Goal: Task Accomplishment & Management: Complete application form

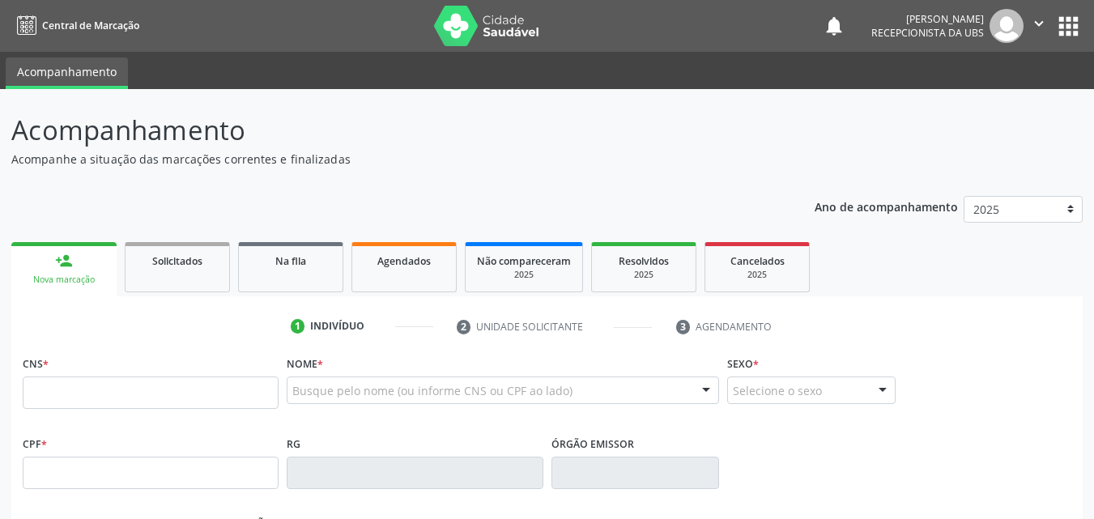
drag, startPoint x: 210, startPoint y: 392, endPoint x: 220, endPoint y: 392, distance: 9.7
click at [213, 393] on input "text" at bounding box center [151, 393] width 256 height 32
click at [110, 398] on input "text" at bounding box center [151, 393] width 256 height 32
type input "700 7019 6299 2479"
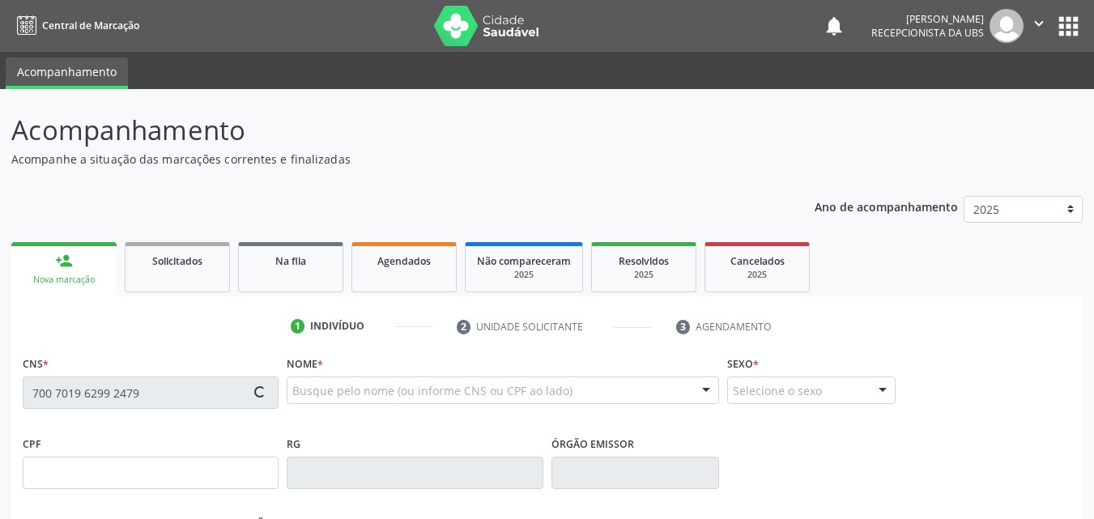
type input "15/07/1986"
type input "Maria Margarida da Silva"
type input "(87) 99999-9999"
type input "814"
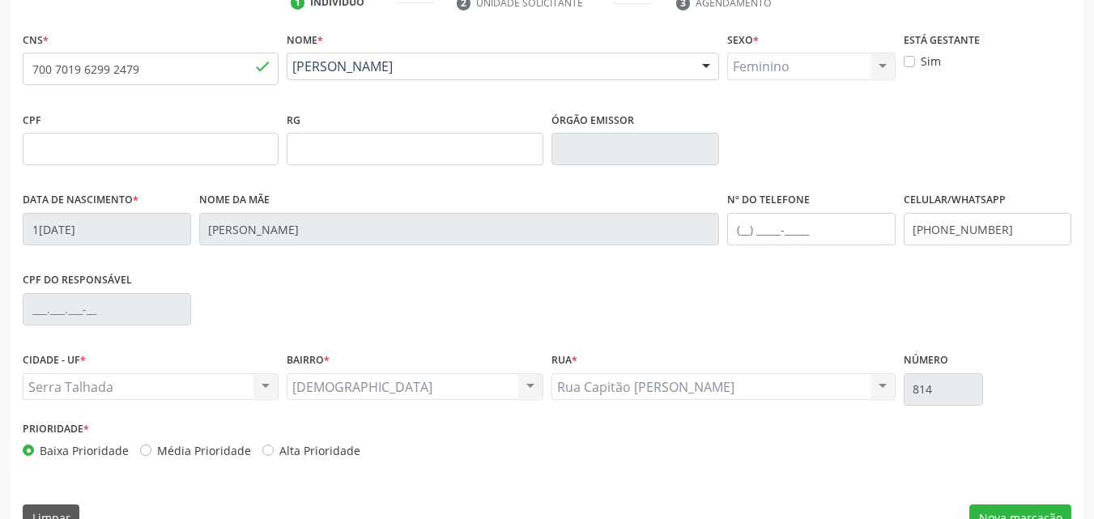
scroll to position [359, 0]
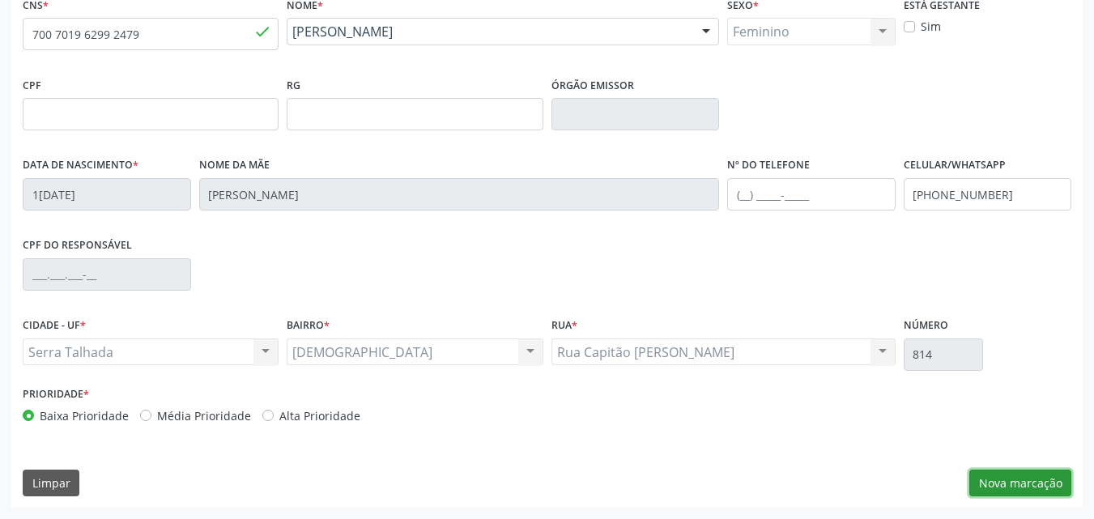
click at [1013, 478] on button "Nova marcação" at bounding box center [1021, 484] width 102 height 28
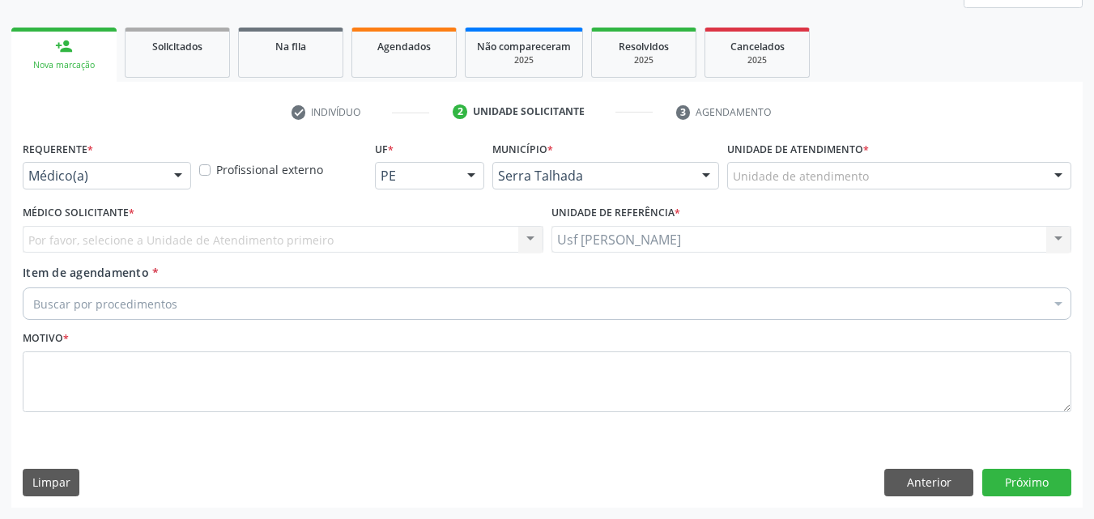
scroll to position [215, 0]
click at [177, 174] on div at bounding box center [178, 177] width 24 height 28
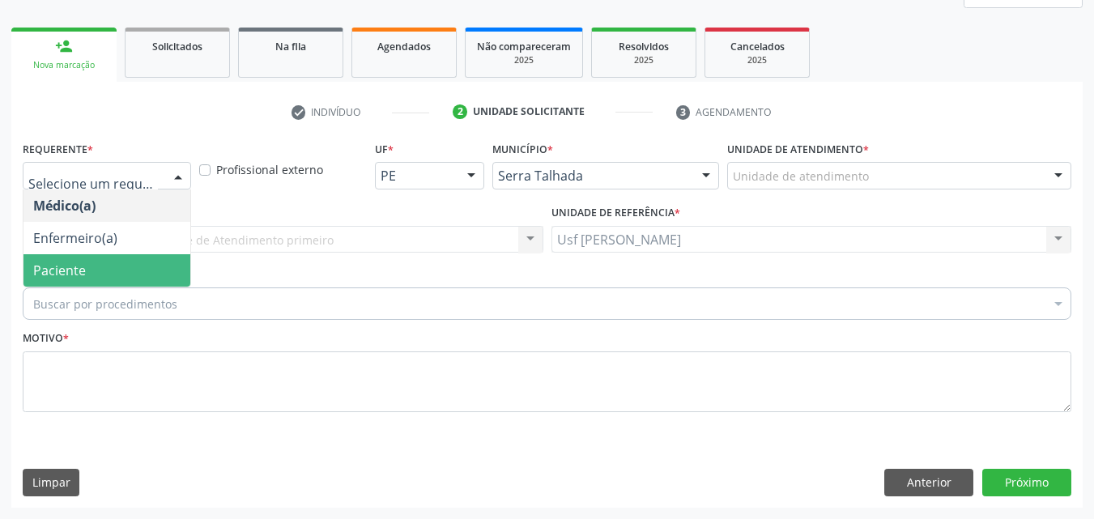
click at [109, 265] on span "Paciente" at bounding box center [106, 270] width 167 height 32
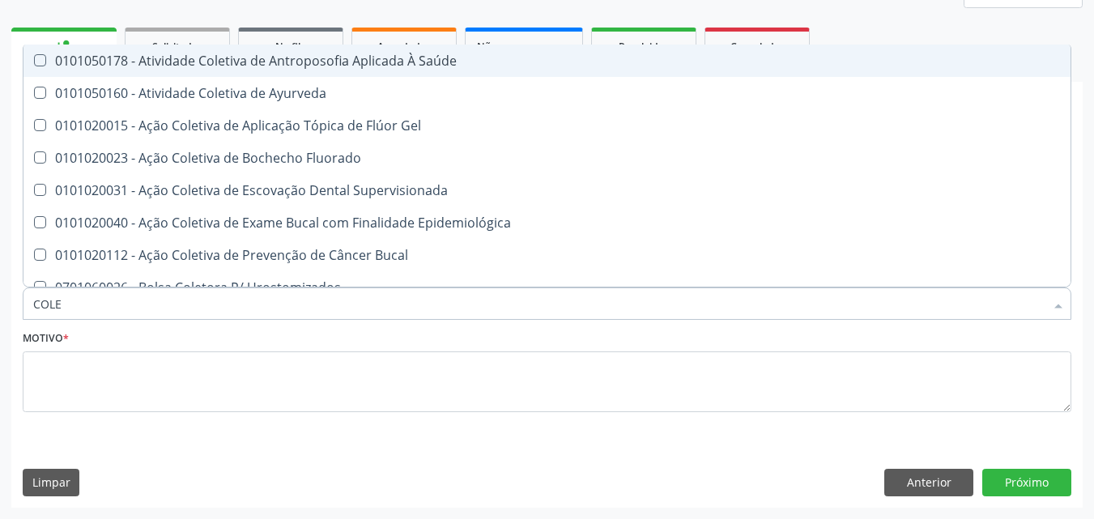
type input "COLES"
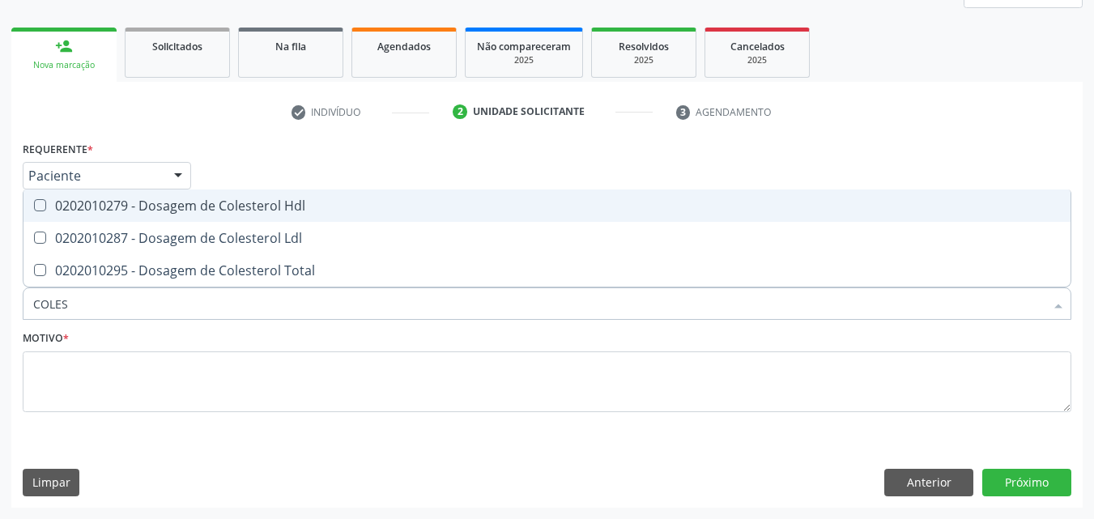
drag, startPoint x: 32, startPoint y: 198, endPoint x: 36, endPoint y: 207, distance: 8.7
click at [35, 204] on span "0202010279 - Dosagem de Colesterol Hdl" at bounding box center [546, 206] width 1047 height 32
checkbox Hdl "true"
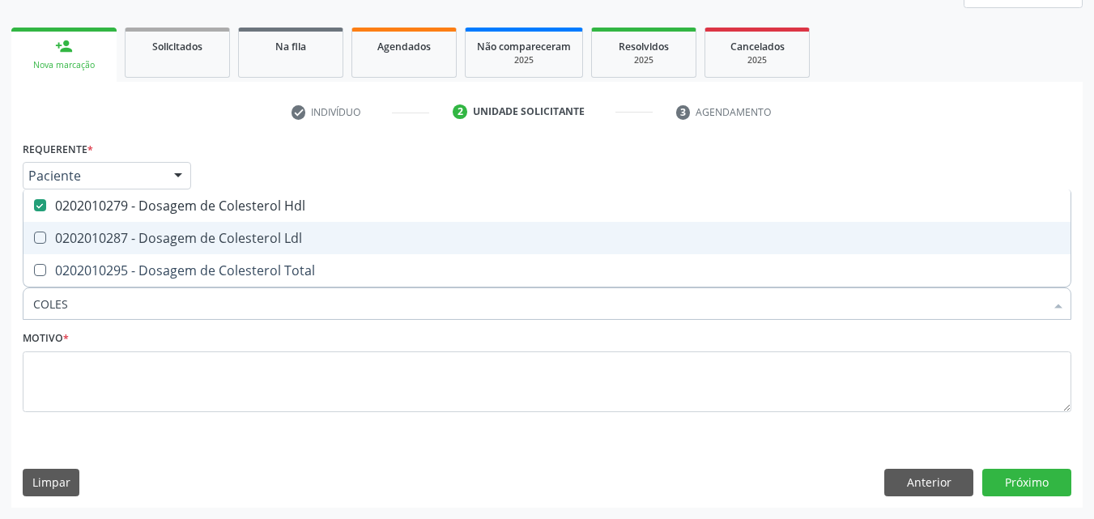
drag, startPoint x: 41, startPoint y: 236, endPoint x: 40, endPoint y: 253, distance: 17.0
click at [41, 239] on Ldl at bounding box center [40, 238] width 12 height 12
click at [34, 239] on Ldl "checkbox" at bounding box center [28, 237] width 11 height 11
checkbox Ldl "true"
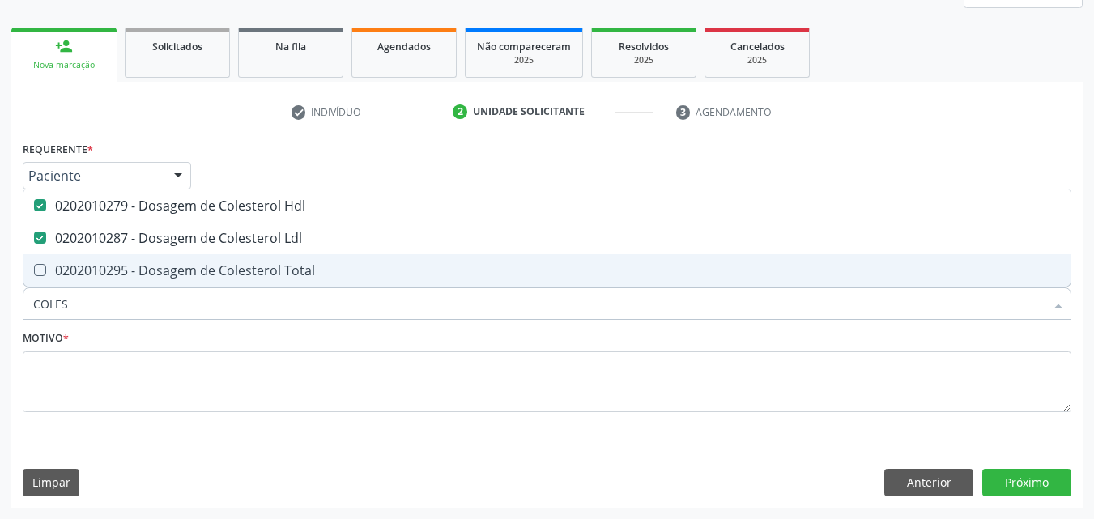
click at [38, 269] on Total at bounding box center [40, 270] width 12 height 12
click at [34, 269] on Total "checkbox" at bounding box center [28, 270] width 11 height 11
checkbox Total "true"
type input "COLE"
checkbox Hdl "false"
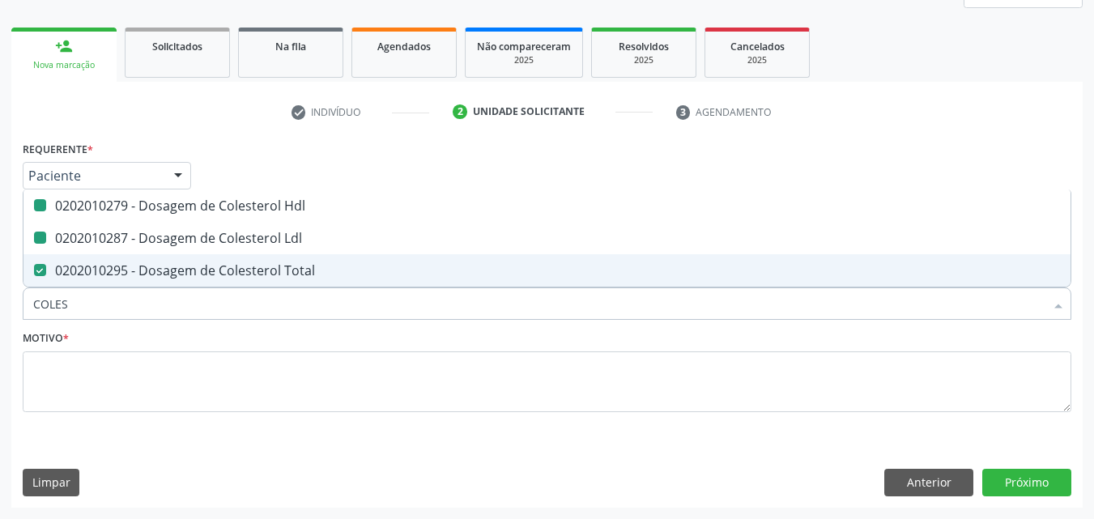
checkbox Ldl "false"
checkbox Total "false"
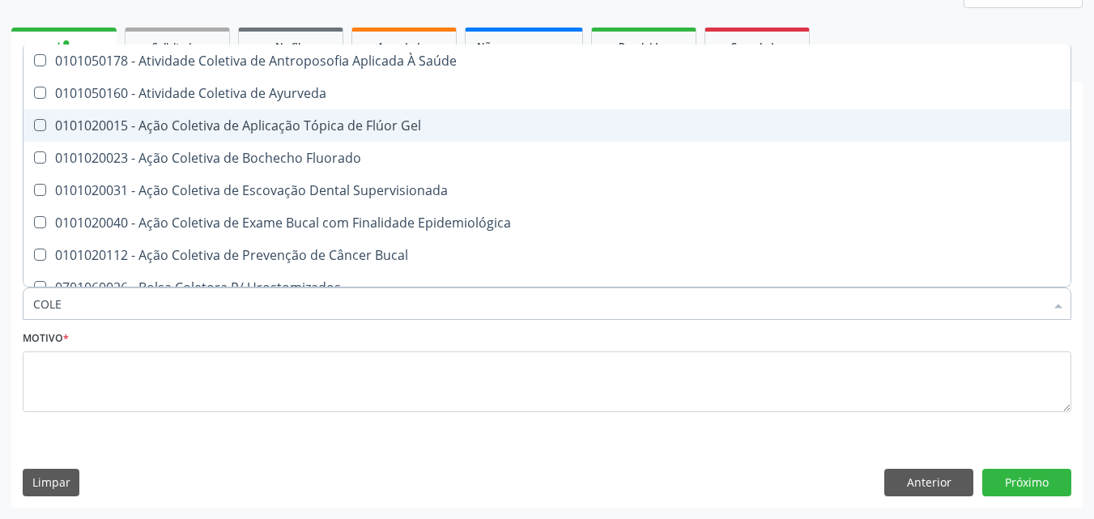
type input "COL"
checkbox Hdl "false"
checkbox Ldl "false"
checkbox Total "false"
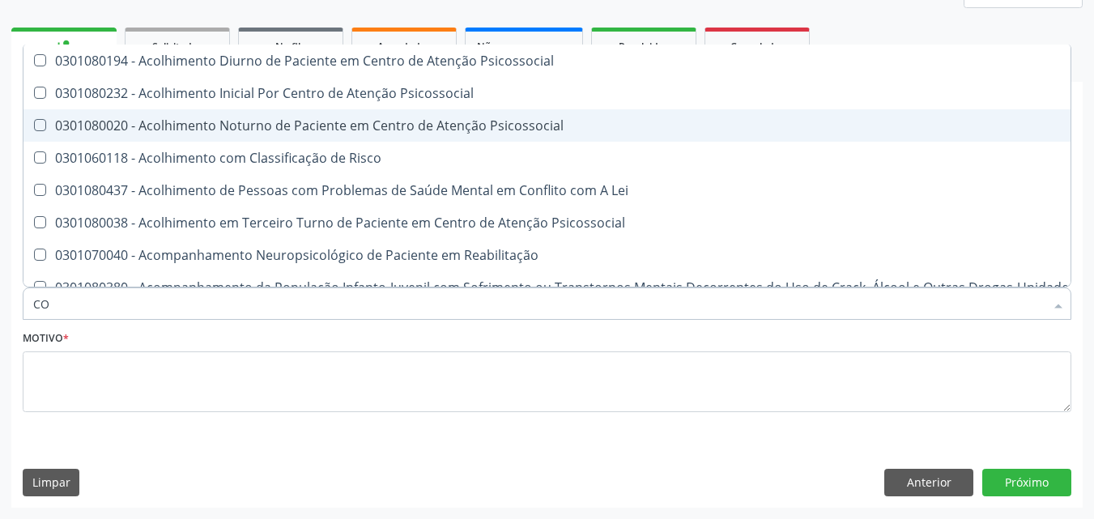
type input "C"
checkbox Hdl "false"
checkbox Ldl "false"
checkbox Total "false"
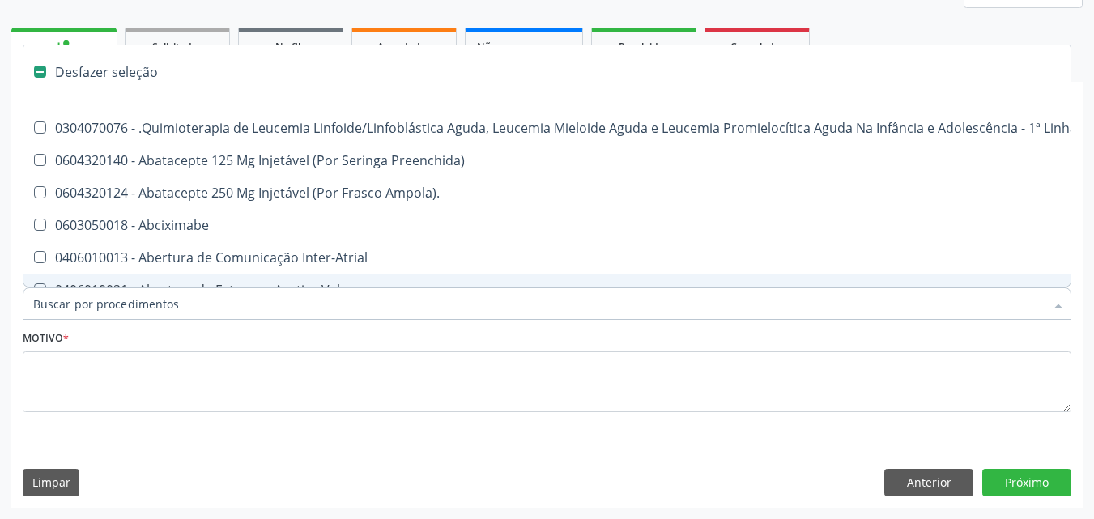
click at [162, 308] on input "Item de agendamento *" at bounding box center [539, 304] width 1012 height 32
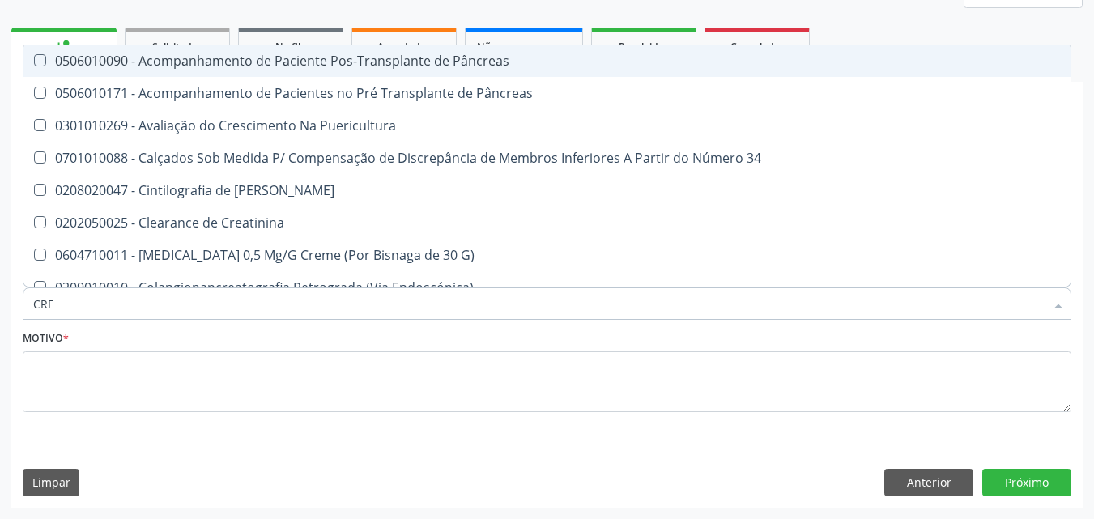
type input "CREA"
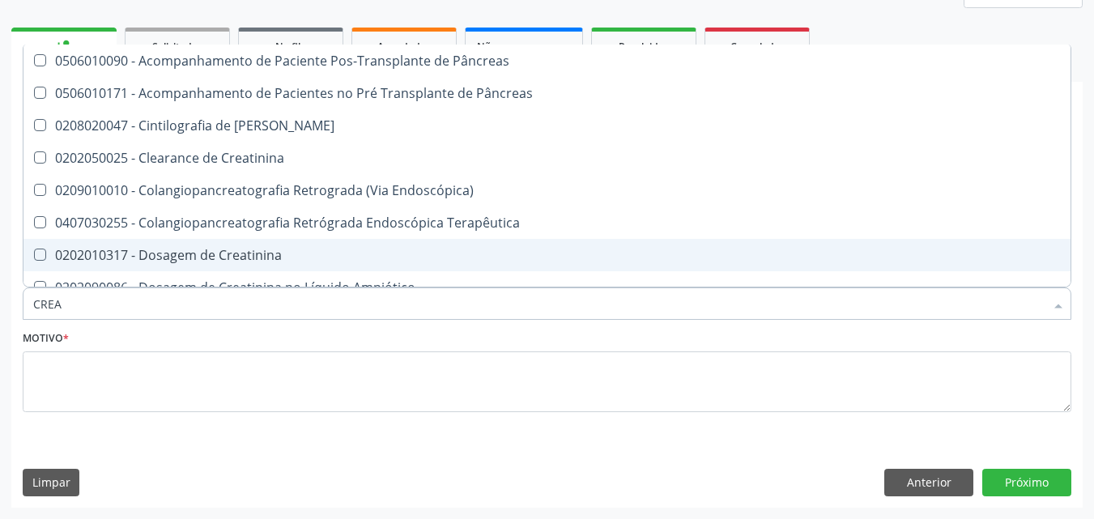
click at [36, 254] on Creatinina at bounding box center [40, 255] width 12 height 12
click at [34, 254] on Creatinina "checkbox" at bounding box center [28, 254] width 11 height 11
checkbox Creatinina "true"
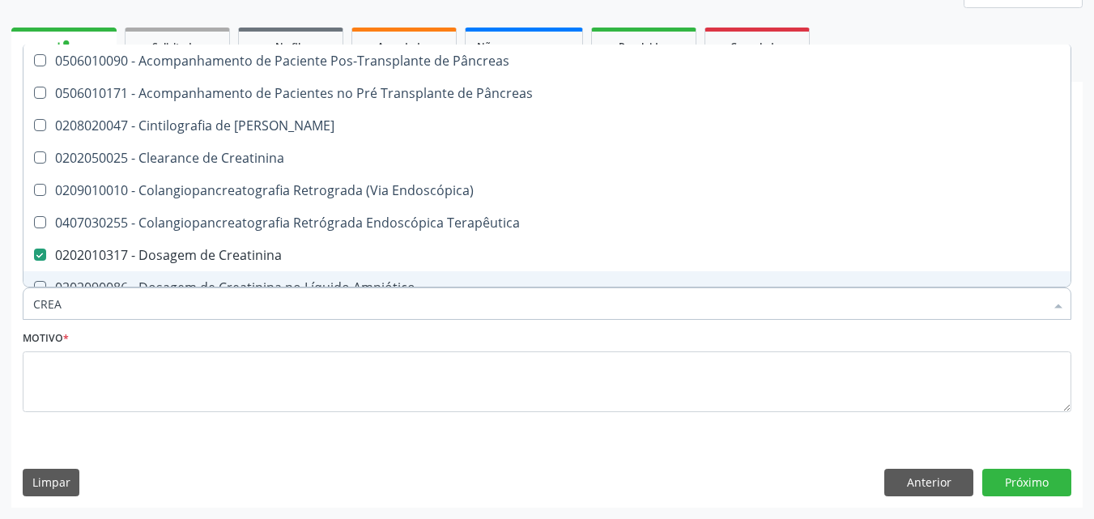
type input "CRE"
checkbox Creatinina "false"
checkbox Oncologia "true"
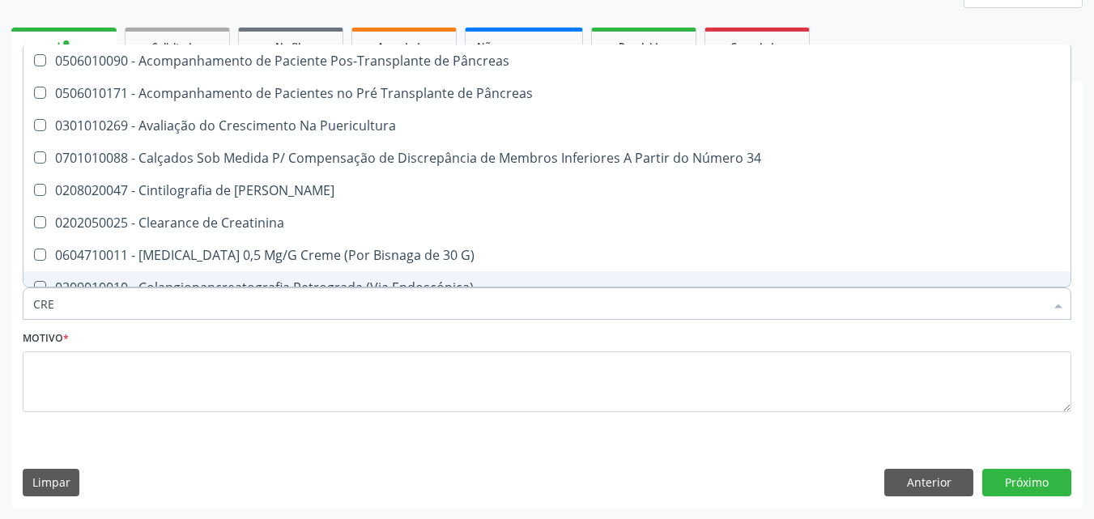
type input "CR"
checkbox Creatinina "false"
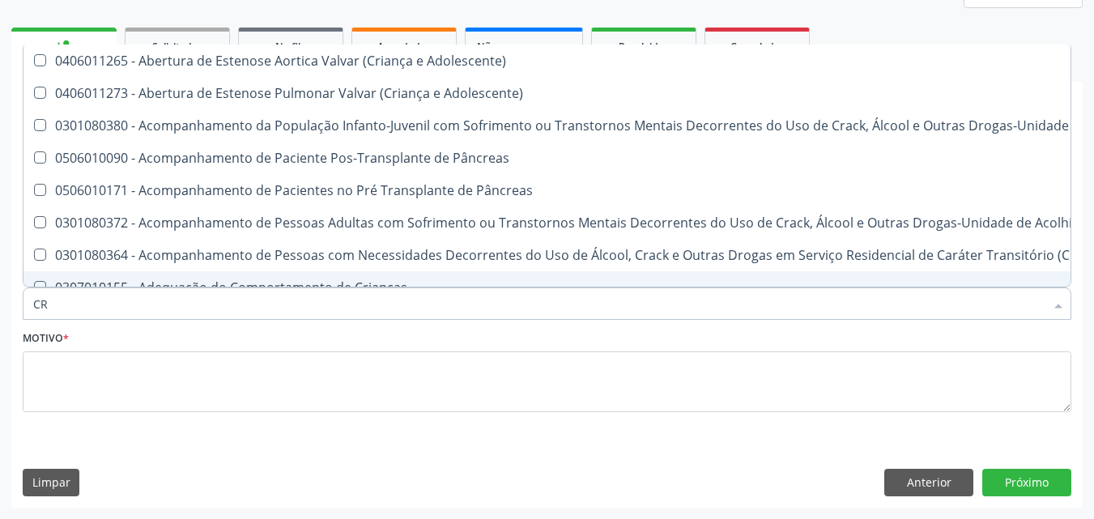
type input "C"
checkbox Creatinina "false"
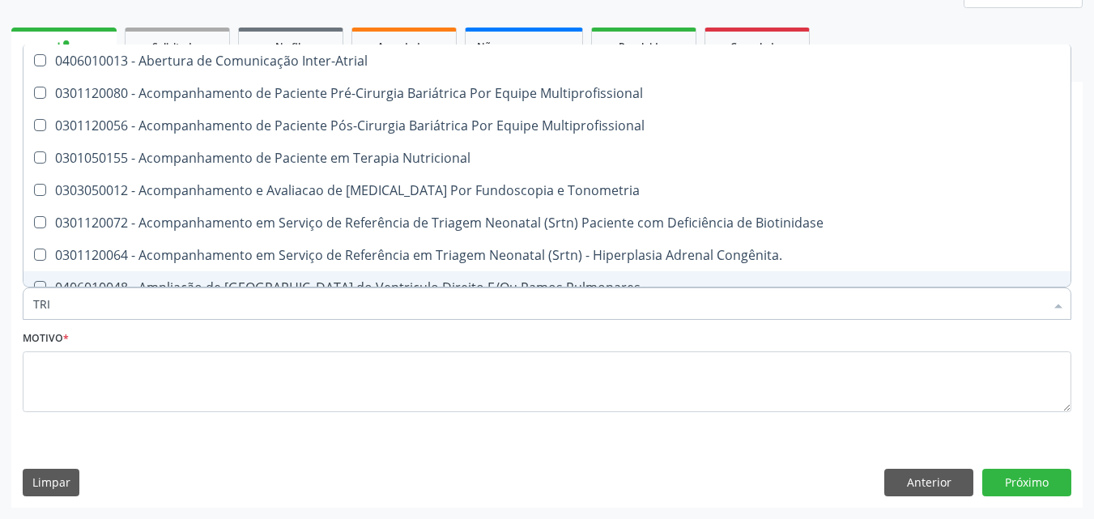
type input "TRIG"
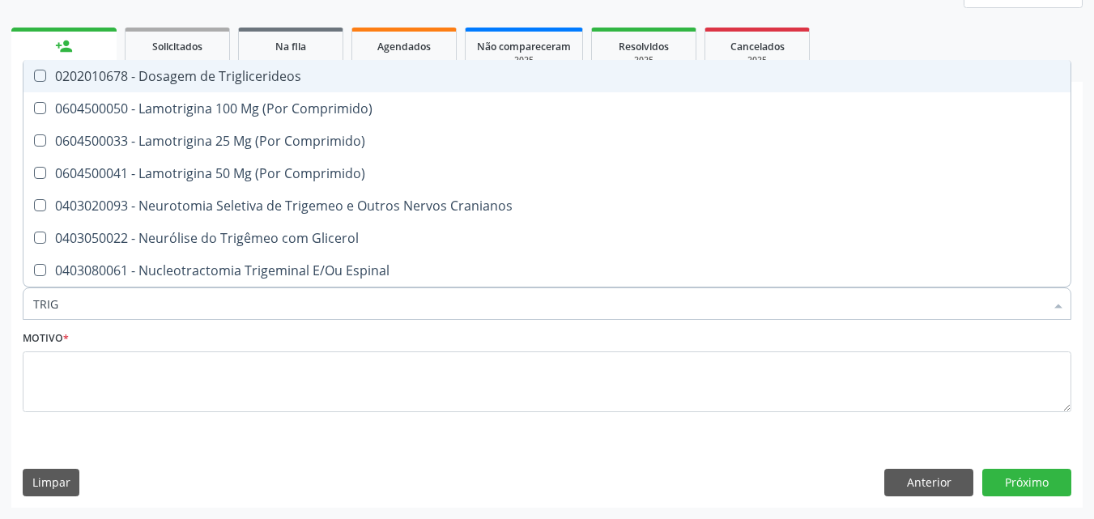
click at [38, 74] on Triglicerideos at bounding box center [40, 76] width 12 height 12
click at [34, 74] on Triglicerideos "checkbox" at bounding box center [28, 75] width 11 height 11
checkbox Triglicerideos "true"
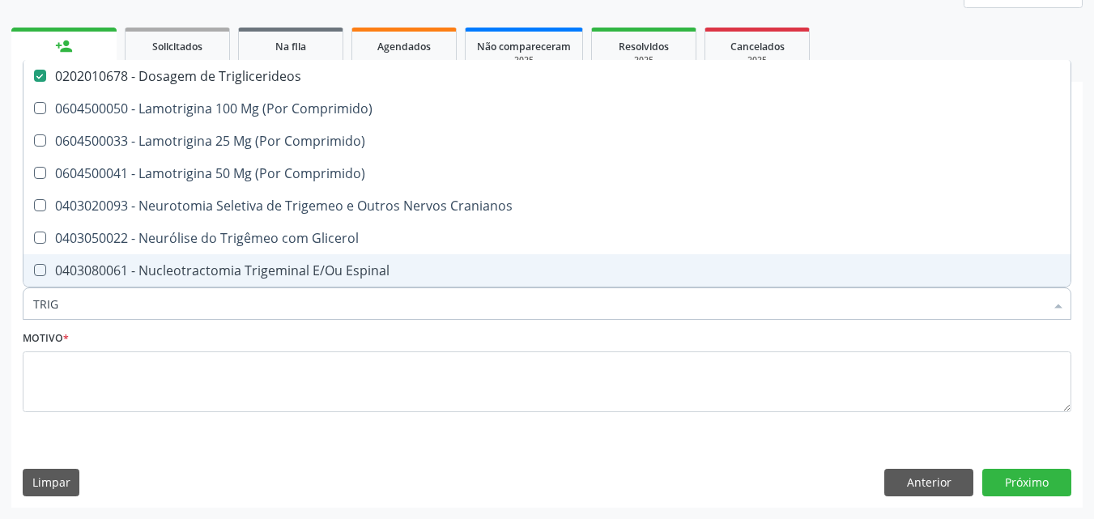
type input "TRI"
checkbox Triglicerideos "false"
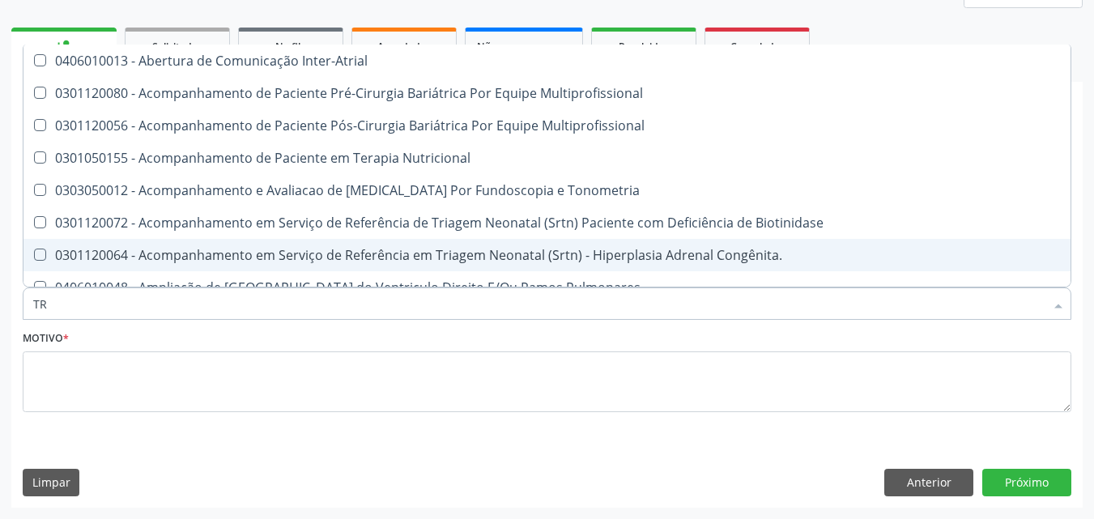
type input "T"
checkbox Triglicerideos "false"
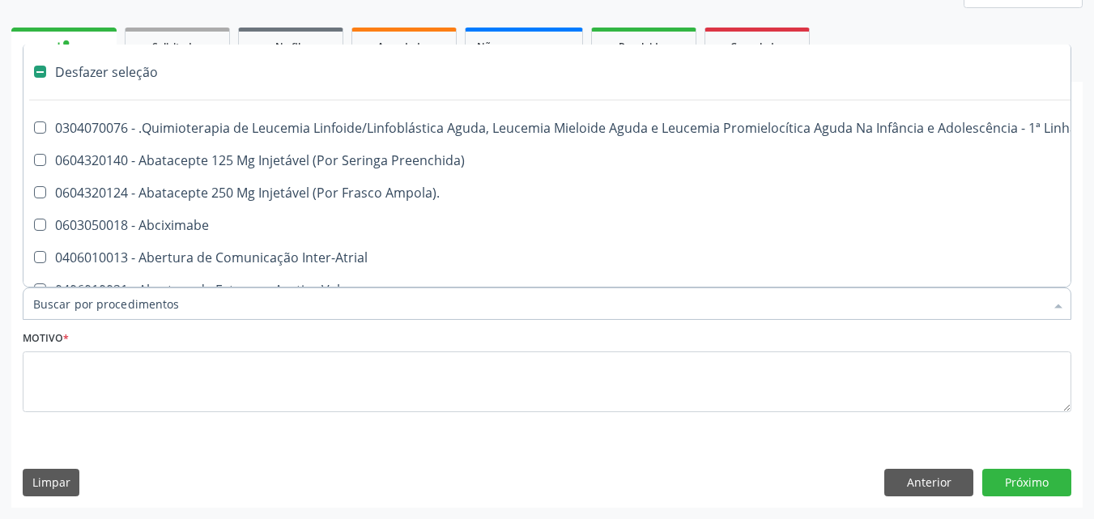
type input "G"
checkbox Linha "true"
checkbox Infusão "true"
checkbox Urostomizados "true"
checkbox Revestido\) "true"
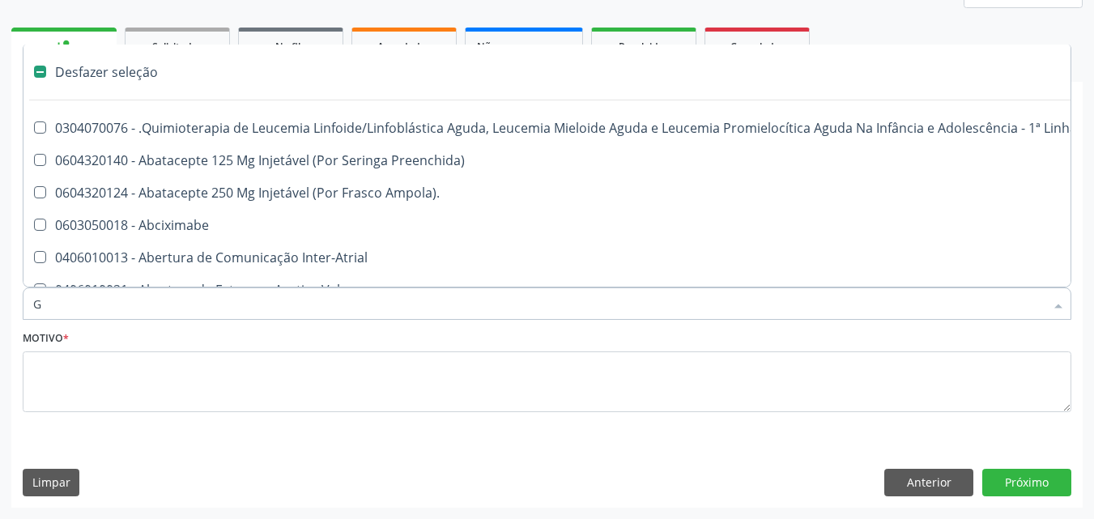
checkbox Capsula\) "true"
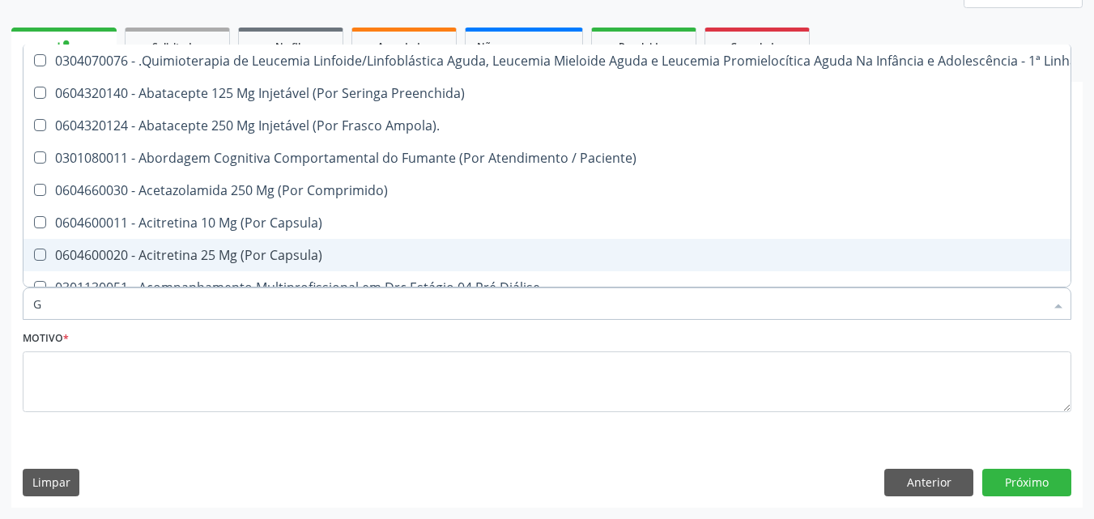
type input "GL"
checkbox Pé "true"
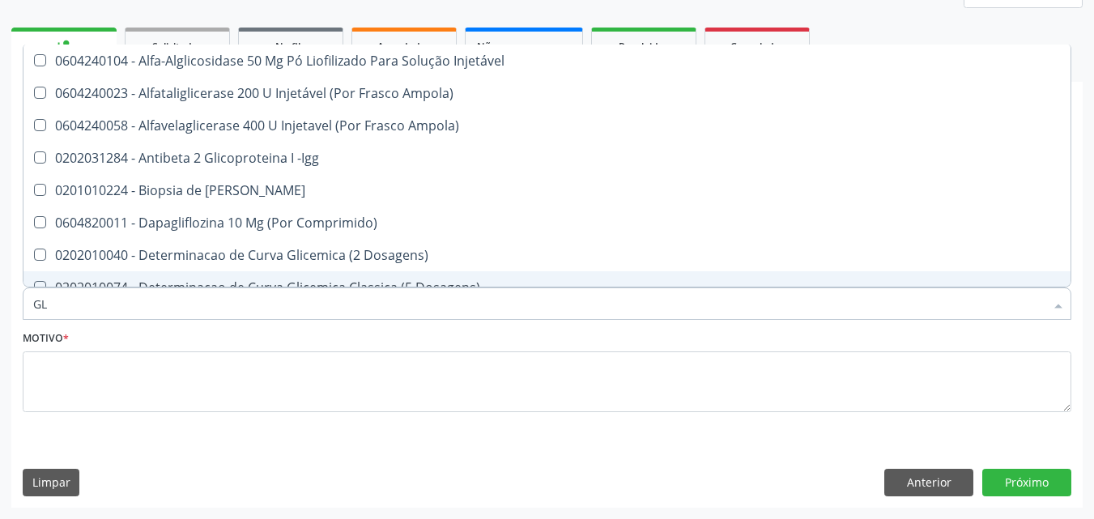
type input "GLI"
checkbox Triglicerideos "true"
type input "GLIC"
checkbox Derrames "true"
checkbox Triglicerideos "false"
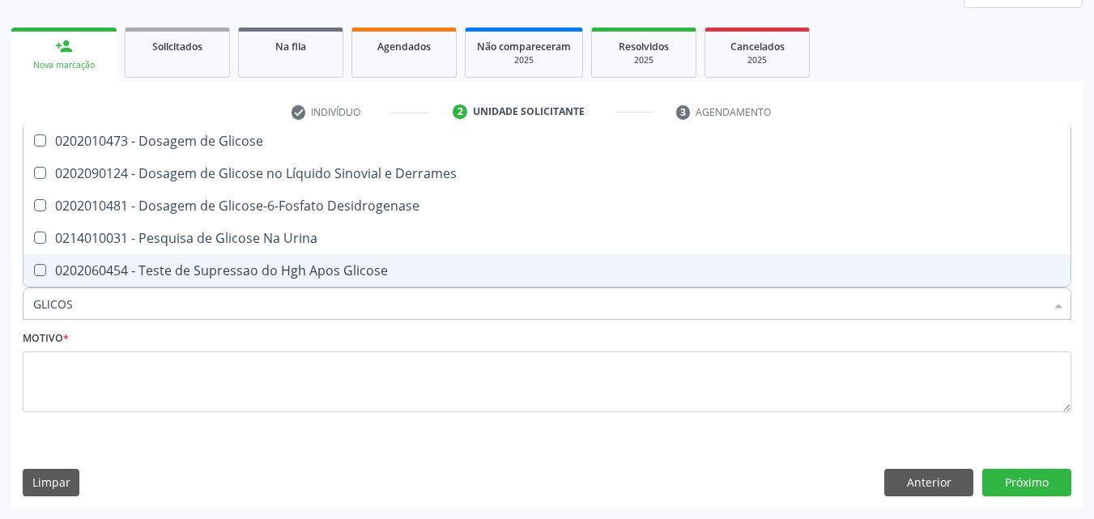
type input "GLICOSE"
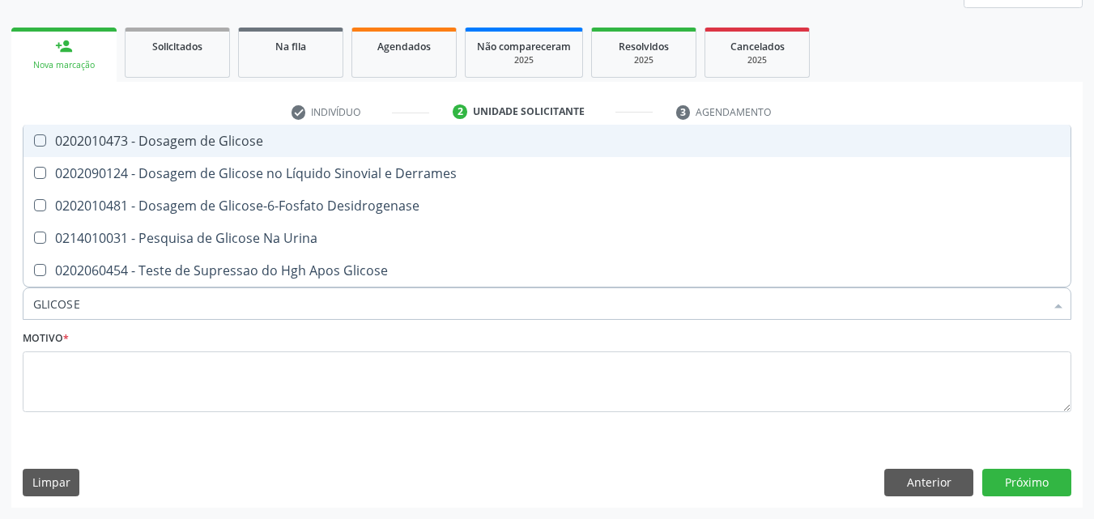
click at [38, 139] on Glicose at bounding box center [40, 140] width 12 height 12
click at [34, 139] on Glicose "checkbox" at bounding box center [28, 140] width 11 height 11
checkbox Glicose "true"
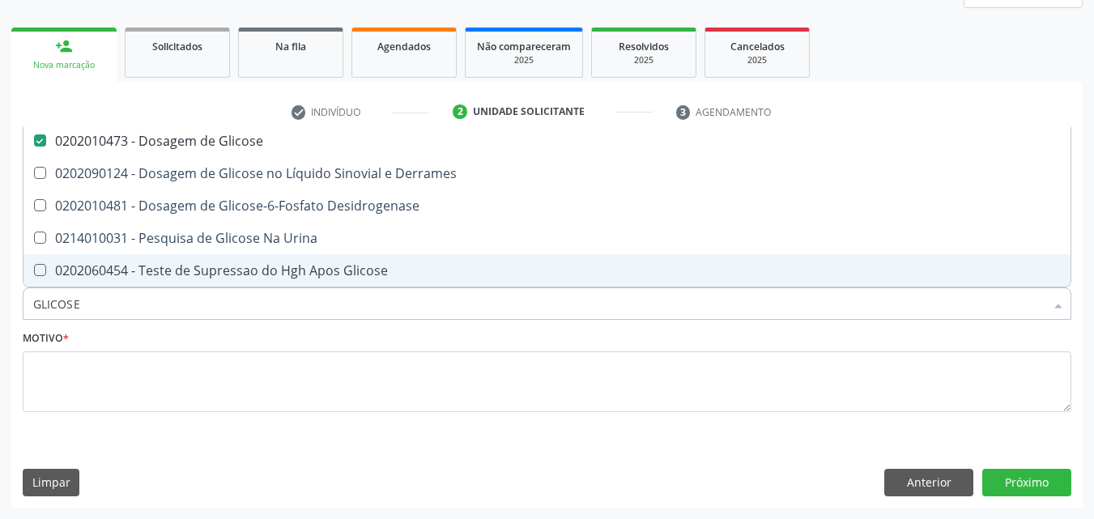
type input "GLICOS"
checkbox Glicose "false"
checkbox Desidrogenase "true"
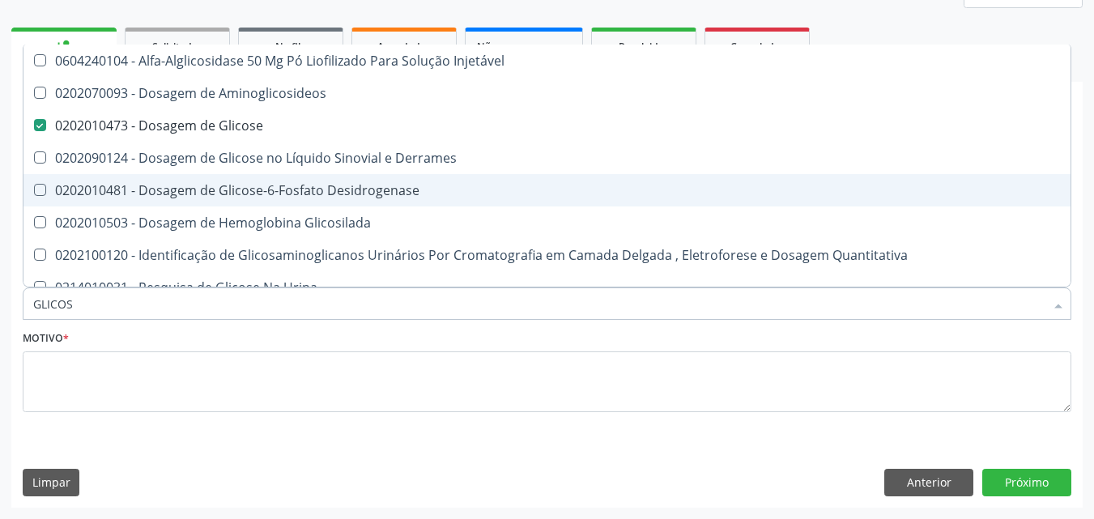
type input "GLICO"
checkbox Glicose "false"
checkbox Glicosilada "true"
type input "GLIC"
checkbox Glicosilada "false"
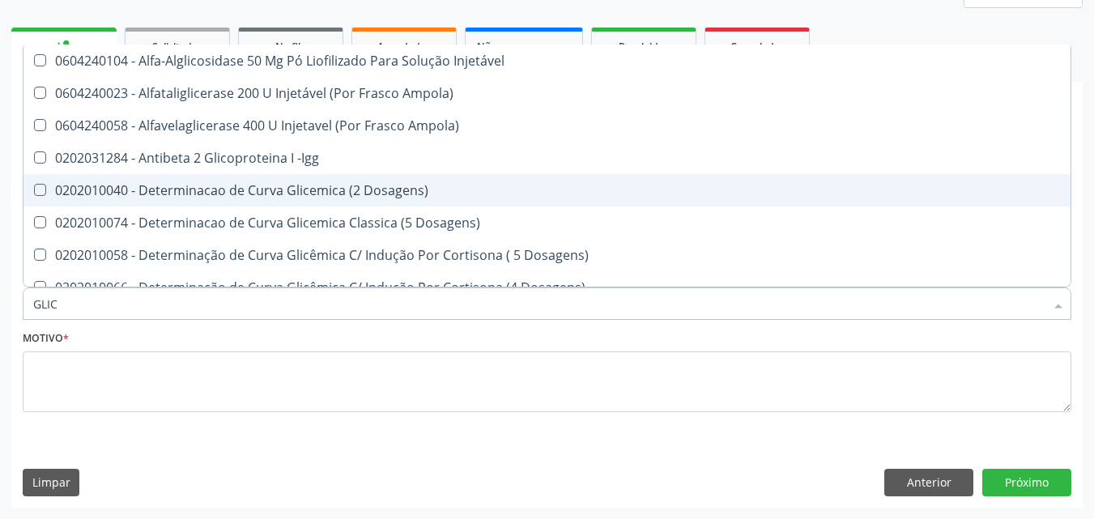
type input "GLI"
checkbox Glicose "false"
checkbox Glicosilada "true"
checkbox Triglicerideos "false"
checkbox Delgada\) "true"
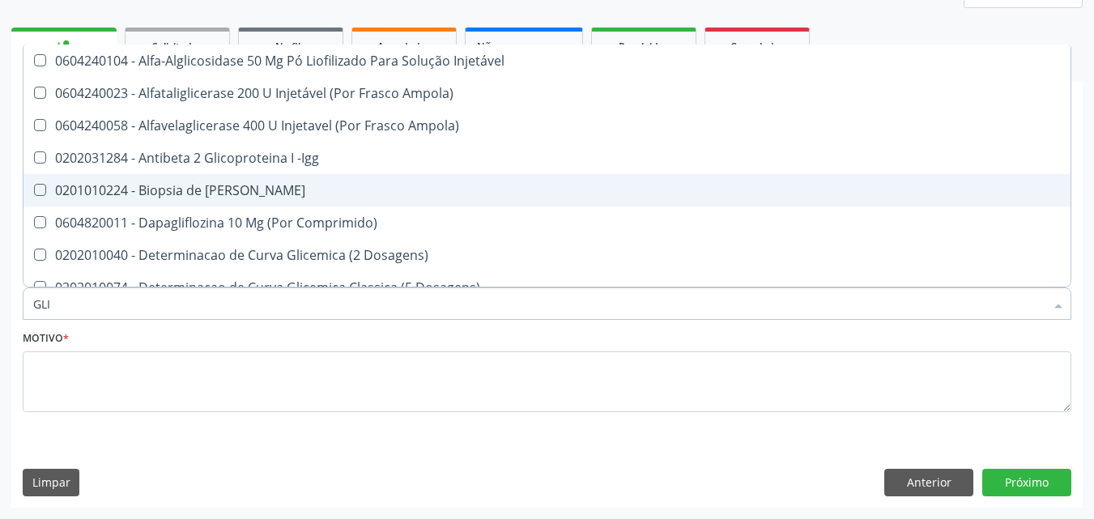
type input "GL"
checkbox Glicose "false"
checkbox Triglicerideos "false"
type input "G"
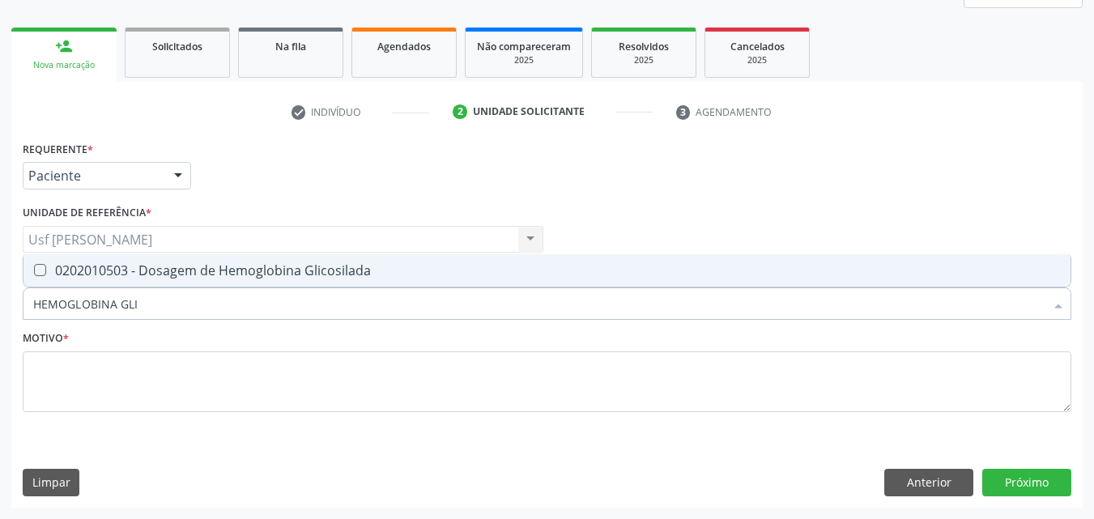
type input "HEMOGLOBINA GLIC"
click at [45, 276] on div "0202010503 - Dosagem de Hemoglobina Glicosilada" at bounding box center [547, 270] width 1028 height 13
checkbox Glicosilada "true"
type input "HEMOGLOBINA"
checkbox Glicosilada "false"
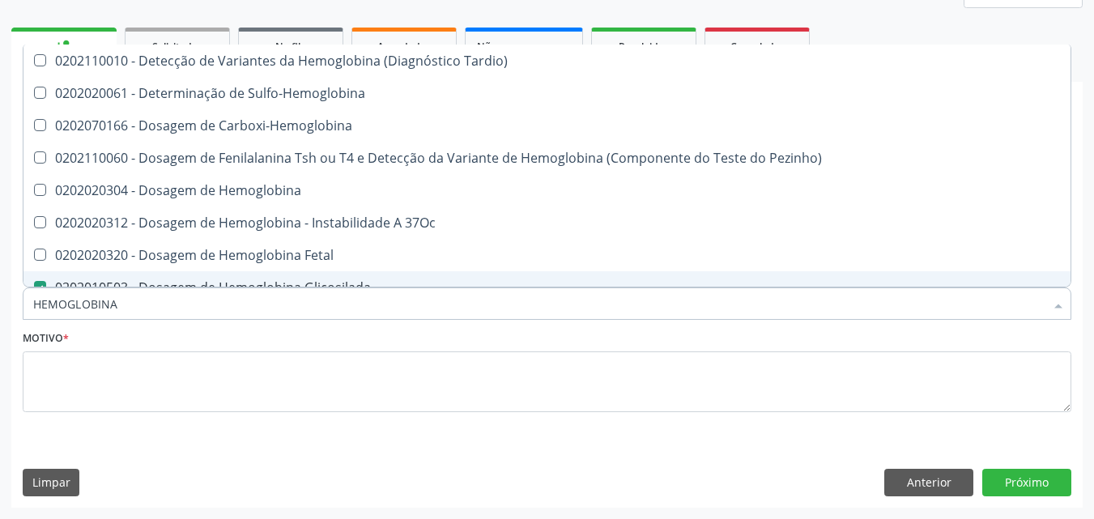
type input "HEMOGLOBIN"
checkbox Glicosilada "false"
checkbox Hematocrito\) "true"
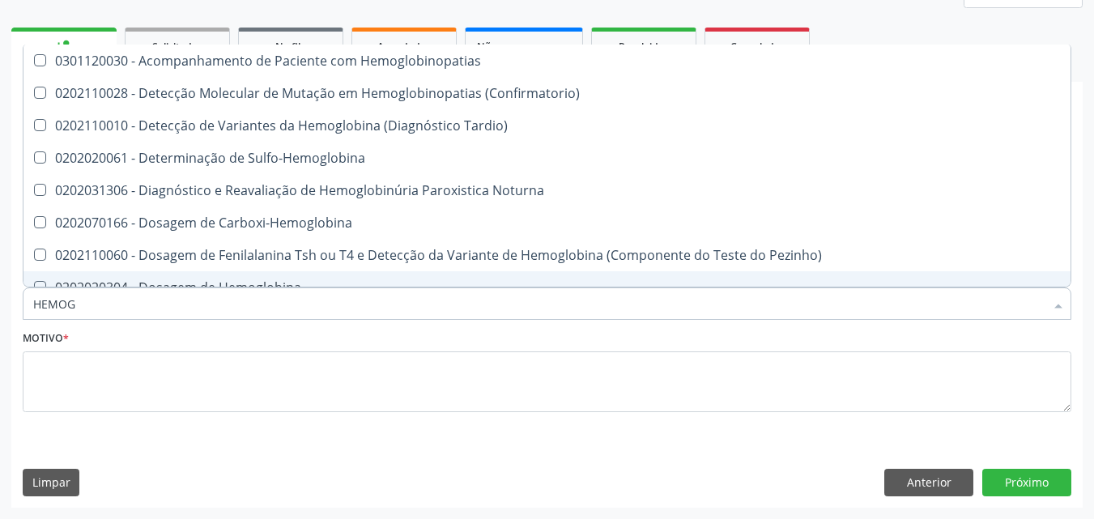
type input "HEMO"
checkbox Glicosilada "false"
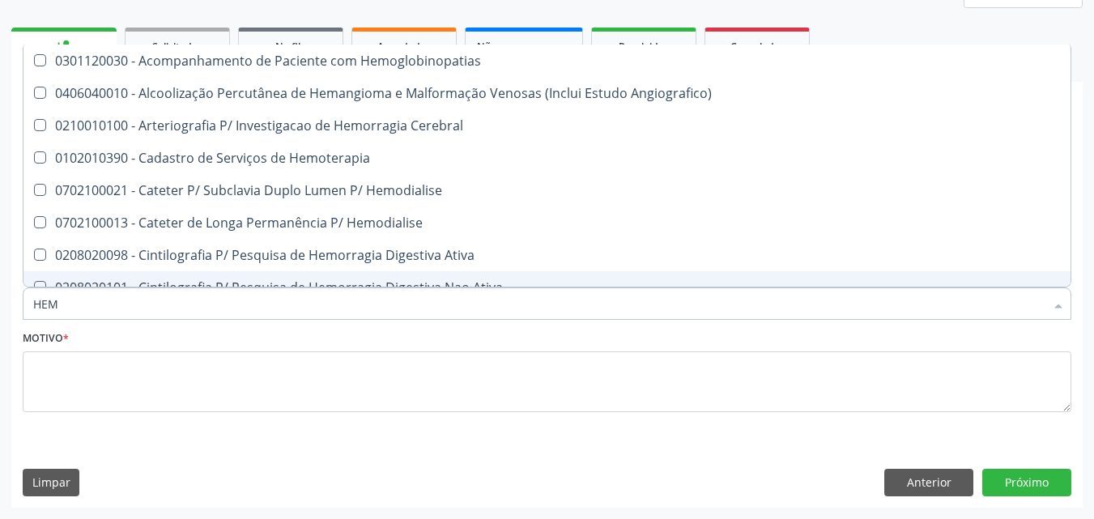
type input "HE"
checkbox Glicosilada "false"
checkbox Hematocrito "true"
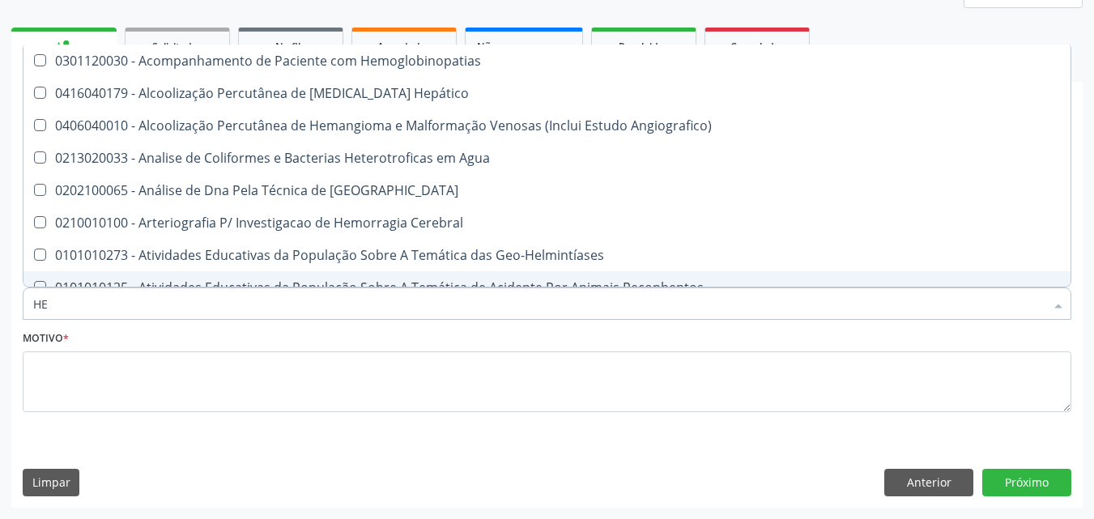
type input "H"
checkbox Glicosilada "false"
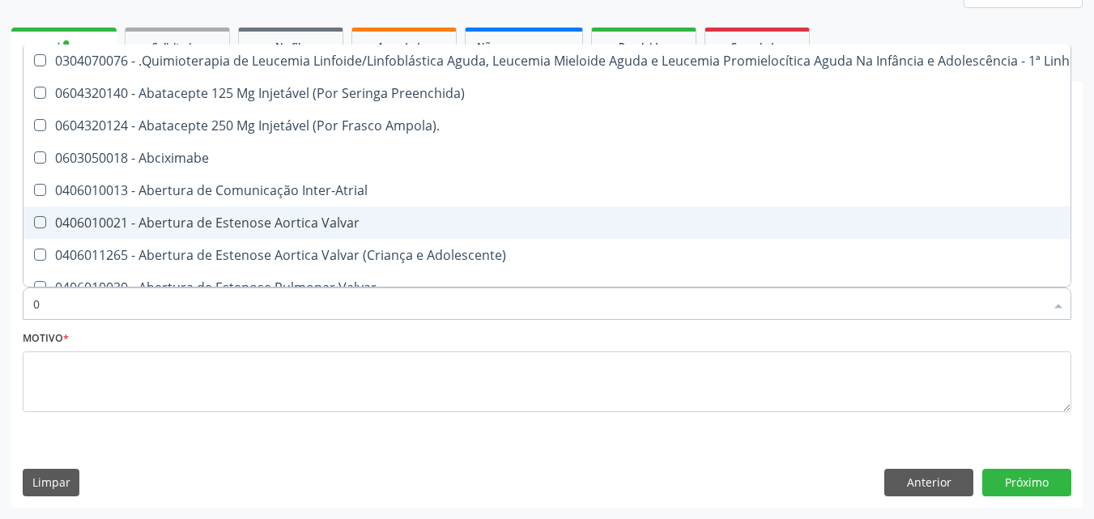
type input "02"
checkbox Comprimido\) "true"
checkbox Transferências "true"
checkbox Meckel "true"
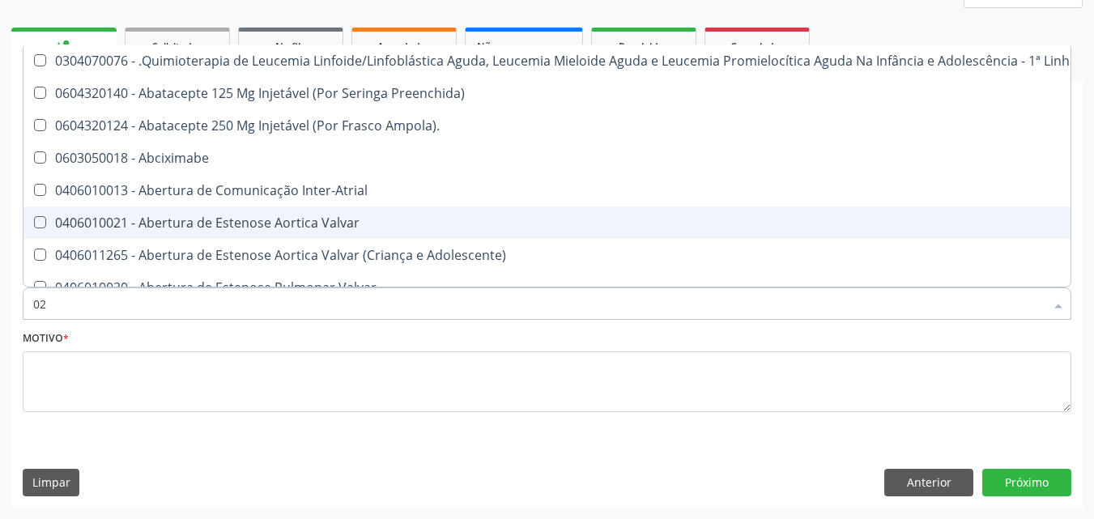
checkbox Bilateral "true"
checkbox Indireta "true"
checkbox Transfusao "true"
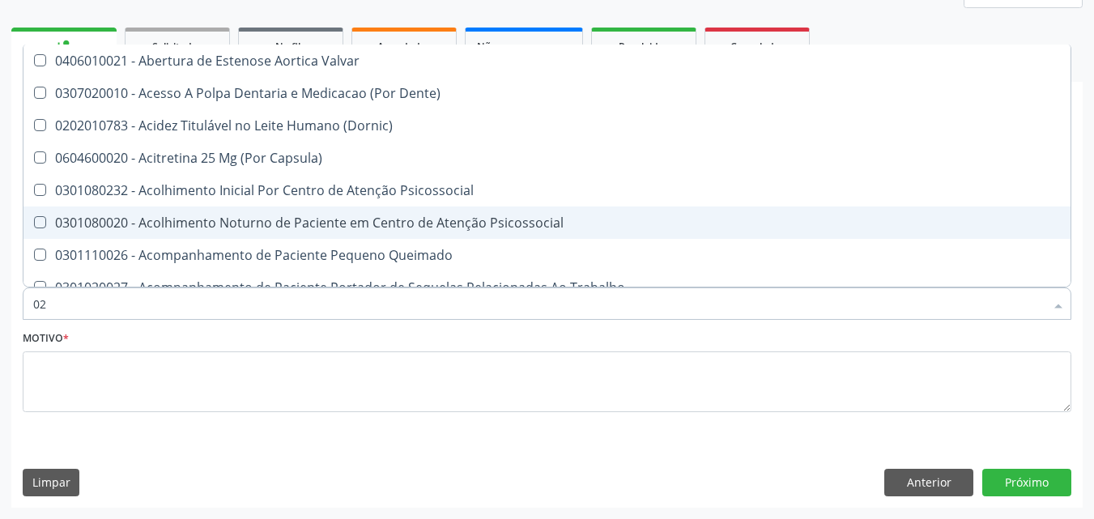
type input "020"
checkbox Epispádia "true"
checkbox Anos\) "true"
checkbox Congênita "true"
checkbox Complementar\) "true"
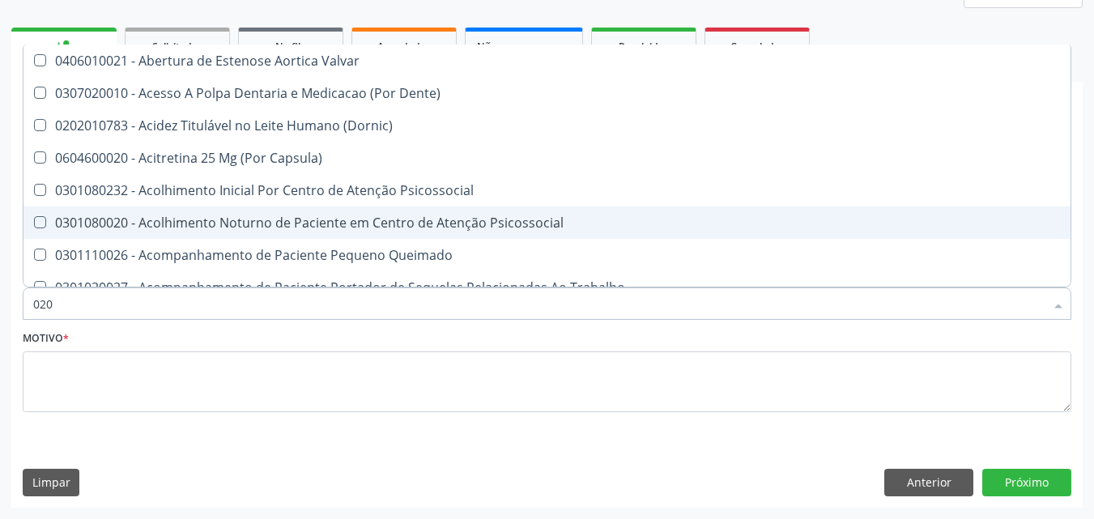
checkbox \(Qualitativo\) "true"
checkbox Glomerular "true"
checkbox Dias "true"
checkbox Hdl "false"
checkbox Ldl "false"
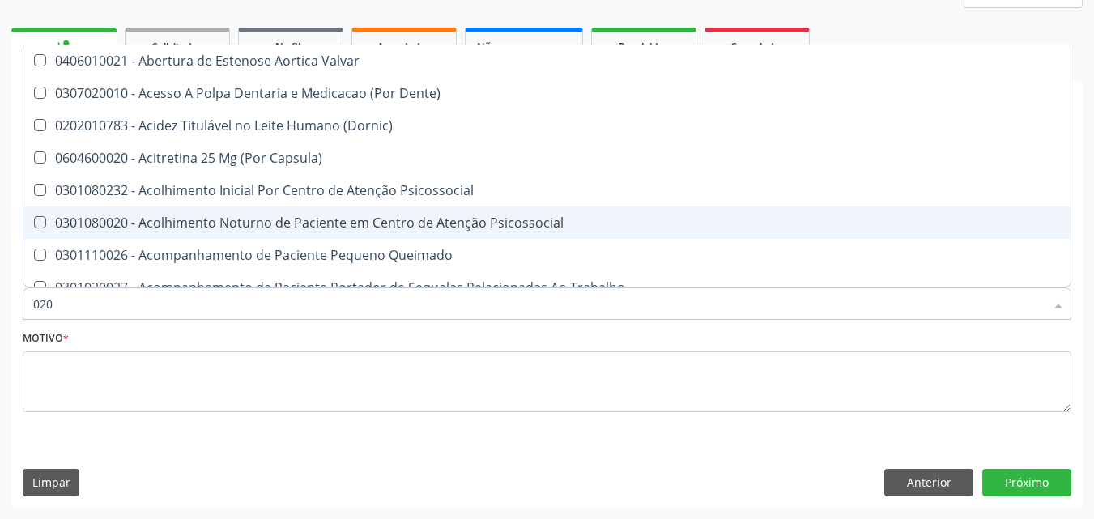
checkbox Total "false"
checkbox Creatinina "false"
checkbox Glicose "false"
checkbox Glicosilada "false"
checkbox Triglicerideos "false"
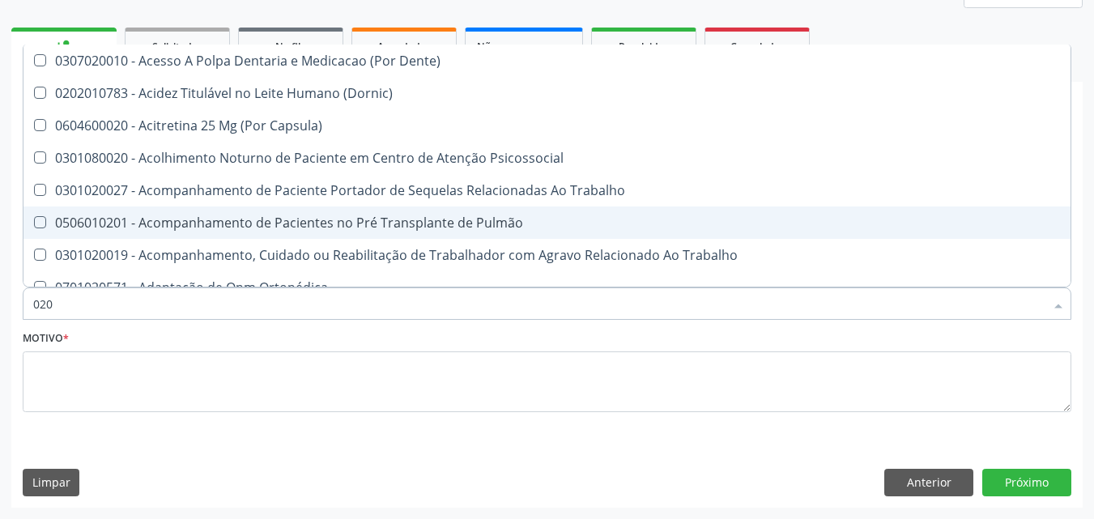
type input "0202"
checkbox Faringe\/Laringe "true"
checkbox Puncao "true"
checkbox Fragmento "true"
checkbox Ossea "true"
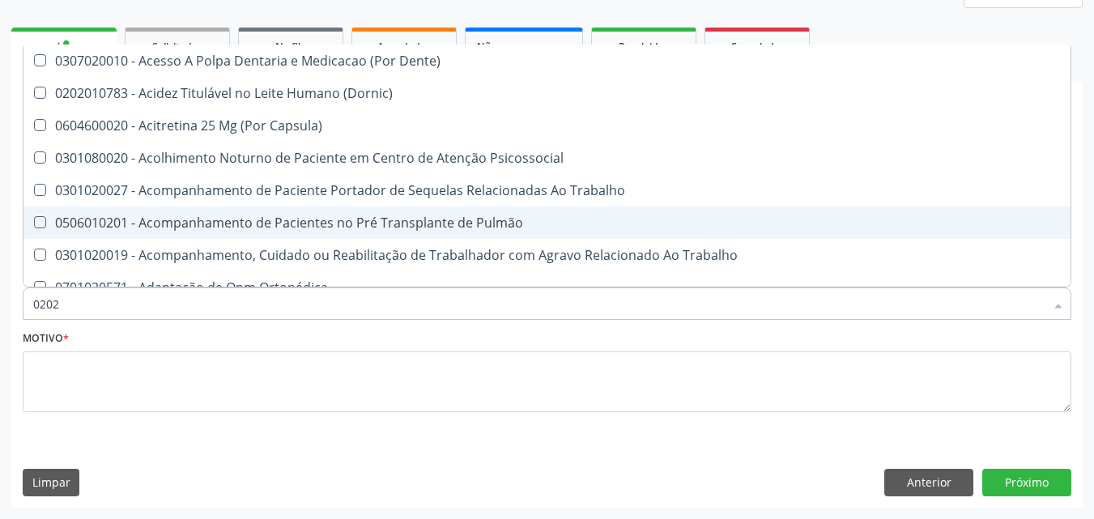
checkbox Laser "true"
checkbox Septostomia "true"
checkbox Projecoes\) "true"
checkbox Hdl "false"
checkbox Ldl "false"
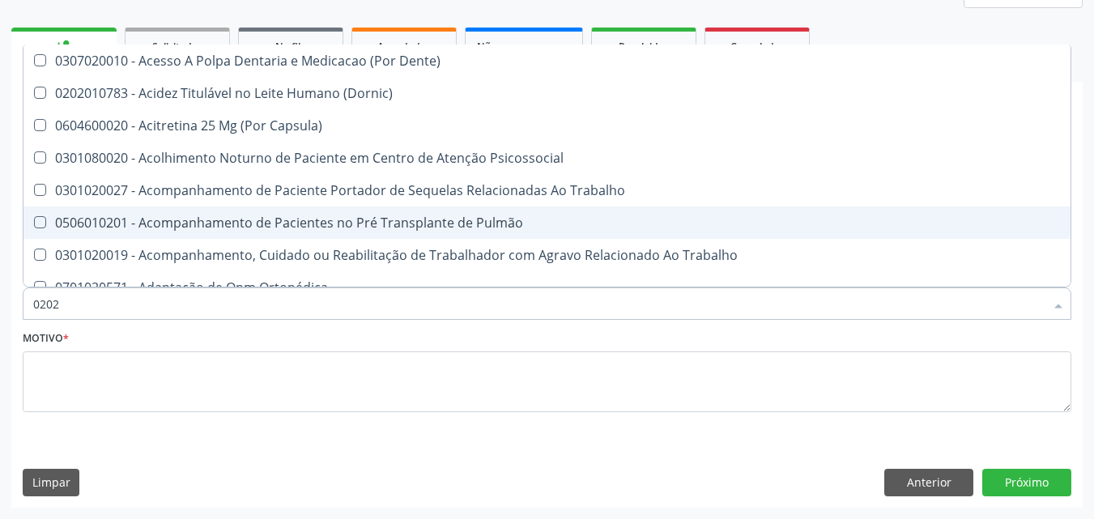
checkbox Total "false"
checkbox Creatinina "false"
checkbox Glicose "false"
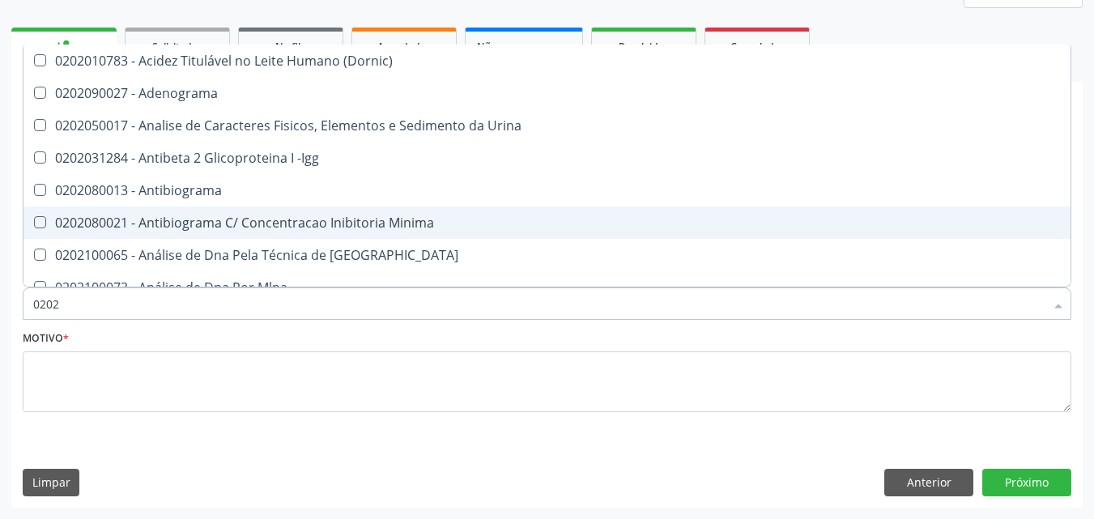
type input "02020"
checkbox \(Psa\) "true"
checkbox III "true"
checkbox Barbituratos "true"
checkbox Calcio "true"
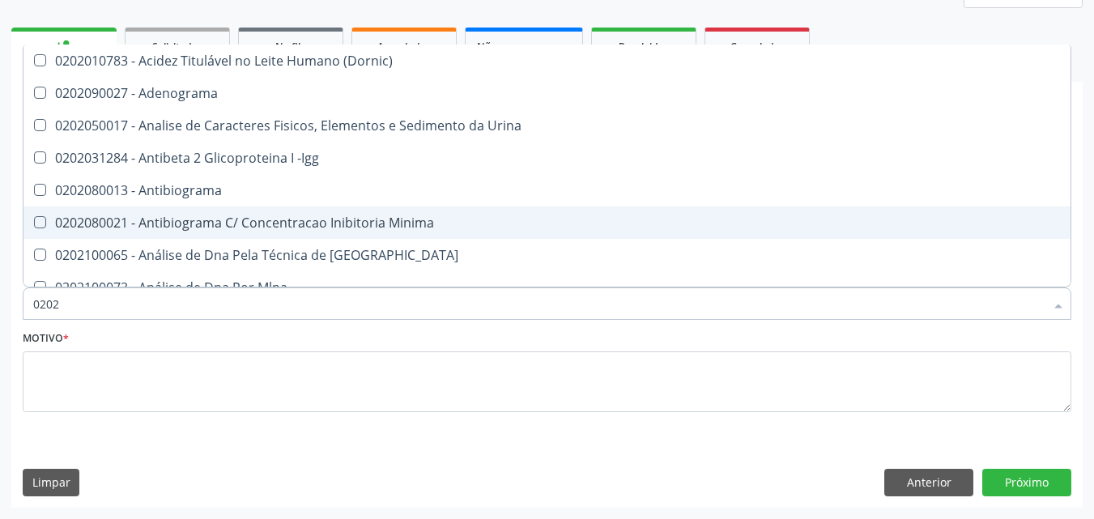
checkbox Hdl "false"
checkbox Ldl "false"
checkbox Total "false"
checkbox Creatinina "false"
checkbox Xi "true"
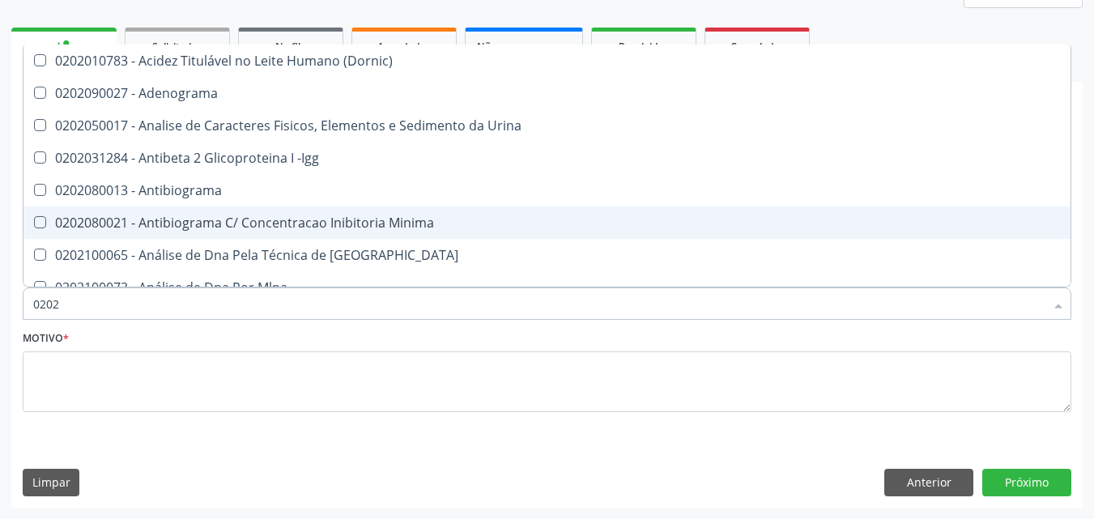
checkbox Fibrinogenio "true"
checkbox Glicose "false"
checkbox Glicosilada "false"
checkbox Funcional "true"
checkbox Triglicerideos "false"
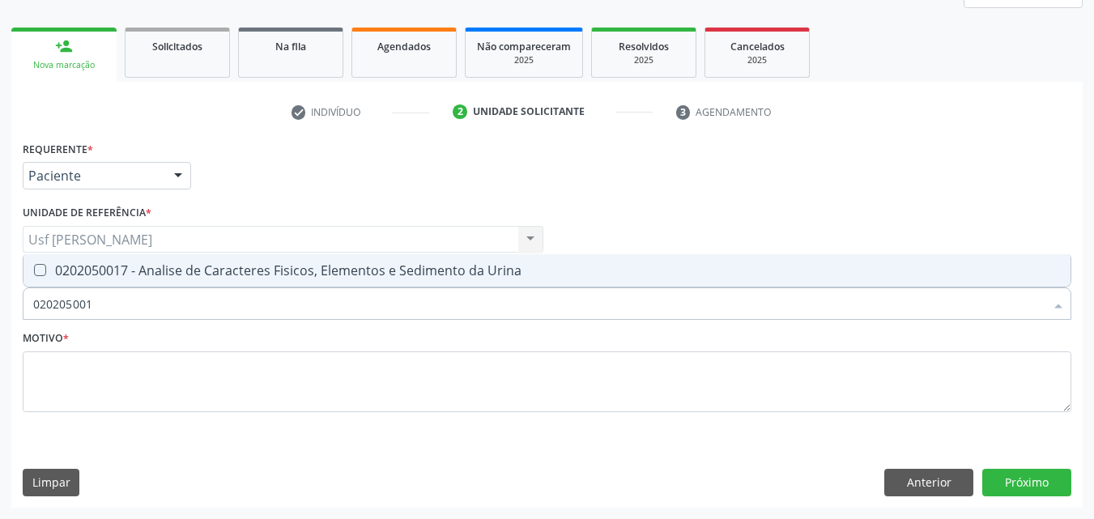
type input "0202050017"
click at [43, 277] on div "0202050017 - Analise de Caracteres Fisicos, Elementos e Sedimento da Urina" at bounding box center [547, 270] width 1028 height 13
checkbox Urina "true"
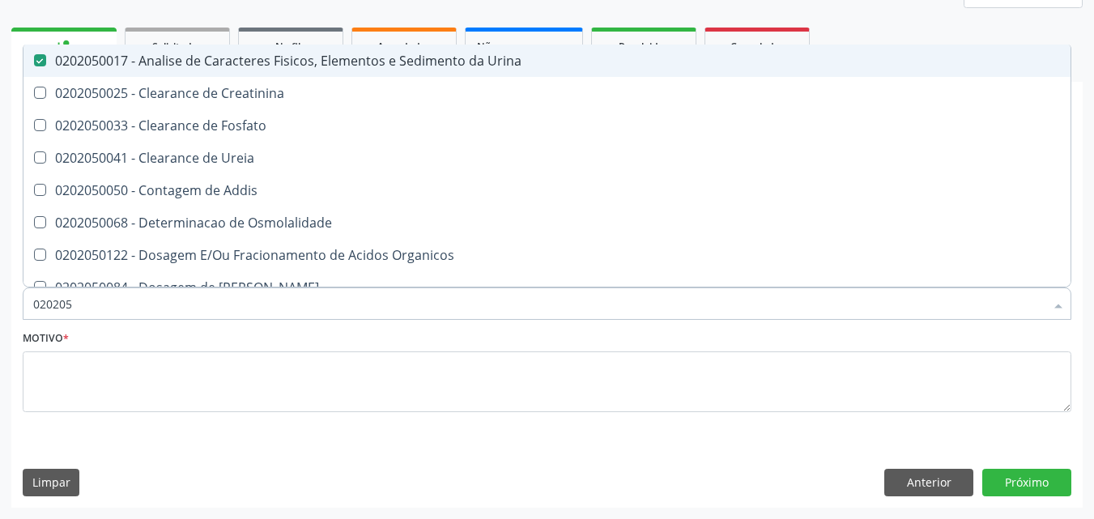
type input "02020"
checkbox Urina "false"
checkbox Fosfato "true"
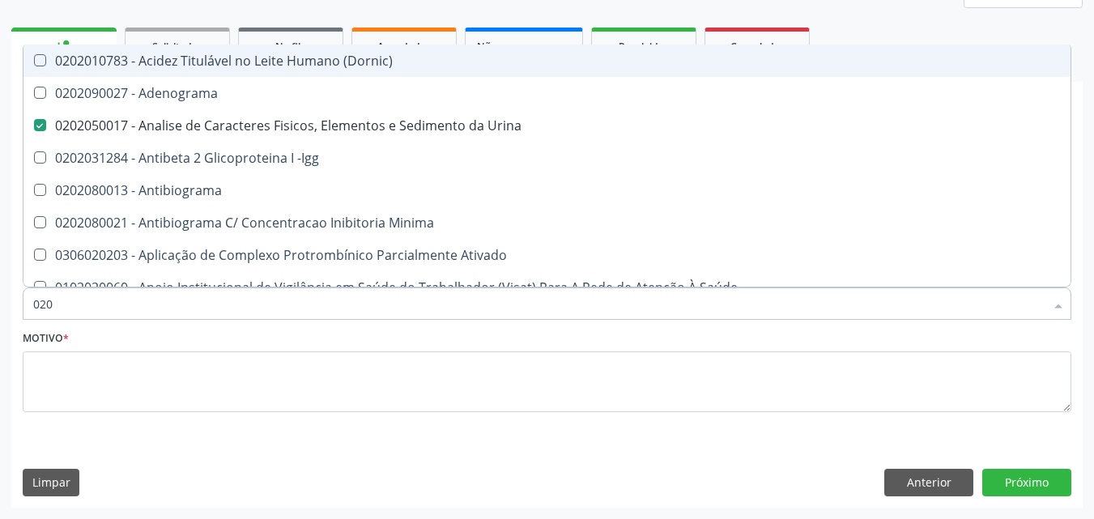
type input "02"
checkbox Urina "false"
checkbox Liquor "false"
checkbox Globular "true"
checkbox Hdl "false"
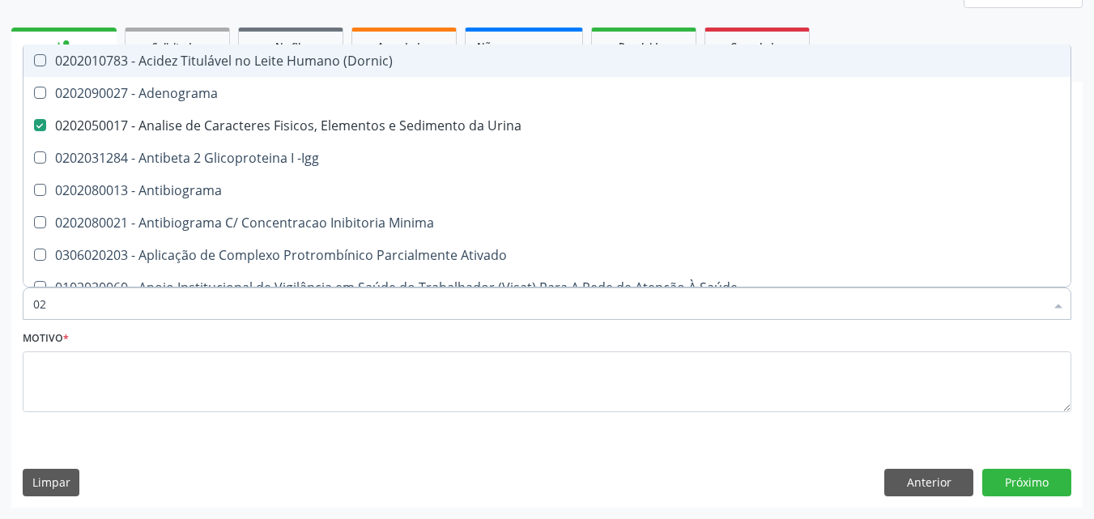
checkbox Ldl "false"
checkbox Total "false"
checkbox Creatinina "false"
checkbox Estriol "false"
checkbox Estrona "false"
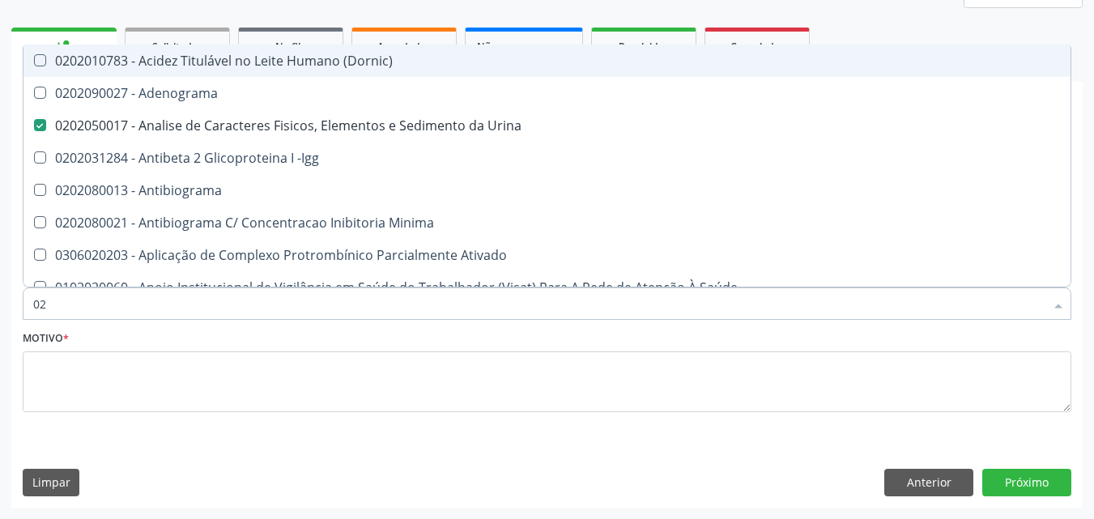
checkbox Etossuximida "false"
checkbox Viii "false"
checkbox Glicose "false"
checkbox Glicosilada "false"
checkbox Lactato "false"
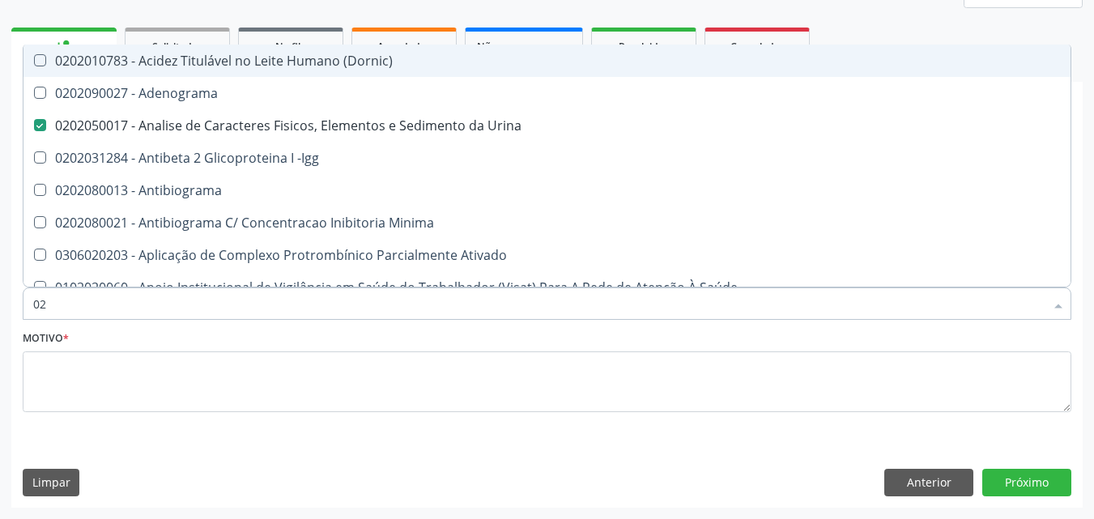
checkbox Muco-Proteinas "false"
checkbox Triglicerideos "false"
checkbox Pallidum "false"
type input "0"
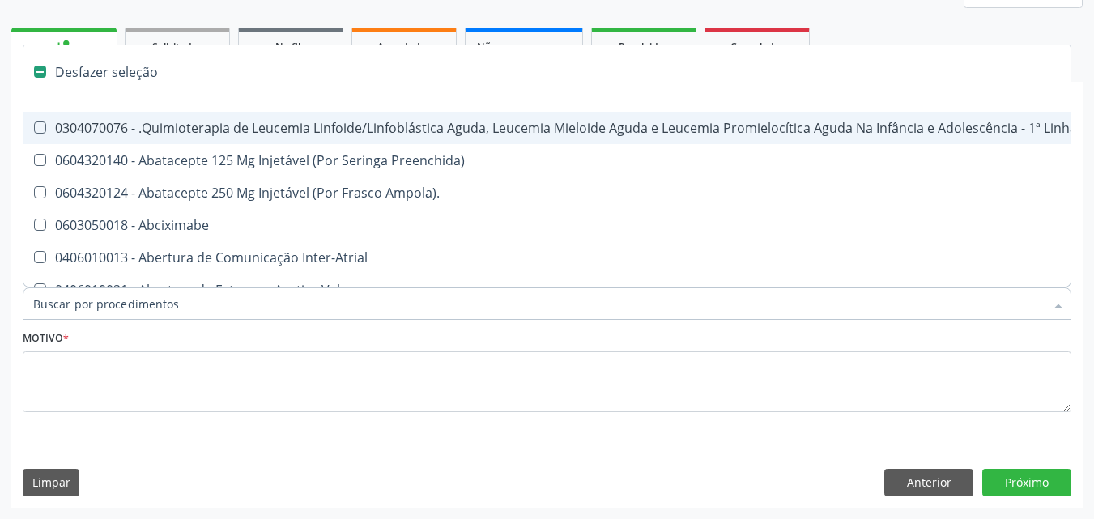
checkbox Coração "false"
checkbox Urina "true"
type input "H"
checkbox Urina "false"
checkbox B "true"
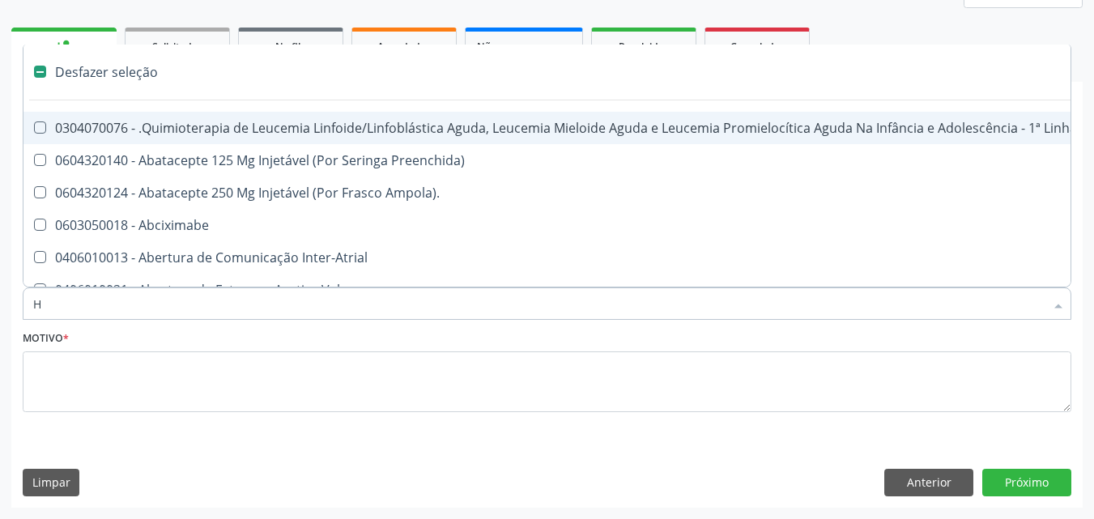
checkbox Fibrinogênio "true"
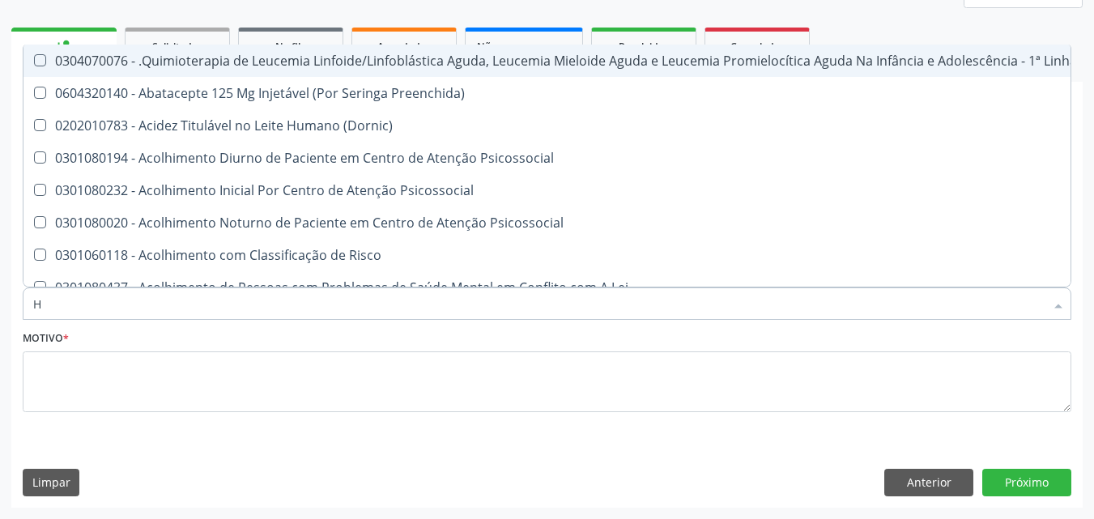
type input "HE"
checkbox Pulmão "true"
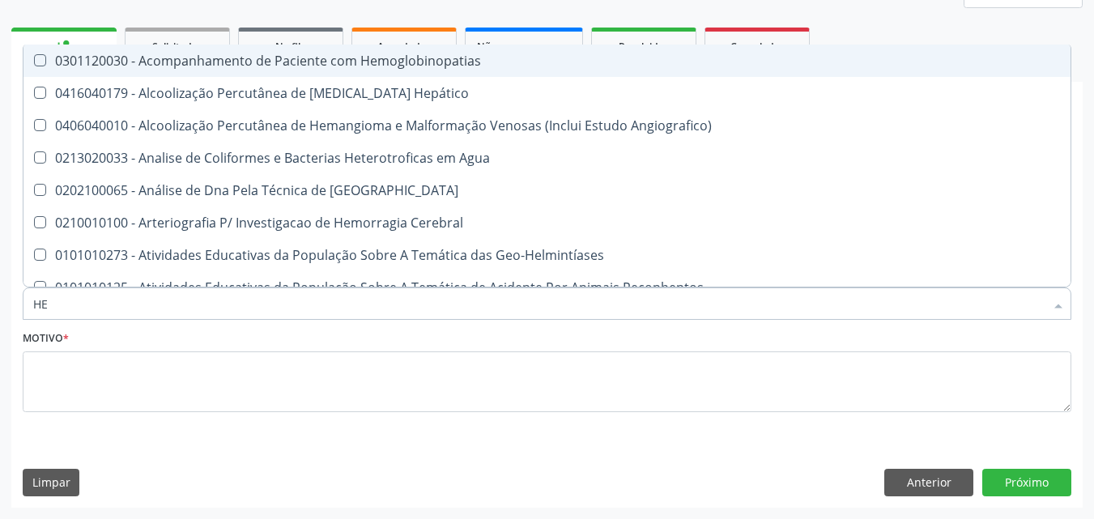
type input "HEM"
checkbox \(Qualitativo\) "true"
checkbox Glicosilada "false"
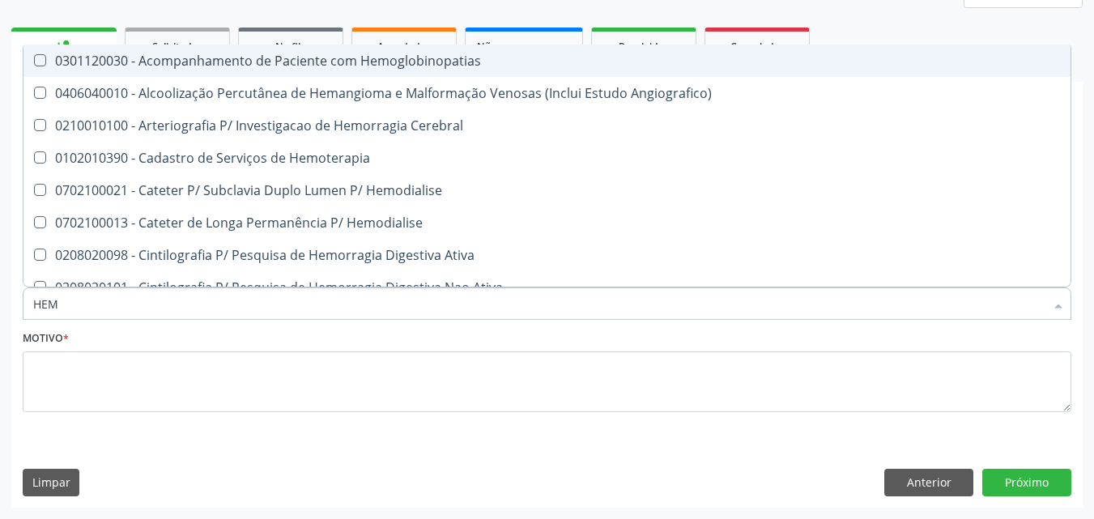
type input "HEMO"
checkbox Hemacias "true"
checkbox Glicosilada "false"
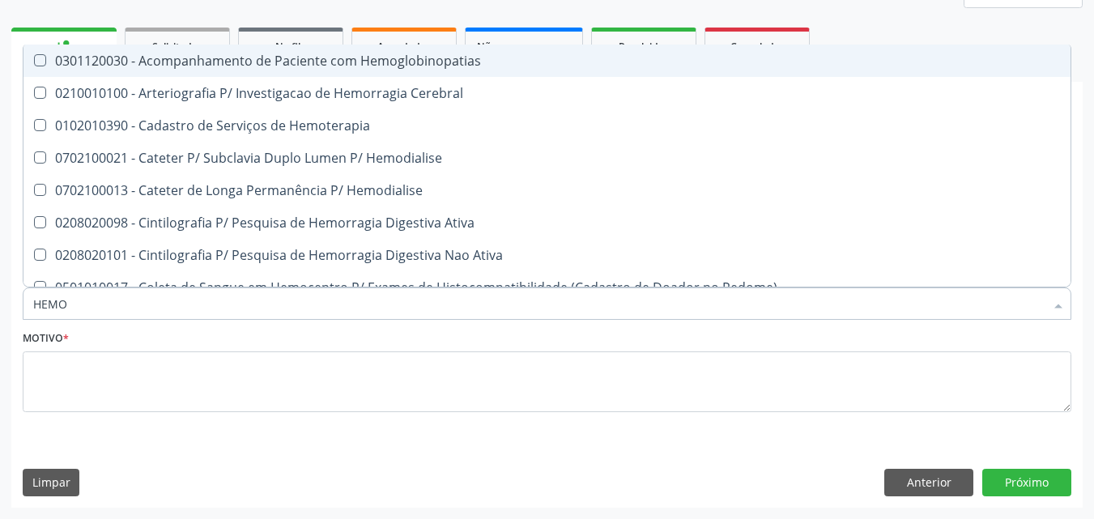
type input "HEMOG"
checkbox Tardio\) "true"
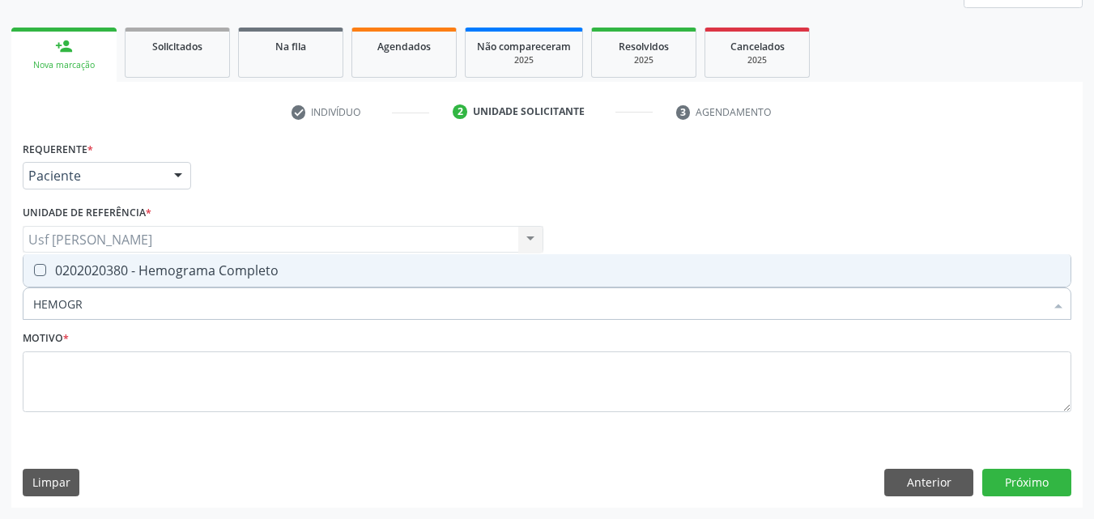
type input "HEMOGRA"
click at [44, 271] on Completo at bounding box center [40, 270] width 12 height 12
click at [34, 271] on Completo "checkbox" at bounding box center [28, 270] width 11 height 11
checkbox Completo "true"
type input "HEMOG"
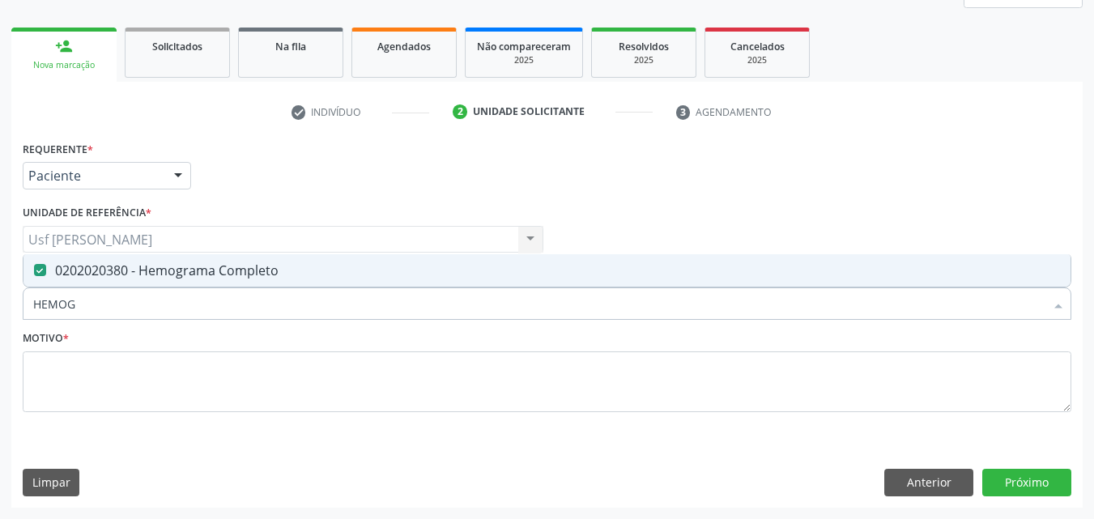
checkbox Completo "false"
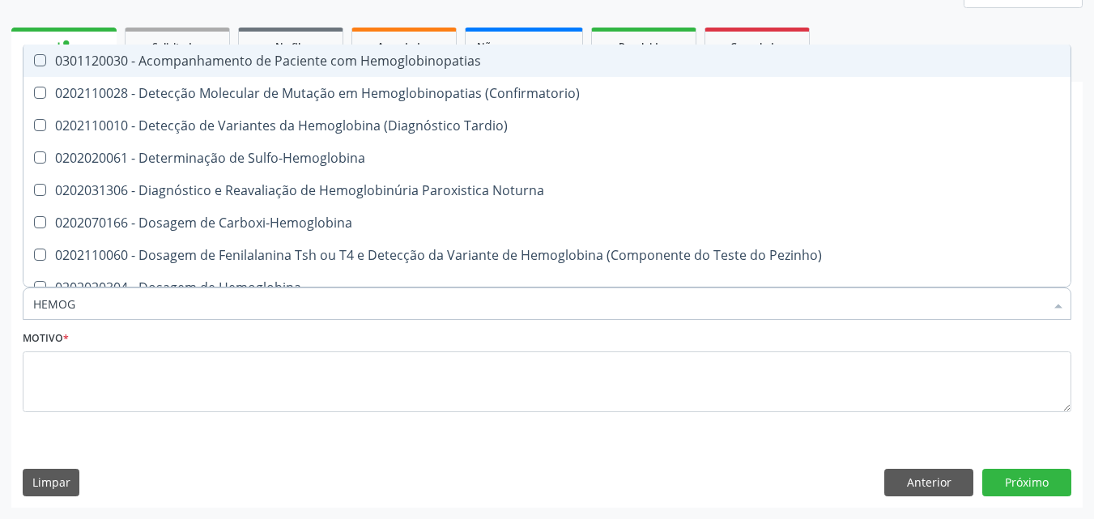
type input "HEMO"
checkbox Glicosilada "false"
checkbox Completo "false"
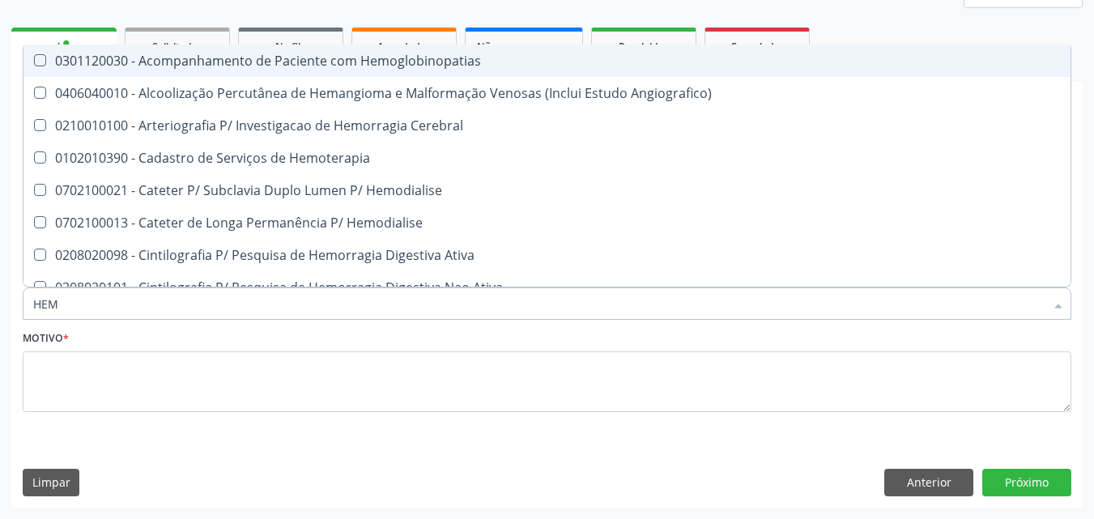
type input "HE"
checkbox Glicosilada "false"
checkbox Hematocrito "true"
checkbox Completo "false"
checkbox Orgaos "true"
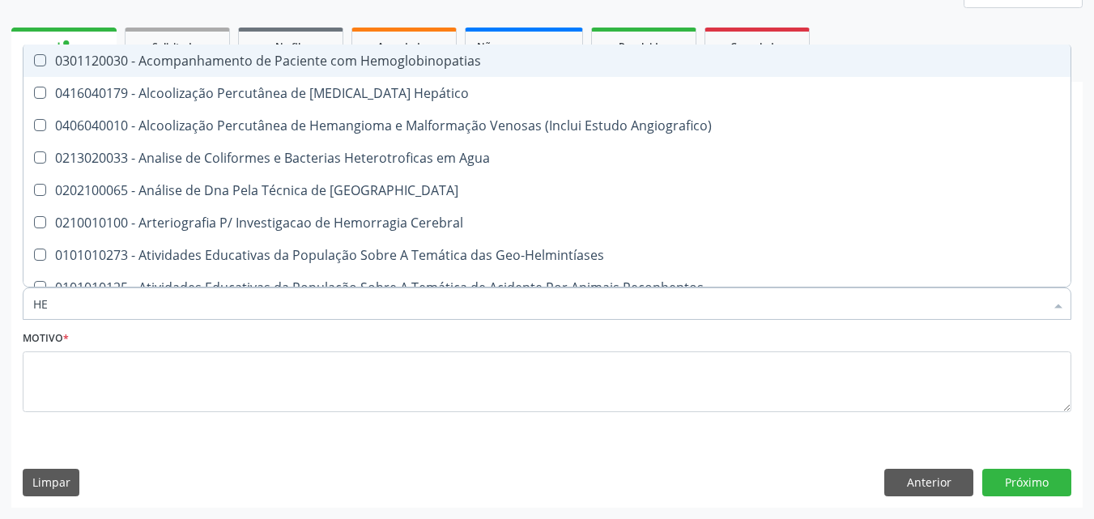
type input "H"
checkbox Glicosilada "false"
checkbox Completo "false"
checkbox Folheto "true"
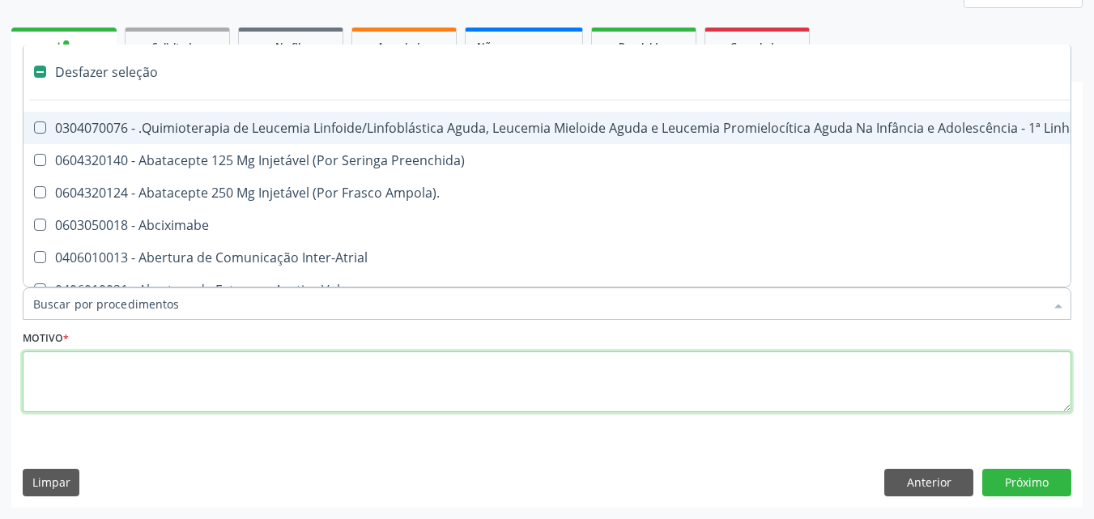
click at [107, 392] on textarea at bounding box center [547, 383] width 1049 height 62
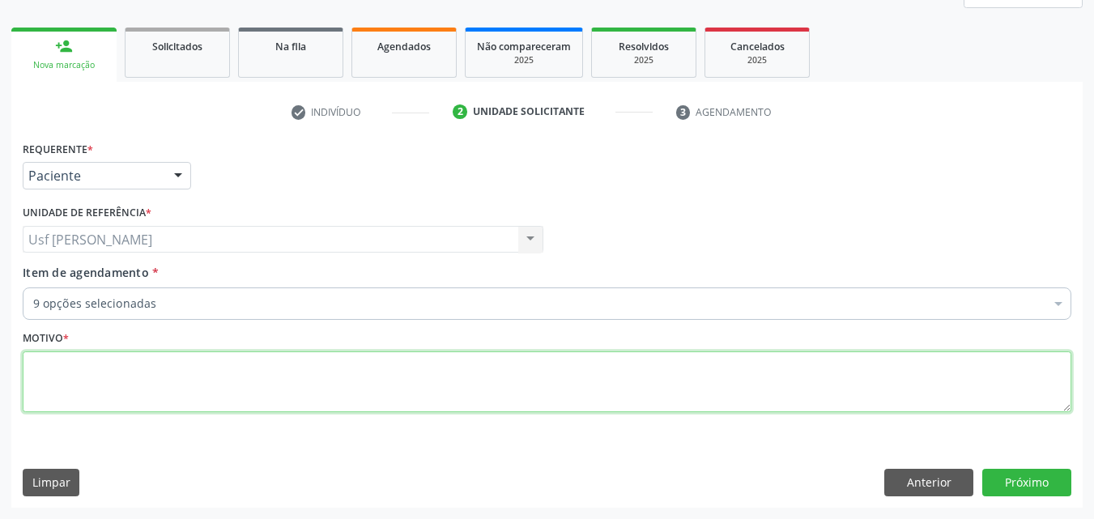
click at [62, 389] on textarea at bounding box center [547, 383] width 1049 height 62
type textarea "."
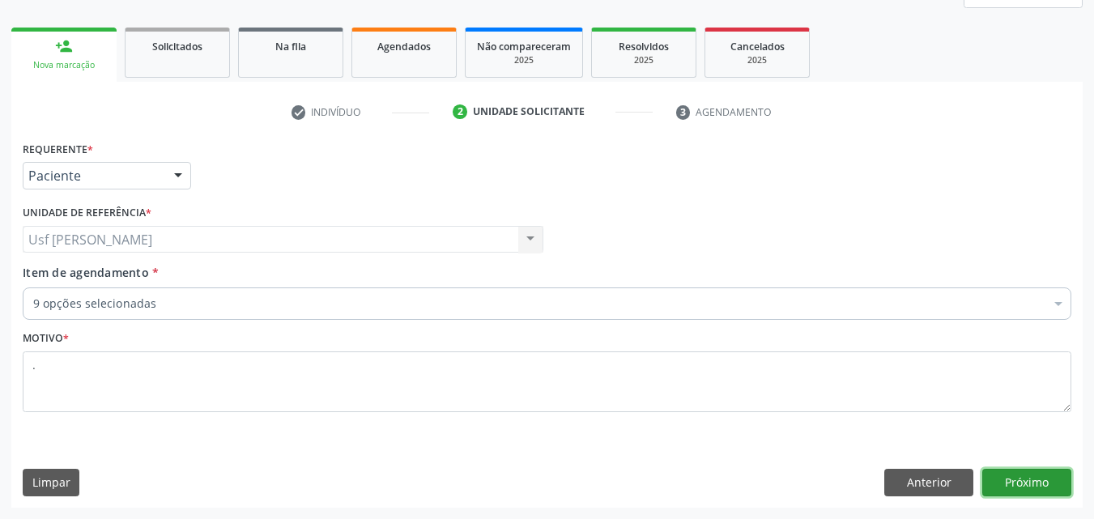
click at [1010, 486] on button "Próximo" at bounding box center [1027, 483] width 89 height 28
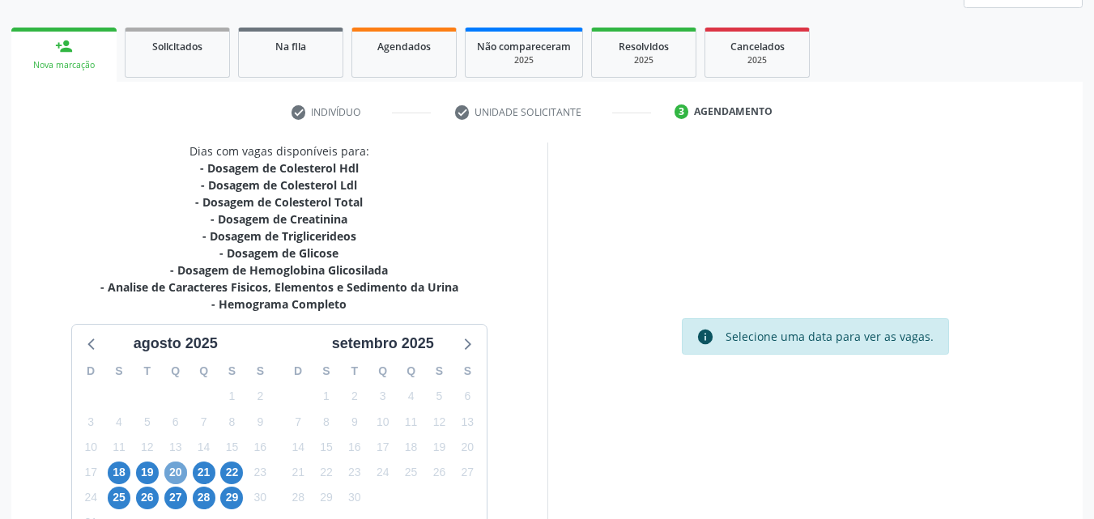
click at [173, 475] on span "20" at bounding box center [175, 473] width 23 height 23
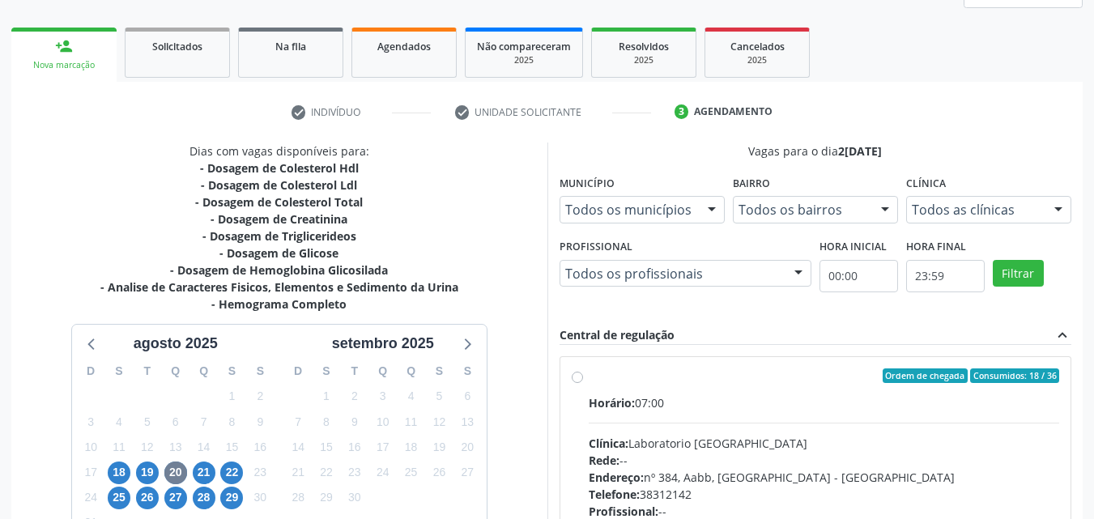
click at [589, 377] on label "Ordem de chegada Consumidos: 18 / 36 Horário: 07:00 Clínica: Laboratorio Sao Fr…" at bounding box center [824, 493] width 471 height 249
click at [574, 377] on input "Ordem de chegada Consumidos: 18 / 36 Horário: 07:00 Clínica: Laboratorio Sao Fr…" at bounding box center [577, 376] width 11 height 15
radio input "true"
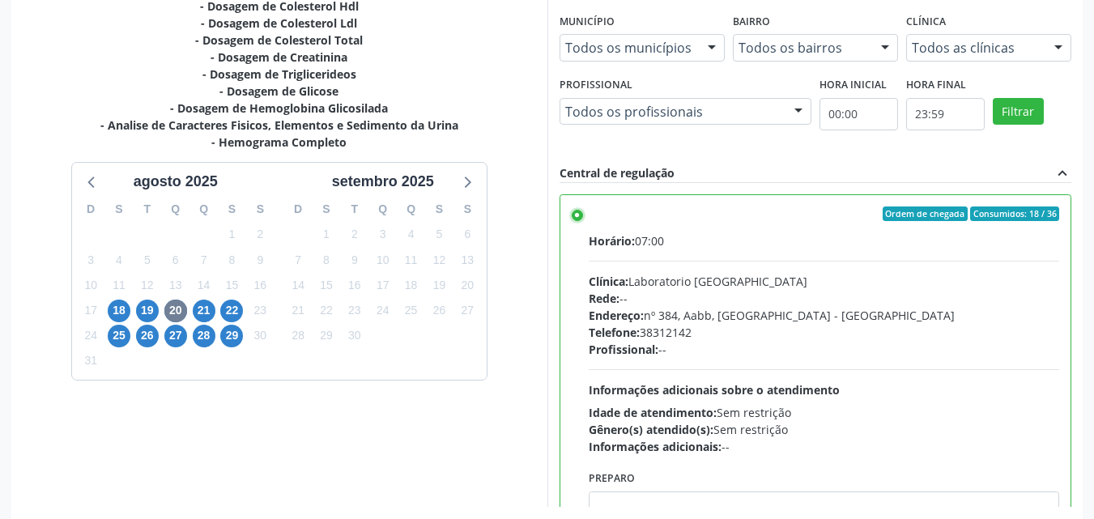
scroll to position [449, 0]
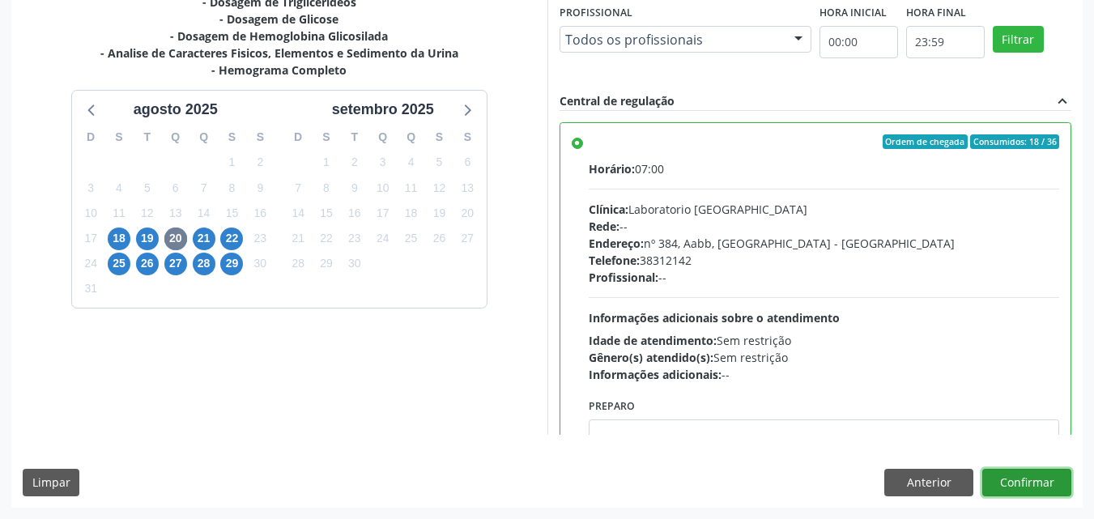
click at [1038, 480] on button "Confirmar" at bounding box center [1027, 483] width 89 height 28
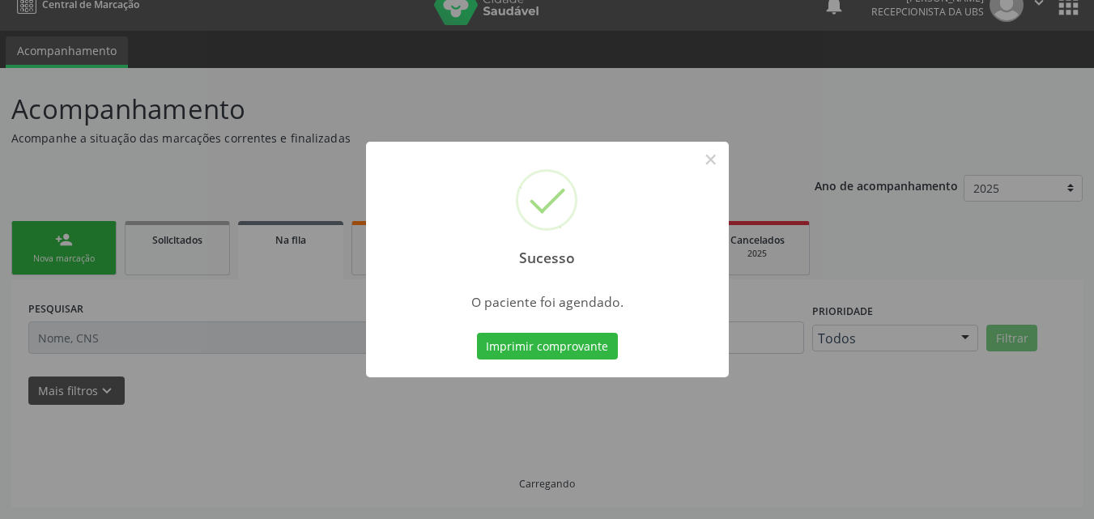
scroll to position [0, 0]
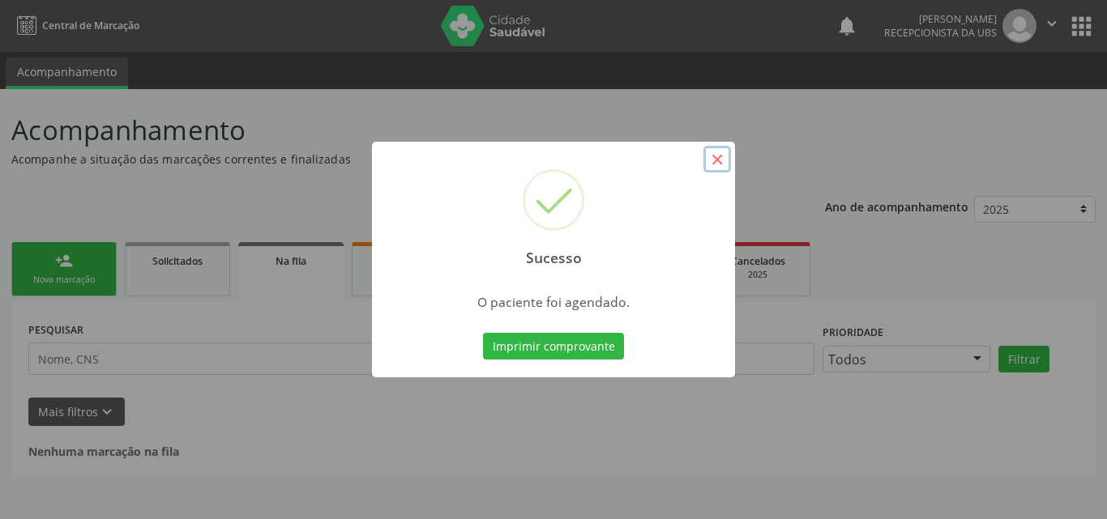
click at [718, 158] on button "×" at bounding box center [717, 160] width 28 height 28
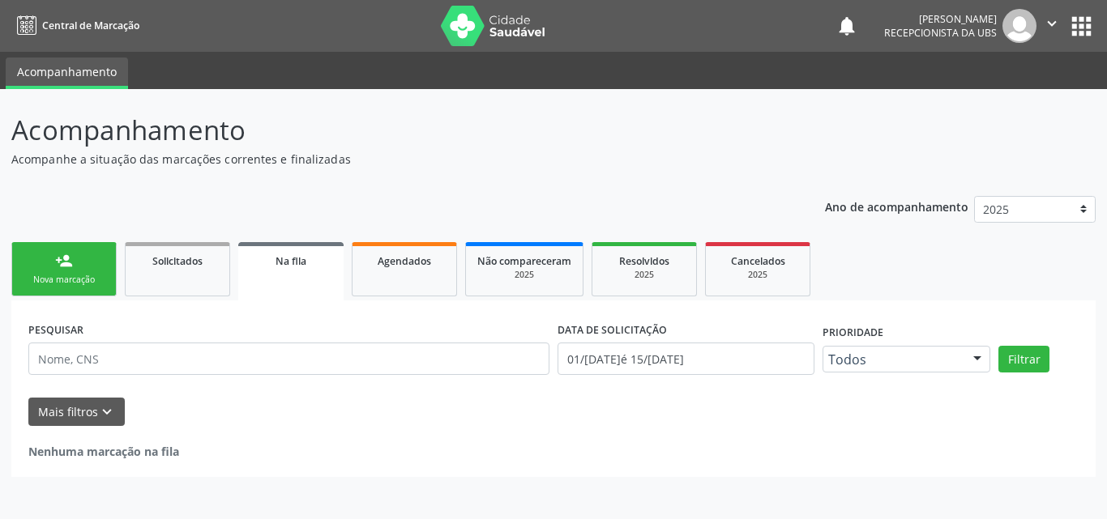
click at [38, 271] on link "person_add Nova marcação" at bounding box center [63, 269] width 105 height 54
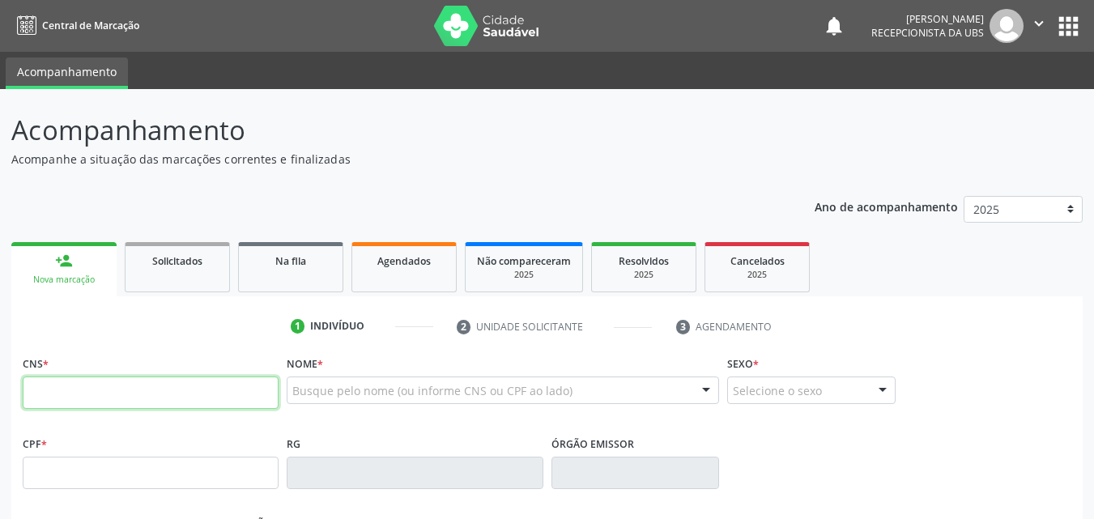
click at [49, 399] on input "text" at bounding box center [151, 393] width 256 height 32
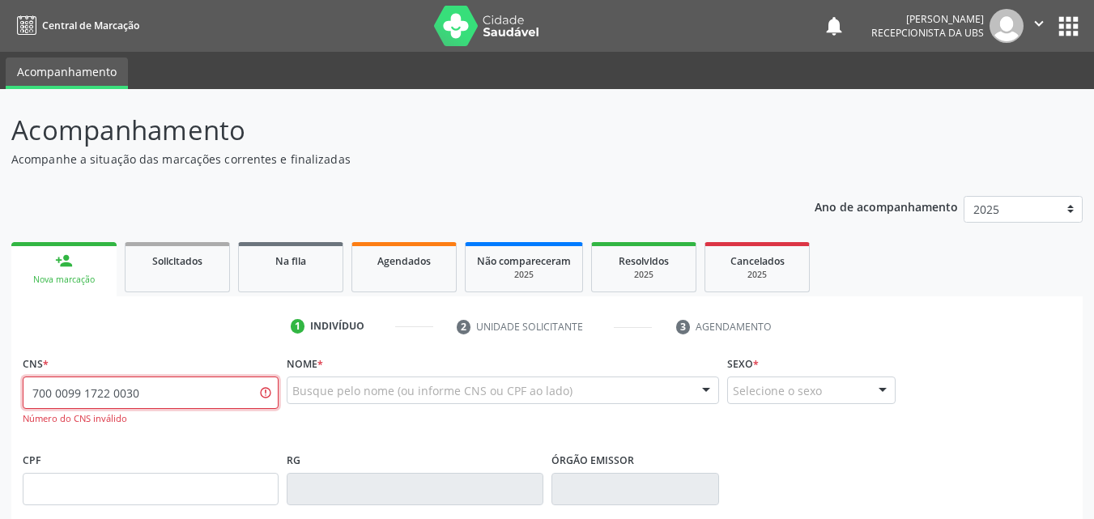
click at [168, 396] on input "700 0099 1722 0030" at bounding box center [151, 393] width 256 height 32
type input "700 0091 7200 3000"
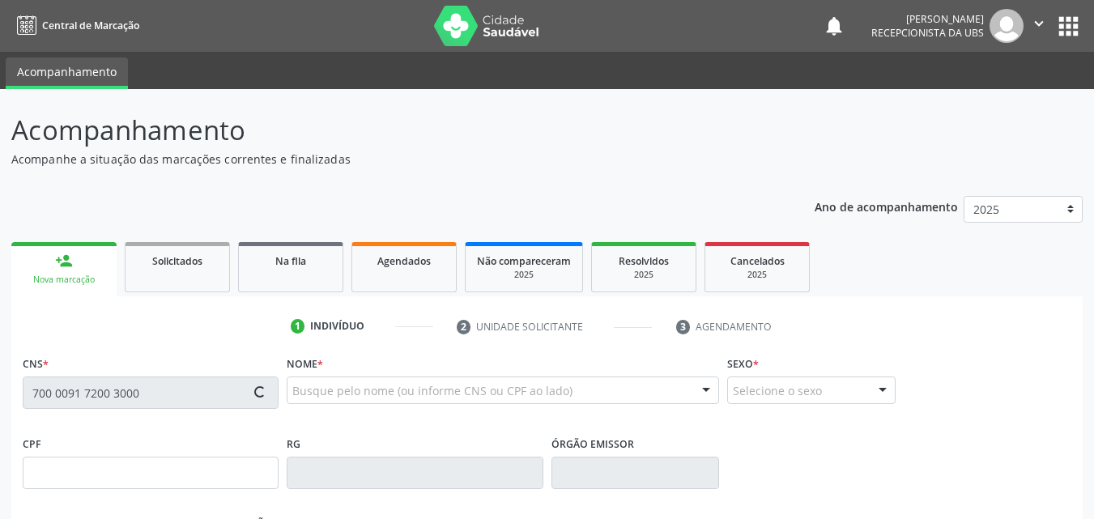
type input "075.539.104-73"
type input "17/01/1989"
type input "Edina Maria Barboza"
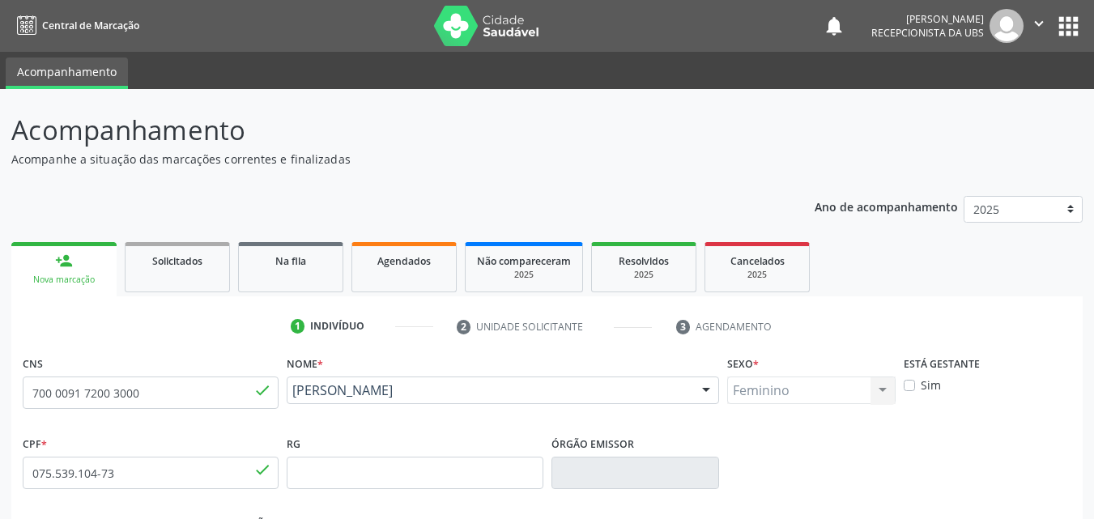
scroll to position [359, 0]
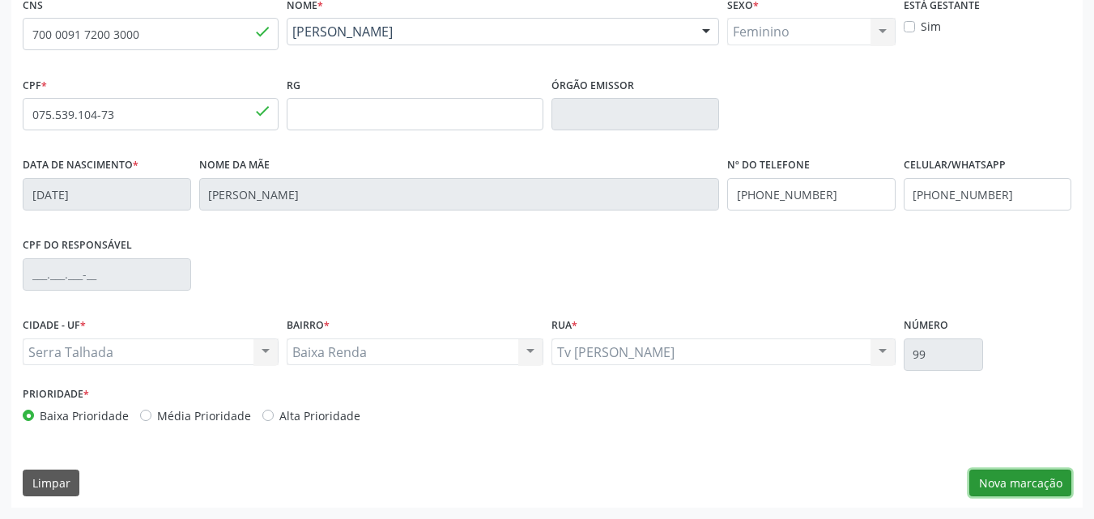
click at [1008, 484] on button "Nova marcação" at bounding box center [1021, 484] width 102 height 28
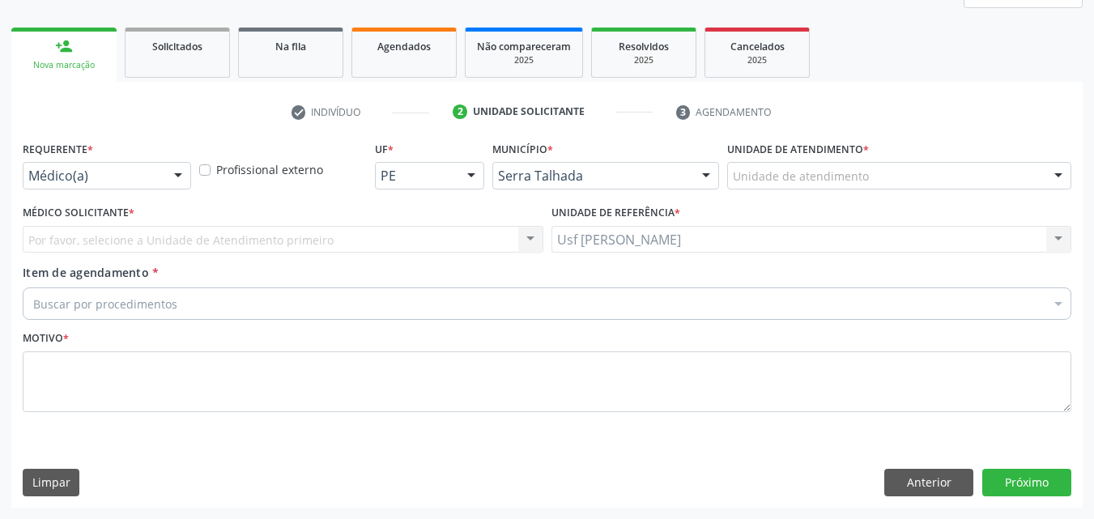
drag, startPoint x: 179, startPoint y: 173, endPoint x: 173, endPoint y: 181, distance: 11.0
click at [173, 181] on div at bounding box center [178, 177] width 24 height 28
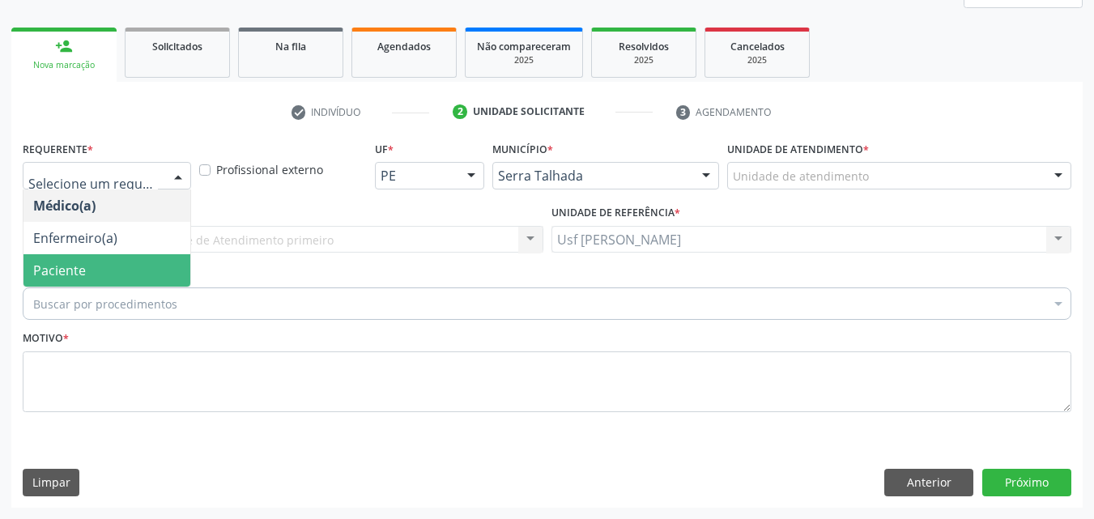
click at [117, 266] on span "Paciente" at bounding box center [106, 270] width 167 height 32
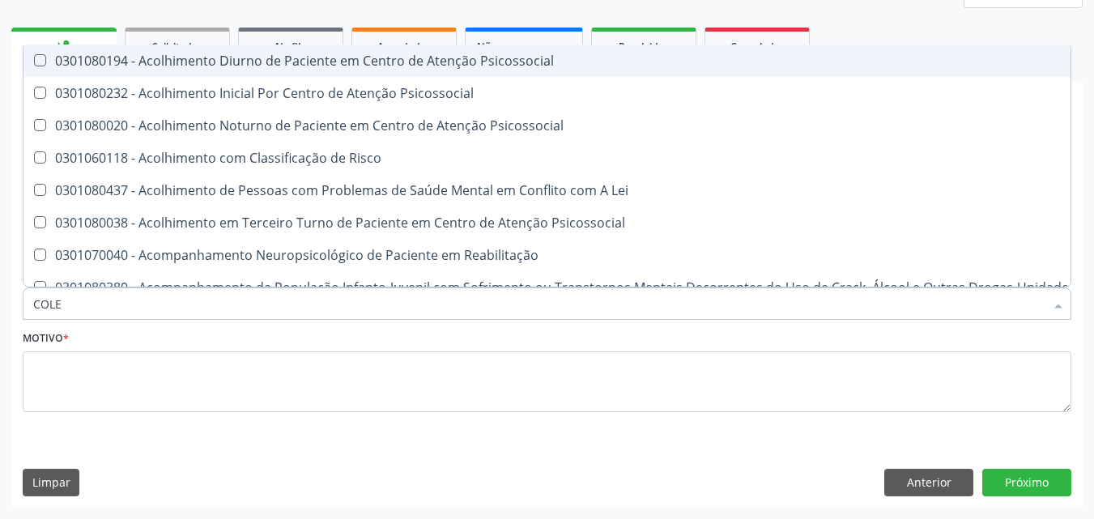
type input "COLES"
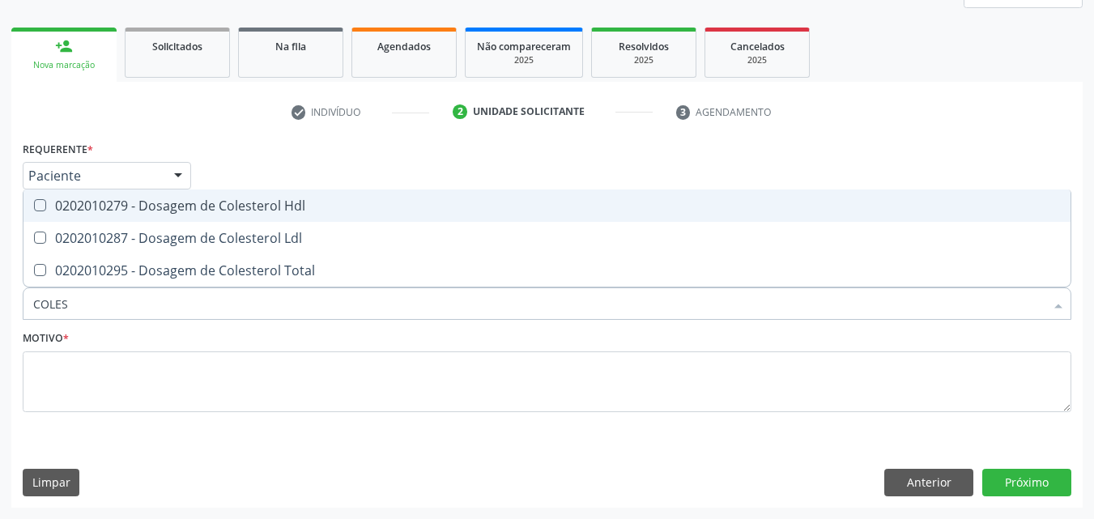
drag, startPoint x: 35, startPoint y: 201, endPoint x: 56, endPoint y: 216, distance: 26.1
click at [40, 207] on Hdl at bounding box center [40, 205] width 12 height 12
click at [34, 207] on Hdl "checkbox" at bounding box center [28, 205] width 11 height 11
checkbox Hdl "true"
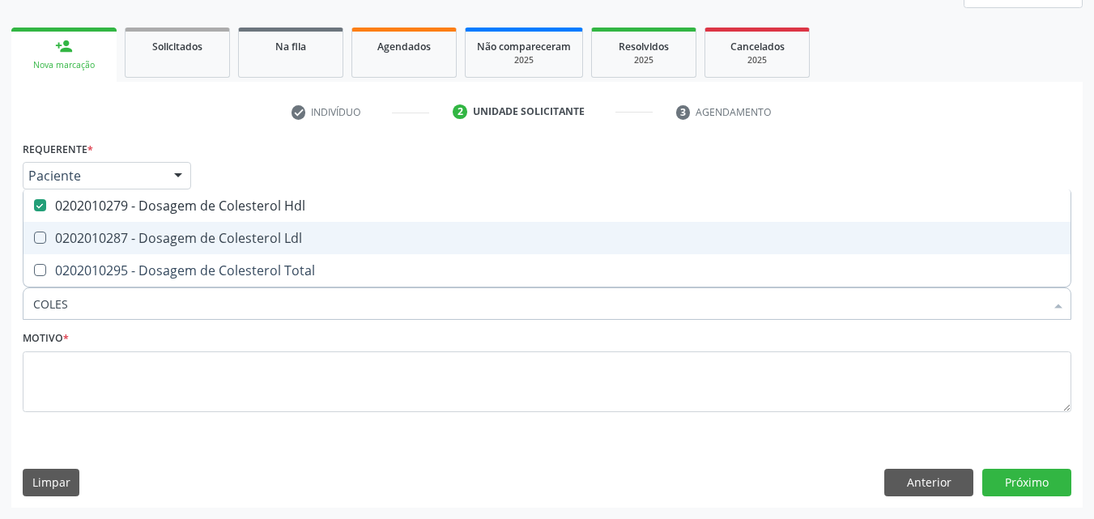
drag, startPoint x: 36, startPoint y: 230, endPoint x: 38, endPoint y: 241, distance: 11.5
click at [38, 241] on span "0202010287 - Dosagem de Colesterol Ldl" at bounding box center [546, 238] width 1047 height 32
checkbox Ldl "true"
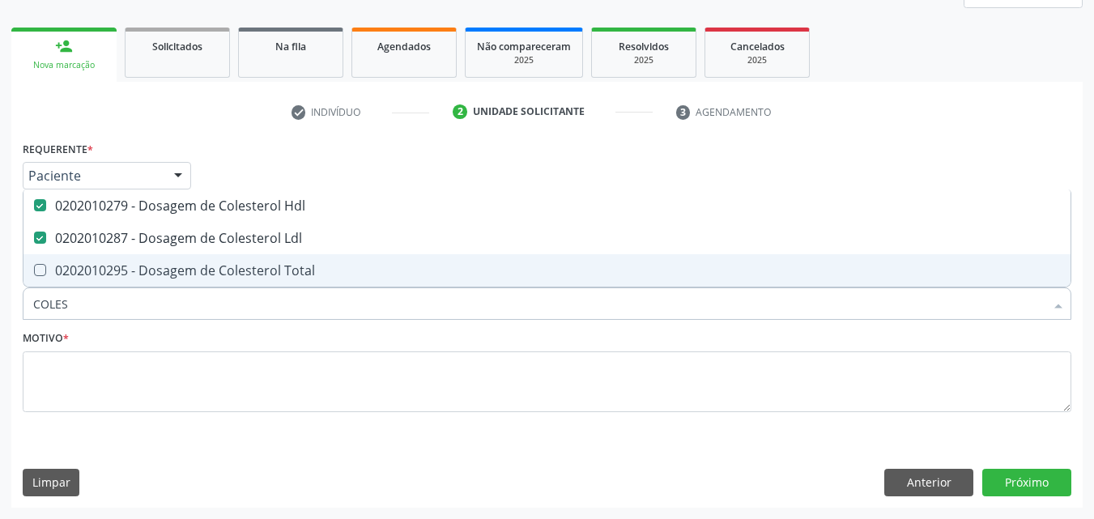
click at [33, 271] on div at bounding box center [29, 270] width 12 height 13
checkbox Total "true"
type input "COLE"
checkbox Hdl "false"
checkbox Ldl "false"
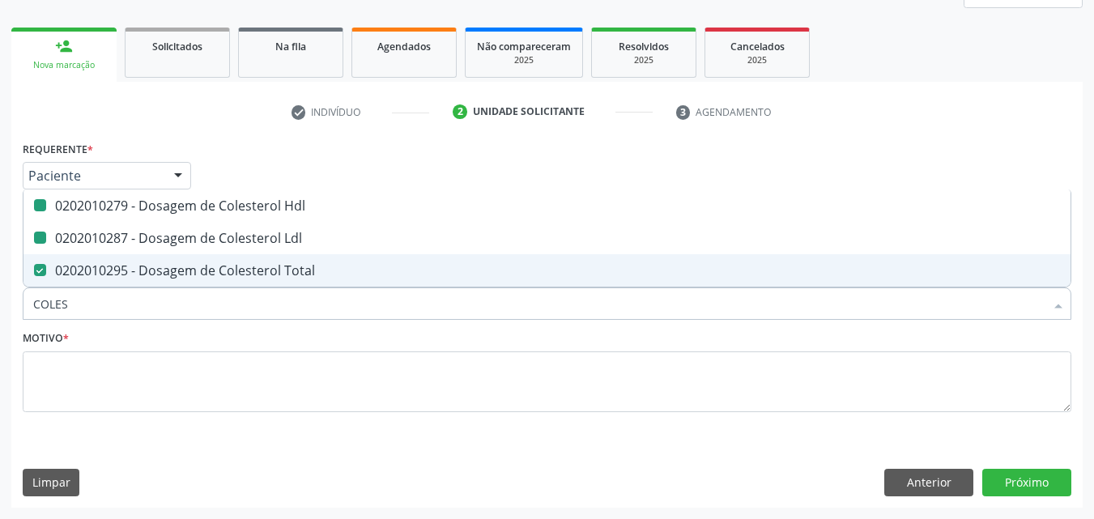
checkbox Total "false"
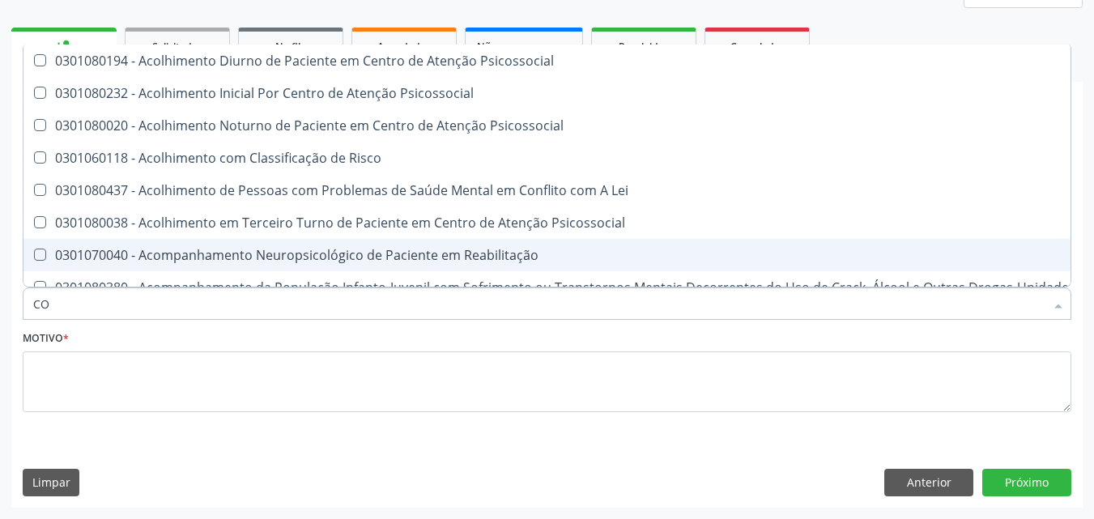
type input "C"
checkbox Hdl "false"
checkbox Ldl "false"
checkbox Total "false"
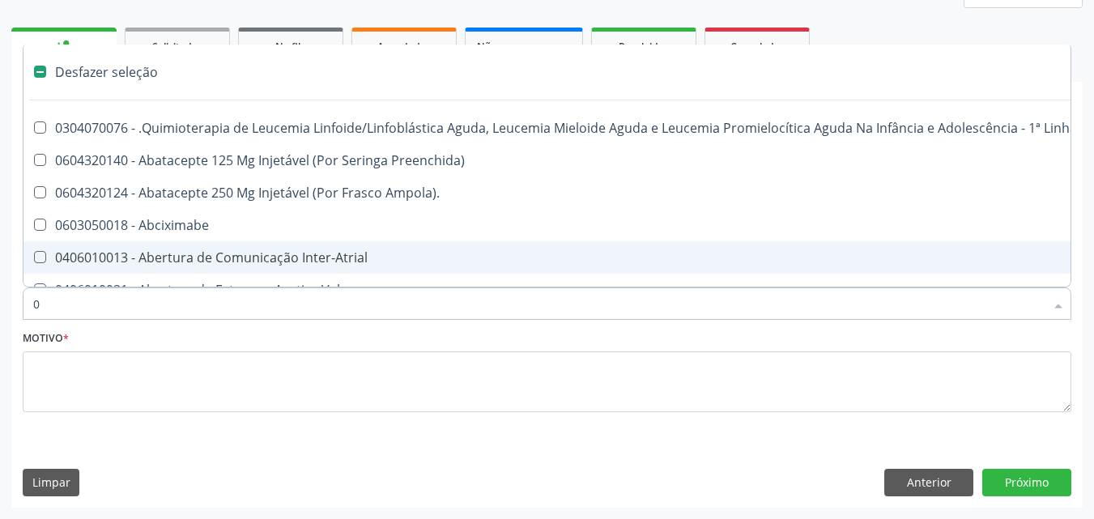
type input "02"
checkbox Comprimido\) "true"
checkbox Transferências "true"
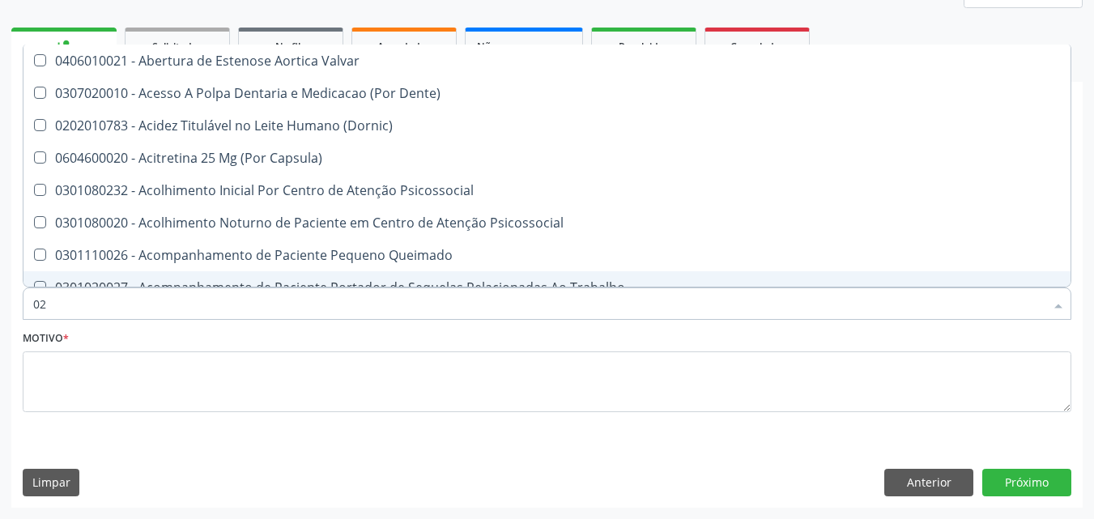
type input "020"
checkbox Epispádia "true"
checkbox Anos\) "true"
checkbox Congênita "true"
checkbox Hdl "false"
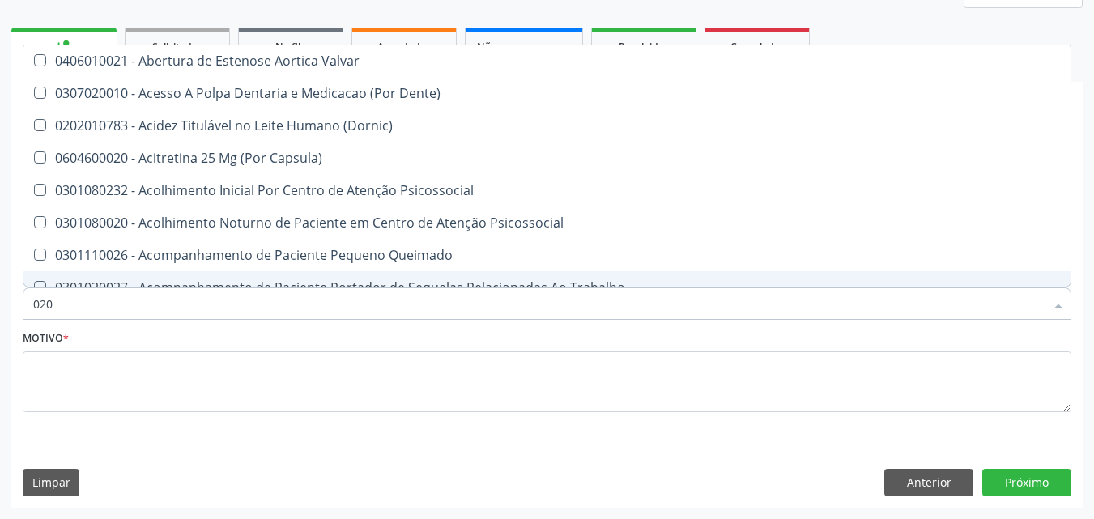
checkbox Ldl "false"
checkbox Total "false"
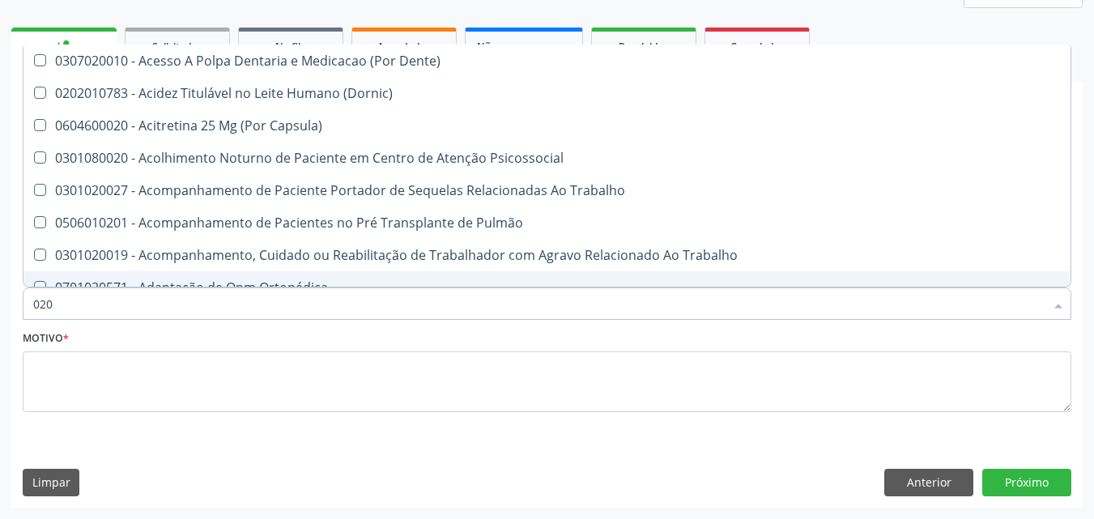
type input "0202"
checkbox Faringe\/Laringe "true"
checkbox Puncao "true"
checkbox Fragmento "true"
checkbox Hdl "false"
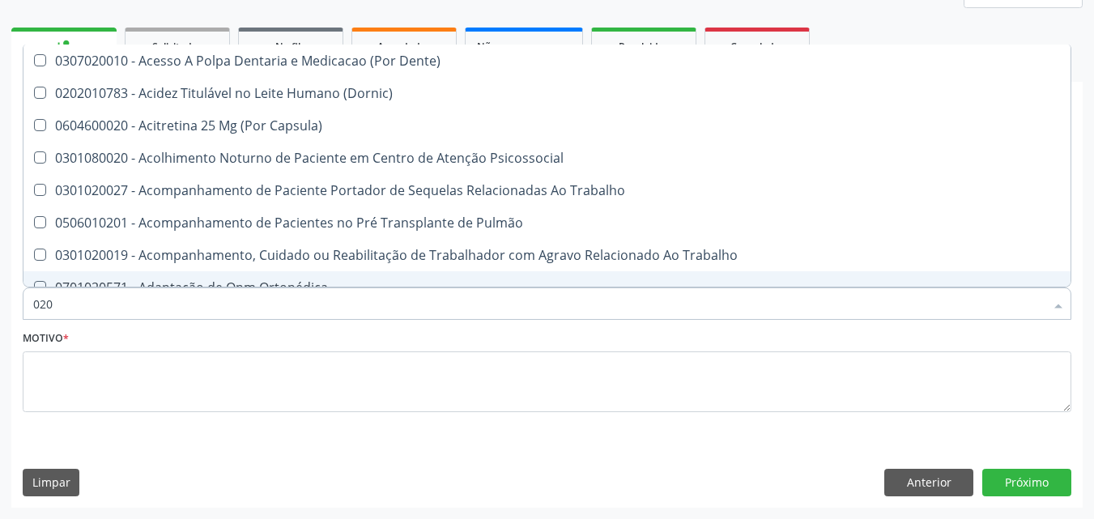
checkbox Ldl "false"
checkbox Total "false"
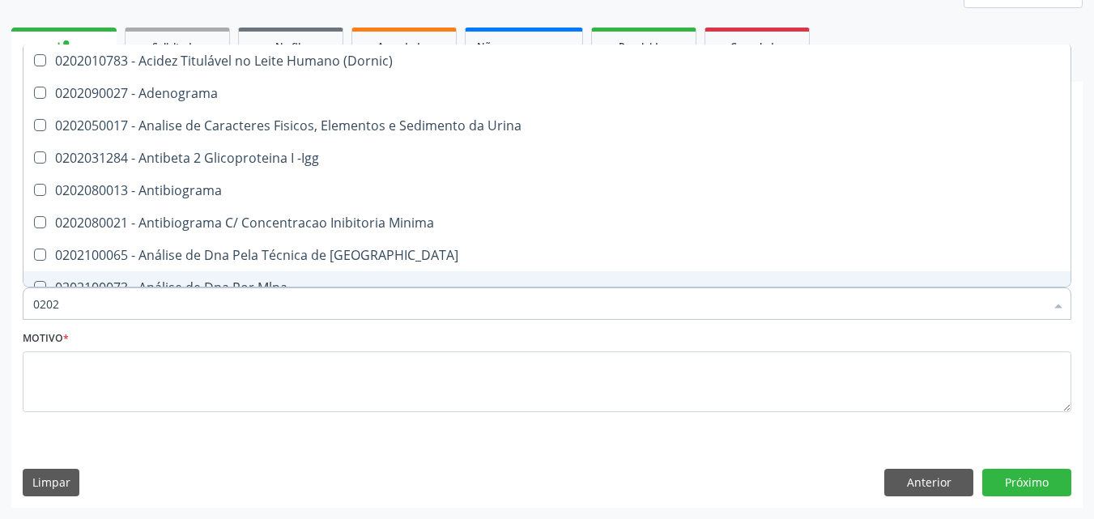
type input "02020"
checkbox \(Psa\) "true"
checkbox III "true"
checkbox Barbituratos "true"
checkbox Hdl "false"
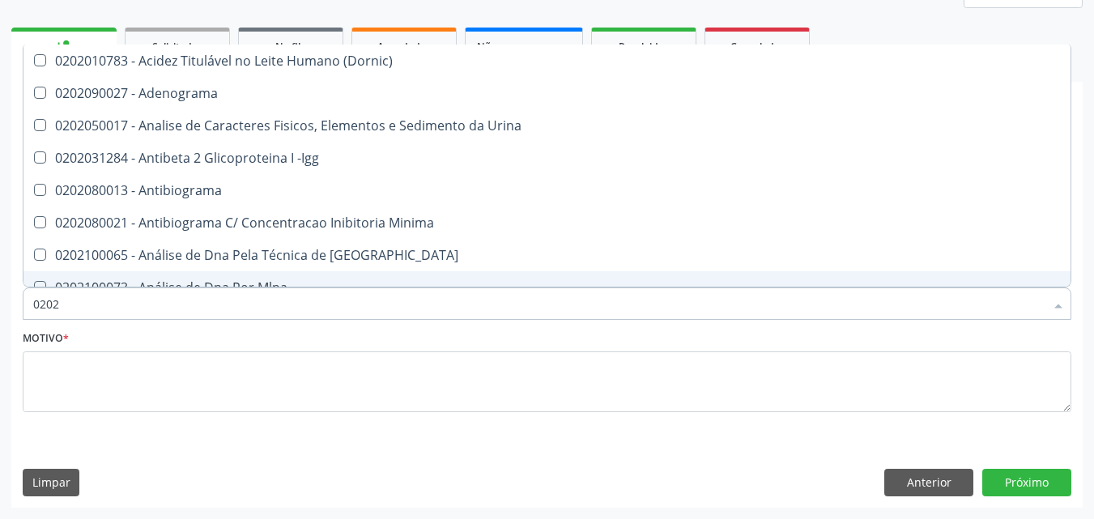
checkbox Ldl "false"
checkbox Total "false"
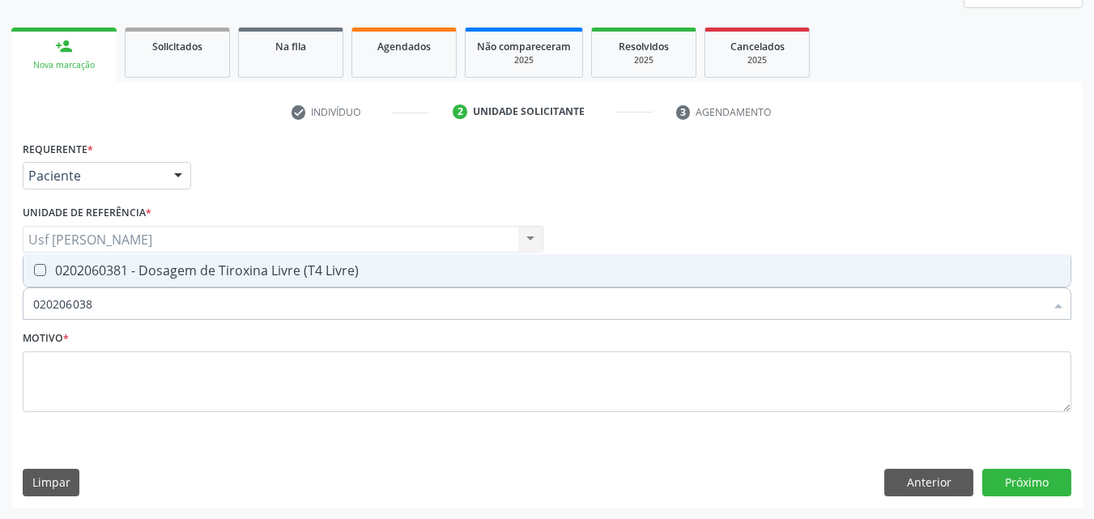
type input "0202060381"
click at [45, 275] on div "0202060381 - Dosagem de Tiroxina Livre (T4 Livre)" at bounding box center [547, 270] width 1028 height 13
checkbox Livre\) "true"
type input "02020603"
checkbox Livre\) "false"
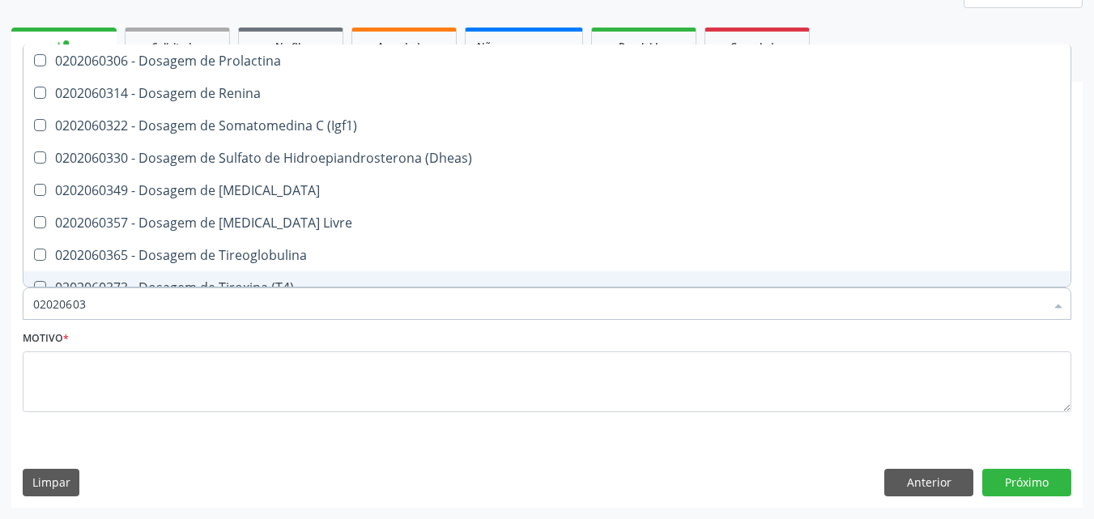
type input "0202060"
checkbox Livre\) "false"
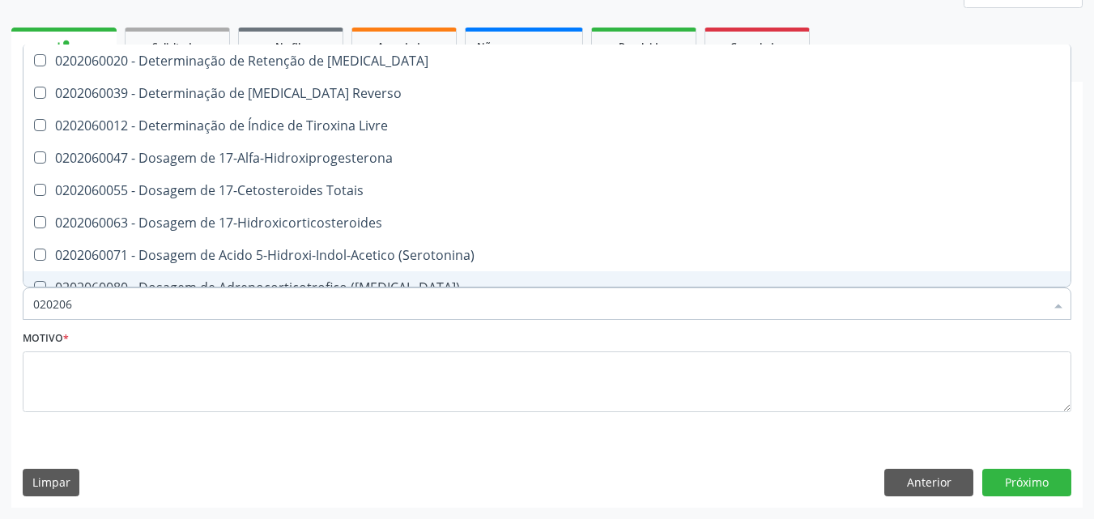
type input "02020"
checkbox Livre\) "false"
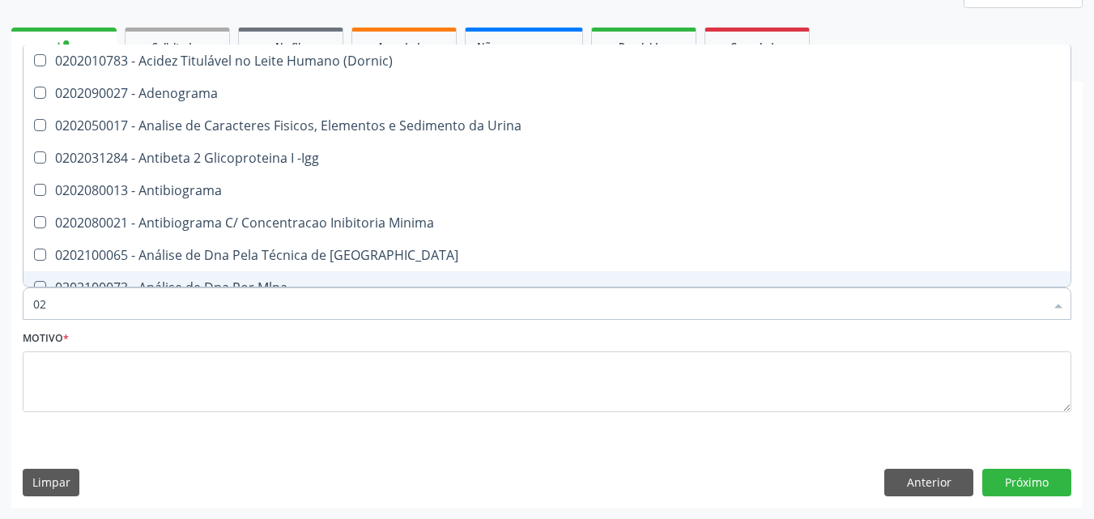
type input "0"
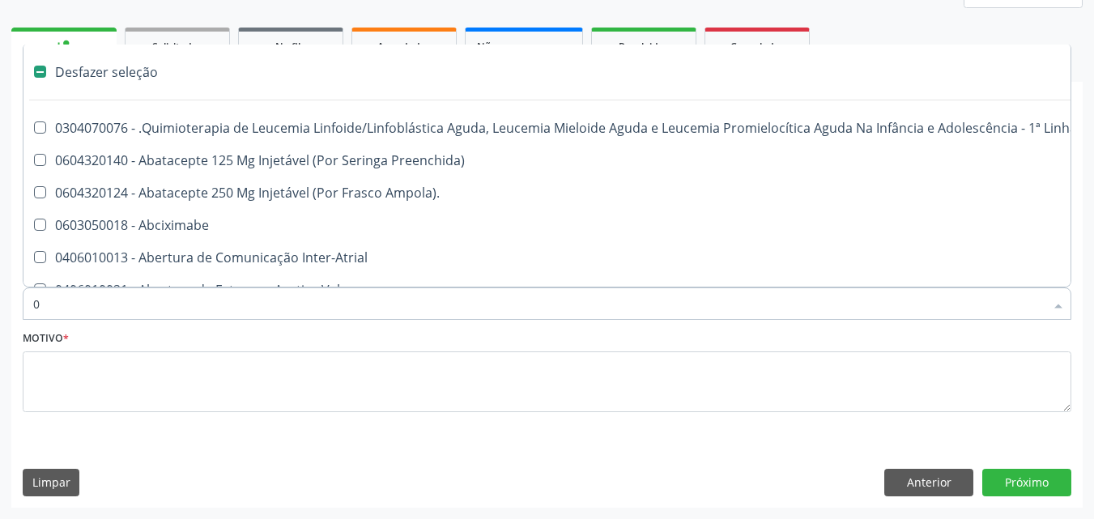
checkbox Adolescente\) "false"
checkbox Esquerdo "false"
checkbox Adolescente\) "false"
checkbox Rodas "false"
checkbox Lenta\) "false"
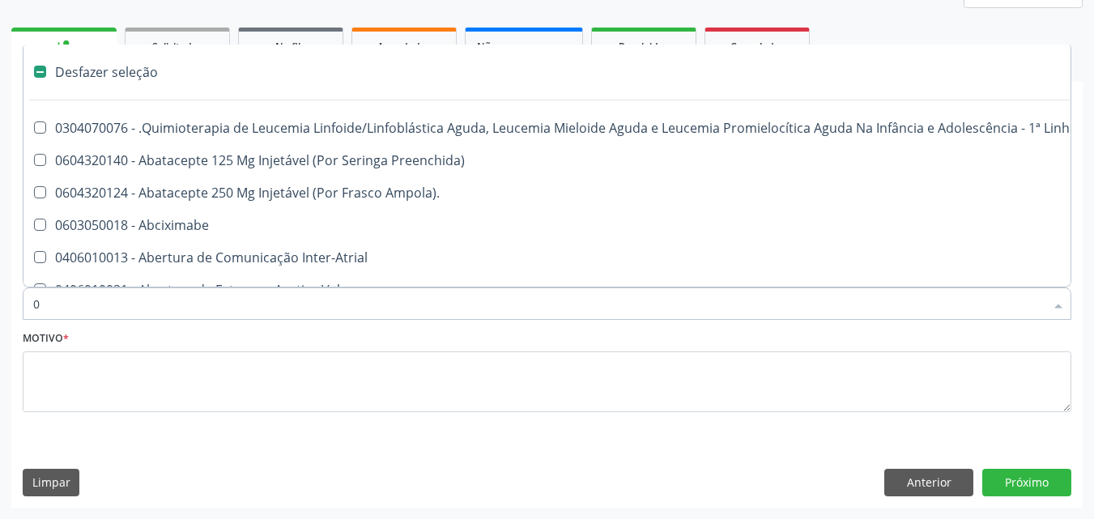
checkbox Ml\) "false"
checkbox \(Monocular\) "false"
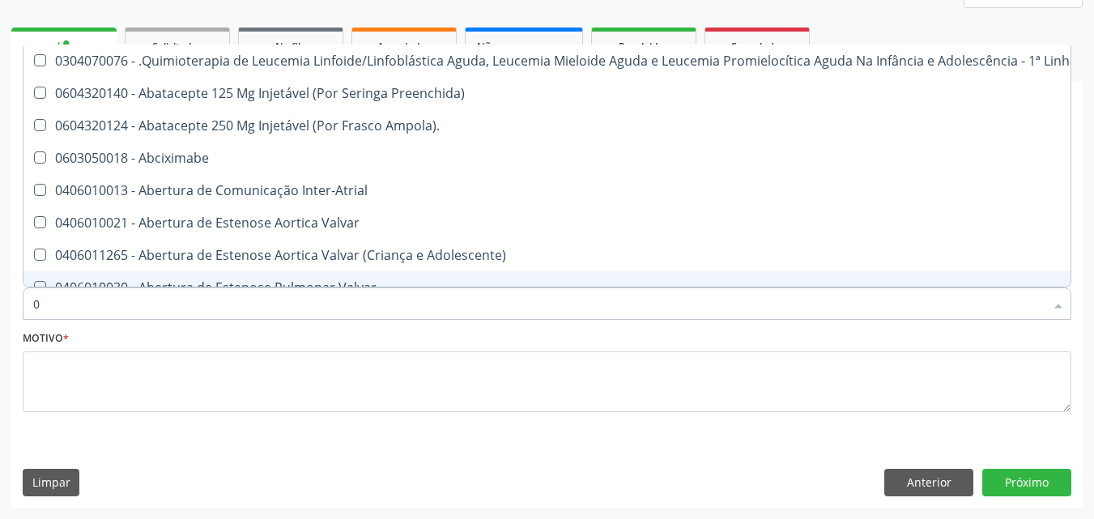
type input "02"
checkbox Comprimido\) "true"
checkbox Transferências "true"
checkbox Leprae "true"
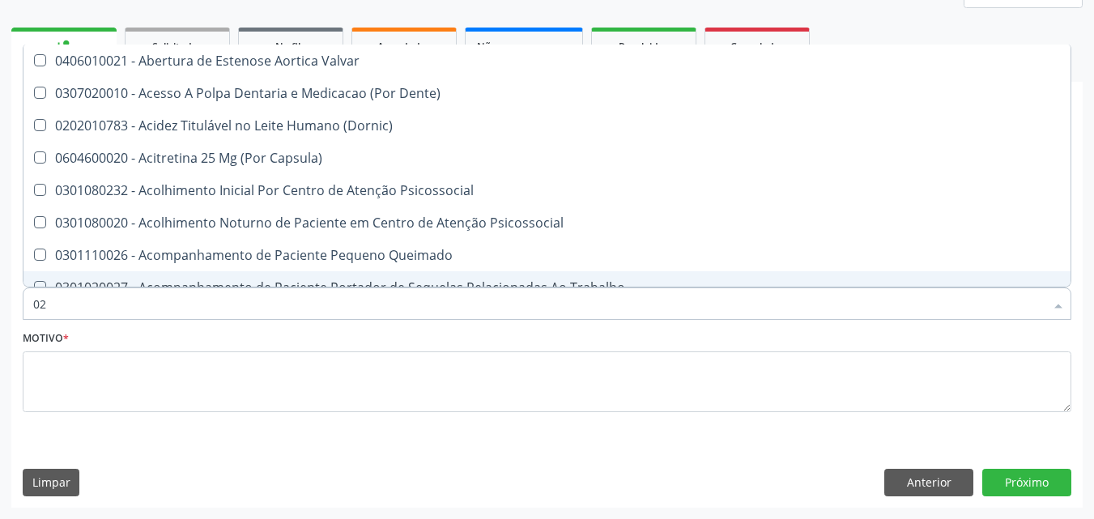
type input "020"
checkbox Epispádia "true"
checkbox Anos\) "true"
checkbox Congênita "true"
checkbox Artéria "true"
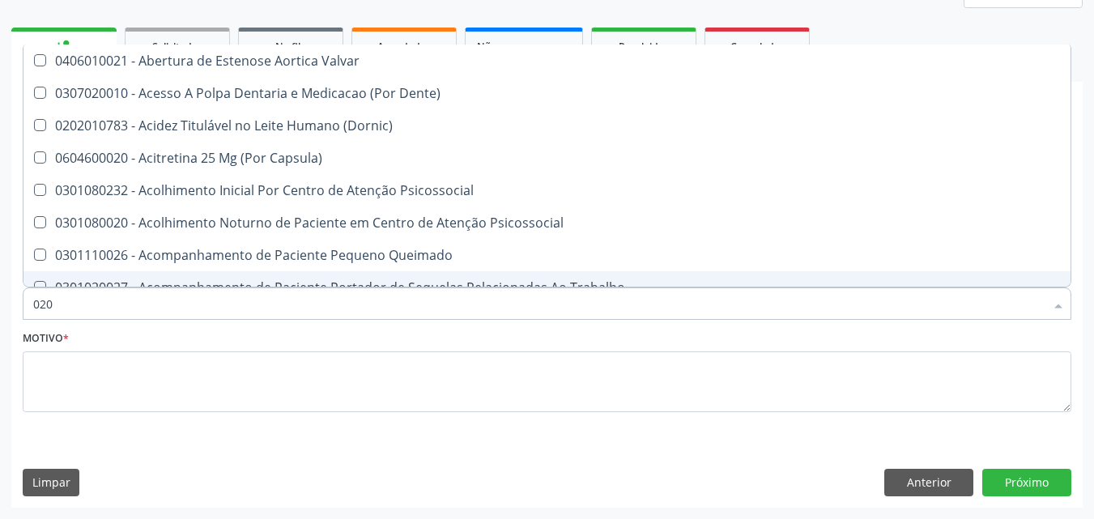
checkbox Hdl "false"
checkbox Ldl "false"
checkbox Total "false"
checkbox Livre\) "false"
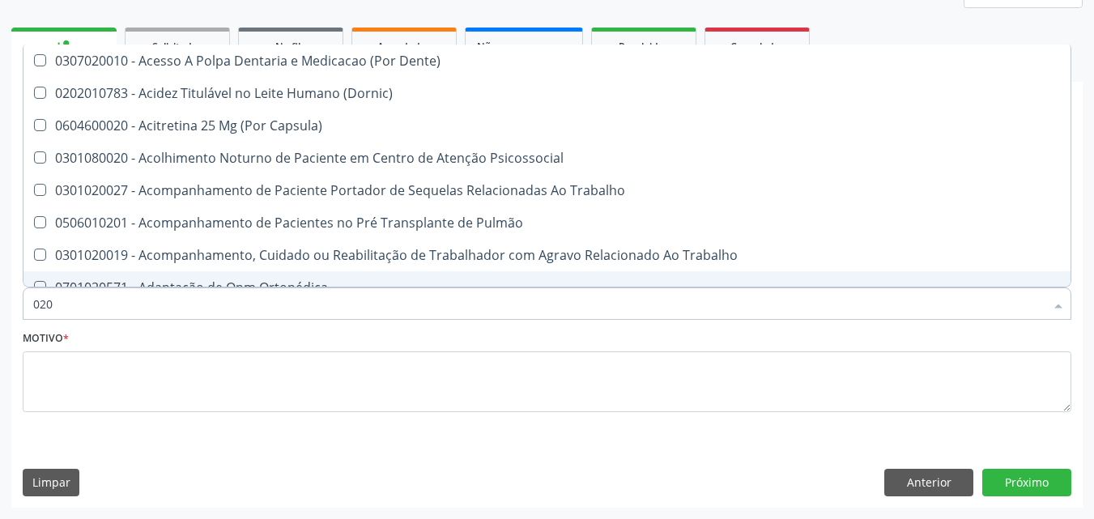
type input "0202"
checkbox Faringe\/Laringe "true"
checkbox Puncao "true"
checkbox Fragmento "true"
checkbox Paratireoides "true"
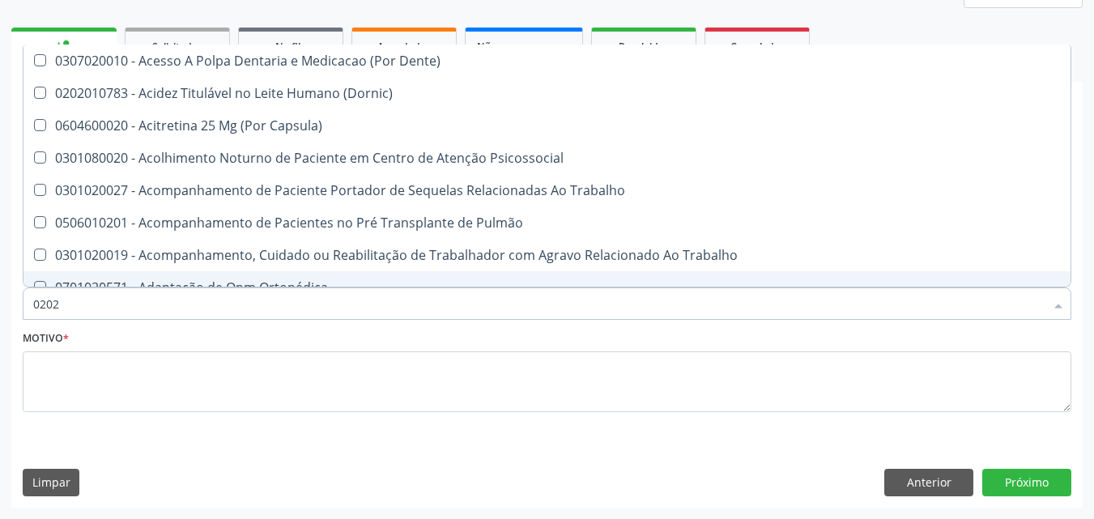
checkbox Hdl "false"
checkbox Ldl "false"
checkbox Total "false"
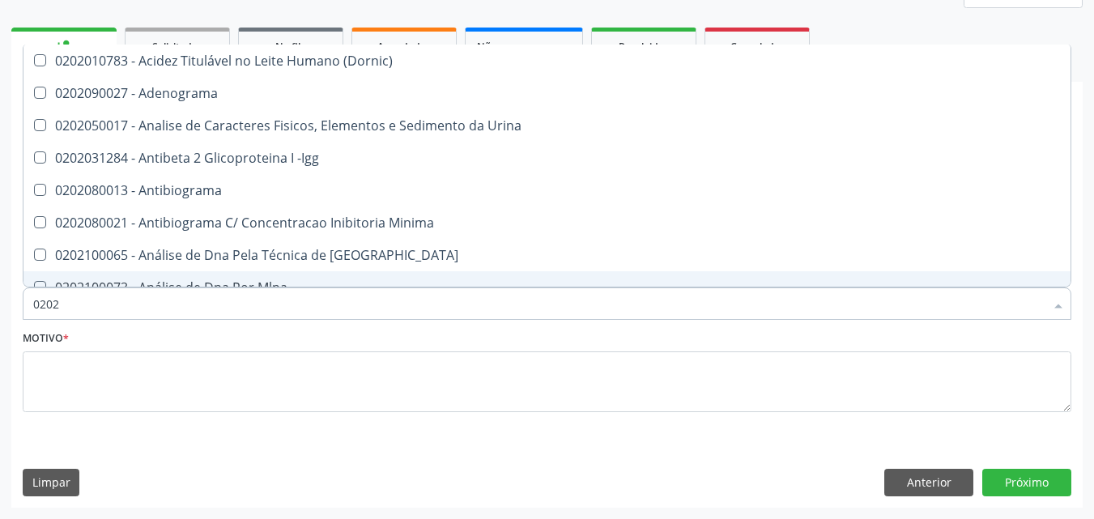
type input "02020"
checkbox \(Psa\) "true"
checkbox III "true"
checkbox Barbituratos "true"
checkbox Hdl "false"
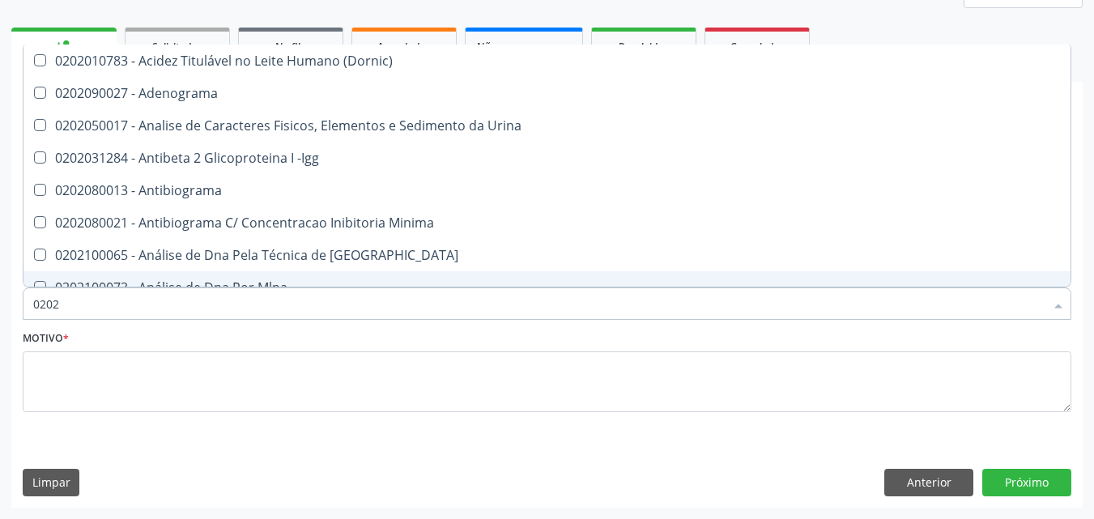
checkbox Ldl "false"
checkbox Total "false"
checkbox Progesterona "true"
checkbox Livre\) "false"
type input "020206"
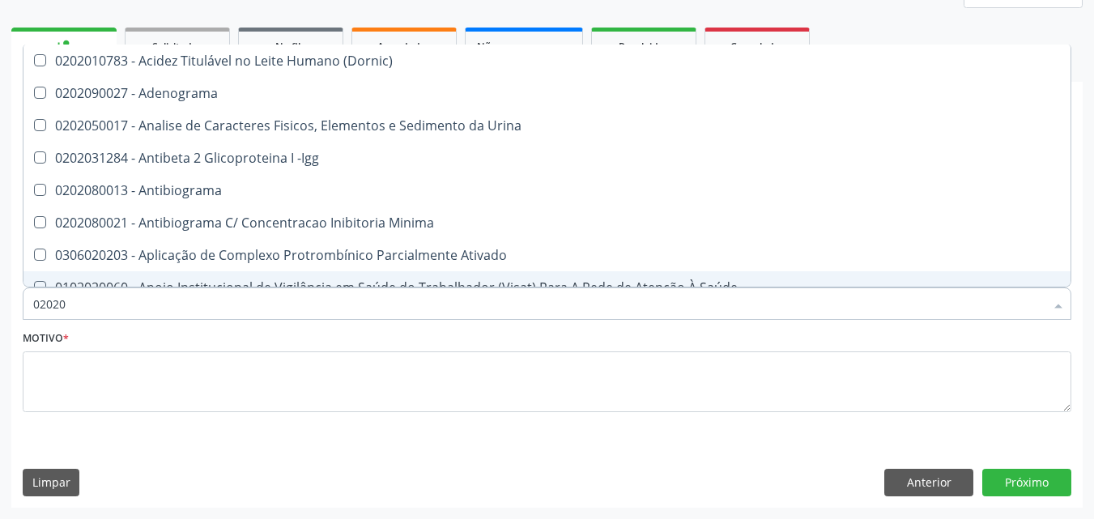
checkbox Micobactérias "true"
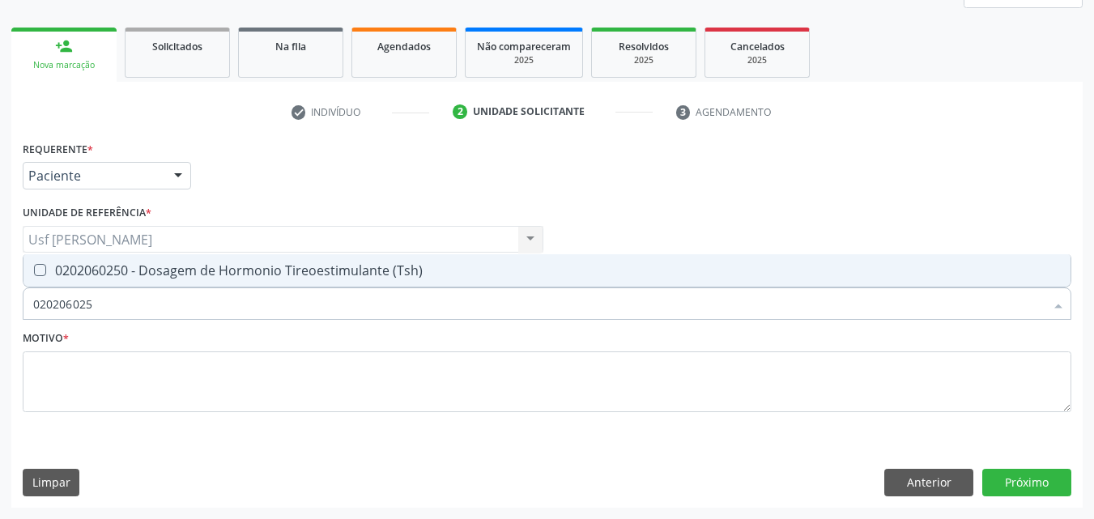
type input "0202060250"
click at [38, 272] on \(Tsh\) at bounding box center [40, 270] width 12 height 12
click at [34, 272] on \(Tsh\) "checkbox" at bounding box center [28, 270] width 11 height 11
checkbox \(Tsh\) "true"
type input "02020602"
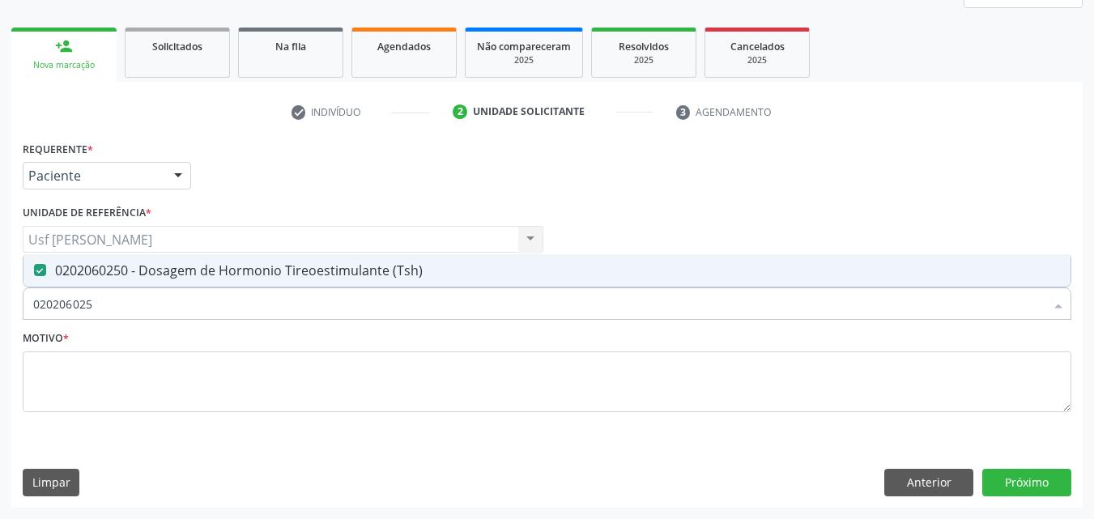
checkbox \(Tsh\) "false"
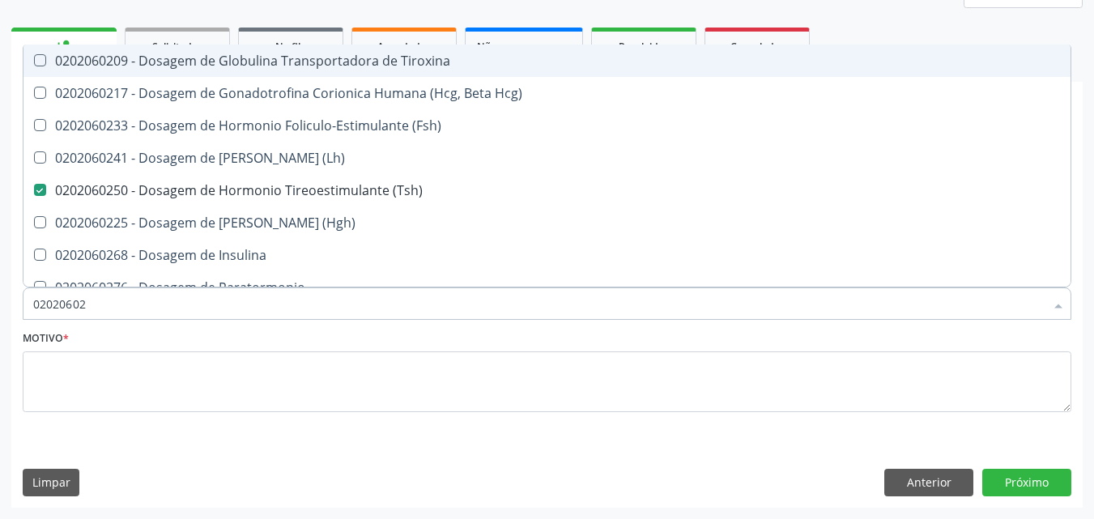
type input "0202060"
checkbox \(Tsh\) "false"
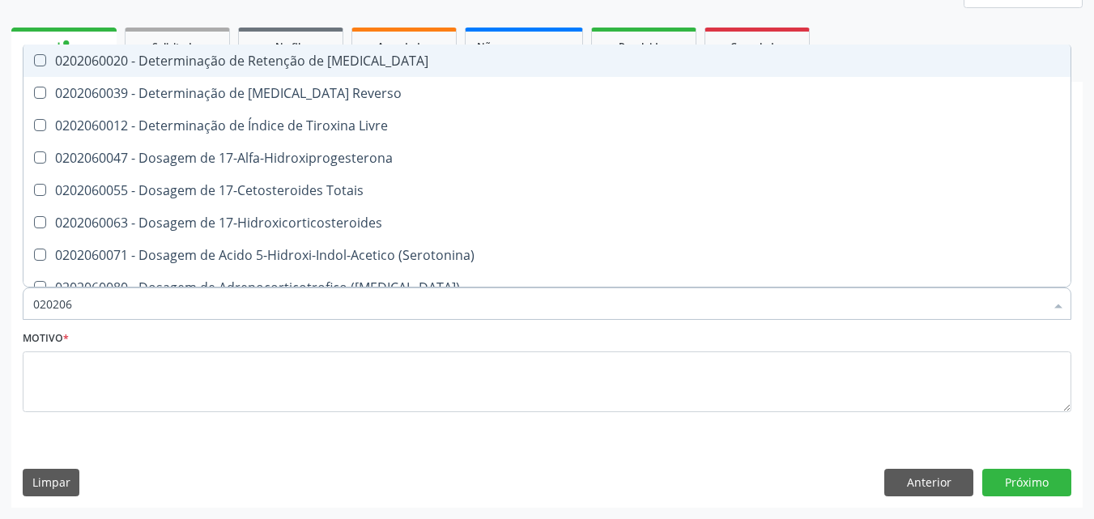
type input "02020"
checkbox \(Tsh\) "false"
checkbox Livre\) "false"
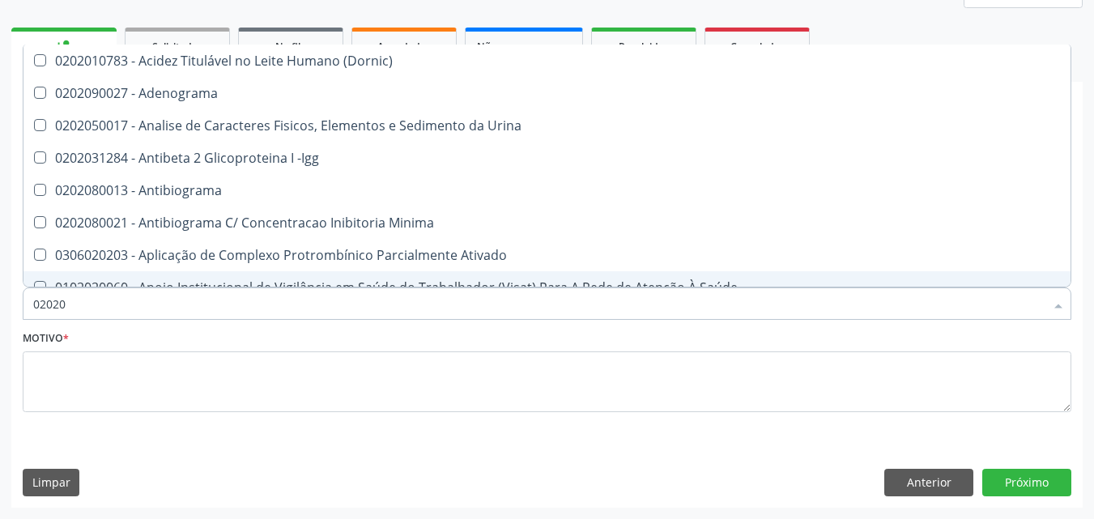
type input "020201"
checkbox \(Pos-Pasteurização\) "true"
checkbox Molecular "true"
checkbox Parceria\) "true"
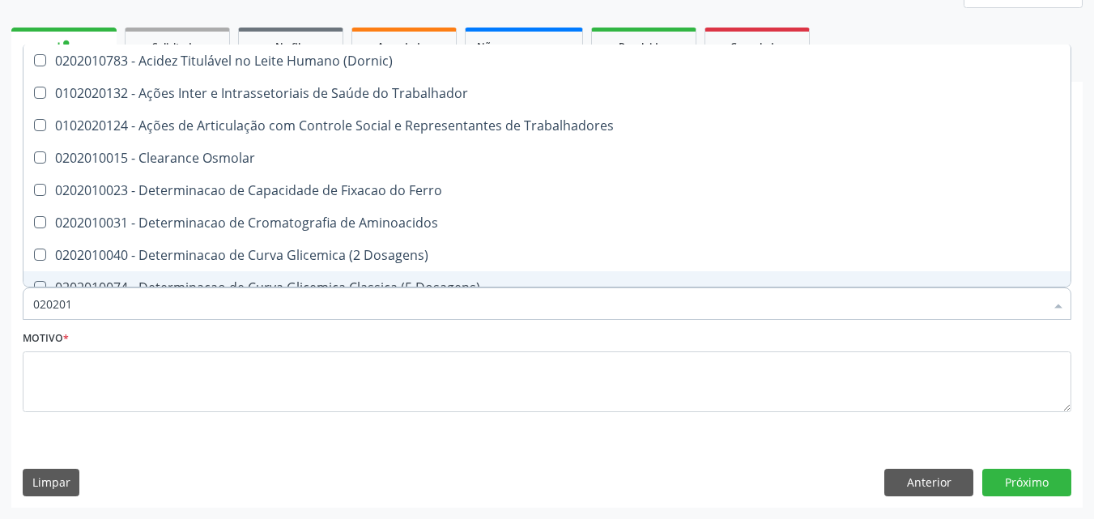
type input "0202010"
checkbox Circulante "true"
checkbox III "true"
checkbox Fracoes "true"
checkbox Hdl "false"
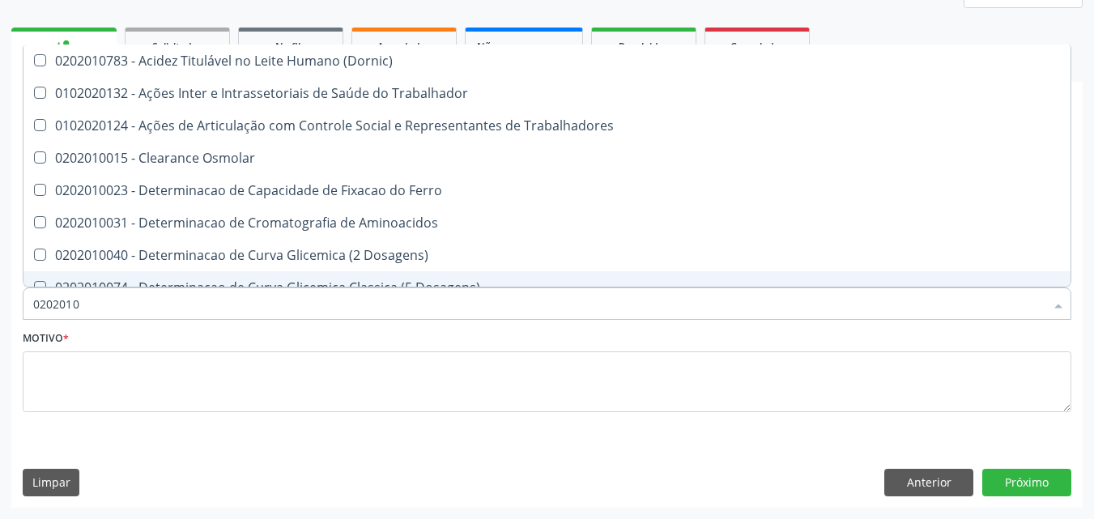
checkbox Ldl "false"
checkbox Total "false"
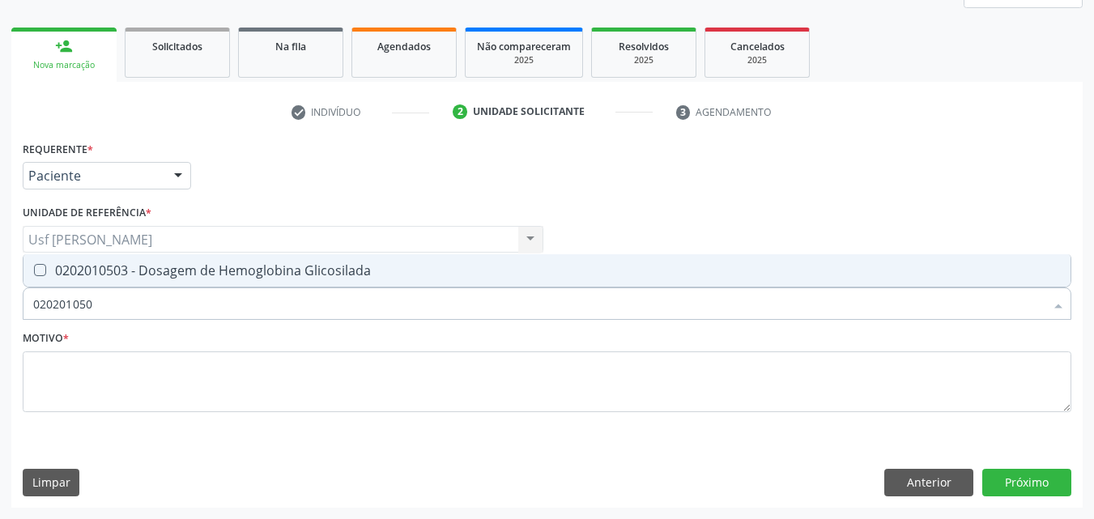
type input "0202010503"
click at [44, 274] on Glicosilada at bounding box center [40, 270] width 12 height 12
click at [34, 274] on Glicosilada "checkbox" at bounding box center [28, 270] width 11 height 11
checkbox Glicosilada "true"
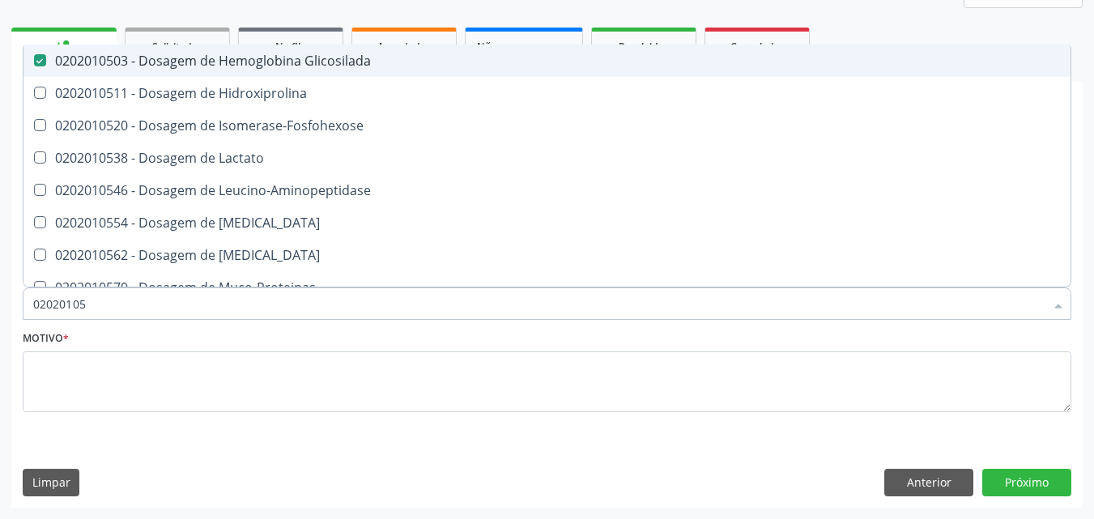
type input "0202010"
checkbox Glicosilada "false"
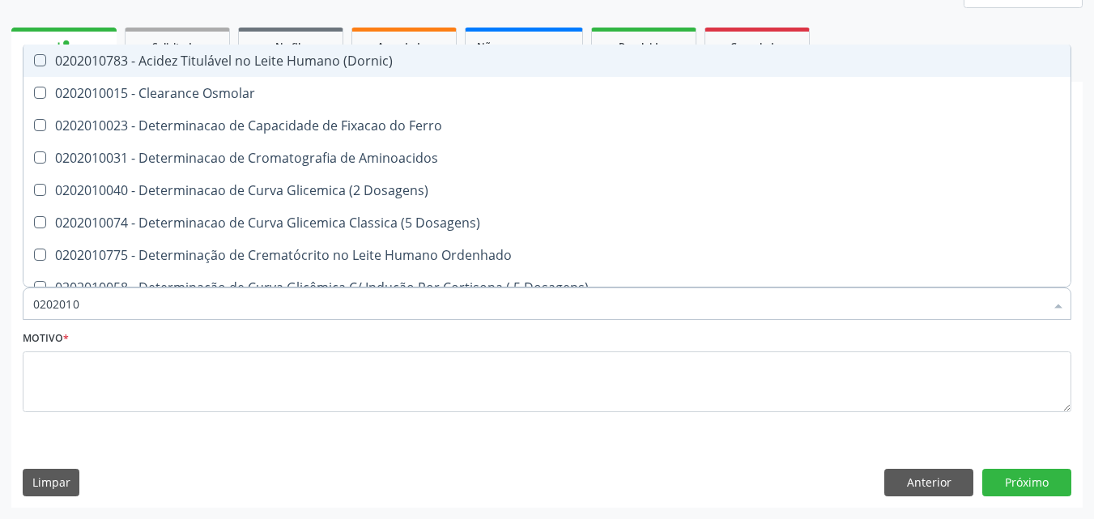
type input "020201"
checkbox Hdl "false"
checkbox Ldl "false"
checkbox Total "false"
checkbox Latica "true"
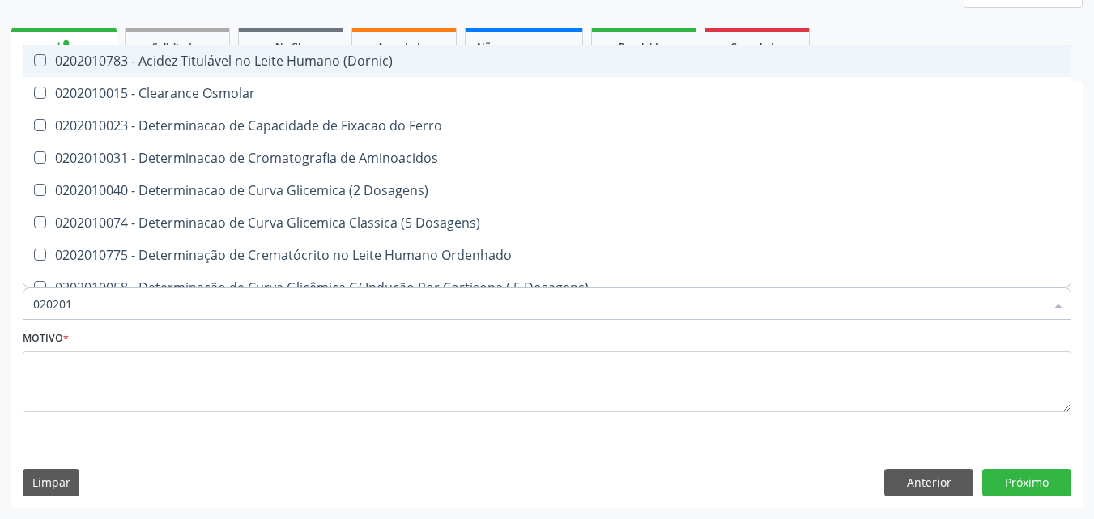
checkbox Fracionadas\) "true"
checkbox Ferritina "true"
checkbox Glicosilada "false"
checkbox Potassio "true"
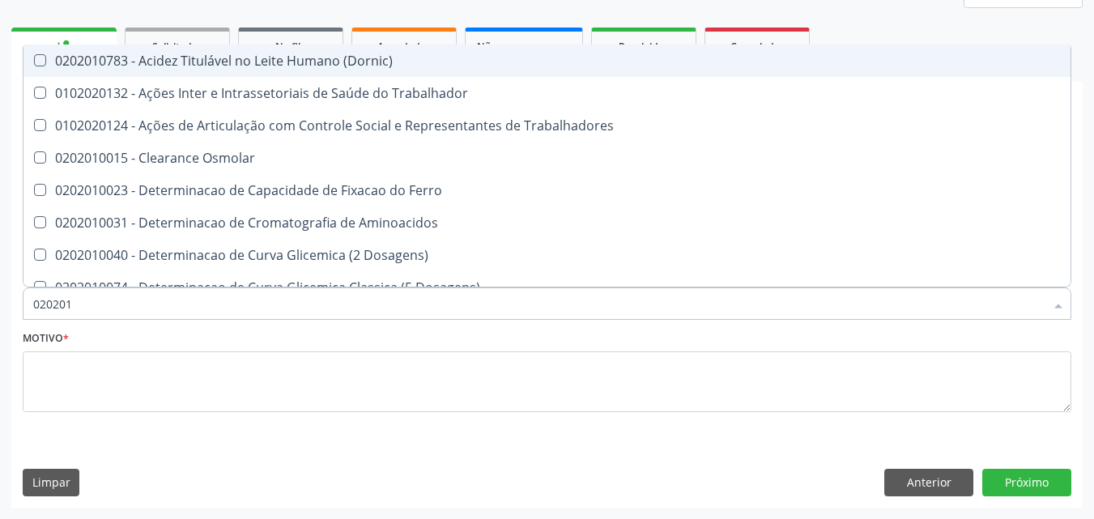
type input "02020"
checkbox Hdl "false"
checkbox Ldl "false"
checkbox Total "false"
checkbox Glicosilada "false"
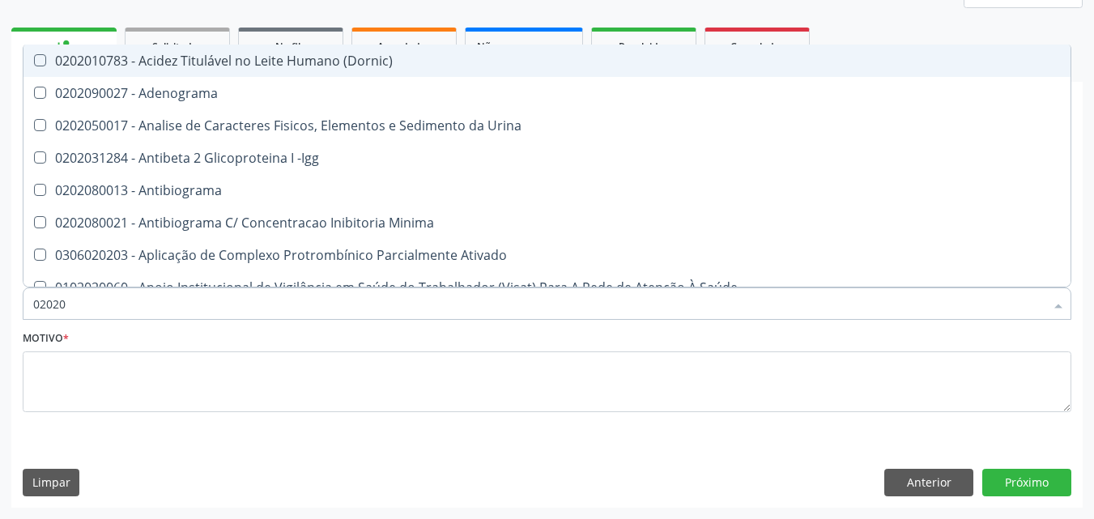
type input "0202"
checkbox Hdl "false"
checkbox Ldl "false"
checkbox Total "false"
checkbox Estriol "true"
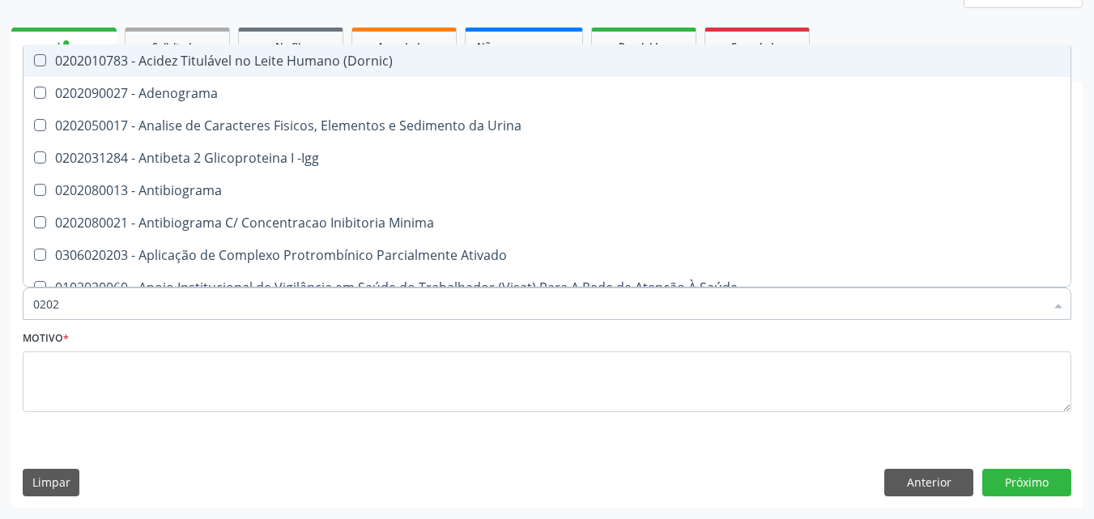
checkbox Estrona "true"
checkbox Etossuximida "true"
checkbox Glicosilada "false"
checkbox \(Tsh\) "false"
checkbox Muco-Proteinas "true"
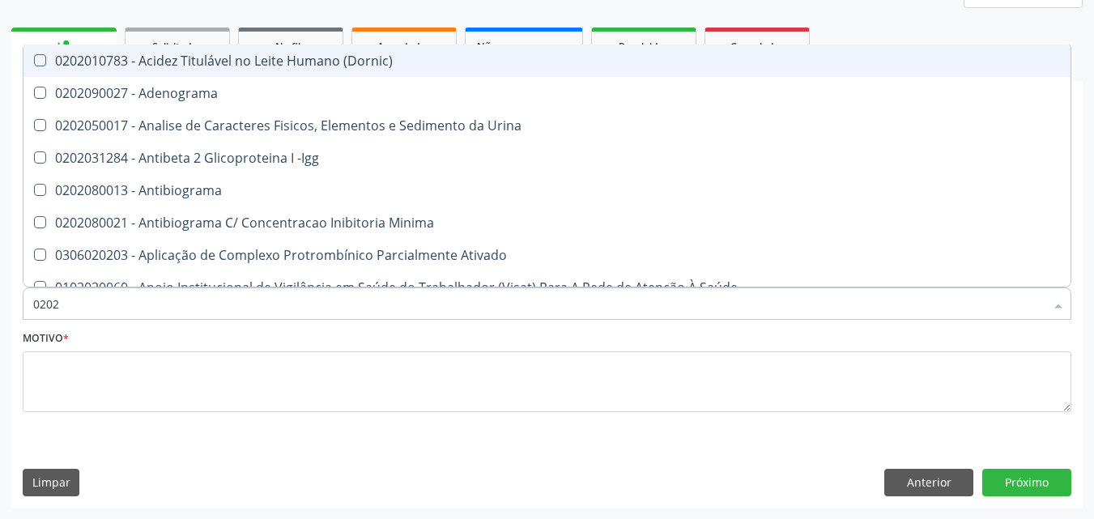
checkbox Piruvato "true"
checkbox Livre\) "false"
checkbox Direto "true"
type input "020"
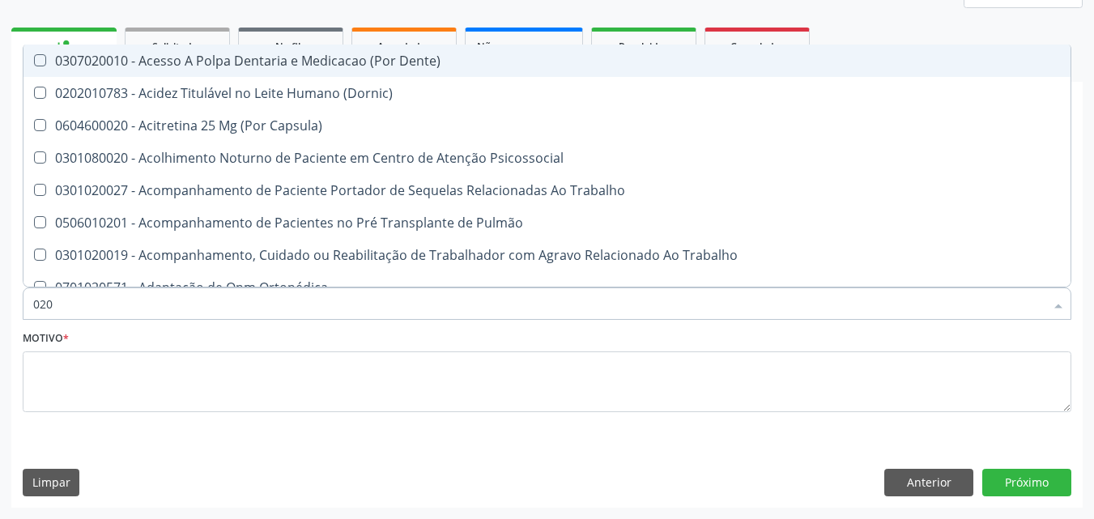
checkbox Faringe\/Laringe "false"
checkbox Puncao "false"
checkbox Fragmento "false"
checkbox Septostomia "false"
checkbox Drogas "false"
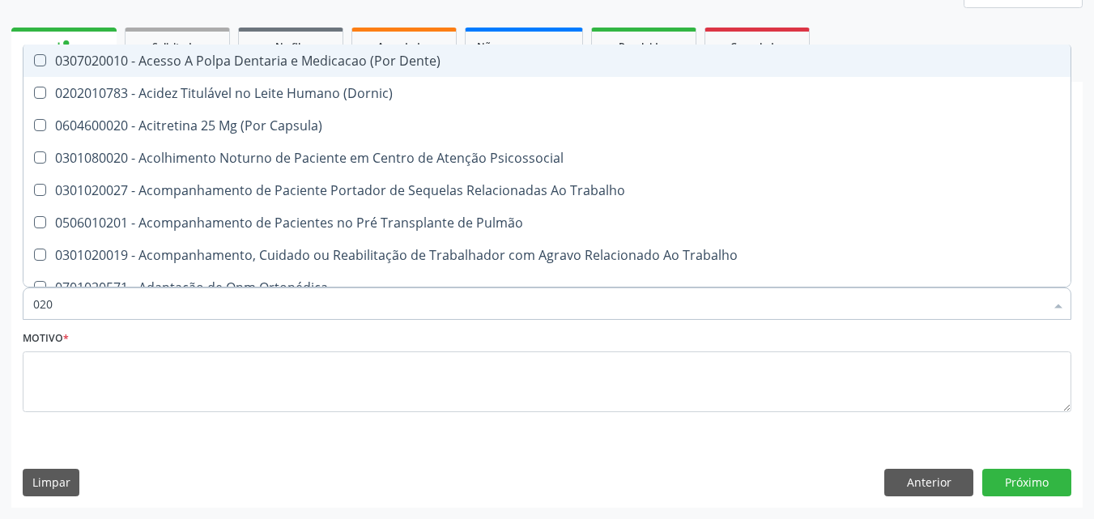
checkbox Paratireoides "false"
checkbox Hdl "true"
checkbox Ldl "true"
checkbox Total "true"
type input "02"
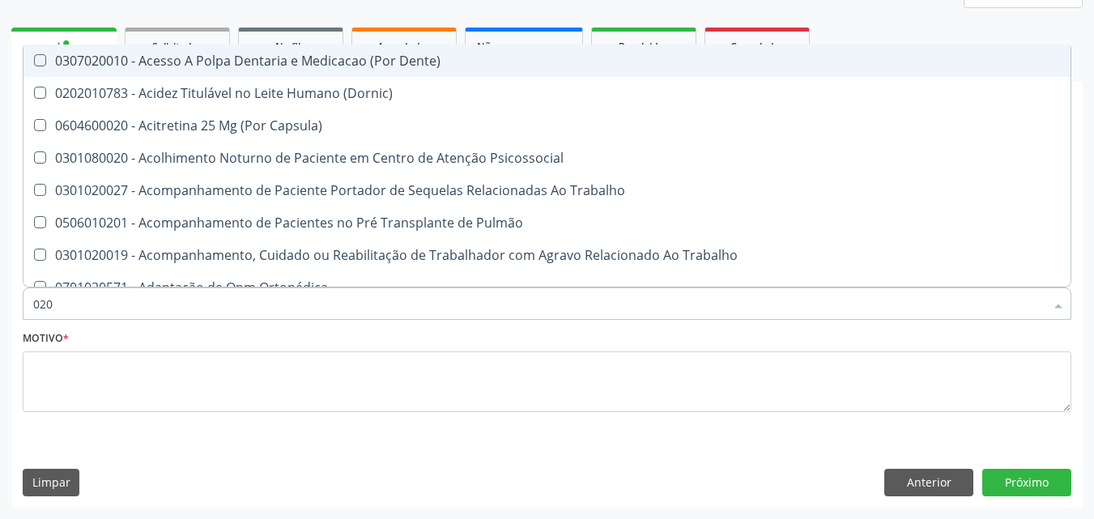
checkbox Hdl "false"
checkbox Ldl "false"
checkbox Total "false"
checkbox Glicosilada "false"
checkbox \(Tsh\) "false"
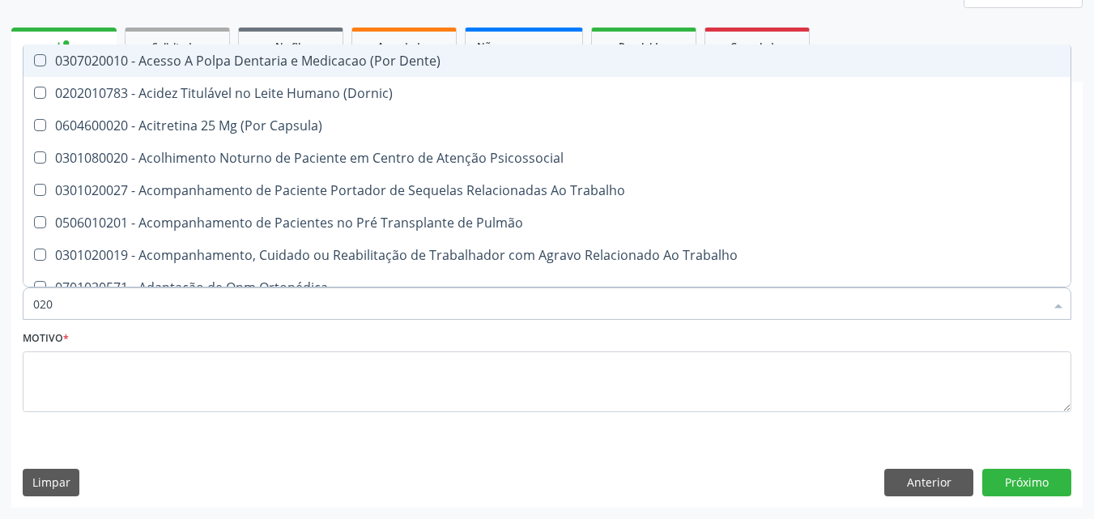
checkbox Livre\) "false"
checkbox Tendao "true"
checkbox Amniótico "true"
checkbox Espermograma "true"
checkbox Liso "true"
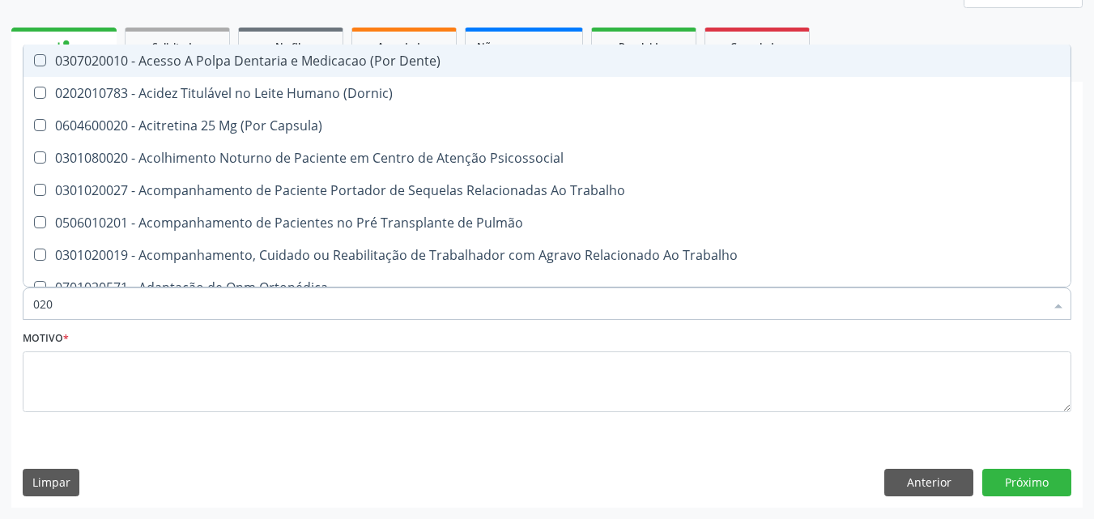
checkbox Anal "true"
checkbox Rush "true"
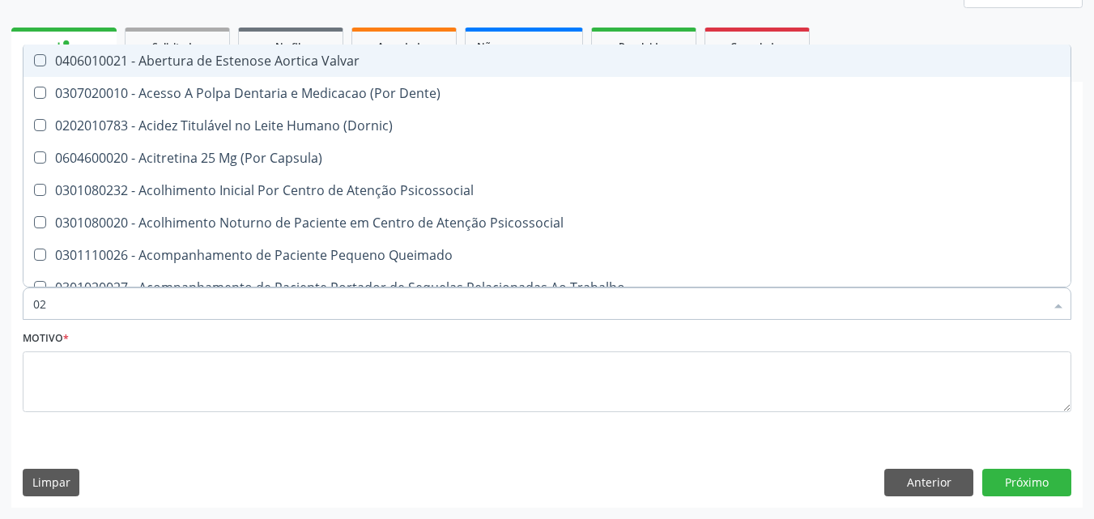
type input "0"
checkbox Hdl "false"
checkbox Ldl "false"
checkbox Total "false"
checkbox Glicosilada "false"
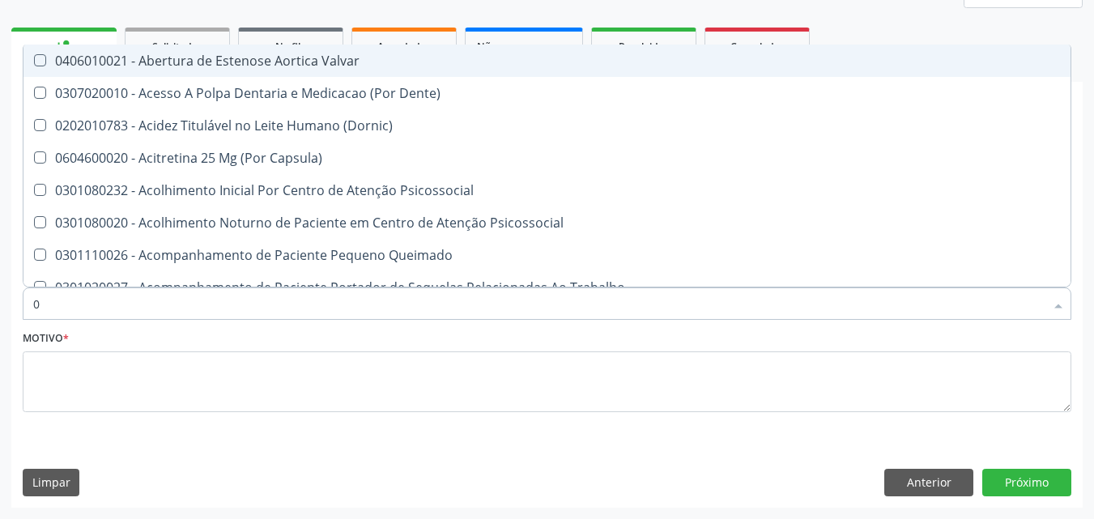
checkbox \(Tsh\) "false"
checkbox Livre\) "false"
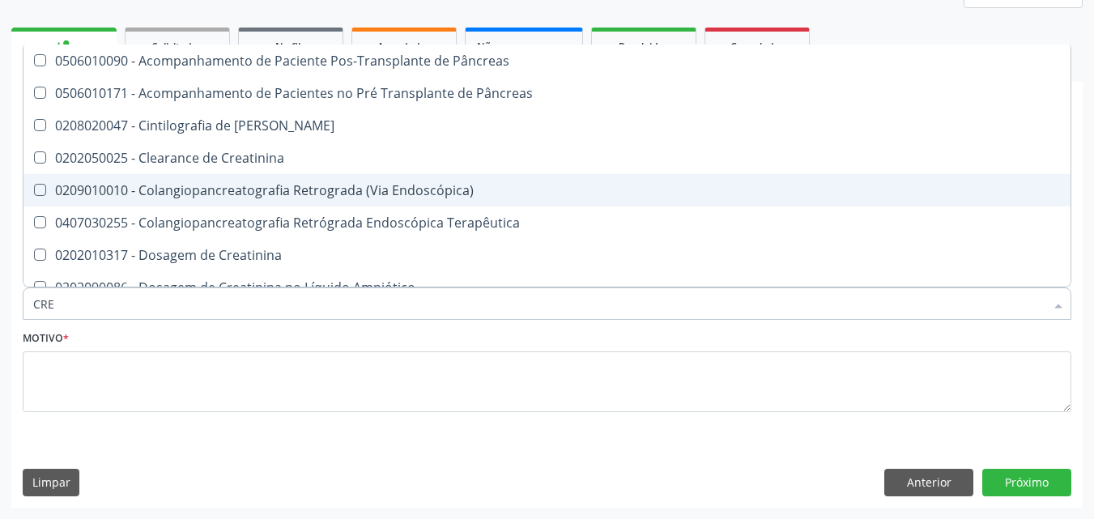
type input "CREA"
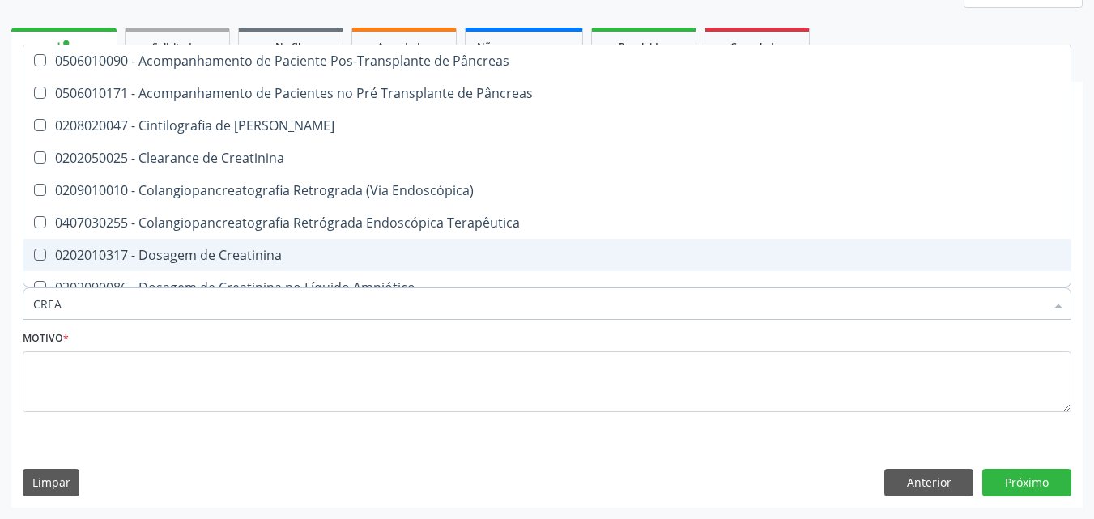
click at [40, 254] on Creatinina at bounding box center [40, 255] width 12 height 12
click at [34, 254] on Creatinina "checkbox" at bounding box center [28, 254] width 11 height 11
checkbox Creatinina "true"
type input "CRE"
checkbox Creatinina "false"
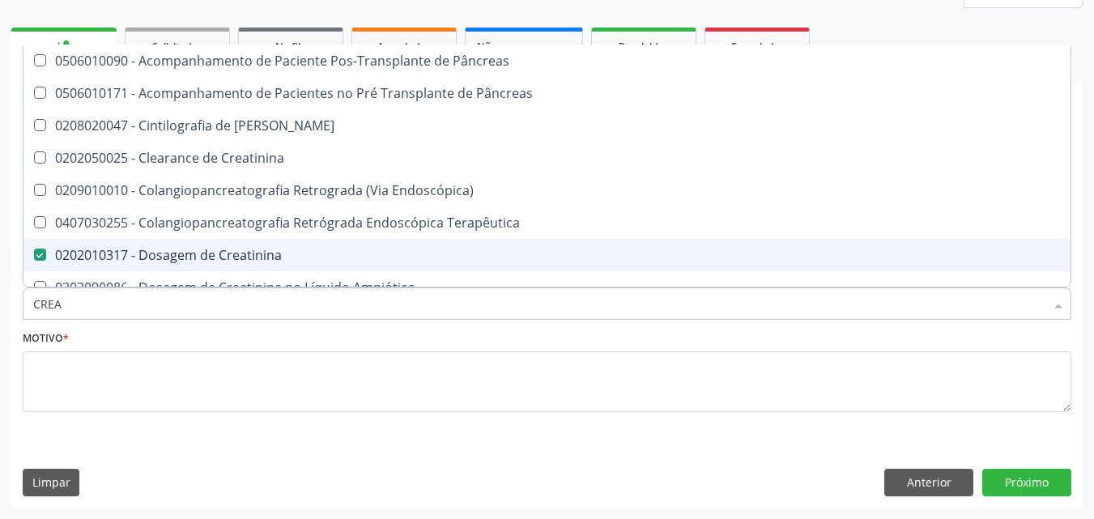
checkbox Oncologia "true"
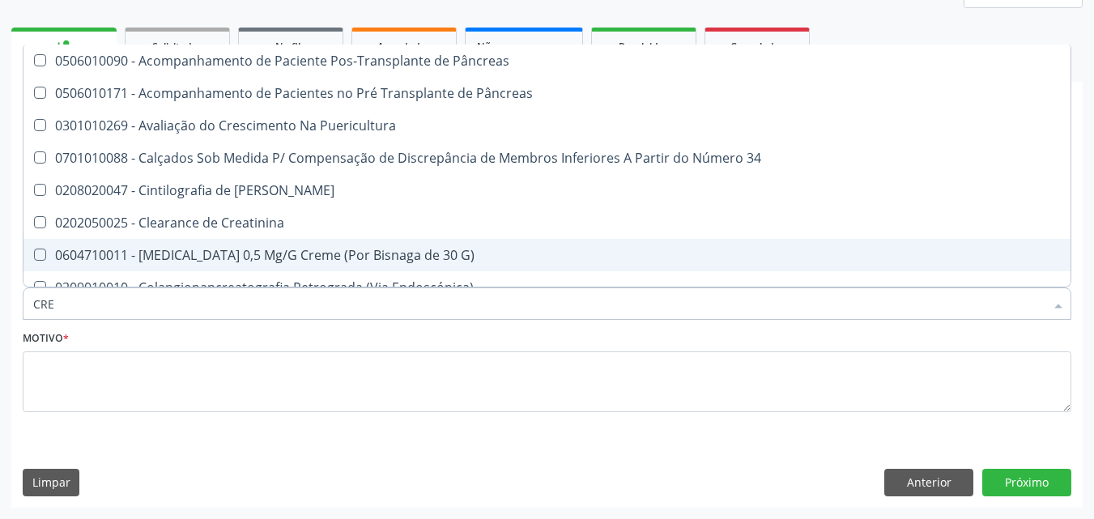
type input "CR"
checkbox Creatinina "false"
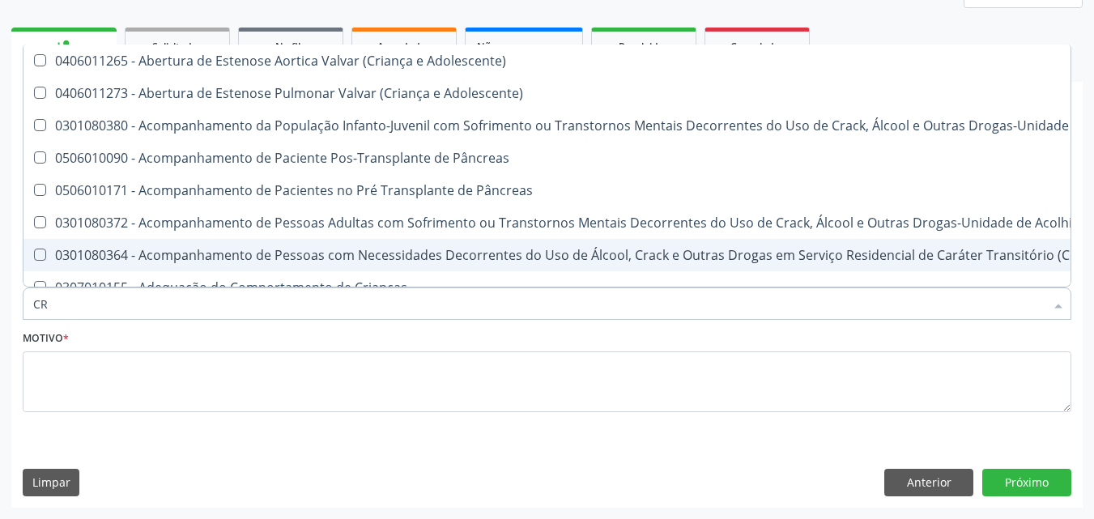
type input "C"
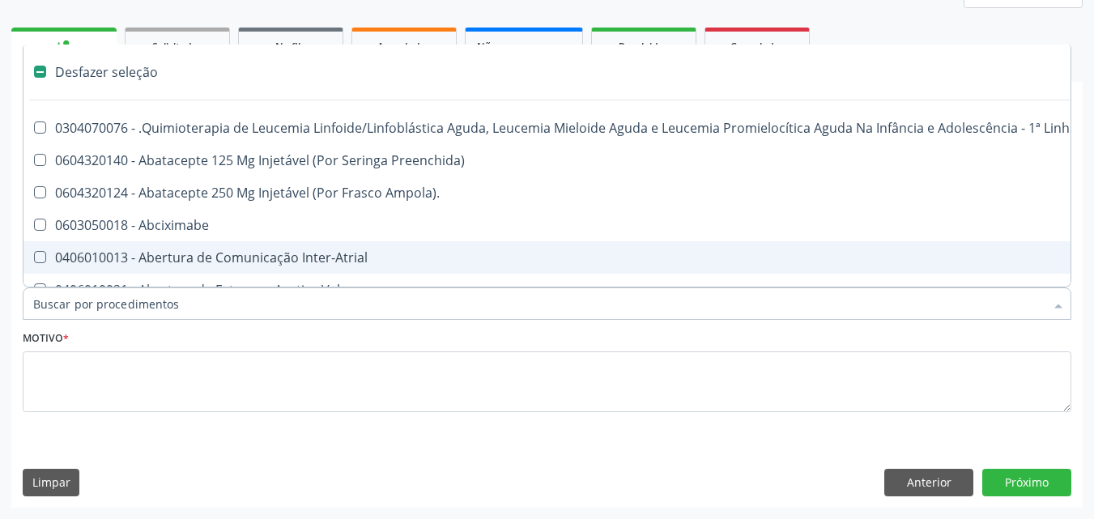
checkbox Injetável "false"
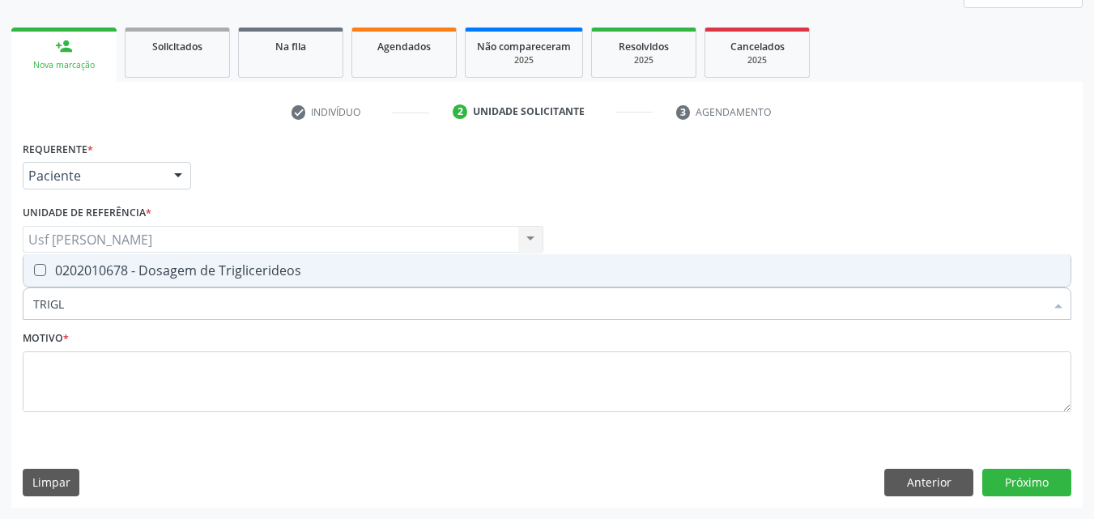
type input "TRIGLI"
click at [33, 270] on div at bounding box center [29, 270] width 12 height 13
checkbox Triglicerideos "true"
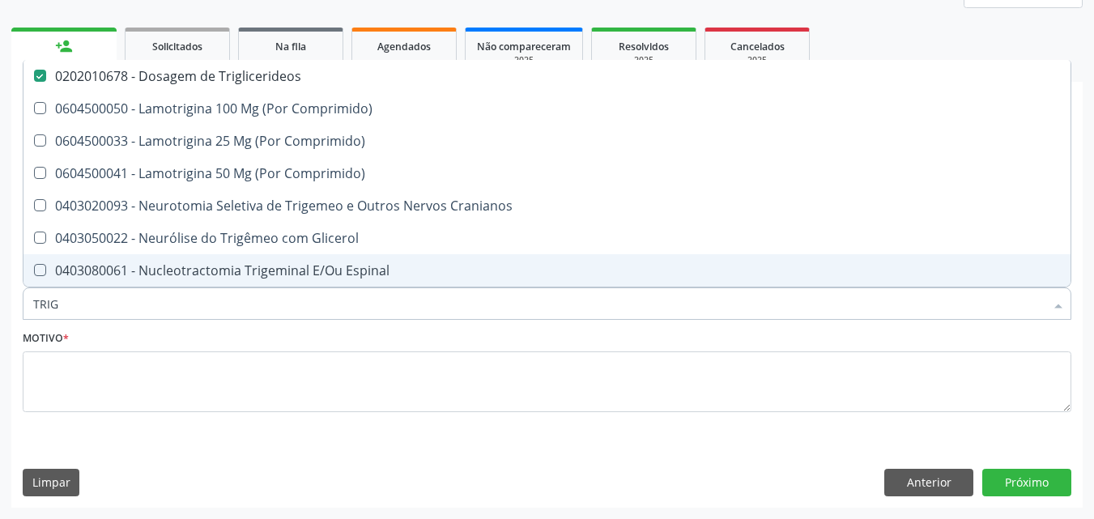
type input "TRI"
checkbox Triglicerideos "false"
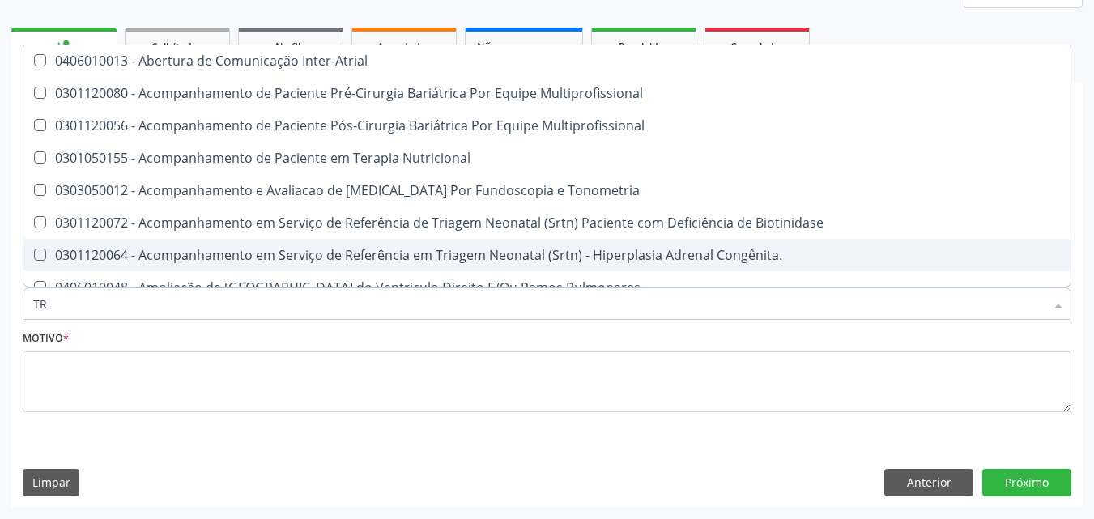
type input "T"
checkbox Triglicerideos "false"
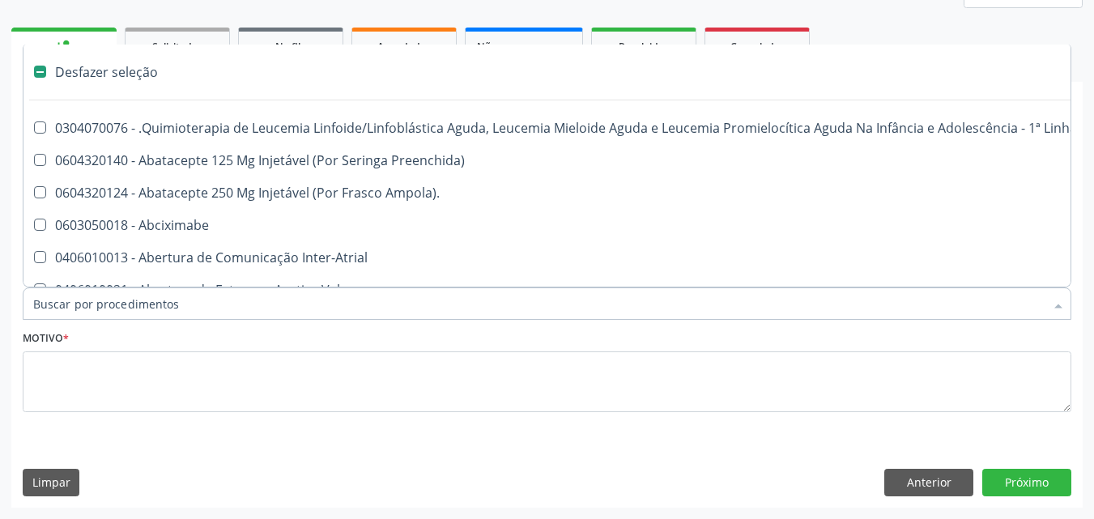
type input "G"
checkbox Linha "true"
checkbox Infusão "true"
checkbox Urostomizados "true"
checkbox Revestido\) "true"
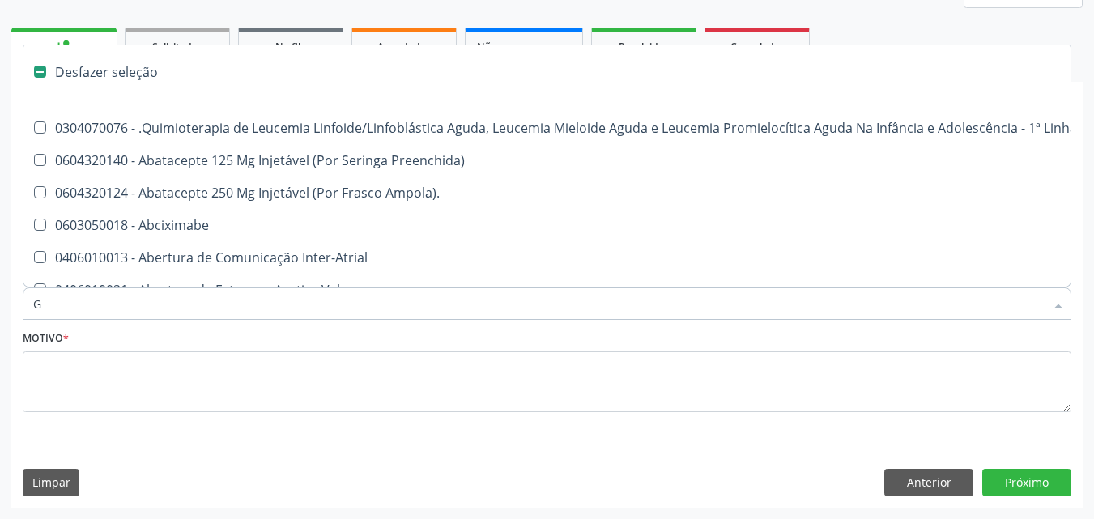
checkbox Capilaroscopia "true"
checkbox Transplantado "true"
checkbox Capsula\) "true"
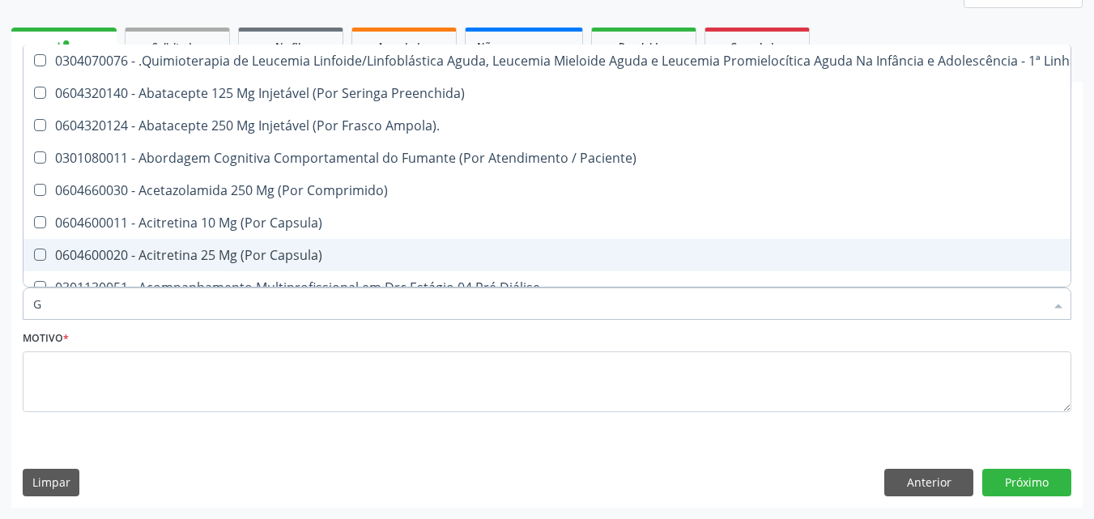
type input "GL"
checkbox Capsula\) "true"
checkbox Pé "true"
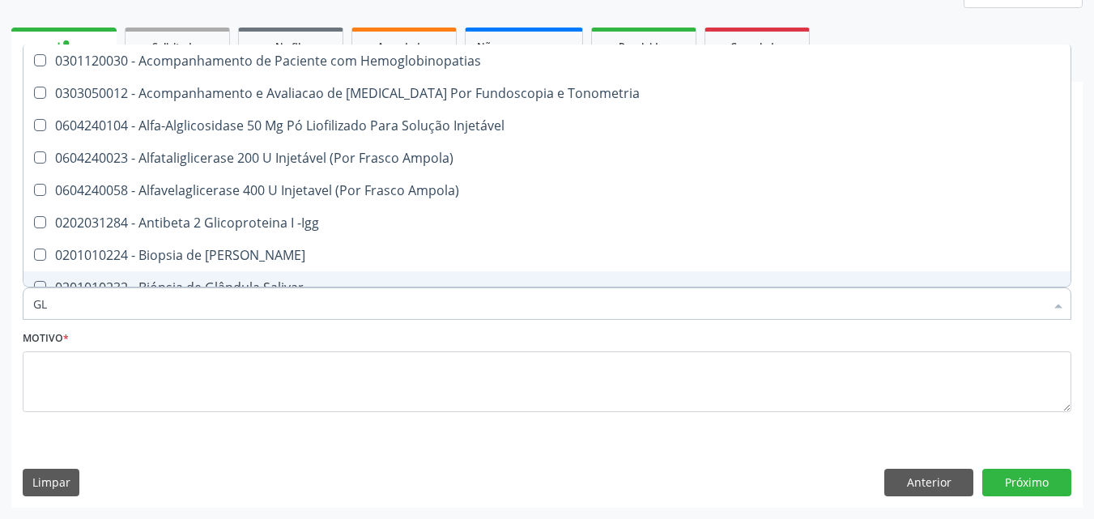
type input "GLI"
checkbox Dosagens\) "true"
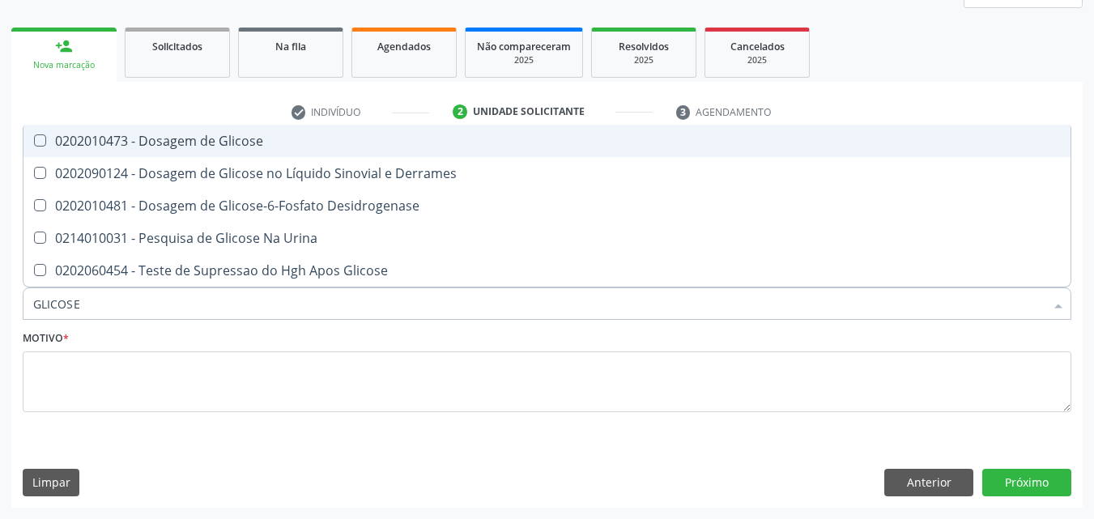
click at [33, 140] on div at bounding box center [29, 140] width 12 height 13
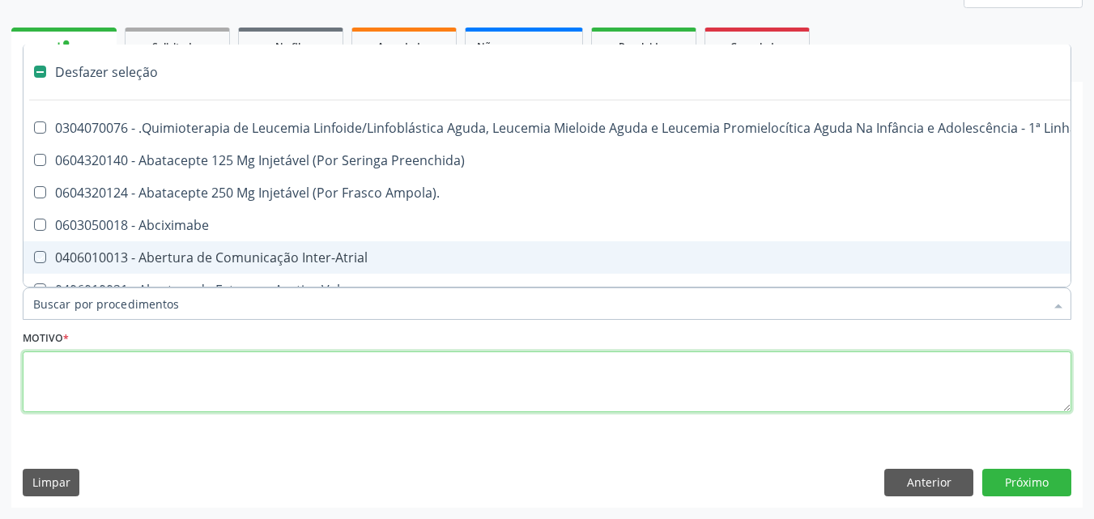
click at [79, 386] on textarea at bounding box center [547, 383] width 1049 height 62
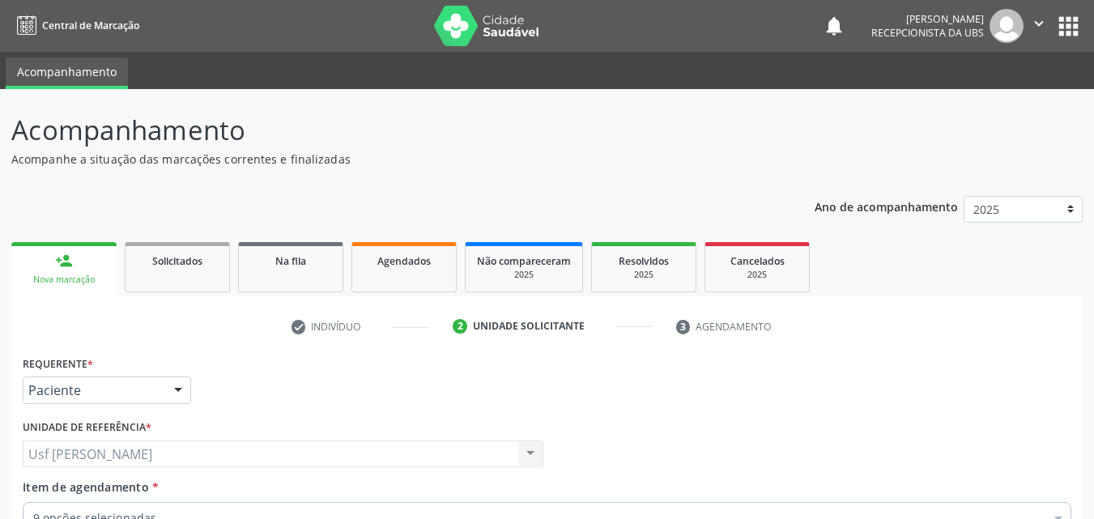
scroll to position [215, 0]
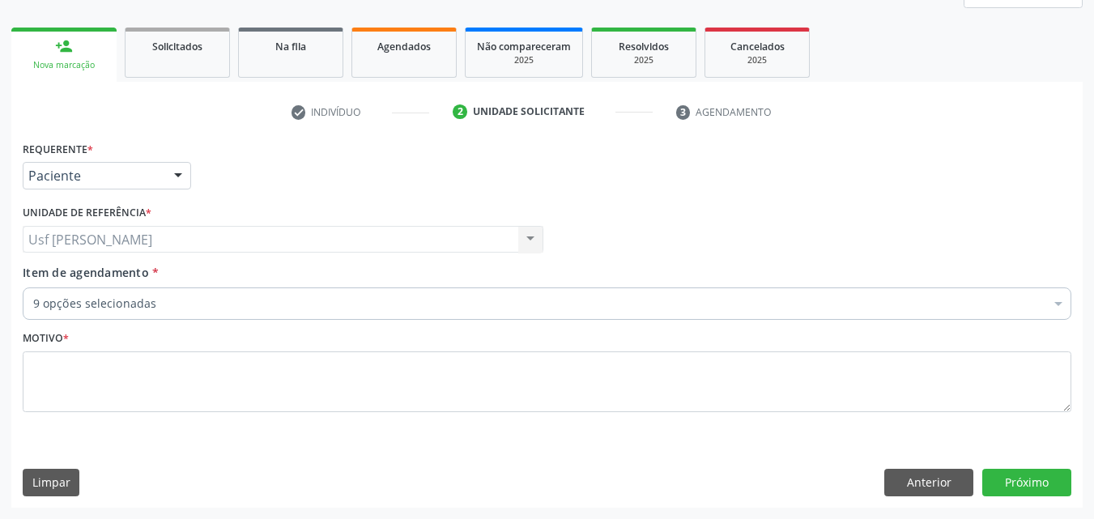
drag, startPoint x: 88, startPoint y: 383, endPoint x: 123, endPoint y: 383, distance: 34.8
click at [95, 383] on textarea at bounding box center [547, 383] width 1049 height 62
type textarea "."
click at [1039, 479] on button "Próximo" at bounding box center [1027, 483] width 89 height 28
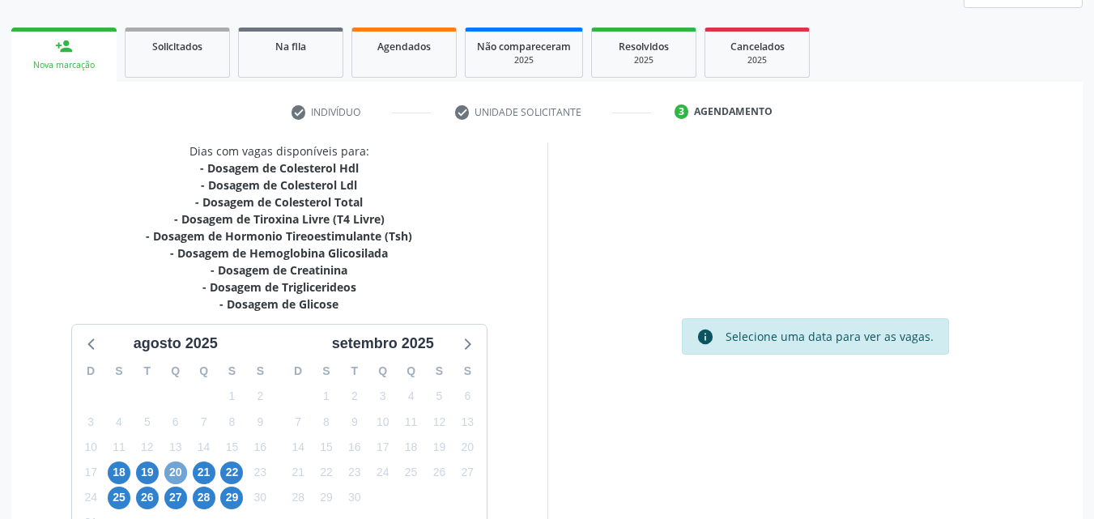
click at [175, 470] on span "20" at bounding box center [175, 473] width 23 height 23
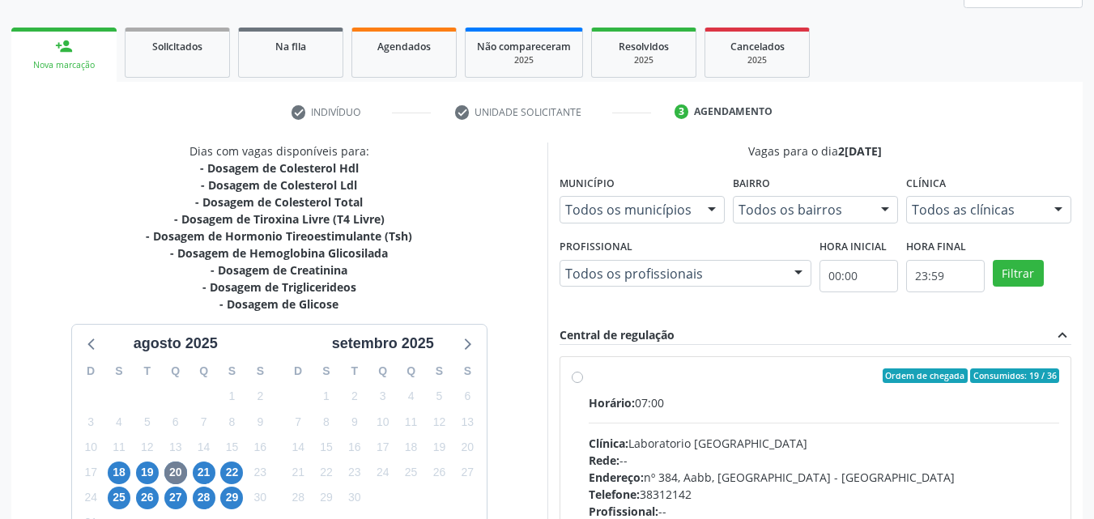
click at [589, 378] on label "Ordem de chegada Consumidos: 19 / 36 Horário: 07:00 Clínica: Laboratorio Sao Fr…" at bounding box center [824, 493] width 471 height 249
click at [574, 378] on input "Ordem de chegada Consumidos: 19 / 36 Horário: 07:00 Clínica: Laboratorio Sao Fr…" at bounding box center [577, 376] width 11 height 15
radio input "true"
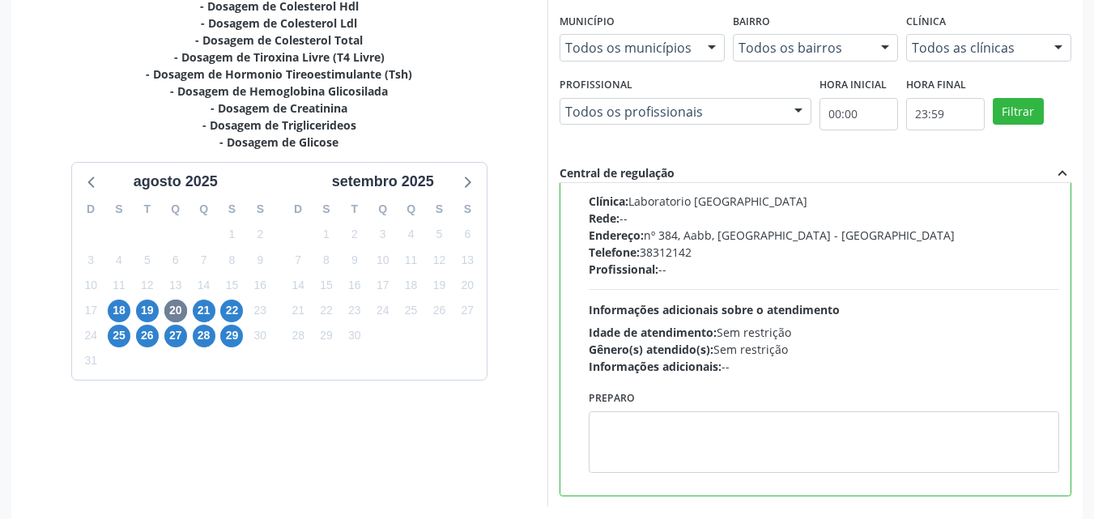
scroll to position [449, 0]
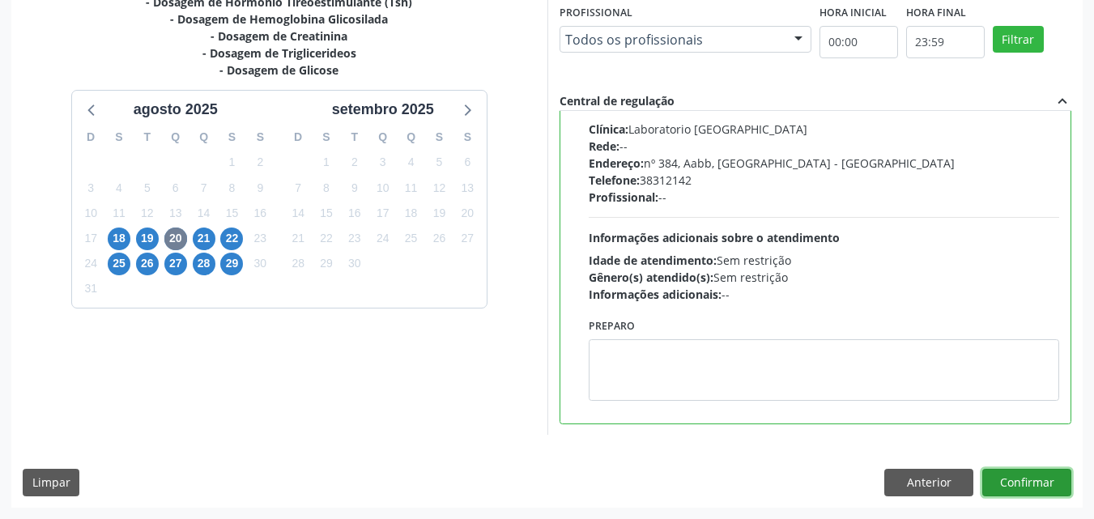
drag, startPoint x: 1047, startPoint y: 481, endPoint x: 1032, endPoint y: 489, distance: 16.7
click at [1032, 489] on button "Confirmar" at bounding box center [1027, 483] width 89 height 28
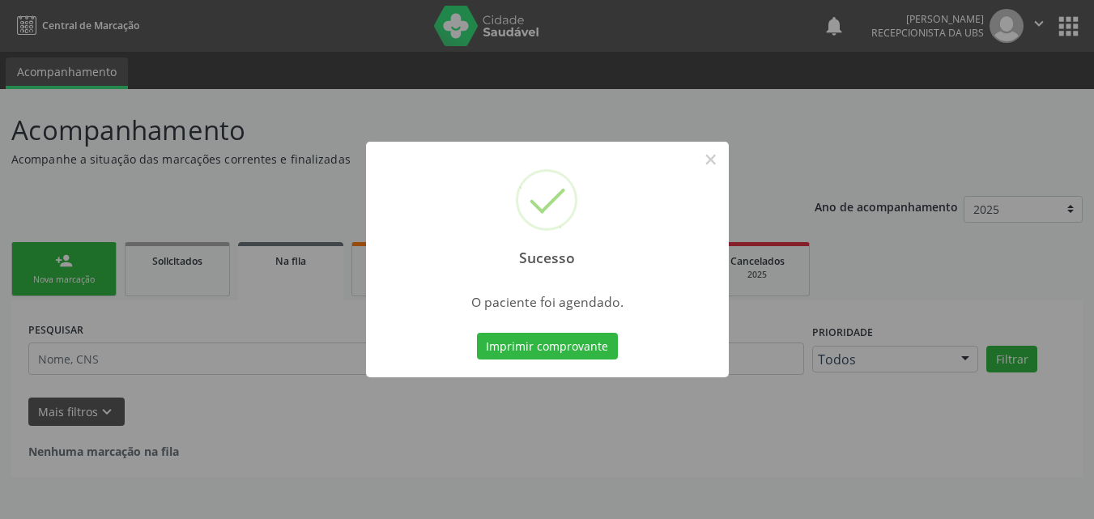
scroll to position [0, 0]
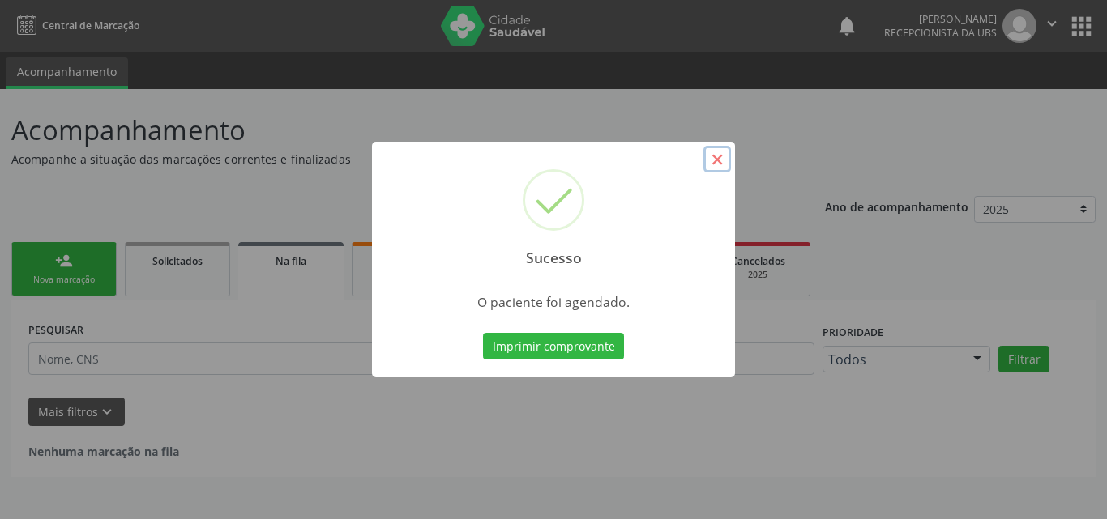
click at [709, 164] on button "×" at bounding box center [717, 160] width 28 height 28
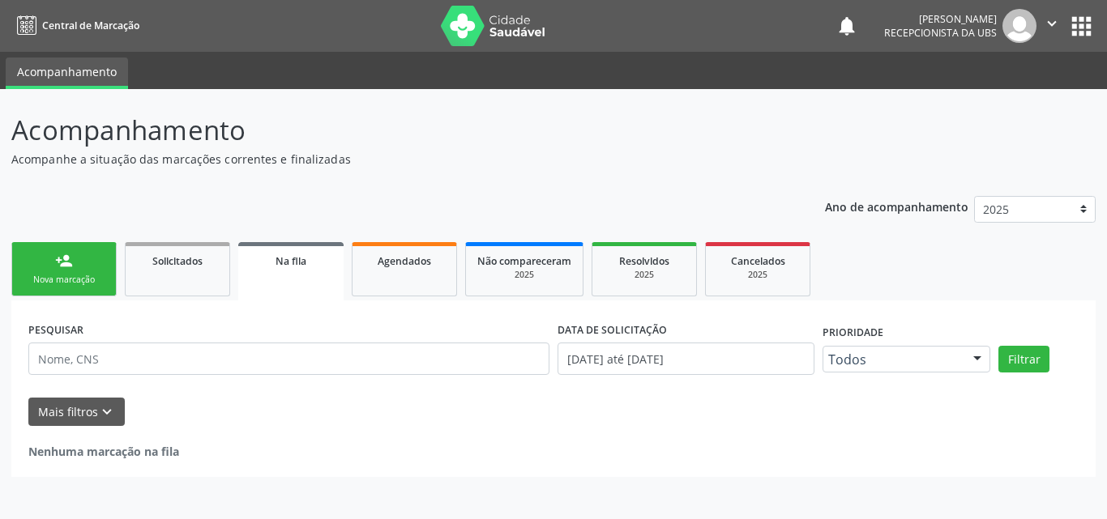
click at [56, 275] on div "Nova marcação" at bounding box center [63, 280] width 81 height 12
click at [56, 272] on link "person_add Nova marcação" at bounding box center [63, 269] width 105 height 54
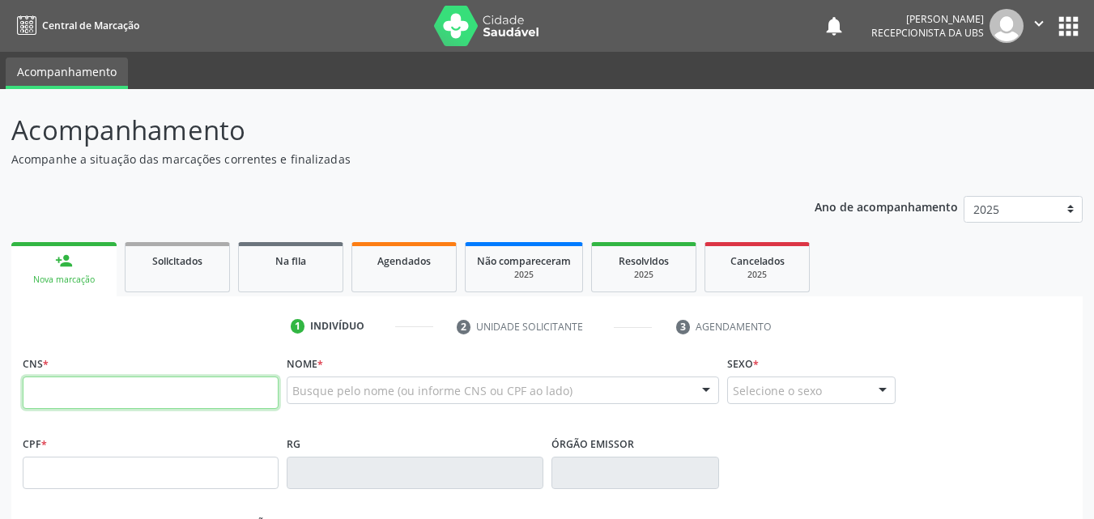
drag, startPoint x: 81, startPoint y: 395, endPoint x: 70, endPoint y: 395, distance: 10.5
click at [73, 395] on input "text" at bounding box center [151, 393] width 256 height 32
type input "898 0034 2121 0502"
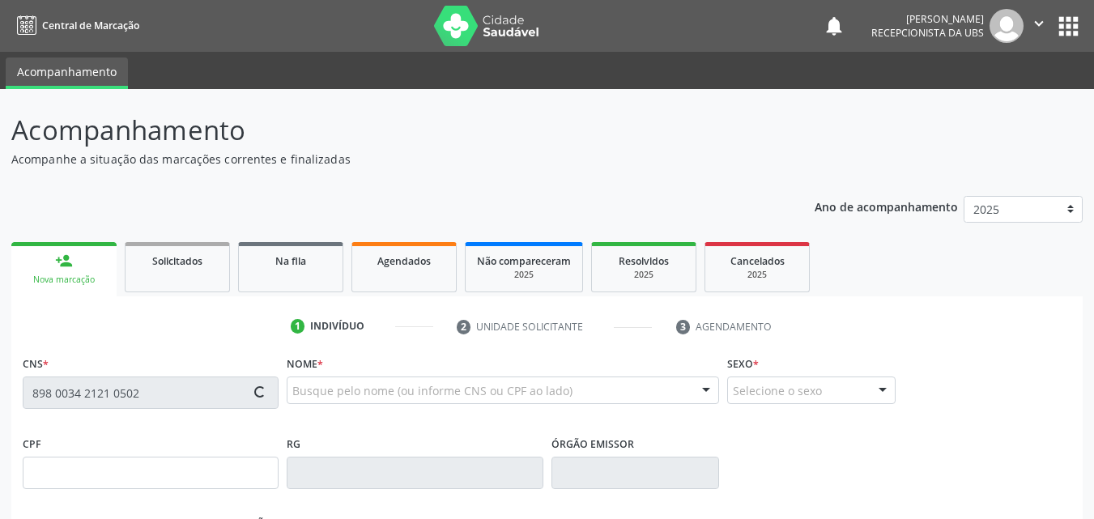
type input "162.137.524-20"
type input "30/12/2005"
type input "Vilma Lopes da Silva"
type input "(88) 8888-8888"
type input "814"
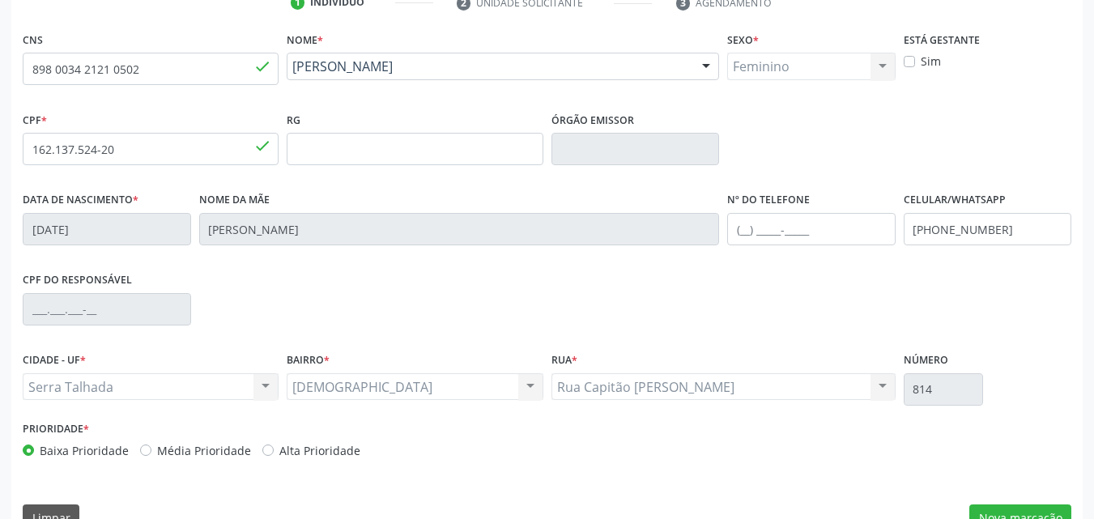
scroll to position [359, 0]
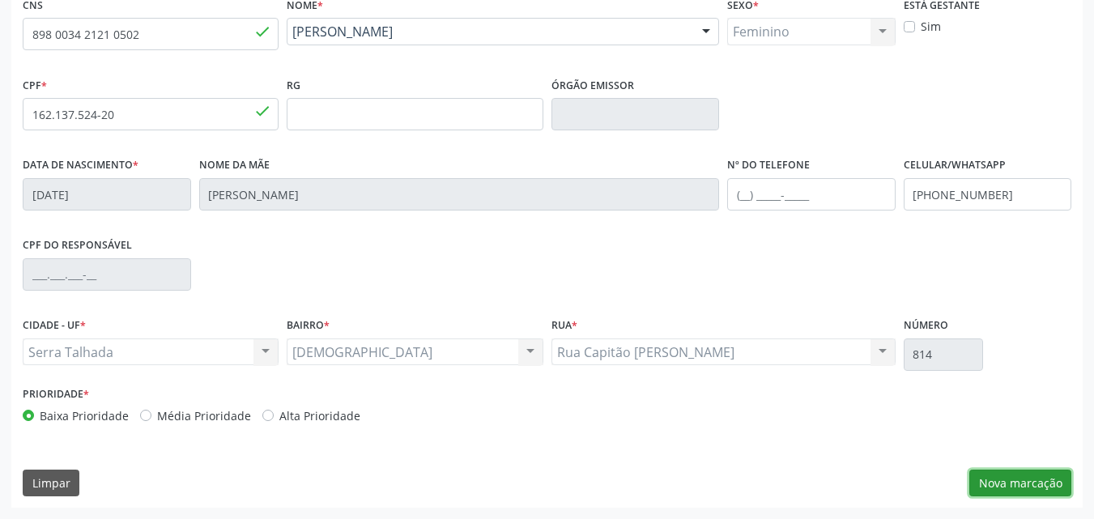
click at [1004, 484] on button "Nova marcação" at bounding box center [1021, 484] width 102 height 28
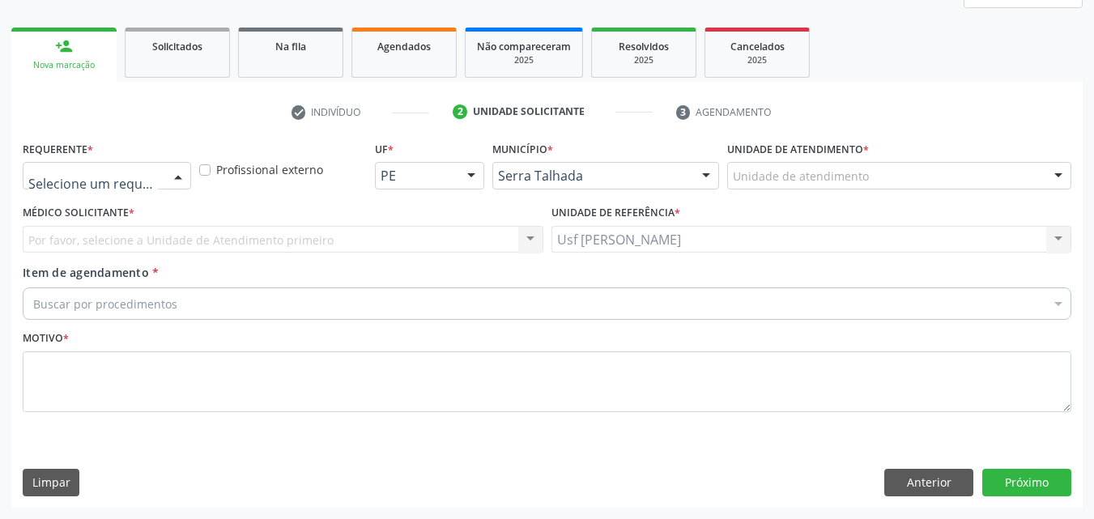
click at [177, 176] on div at bounding box center [178, 177] width 24 height 28
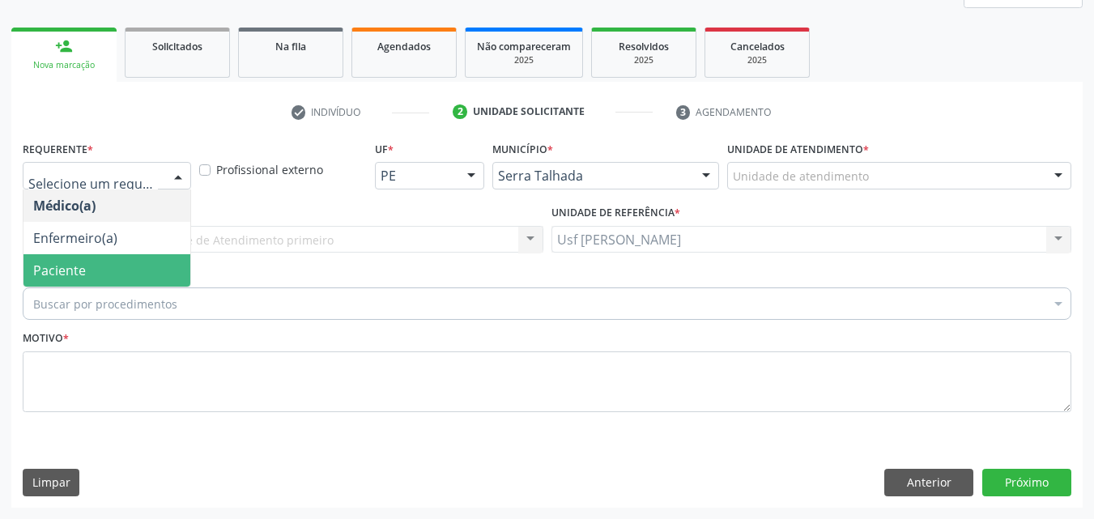
click at [138, 270] on span "Paciente" at bounding box center [106, 270] width 167 height 32
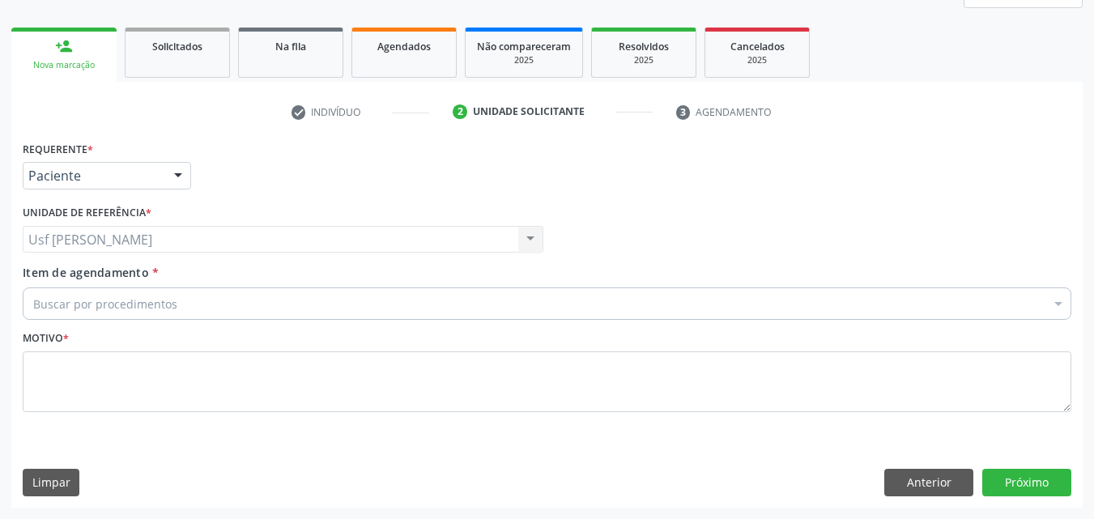
click at [117, 314] on div "Buscar por procedimentos" at bounding box center [547, 304] width 1049 height 32
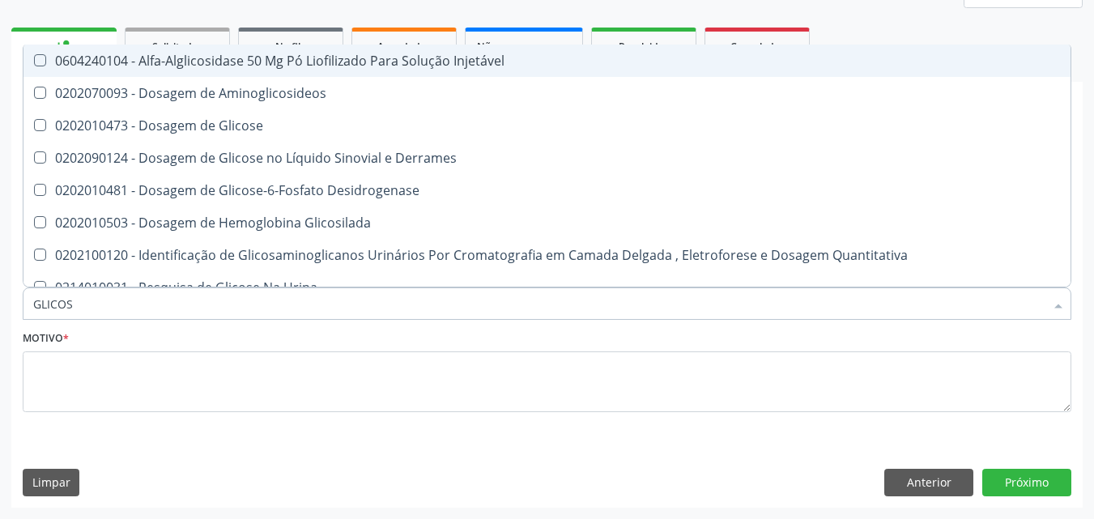
type input "GLICOSE"
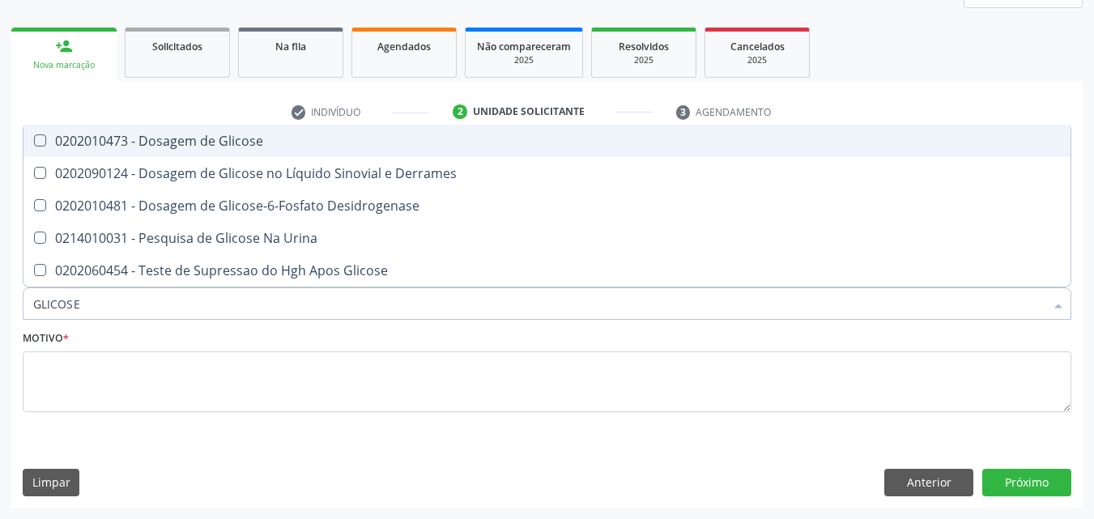
click at [36, 137] on Glicose at bounding box center [40, 140] width 12 height 12
click at [34, 137] on Glicose "checkbox" at bounding box center [28, 140] width 11 height 11
checkbox Glicose "true"
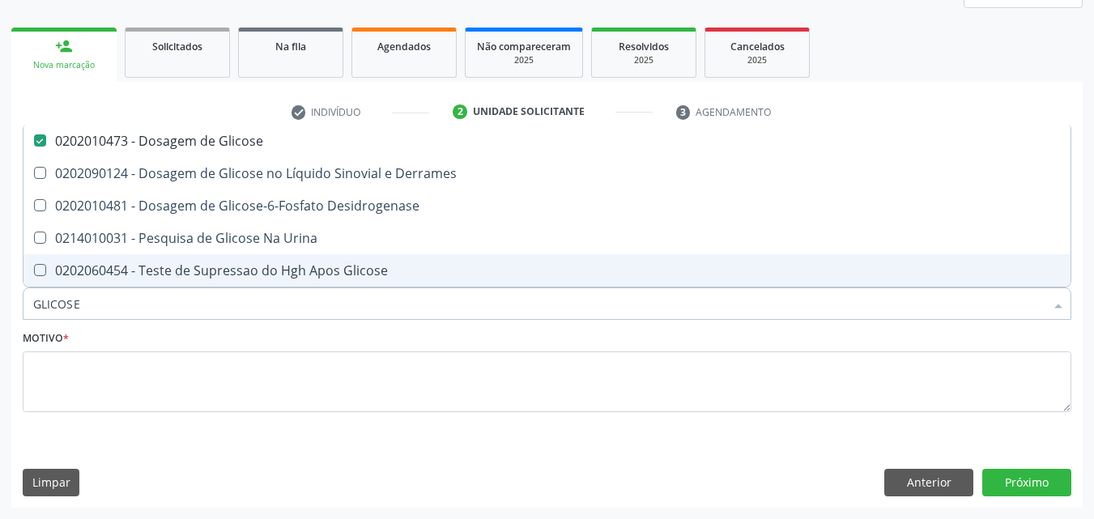
type input "GLICOS"
checkbox Glicose "false"
checkbox Desidrogenase "true"
type input "GLICO"
checkbox Desidrogenase "false"
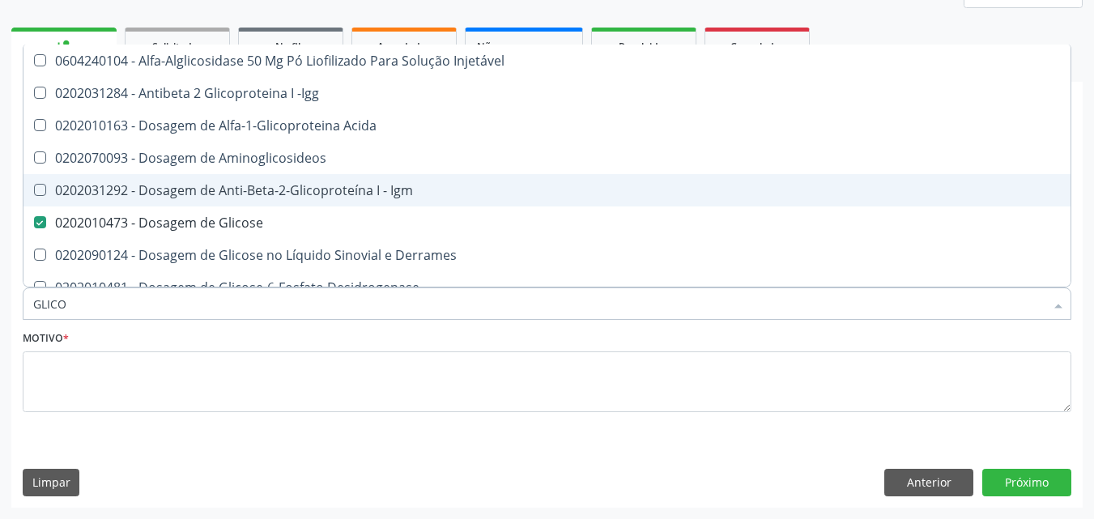
type input "GLIC"
checkbox Glicose "false"
checkbox Glicose "true"
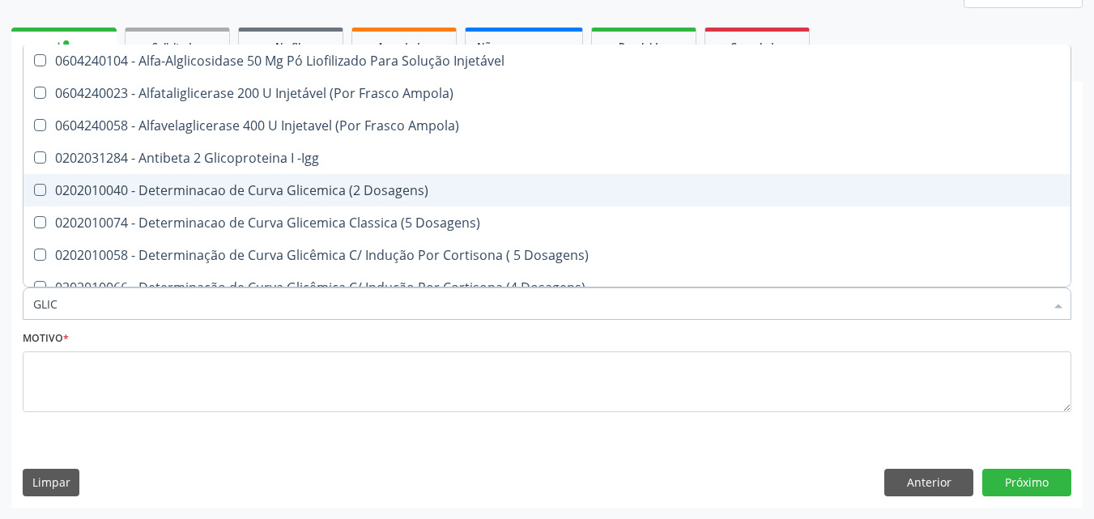
type input "GLI"
checkbox Glicose "false"
checkbox Glicosilada "true"
type input "GL"
checkbox Glicosilada "false"
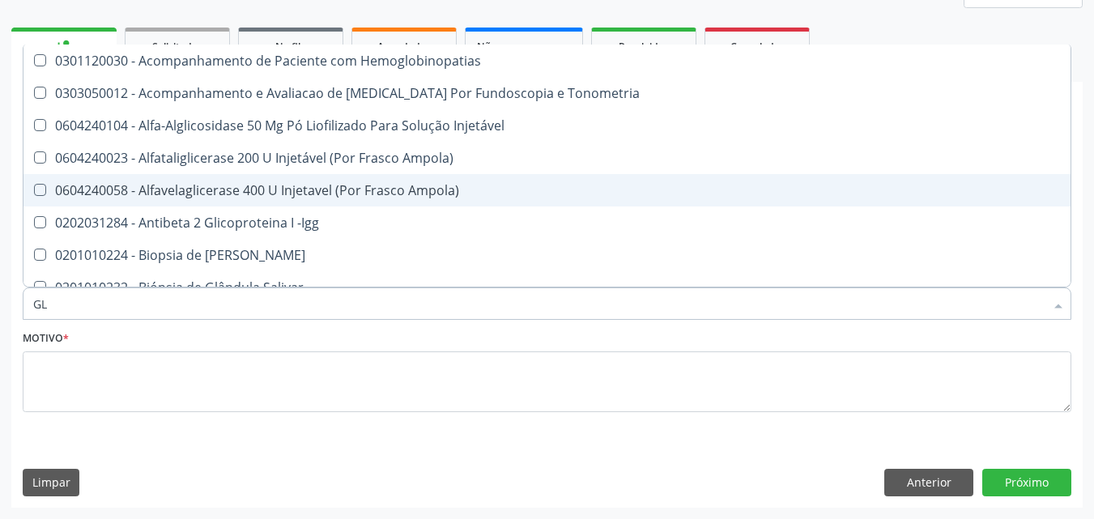
type input "G"
checkbox Glicose "false"
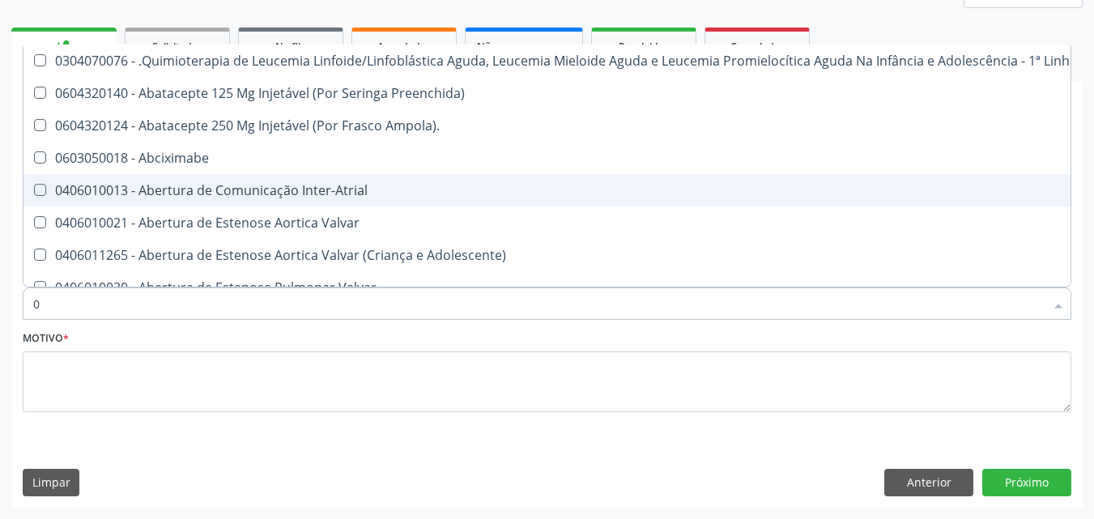
type input "02"
checkbox Bilateral "true"
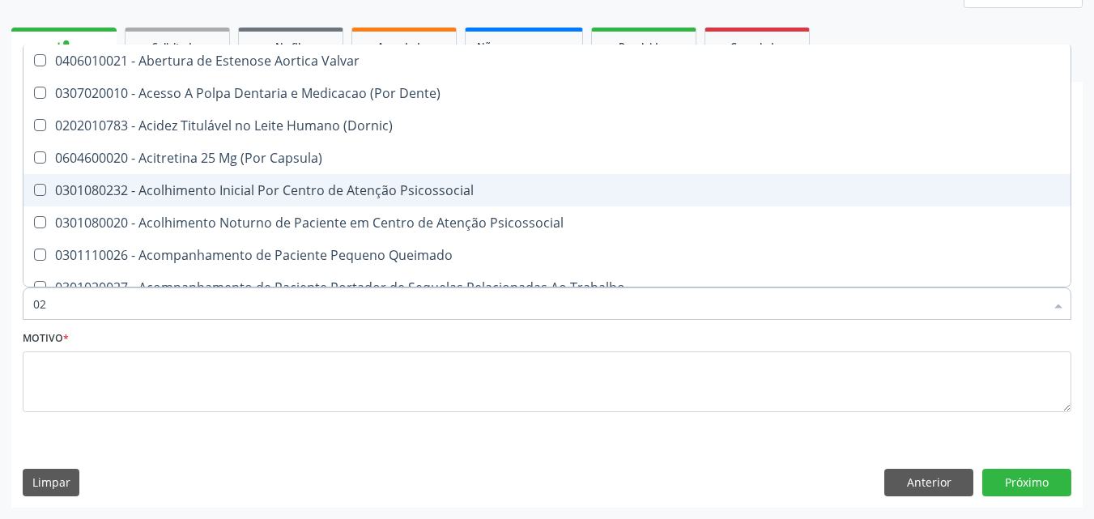
type input "020"
checkbox \(Qualitativo\) "true"
checkbox Glicose "false"
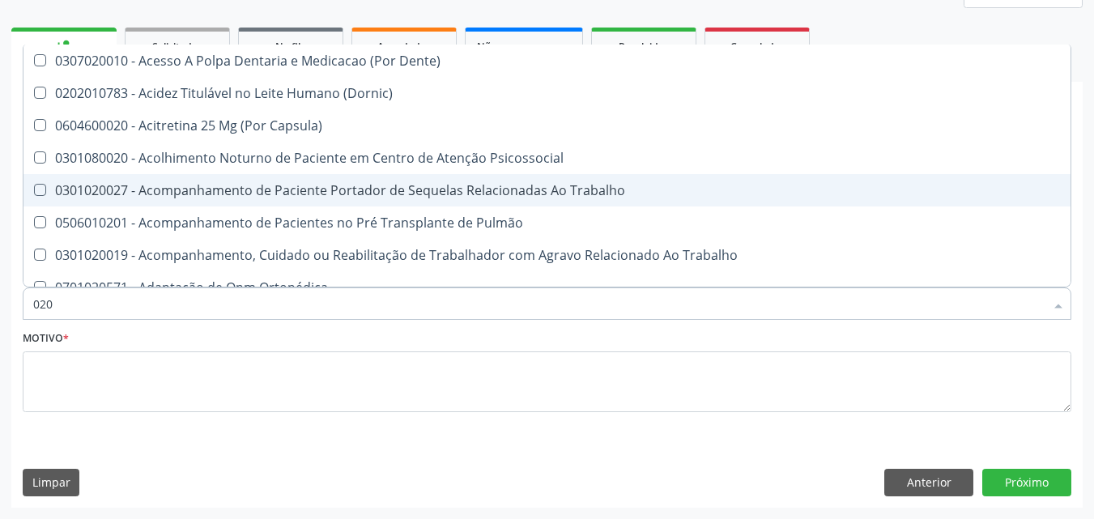
type input "0202"
checkbox Laser "true"
checkbox Glicose "false"
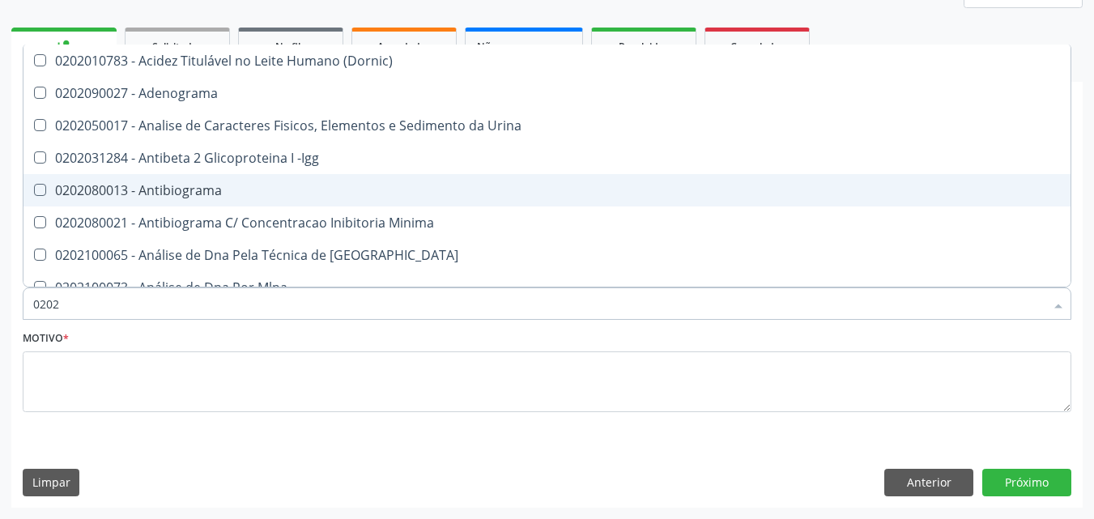
type input "02020"
checkbox Xi "true"
checkbox Glicose "false"
type input "020201"
checkbox T3 "true"
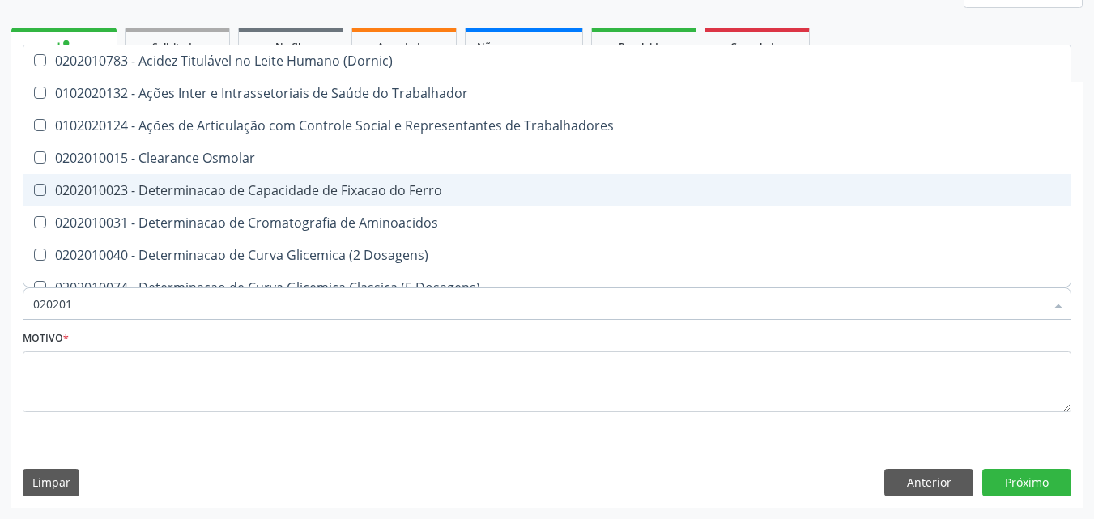
type input "0202010"
checkbox II "true"
checkbox Glicose "false"
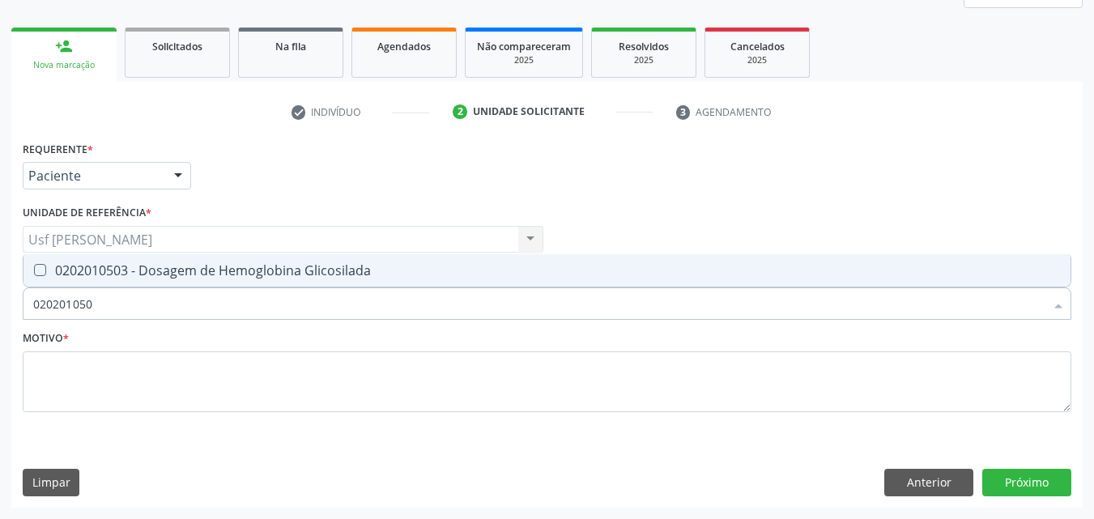
type input "0202010503"
click at [38, 275] on Glicosilada at bounding box center [40, 270] width 12 height 12
click at [34, 275] on Glicosilada "checkbox" at bounding box center [28, 270] width 11 height 11
checkbox Glicosilada "true"
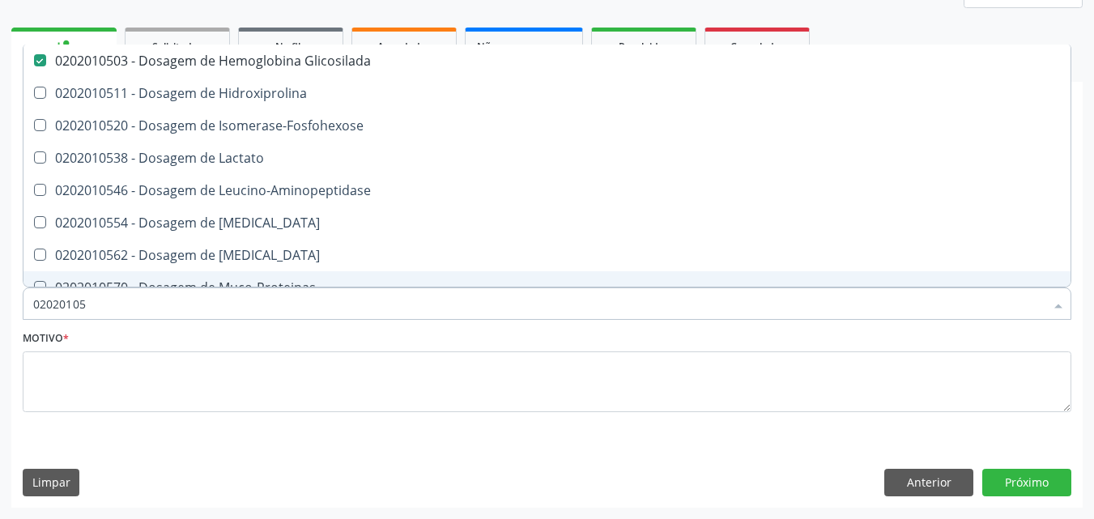
type input "0202010"
checkbox Glicosilada "false"
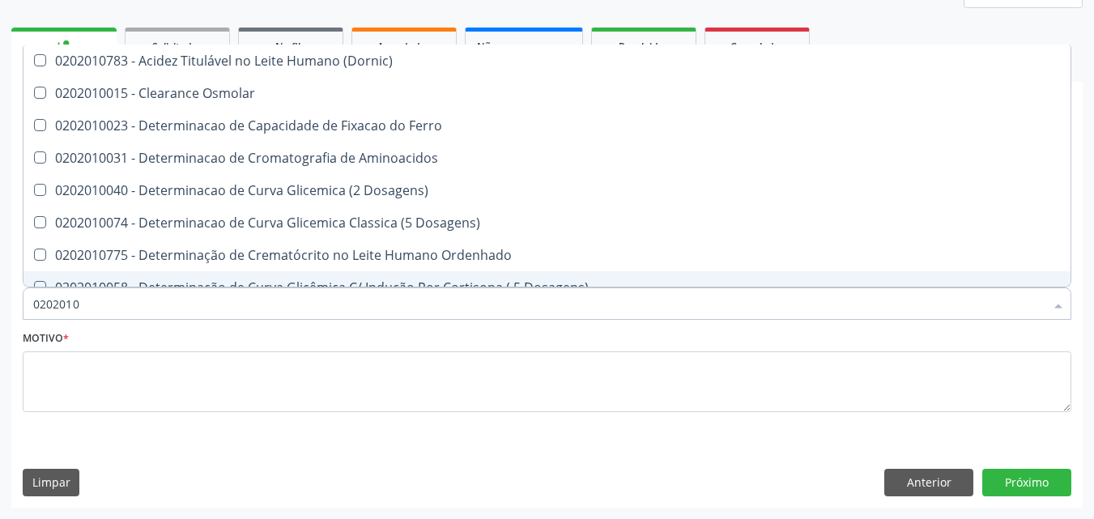
type input "020201"
checkbox Glicose "false"
checkbox Glicosilada "false"
checkbox Nt-Probnp\) "true"
checkbox Potassio "true"
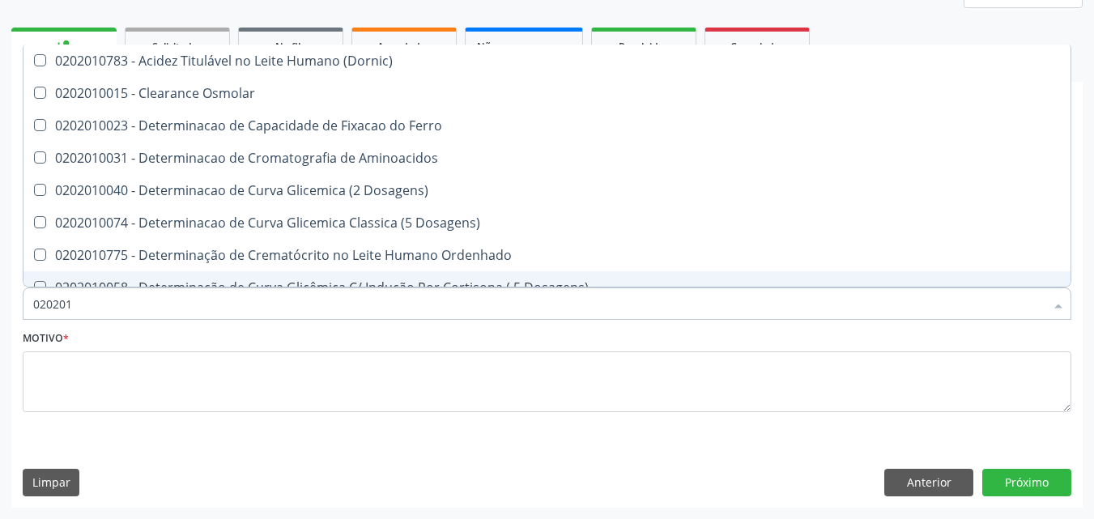
type input "02020"
checkbox Nt-Probnp\) "false"
checkbox Potassio "false"
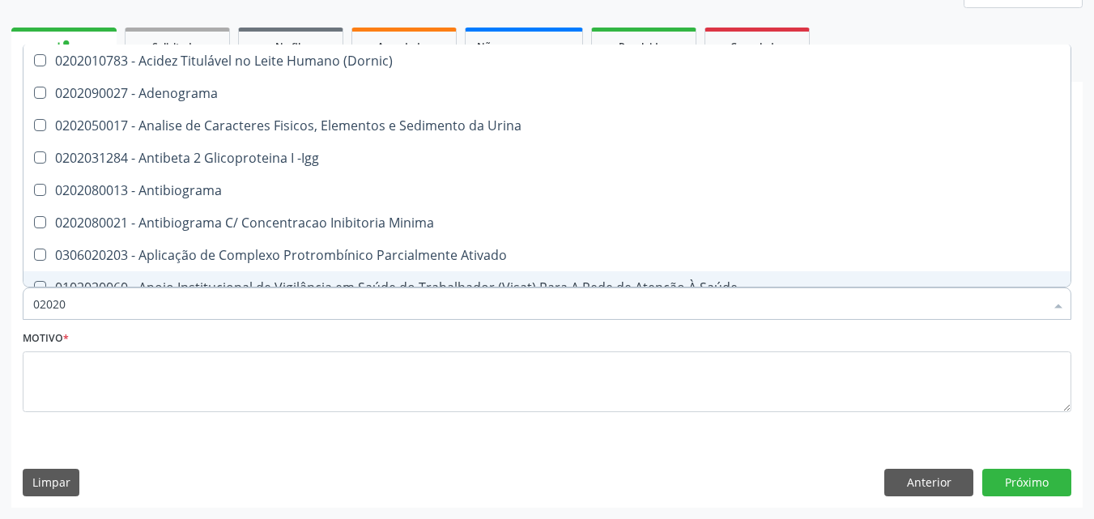
type input "0202"
checkbox Glicose "false"
checkbox Glicosilada "false"
checkbox Lactato "true"
checkbox Muco-Proteinas "true"
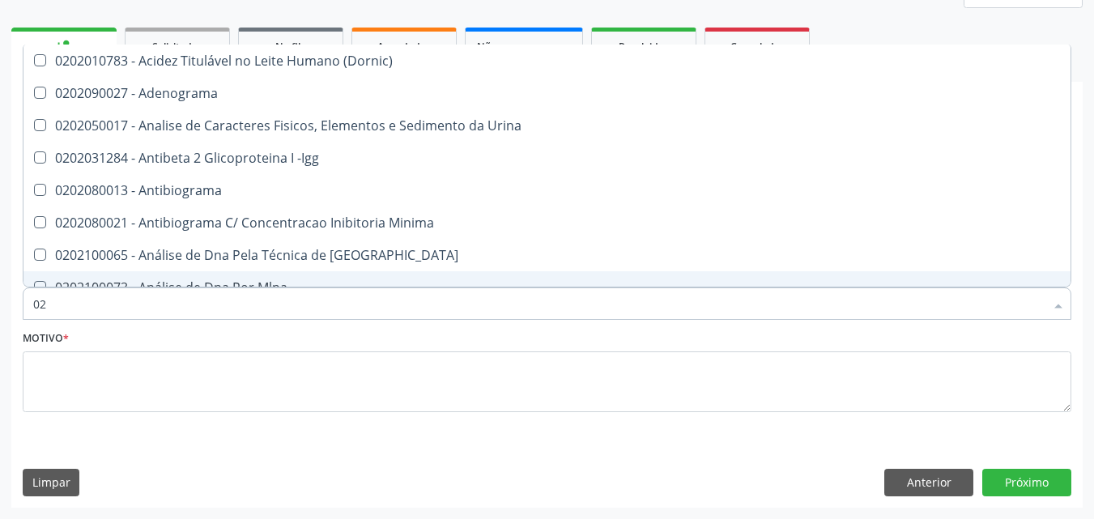
type input "0"
checkbox Glicose "false"
checkbox Glicosilada "false"
checkbox Boston "false"
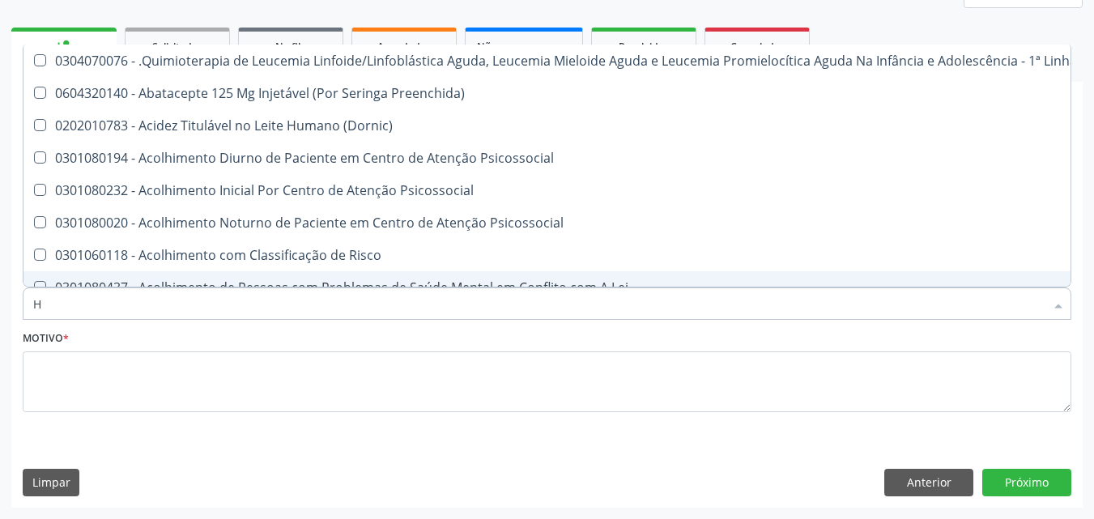
type input "HE"
checkbox Pulmão "true"
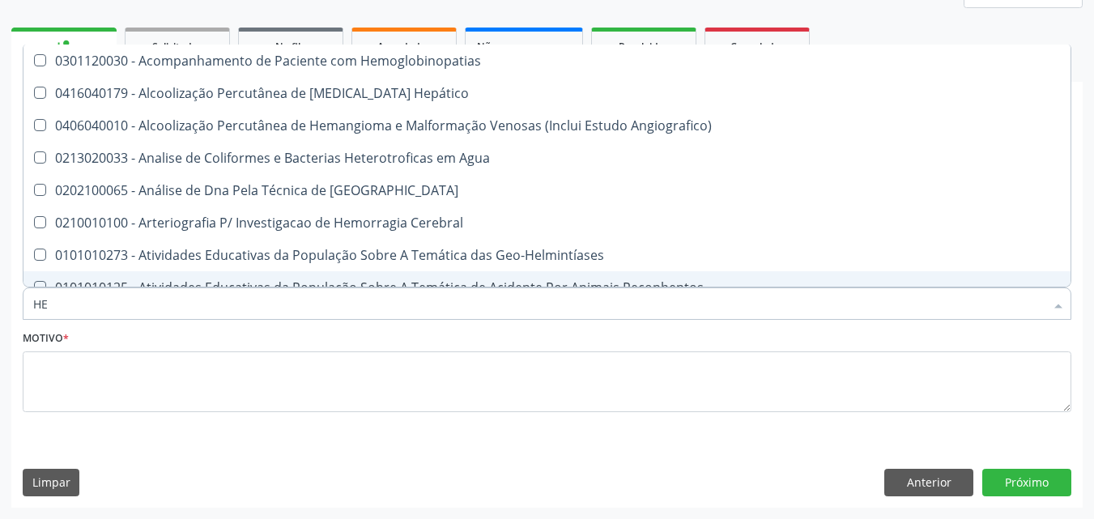
type input "HEM"
checkbox \(Qualitativo\) "true"
checkbox Glicosilada "false"
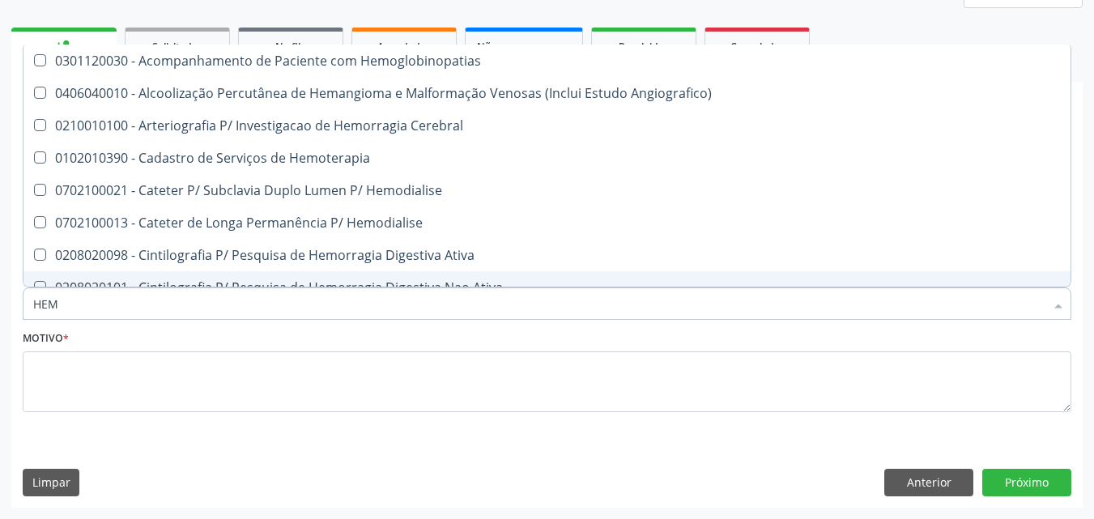
type input "HEMO"
checkbox Hemacias "true"
checkbox Glicosilada "false"
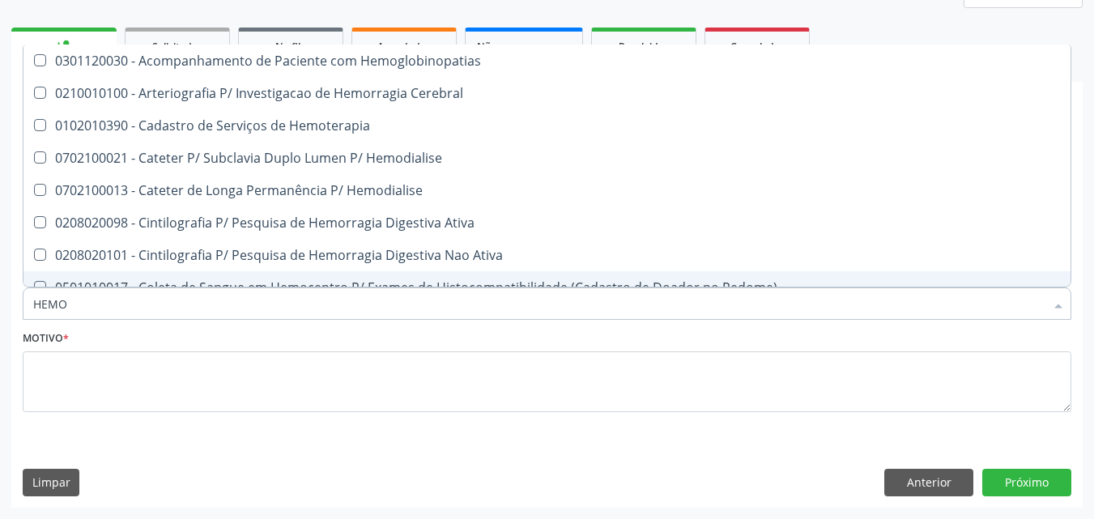
type input "HEMOG"
checkbox Tardio\) "true"
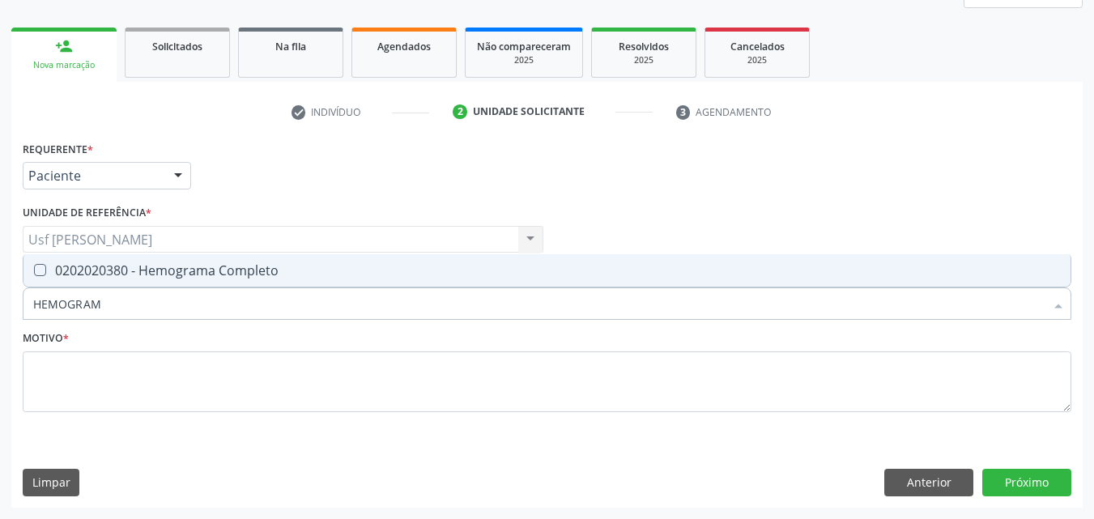
type input "HEMOGRAMA"
click at [44, 273] on Completo at bounding box center [40, 270] width 12 height 12
click at [34, 273] on Completo "checkbox" at bounding box center [28, 270] width 11 height 11
checkbox Completo "true"
type input "HEMOG"
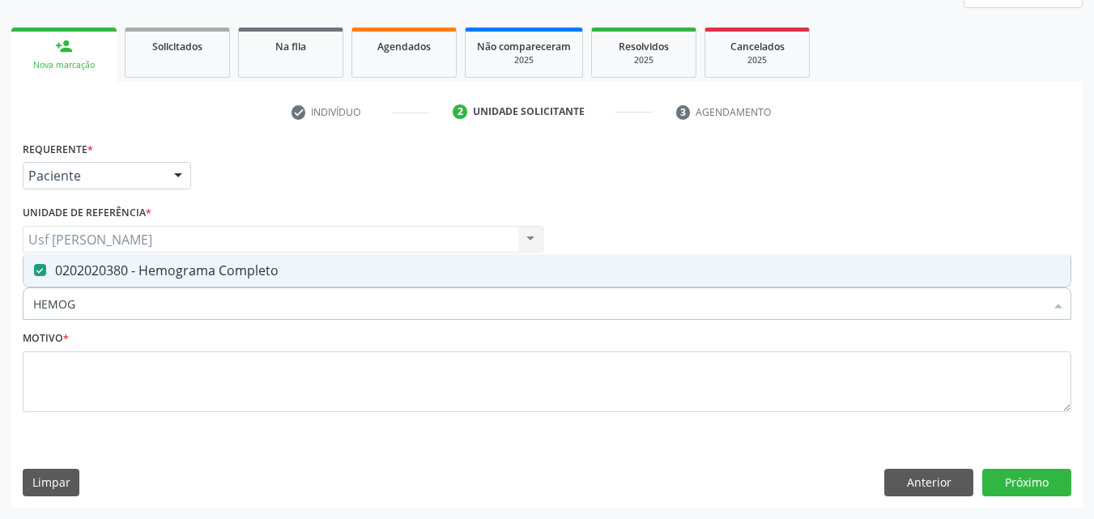
checkbox Completo "false"
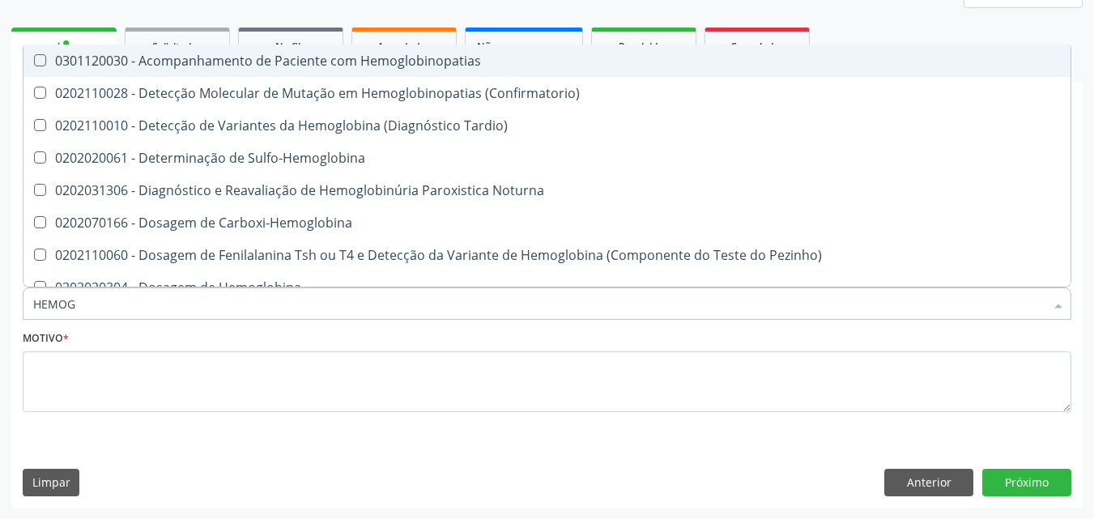
type input "HEMO"
checkbox Glicosilada "false"
checkbox Completo "false"
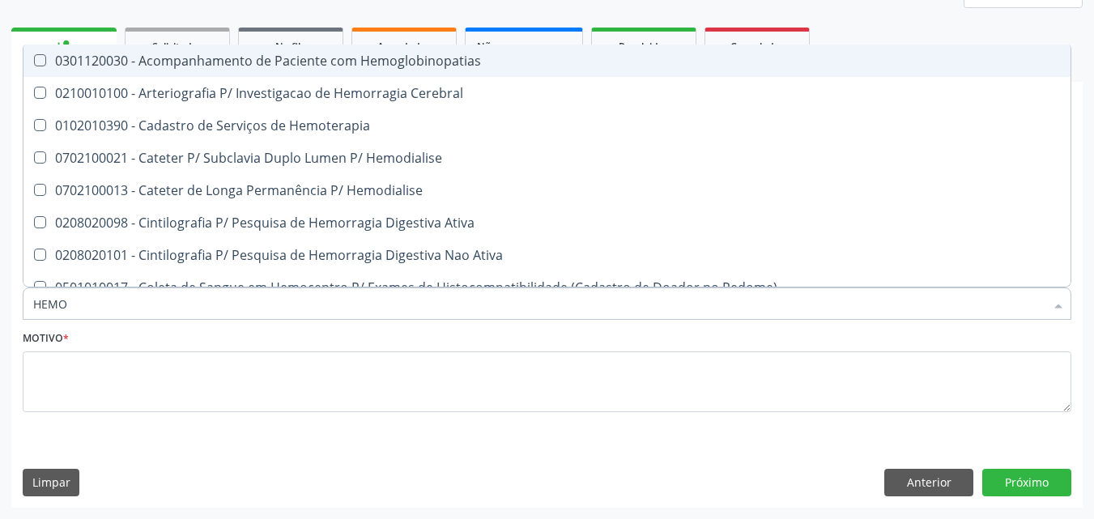
type input "HEM"
checkbox Glicosilada "false"
checkbox Semana\) "true"
checkbox Completo "false"
checkbox Elástica "true"
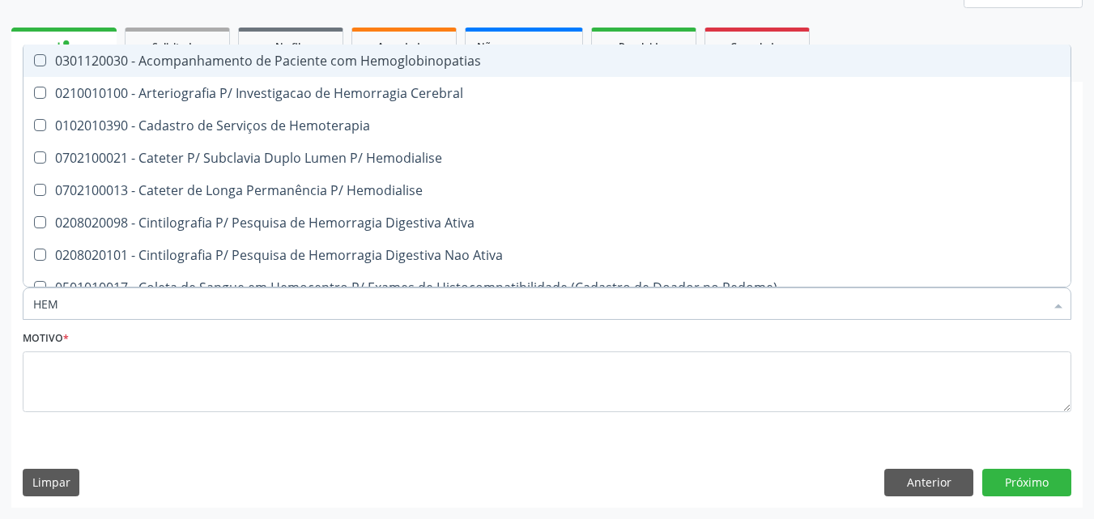
type input "HE"
checkbox Semana\) "false"
checkbox Hemoptise "true"
checkbox Elástica "false"
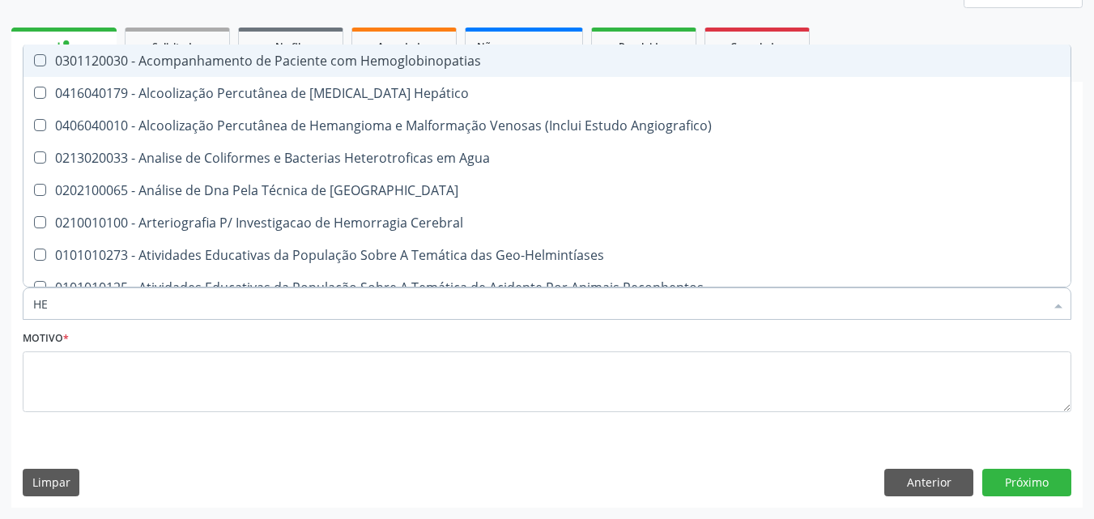
type input "H"
checkbox Glicosilada "false"
checkbox Completo "false"
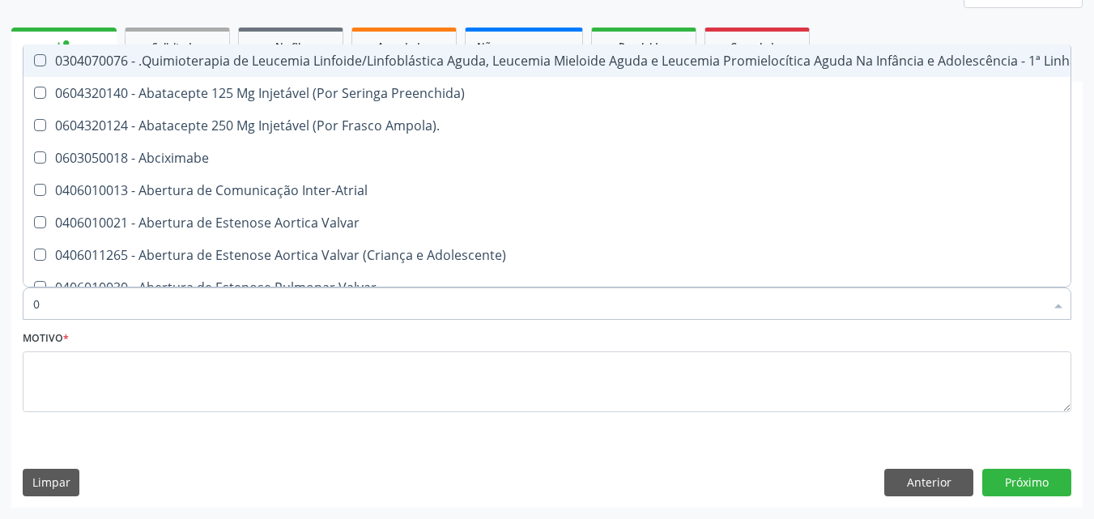
type input "02"
checkbox Bilateral "true"
checkbox Indireta "true"
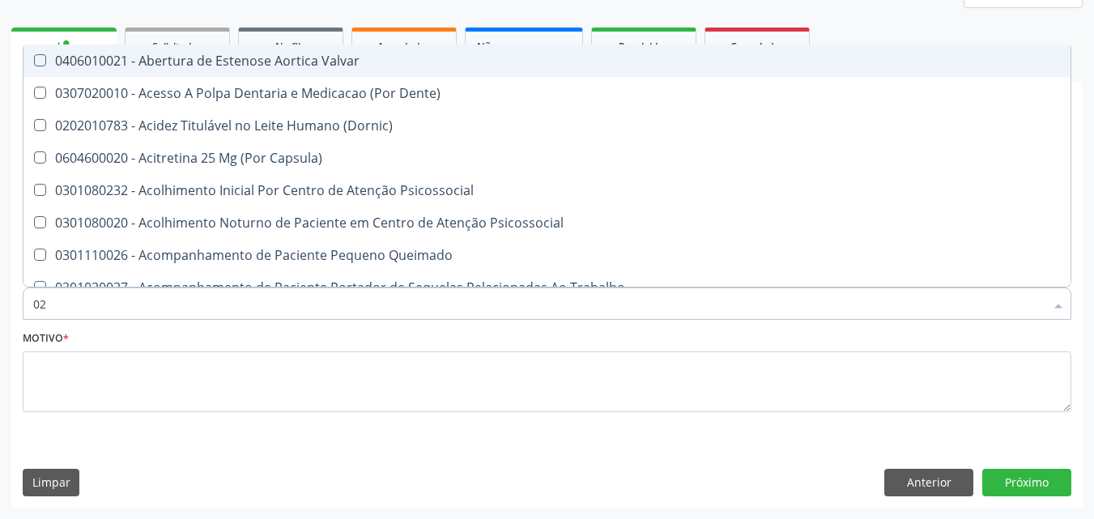
type input "020"
checkbox \(Qualitativo\) "true"
checkbox Glomerular "true"
checkbox Glicose "false"
checkbox Glicosilada "false"
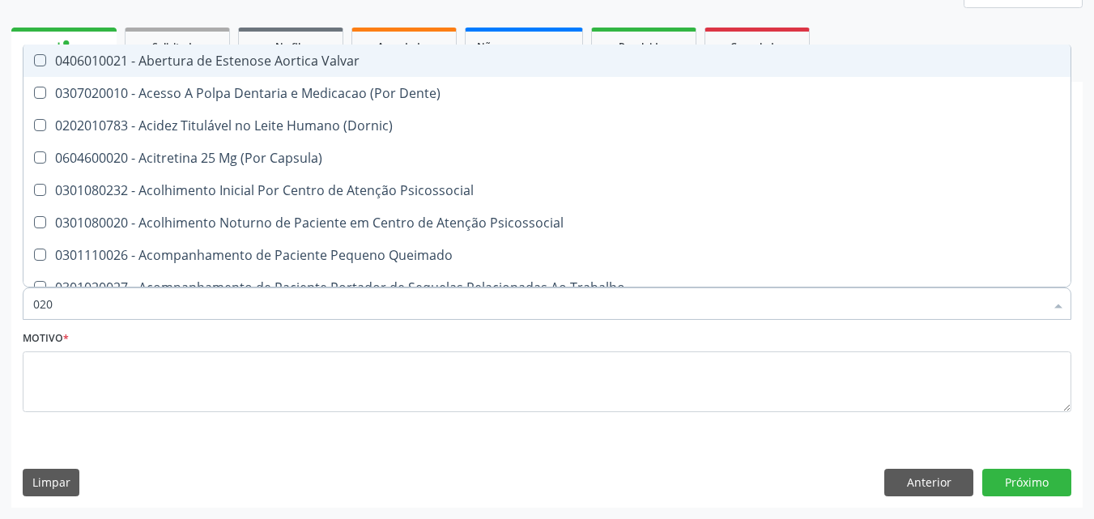
checkbox \(T3\) "true"
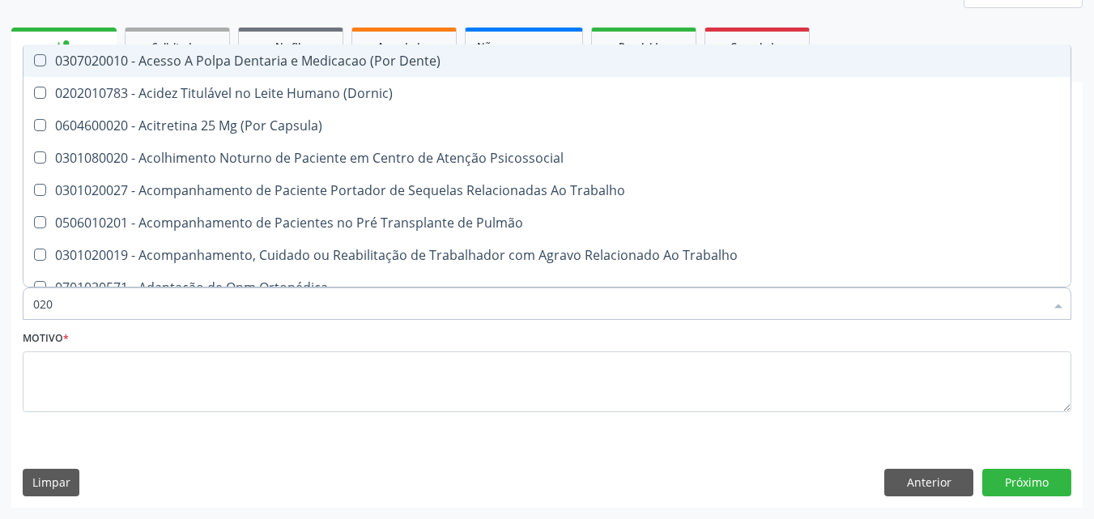
type input "0202"
checkbox Laser "true"
checkbox Septostomia "true"
checkbox Biologica "true"
checkbox Glicose "false"
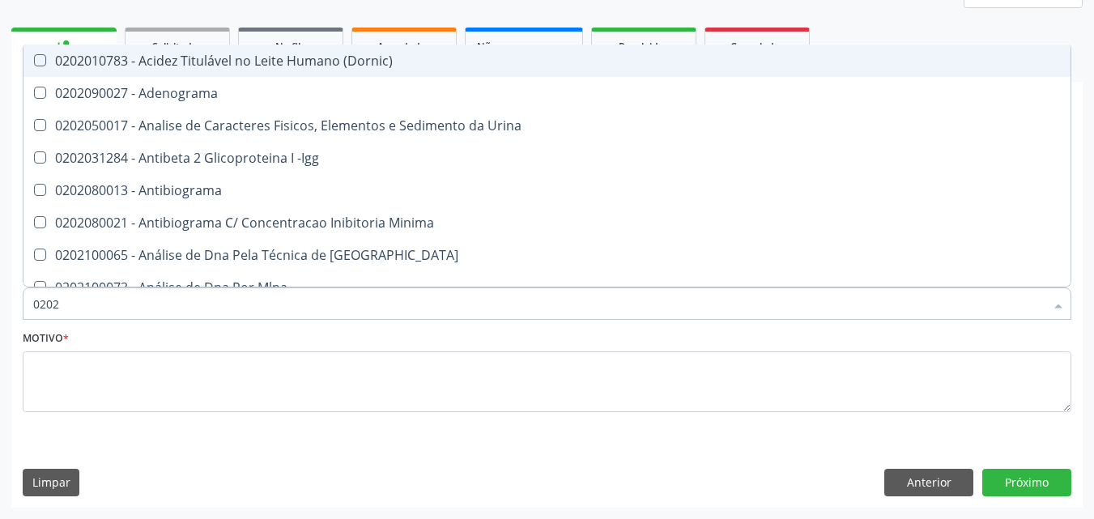
type input "02020"
checkbox Xi "true"
checkbox Fibrinogenio "true"
checkbox Glicose "false"
checkbox Glicosilada "false"
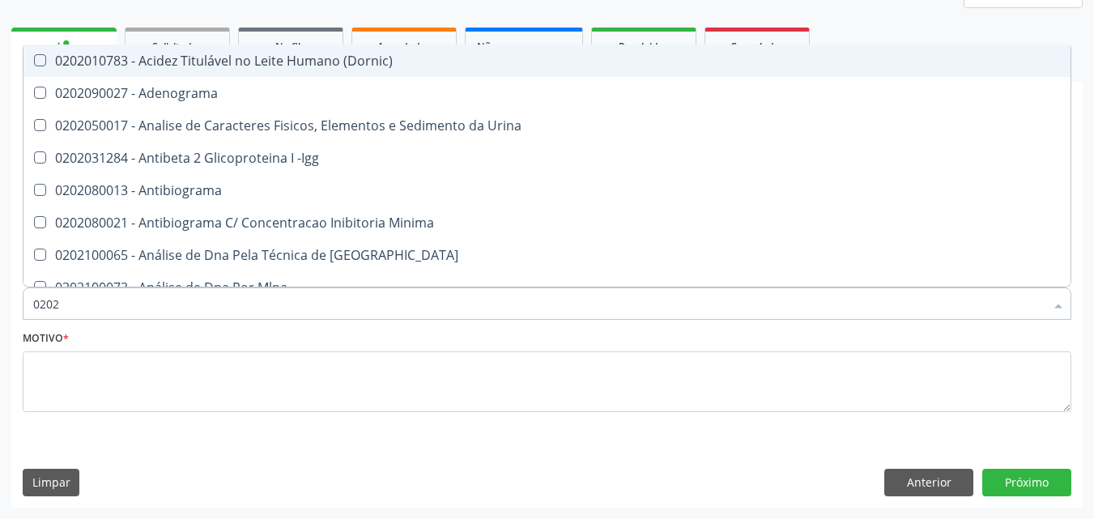
checkbox Zinco "true"
checkbox Completo "false"
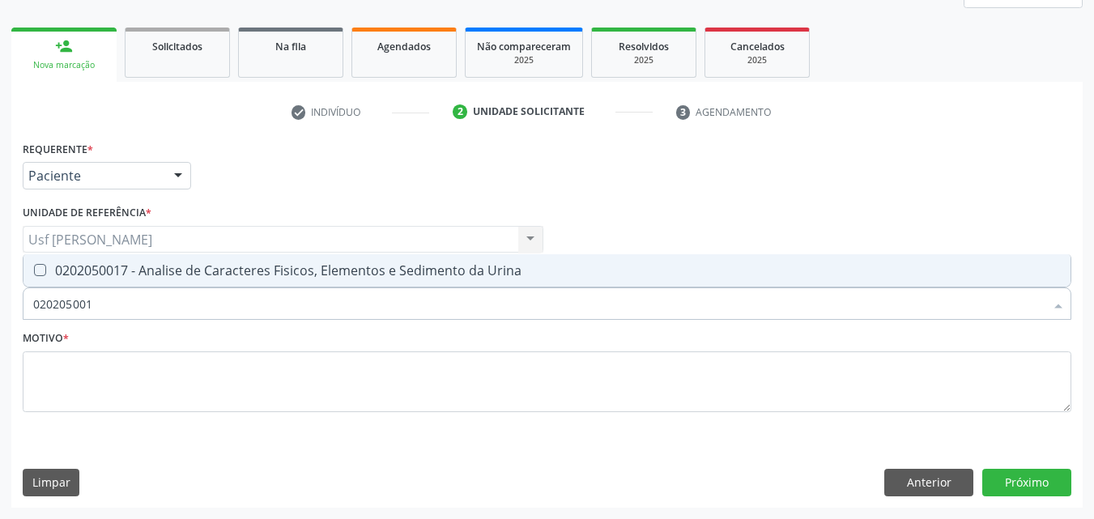
type input "0202050017"
click at [39, 275] on Urina at bounding box center [40, 270] width 12 height 12
click at [34, 275] on Urina "checkbox" at bounding box center [28, 270] width 11 height 11
checkbox Urina "true"
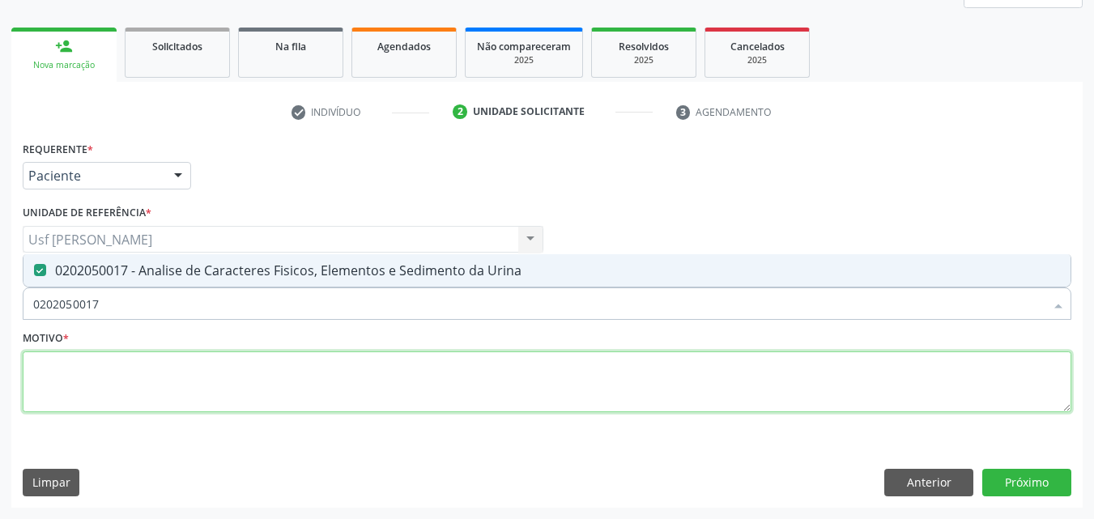
click at [62, 369] on textarea at bounding box center [547, 383] width 1049 height 62
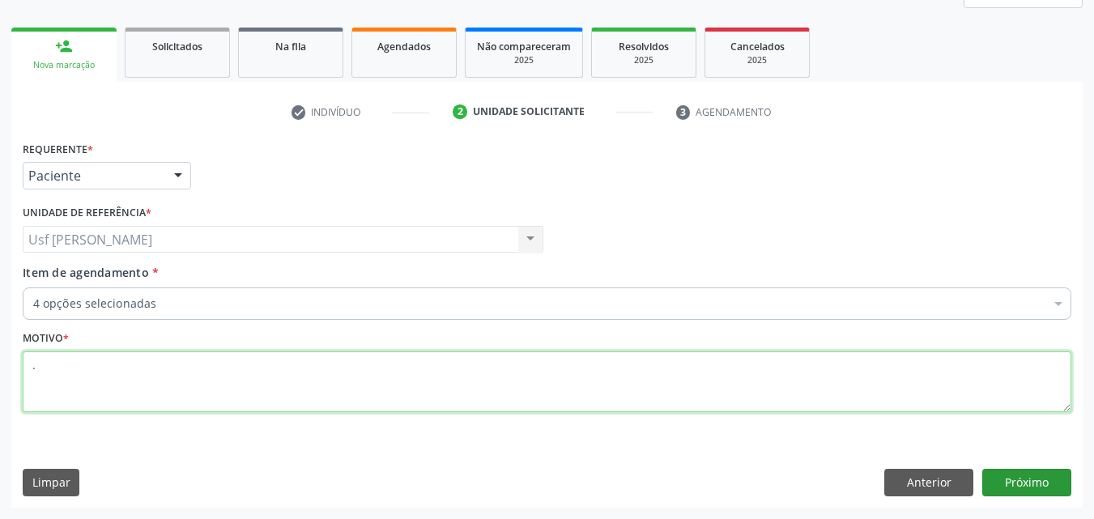
type textarea "."
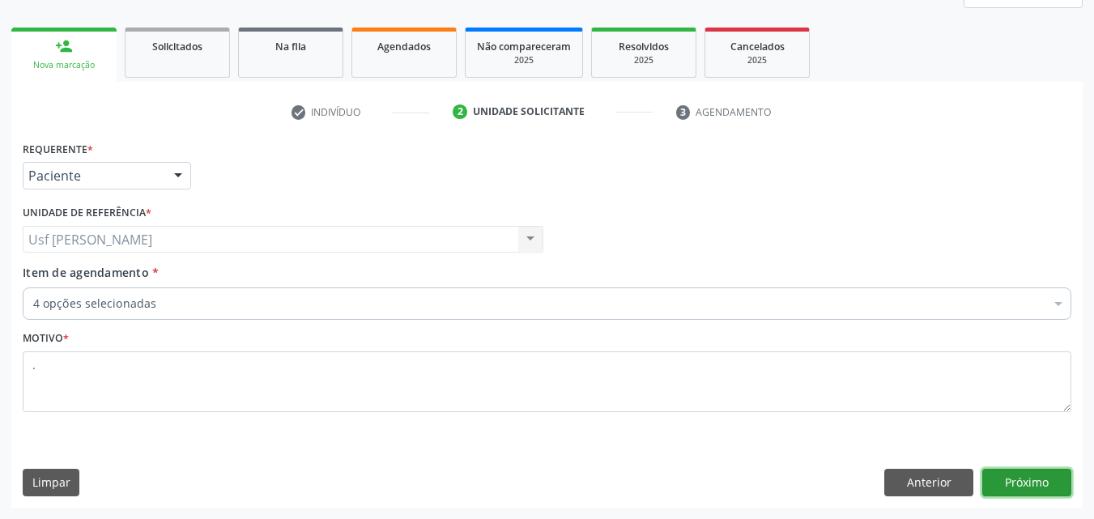
click at [1041, 487] on button "Próximo" at bounding box center [1027, 483] width 89 height 28
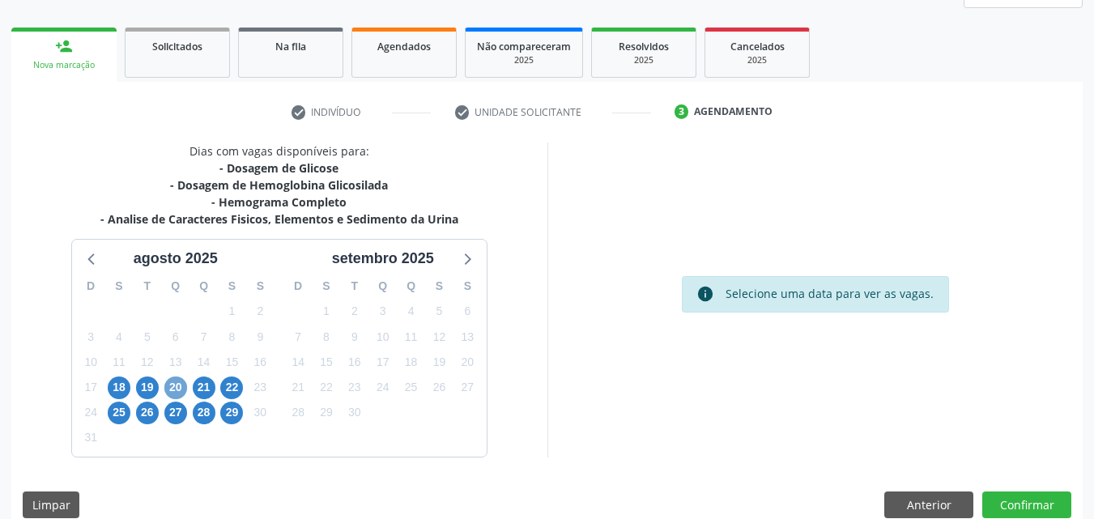
click at [177, 386] on span "20" at bounding box center [175, 388] width 23 height 23
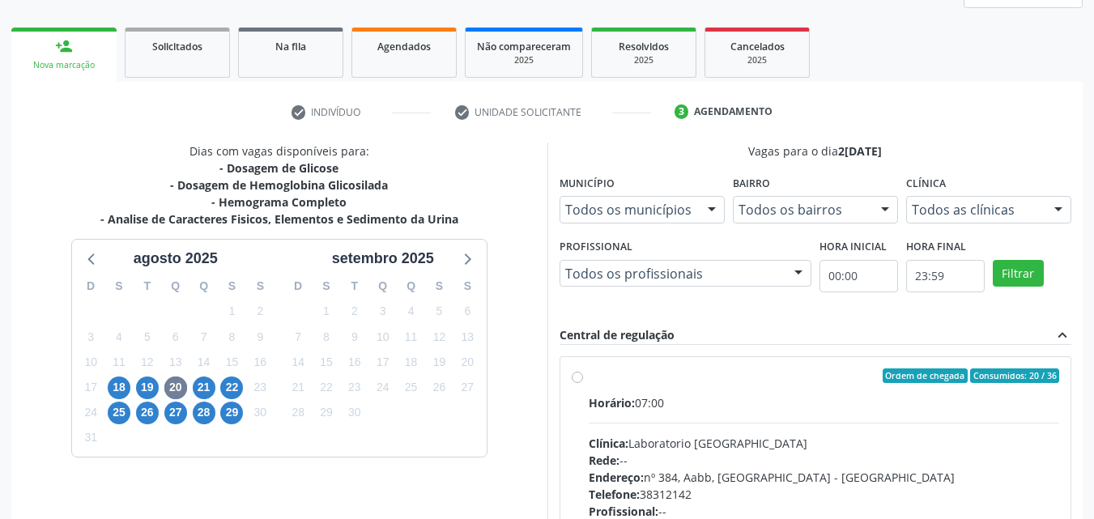
drag, startPoint x: 577, startPoint y: 379, endPoint x: 736, endPoint y: 377, distance: 159.6
click at [589, 379] on label "Ordem de chegada Consumidos: 20 / 36 Horário: 07:00 Clínica: Laboratorio Sao Fr…" at bounding box center [824, 493] width 471 height 249
click at [578, 379] on input "Ordem de chegada Consumidos: 20 / 36 Horário: 07:00 Clínica: Laboratorio Sao Fr…" at bounding box center [577, 376] width 11 height 15
radio input "true"
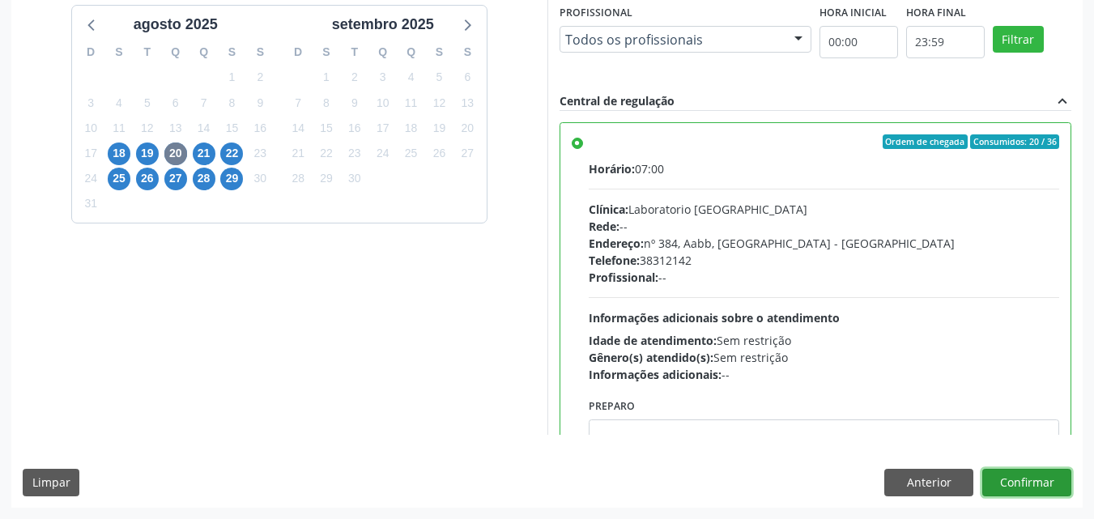
click at [1026, 481] on button "Confirmar" at bounding box center [1027, 483] width 89 height 28
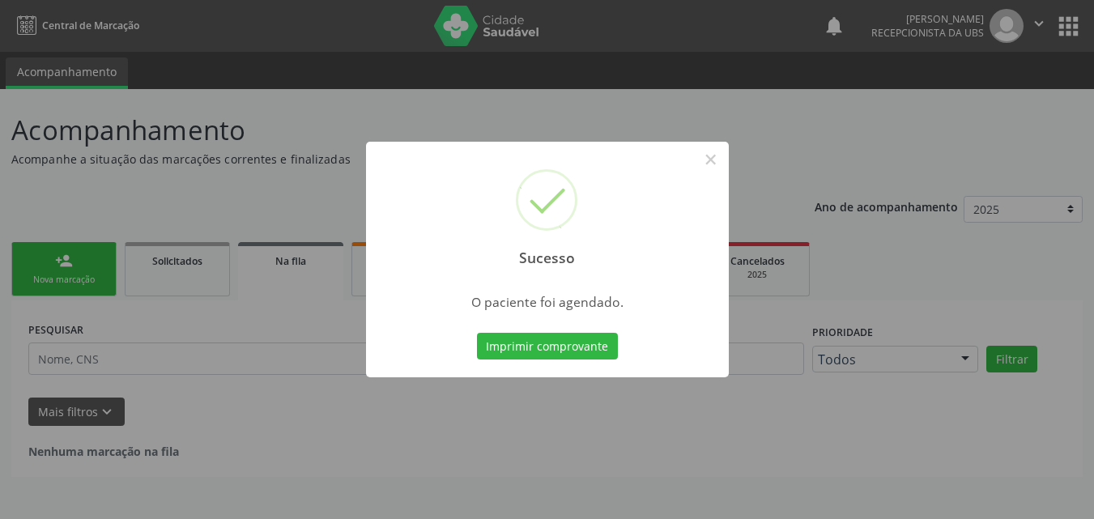
scroll to position [0, 0]
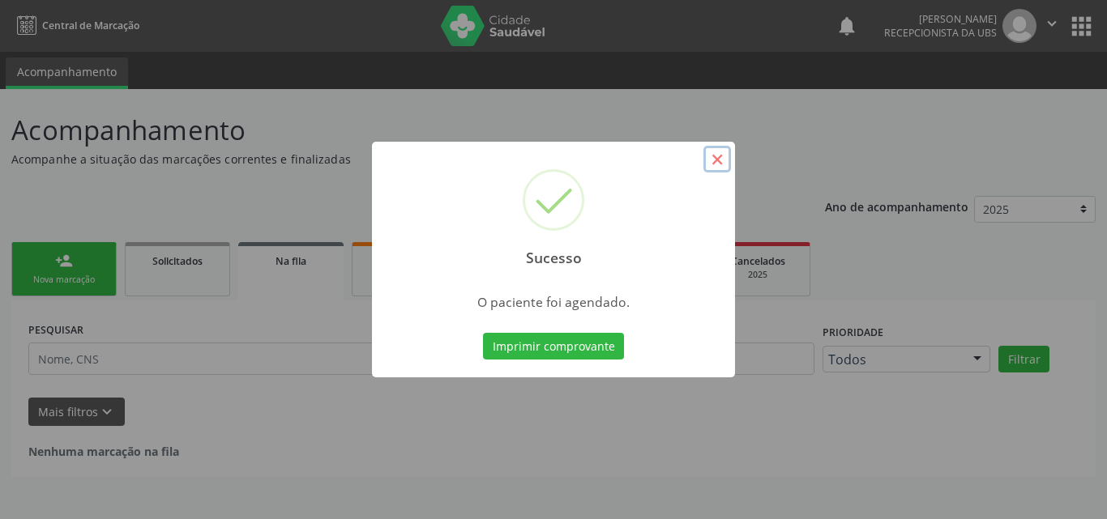
click at [717, 164] on button "×" at bounding box center [717, 160] width 28 height 28
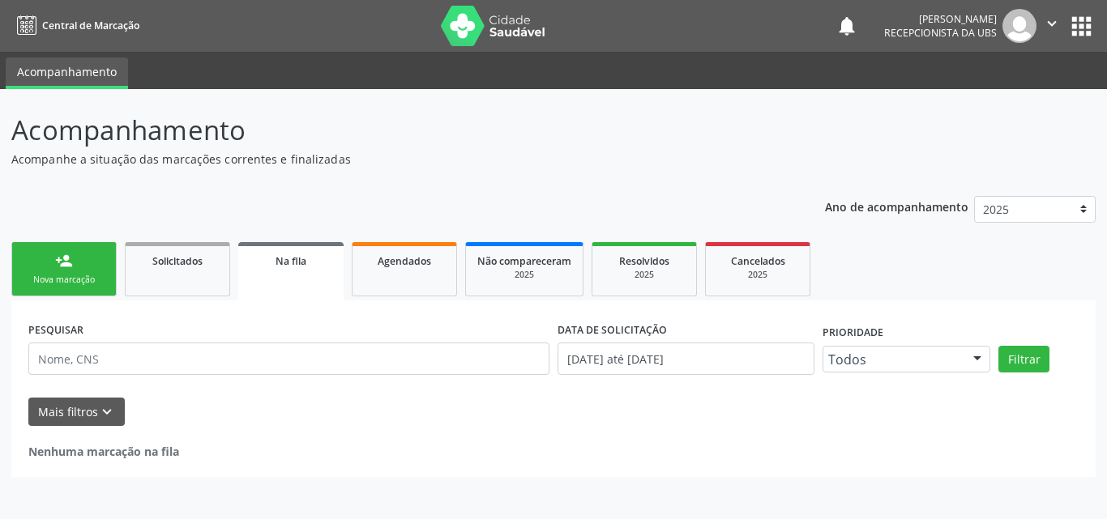
click at [70, 279] on div "Nova marcação" at bounding box center [63, 280] width 81 height 12
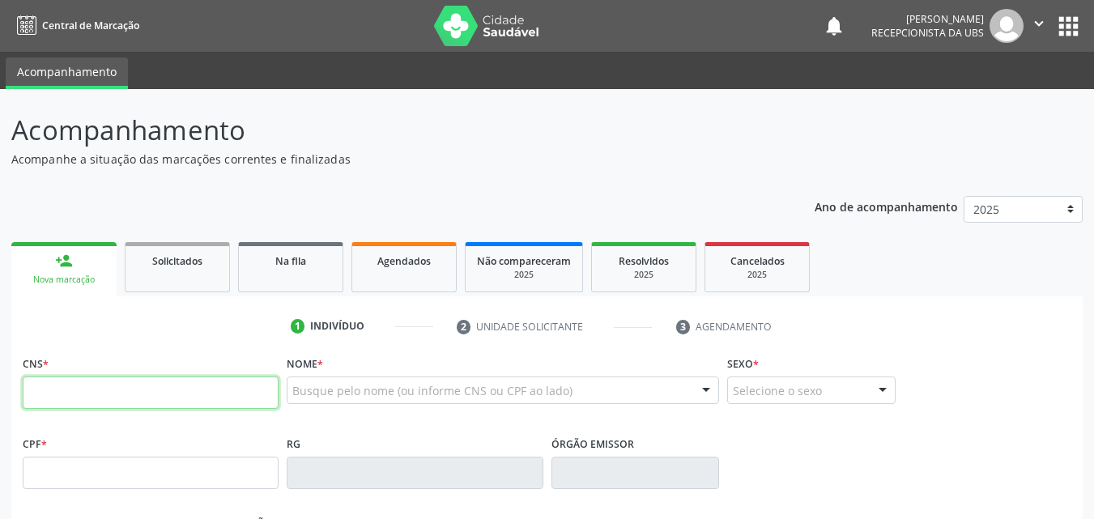
click at [70, 387] on input "text" at bounding box center [151, 393] width 256 height 32
type input "708 0003 2901 0026"
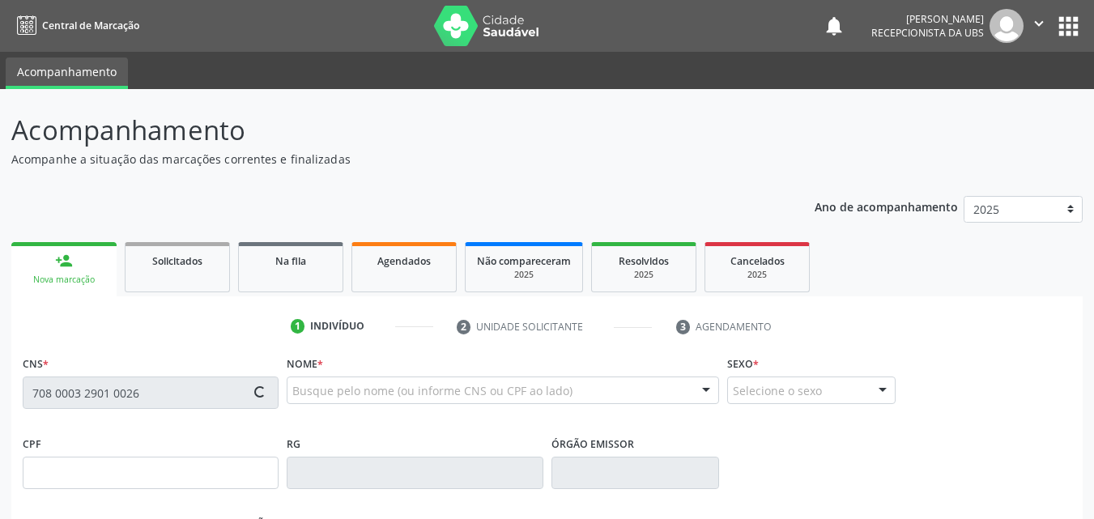
type input "19/03/2006"
type input "Maria Regina Alves de Lima"
type input "(87) 99904-5643"
type input "302"
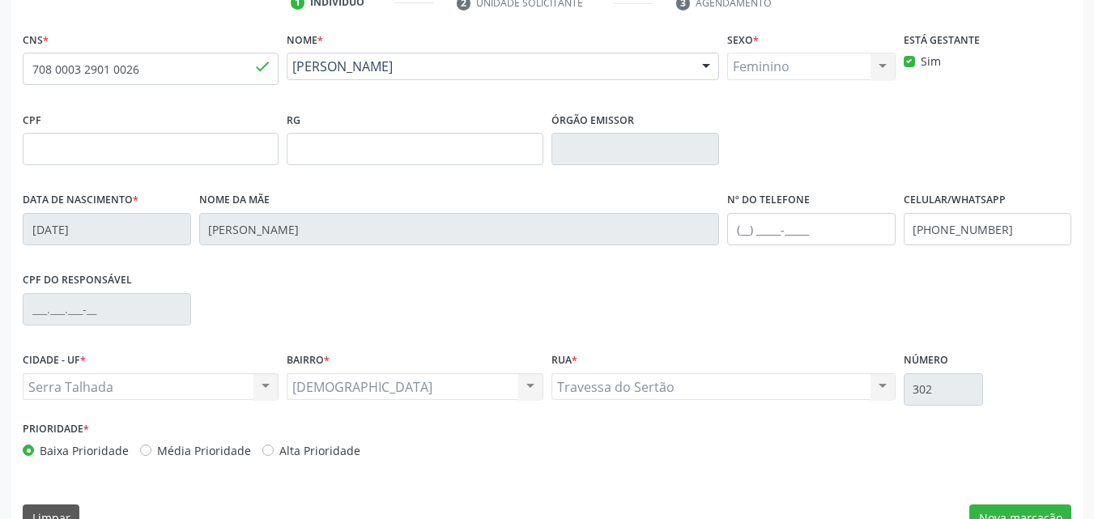
scroll to position [359, 0]
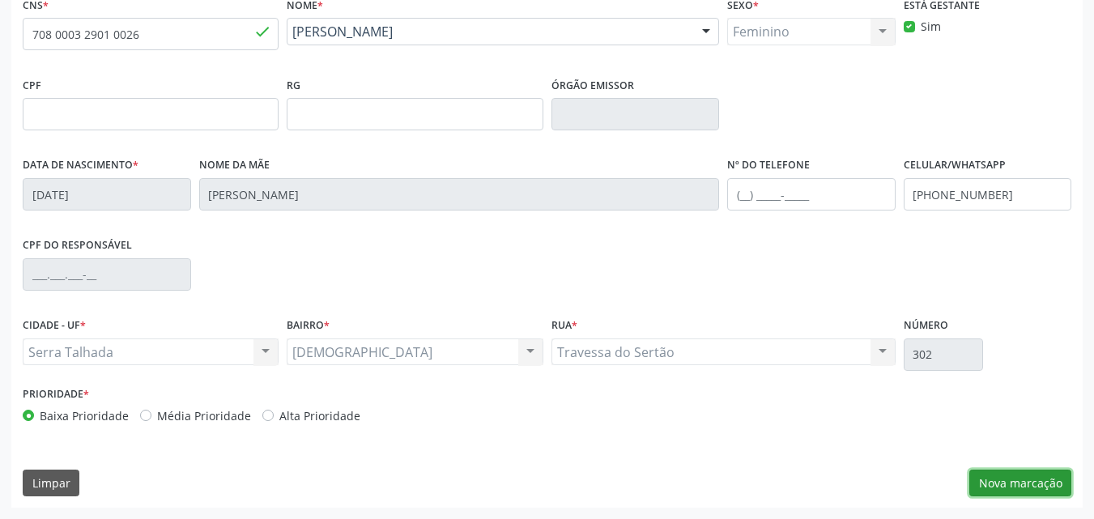
click at [1028, 479] on button "Nova marcação" at bounding box center [1021, 484] width 102 height 28
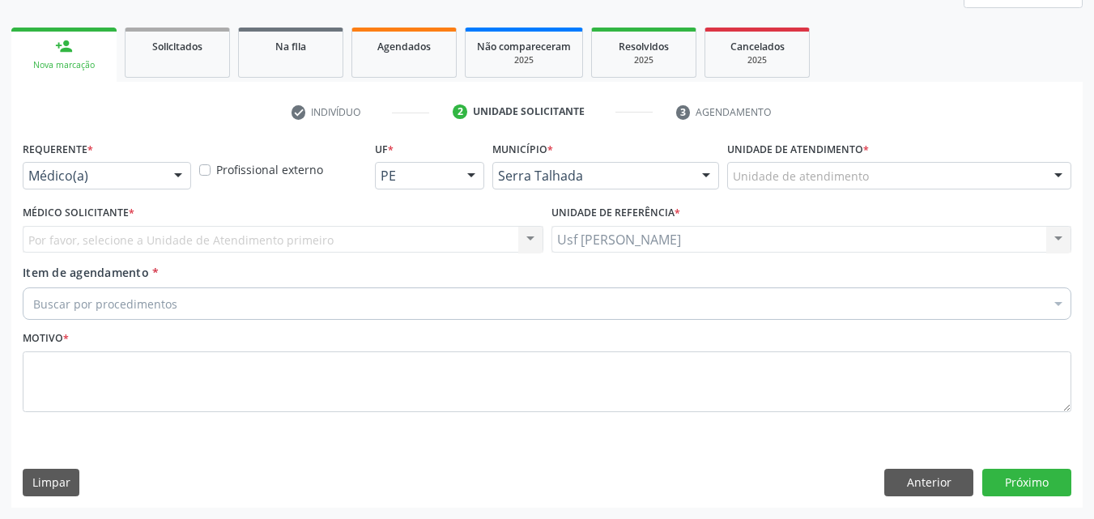
scroll to position [215, 0]
click at [176, 173] on div at bounding box center [178, 177] width 24 height 28
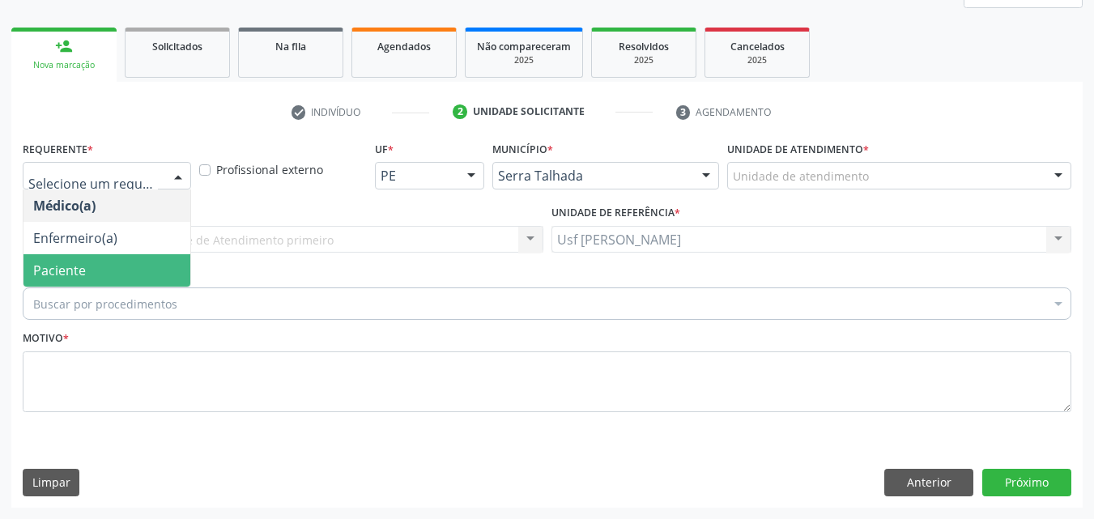
click at [126, 275] on span "Paciente" at bounding box center [106, 270] width 167 height 32
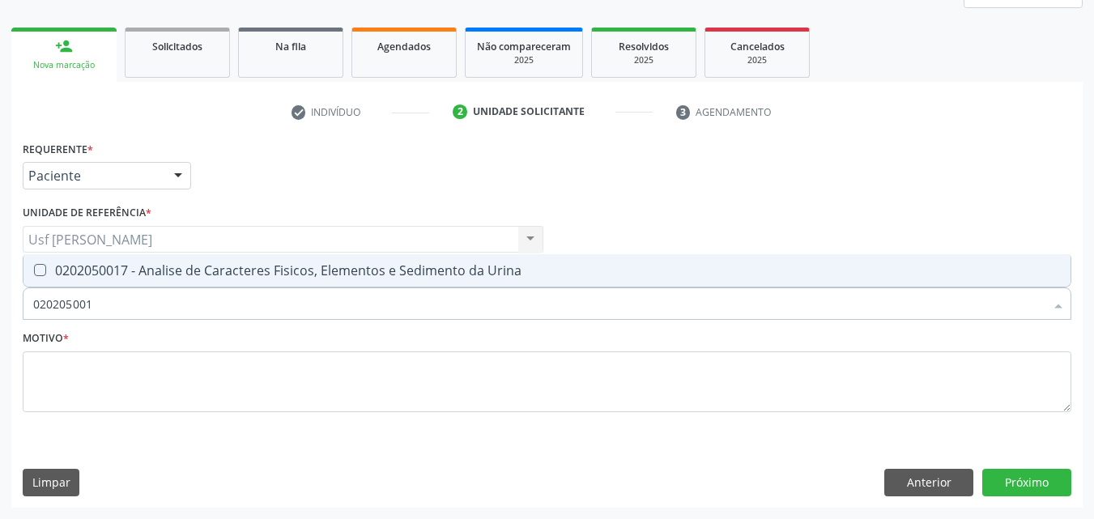
type input "0202050017"
click at [39, 271] on Urina at bounding box center [40, 270] width 12 height 12
click at [34, 271] on Urina "checkbox" at bounding box center [28, 270] width 11 height 11
checkbox Urina "true"
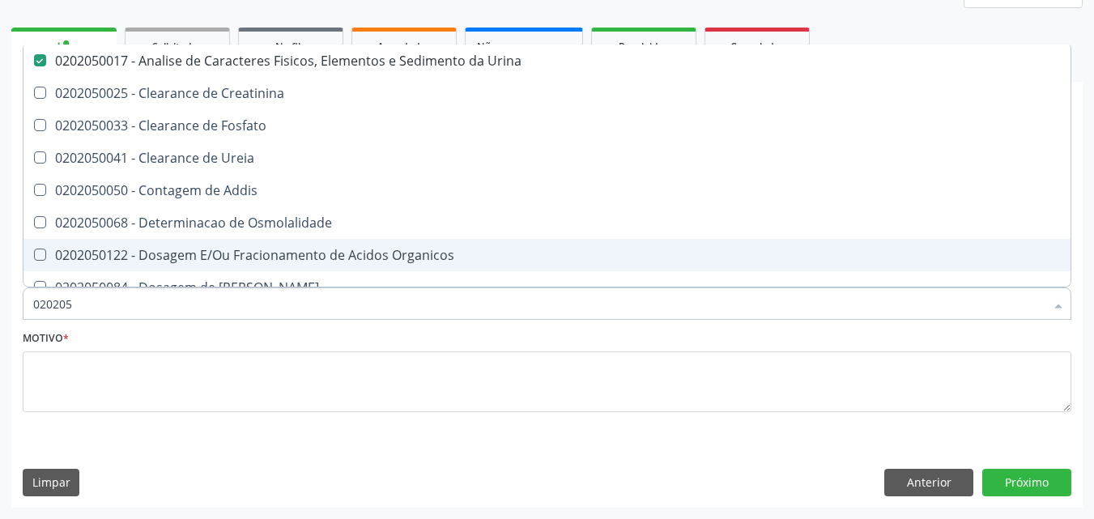
type input "02020"
checkbox Urina "false"
checkbox Fosfato "true"
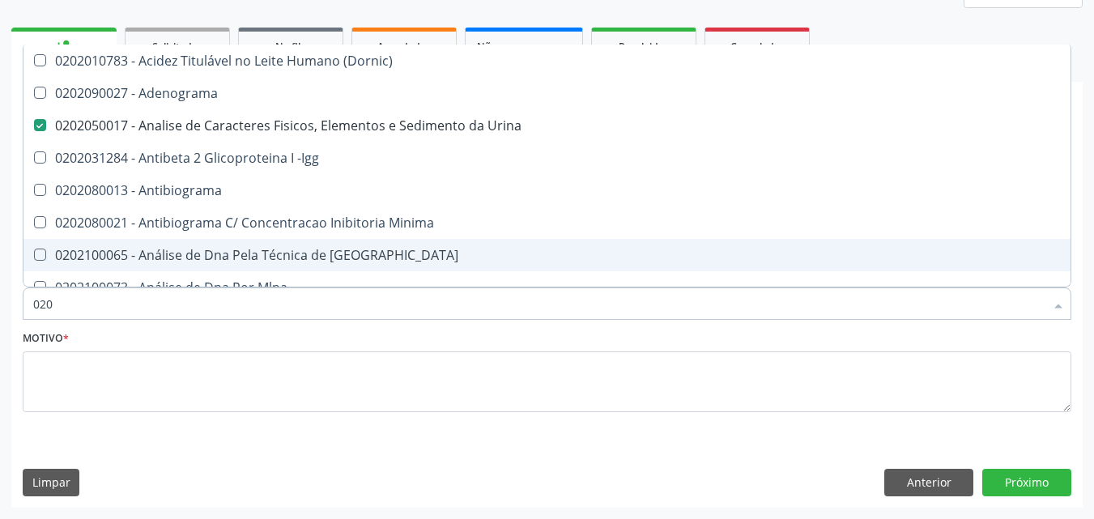
type input "02"
checkbox Urina "false"
checkbox Creatinina "false"
checkbox Ferro "true"
type input "0"
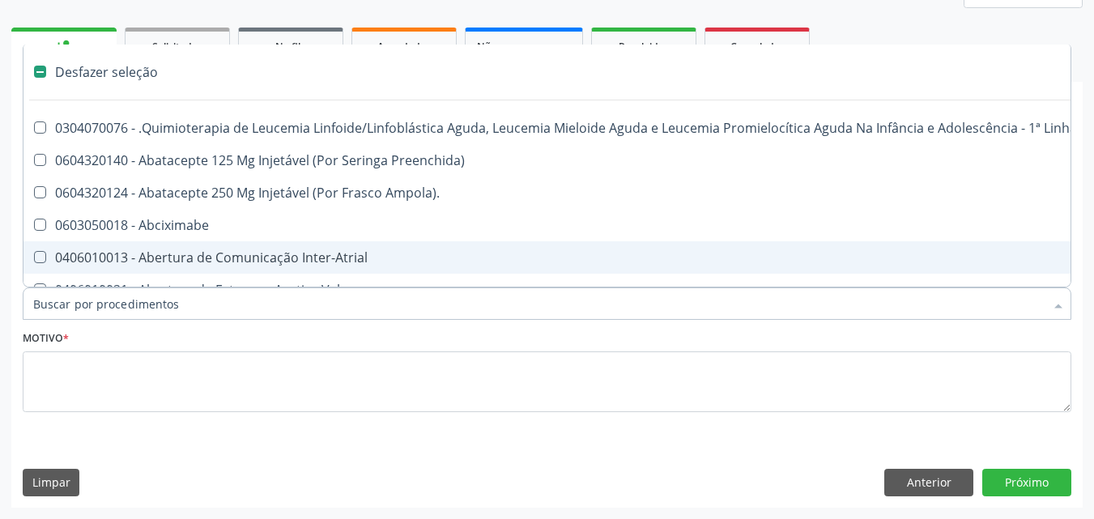
checkbox Coração "false"
checkbox Urina "true"
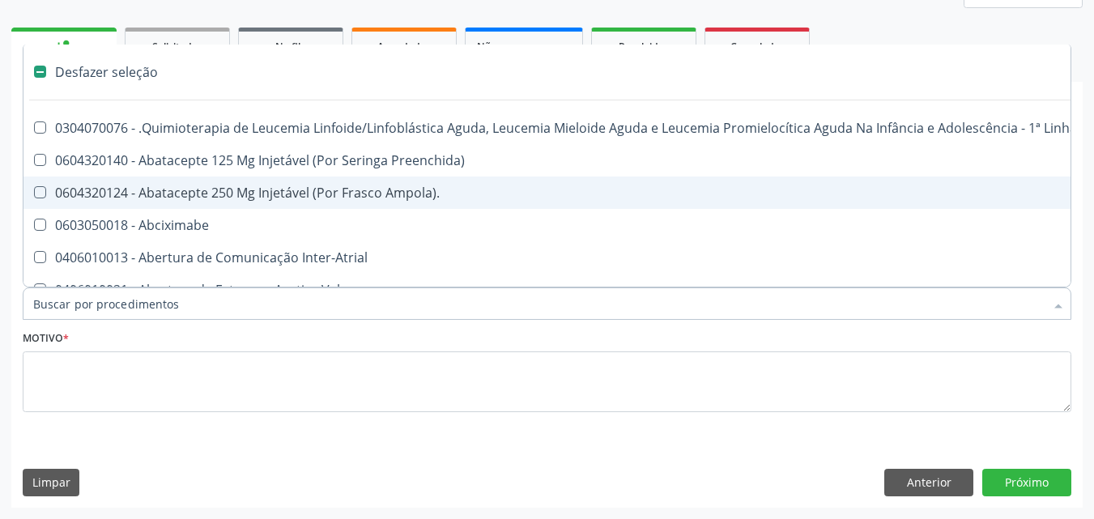
click at [49, 307] on input "Item de agendamento *" at bounding box center [539, 304] width 1012 height 32
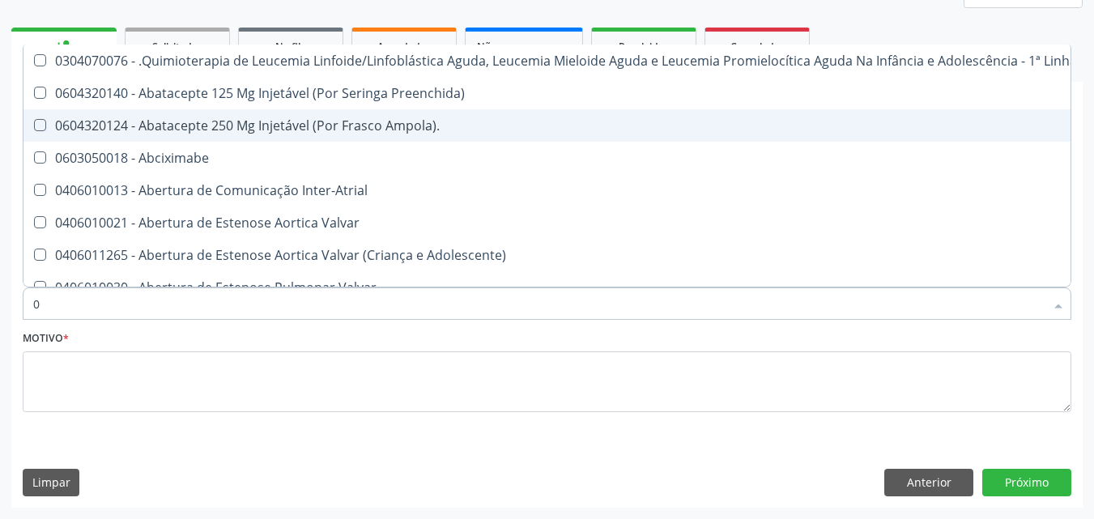
type input "02"
checkbox Coração "true"
checkbox Urina "false"
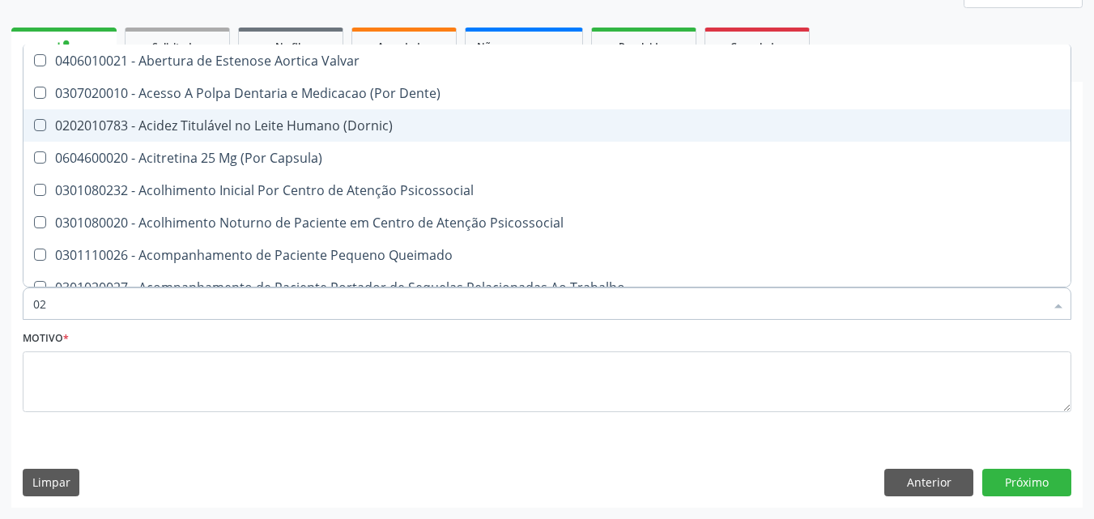
type input "020"
checkbox Terapeutica "true"
checkbox Urina "false"
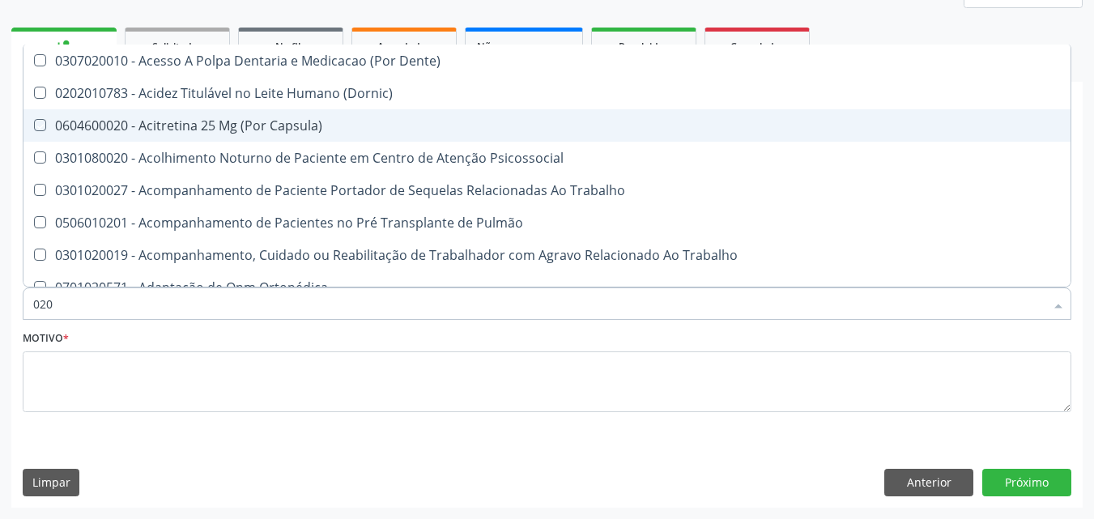
type input "0202"
checkbox Capsula\) "true"
checkbox Urina "false"
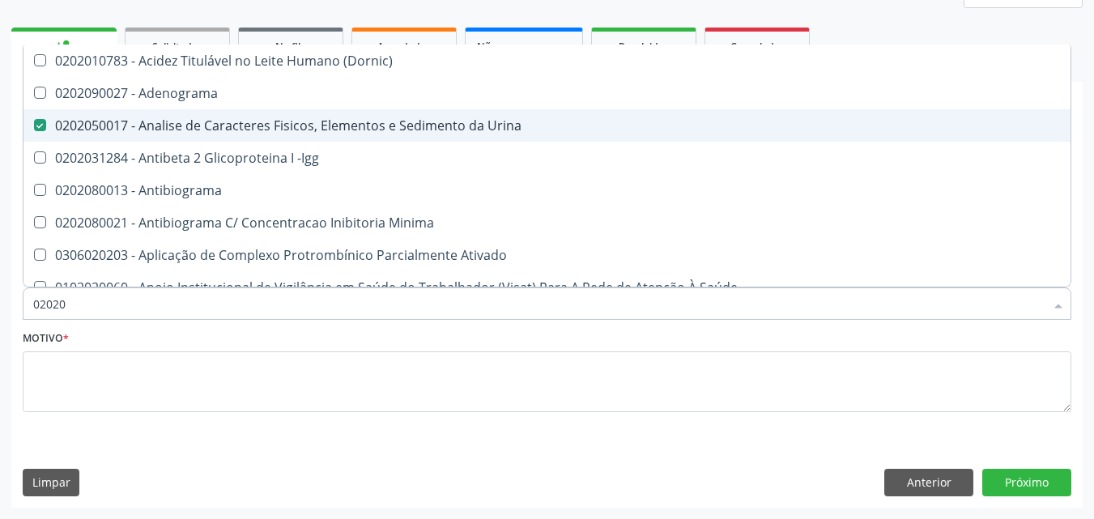
type input "020201"
checkbox Urina "false"
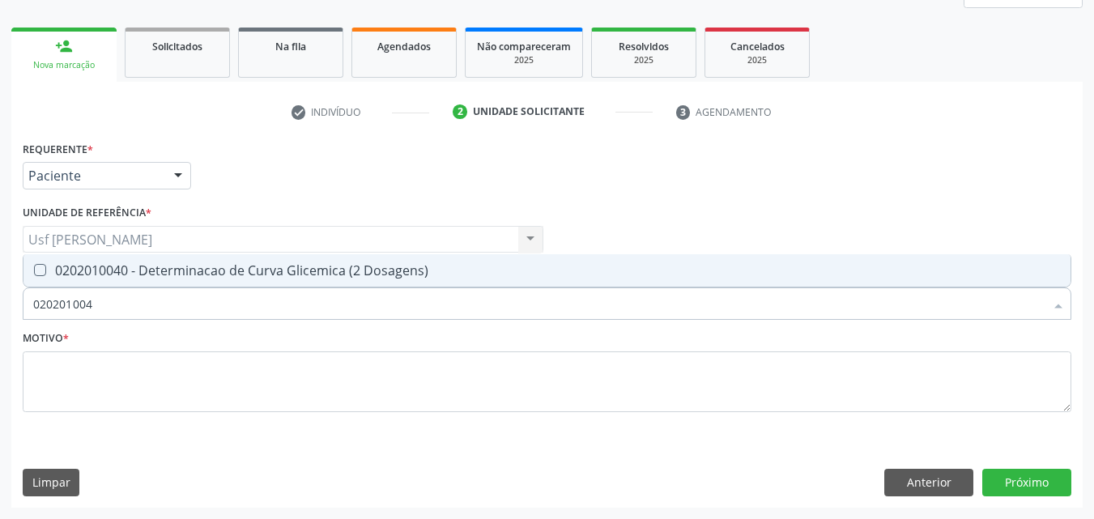
type input "0202010040"
drag, startPoint x: 34, startPoint y: 271, endPoint x: 40, endPoint y: 290, distance: 20.3
click at [34, 278] on span "0202010040 - Determinacao de Curva Glicemica (2 Dosagens)" at bounding box center [546, 270] width 1047 height 32
checkbox Dosagens\) "true"
type input "02020100"
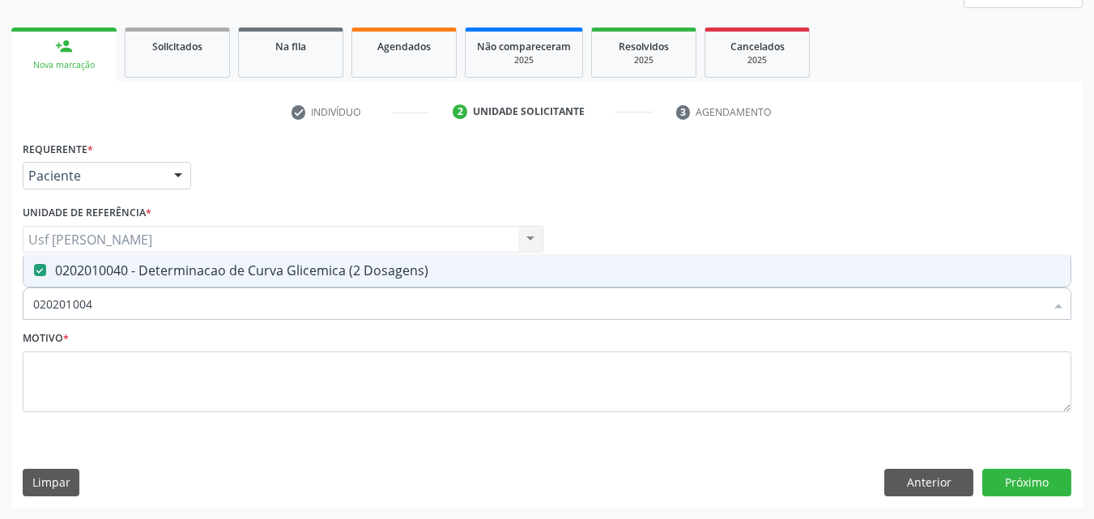
checkbox Dosagens\) "false"
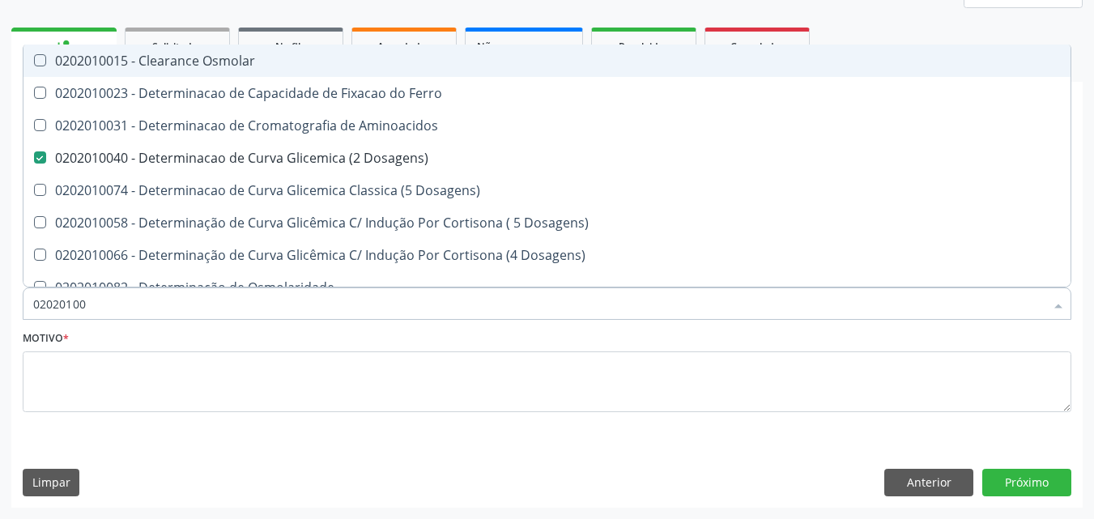
type input "0202010"
checkbox Dosagens\) "false"
checkbox Dosagens\) "true"
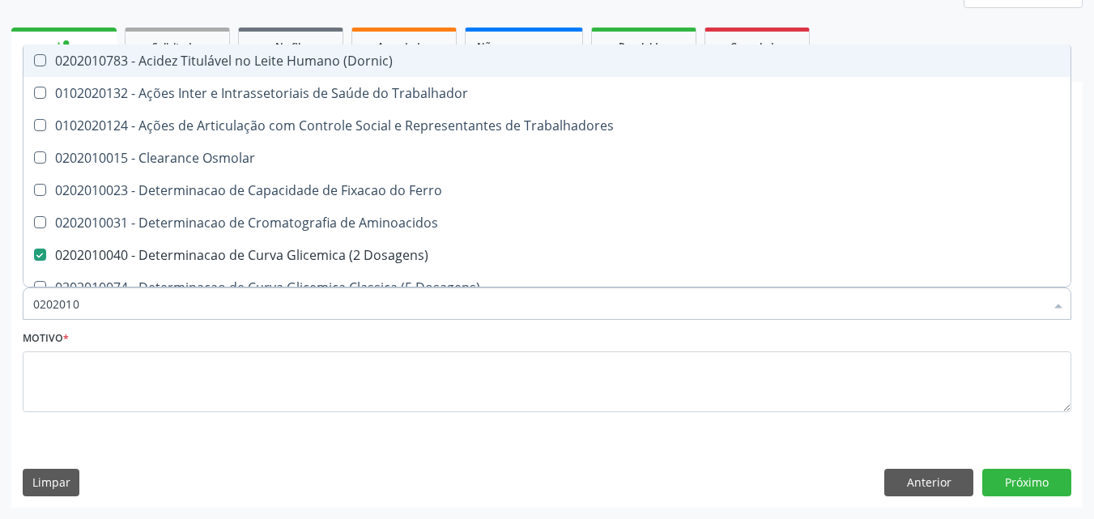
type input "020201"
checkbox Ferro "false"
checkbox Dosagens\) "true"
type input "02020"
checkbox Trabalhadores "true"
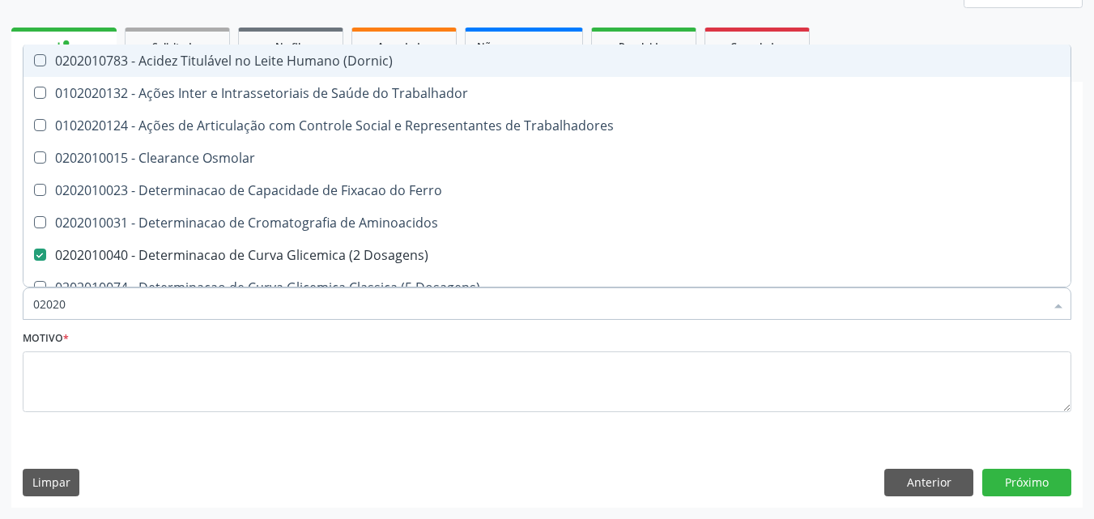
checkbox Dosagens\) "false"
checkbox Latica "true"
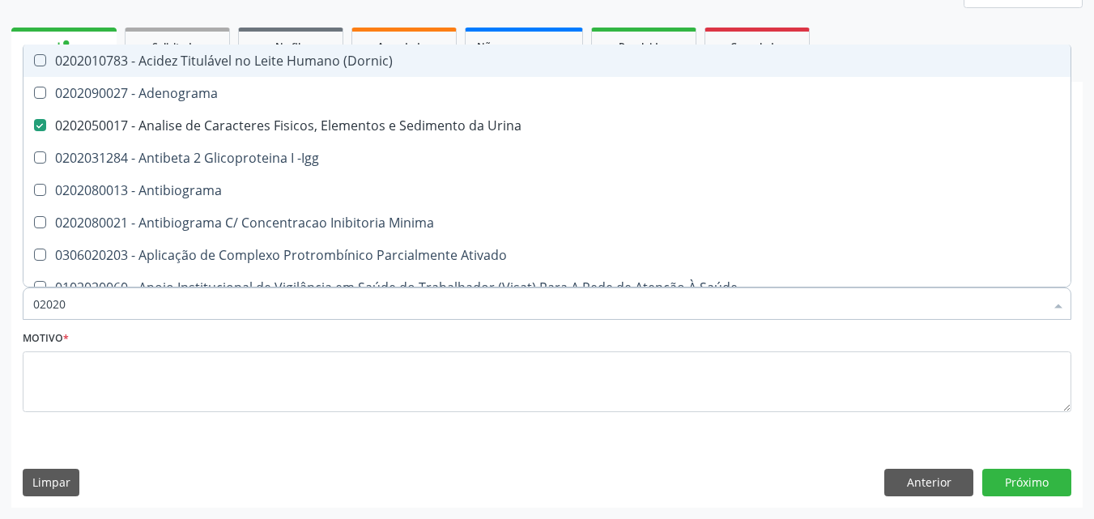
type input "020208"
checkbox Urina "false"
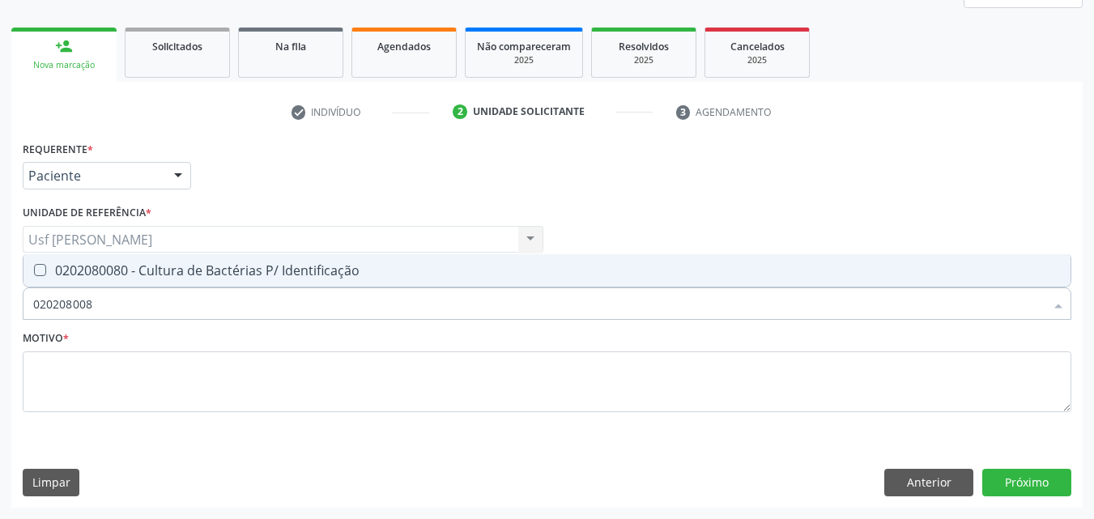
type input "0202080080"
drag, startPoint x: 41, startPoint y: 271, endPoint x: 53, endPoint y: 301, distance: 32.7
click at [40, 276] on Identificação at bounding box center [40, 270] width 12 height 12
click at [34, 275] on Identificação "checkbox" at bounding box center [28, 270] width 11 height 11
checkbox Identificação "true"
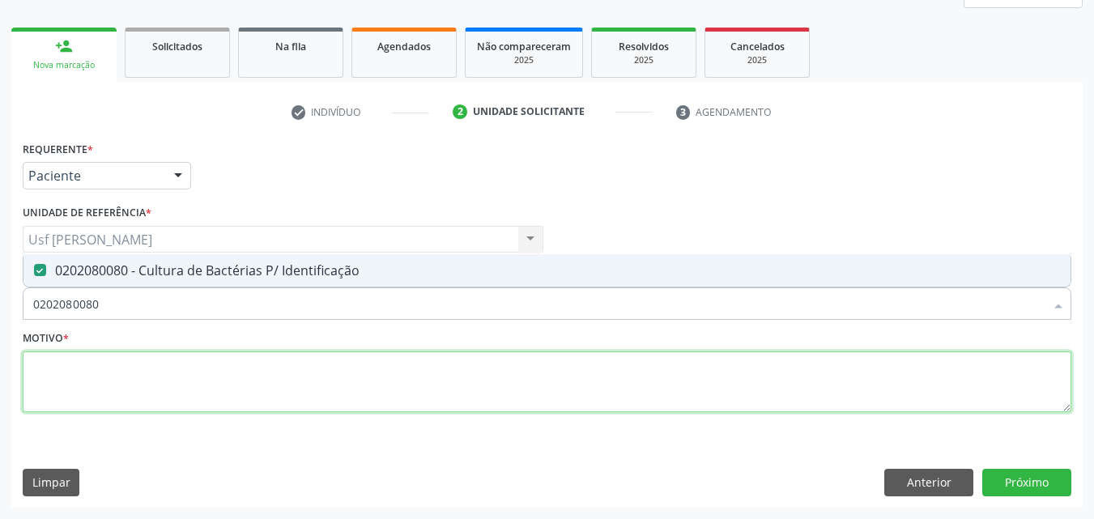
click at [78, 377] on textarea at bounding box center [547, 383] width 1049 height 62
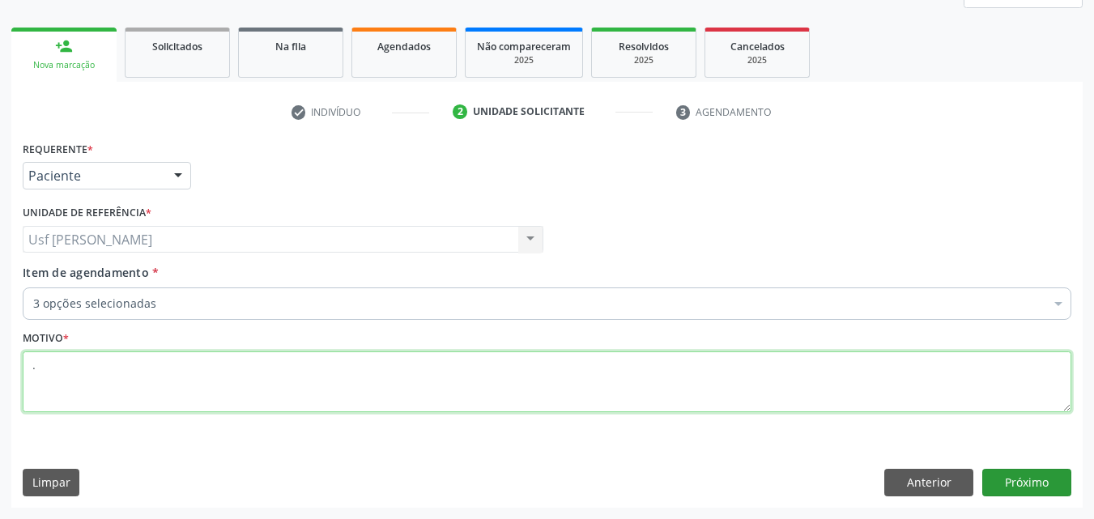
type textarea "."
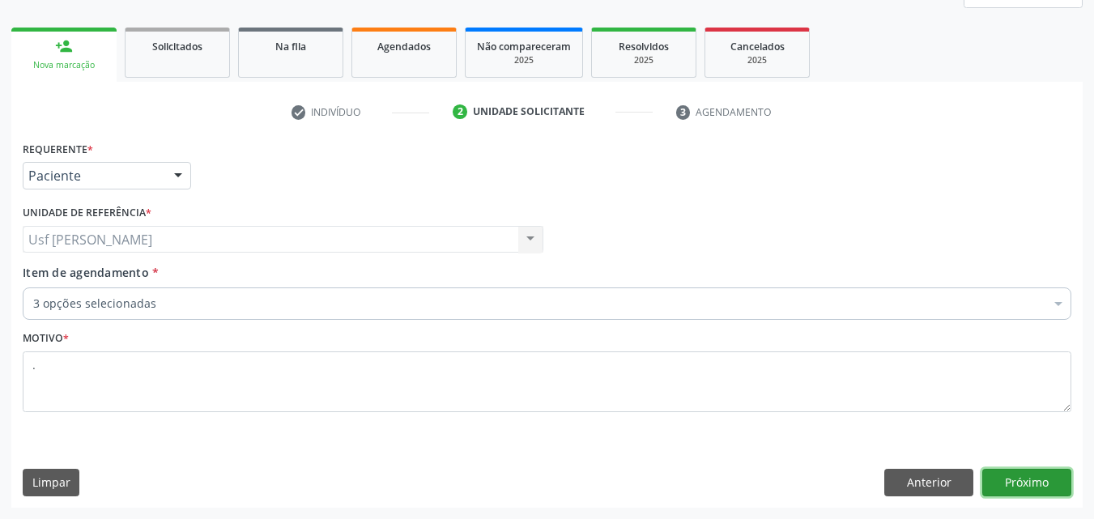
click at [1052, 484] on button "Próximo" at bounding box center [1027, 483] width 89 height 28
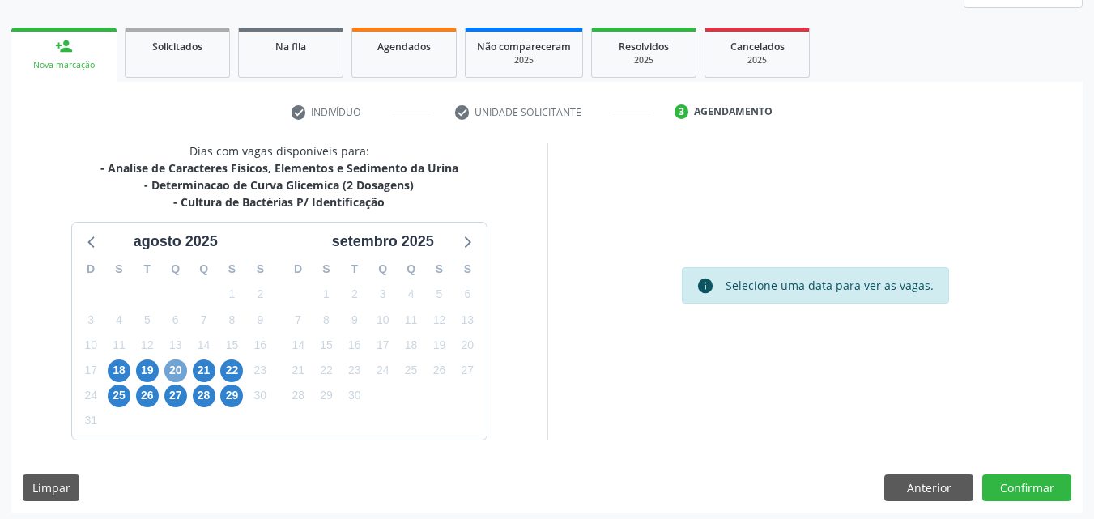
click at [177, 369] on span "20" at bounding box center [175, 371] width 23 height 23
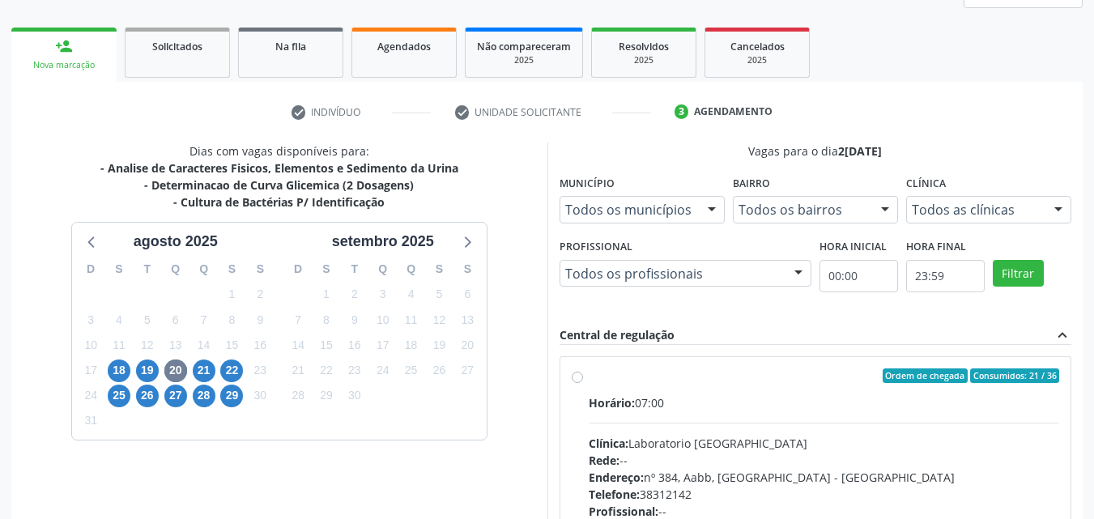
click at [589, 380] on label "Ordem de chegada Consumidos: 21 / 36 Horário: 07:00 Clínica: Laboratorio Sao Fr…" at bounding box center [824, 493] width 471 height 249
click at [579, 380] on input "Ordem de chegada Consumidos: 21 / 36 Horário: 07:00 Clínica: Laboratorio Sao Fr…" at bounding box center [577, 376] width 11 height 15
radio input "true"
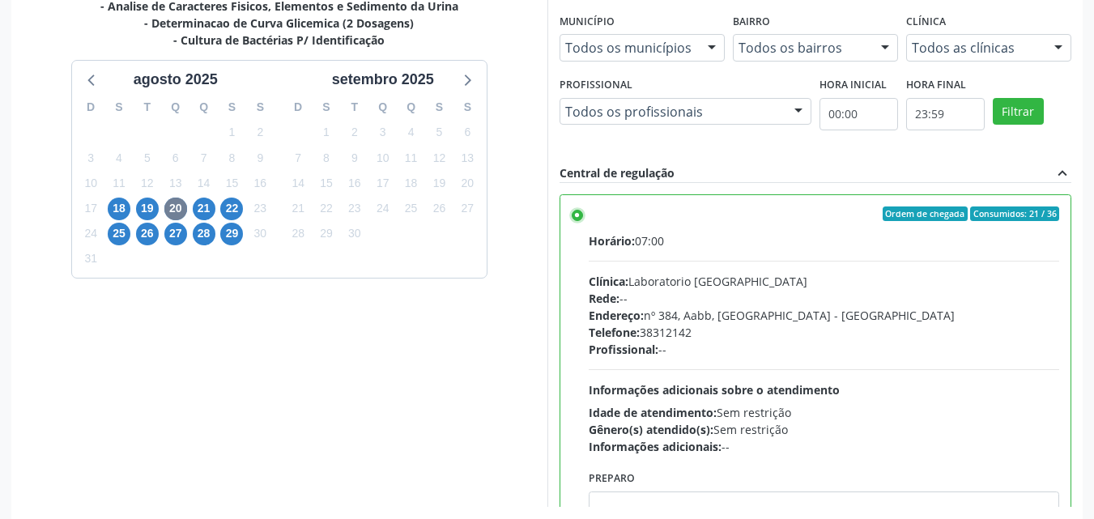
scroll to position [449, 0]
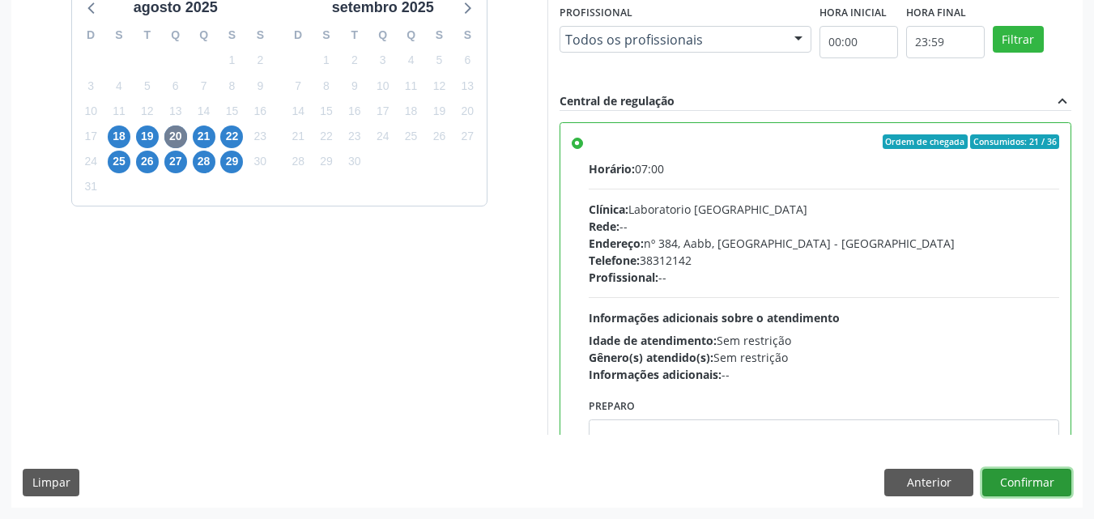
click at [1043, 483] on button "Confirmar" at bounding box center [1027, 483] width 89 height 28
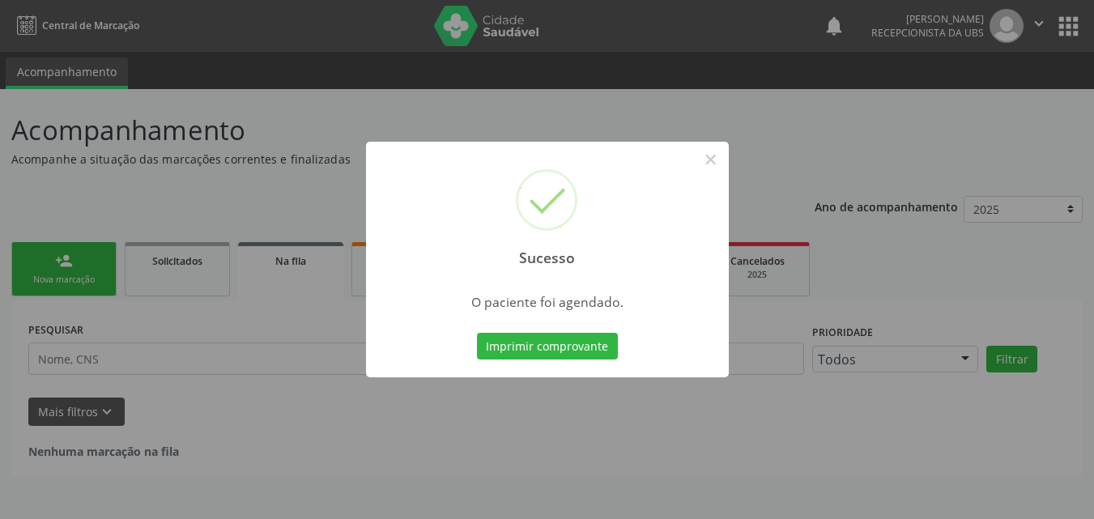
scroll to position [0, 0]
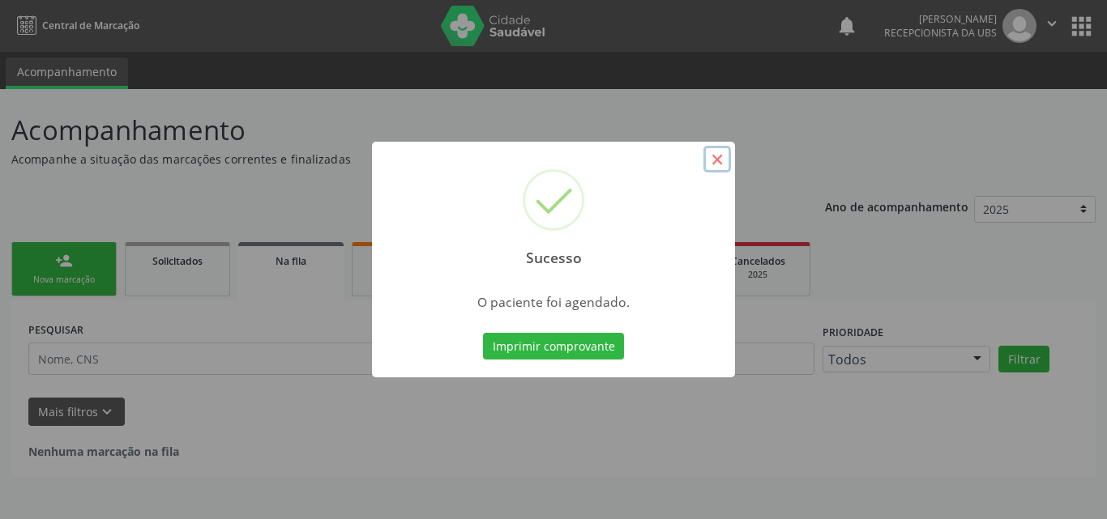
click at [719, 164] on button "×" at bounding box center [717, 160] width 28 height 28
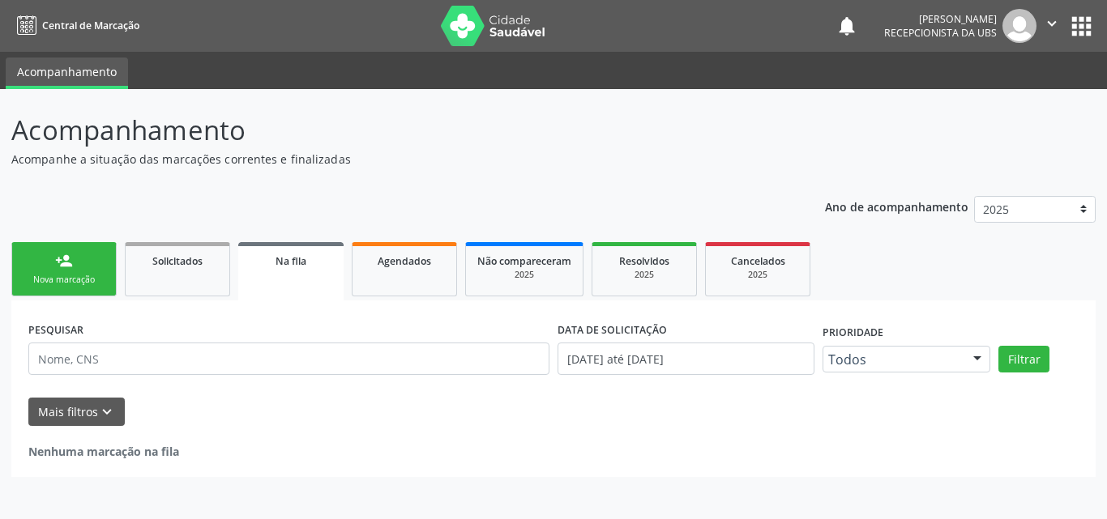
click at [64, 283] on div "Nova marcação" at bounding box center [63, 280] width 81 height 12
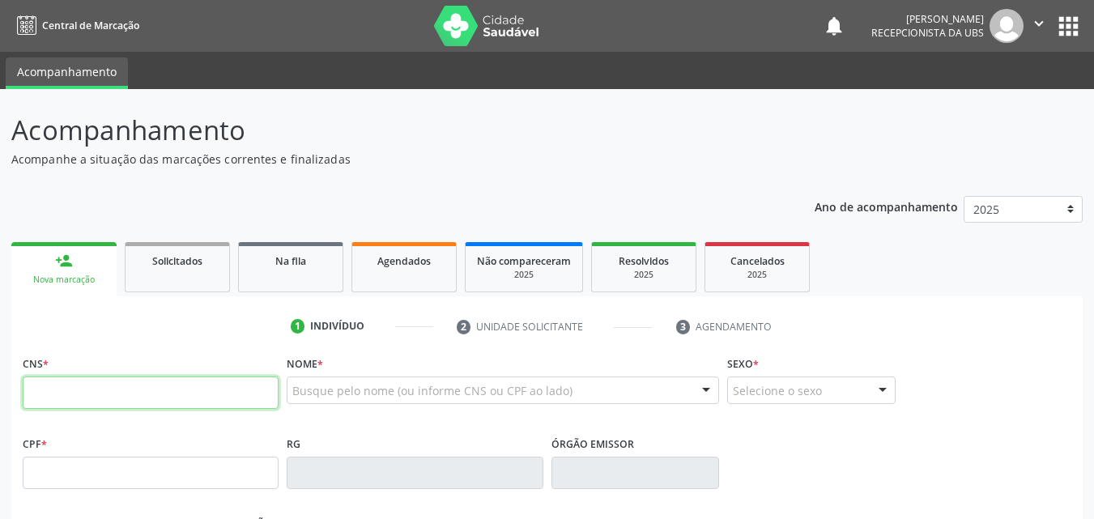
drag, startPoint x: 56, startPoint y: 395, endPoint x: 122, endPoint y: 374, distance: 69.4
click at [83, 386] on input "text" at bounding box center [151, 393] width 256 height 32
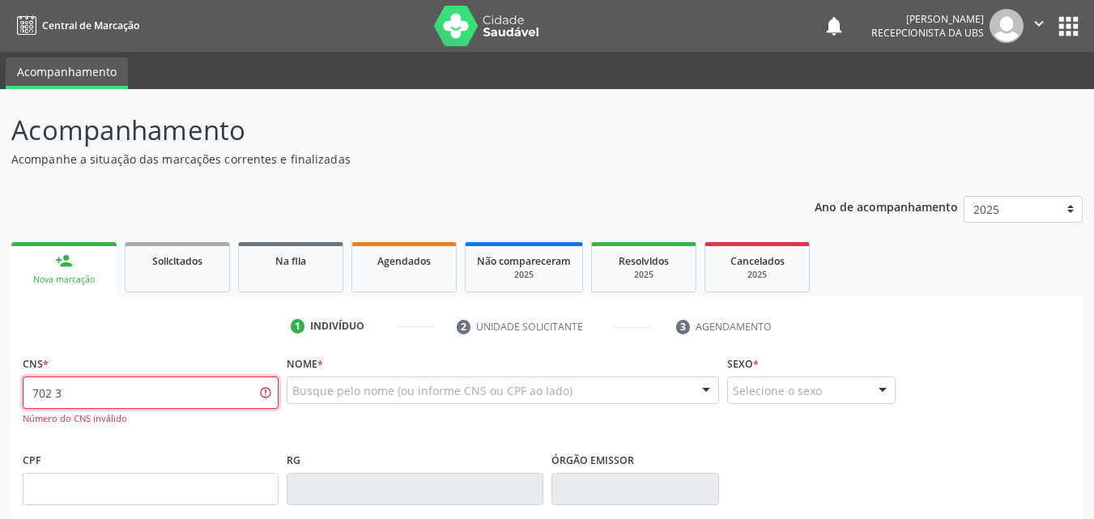
type input "702"
type input "702 3031 0151 1419"
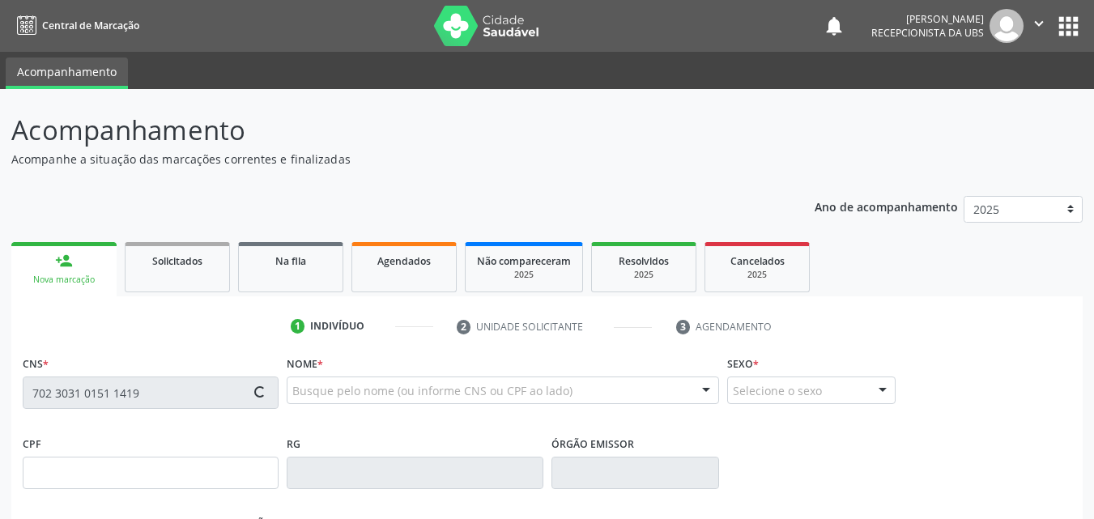
type input "765.990.354-34"
type input "[DATE]"
type input "[PERSON_NAME]"
type input "[PHONE_NUMBER]"
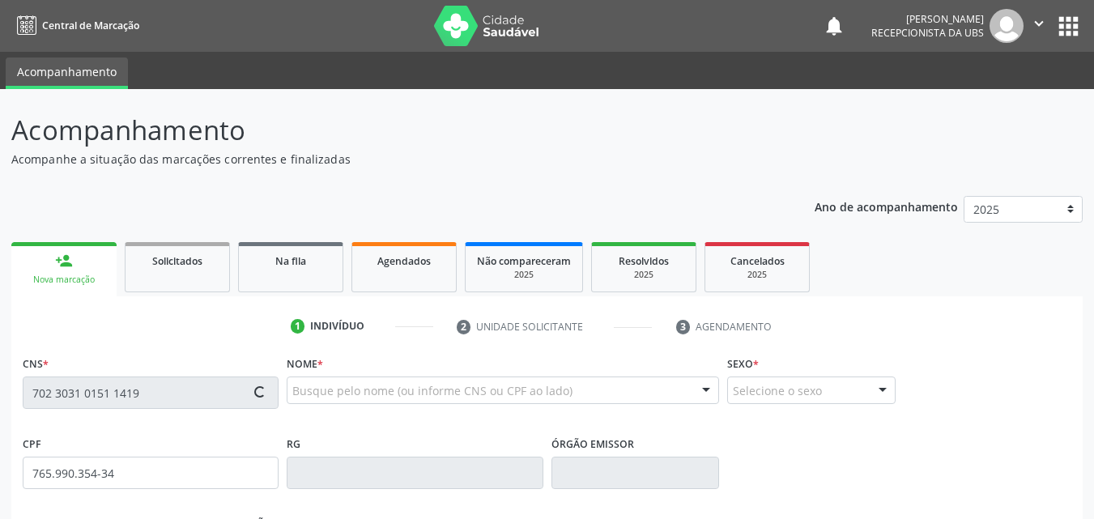
type input "175.148.548-00"
type input "93"
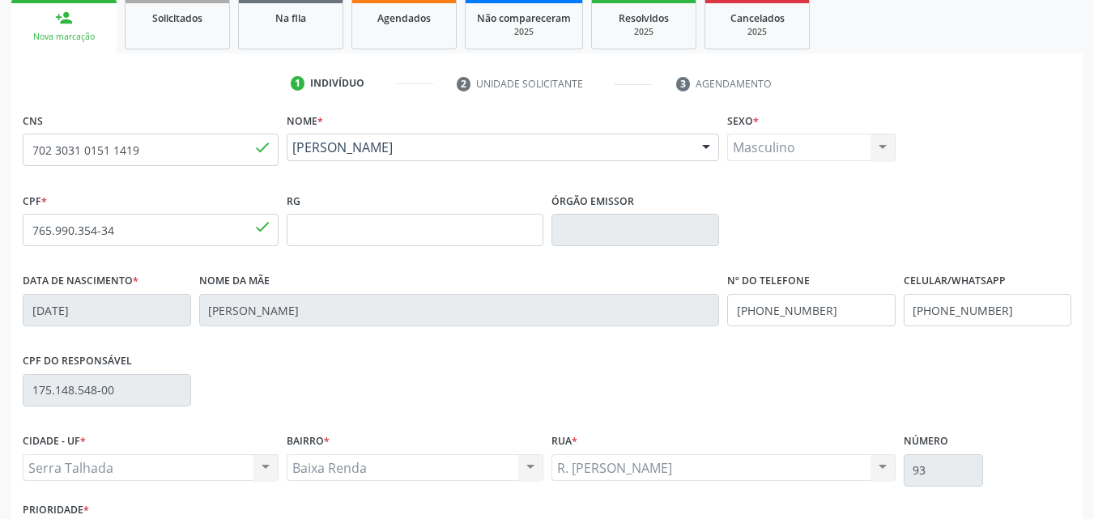
scroll to position [324, 0]
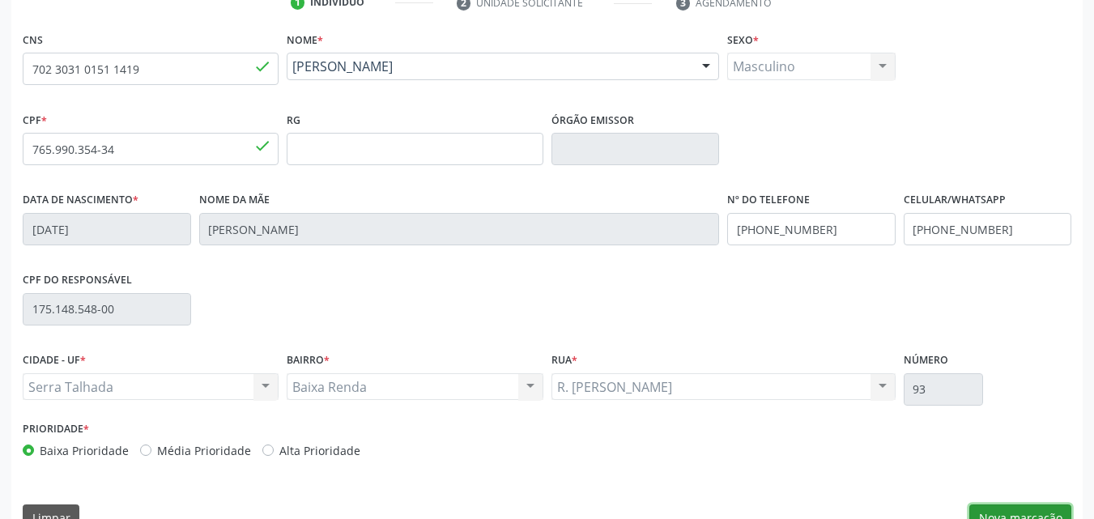
click at [1015, 513] on button "Nova marcação" at bounding box center [1021, 519] width 102 height 28
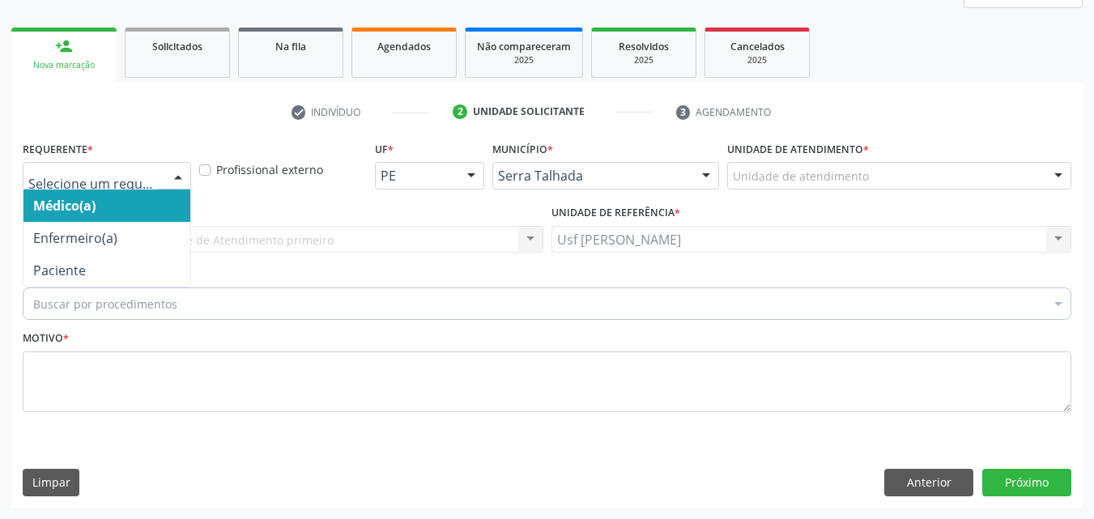
click at [177, 178] on div at bounding box center [178, 177] width 24 height 28
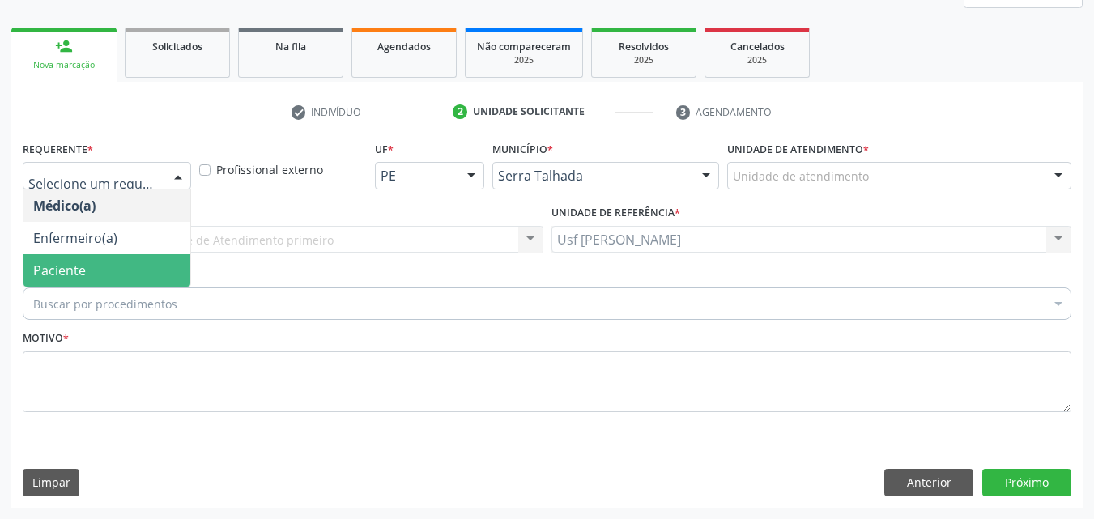
click at [135, 271] on span "Paciente" at bounding box center [106, 270] width 167 height 32
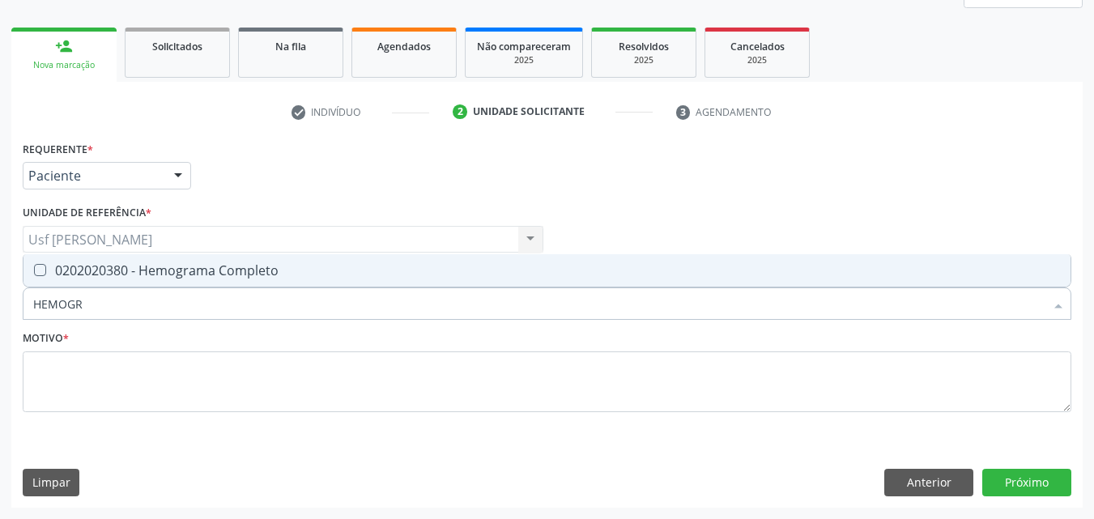
type input "HEMOGRA"
click at [36, 268] on Completo at bounding box center [40, 270] width 12 height 12
click at [34, 268] on Completo "checkbox" at bounding box center [28, 270] width 11 height 11
checkbox Completo "true"
type input "HEMOG"
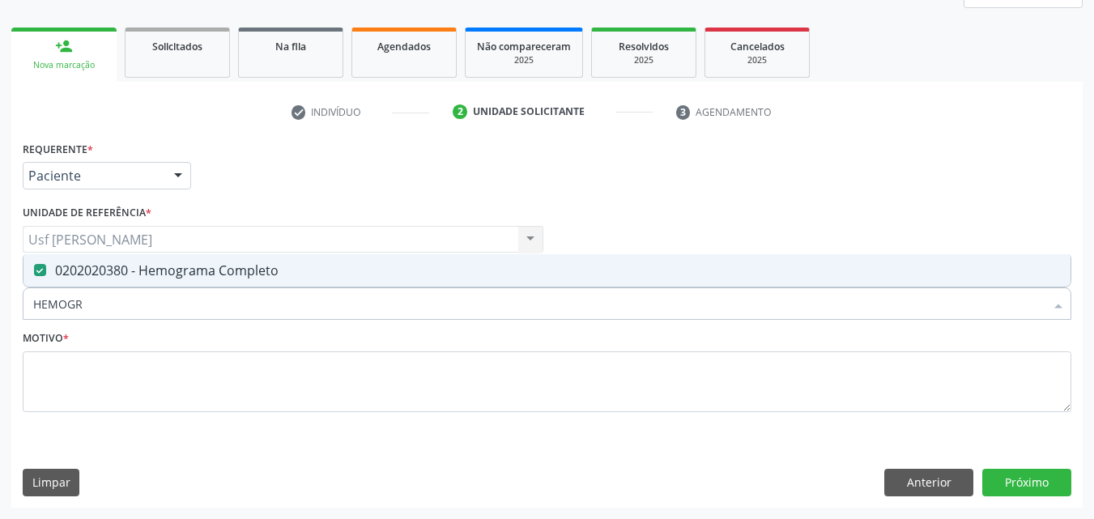
checkbox Completo "false"
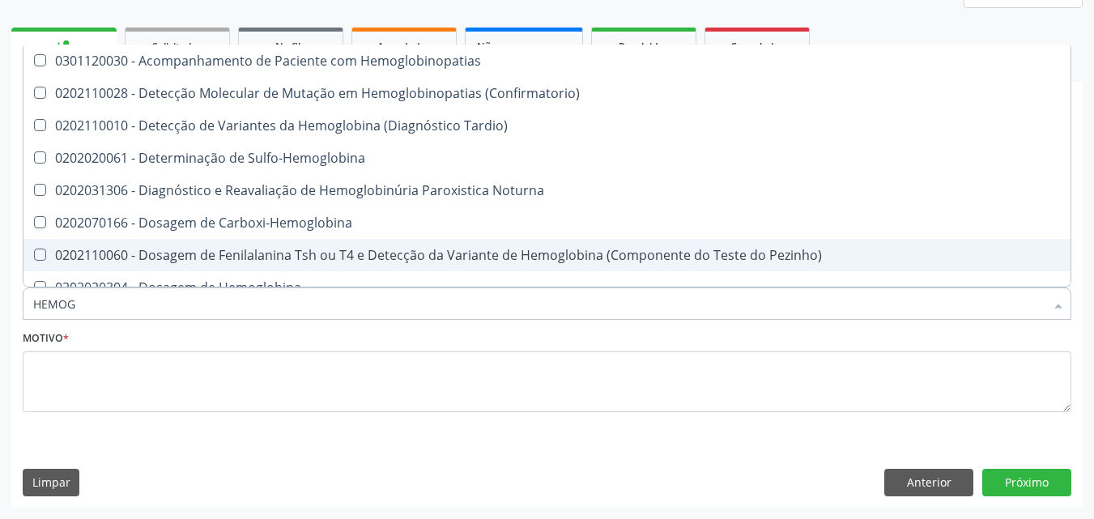
type input "HEMO"
checkbox Completo "false"
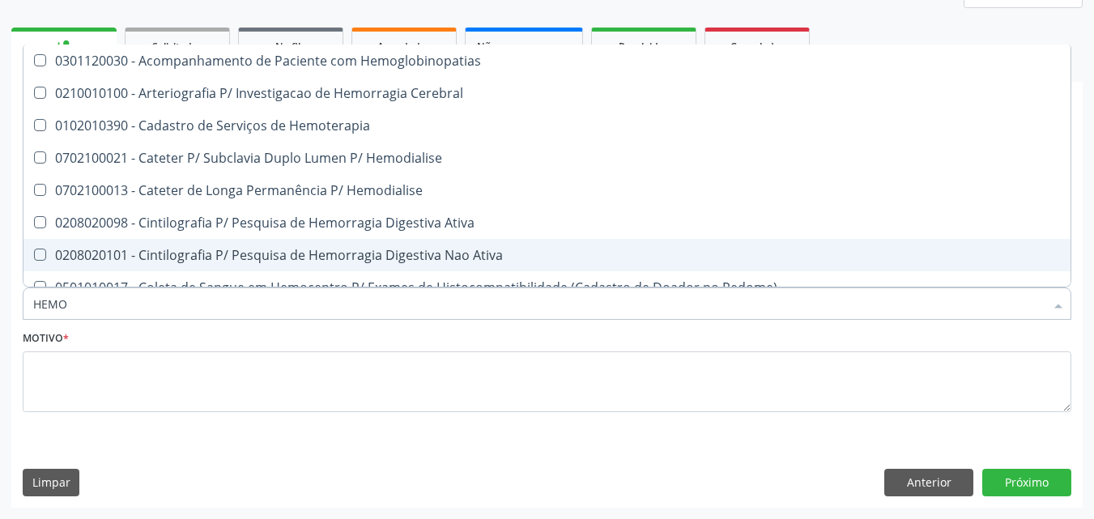
type input "HEMOG"
checkbox Carboxi-Hemoglobina "true"
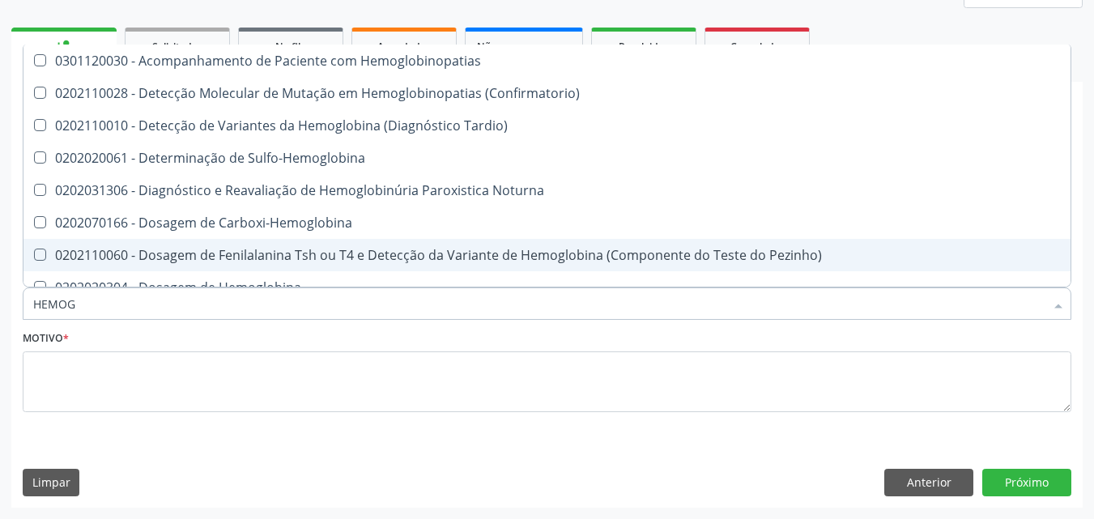
type input "HEMOGL"
checkbox Completo "false"
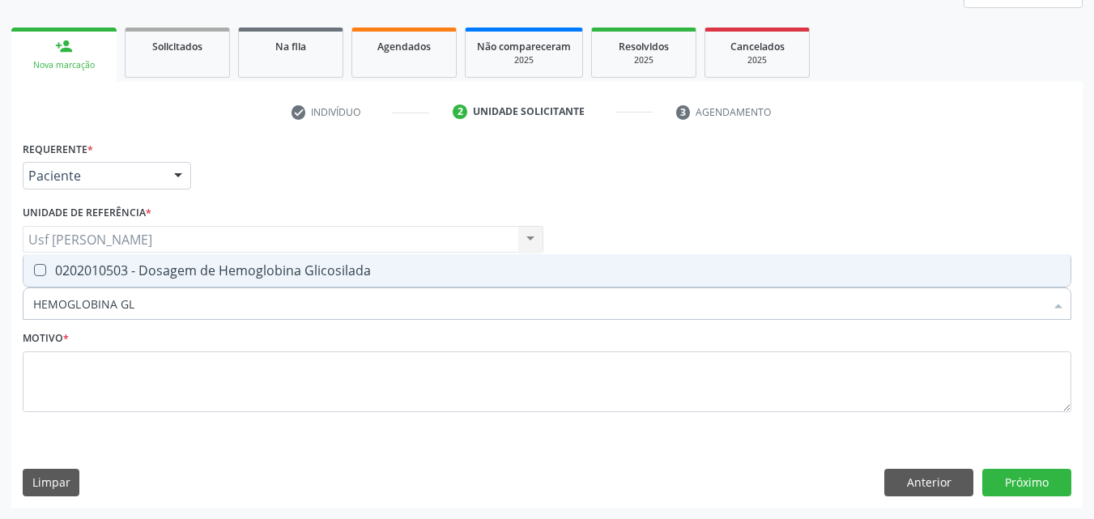
type input "HEMOGLOBINA GLI"
click at [36, 271] on Glicosilada at bounding box center [40, 270] width 12 height 12
click at [34, 271] on Glicosilada "checkbox" at bounding box center [28, 270] width 11 height 11
checkbox Glicosilada "true"
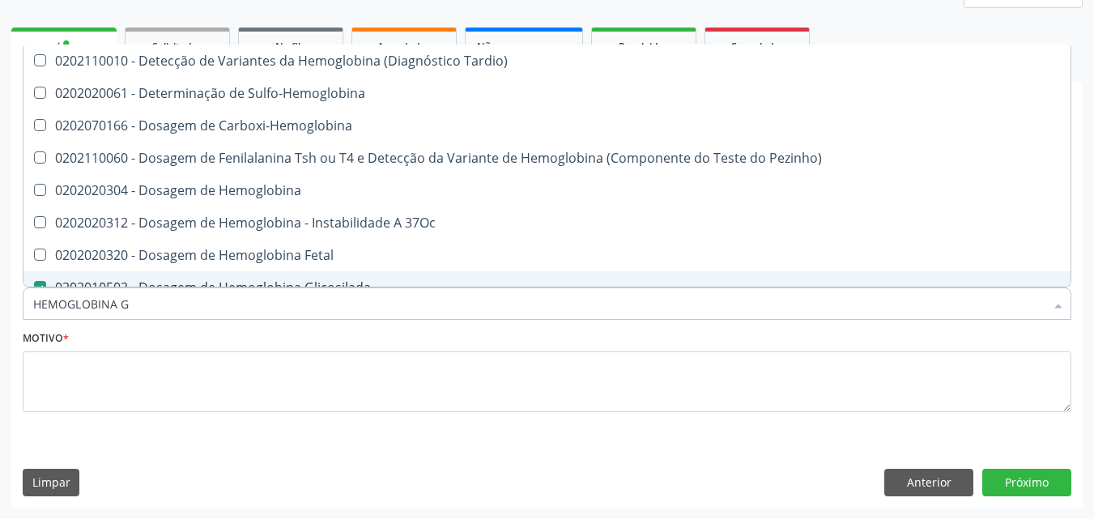
type input "HEMOGLOBINA"
checkbox Tardio\) "false"
type input "HEMOGLOBIN"
checkbox Glicosilada "false"
checkbox Hematocrito\) "true"
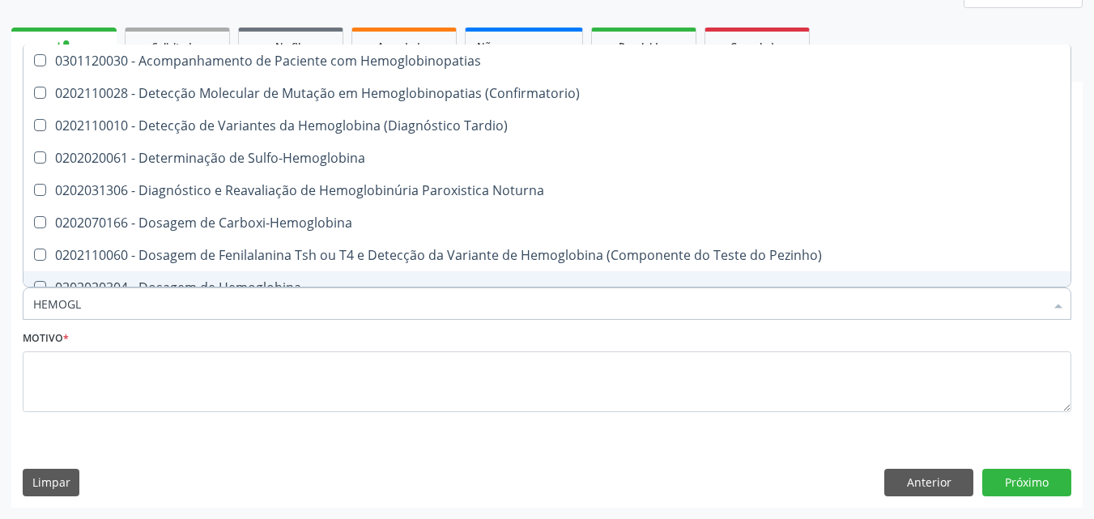
type input "HEMOG"
checkbox S "true"
type input "H"
checkbox Glicosilada "false"
checkbox S "false"
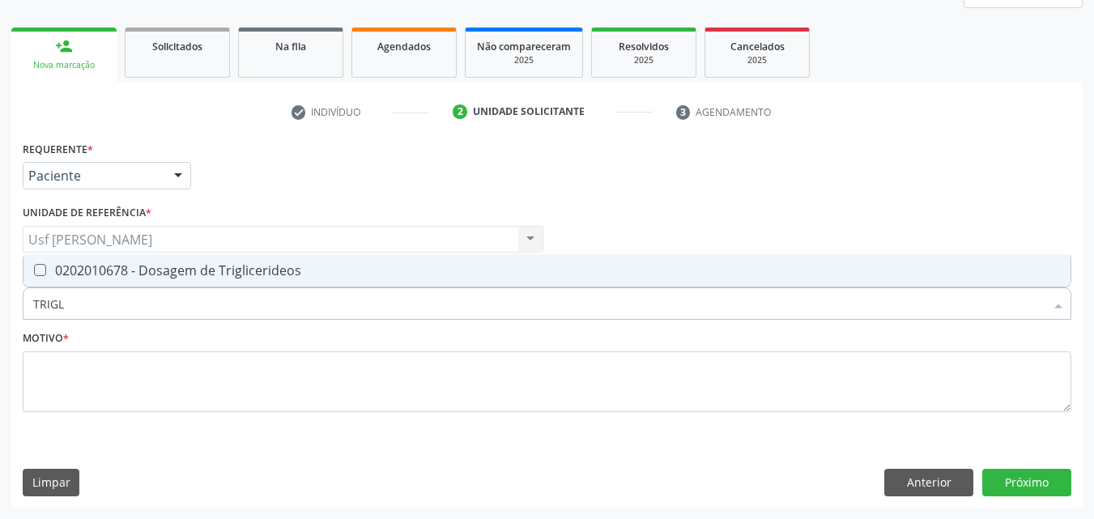
type input "TRIGLI"
click at [37, 271] on Triglicerideos at bounding box center [40, 270] width 12 height 12
click at [34, 271] on Triglicerideos "checkbox" at bounding box center [28, 270] width 11 height 11
checkbox Triglicerideos "true"
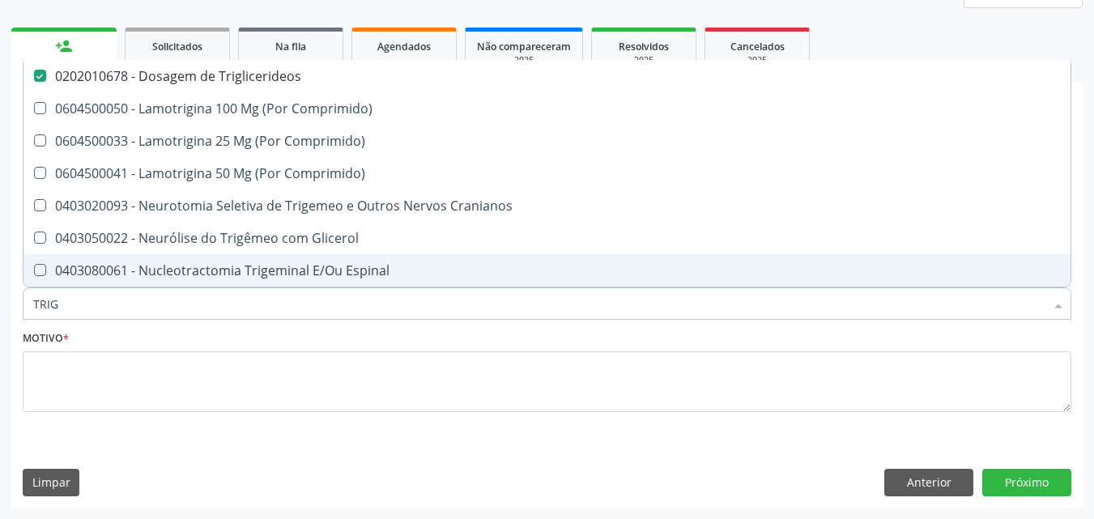
type input "TRI"
checkbox Triglicerideos "false"
type input "T"
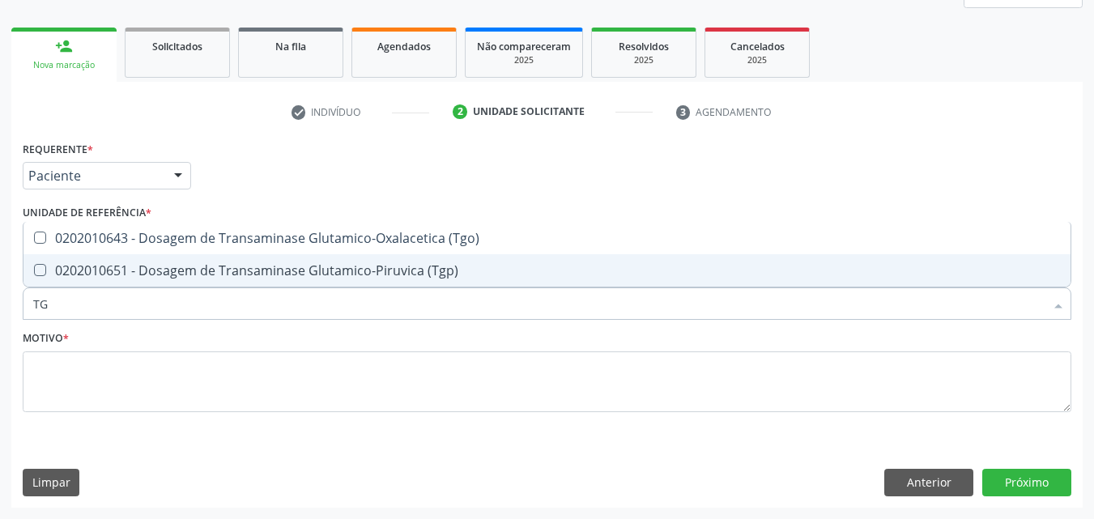
type input "TGO"
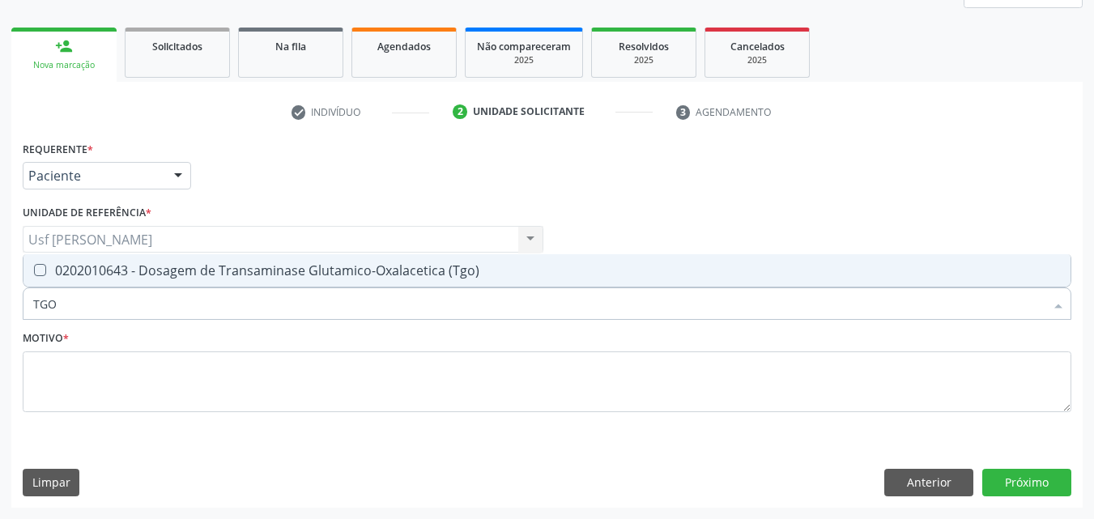
click at [42, 275] on \(Tgo\) at bounding box center [40, 270] width 12 height 12
click at [34, 275] on \(Tgo\) "checkbox" at bounding box center [28, 270] width 11 height 11
checkbox \(Tgo\) "true"
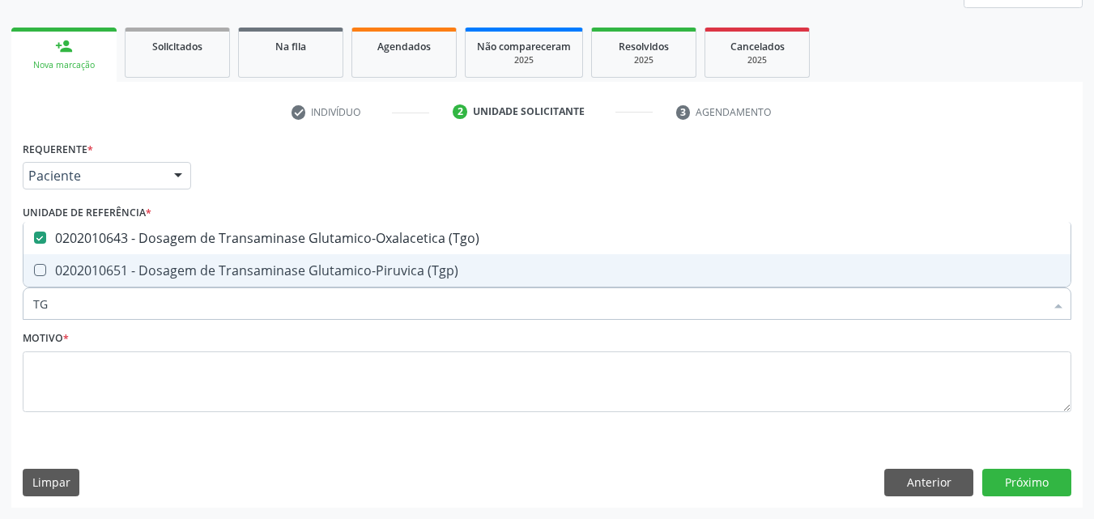
type input "TGP"
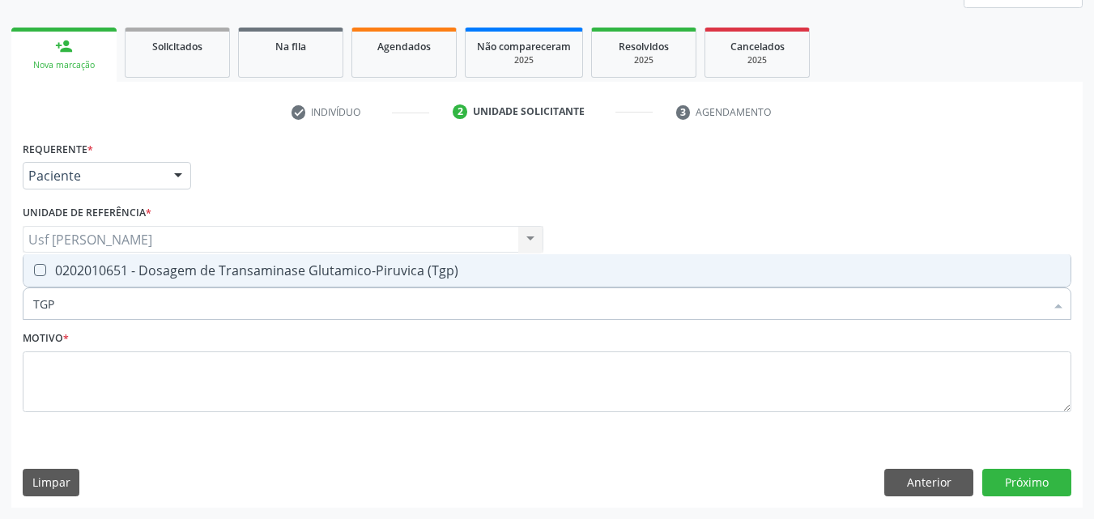
click at [36, 267] on \(Tgp\) at bounding box center [40, 270] width 12 height 12
click at [34, 267] on \(Tgp\) "checkbox" at bounding box center [28, 270] width 11 height 11
checkbox \(Tgp\) "true"
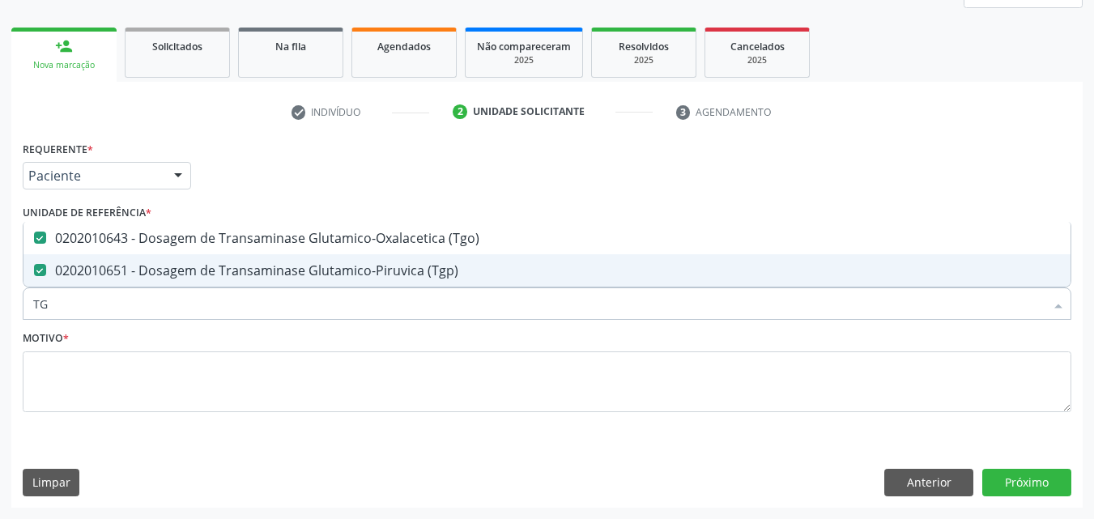
type input "T"
checkbox \(Tgo\) "false"
checkbox \(Tgp\) "false"
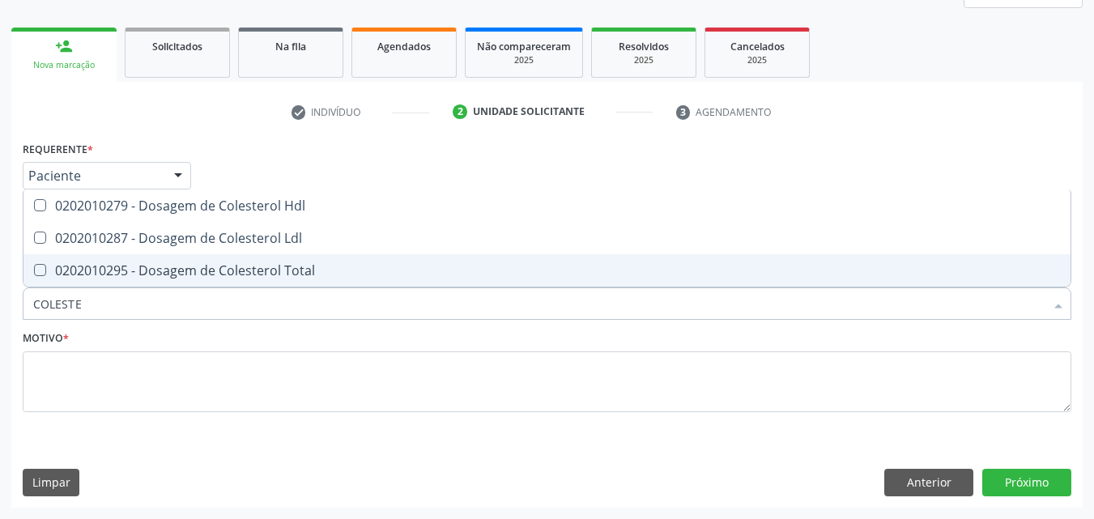
type input "COLESTER"
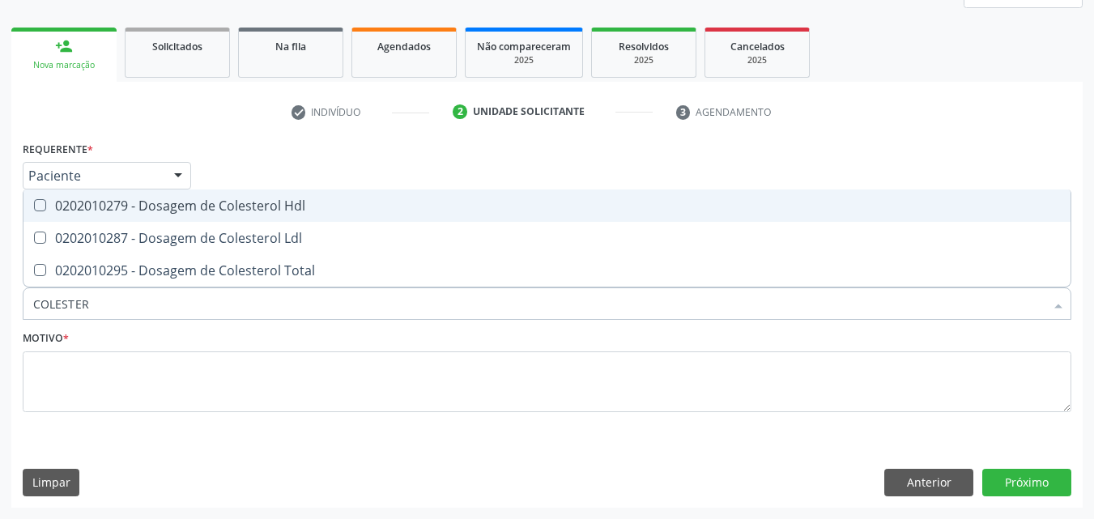
click at [34, 207] on Hdl at bounding box center [40, 205] width 12 height 12
click at [34, 207] on Hdl "checkbox" at bounding box center [28, 205] width 11 height 11
checkbox Hdl "true"
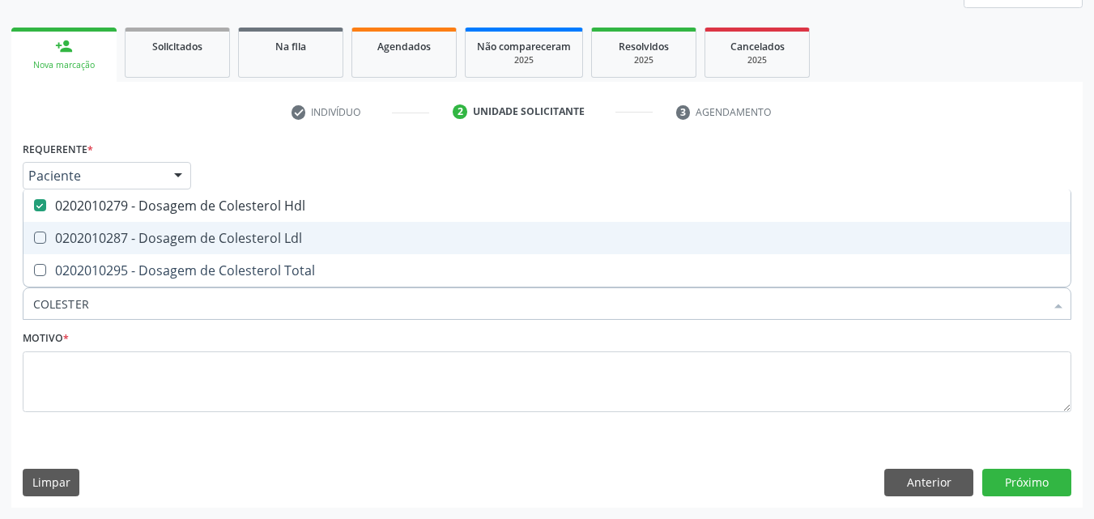
click at [42, 236] on Ldl at bounding box center [40, 238] width 12 height 12
click at [34, 236] on Ldl "checkbox" at bounding box center [28, 237] width 11 height 11
checkbox Ldl "true"
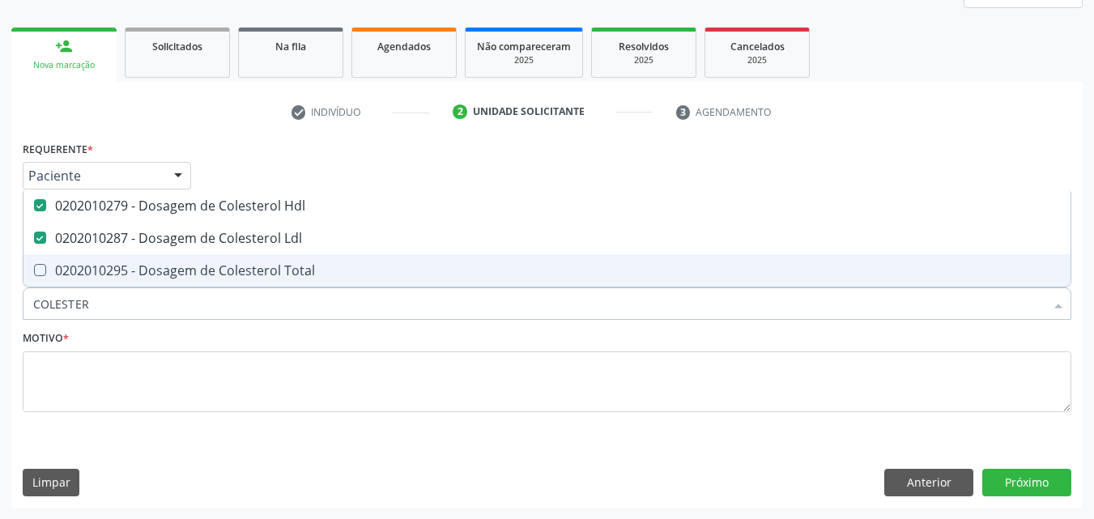
click at [42, 272] on Total at bounding box center [40, 270] width 12 height 12
click at [34, 272] on Total "checkbox" at bounding box center [28, 270] width 11 height 11
checkbox Total "true"
type input "COLE"
checkbox Hdl "false"
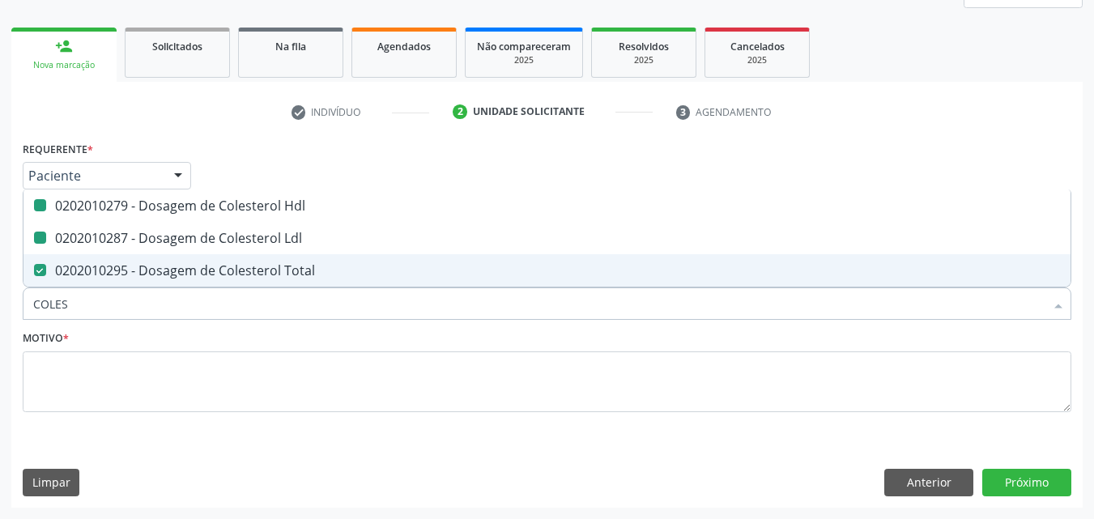
checkbox Ldl "false"
checkbox Total "false"
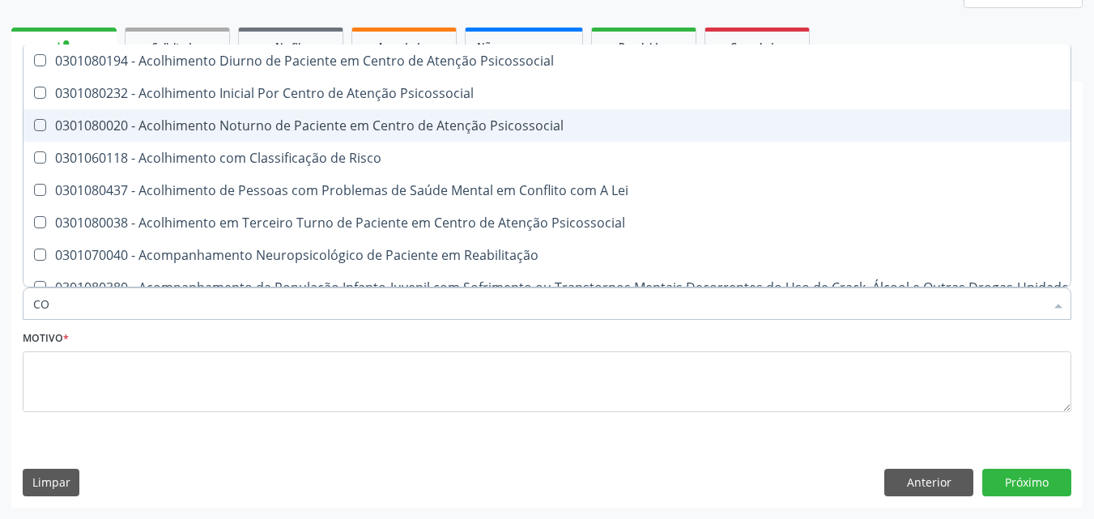
type input "C"
checkbox Hdl "false"
checkbox Ldl "false"
checkbox Total "false"
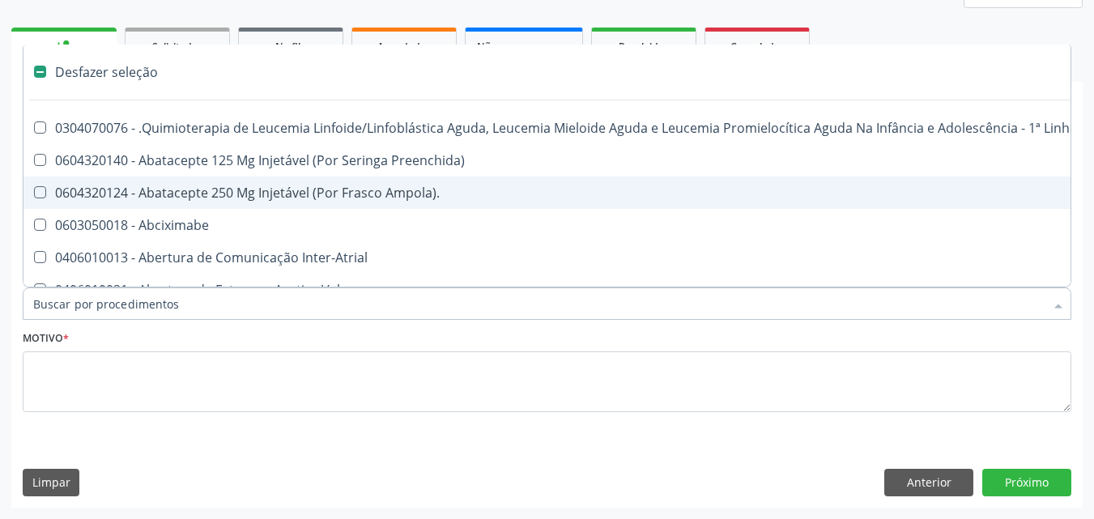
type input "U"
checkbox Leprae "true"
checkbox Laboratorial "true"
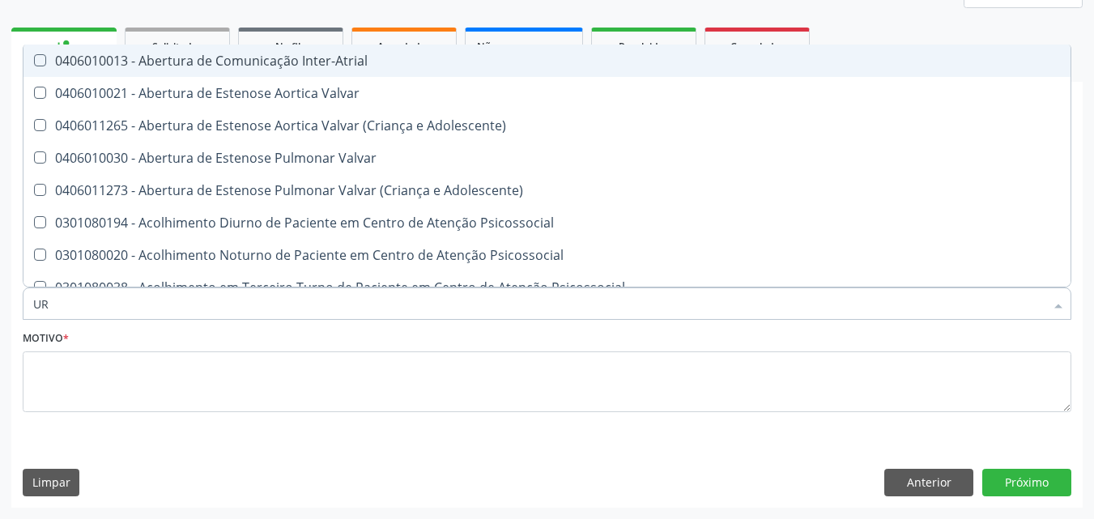
type input "U"
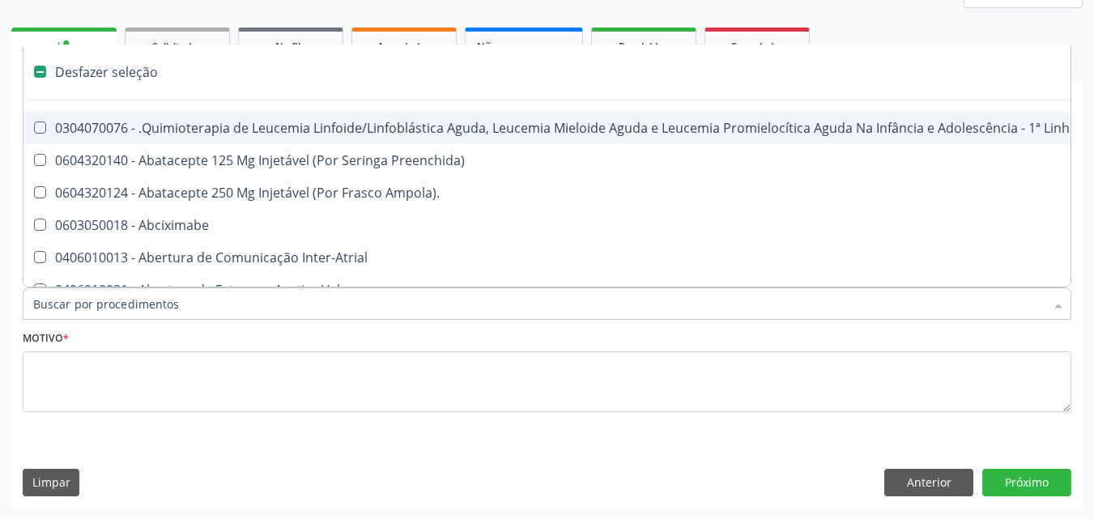
checkbox Leprae "false"
checkbox Laboratorial "false"
type input "U"
checkbox Leprae "true"
checkbox Laboratorial "true"
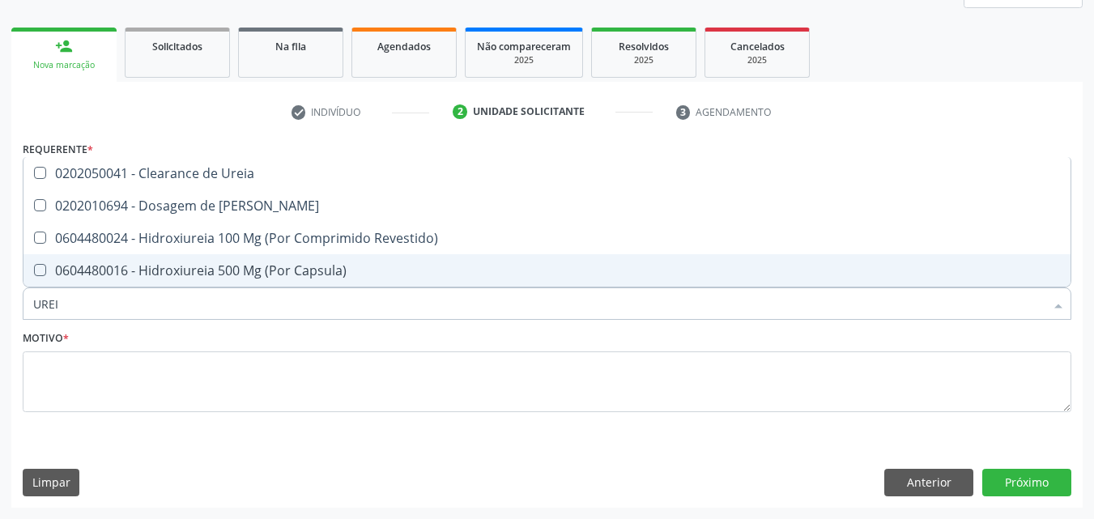
type input "UREIA"
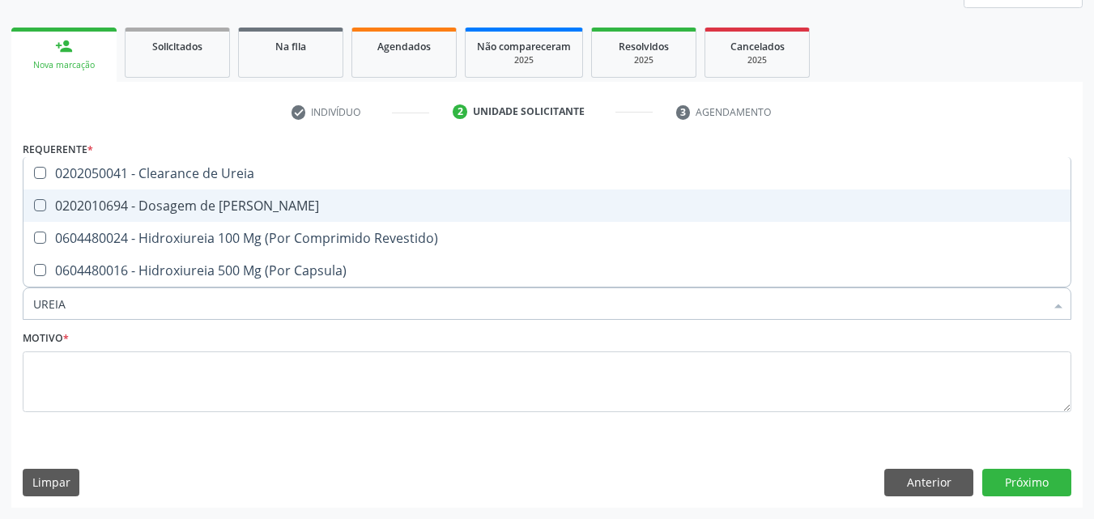
click at [37, 203] on Ureia at bounding box center [40, 205] width 12 height 12
click at [34, 203] on Ureia "checkbox" at bounding box center [28, 205] width 11 height 11
checkbox Ureia "true"
type input "URE"
checkbox Ureia "false"
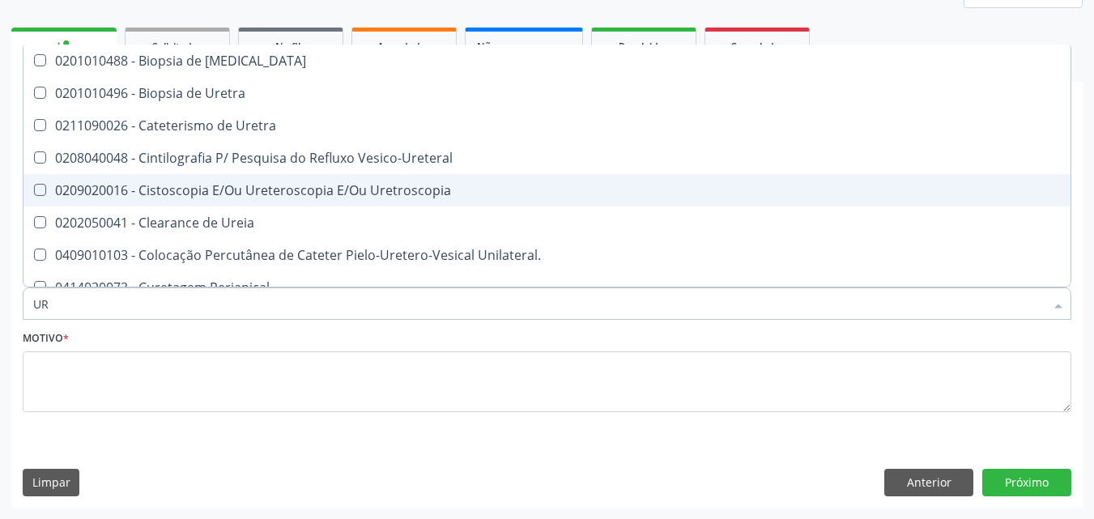
type input "U"
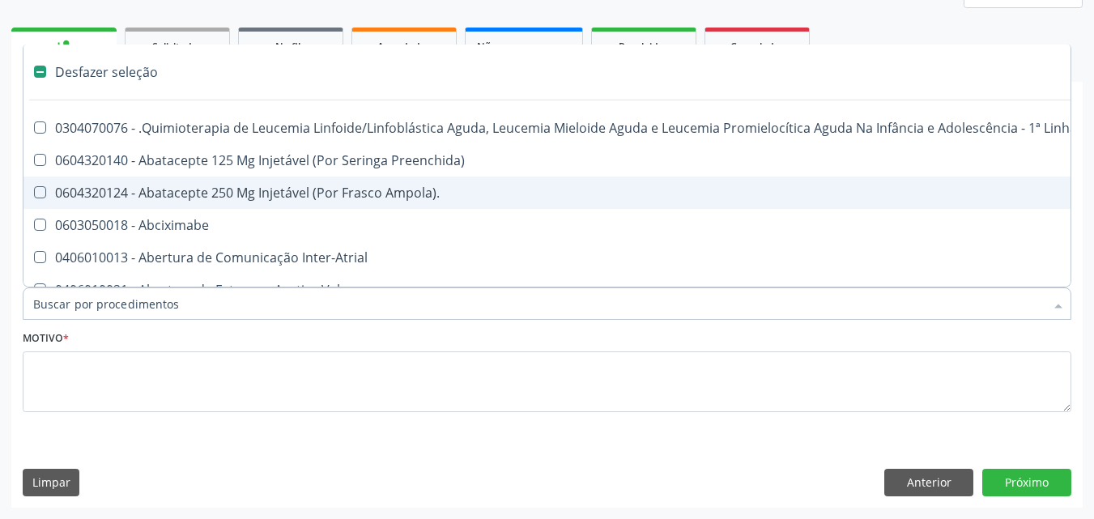
checkbox Capsula\) "false"
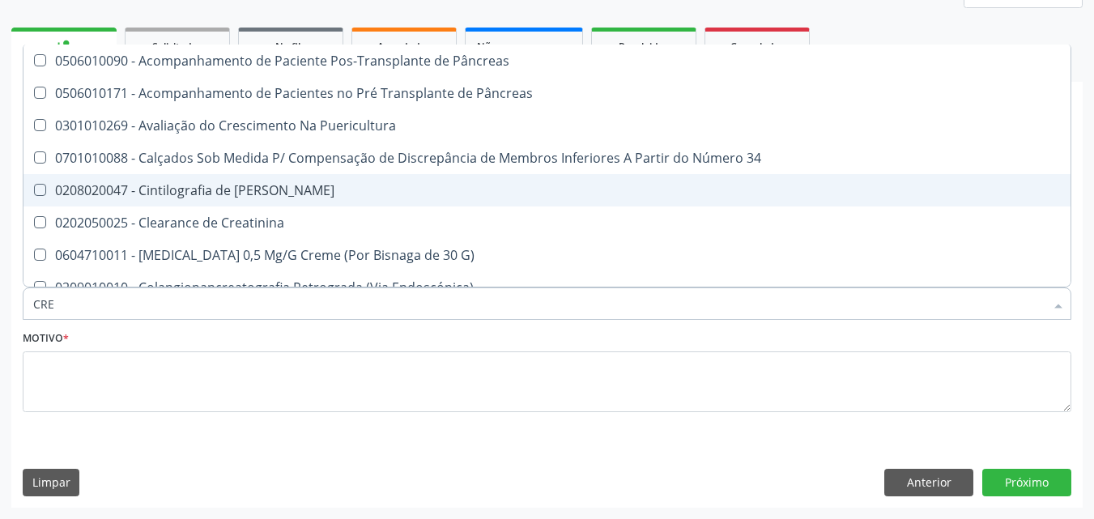
type input "CREA"
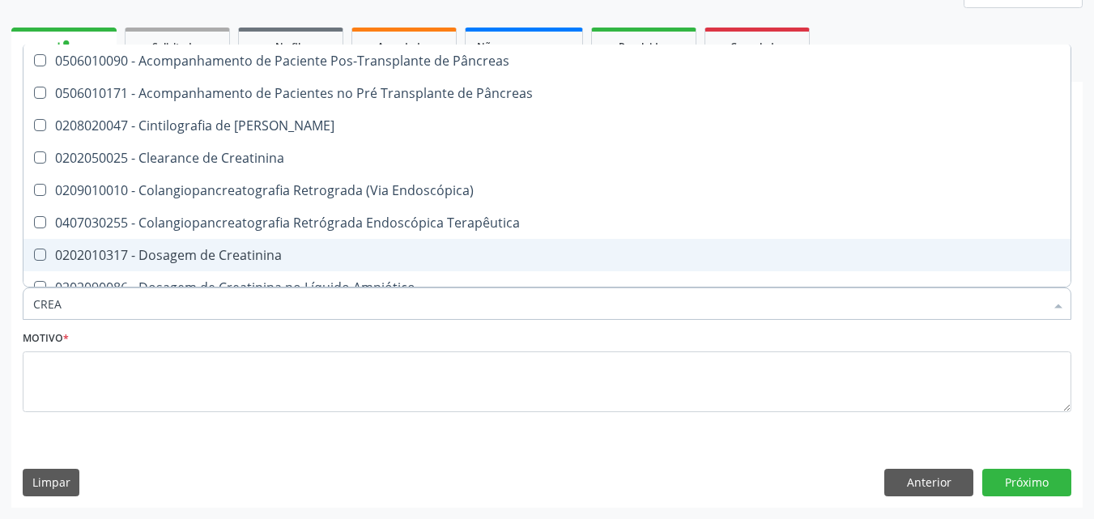
click at [36, 254] on Creatinina at bounding box center [40, 255] width 12 height 12
click at [34, 254] on Creatinina "checkbox" at bounding box center [28, 254] width 11 height 11
checkbox Creatinina "true"
type input "CRE"
checkbox Creatinina "false"
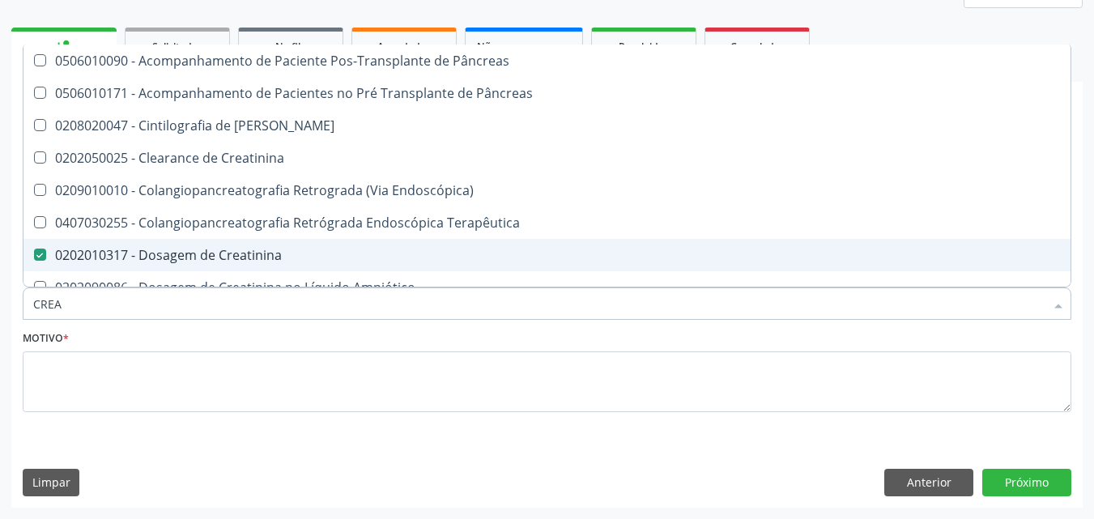
checkbox Oncologia "true"
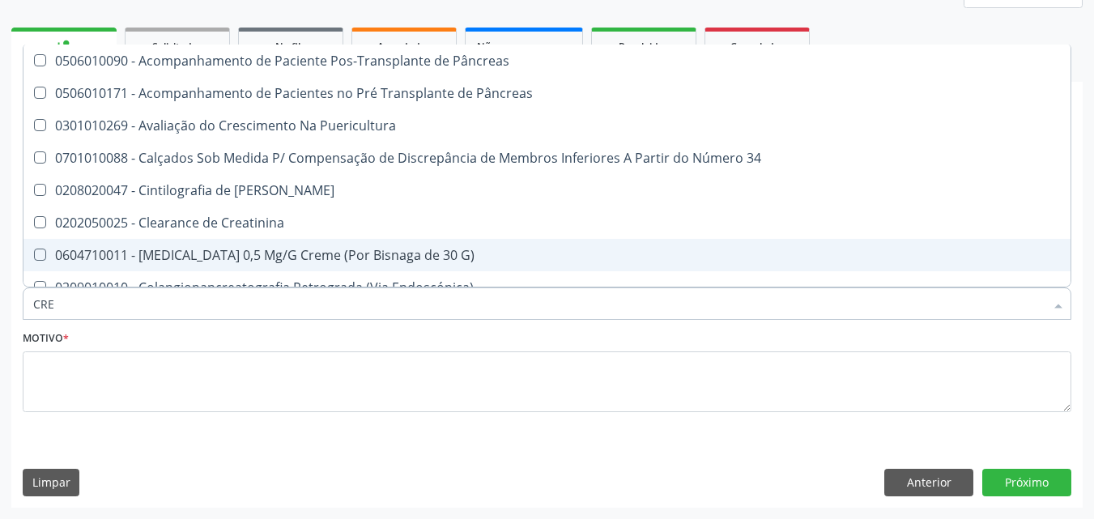
type input "CR"
checkbox Creatinina "false"
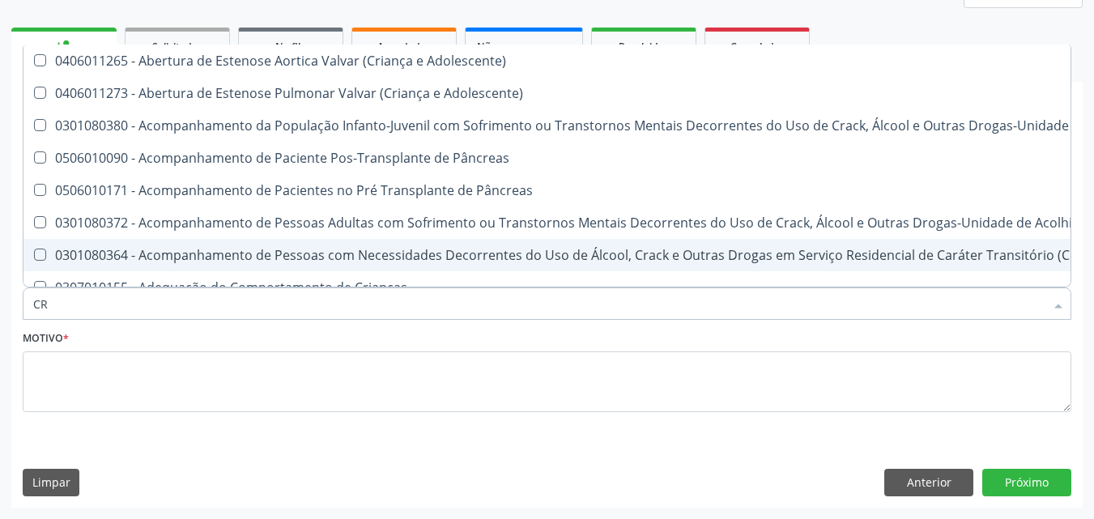
type input "C"
checkbox Creatinina "false"
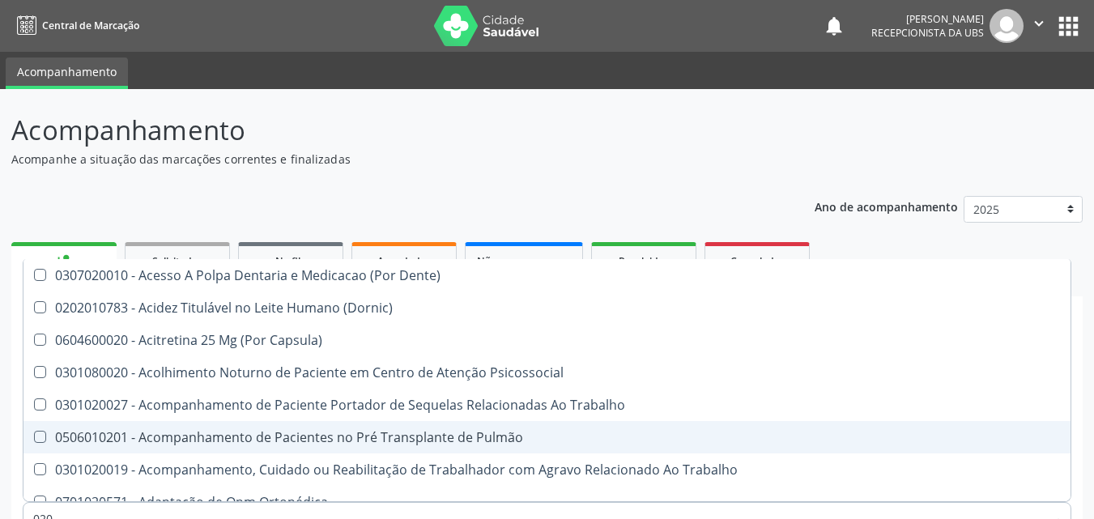
scroll to position [215, 0]
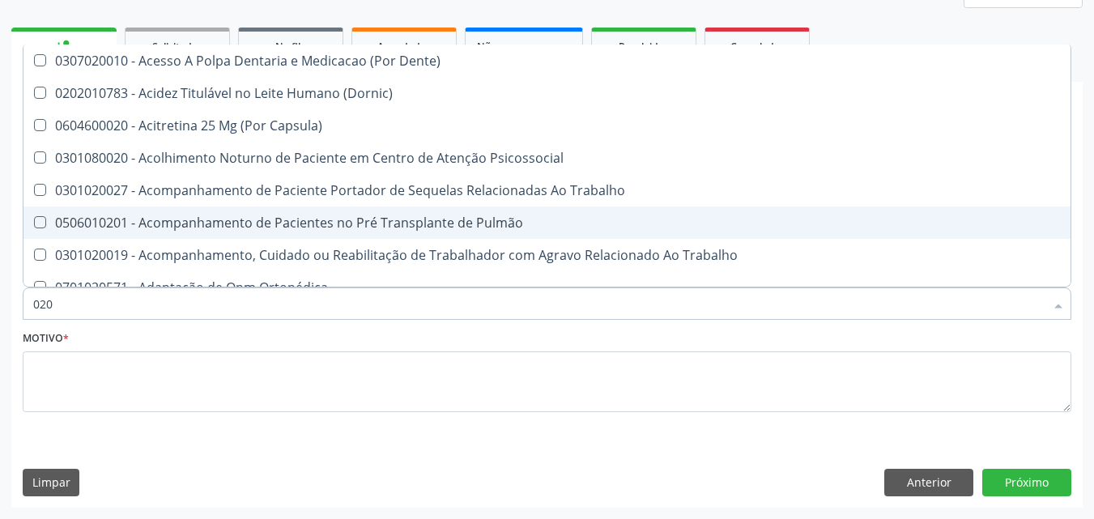
type input "0202"
checkbox Faringe\/Laringe "true"
checkbox Puncao "true"
checkbox Fragmento "true"
checkbox Ossea "true"
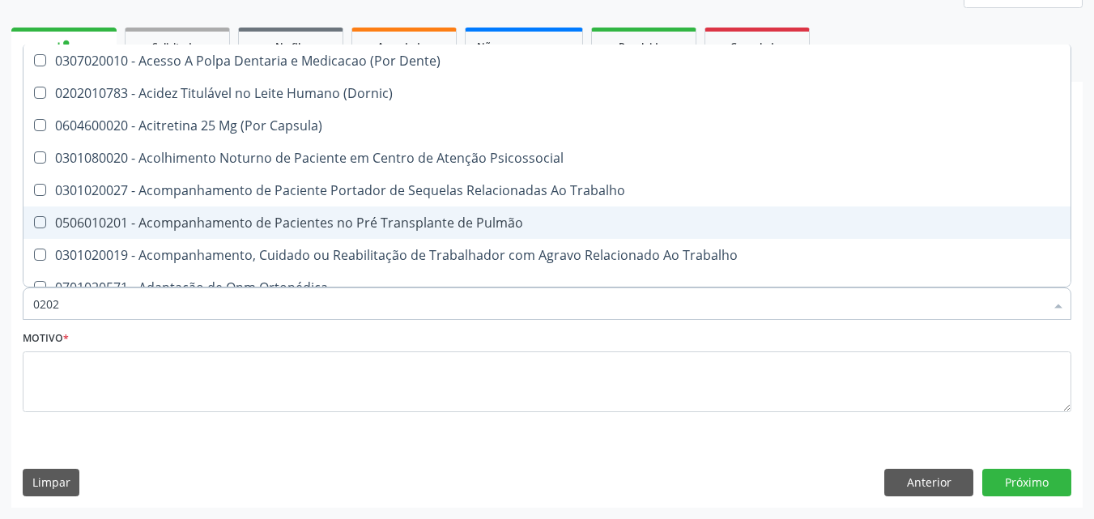
checkbox Laser "true"
checkbox Projecoes\) "true"
checkbox Hdl "false"
checkbox Ldl "false"
checkbox Total "false"
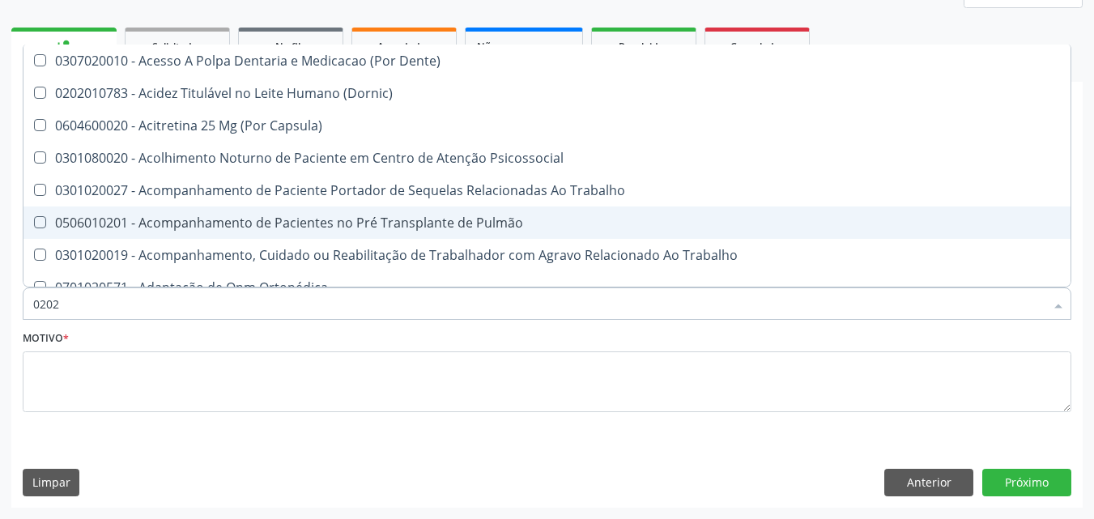
checkbox Creatinina "false"
checkbox Glicose "false"
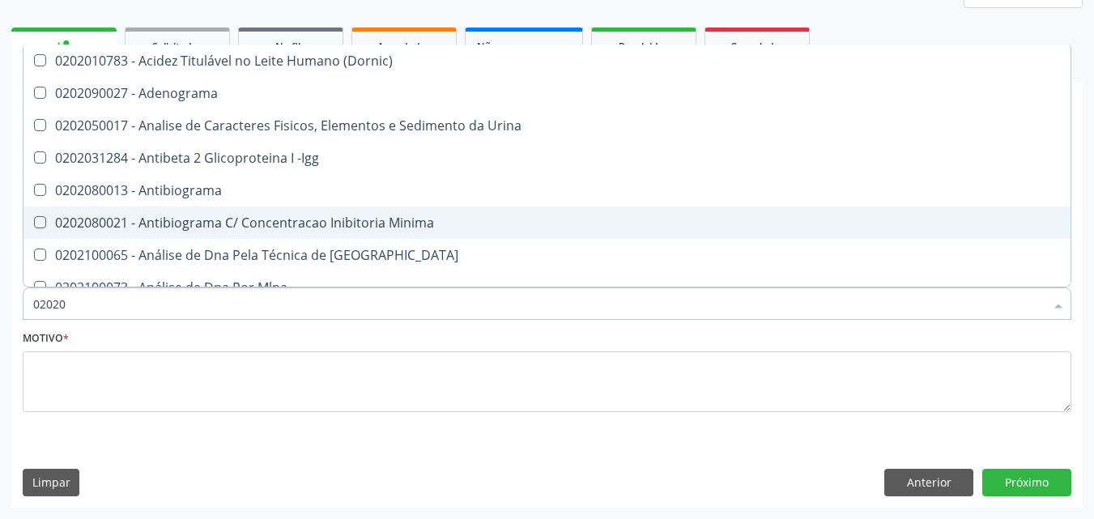
type input "020201"
checkbox Fungos "true"
checkbox Micobactérias "true"
checkbox Identificação "true"
checkbox Biotinidase "true"
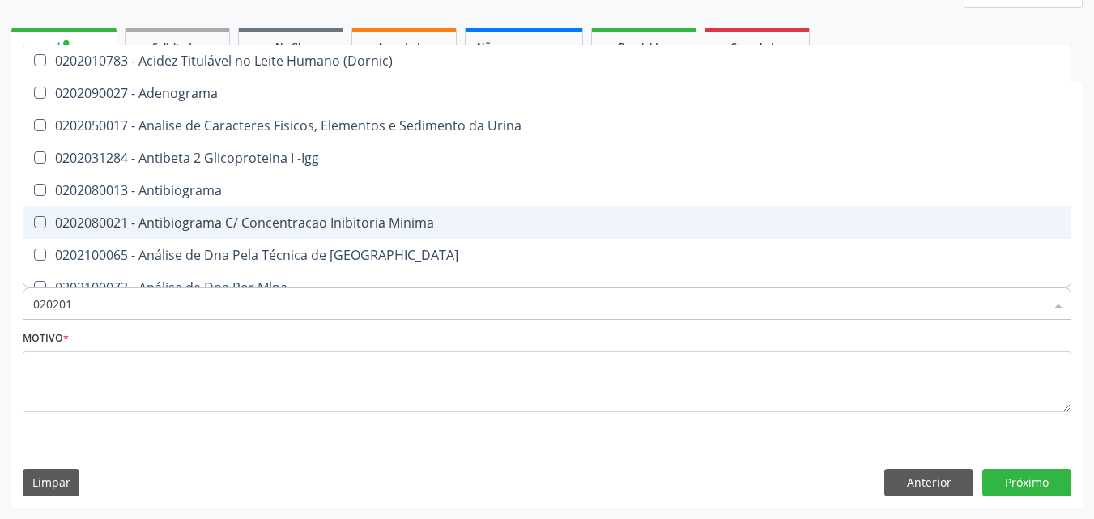
checkbox Dosagens\) "true"
checkbox Trombina "true"
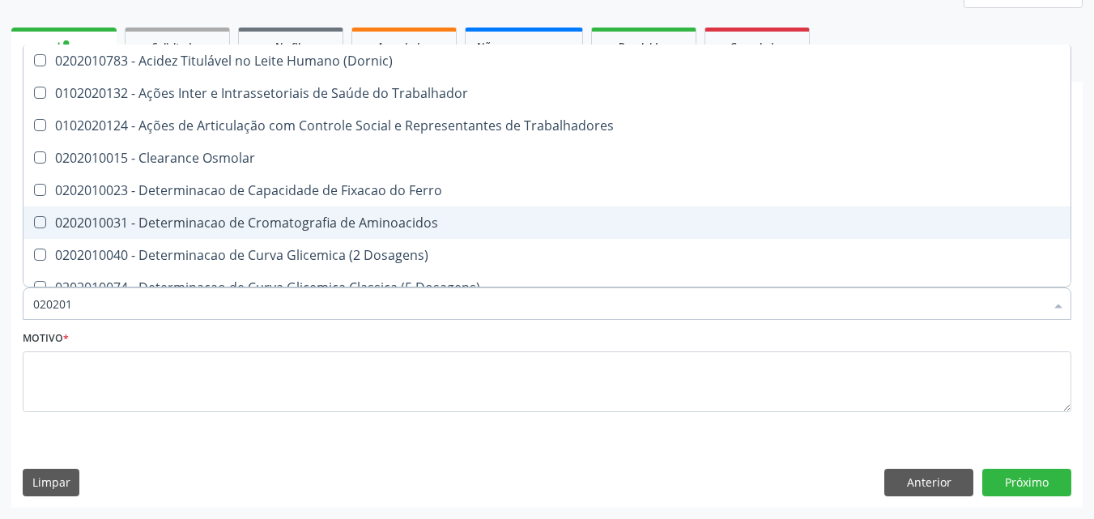
type input "0202010"
checkbox Circulante "true"
checkbox III "true"
checkbox Fracoes "true"
checkbox Ionizavel "true"
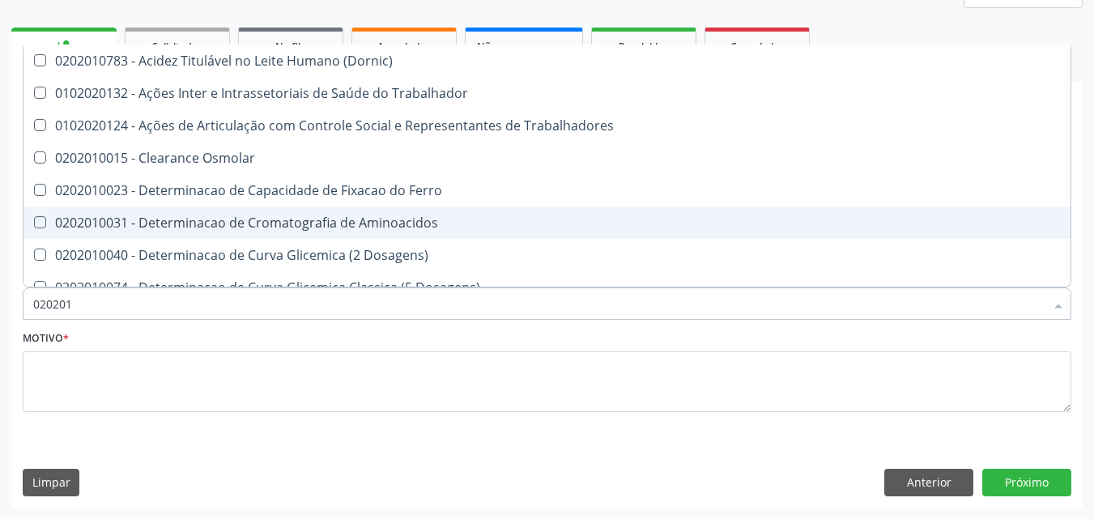
checkbox Hdl "false"
checkbox Ldl "false"
checkbox Total "false"
checkbox Creatinina "false"
checkbox II "true"
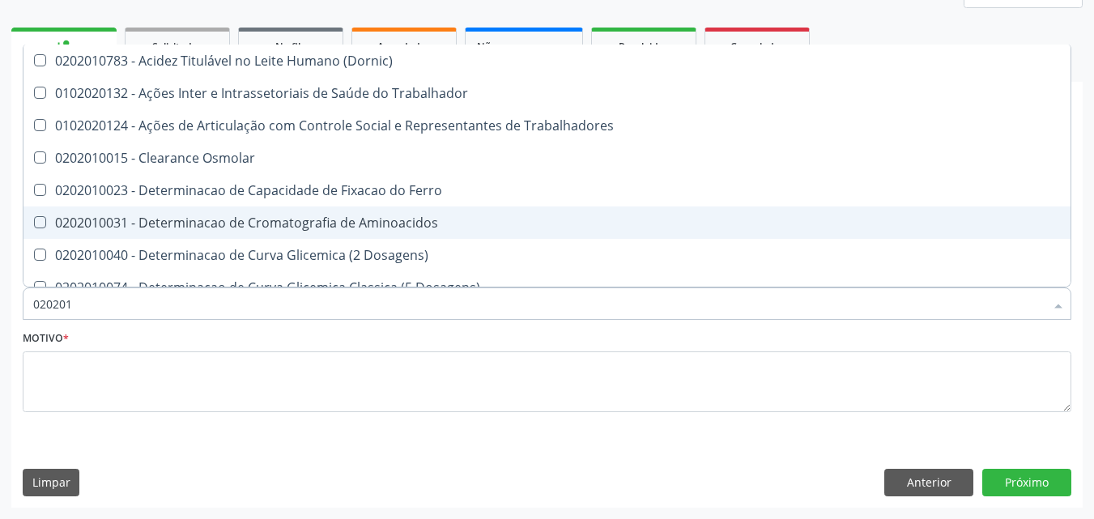
checkbox Glicose "false"
checkbox Muco-Proteinas "true"
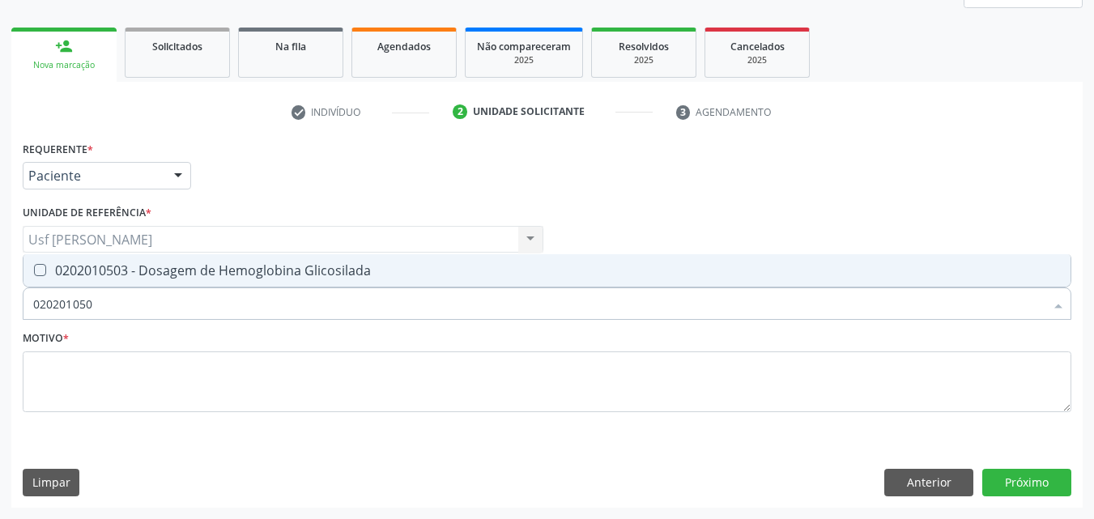
type input "0202010503"
click at [41, 270] on Glicosilada at bounding box center [40, 270] width 12 height 12
click at [34, 270] on Glicosilada "checkbox" at bounding box center [28, 270] width 11 height 11
checkbox Glicosilada "true"
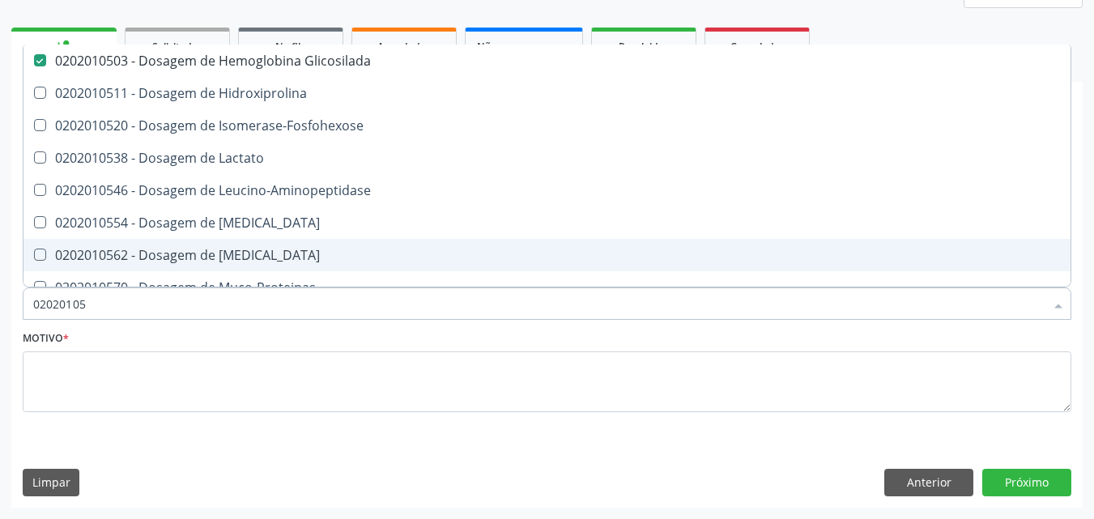
type input "0202010"
checkbox Glicosilada "false"
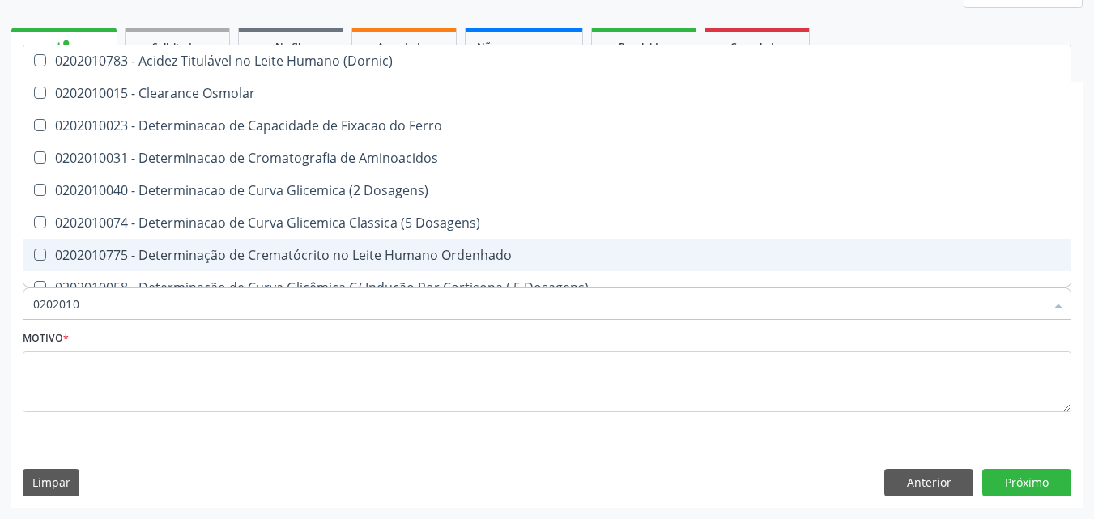
type input "020201"
checkbox Hdl "false"
checkbox Ldl "false"
checkbox Total "false"
checkbox Creatinina "false"
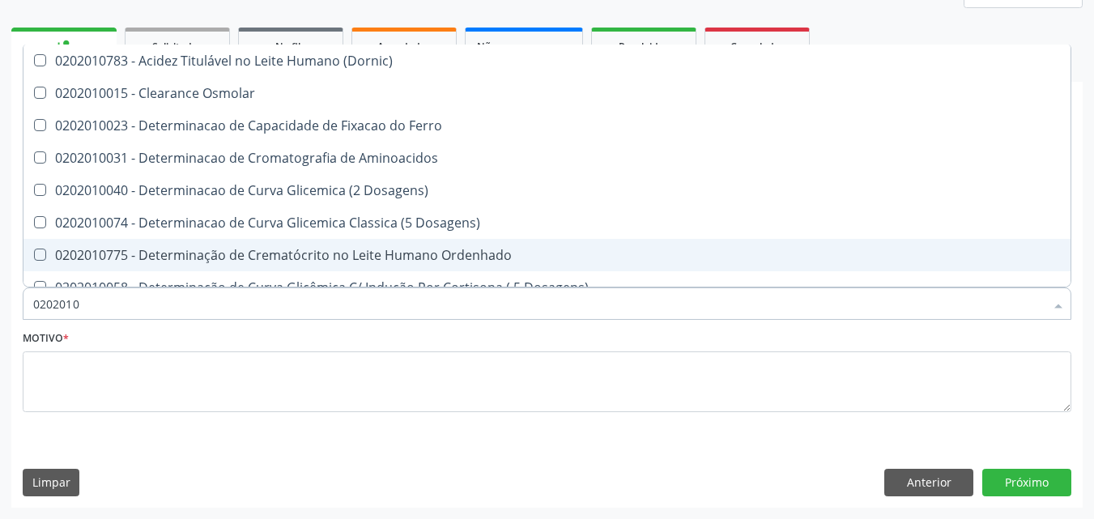
checkbox Latica "true"
checkbox Fracionadas\) "true"
checkbox Ferritina "true"
checkbox Folato "true"
checkbox Glicose "false"
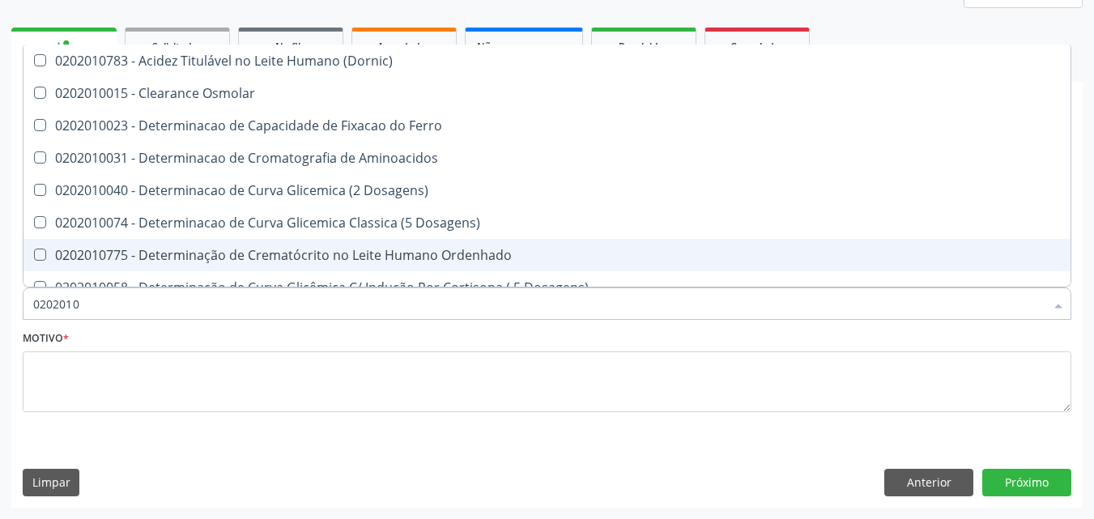
checkbox Glicosilada "false"
checkbox Nt-Probnp\) "true"
checkbox Potassio "true"
checkbox Triglicerideos "false"
type input "02020"
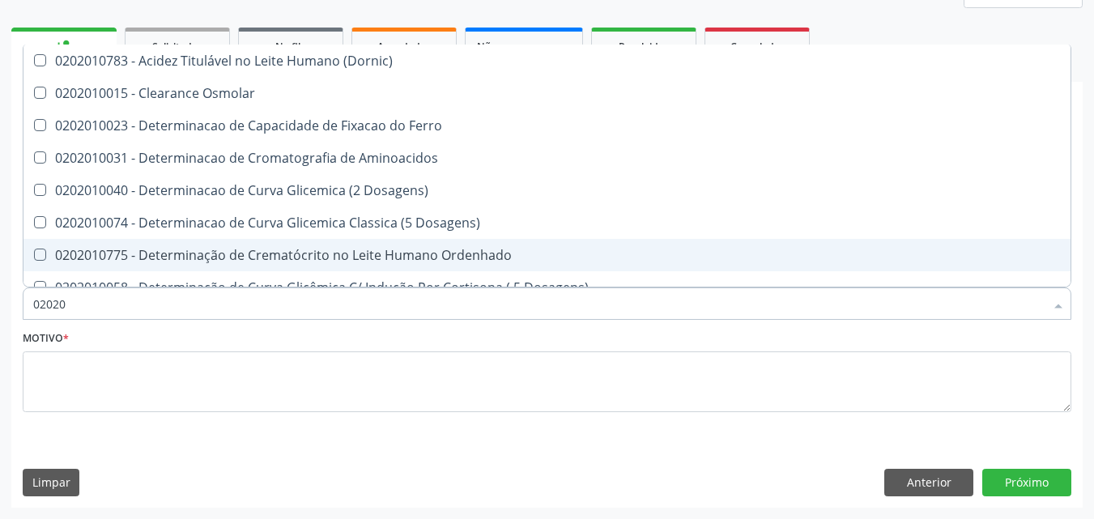
checkbox Latica "false"
checkbox Fracionadas\) "false"
checkbox Ferritina "false"
checkbox Folato "false"
checkbox Nt-Probnp\) "false"
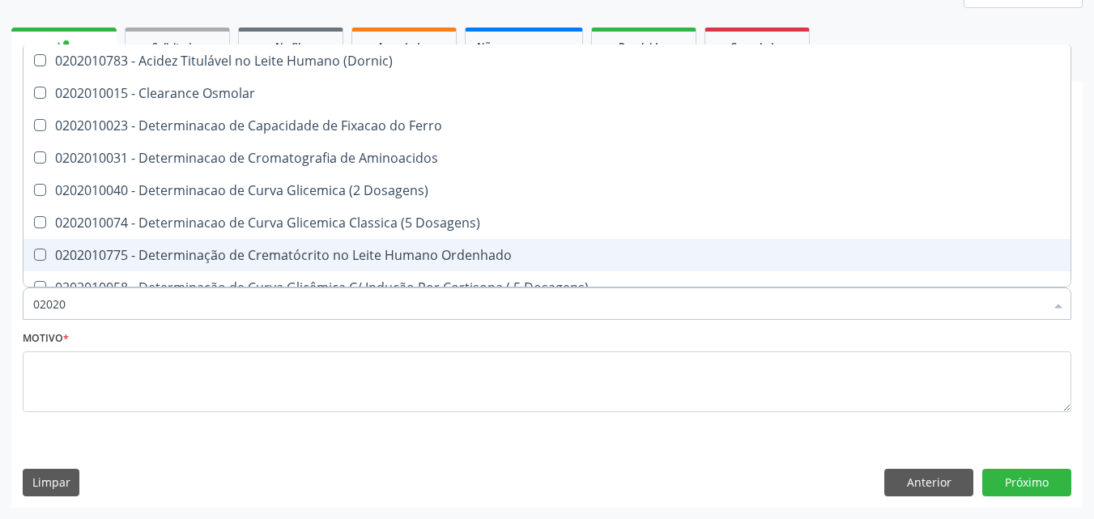
checkbox Potassio "false"
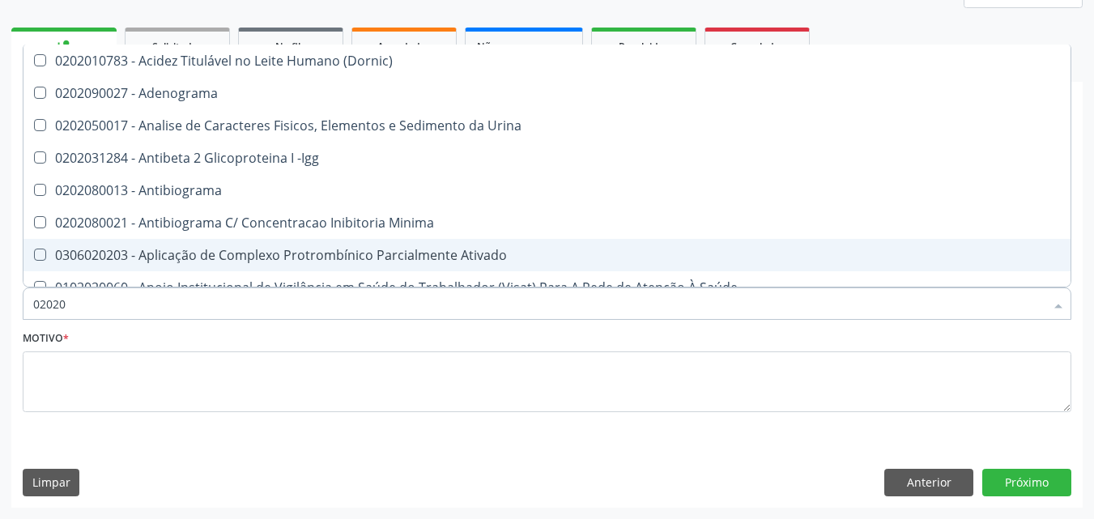
type input "0202"
checkbox Hdl "false"
checkbox Ldl "false"
checkbox Total "false"
checkbox Creatinina "false"
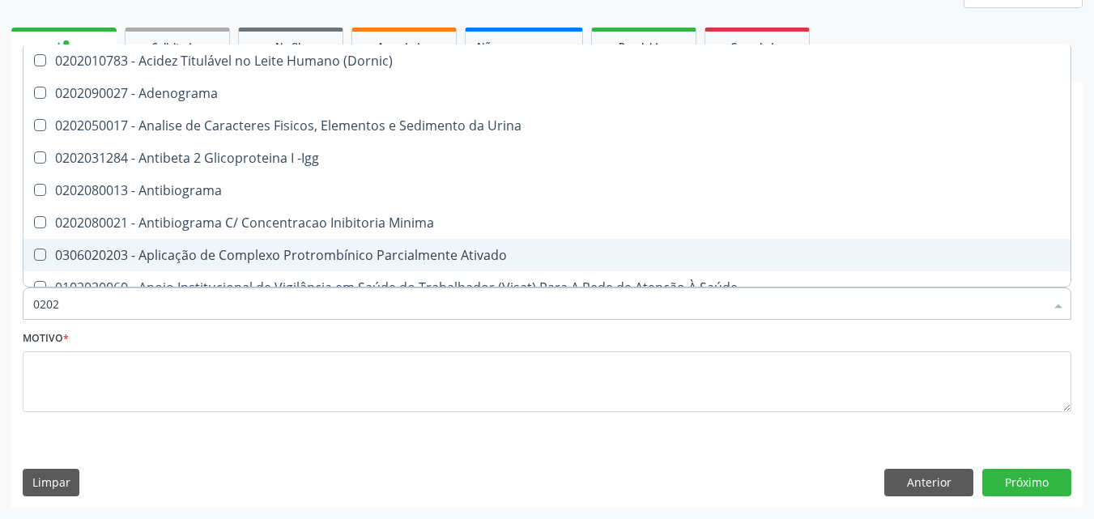
checkbox Estriol "true"
checkbox Estrona "true"
checkbox Etossuximida "true"
checkbox Viii "true"
checkbox Glicose "false"
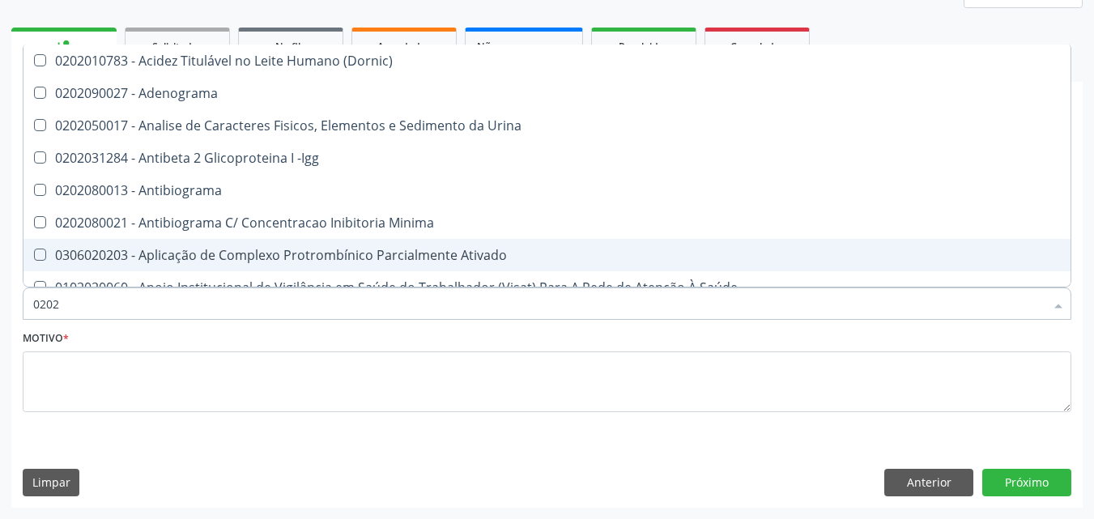
checkbox Glicosilada "false"
checkbox Lactato "true"
checkbox Muco-Proteinas "true"
checkbox Triglicerideos "false"
checkbox Pallidum "true"
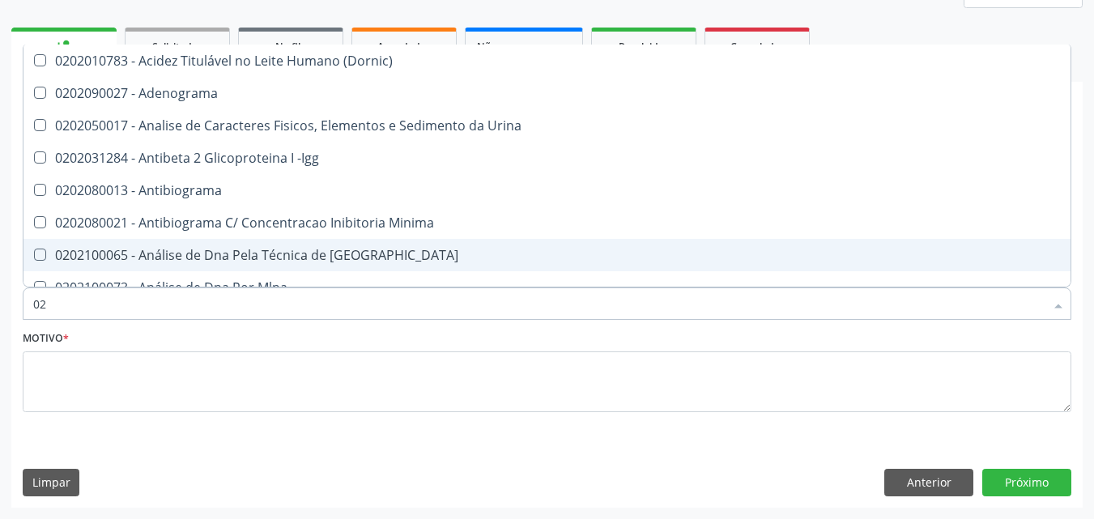
type input "0"
checkbox Hdl "false"
checkbox Ldl "false"
checkbox Total "false"
checkbox Creatinina "false"
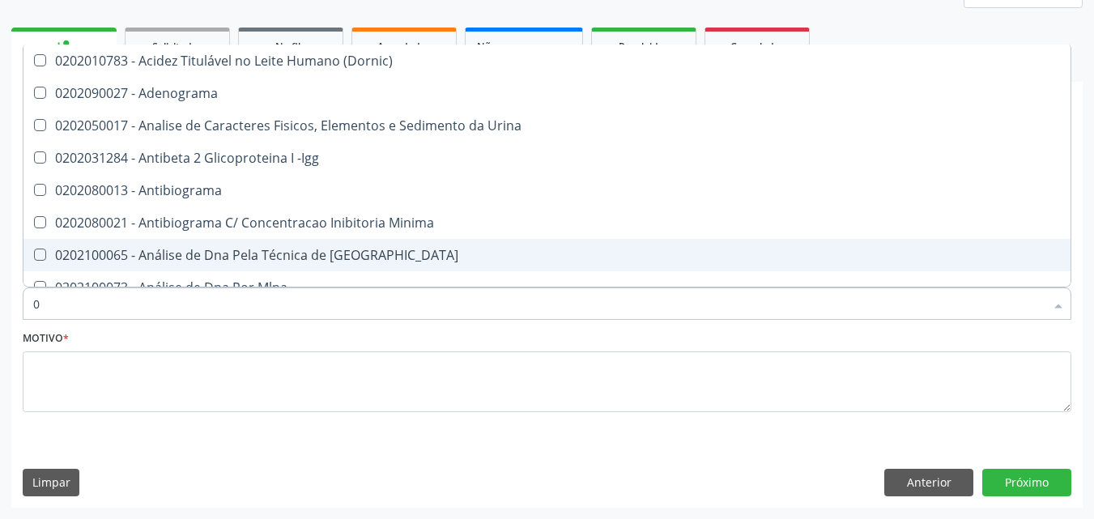
checkbox Glicose "false"
checkbox Glicosilada "false"
checkbox Triglicerideos "false"
checkbox Impactado\) "false"
checkbox Exostoses "false"
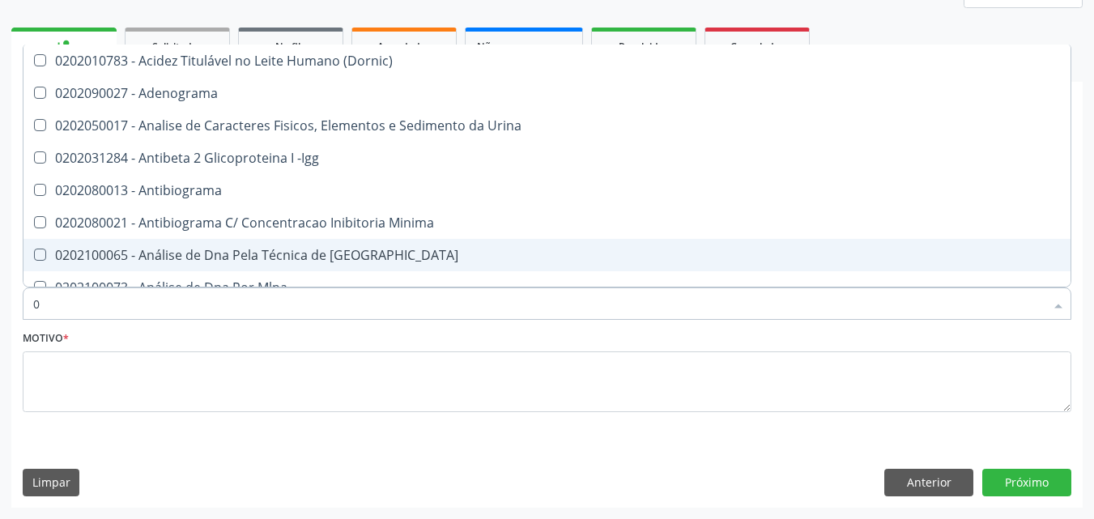
checkbox Bucomaxilofacial "false"
checkbox Bilateral "false"
checkbox Boston "false"
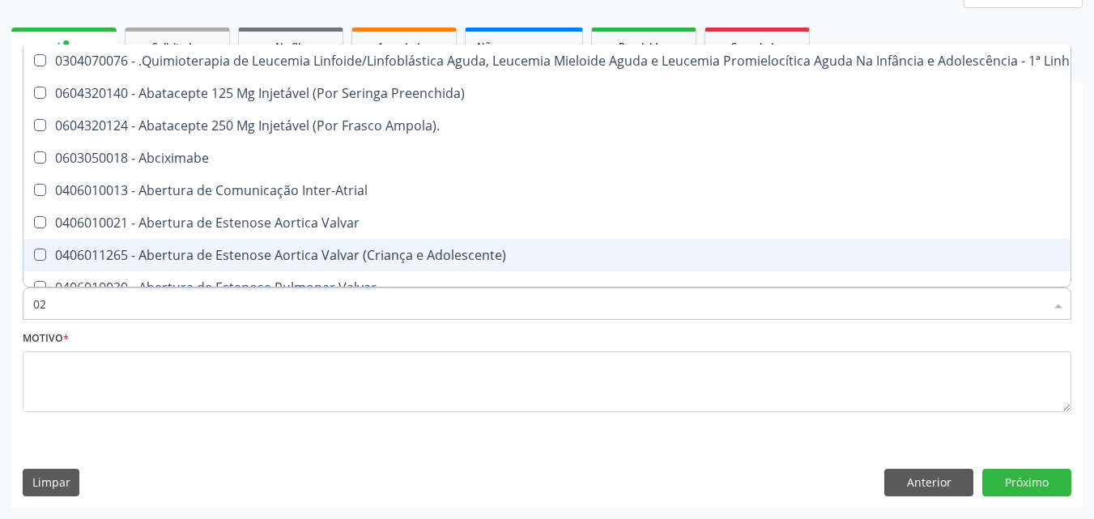
type input "020"
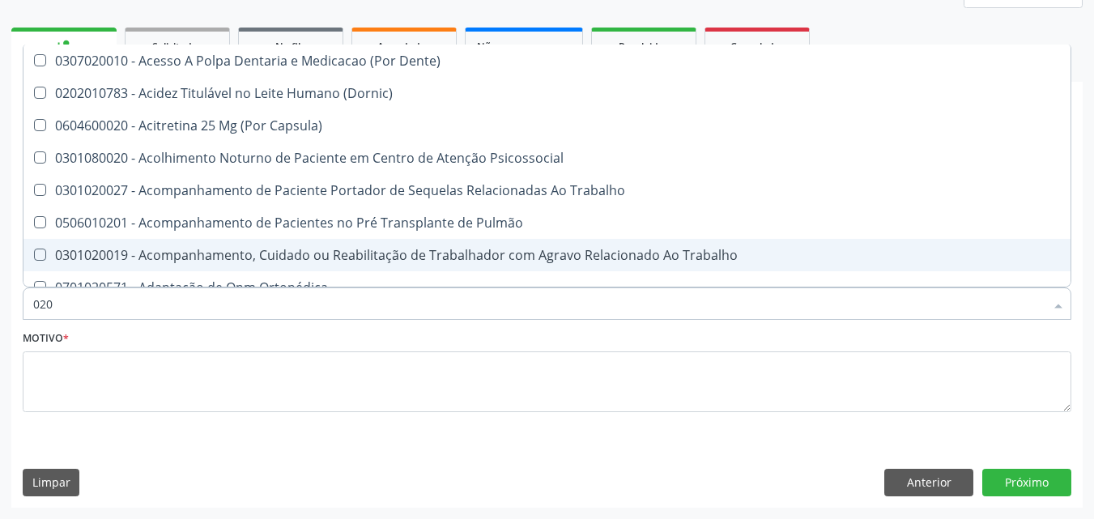
checkbox Hdl "true"
checkbox Ldl "true"
checkbox Total "true"
checkbox Creatinina "true"
checkbox Glicose "true"
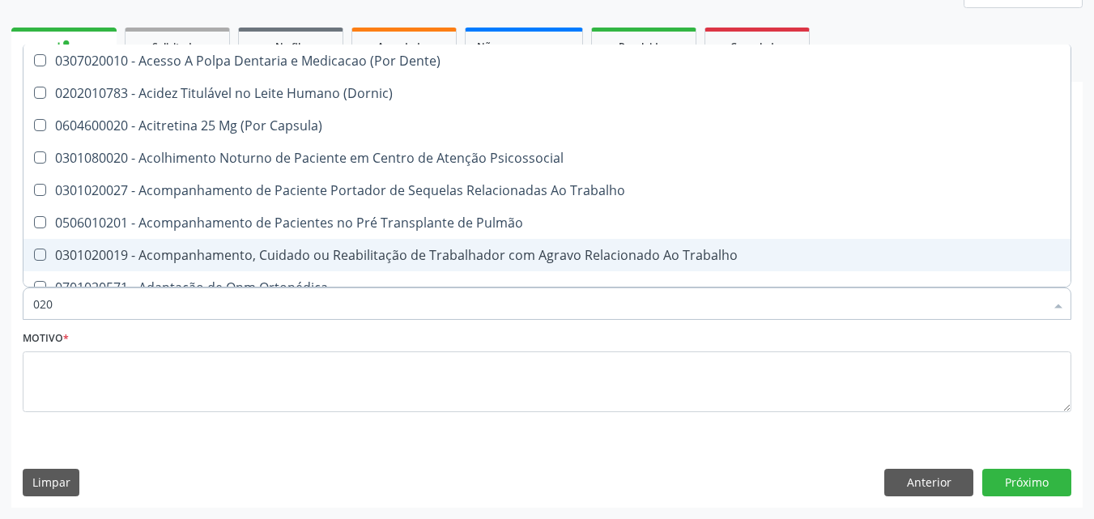
checkbox Glicosilada "true"
checkbox Triglicerideos "true"
checkbox Tendao "false"
checkbox Amniótico "false"
checkbox Espermograma "false"
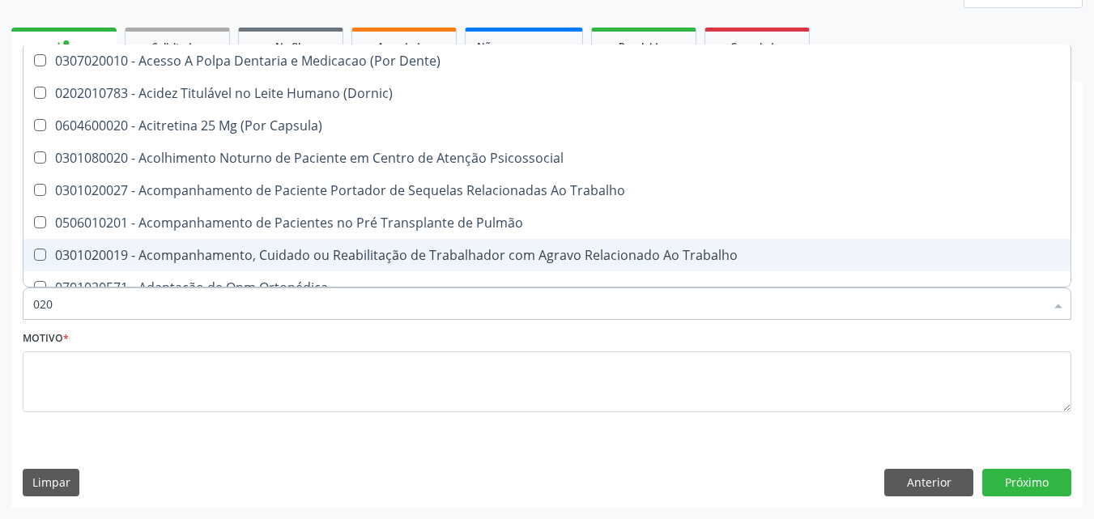
checkbox Cerebral "false"
checkbox Segmento\) "false"
checkbox Liso "false"
checkbox Semana\) "false"
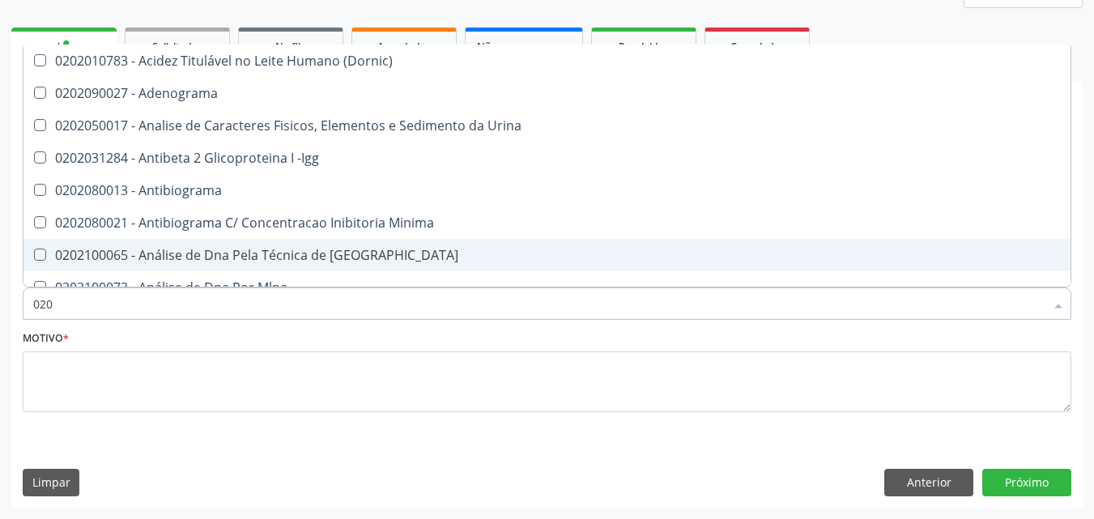
type input "0202"
checkbox Hdl "true"
checkbox Ldl "true"
checkbox Total "true"
checkbox Creatinina "true"
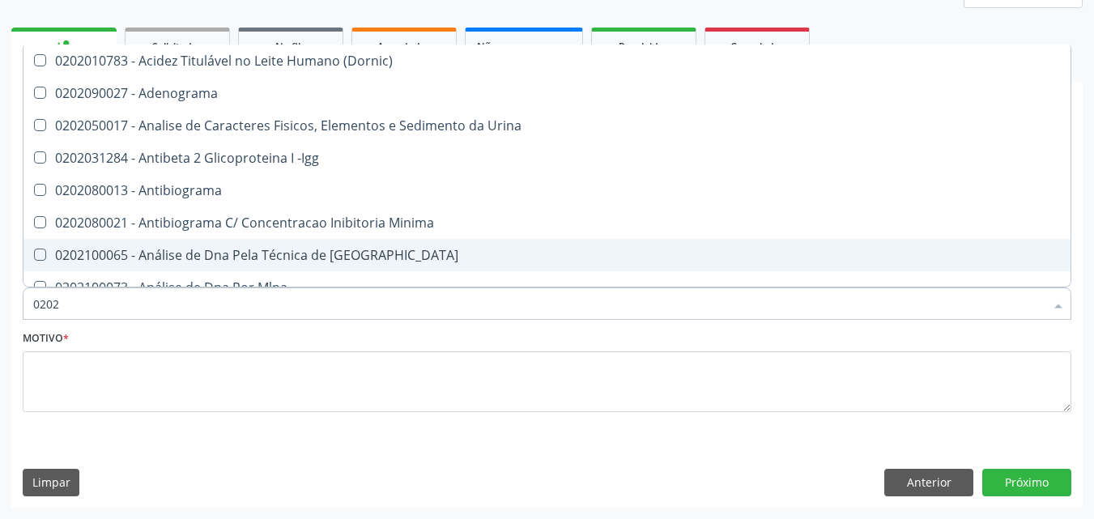
checkbox Glicose "true"
checkbox Glicosilada "true"
checkbox Triglicerideos "true"
checkbox Impactado\) "false"
checkbox Exostoses "false"
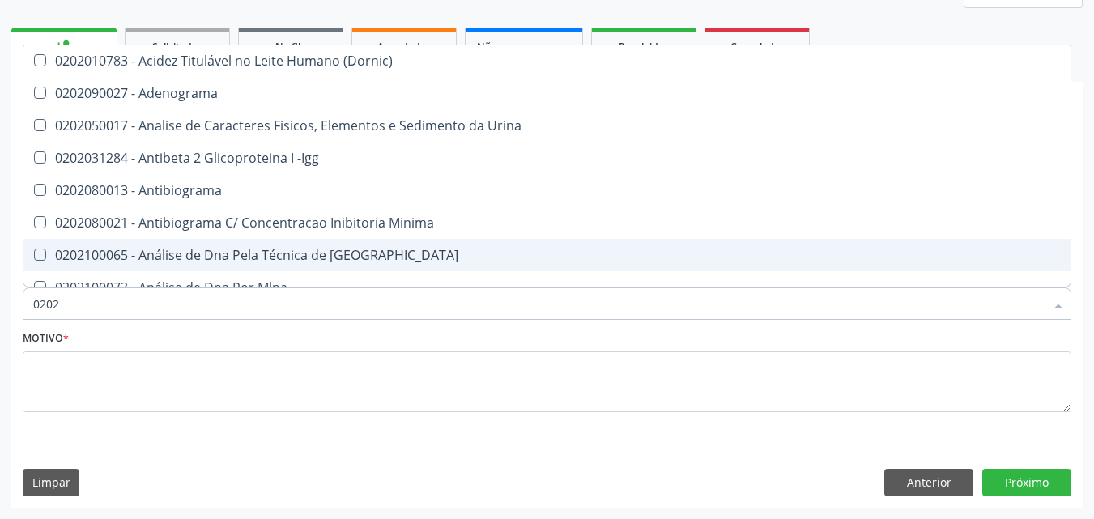
checkbox Bucomaxilofacial "false"
checkbox Bilateral "false"
checkbox Boston "false"
type input "02020"
checkbox \(Psa\) "true"
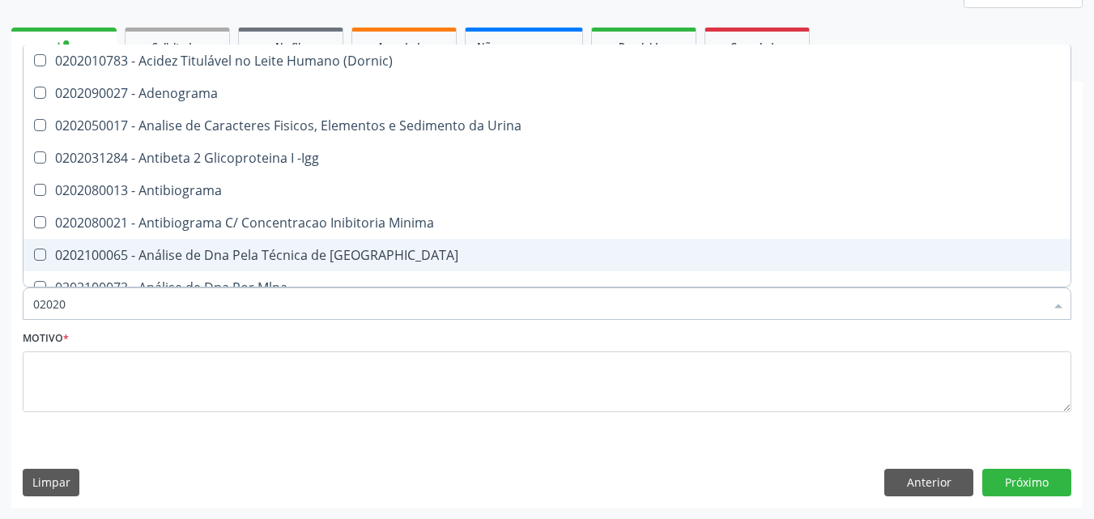
checkbox III "true"
checkbox Barbituratos "true"
checkbox Calcio "true"
checkbox Hdl "false"
checkbox Ldl "false"
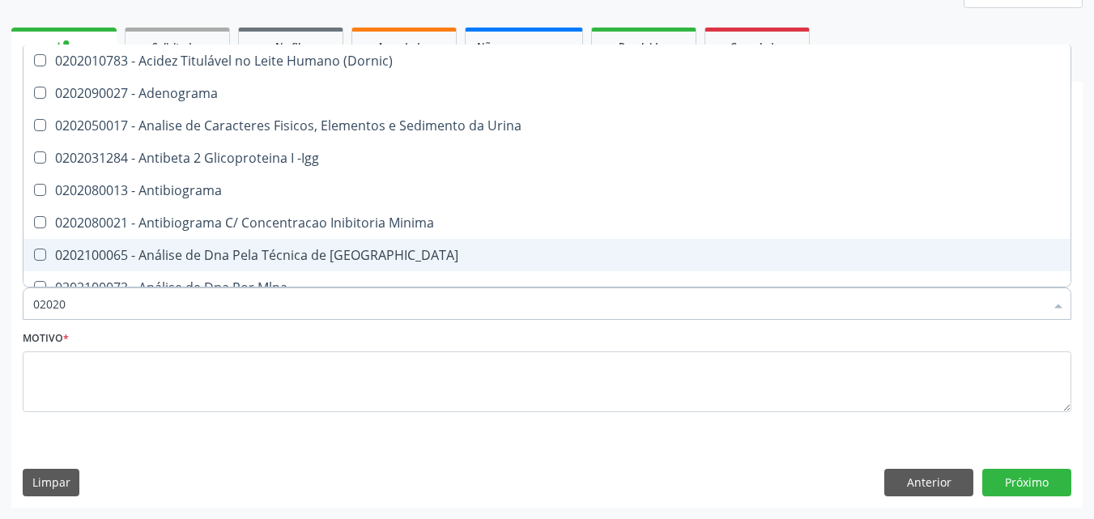
checkbox Total "false"
checkbox Creatinina "false"
checkbox Xi "true"
checkbox Fibrinogenio "true"
checkbox Glicose "false"
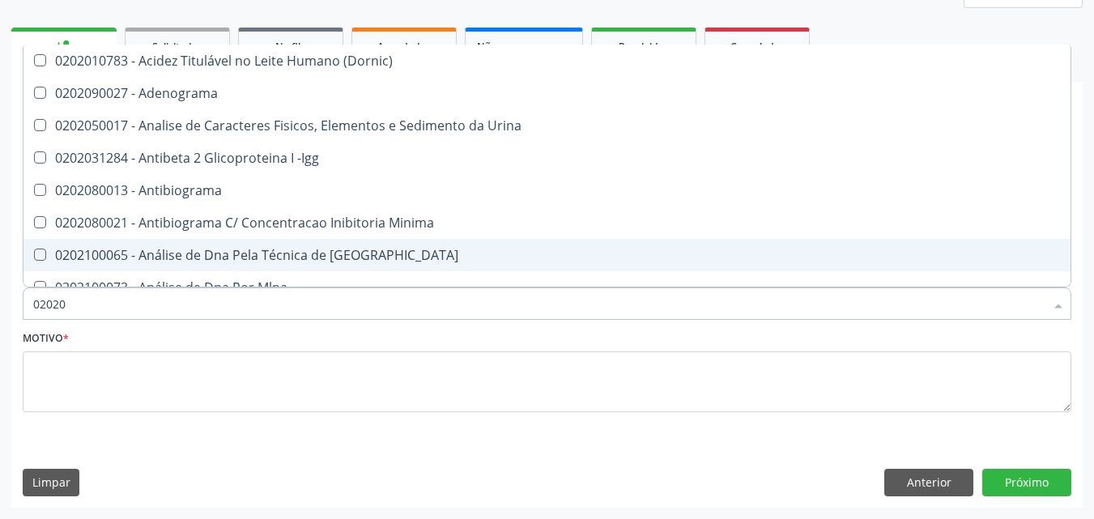
checkbox Glicosilada "false"
checkbox Funcional "true"
checkbox Triglicerideos "false"
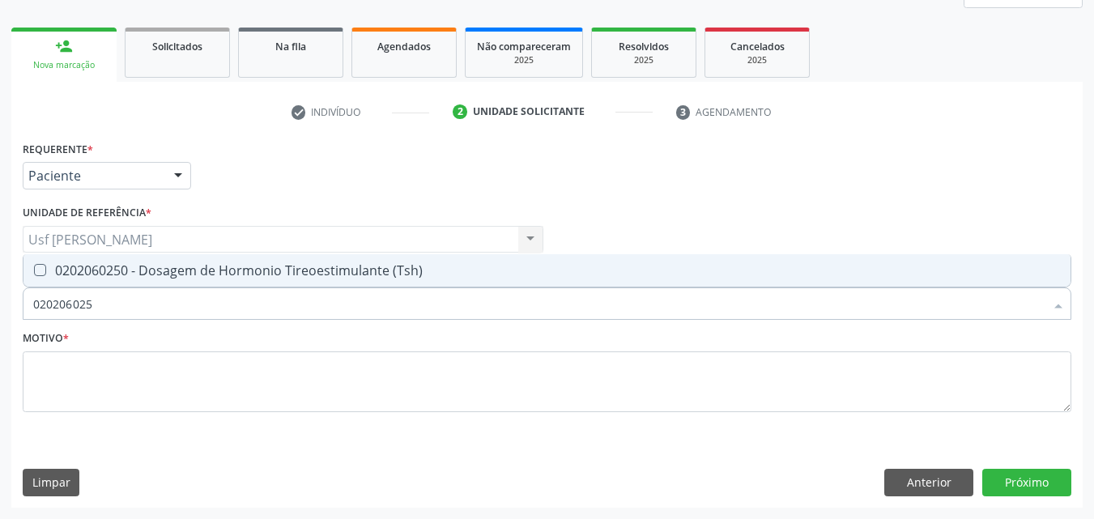
type input "0202060250"
click at [39, 268] on \(Tsh\) at bounding box center [40, 270] width 12 height 12
click at [34, 268] on \(Tsh\) "checkbox" at bounding box center [28, 270] width 11 height 11
checkbox \(Tsh\) "true"
type input "02020602"
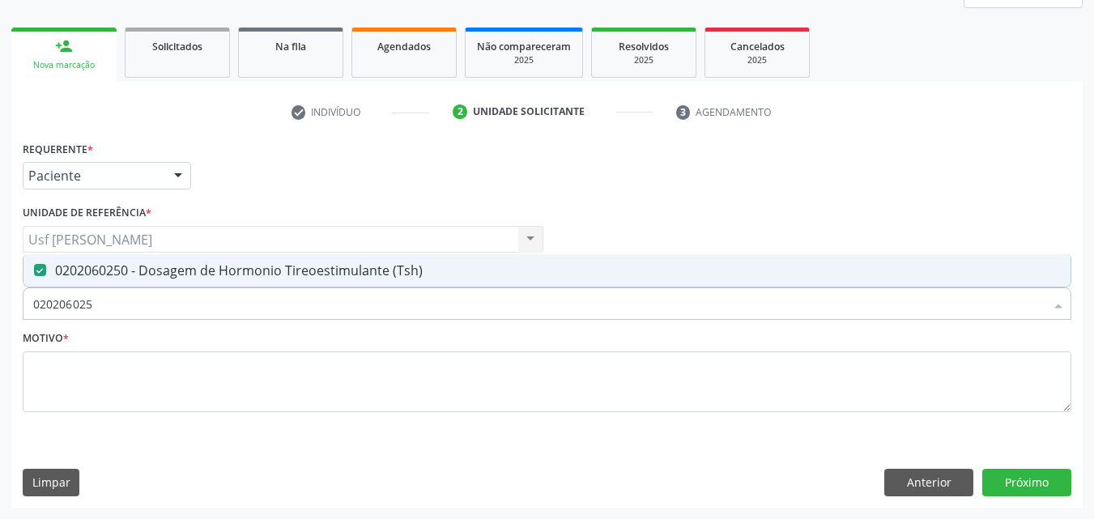
checkbox \(Tsh\) "false"
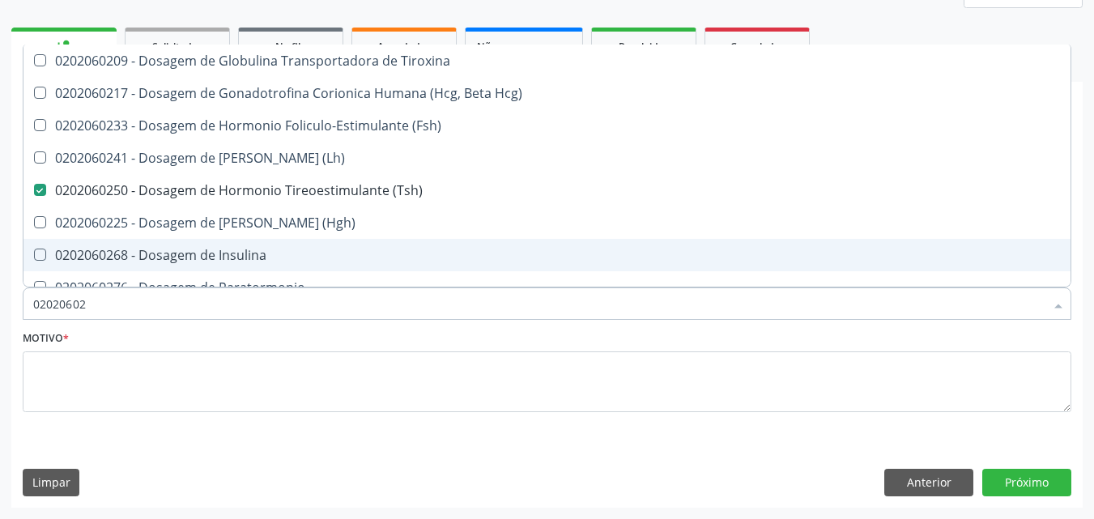
type input "0202060"
checkbox \(Tsh\) "false"
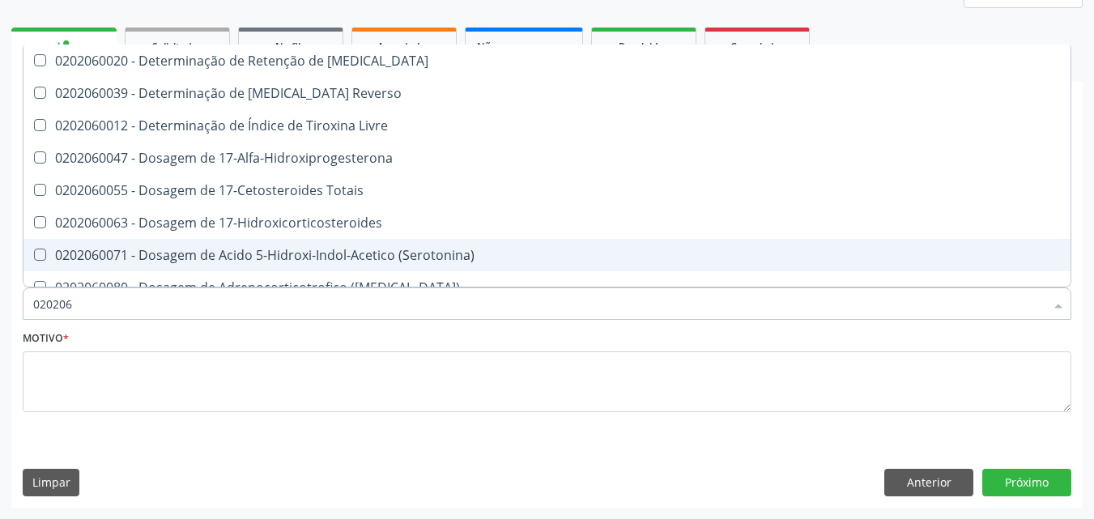
type input "02020"
checkbox \(Tsh\) "false"
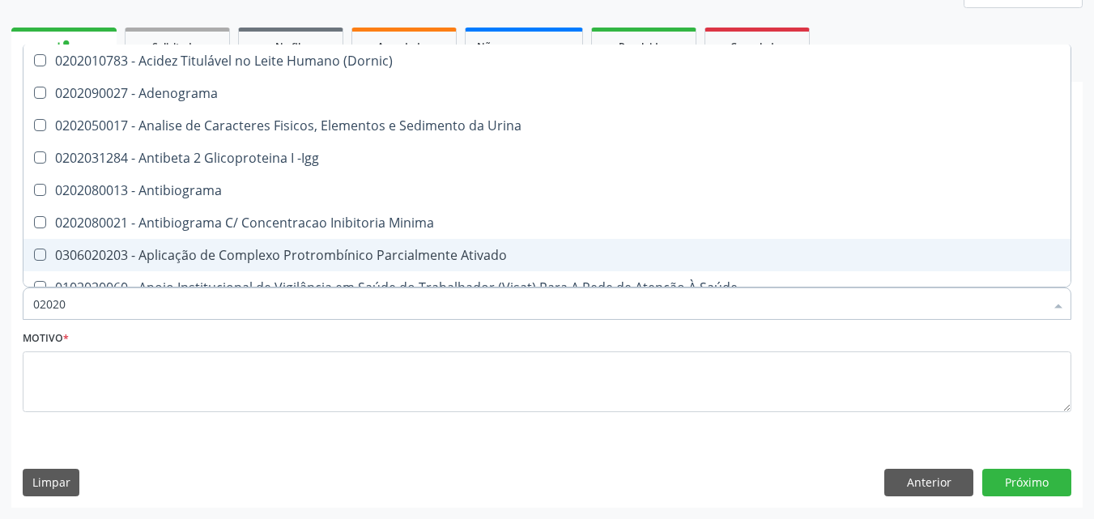
type input "020206"
checkbox Creatinina "true"
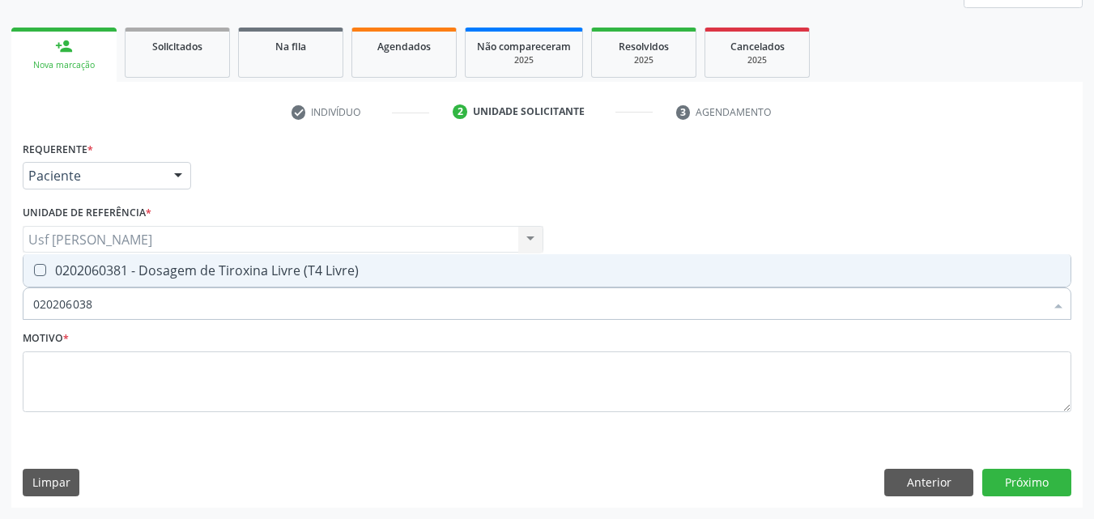
type input "0202060381"
click at [39, 268] on Livre\) at bounding box center [40, 270] width 12 height 12
click at [34, 268] on Livre\) "checkbox" at bounding box center [28, 270] width 11 height 11
checkbox Livre\) "true"
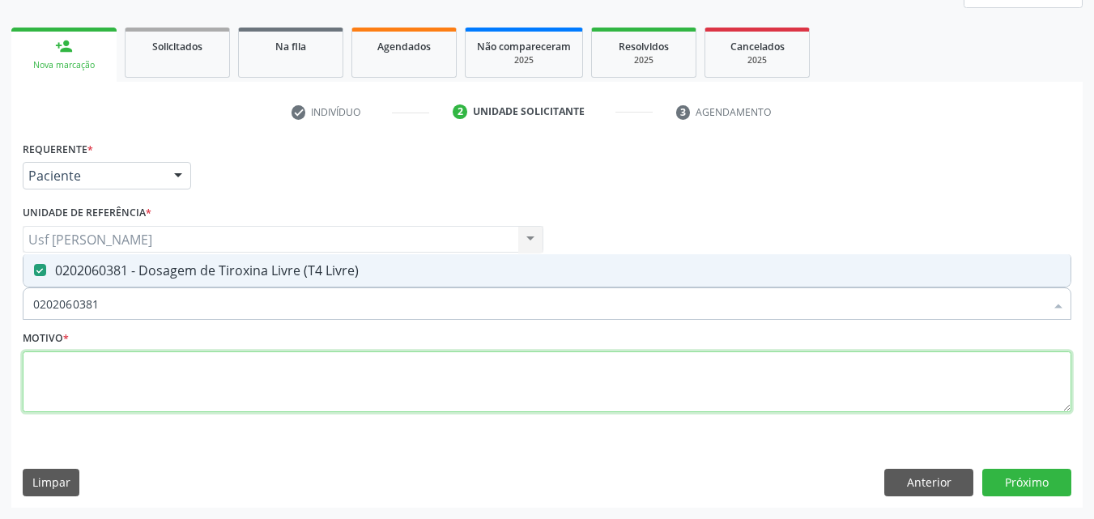
drag, startPoint x: 49, startPoint y: 365, endPoint x: 52, endPoint y: 377, distance: 11.6
click at [49, 375] on textarea at bounding box center [547, 383] width 1049 height 62
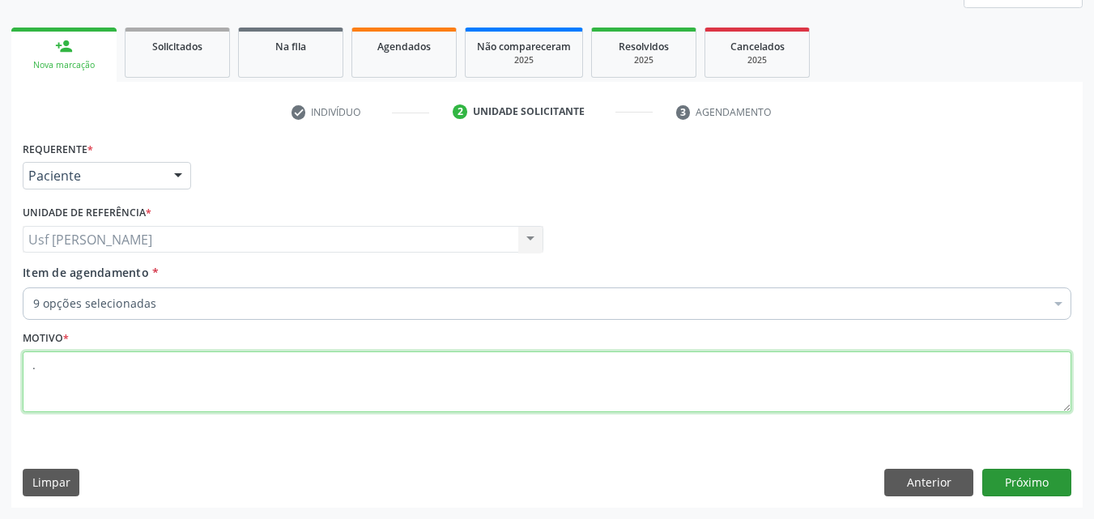
type textarea "."
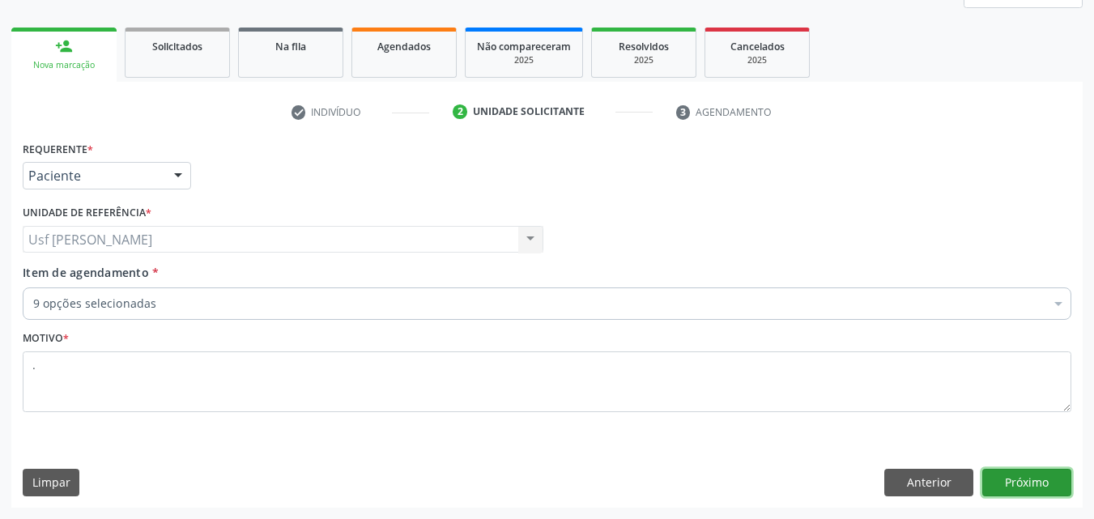
click at [1022, 490] on button "Próximo" at bounding box center [1027, 483] width 89 height 28
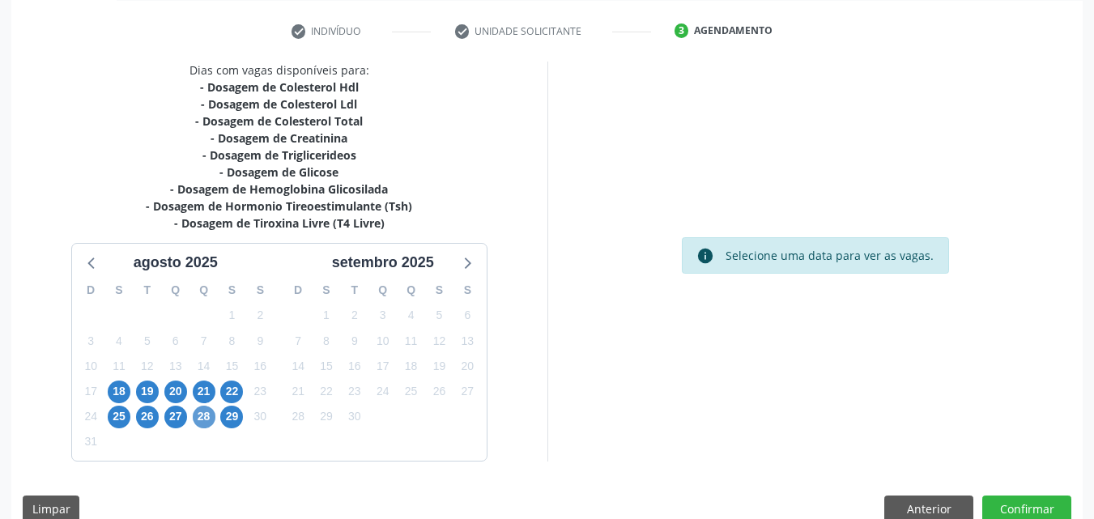
scroll to position [322, 0]
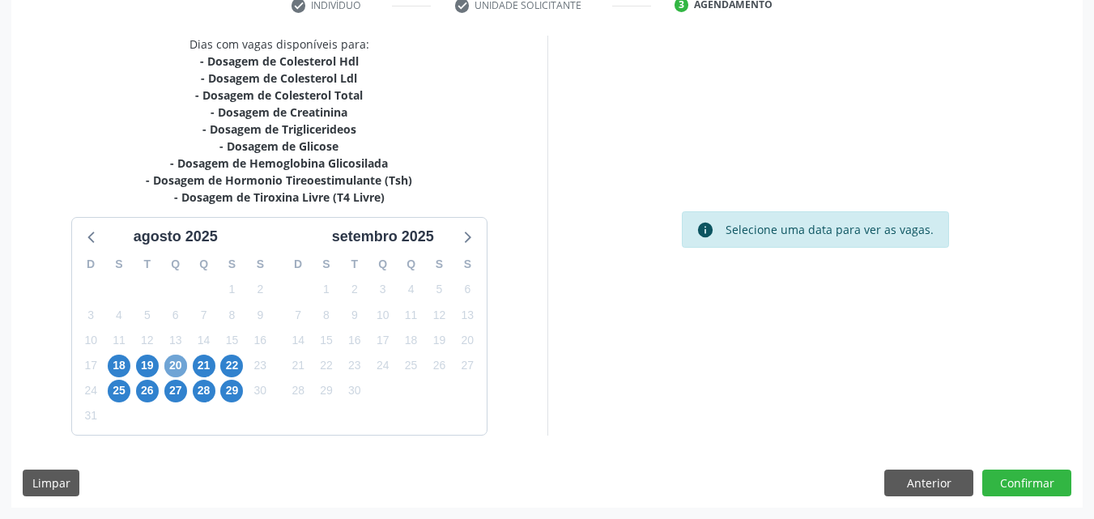
click at [173, 367] on span "20" at bounding box center [175, 366] width 23 height 23
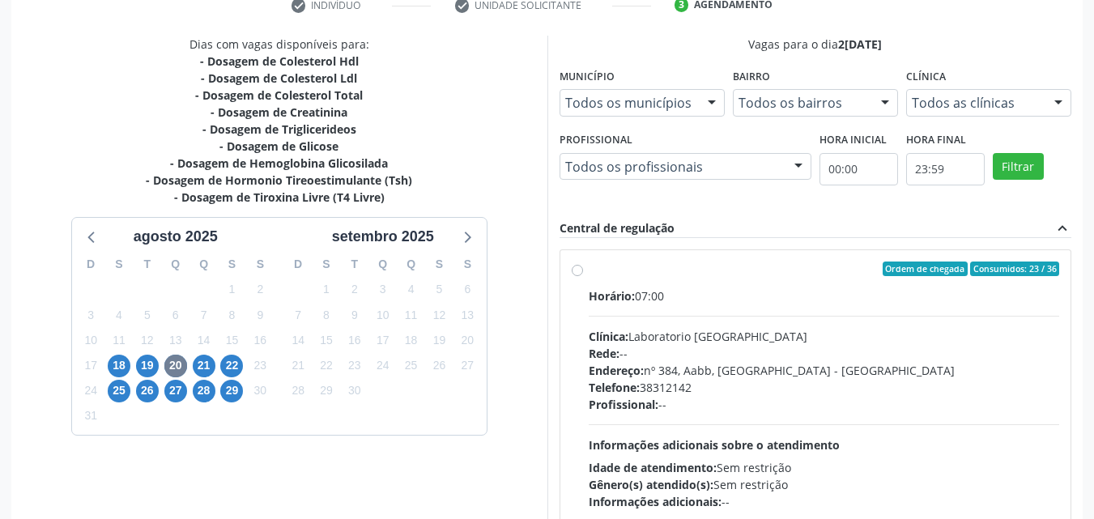
click at [589, 273] on label "Ordem de chegada Consumidos: 23 / 36 Horário: 07:00 Clínica: Laboratorio Sao Fr…" at bounding box center [824, 386] width 471 height 249
click at [573, 273] on input "Ordem de chegada Consumidos: 23 / 36 Horário: 07:00 Clínica: Laboratorio Sao Fr…" at bounding box center [577, 269] width 11 height 15
radio input "true"
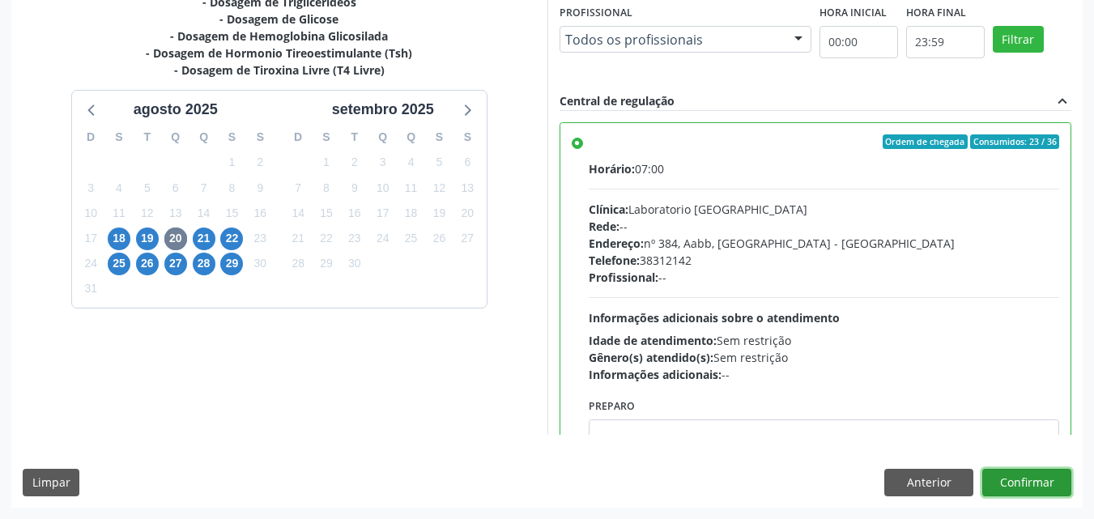
click at [1033, 486] on button "Confirmar" at bounding box center [1027, 483] width 89 height 28
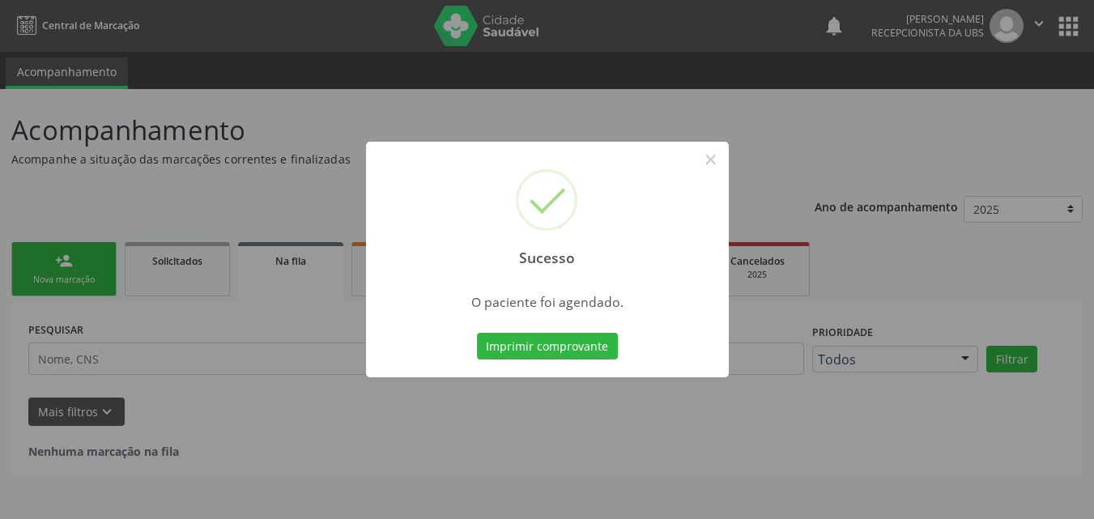
scroll to position [0, 0]
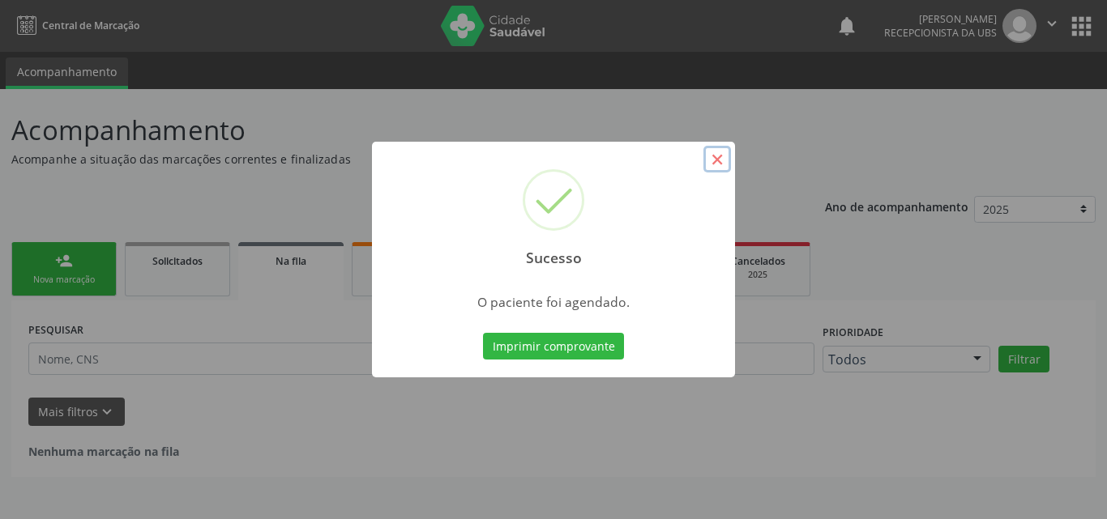
click at [718, 164] on button "×" at bounding box center [717, 160] width 28 height 28
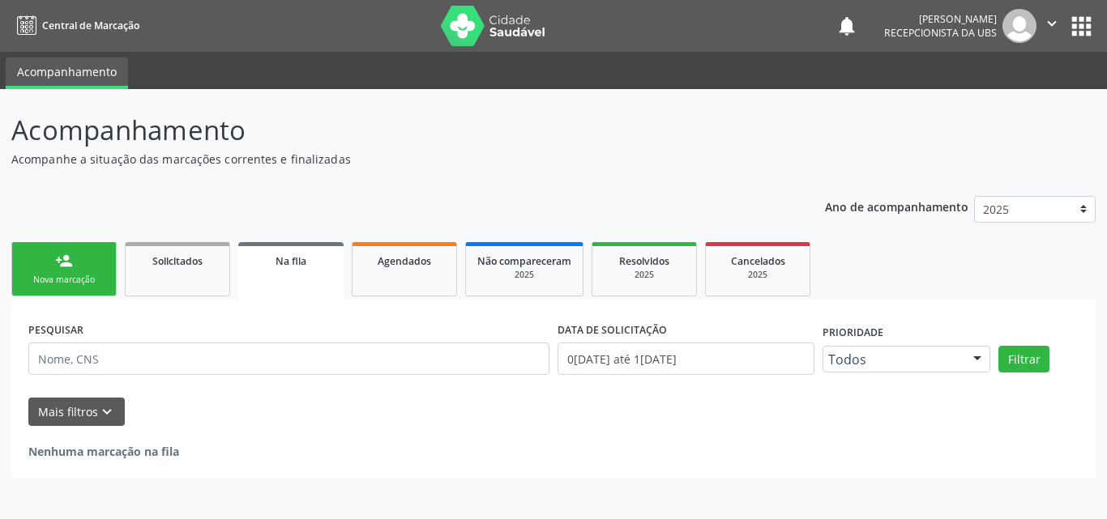
click at [57, 260] on div "person_add" at bounding box center [64, 261] width 18 height 18
click at [58, 261] on div "person_add" at bounding box center [64, 261] width 18 height 18
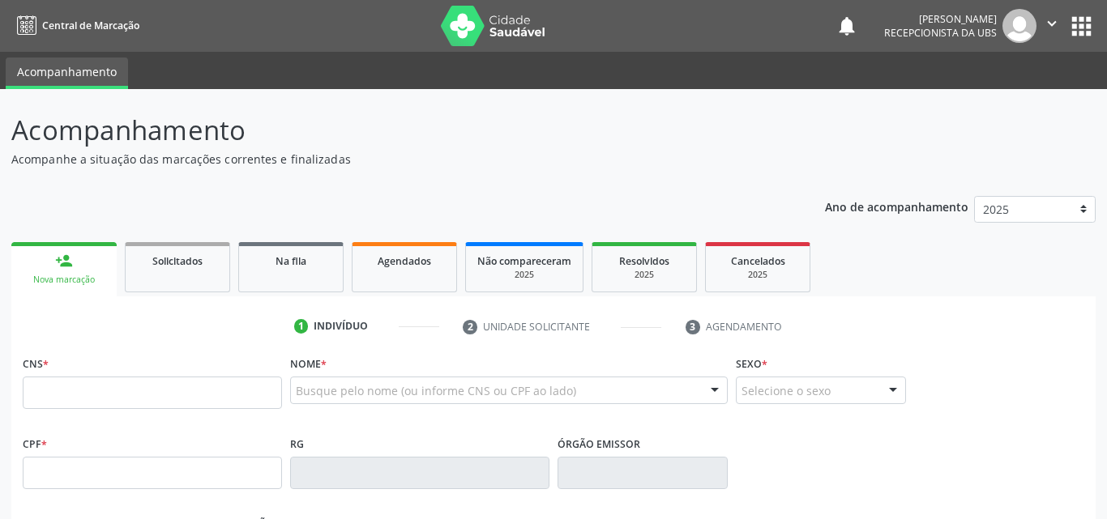
click at [58, 261] on div "person_add" at bounding box center [64, 261] width 18 height 18
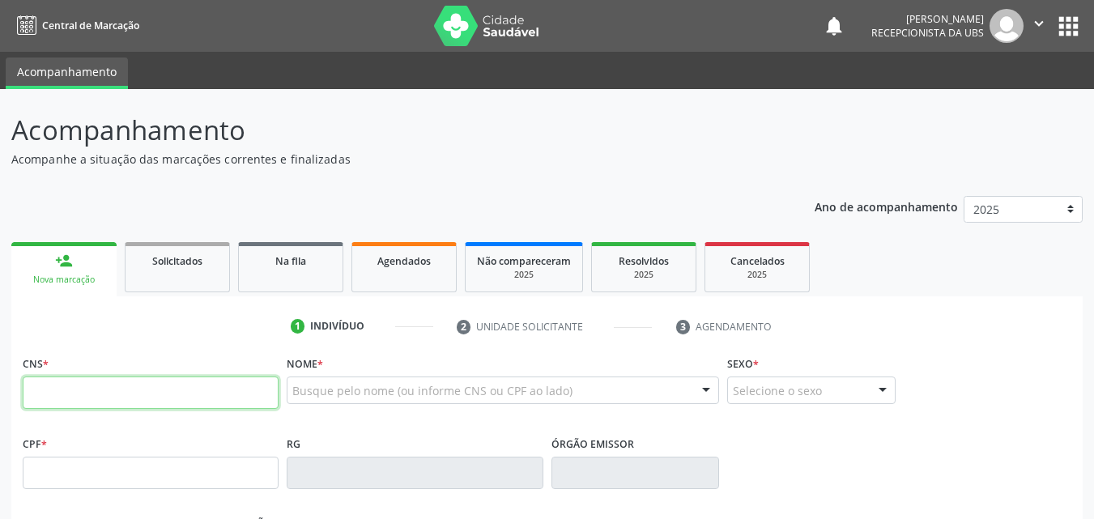
click at [45, 395] on input "text" at bounding box center [151, 393] width 256 height 32
type input "164 2609 9458 0003"
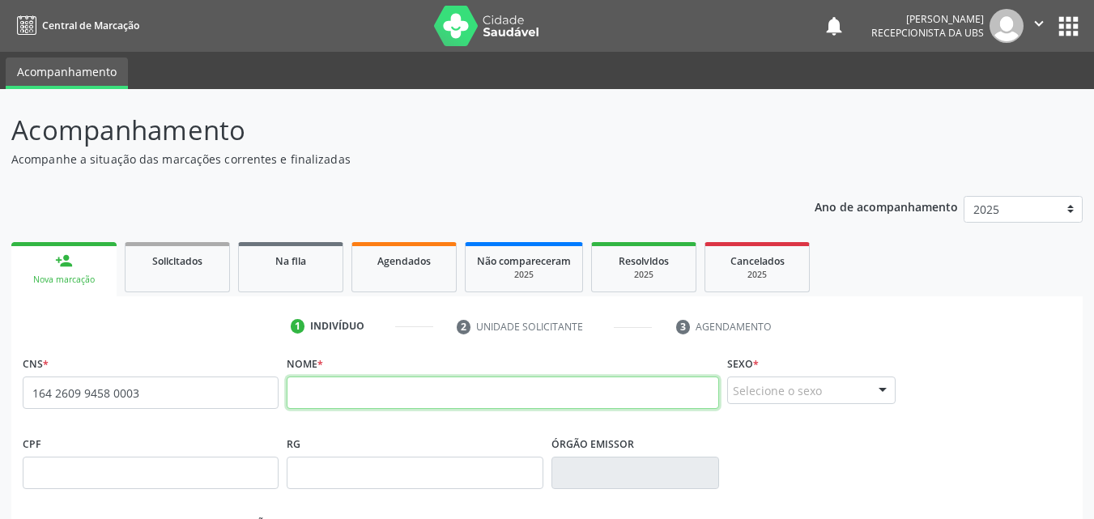
click at [322, 395] on input "text" at bounding box center [503, 393] width 433 height 32
type input "MARIA JAQUELINE NUNES DE BARROS"
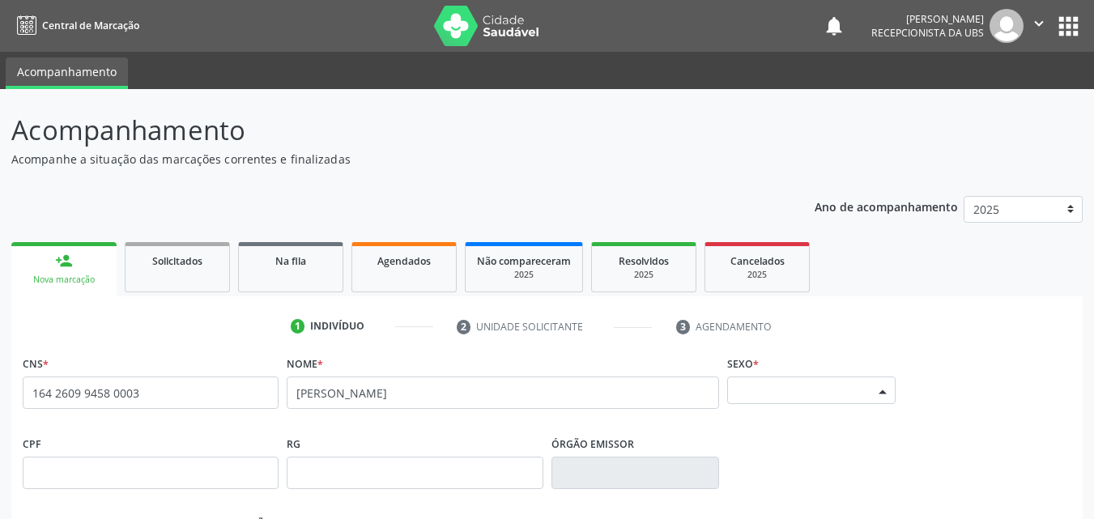
drag, startPoint x: 780, startPoint y: 395, endPoint x: 814, endPoint y: 399, distance: 34.3
click at [782, 396] on div "Selecione o sexo" at bounding box center [811, 391] width 168 height 28
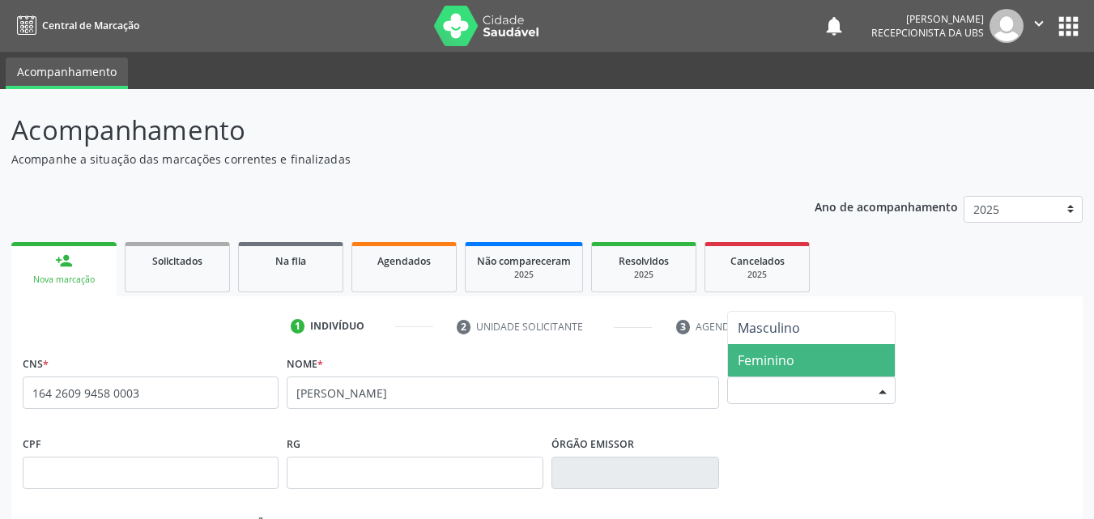
drag, startPoint x: 807, startPoint y: 360, endPoint x: 764, endPoint y: 394, distance: 54.3
click at [805, 363] on span "Feminino" at bounding box center [811, 360] width 167 height 32
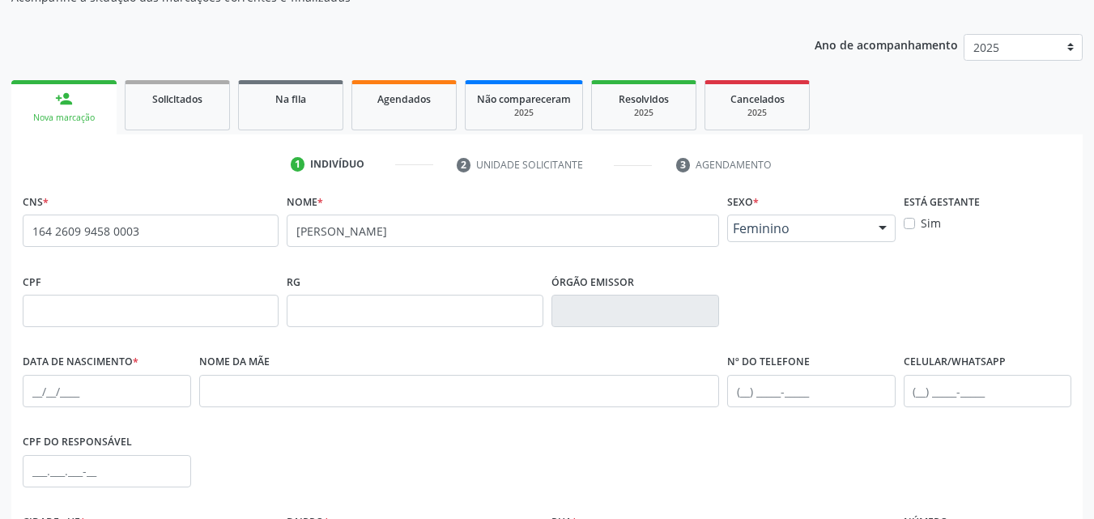
scroll to position [243, 0]
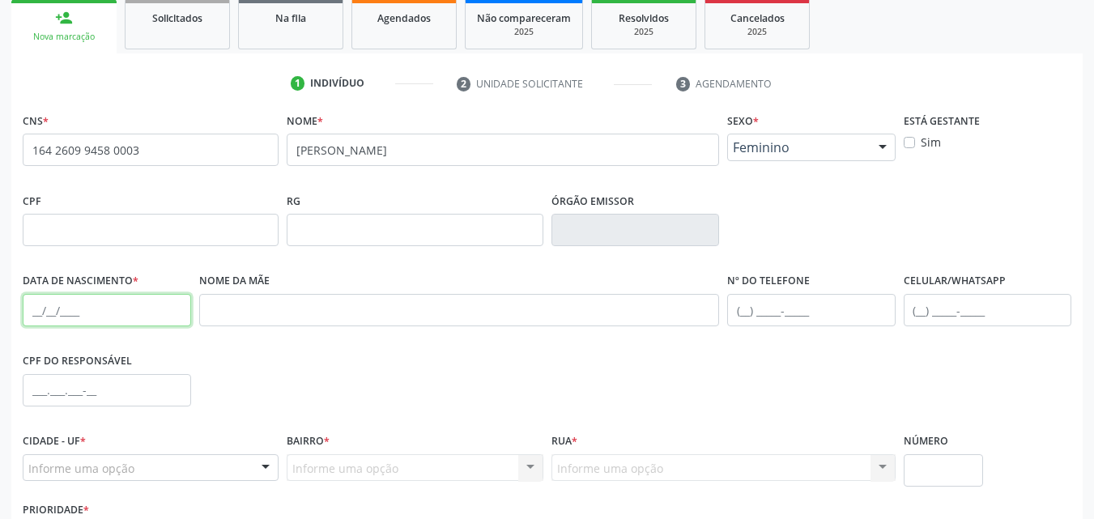
drag, startPoint x: 78, startPoint y: 302, endPoint x: 79, endPoint y: 318, distance: 15.5
click at [78, 304] on input "text" at bounding box center [107, 310] width 168 height 32
type input "21/01/1993"
click at [239, 316] on input "text" at bounding box center [459, 310] width 521 height 32
type input "MARIA ANITA BARROS"
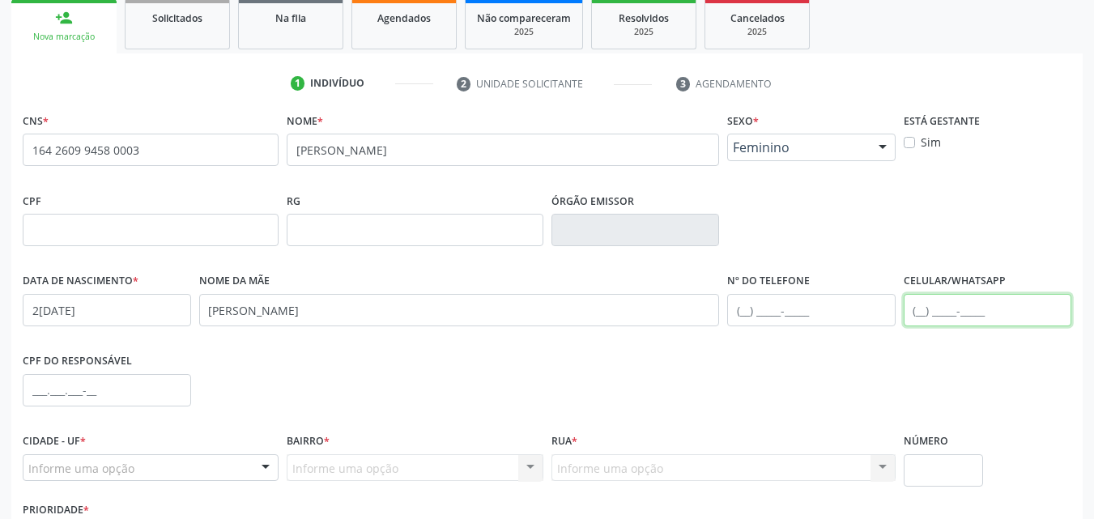
click at [932, 309] on input "text" at bounding box center [988, 310] width 168 height 32
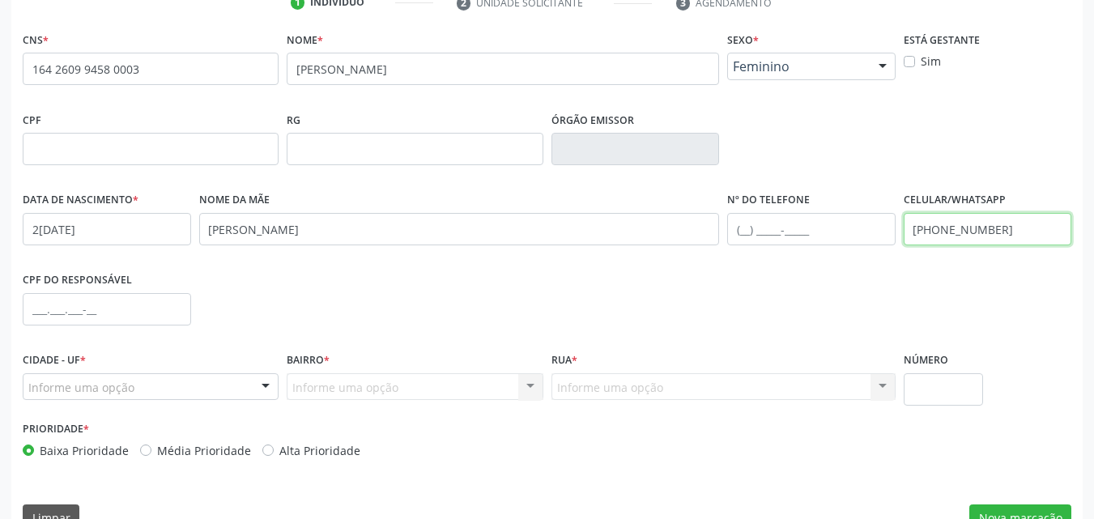
type input "(87) 99999-9999"
click at [271, 386] on div at bounding box center [266, 388] width 24 height 28
drag, startPoint x: 215, startPoint y: 373, endPoint x: 220, endPoint y: 361, distance: 13.4
click at [215, 373] on div "Serra Talhada - PE Nenhum resultado encontrado para: " " Nenhuma opção encontra…" at bounding box center [151, 387] width 256 height 28
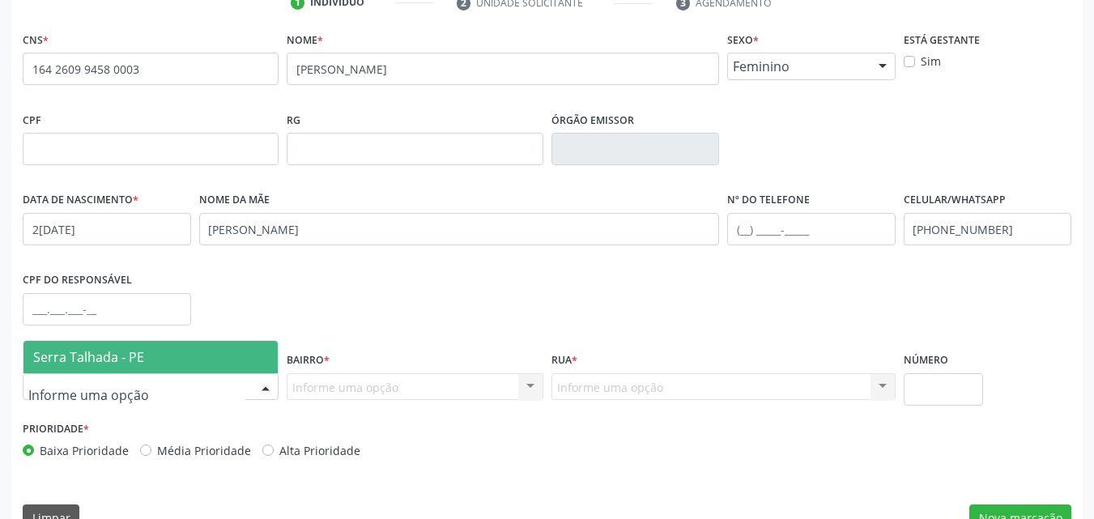
click at [224, 363] on span "Serra Talhada - PE" at bounding box center [150, 357] width 254 height 32
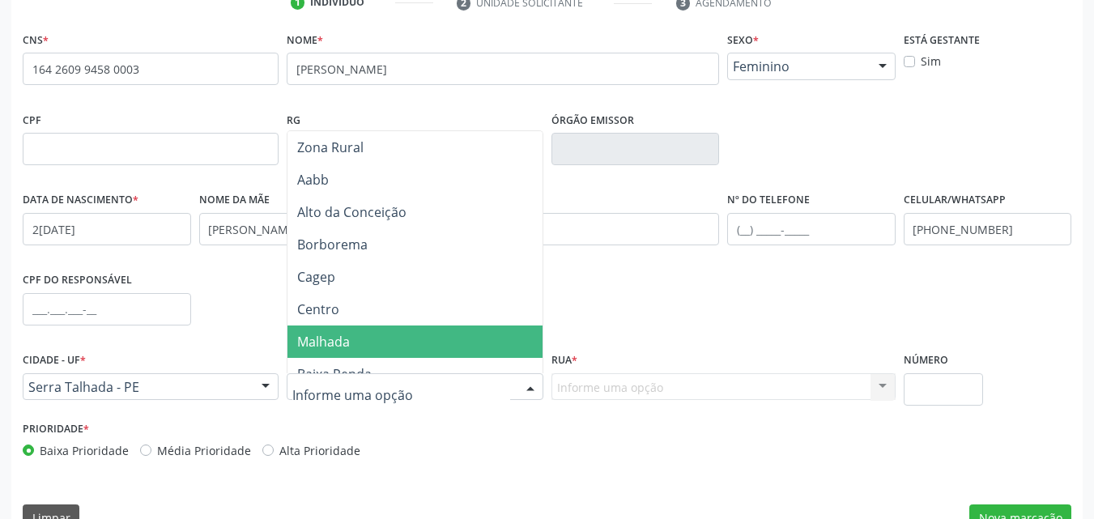
drag, startPoint x: 347, startPoint y: 331, endPoint x: 492, endPoint y: 344, distance: 145.7
click at [353, 332] on span "Malhada" at bounding box center [418, 342] width 260 height 32
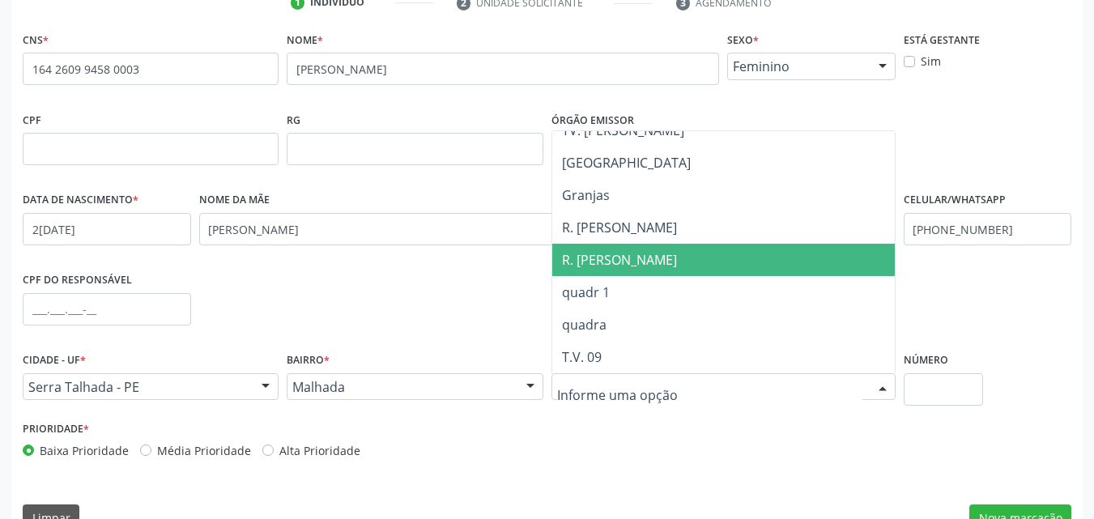
scroll to position [359, 0]
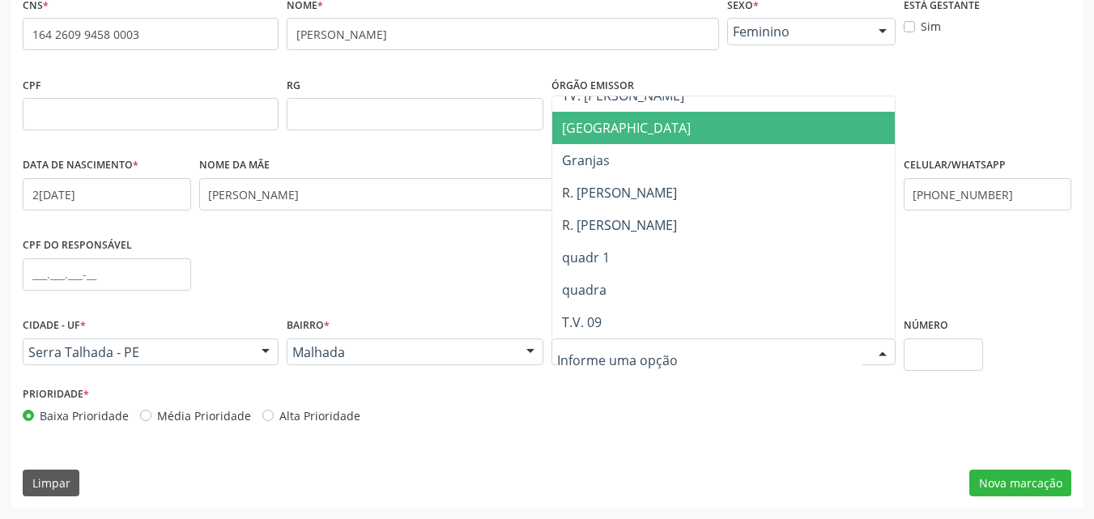
click at [654, 123] on span "[GEOGRAPHIC_DATA]" at bounding box center [723, 128] width 343 height 32
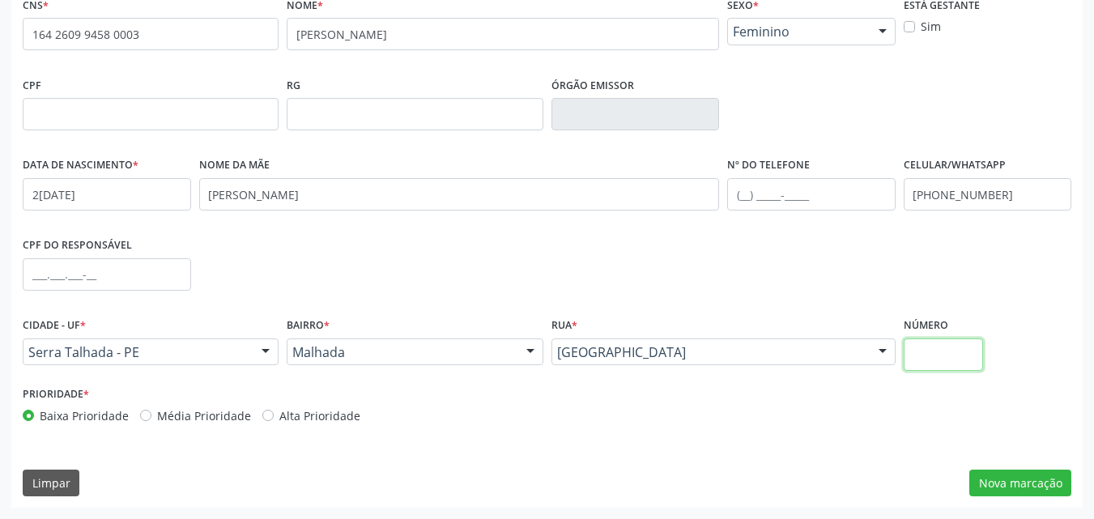
click at [932, 356] on input "text" at bounding box center [944, 355] width 80 height 32
type input "126"
click at [1030, 484] on button "Nova marcação" at bounding box center [1021, 484] width 102 height 28
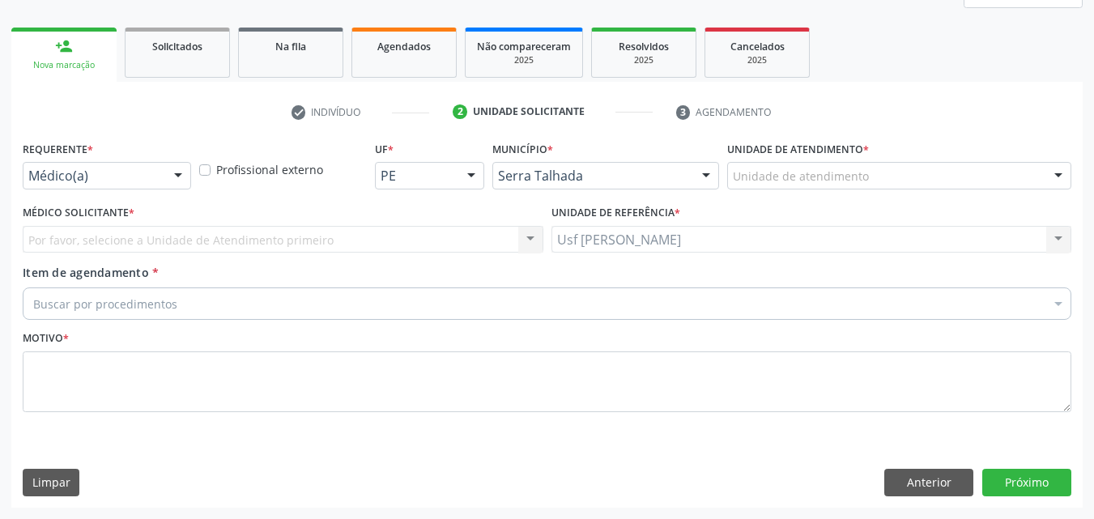
scroll to position [215, 0]
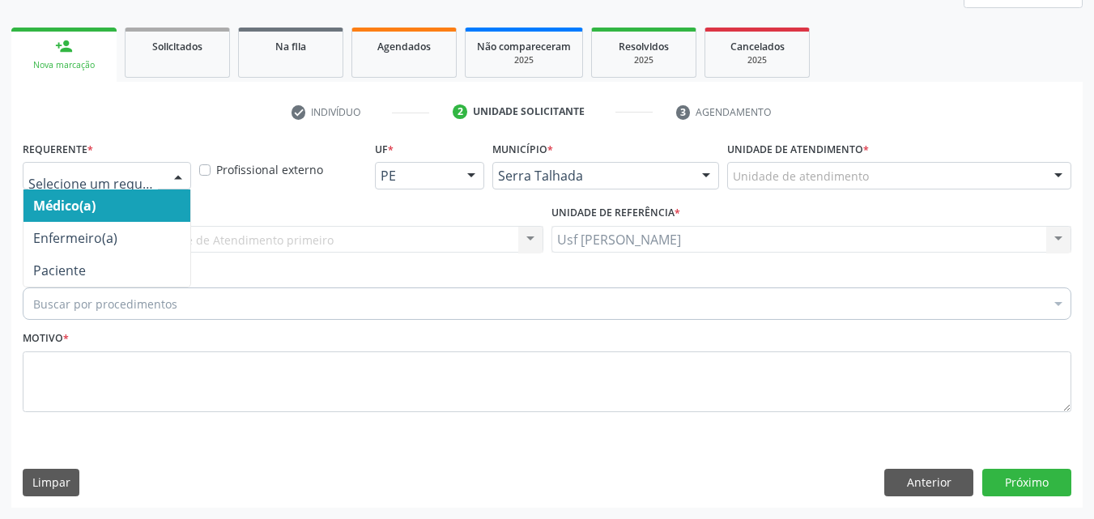
click at [181, 175] on div at bounding box center [178, 177] width 24 height 28
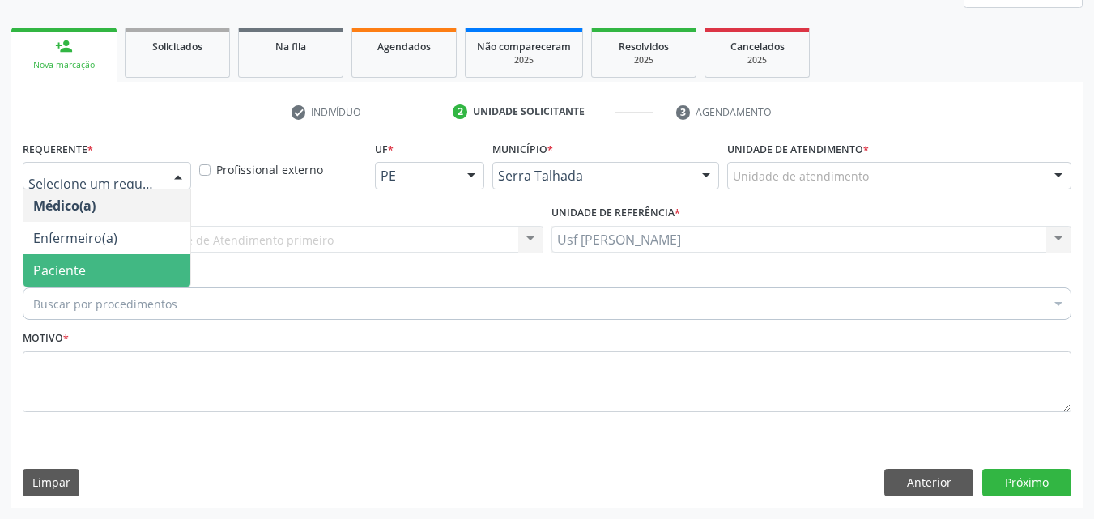
drag, startPoint x: 142, startPoint y: 262, endPoint x: 139, endPoint y: 308, distance: 46.2
click at [141, 268] on span "Paciente" at bounding box center [106, 270] width 167 height 32
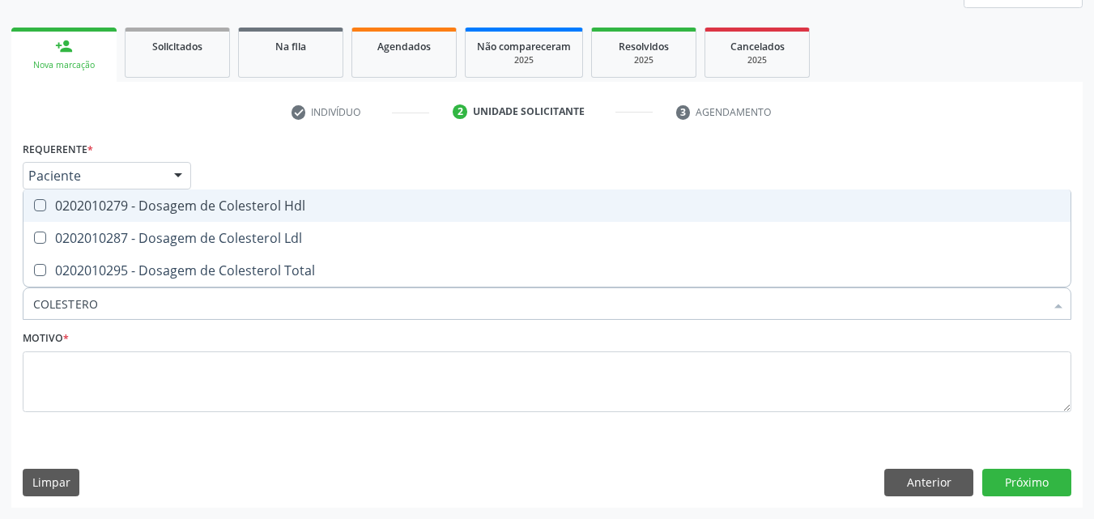
type input "COLESTEROL"
drag, startPoint x: 44, startPoint y: 207, endPoint x: 44, endPoint y: 215, distance: 8.9
click at [44, 210] on Hdl at bounding box center [40, 205] width 12 height 12
click at [34, 210] on Hdl "checkbox" at bounding box center [28, 205] width 11 height 11
checkbox Hdl "true"
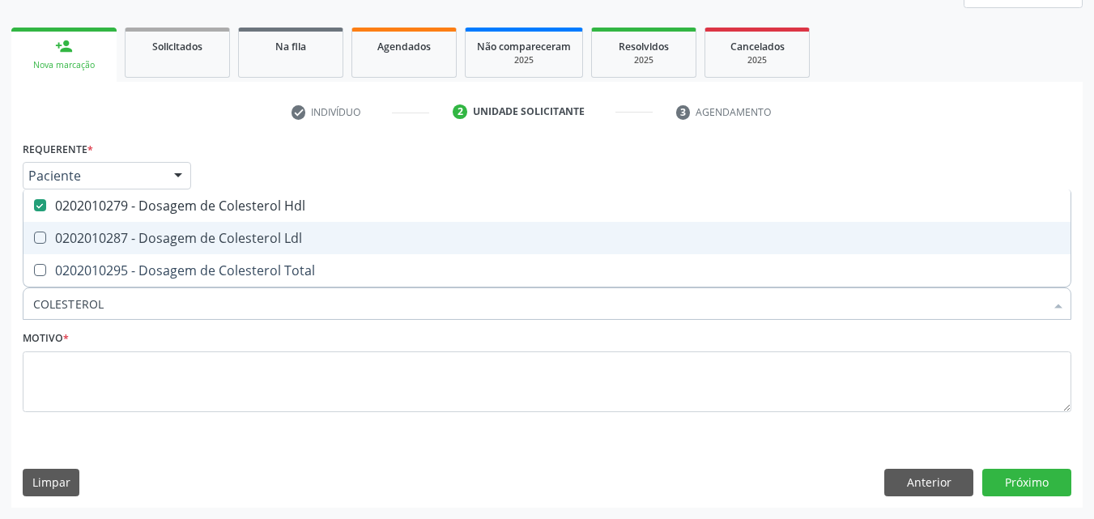
drag, startPoint x: 45, startPoint y: 238, endPoint x: 38, endPoint y: 258, distance: 20.8
click at [45, 241] on Ldl at bounding box center [40, 238] width 12 height 12
click at [34, 241] on Ldl "checkbox" at bounding box center [28, 237] width 11 height 11
checkbox Ldl "true"
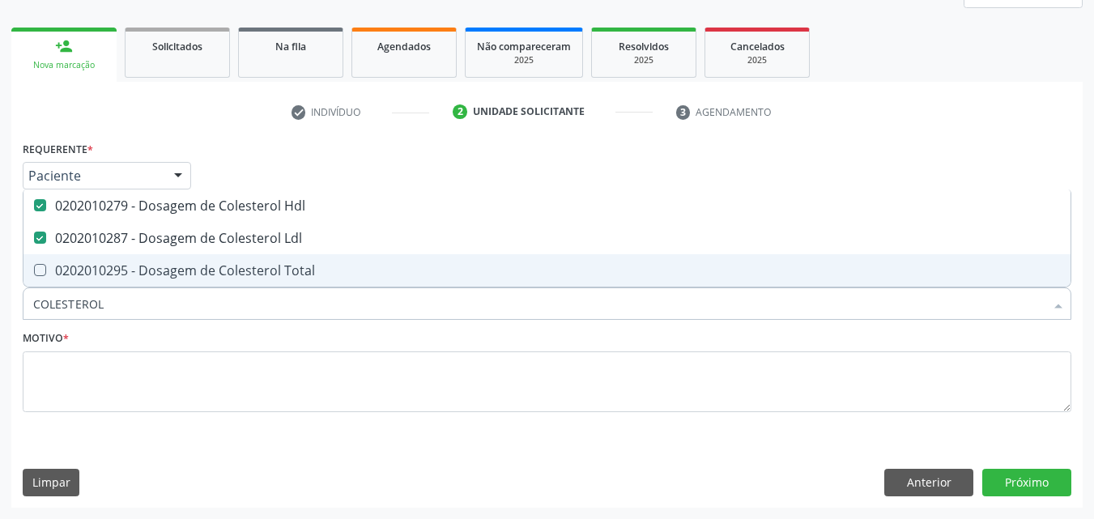
drag, startPoint x: 36, startPoint y: 266, endPoint x: 49, endPoint y: 275, distance: 16.9
click at [36, 267] on Total at bounding box center [40, 270] width 12 height 12
click at [34, 267] on Total "checkbox" at bounding box center [28, 270] width 11 height 11
checkbox Total "true"
type input "COLE"
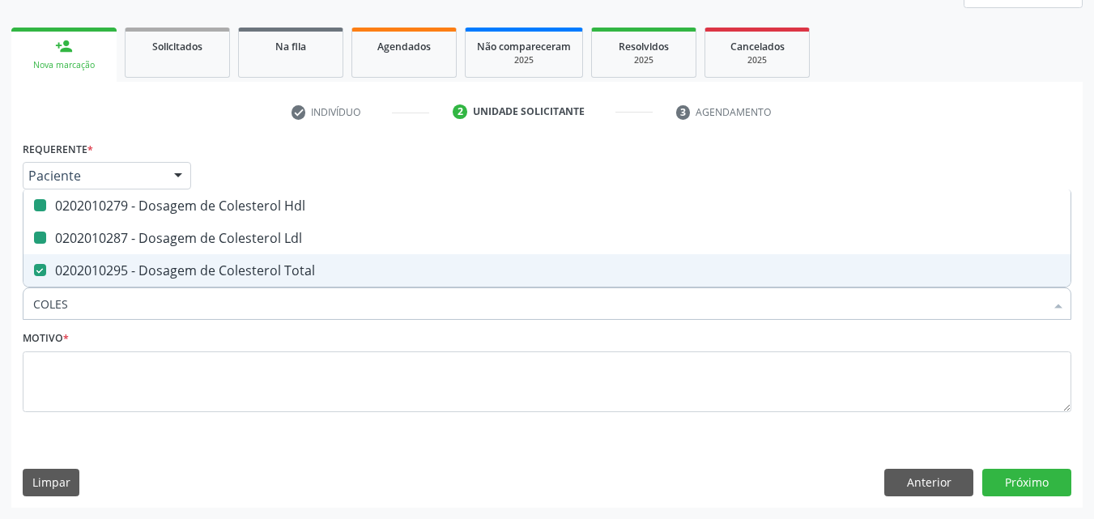
checkbox Hdl "false"
checkbox Ldl "false"
checkbox Total "false"
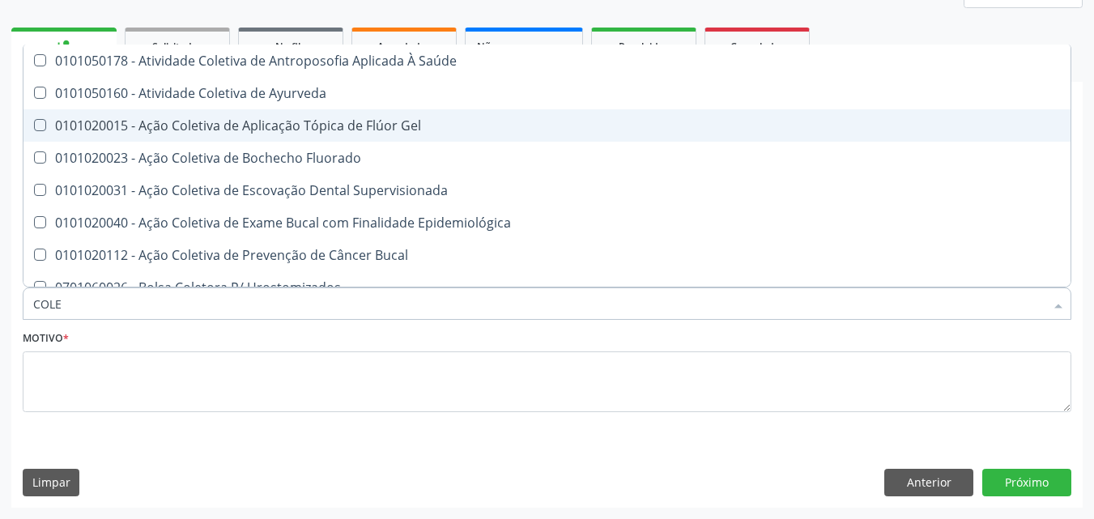
type input "COL"
checkbox Hdl "false"
checkbox Ldl "false"
checkbox Total "false"
type input "C"
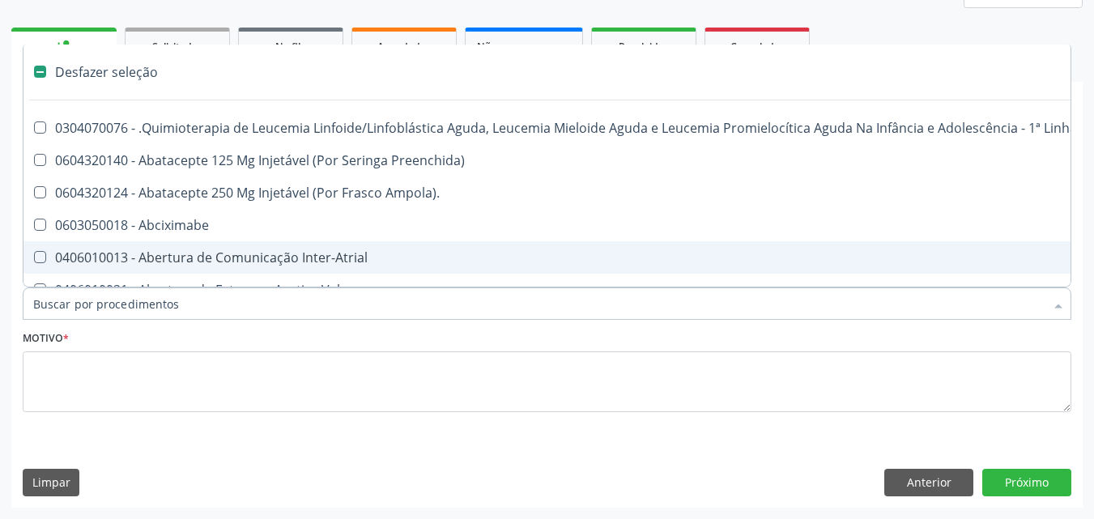
click at [156, 306] on input "Item de agendamento *" at bounding box center [539, 304] width 1012 height 32
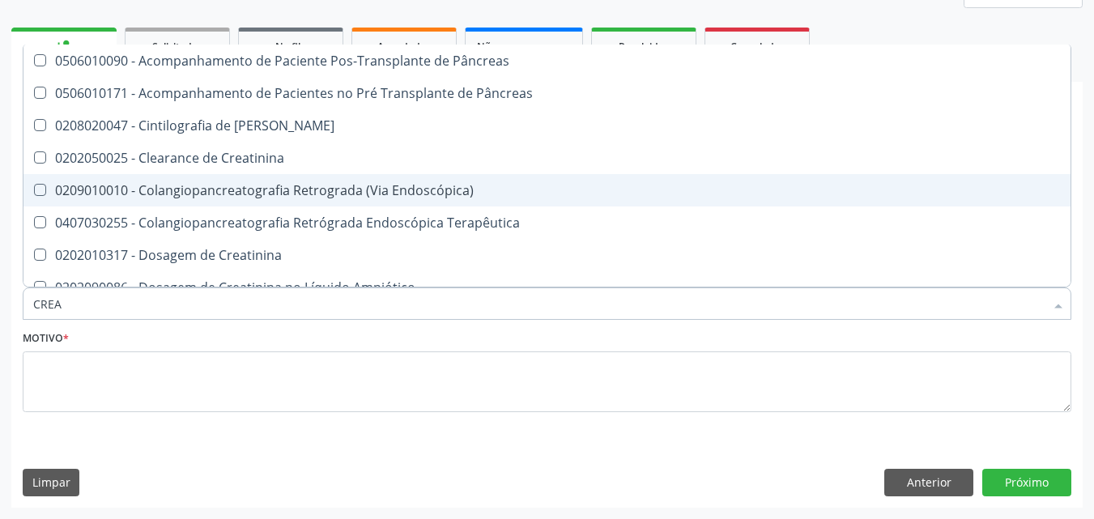
type input "CREAT"
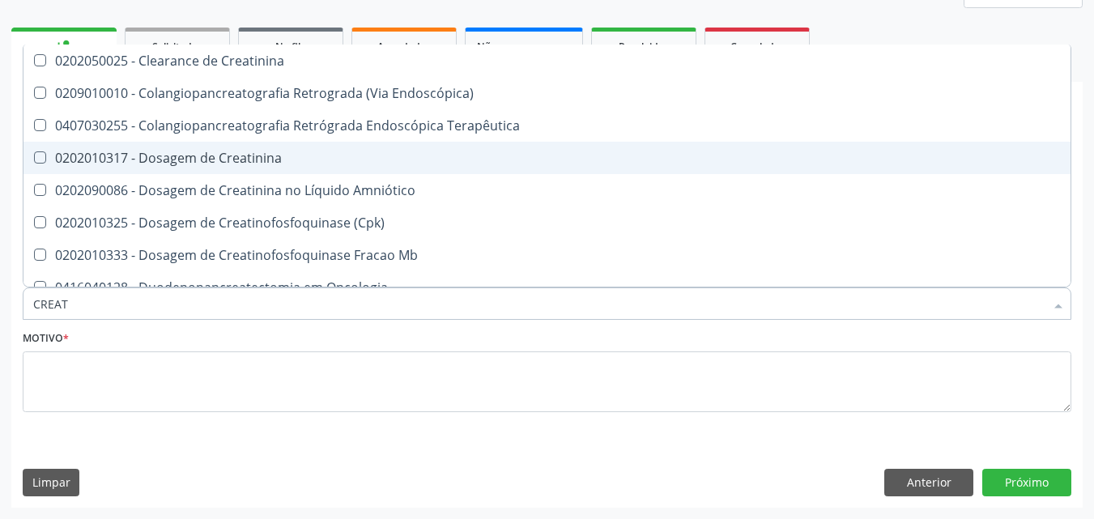
click at [38, 156] on Creatinina at bounding box center [40, 157] width 12 height 12
click at [34, 156] on Creatinina "checkbox" at bounding box center [28, 157] width 11 height 11
checkbox Creatinina "true"
type input "CREA"
checkbox Creatinina "false"
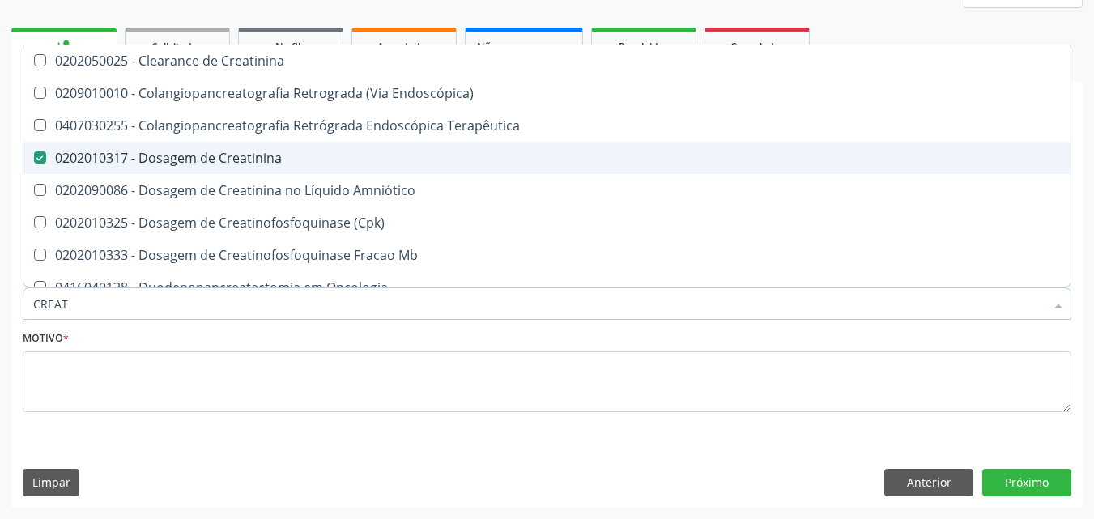
checkbox Mb "true"
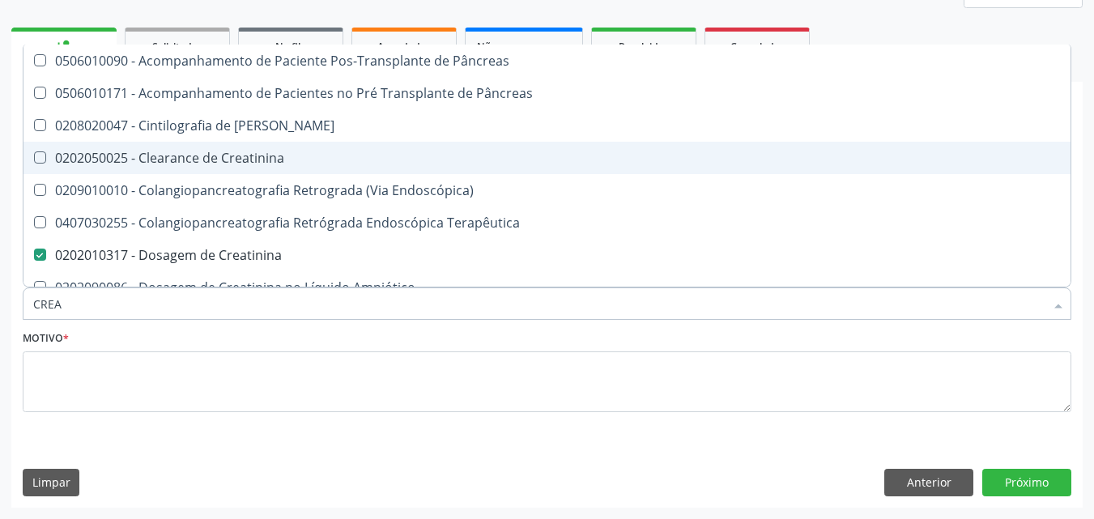
type input "CRE"
checkbox Creatinina "false"
checkbox Oncologia "true"
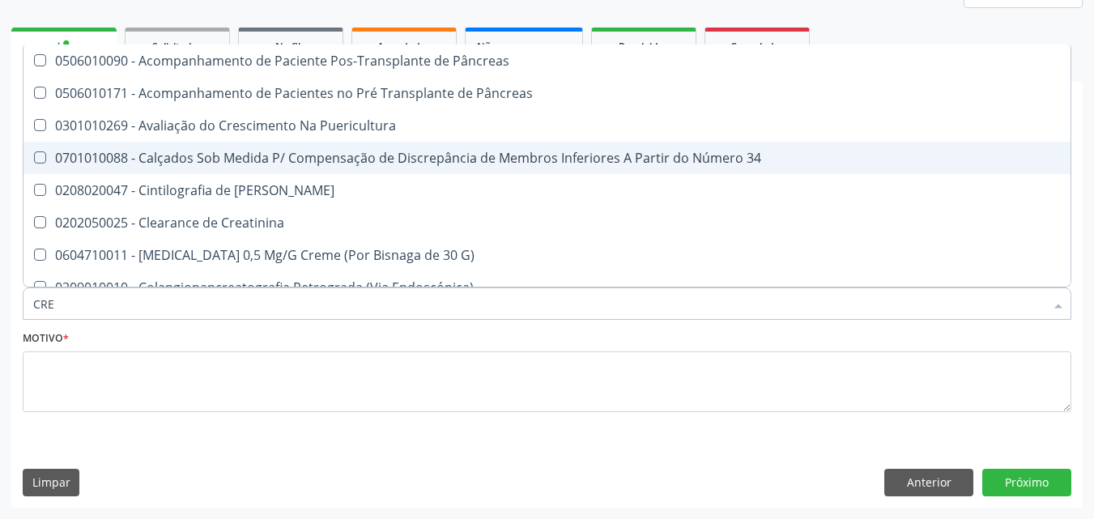
type input "CR"
checkbox Creatinina "false"
type input "C"
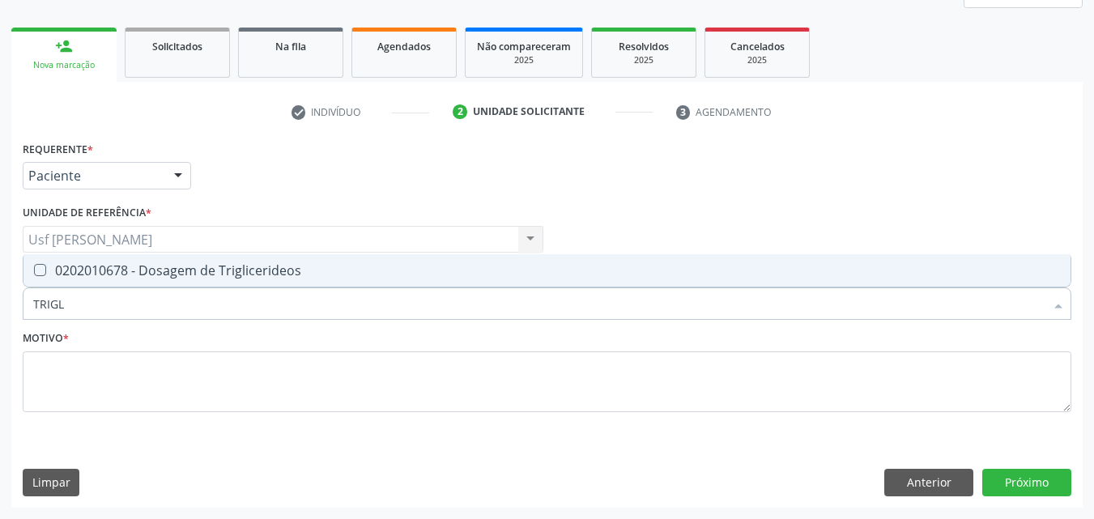
type input "TRIGLI"
click at [43, 271] on Triglicerideos at bounding box center [40, 270] width 12 height 12
click at [34, 271] on Triglicerideos "checkbox" at bounding box center [28, 270] width 11 height 11
checkbox Triglicerideos "true"
type input "TRI"
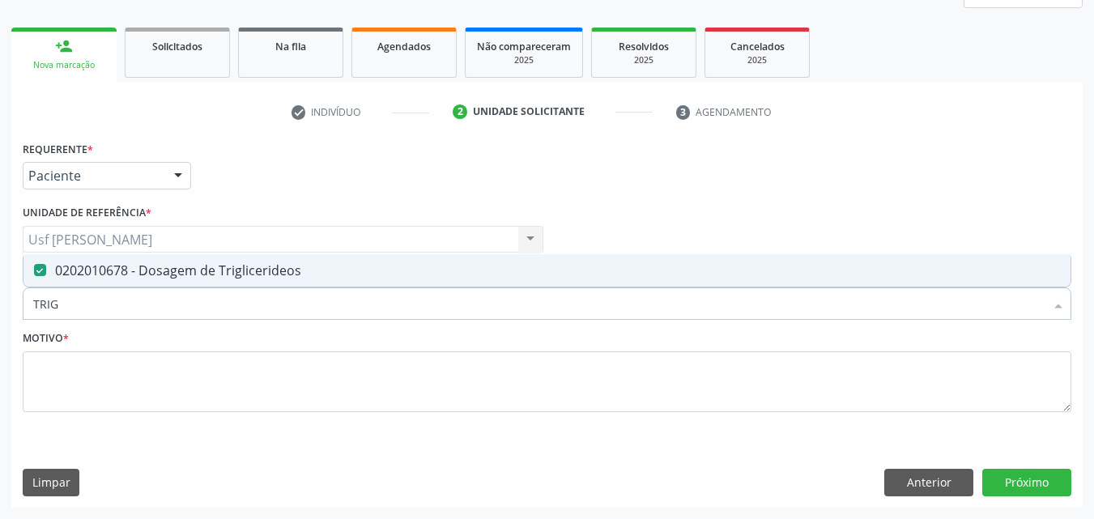
checkbox Triglicerideos "false"
type input "T"
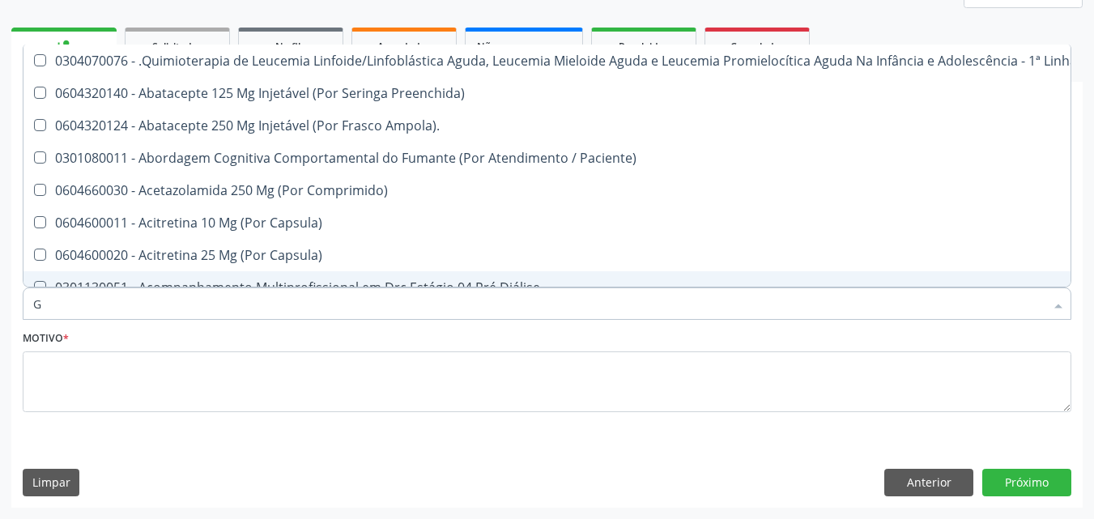
type input "GL"
checkbox Pé "true"
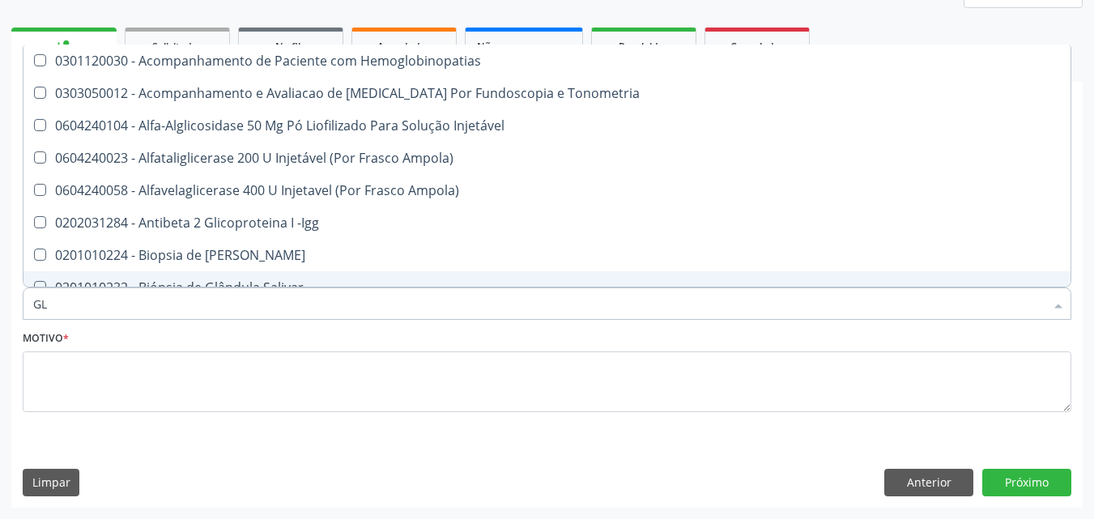
type input "GLI"
checkbox Glomerular "true"
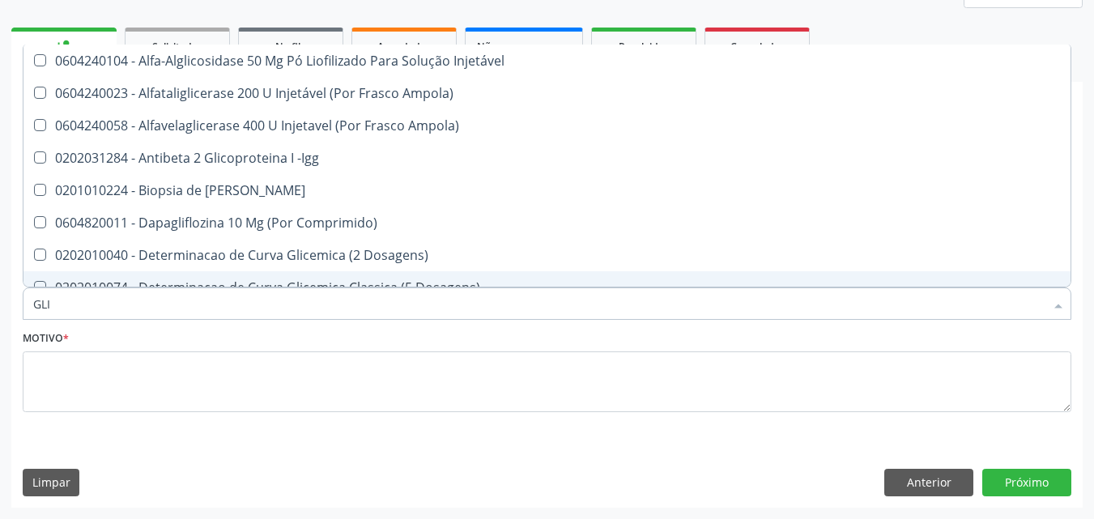
type input "GLIC"
checkbox Derrames "true"
checkbox Triglicerideos "false"
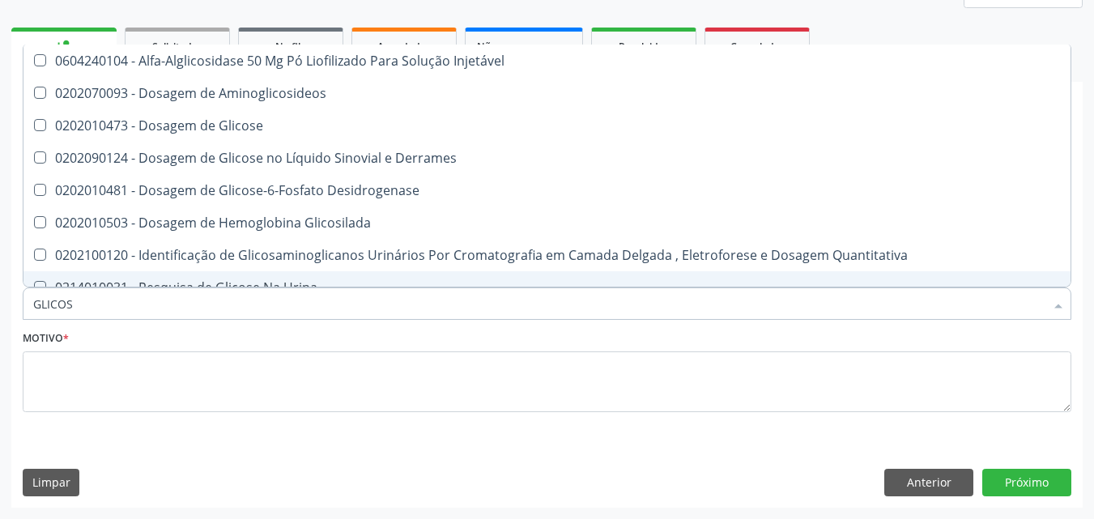
type input "GLICOSE"
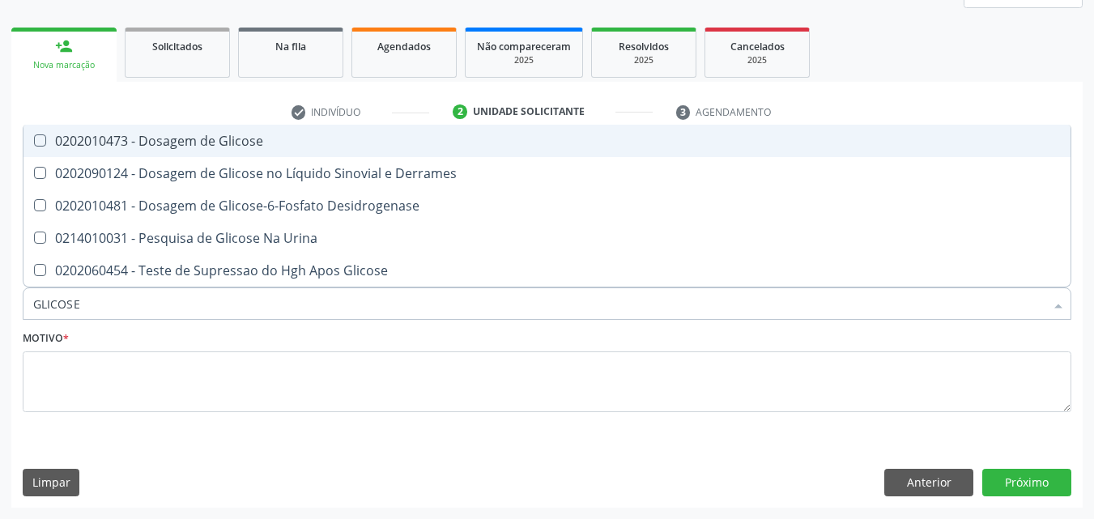
click at [41, 138] on Glicose at bounding box center [40, 140] width 12 height 12
click at [34, 138] on Glicose "checkbox" at bounding box center [28, 140] width 11 height 11
checkbox Glicose "true"
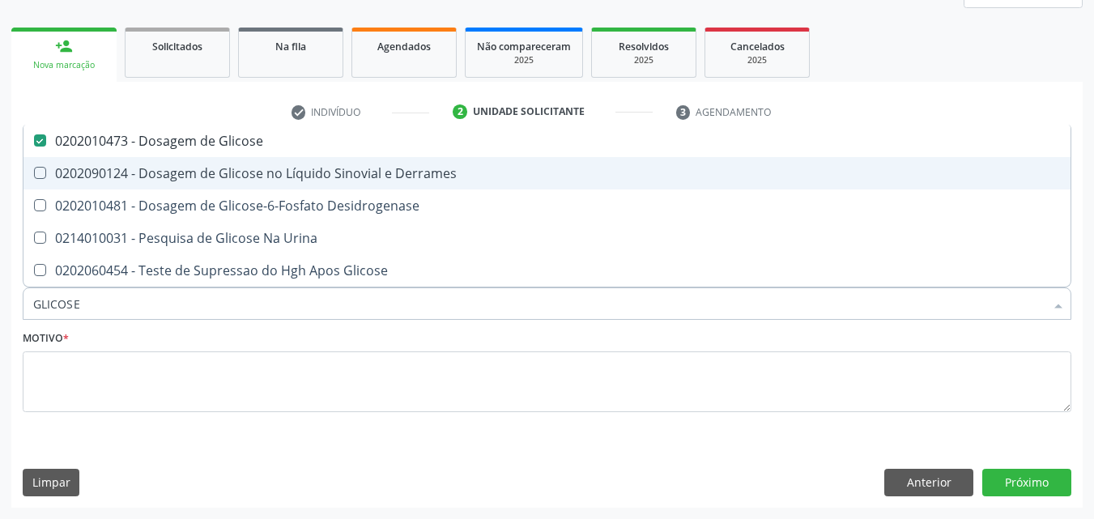
type input "GLICOS"
checkbox Glicose "false"
checkbox Desidrogenase "true"
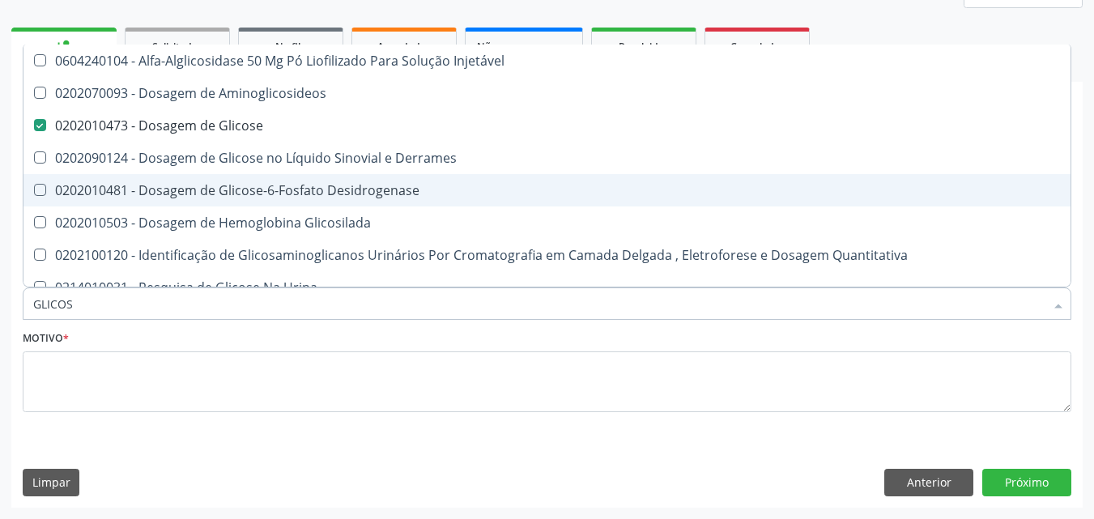
type input "GLICO"
checkbox Glicose "false"
checkbox Glicosilada "true"
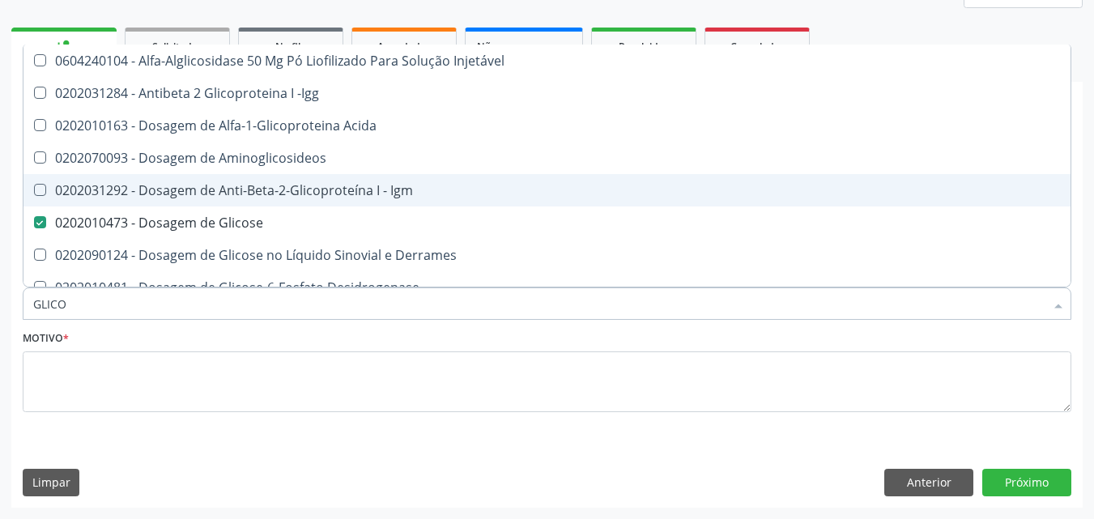
type input "GLIC"
checkbox Glicose "false"
checkbox Glicose "true"
type input "GLI"
checkbox Glicose "false"
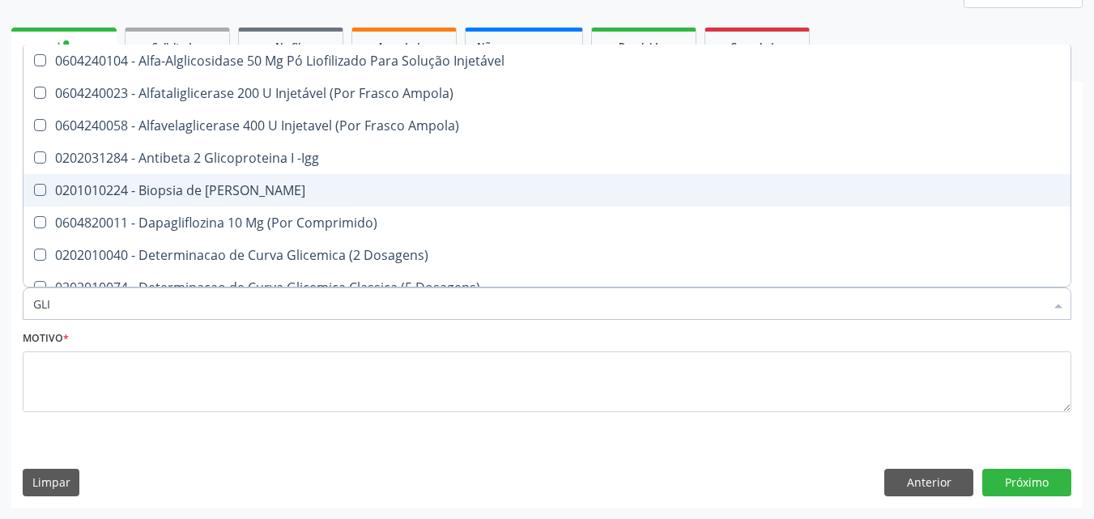
type input "GL"
checkbox Glicose "false"
checkbox Triglicerideos "false"
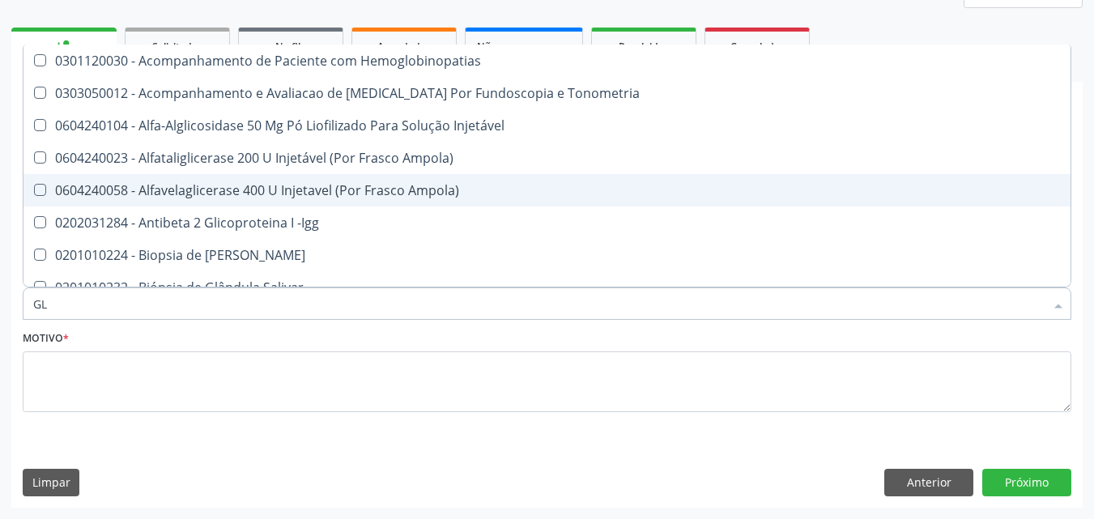
type input "G"
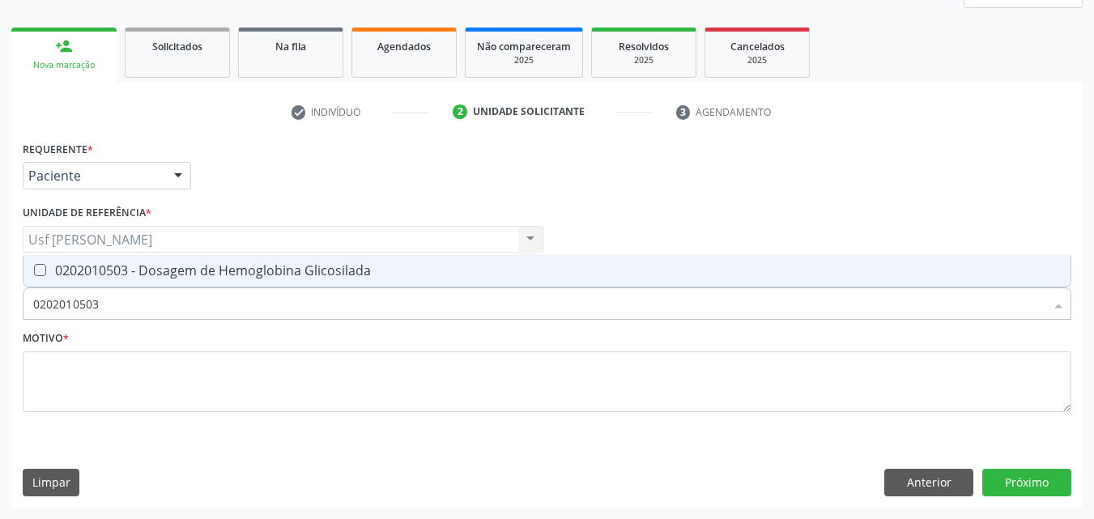
click at [36, 269] on Glicosilada at bounding box center [40, 270] width 12 height 12
click at [34, 269] on Glicosilada "checkbox" at bounding box center [28, 270] width 11 height 11
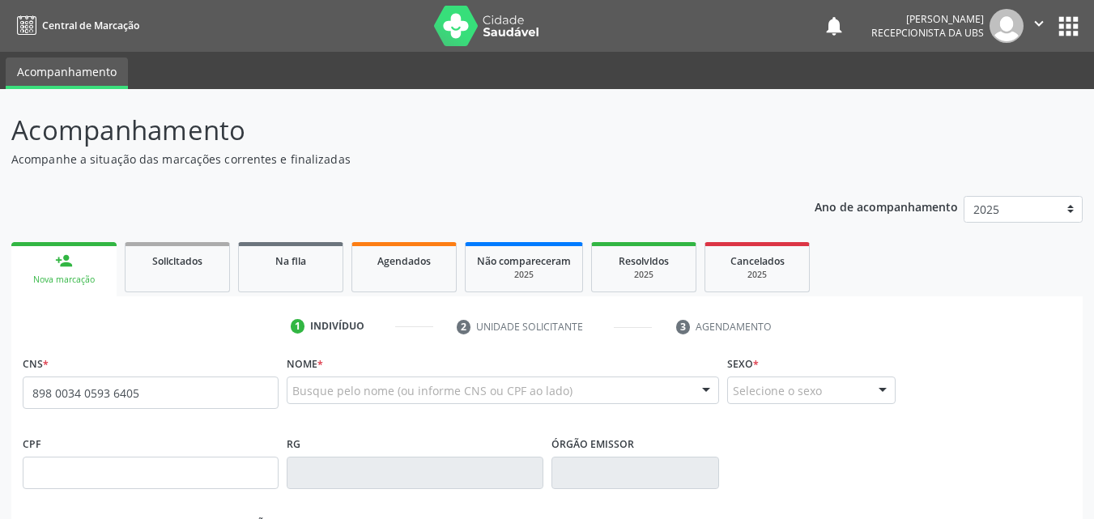
type input "898 0034 0593 6405"
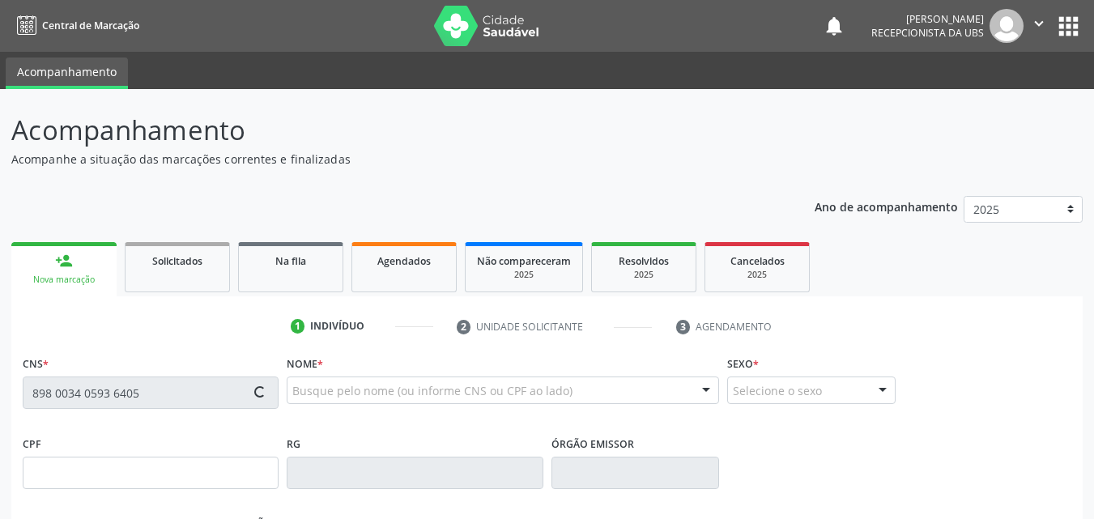
type input "122.070.644-25"
type input "[DATE]"
type input "[PERSON_NAME]"
type input "[PHONE_NUMBER]"
type input "093.491.284-03"
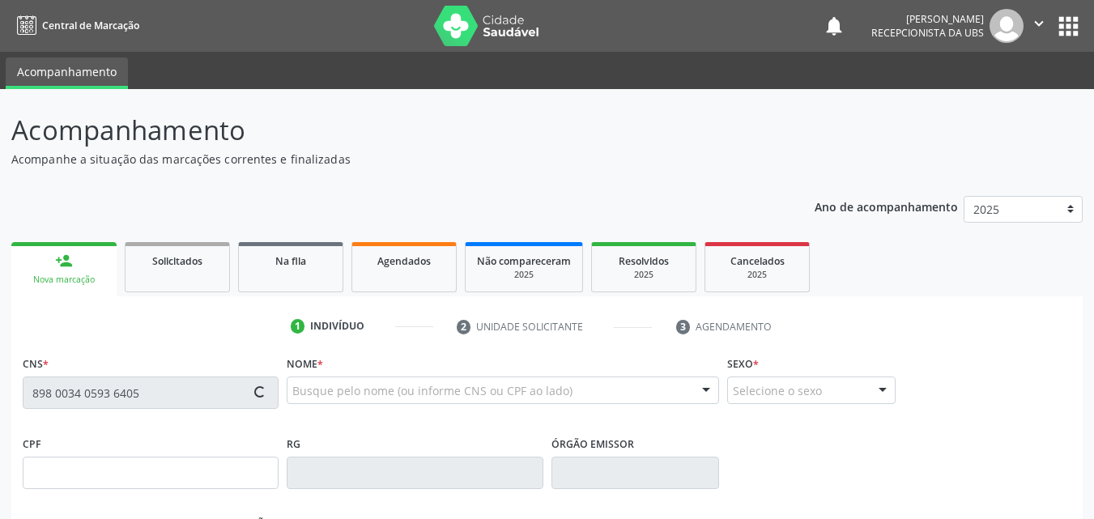
type input "609"
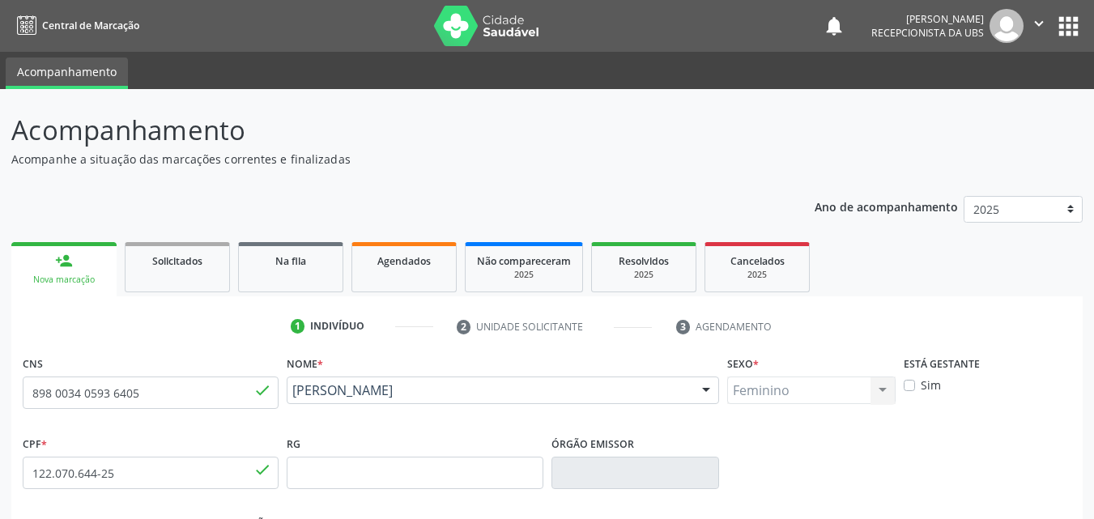
scroll to position [359, 0]
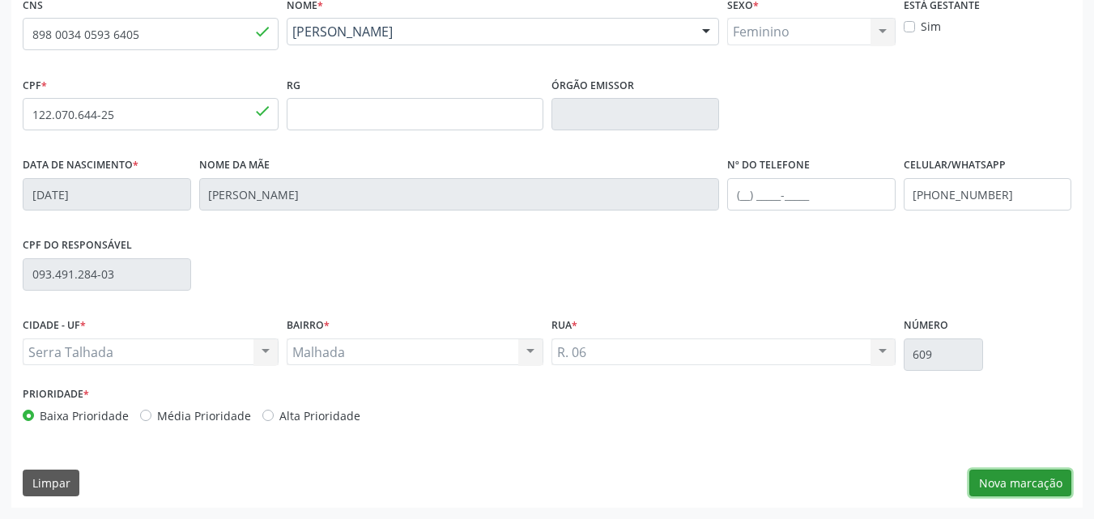
click at [1018, 482] on button "Nova marcação" at bounding box center [1021, 484] width 102 height 28
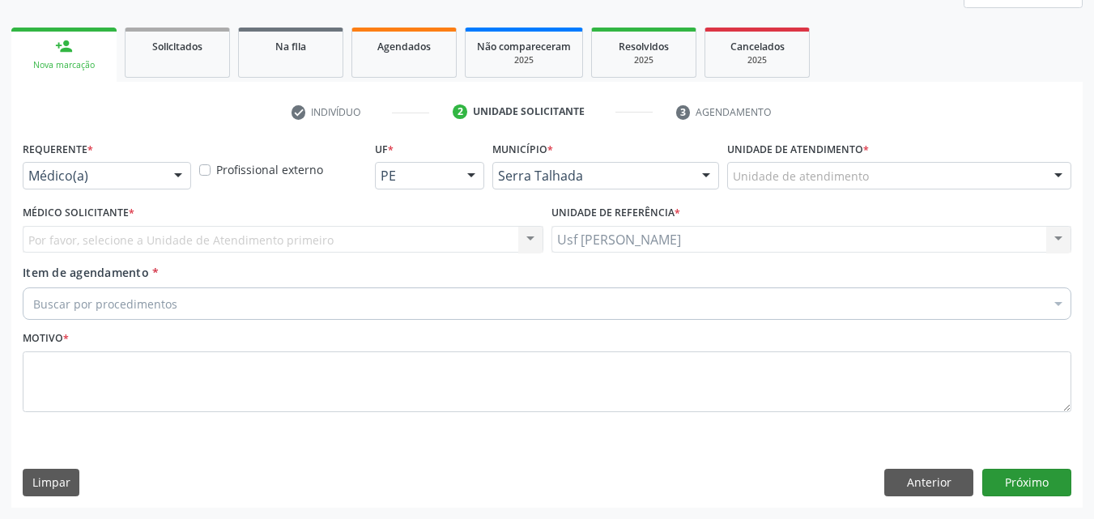
scroll to position [215, 0]
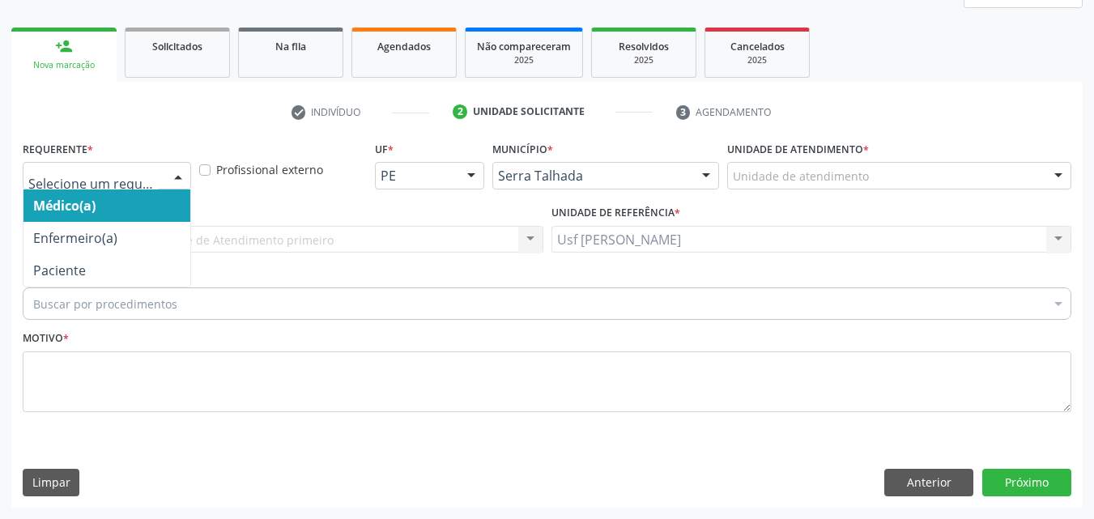
click at [177, 178] on div at bounding box center [178, 177] width 24 height 28
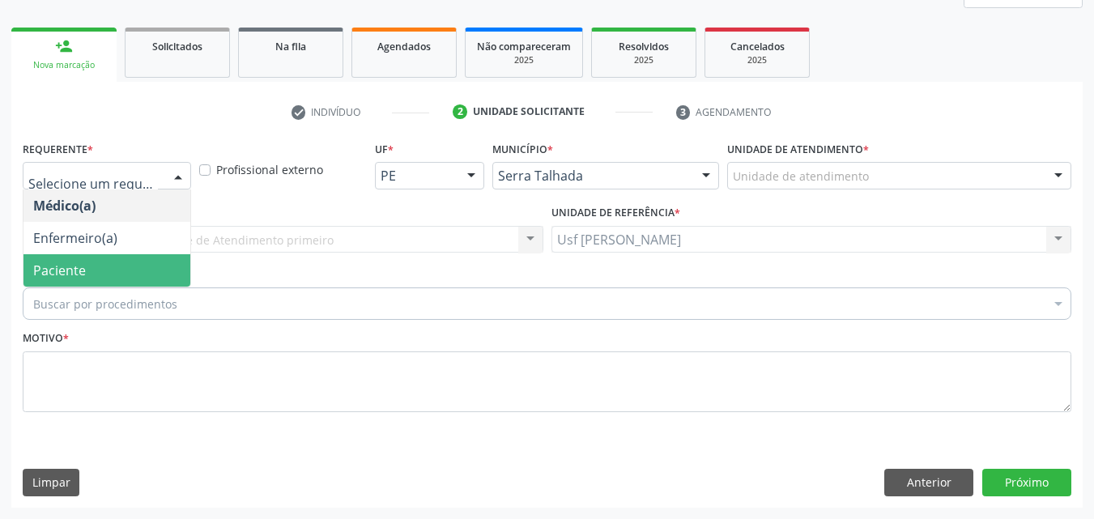
drag, startPoint x: 135, startPoint y: 271, endPoint x: 129, endPoint y: 292, distance: 22.0
click at [133, 273] on span "Paciente" at bounding box center [106, 270] width 167 height 32
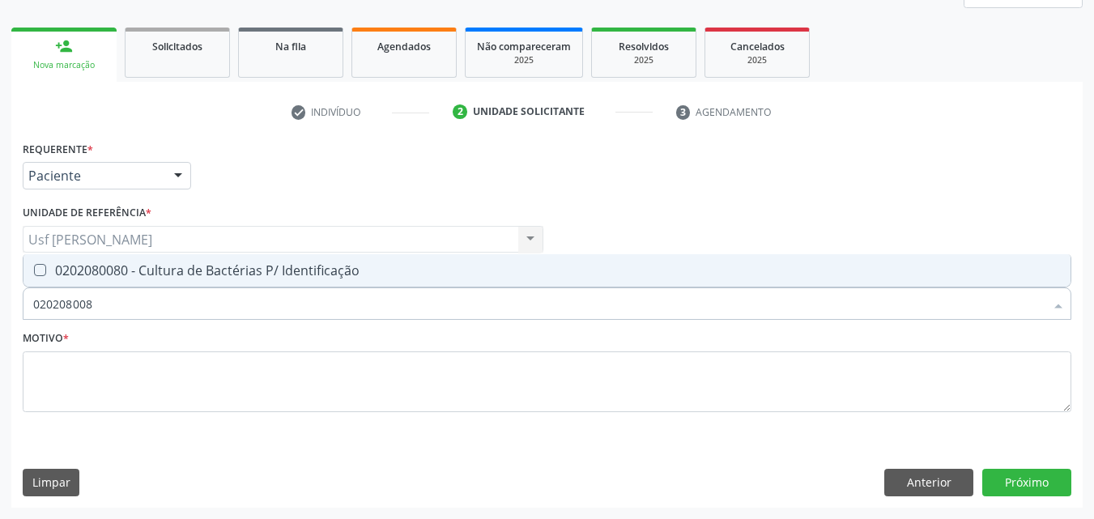
type input "0202080080"
click at [46, 267] on div "0202080080 - Cultura de Bactérias P/ Identificação" at bounding box center [547, 270] width 1028 height 13
checkbox Identificação "true"
type input "02020800"
checkbox Identificação "false"
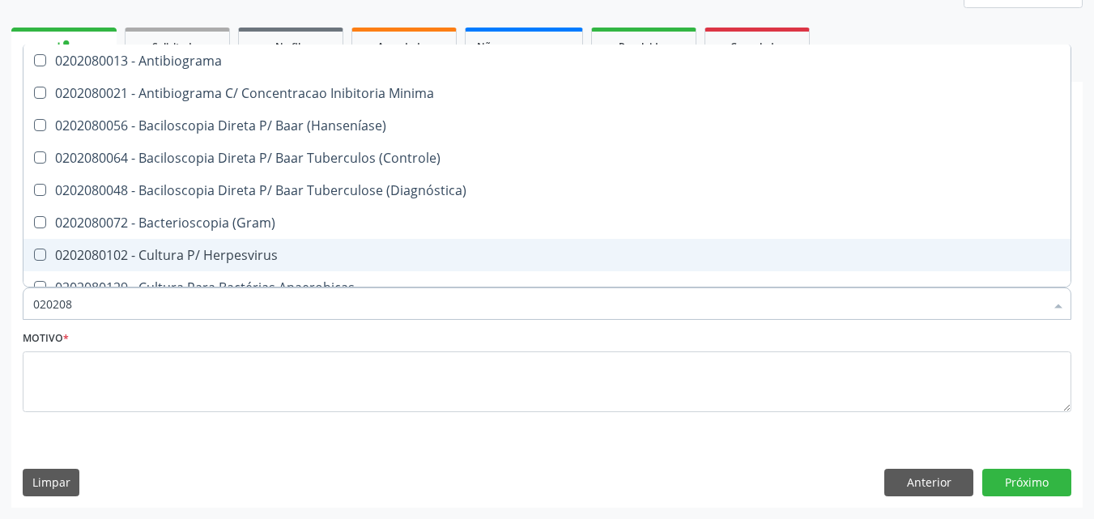
type input "02020"
checkbox Identificação "false"
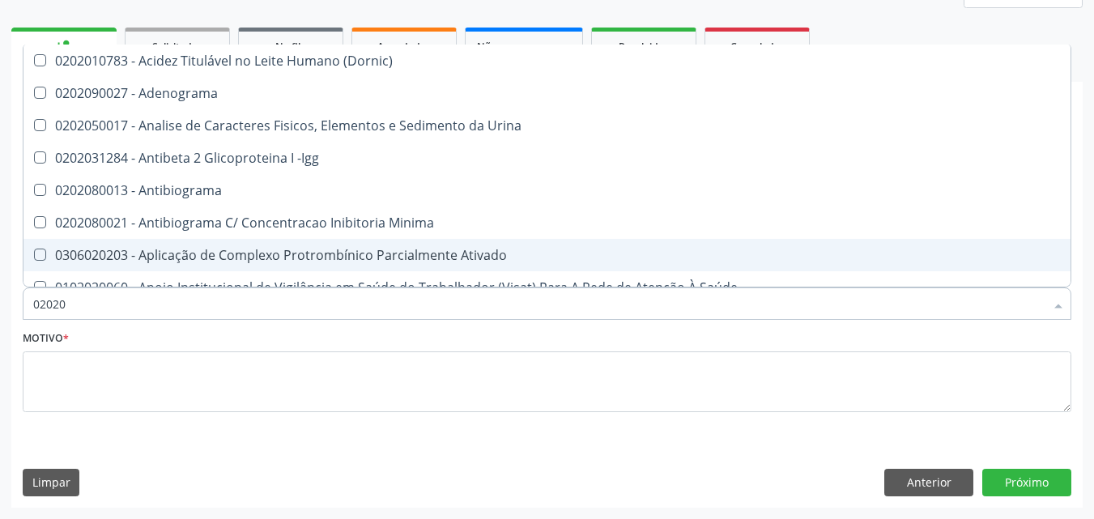
type input "0202"
checkbox Identificação "false"
checkbox Parceria\) "true"
type input "020"
checkbox Identificação "false"
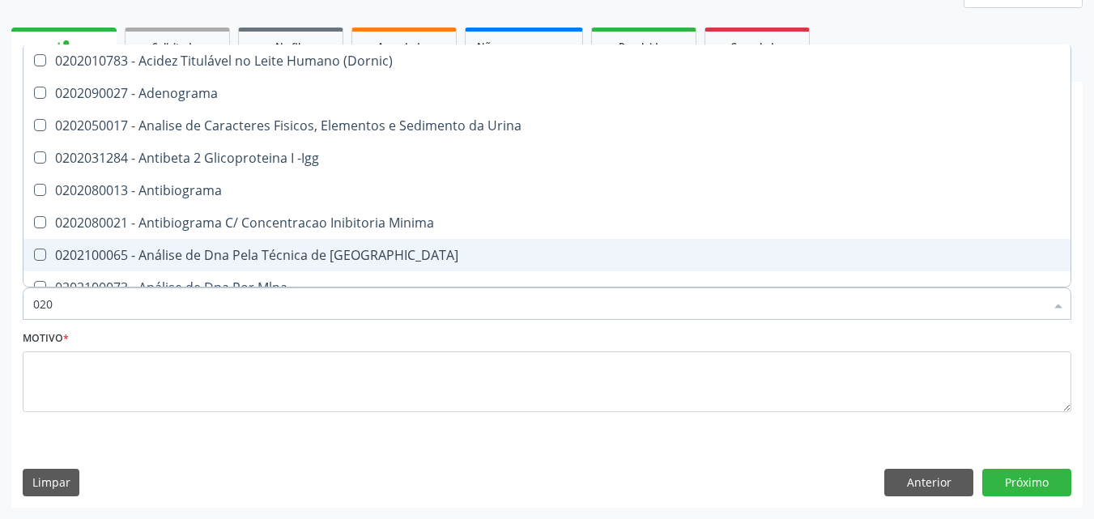
checkbox Blot\/Imunoblot\) "true"
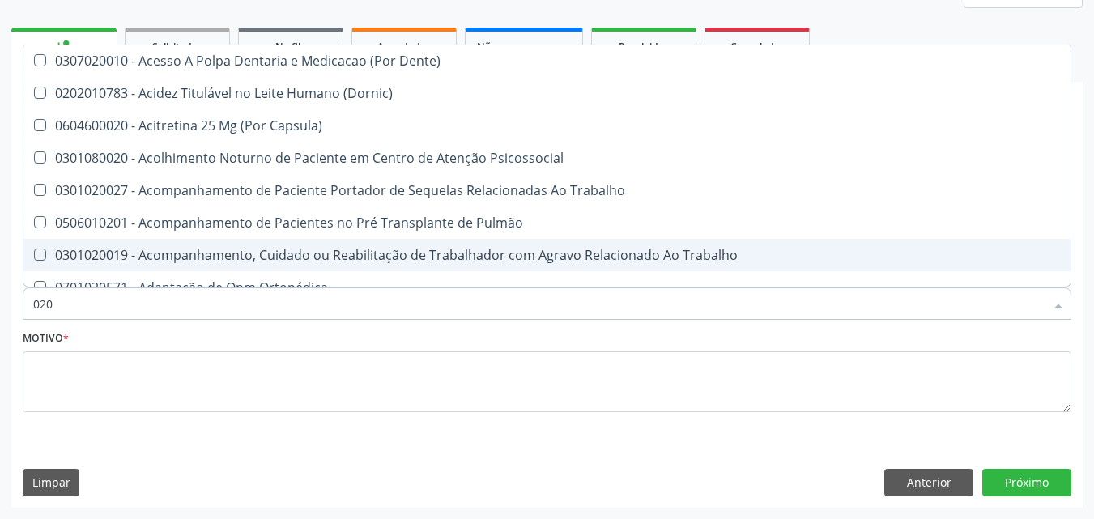
type input "0202"
checkbox Blot "true"
checkbox Identificação "false"
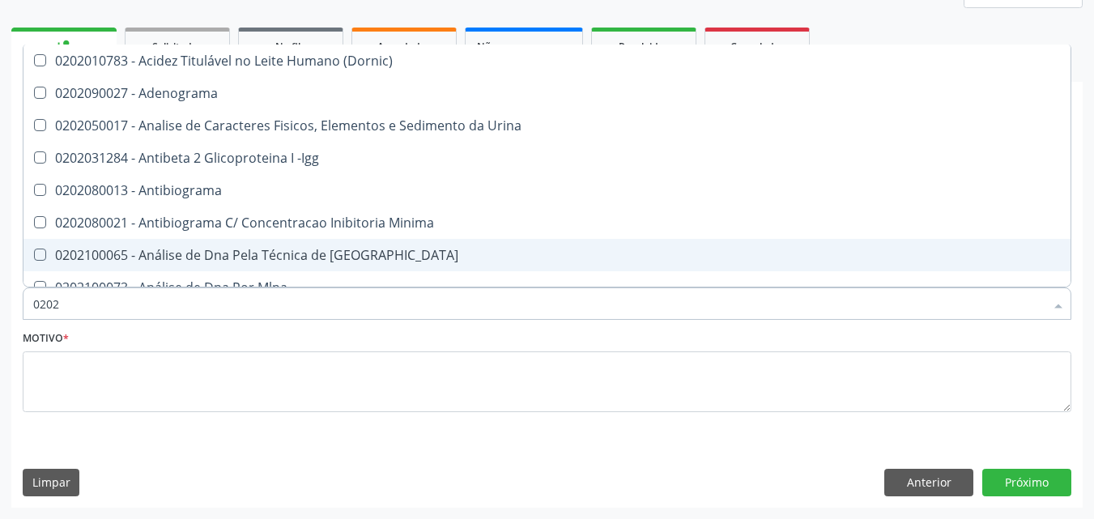
type input "02021"
checkbox Identificação "false"
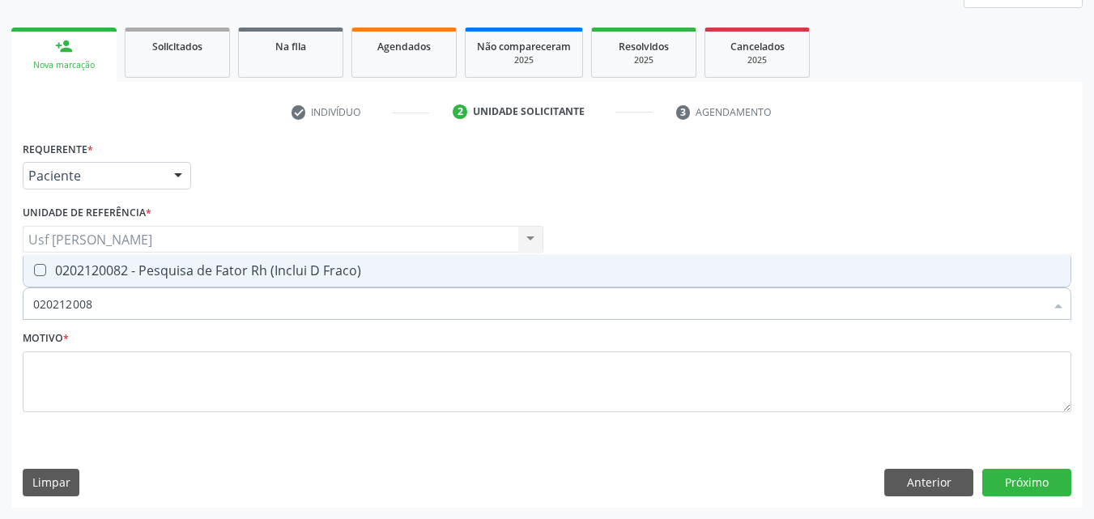
type input "0202120082"
click at [35, 271] on Fraco\) at bounding box center [40, 270] width 12 height 12
click at [34, 271] on Fraco\) "checkbox" at bounding box center [28, 270] width 11 height 11
checkbox Fraco\) "true"
type input "02021200"
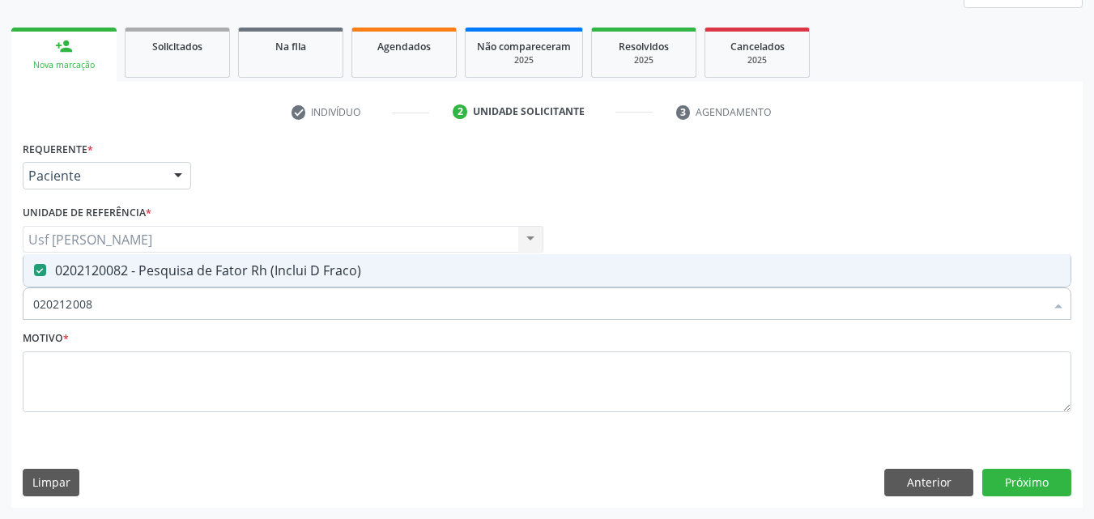
checkbox Fraco\) "false"
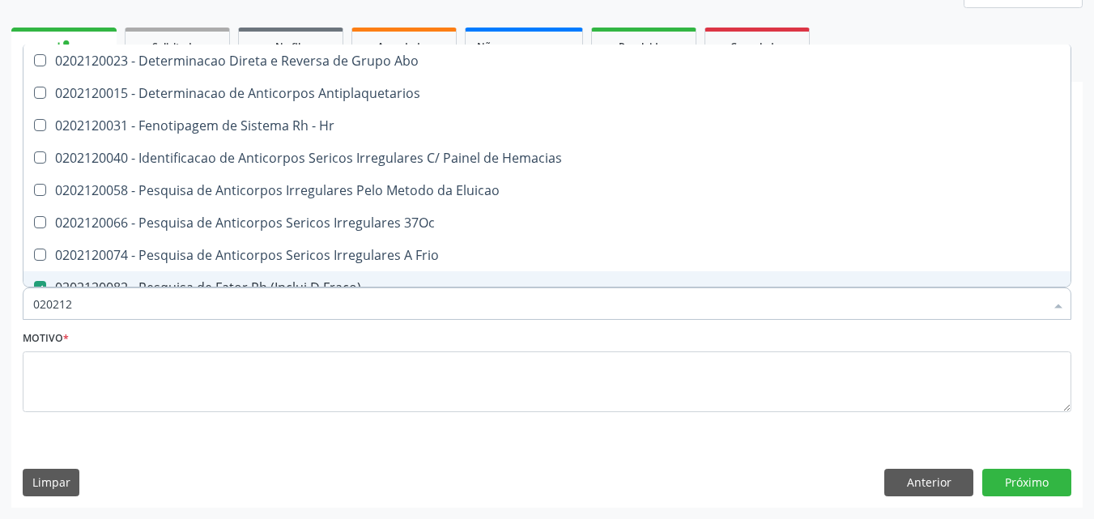
type input "02021"
checkbox Fraco\) "false"
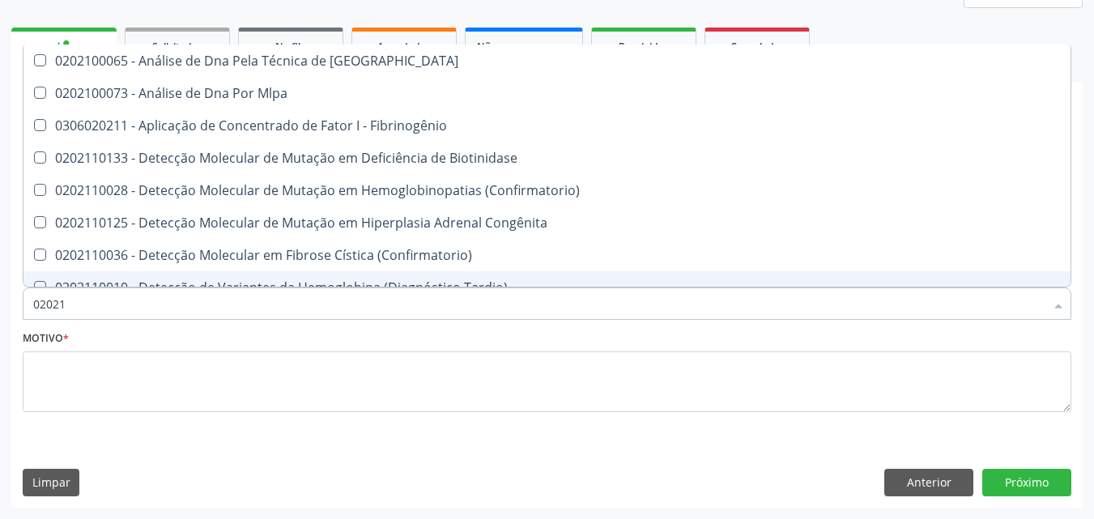
type input "0202"
checkbox Oncologia "true"
checkbox Fraco\) "false"
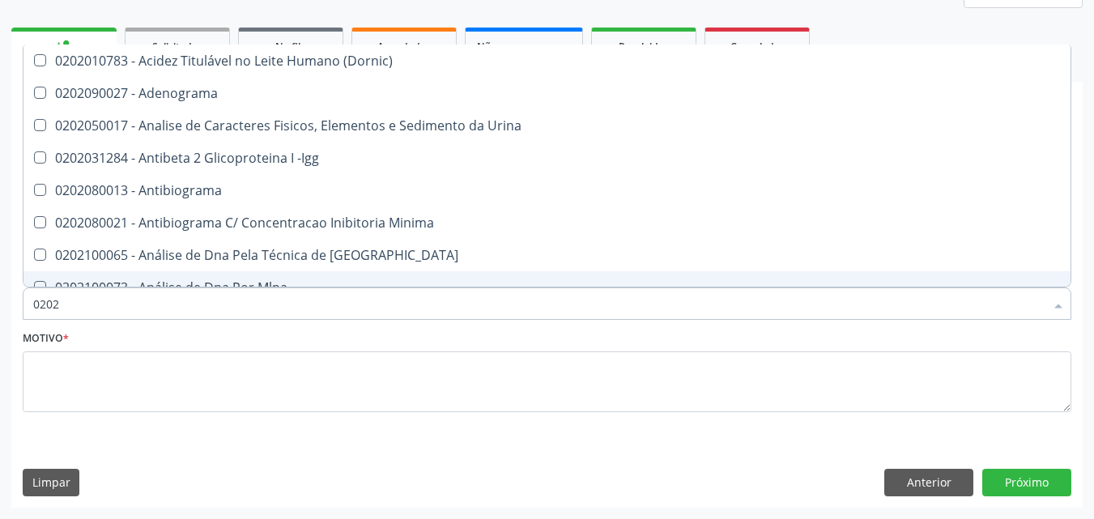
type input "02020"
checkbox Anaerobicas "true"
checkbox Identificação "false"
checkbox Fraco\) "false"
type input "020203"
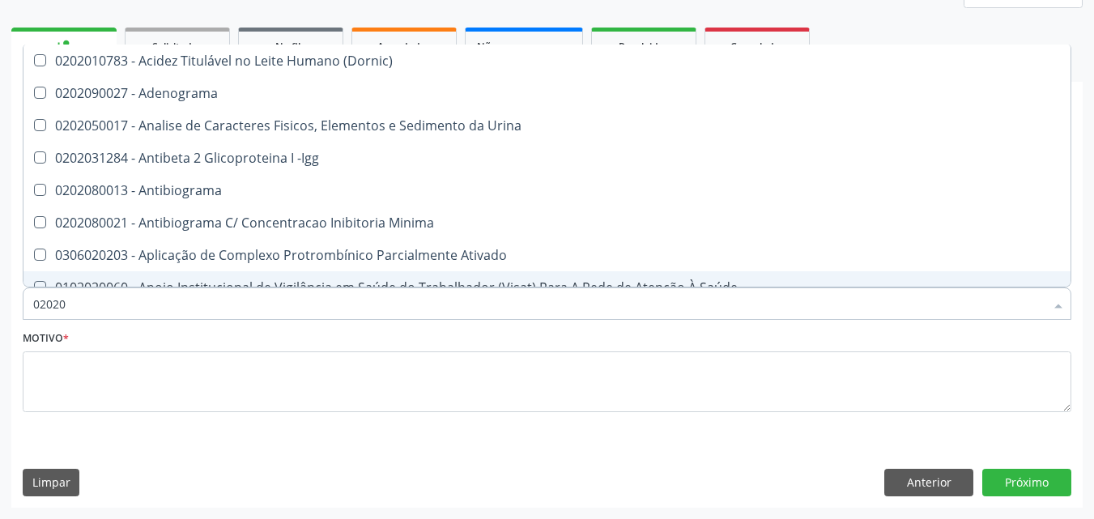
checkbox Identificação "false"
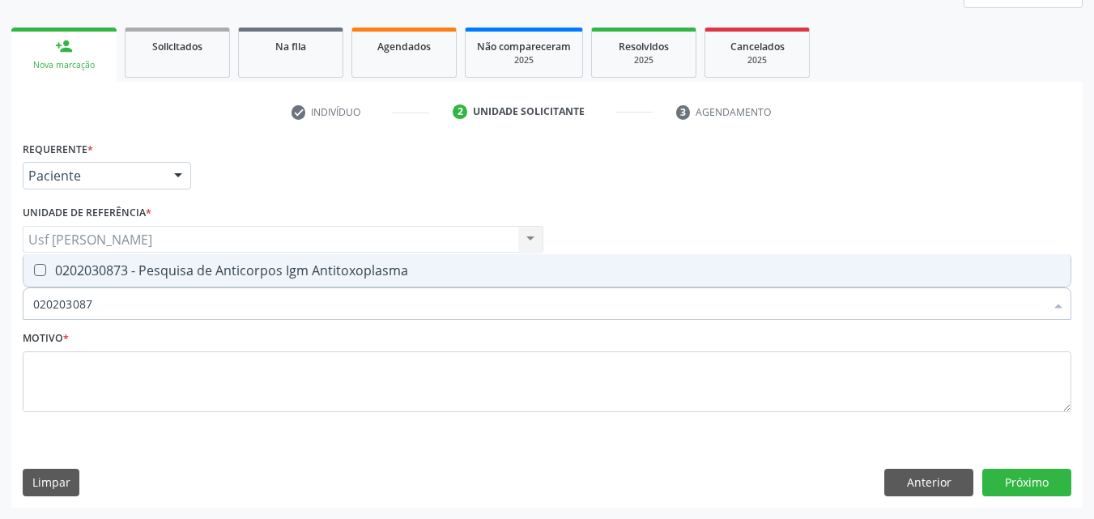
type input "0202030873"
click at [35, 273] on Antitoxoplasma at bounding box center [40, 270] width 12 height 12
click at [34, 273] on Antitoxoplasma "checkbox" at bounding box center [28, 270] width 11 height 11
checkbox Antitoxoplasma "true"
type input "02020308"
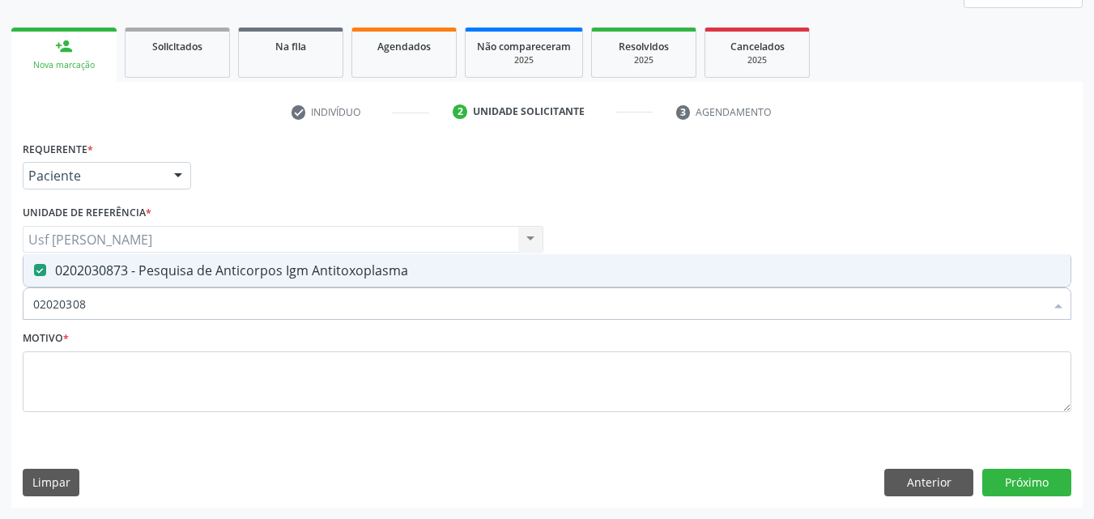
checkbox Antitoxoplasma "false"
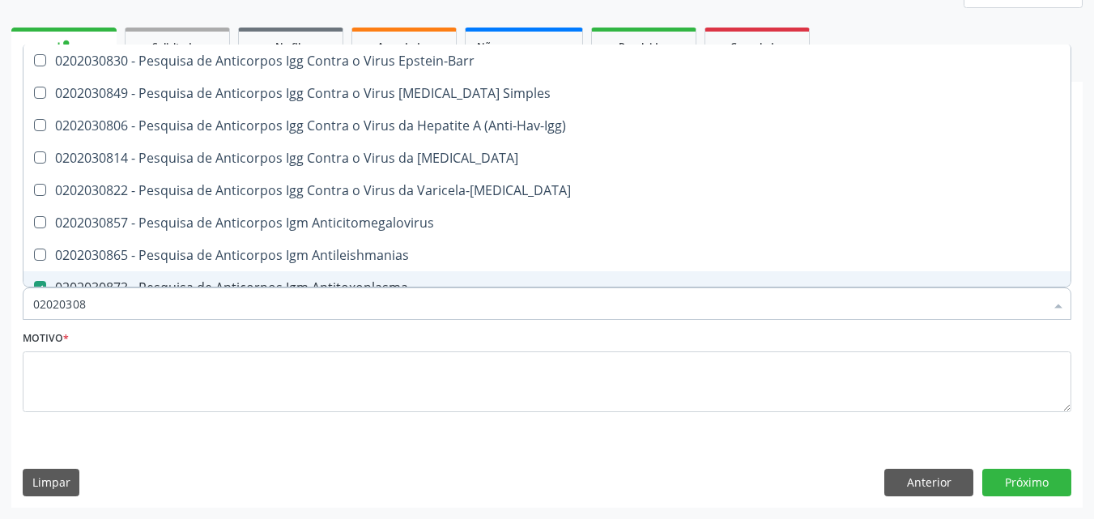
type input "0202030"
checkbox Antitoxoplasma "false"
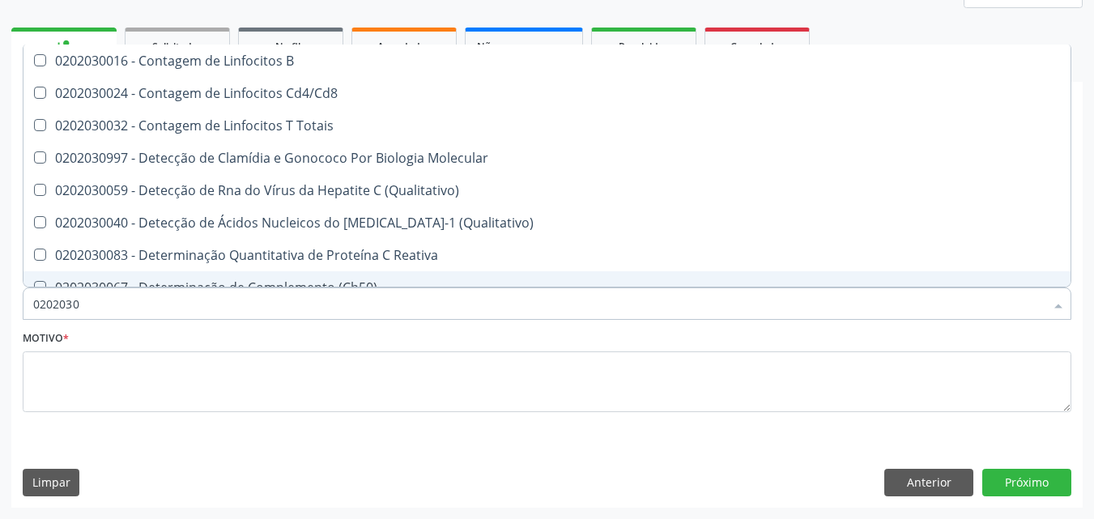
type input "020203"
checkbox Antitoxoplasma "false"
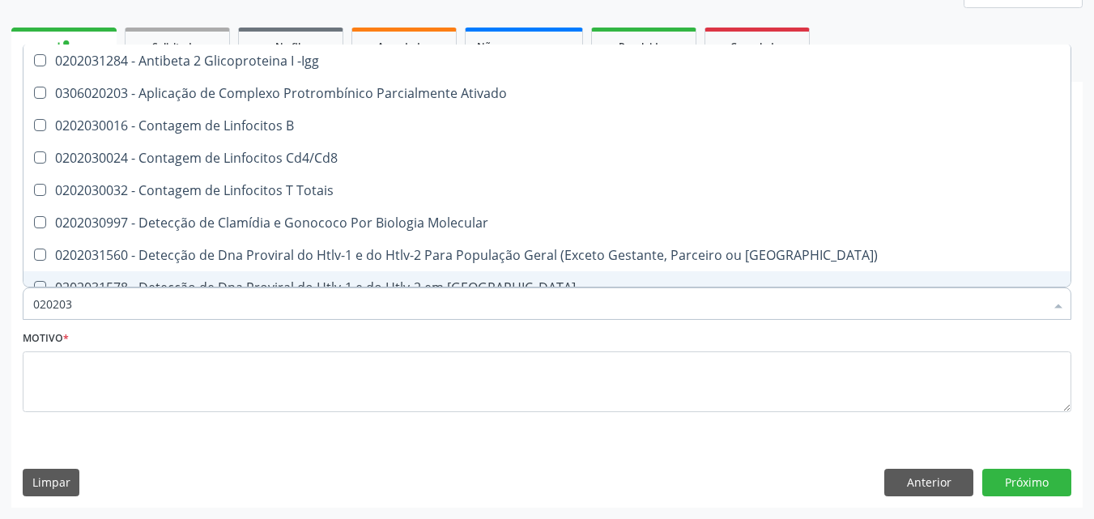
type input "02020"
checkbox Sirolimo "true"
checkbox Antitoxoplasma "false"
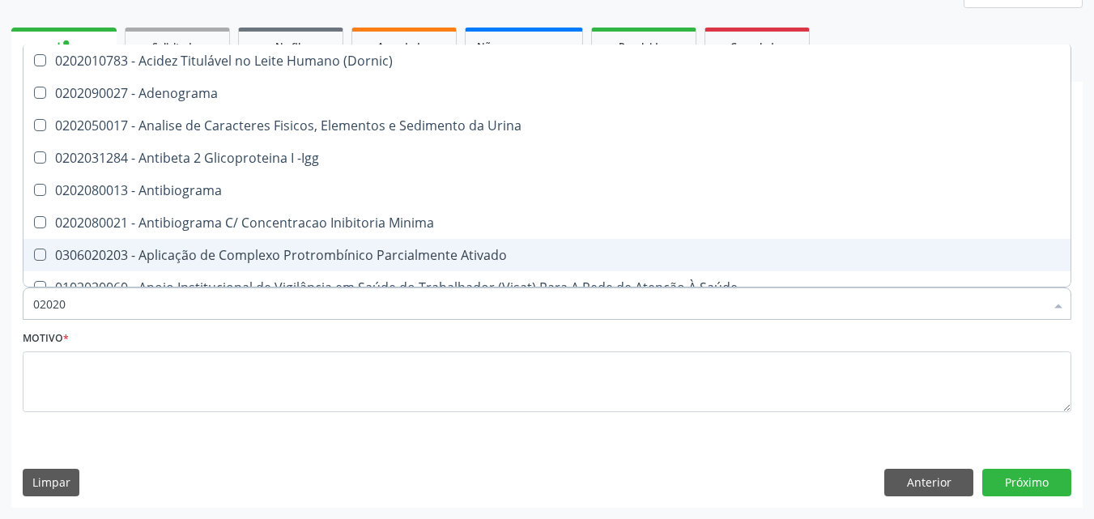
type input "020203"
checkbox Identificação "false"
checkbox Calcio "true"
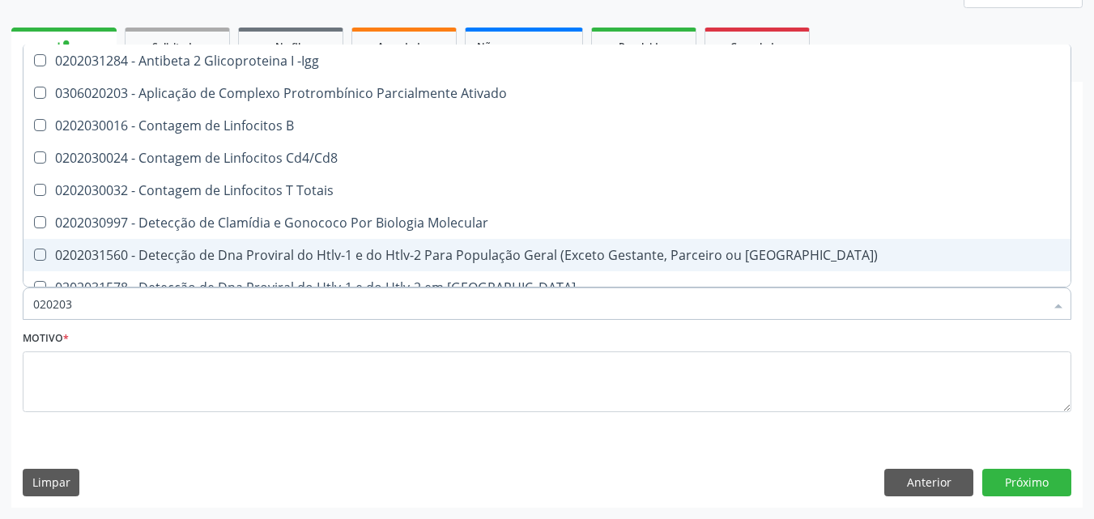
type input "0202030"
checkbox Antiespermatozoides "true"
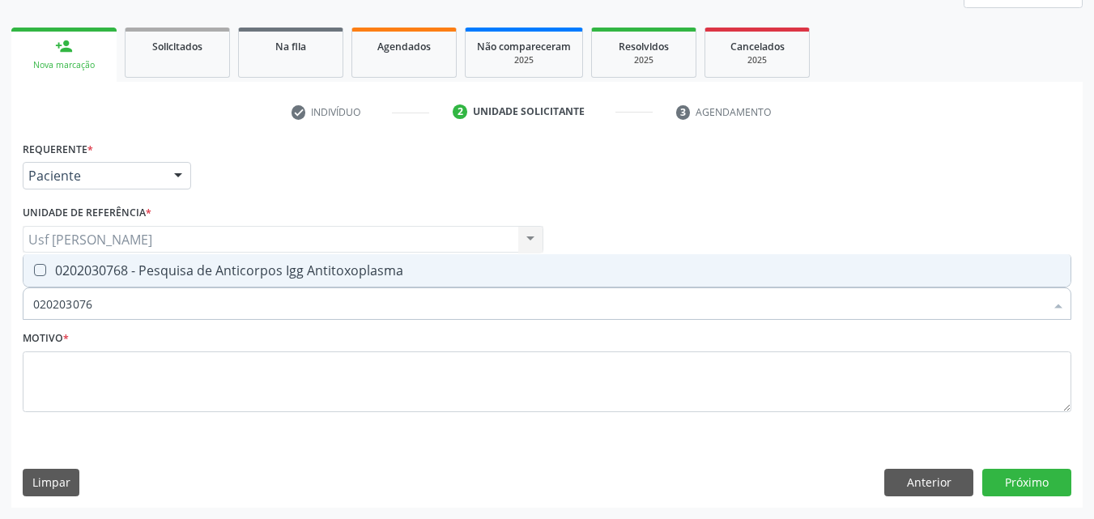
type input "0202030768"
click at [40, 277] on div "0202030768 - Pesquisa de Anticorpos Igg Antitoxoplasma" at bounding box center [547, 270] width 1028 height 13
checkbox Antitoxoplasma "true"
type input "02020307"
checkbox Antitoxoplasma "false"
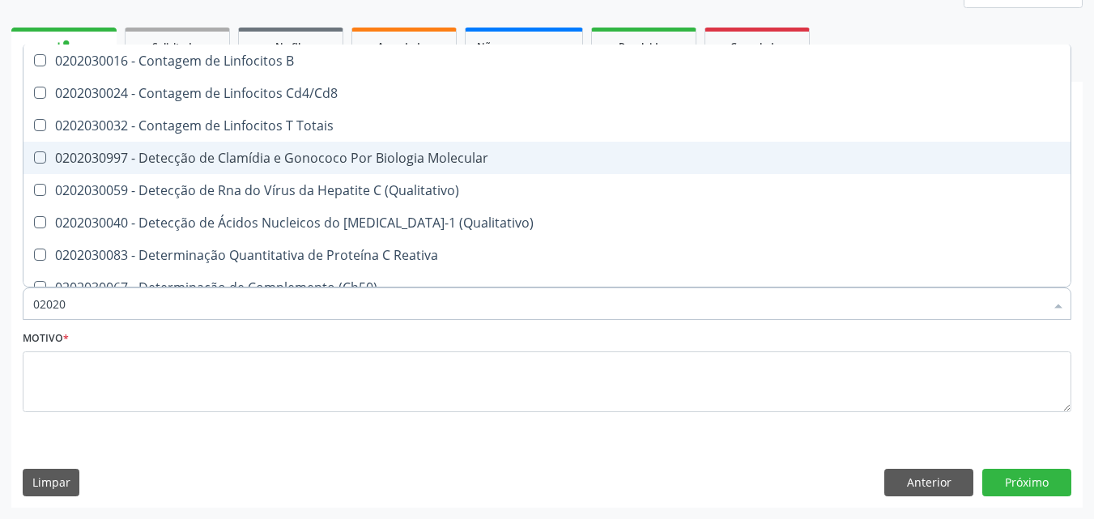
type input "0202"
checkbox Antibrucelas "false"
checkbox Suprarenal "true"
checkbox Antitoxoplasma "false"
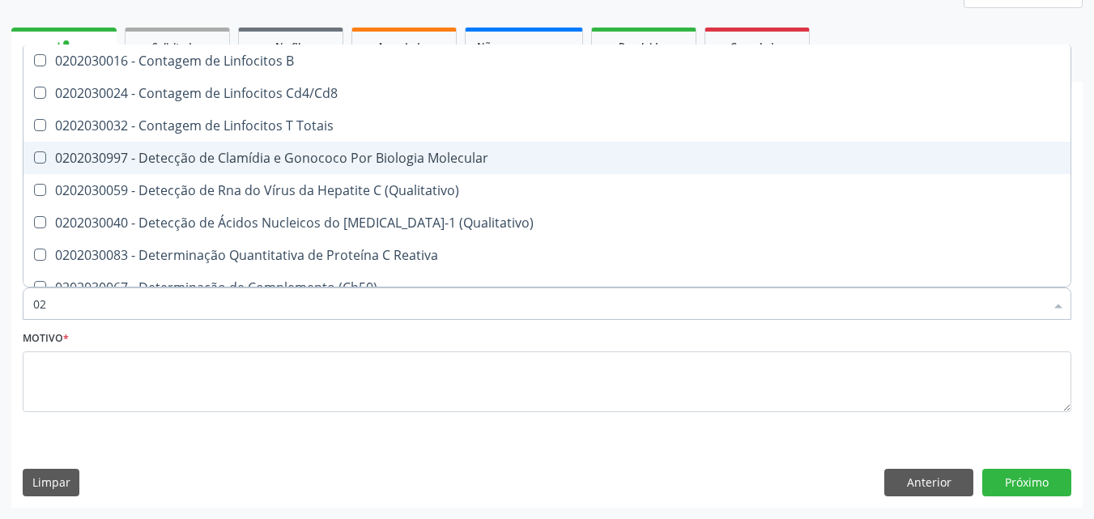
type input "0"
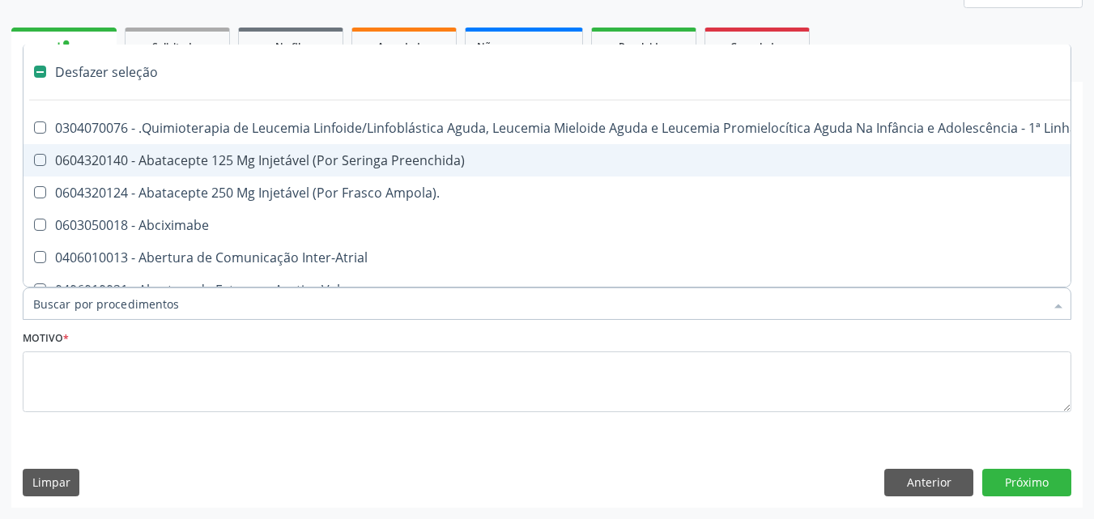
checkbox Pâncreas "false"
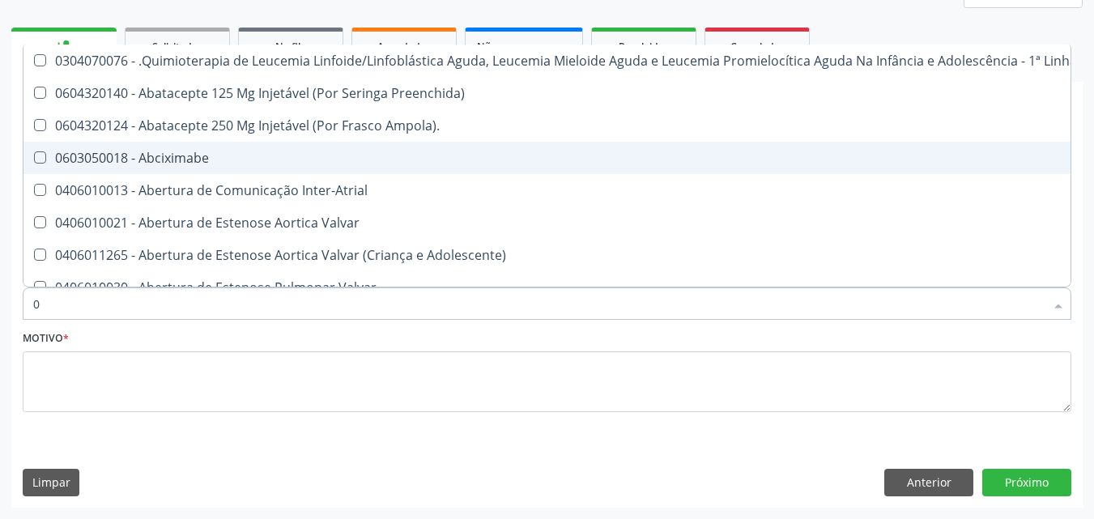
type input "02"
checkbox Aberto "true"
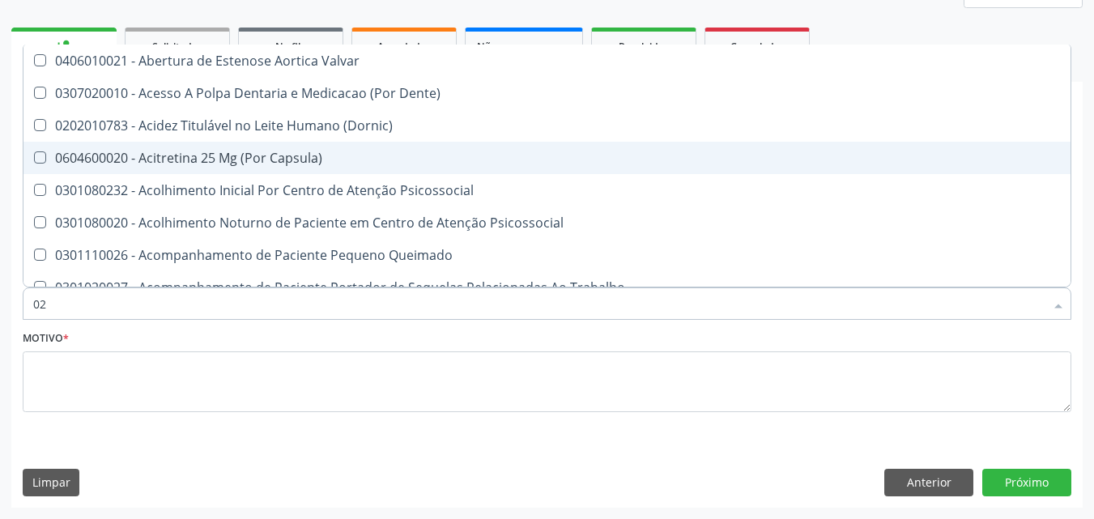
type input "020"
checkbox Gastro-Esofagico "true"
checkbox Identificação "false"
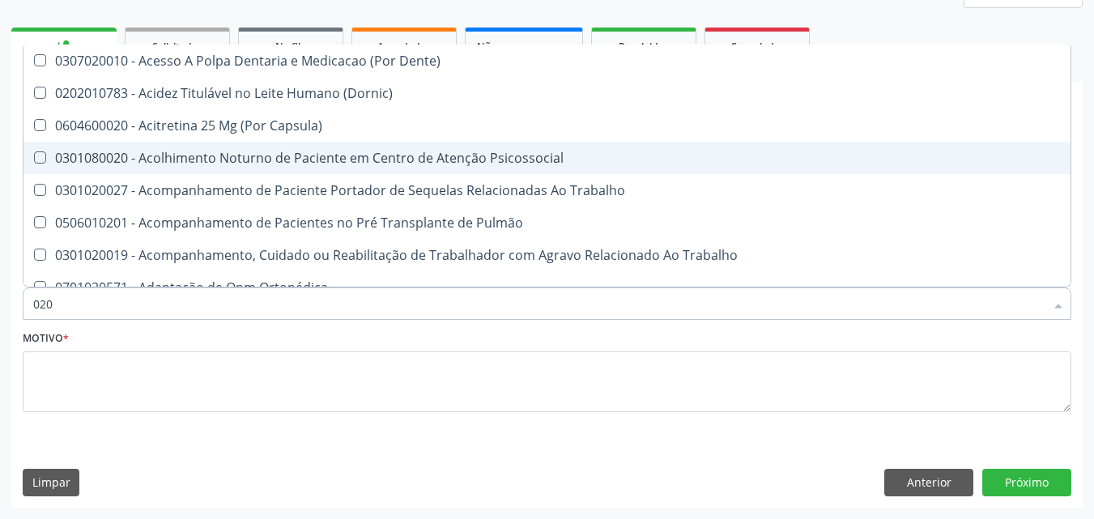
type input "0202"
checkbox Blot "true"
checkbox Identificação "false"
checkbox Dosagens\) "true"
checkbox Euglobulina "true"
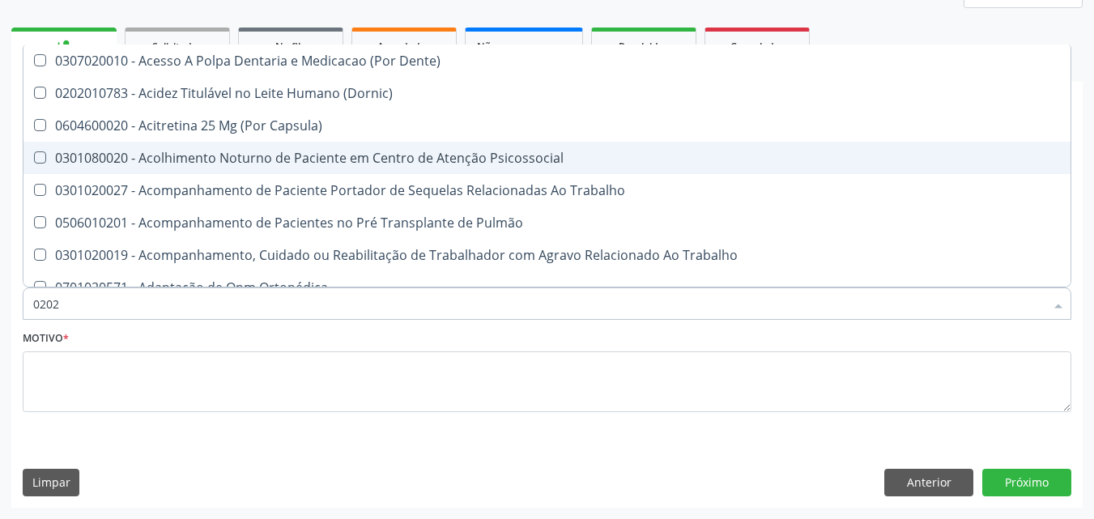
checkbox Bloqueio "true"
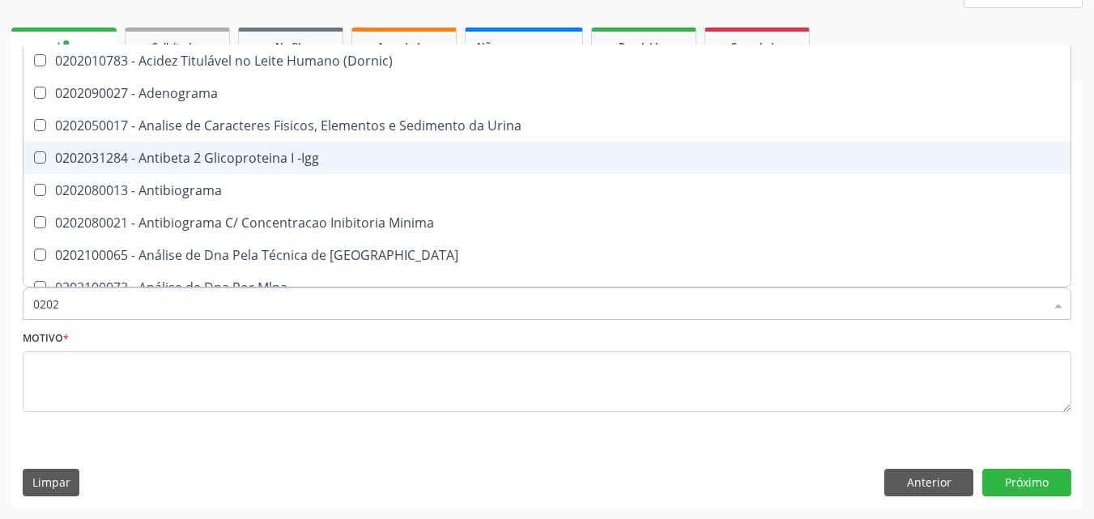
type input "02021"
checkbox Identificação "false"
checkbox Molecular "true"
type input "020212"
checkbox Mlpa "true"
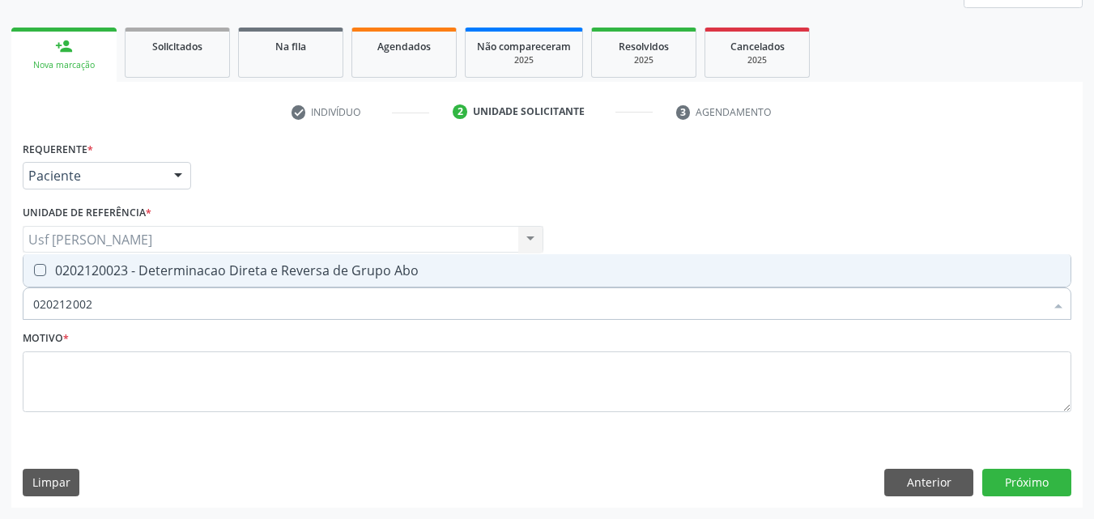
type input "0202120023"
click at [40, 271] on Abo at bounding box center [40, 270] width 12 height 12
click at [34, 271] on Abo "checkbox" at bounding box center [28, 270] width 11 height 11
checkbox Abo "true"
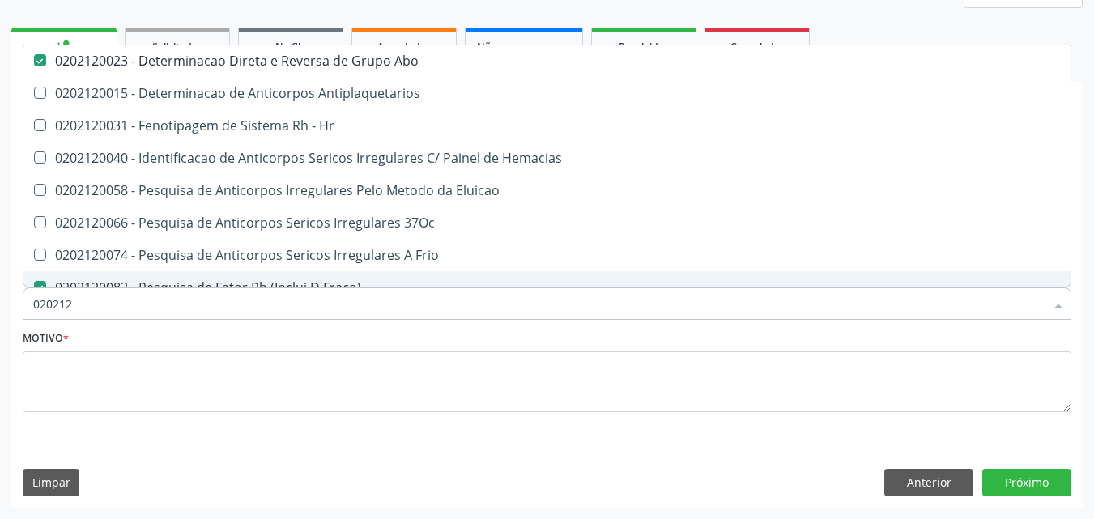
type input "02021"
checkbox Abo "false"
checkbox Fraco\) "false"
checkbox \(Tia\) "true"
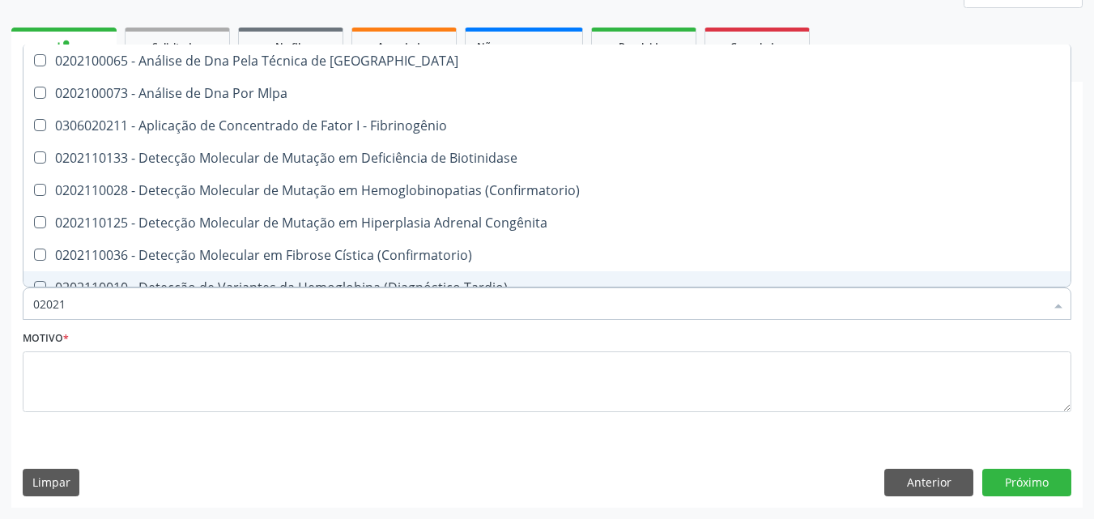
type input "0202"
checkbox Abo "false"
checkbox Oncologia "true"
checkbox Fraco\) "false"
checkbox Exoma "true"
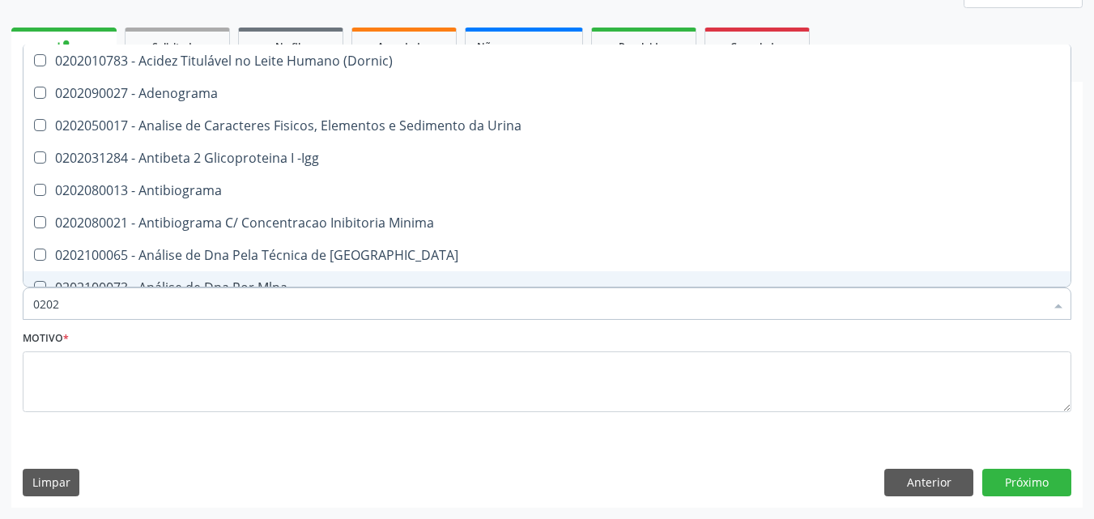
type input "020"
checkbox Identificação "false"
checkbox Abo "false"
checkbox Blot\/Imunoblot\) "true"
checkbox Estriado "true"
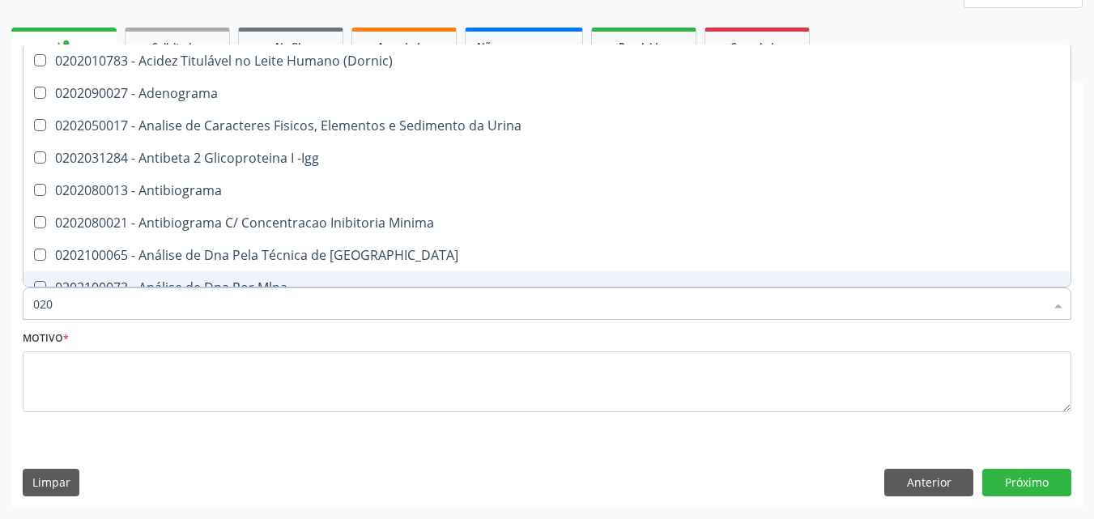
checkbox Antitoxoplasma "false"
checkbox Fraco\) "false"
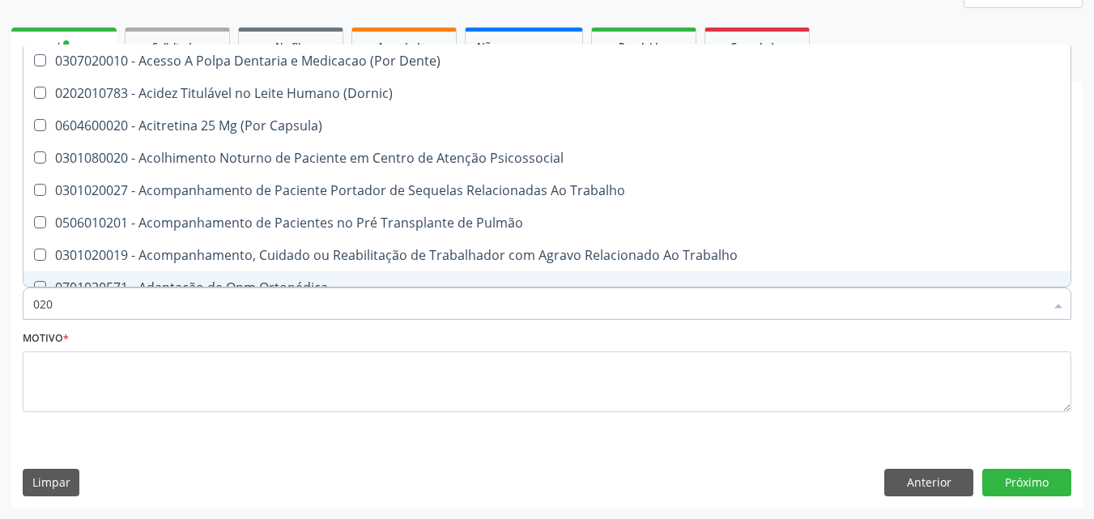
type input "02"
checkbox Identificação "false"
checkbox Abo "false"
checkbox Digitoxina\) "true"
checkbox Derrames "true"
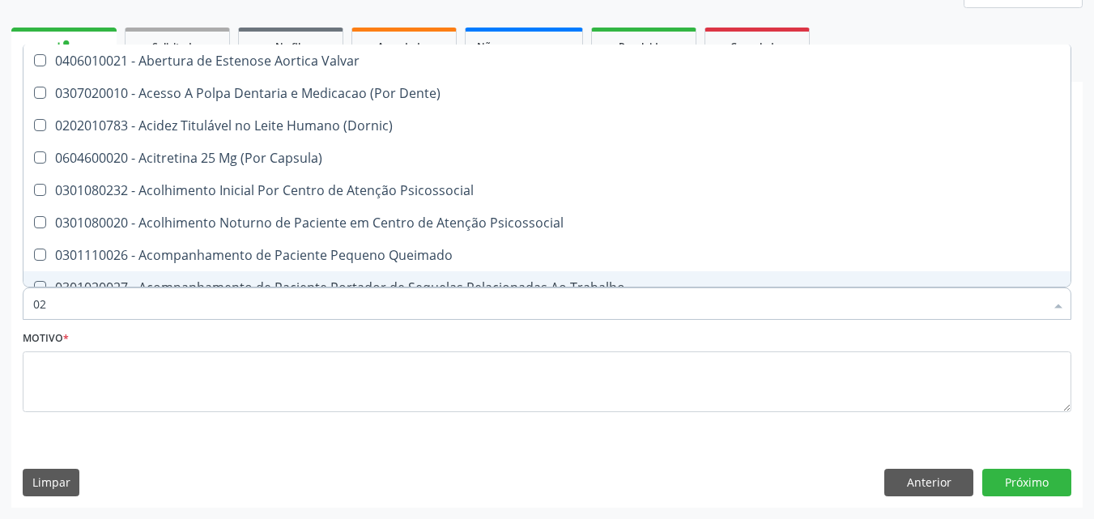
type input "0"
checkbox Identificação "false"
checkbox Abo "false"
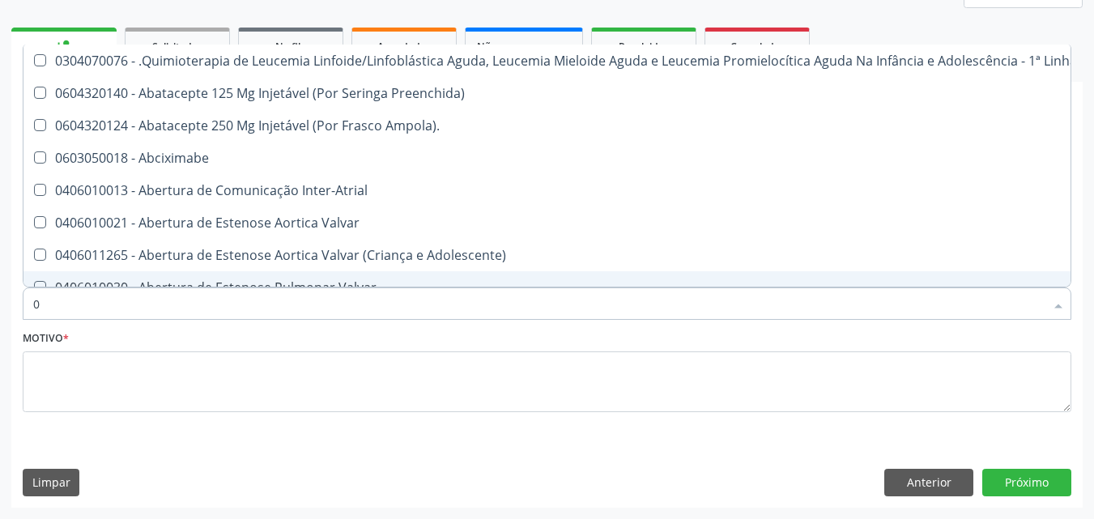
type input "02"
checkbox Aberto "true"
checkbox Vulva "true"
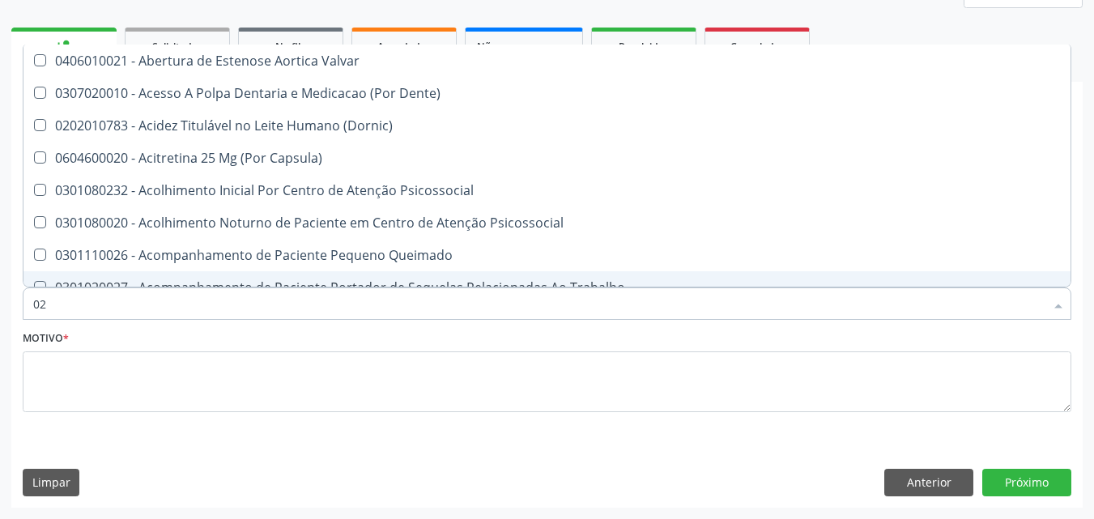
type input "020"
checkbox Gastro-Esofagico "true"
checkbox Projecoes\) "true"
checkbox Identificação "false"
checkbox Abo "false"
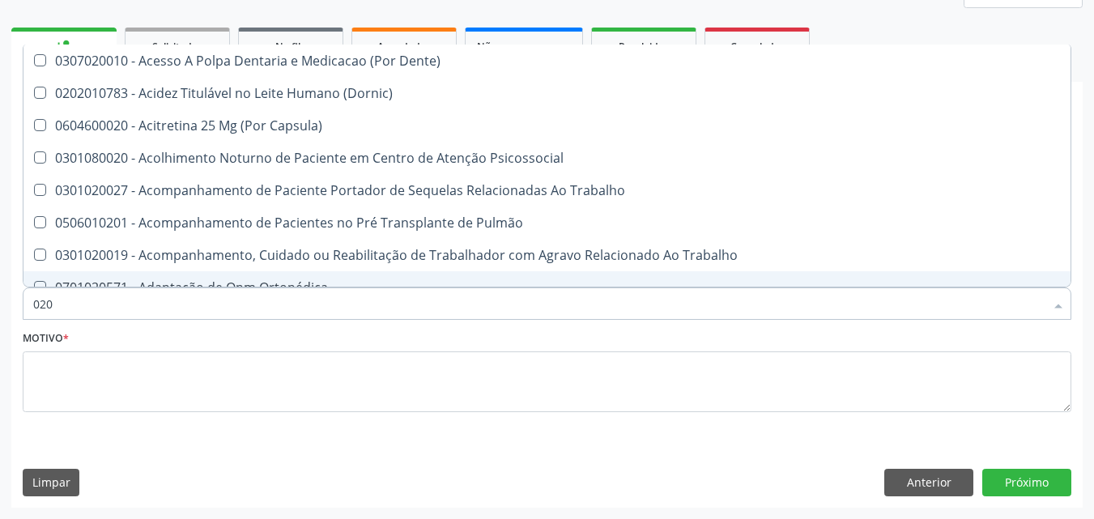
type input "0202"
checkbox Blot "true"
checkbox Coagulação\ "true"
checkbox Identificação "false"
checkbox Abo "false"
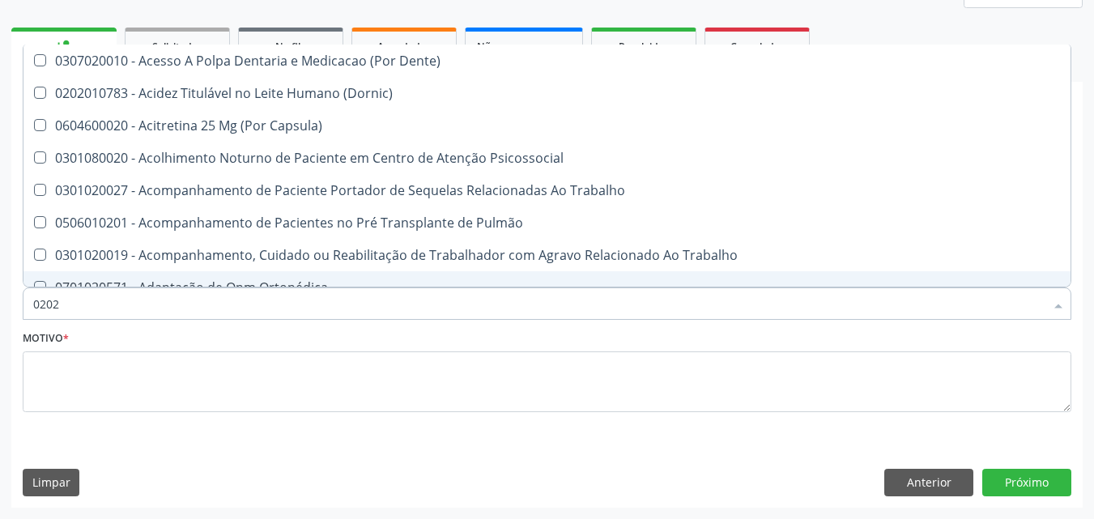
checkbox Dosagens\) "true"
checkbox Euglobulina "true"
checkbox Bloqueio "true"
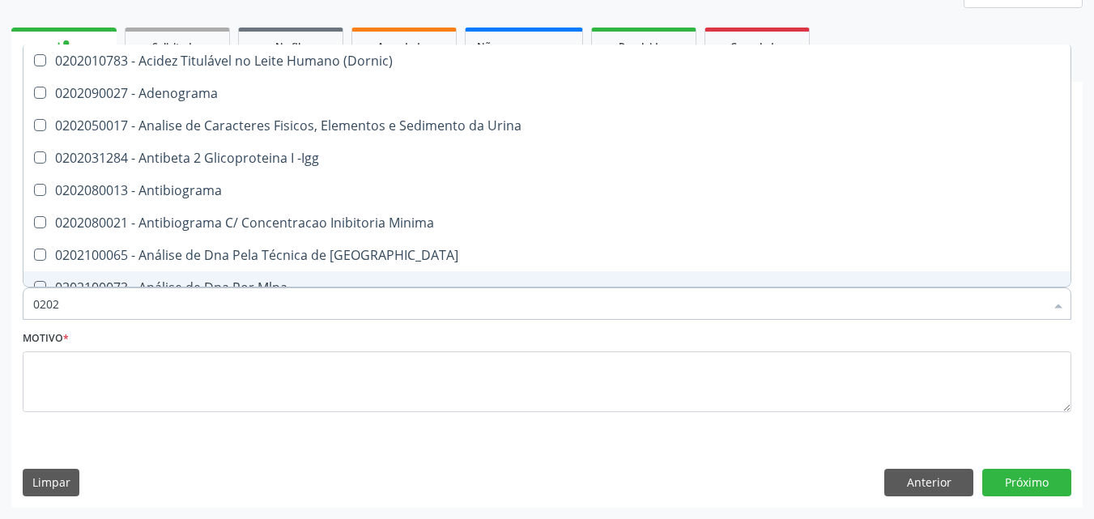
type input "02020"
checkbox Anaerobicas "true"
checkbox Identificação "false"
checkbox Abo "false"
checkbox Carini "true"
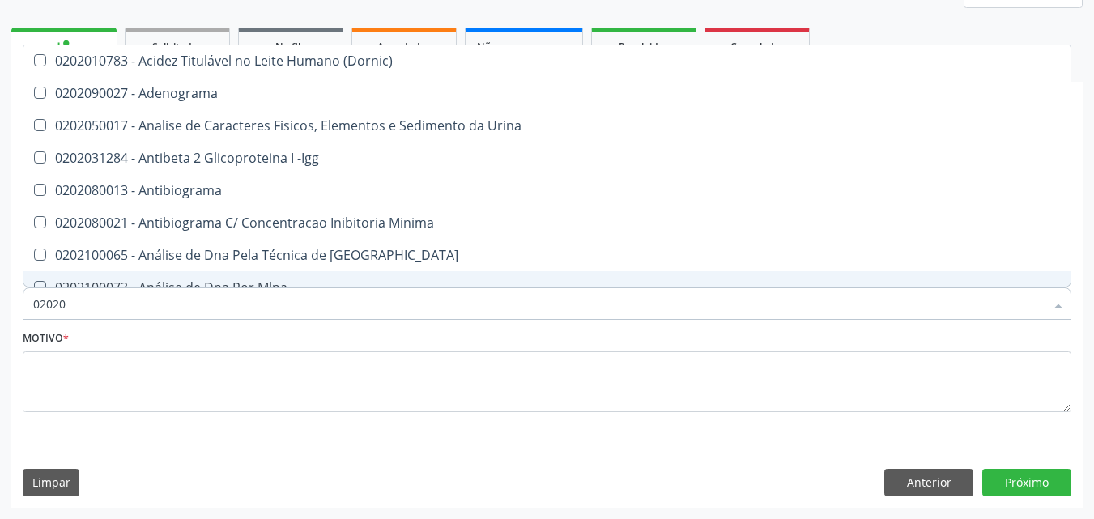
checkbox Parceria\) "true"
checkbox Antitoxoplasma "false"
checkbox Fraco\) "false"
type input "020205"
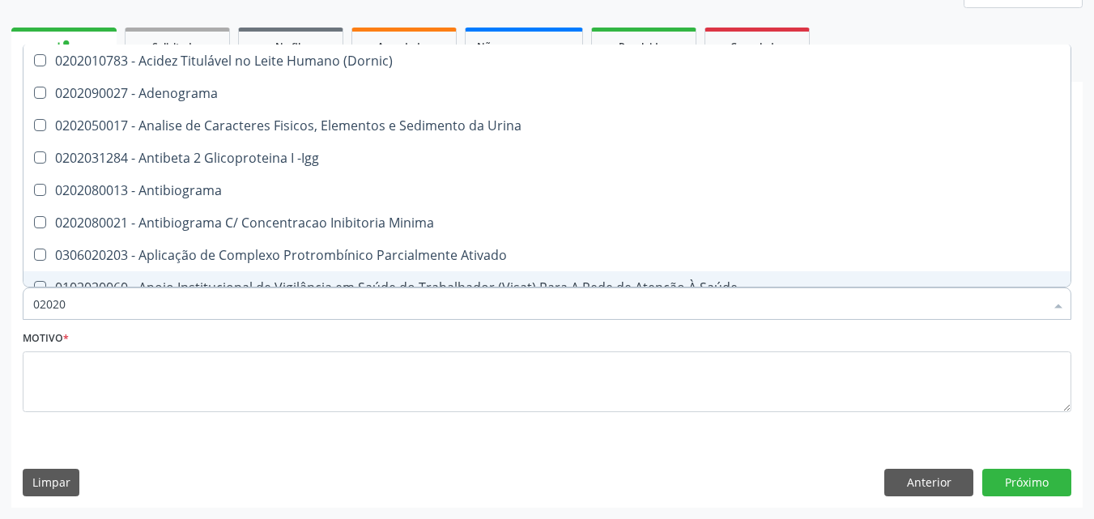
checkbox Identificação "false"
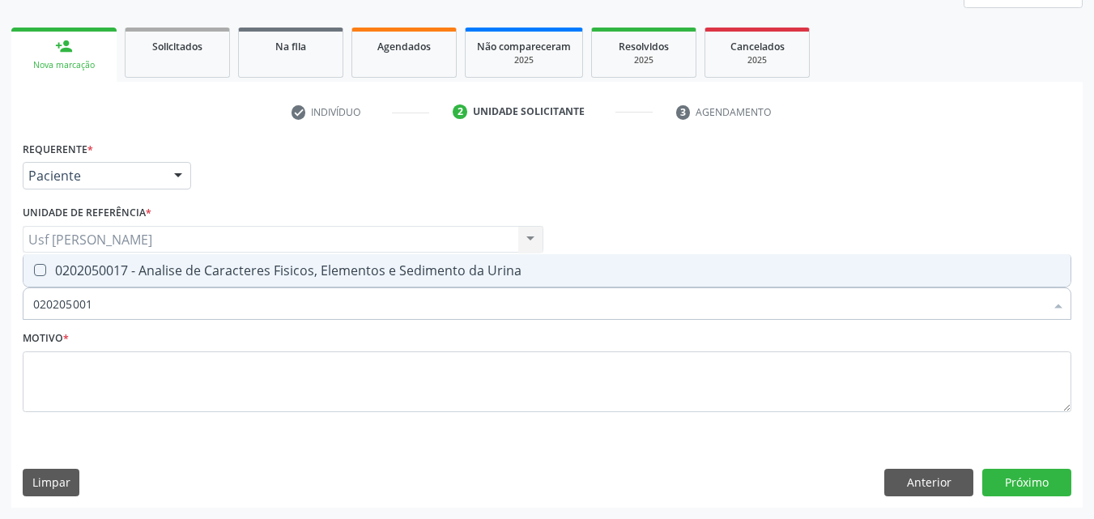
type input "0202050017"
click at [36, 270] on Urina at bounding box center [40, 270] width 12 height 12
click at [34, 270] on Urina "checkbox" at bounding box center [28, 270] width 11 height 11
checkbox Urina "true"
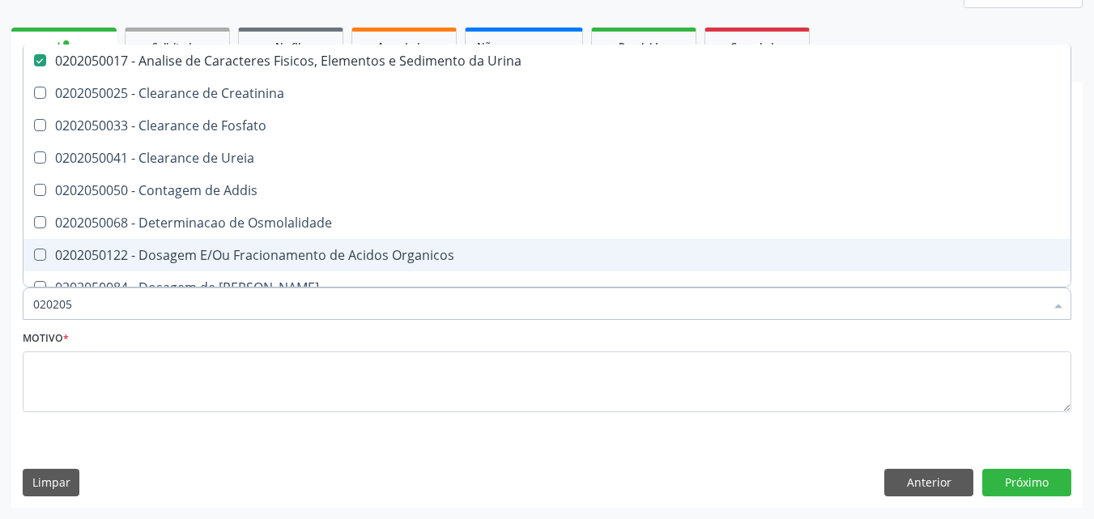
type input "02020"
checkbox Urina "false"
checkbox Fosfato "true"
checkbox \(Tad\) "true"
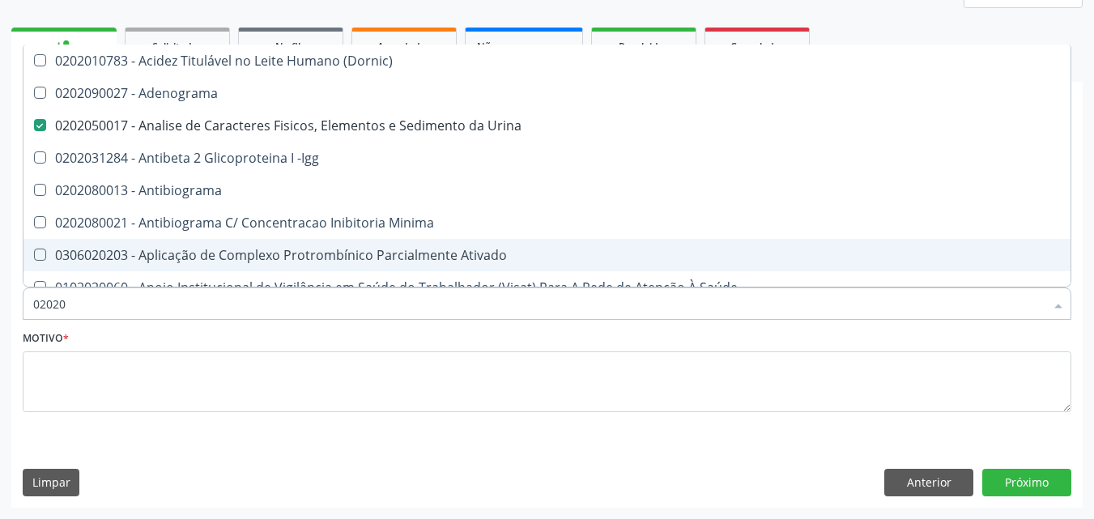
type input "0202"
checkbox Identificação "false"
checkbox Parceria\) "true"
checkbox Dosagens\) "true"
checkbox Antitoxoplasma "false"
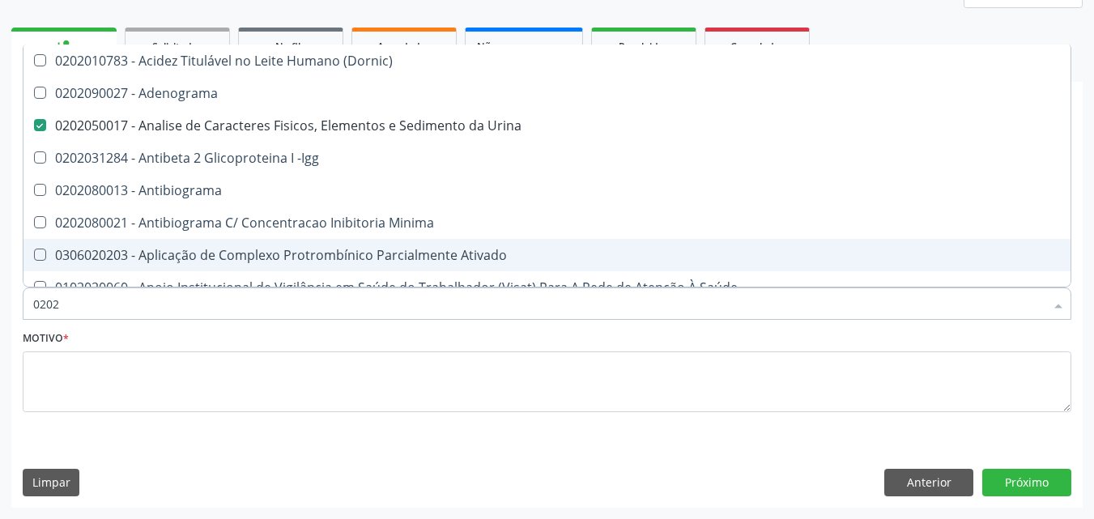
checkbox Antitoxoplasma "false"
checkbox Fezes "true"
checkbox \(Urina\) "true"
checkbox Gestante "true"
type input "02"
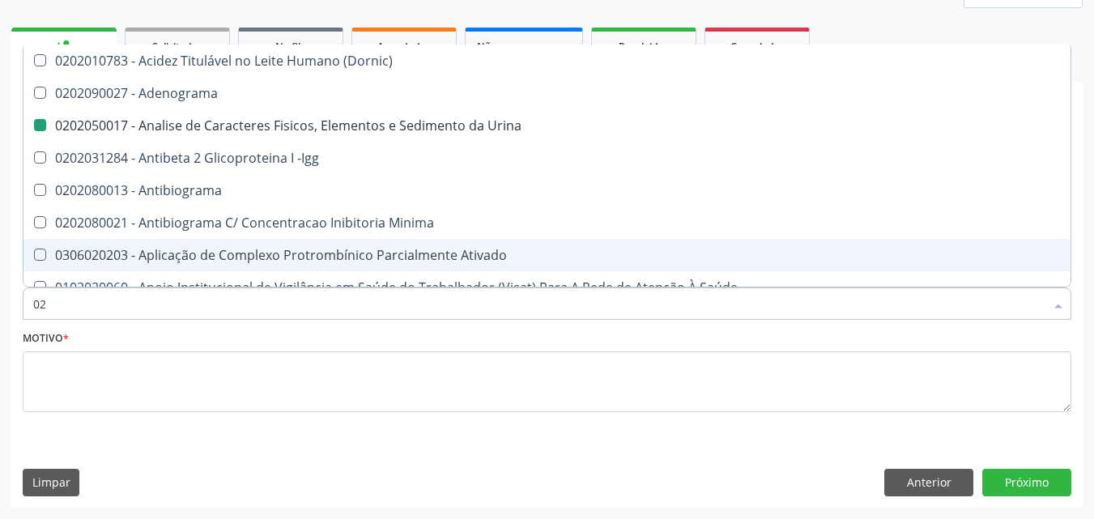
checkbox Urina "false"
checkbox Liquor "false"
checkbox Parceria\) "false"
checkbox Dosagens\) "false"
checkbox Globular "true"
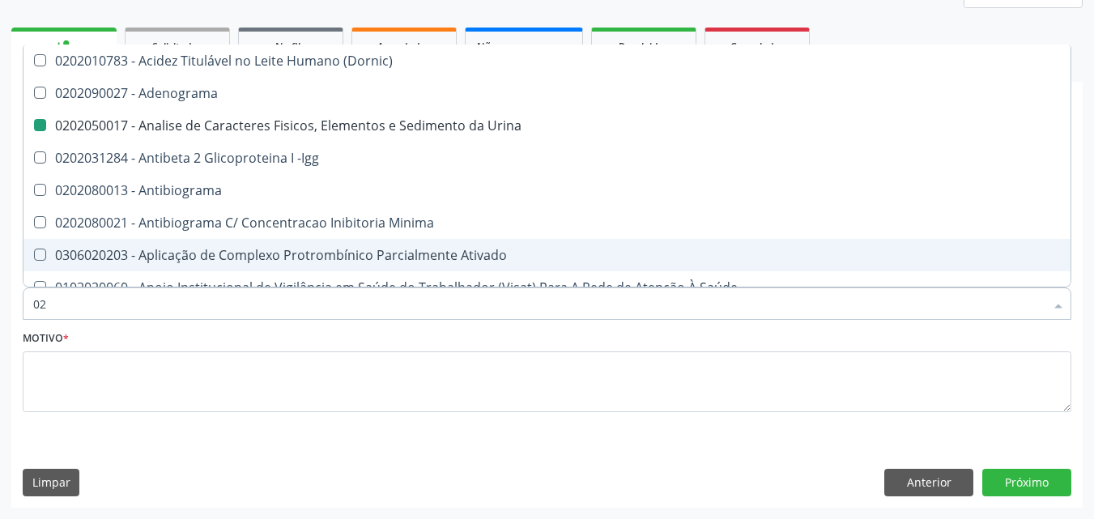
checkbox \(Hbeag\) "false"
checkbox S "false"
checkbox Fezes "false"
checkbox \(Urina\) "false"
checkbox Gestante "false"
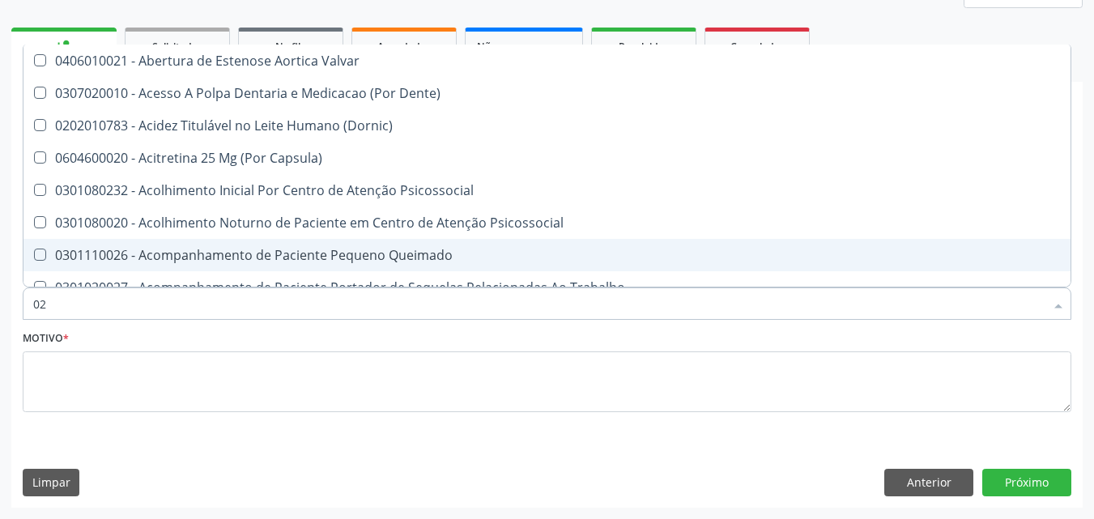
type input "0"
checkbox Urina "false"
checkbox Especializada "true"
checkbox Identificação "false"
checkbox Abo "false"
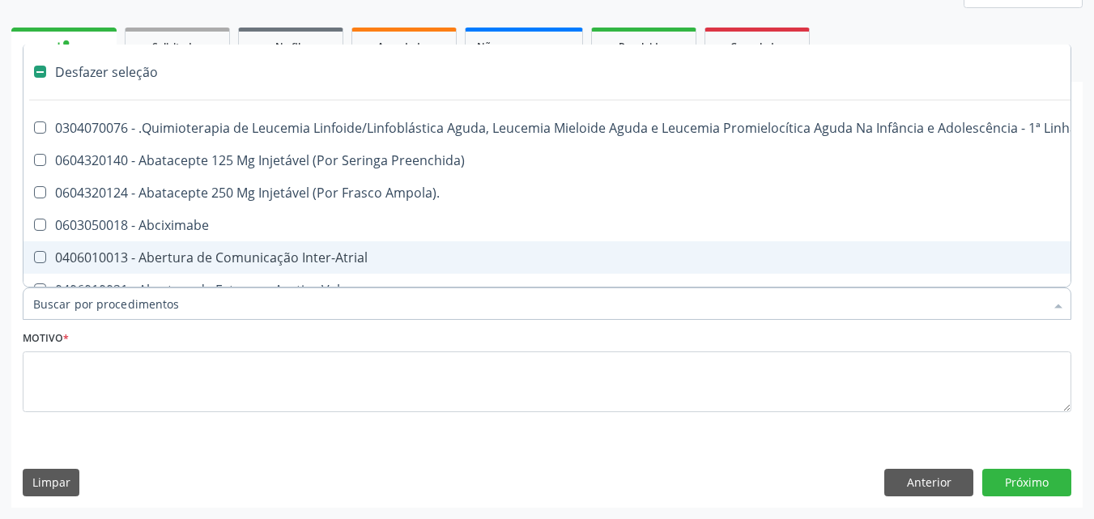
type input "G"
checkbox Urina "false"
checkbox Alimentar "true"
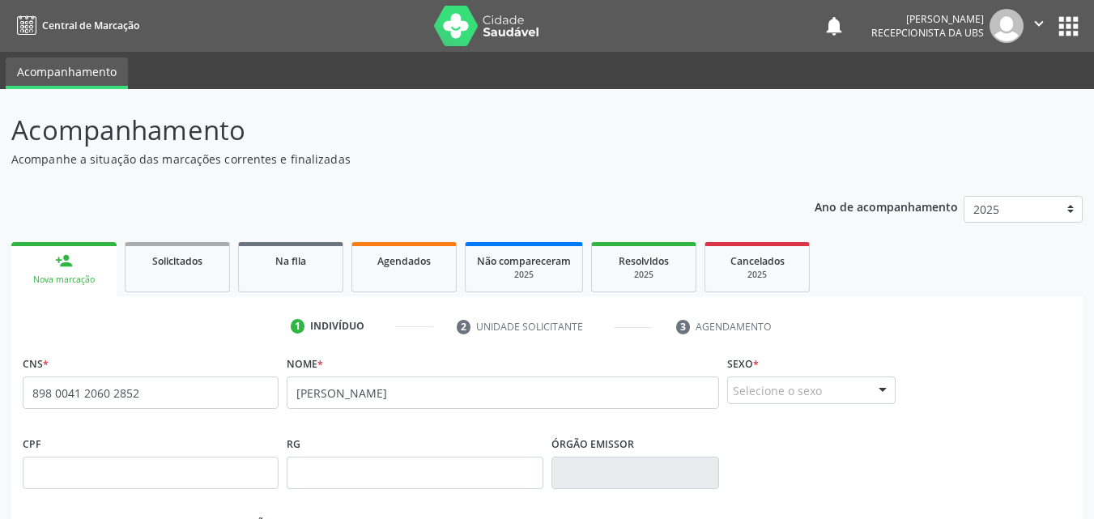
scroll to position [243, 0]
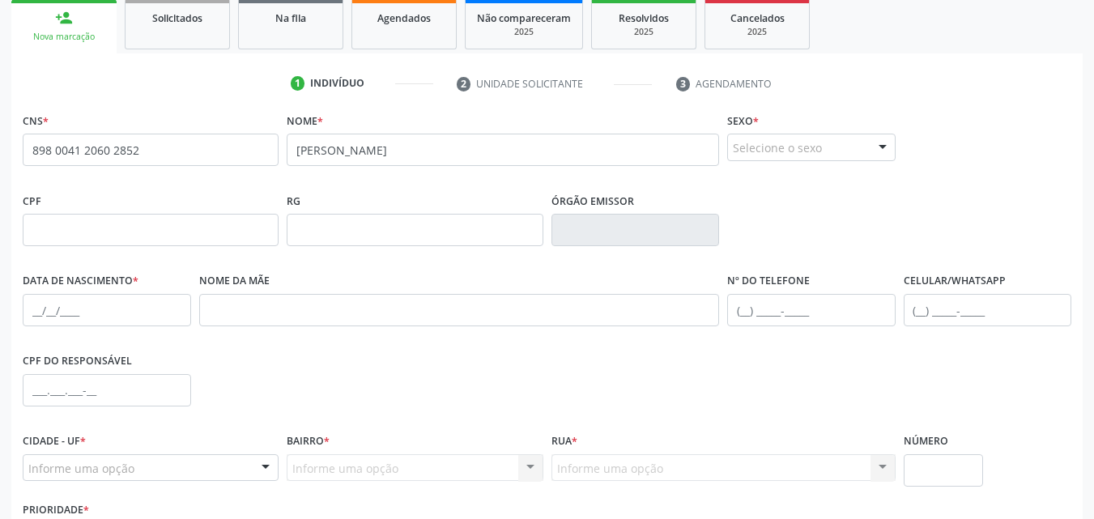
type input "[PERSON_NAME]"
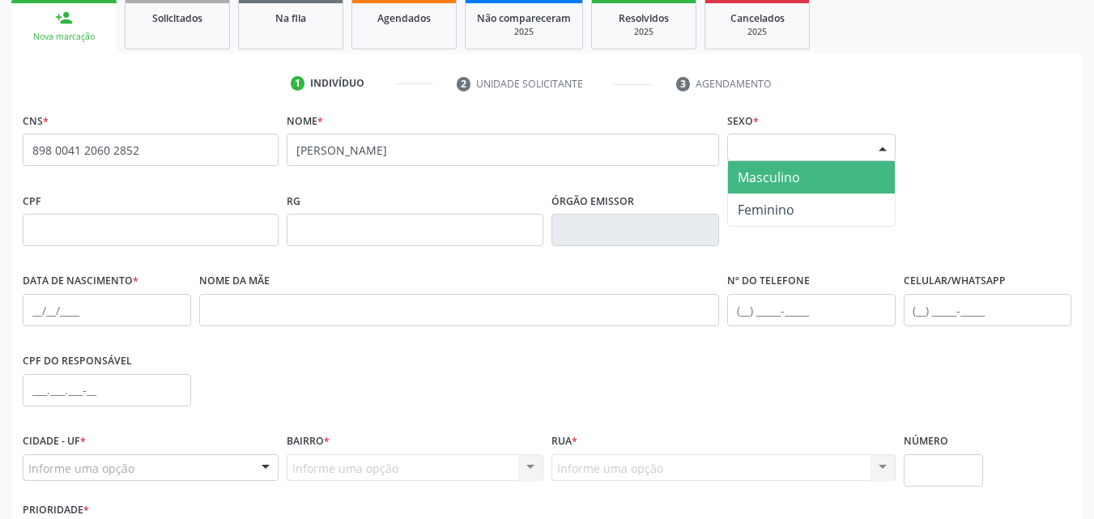
click at [884, 144] on div at bounding box center [883, 148] width 24 height 28
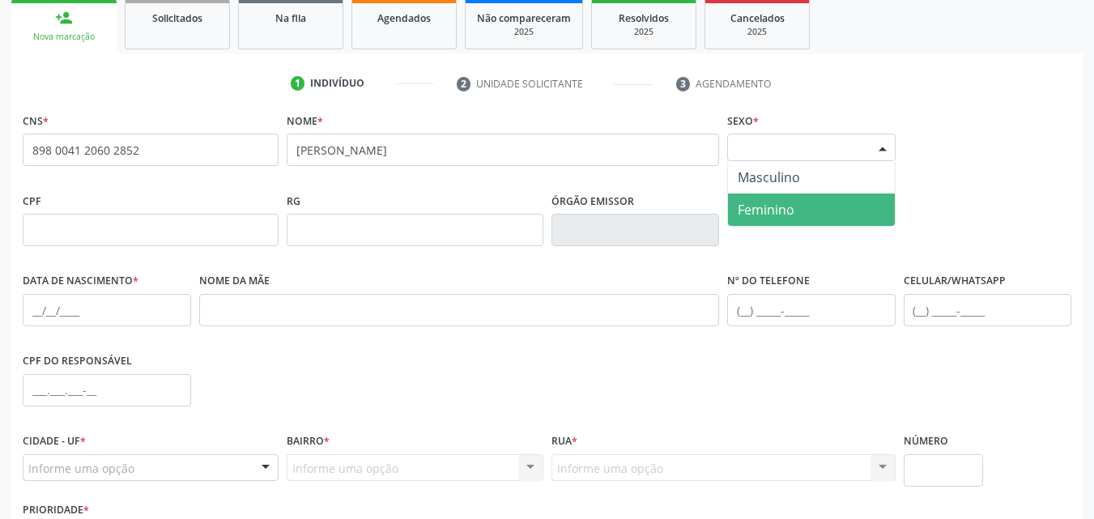
click at [825, 218] on span "Feminino" at bounding box center [811, 210] width 167 height 32
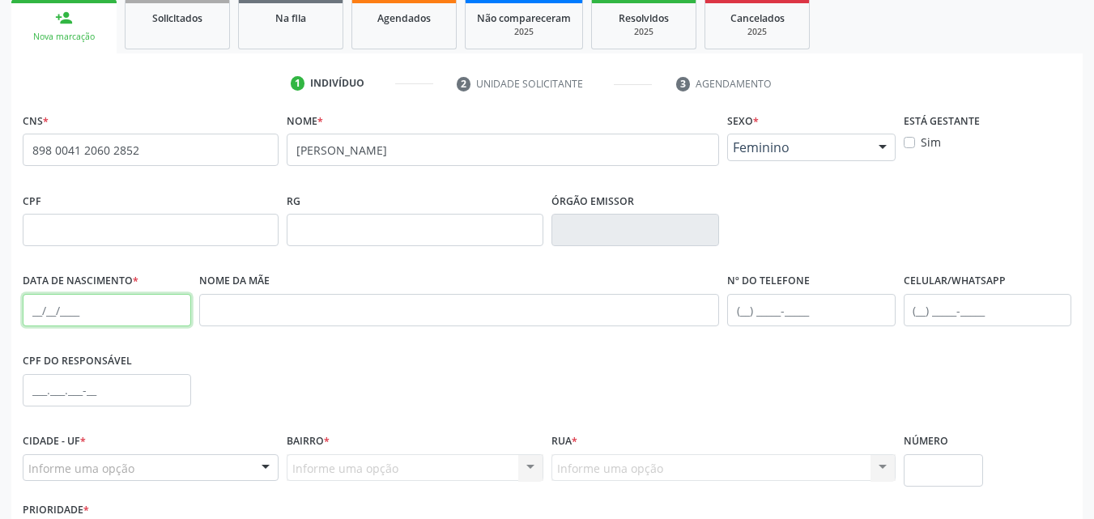
click at [81, 313] on input "text" at bounding box center [107, 310] width 168 height 32
type input "[DATE]"
click at [241, 313] on input "text" at bounding box center [459, 310] width 521 height 32
type input "[PERSON_NAME]"
click at [934, 310] on input "text" at bounding box center [988, 310] width 168 height 32
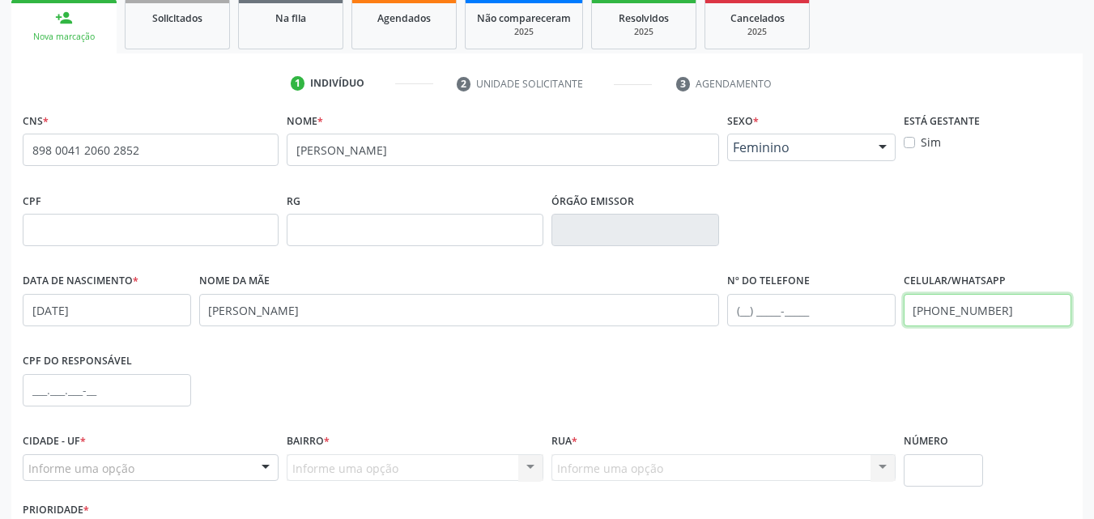
type input "[PHONE_NUMBER]"
click at [159, 471] on div "Informe uma opção" at bounding box center [151, 468] width 256 height 28
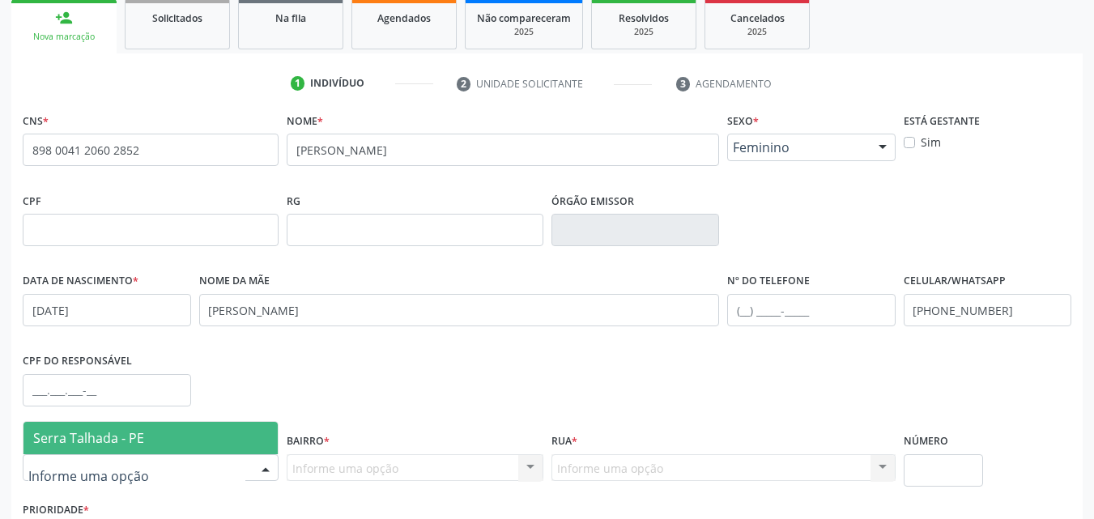
click at [135, 443] on span "Serra Talhada - PE" at bounding box center [88, 438] width 111 height 18
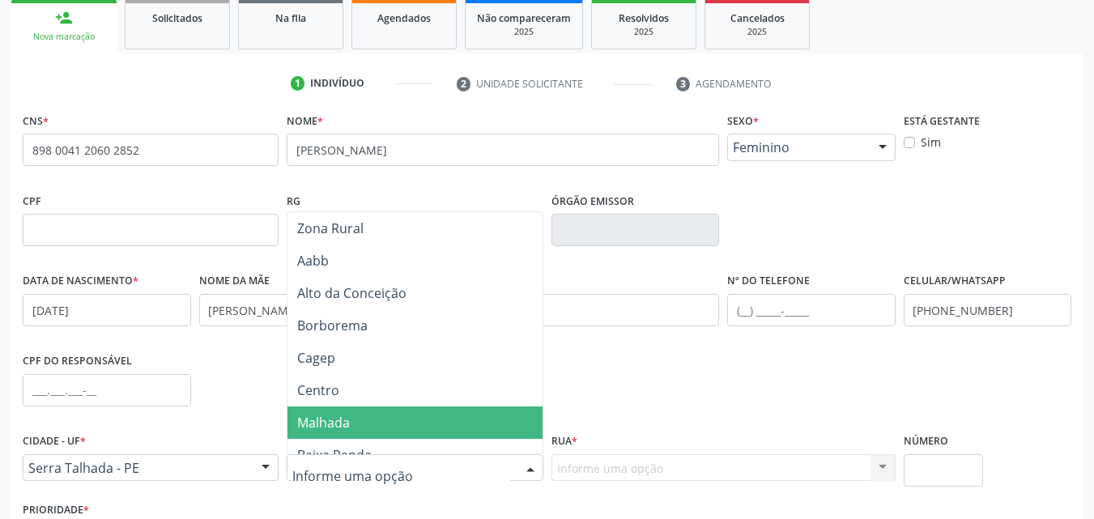
click at [369, 418] on span "Malhada" at bounding box center [418, 423] width 260 height 32
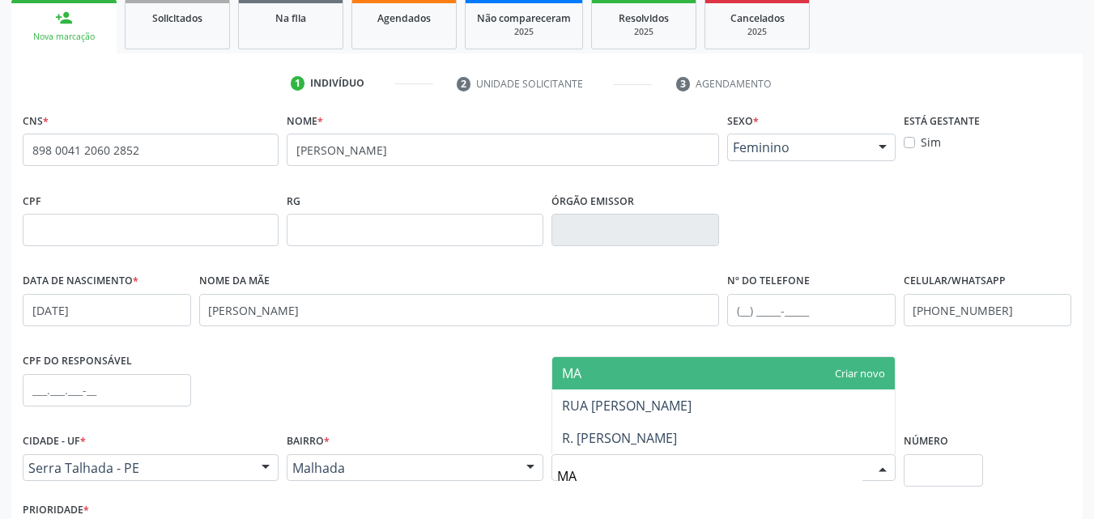
type input "M"
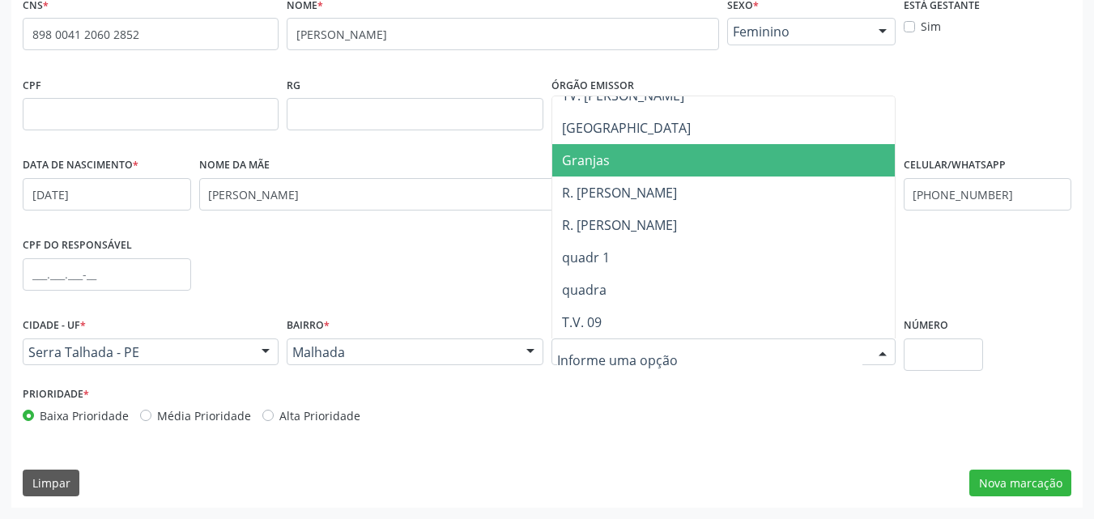
scroll to position [390, 0]
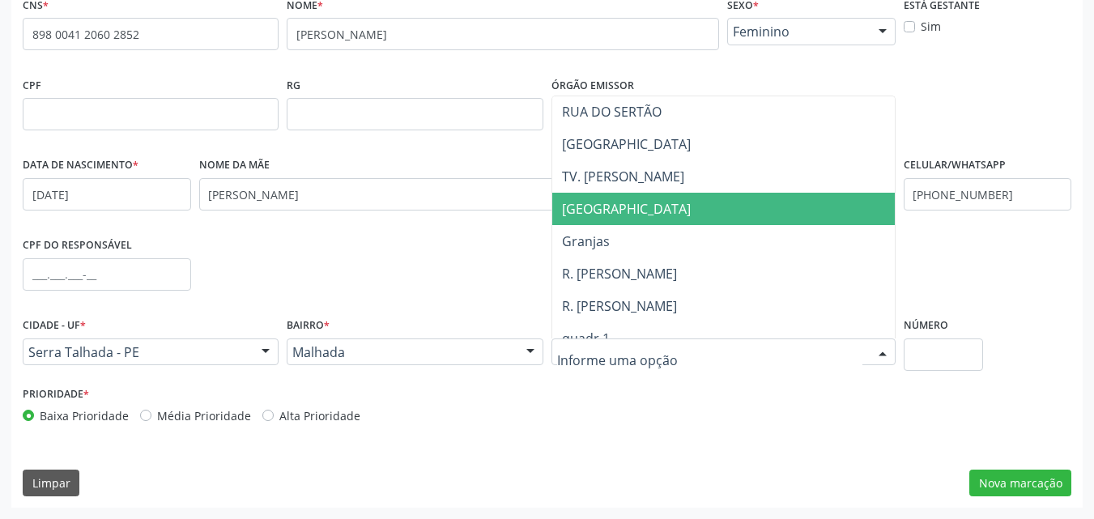
click at [612, 209] on span "[GEOGRAPHIC_DATA]" at bounding box center [626, 209] width 129 height 18
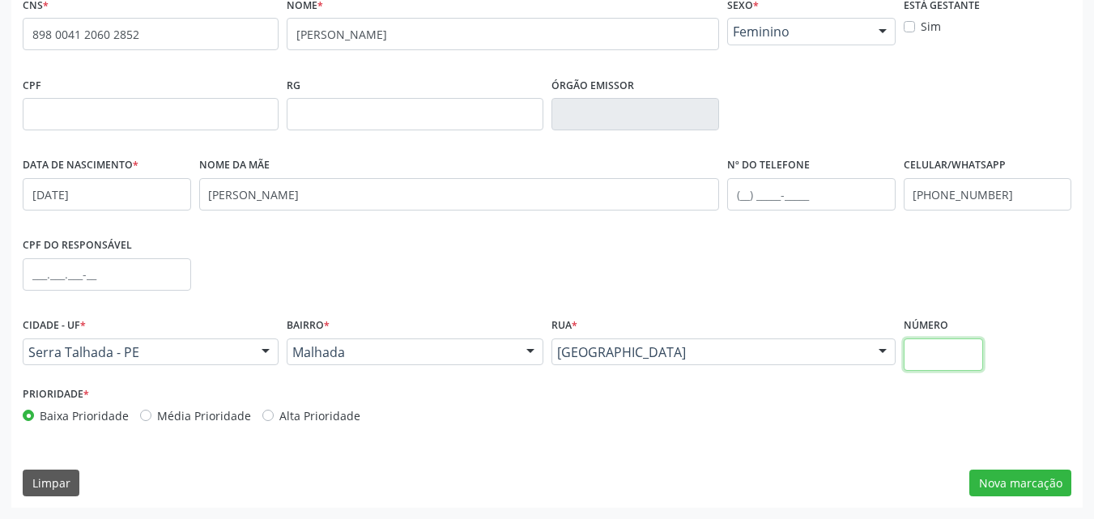
click at [948, 355] on input "text" at bounding box center [944, 355] width 80 height 32
type input "173"
click at [1004, 484] on button "Nova marcação" at bounding box center [1021, 484] width 102 height 28
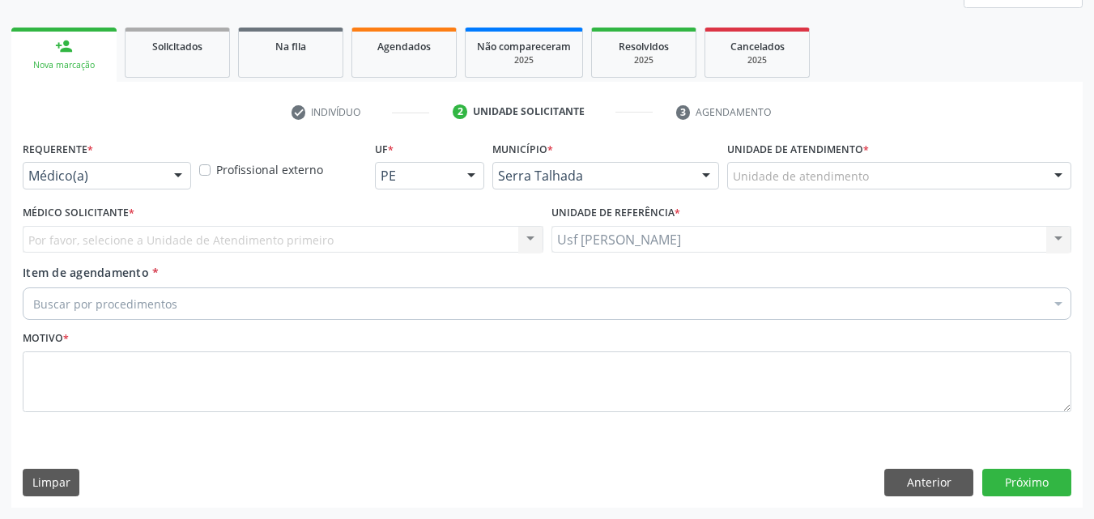
scroll to position [215, 0]
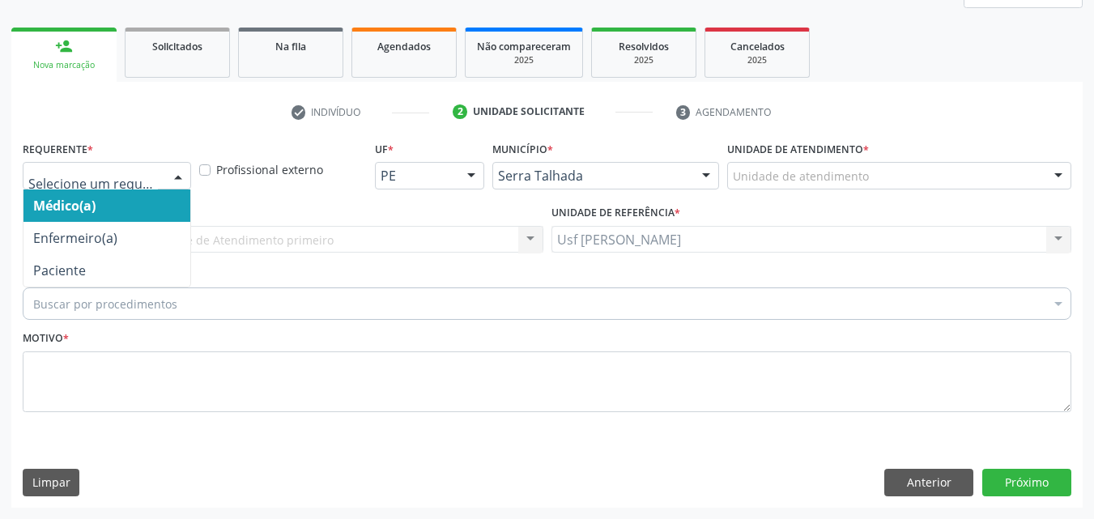
click at [173, 173] on div at bounding box center [178, 177] width 24 height 28
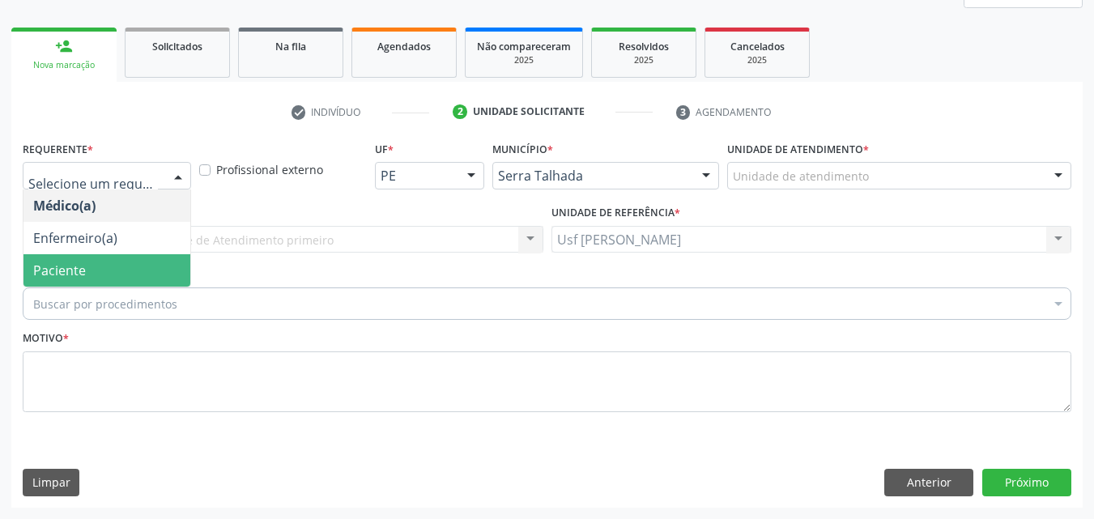
click at [116, 277] on span "Paciente" at bounding box center [106, 270] width 167 height 32
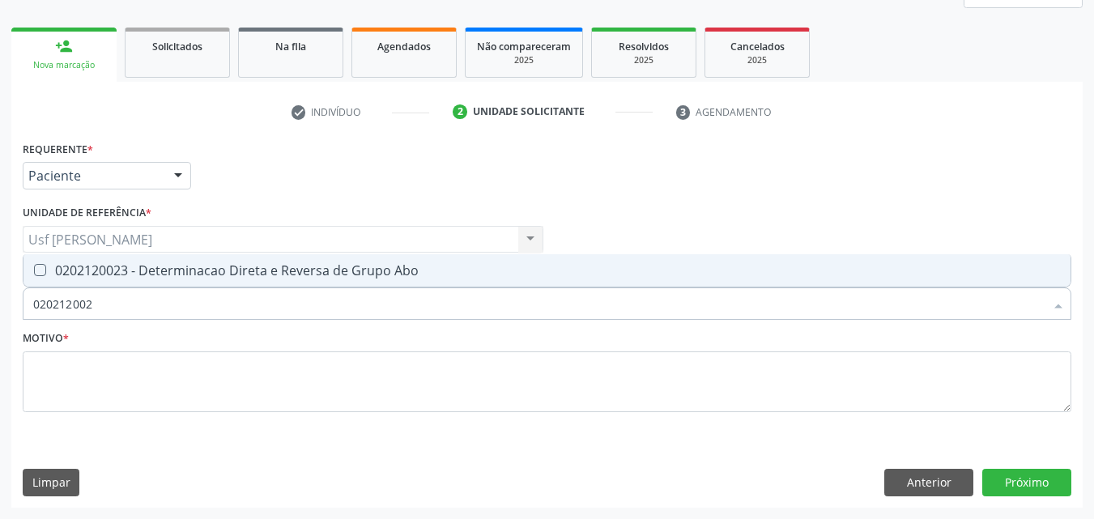
type input "0202120023"
click at [34, 271] on Abo at bounding box center [40, 270] width 12 height 12
click at [34, 271] on Abo "checkbox" at bounding box center [28, 270] width 11 height 11
checkbox Abo "true"
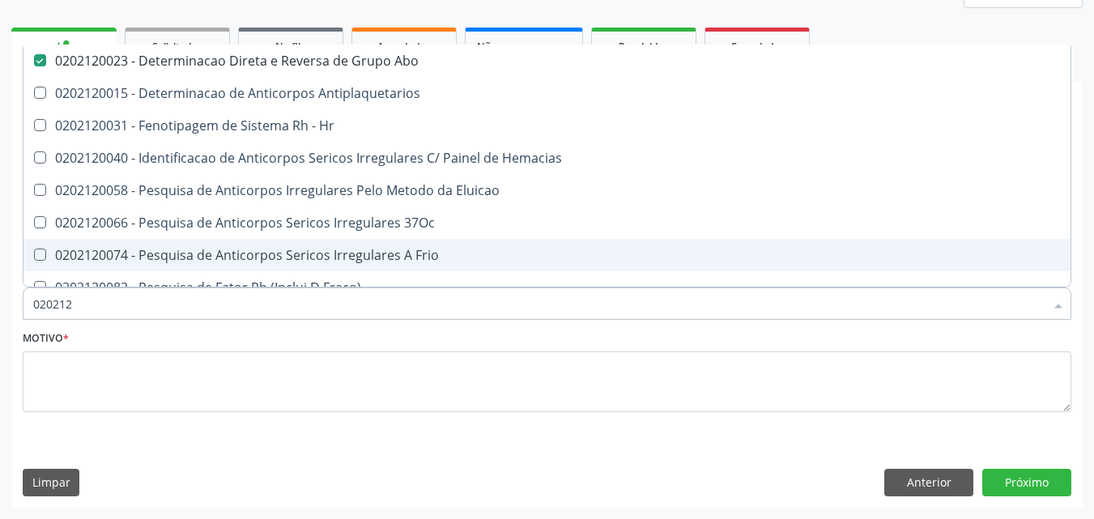
type input "02021"
checkbox Abo "false"
checkbox \(Tia\) "true"
type input "02"
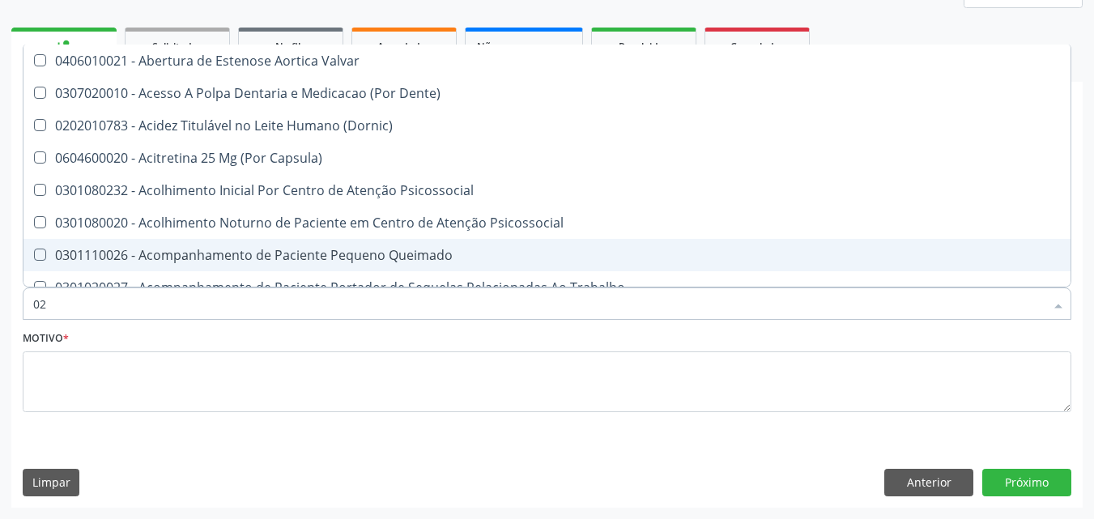
checkbox Cística "false"
type input "0"
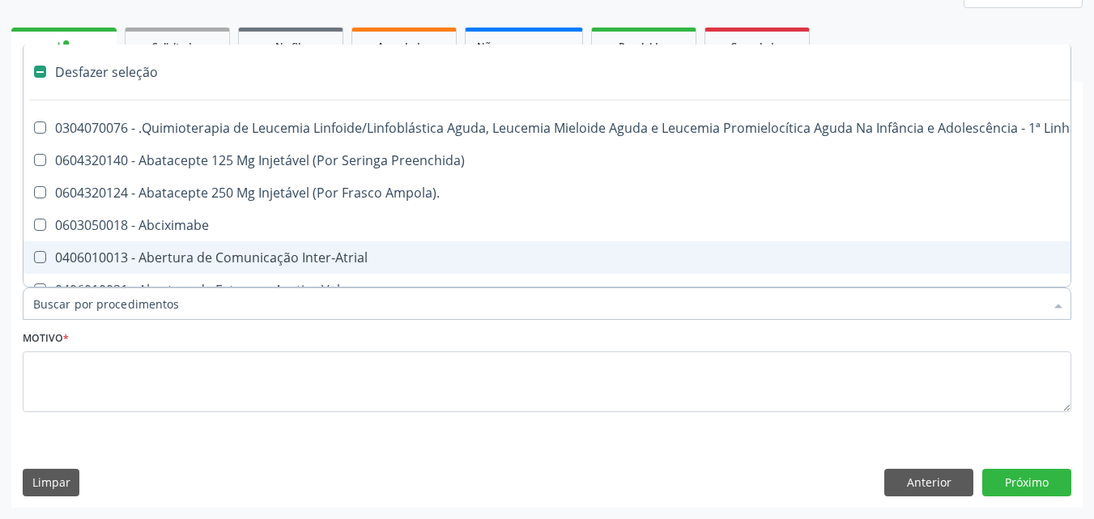
checkbox Vulva "false"
type input "02"
checkbox Vulva "true"
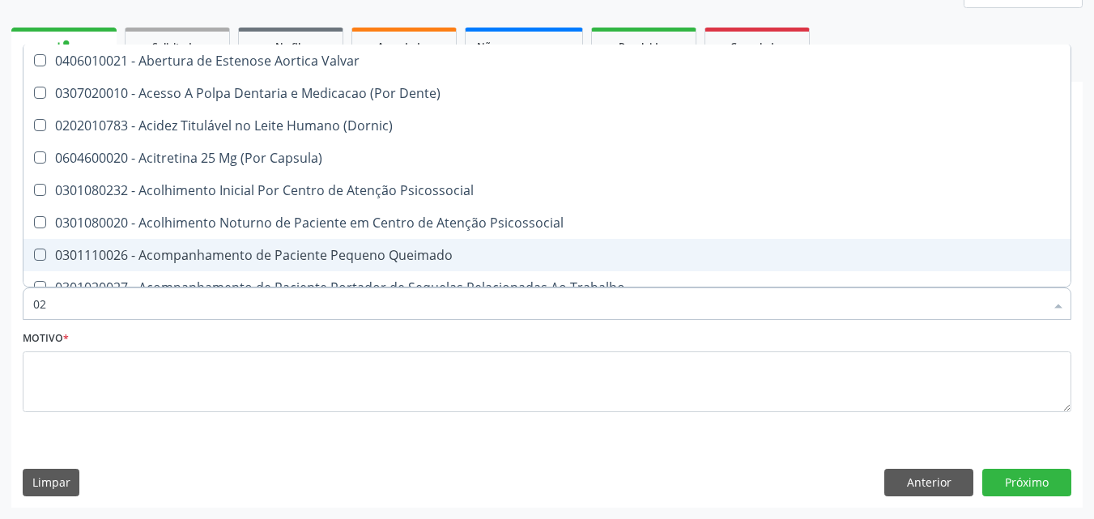
type input "020"
checkbox Projecoes\) "true"
checkbox Abo "false"
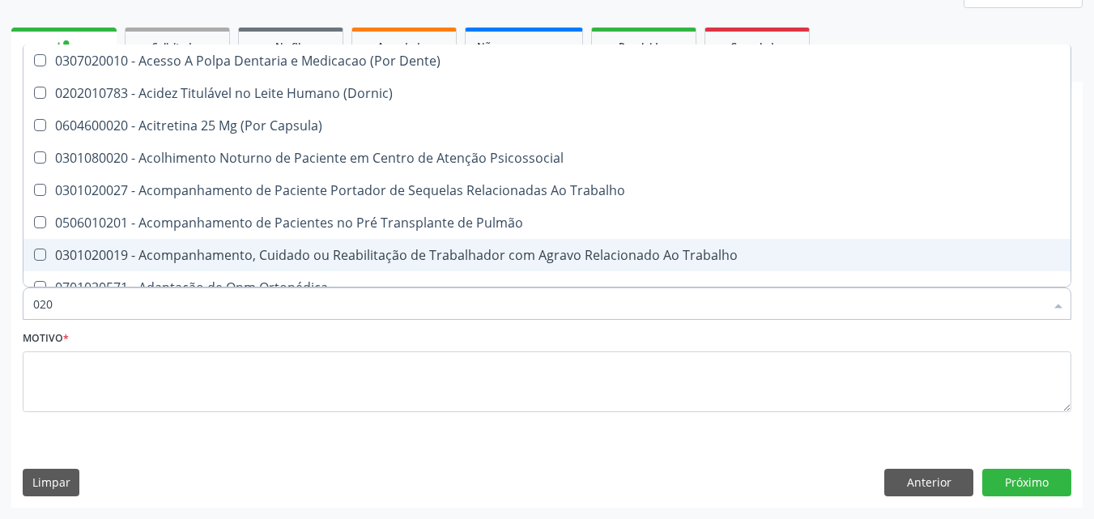
type input "0202"
checkbox Coagulação\ "true"
checkbox Abo "false"
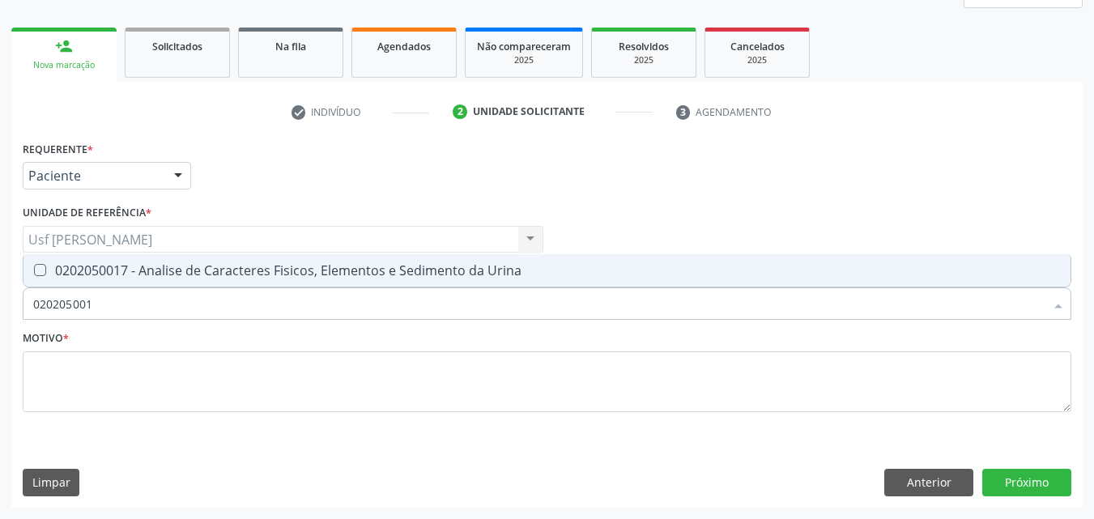
type input "0202050017"
click at [42, 277] on div "0202050017 - Analise de Caracteres Fisicos, Elementos e Sedimento da Urina" at bounding box center [547, 270] width 1028 height 13
checkbox Urina "true"
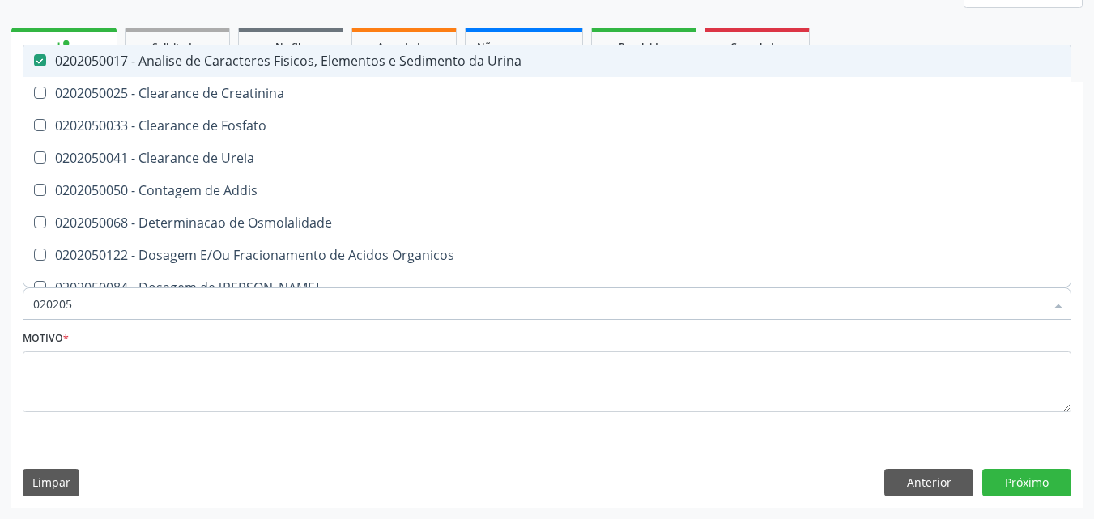
type input "02020"
checkbox Urina "false"
checkbox Fosfato "true"
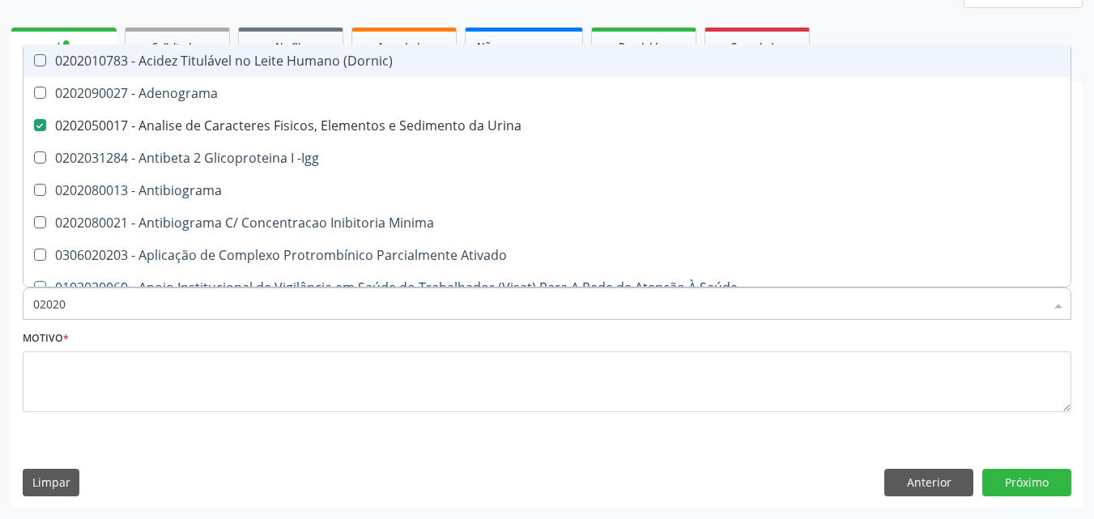
type input "0202"
checkbox Dosagens\) "true"
type input "020"
checkbox Urina "false"
checkbox Liquor "true"
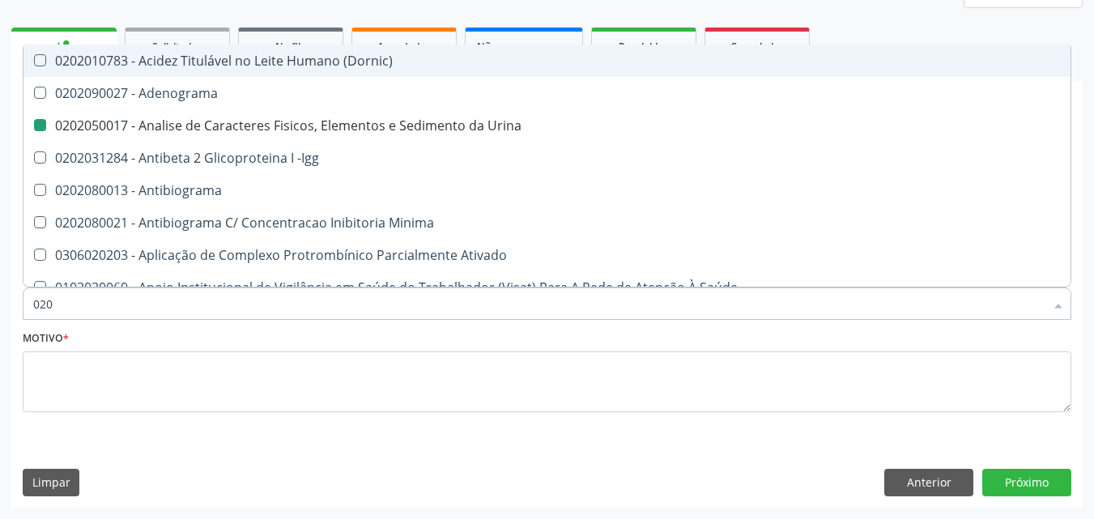
checkbox Dosagens\) "false"
checkbox S "true"
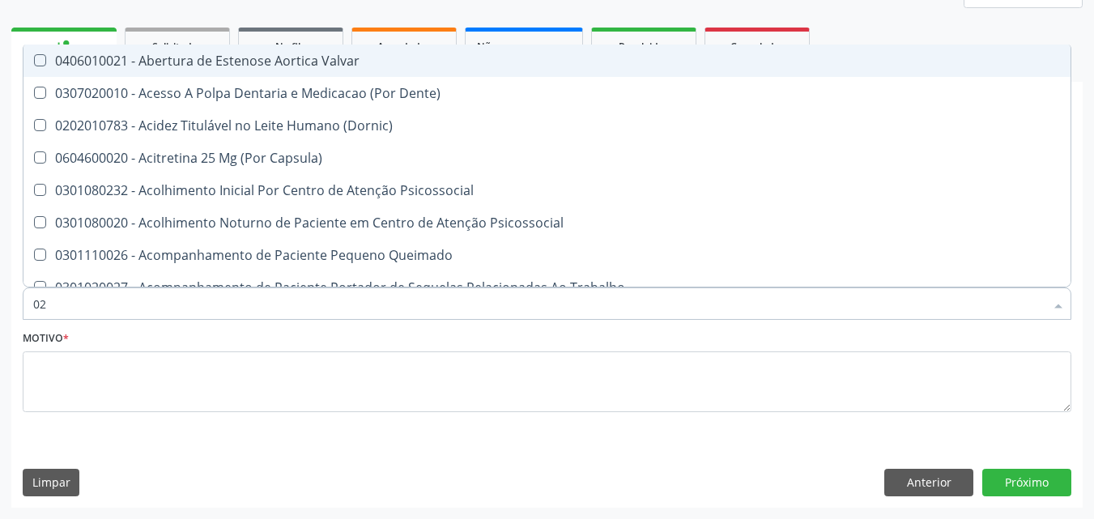
type input "0"
checkbox Terapeutica "false"
checkbox Urina "false"
checkbox Especializada "true"
checkbox Projecoes\) "false"
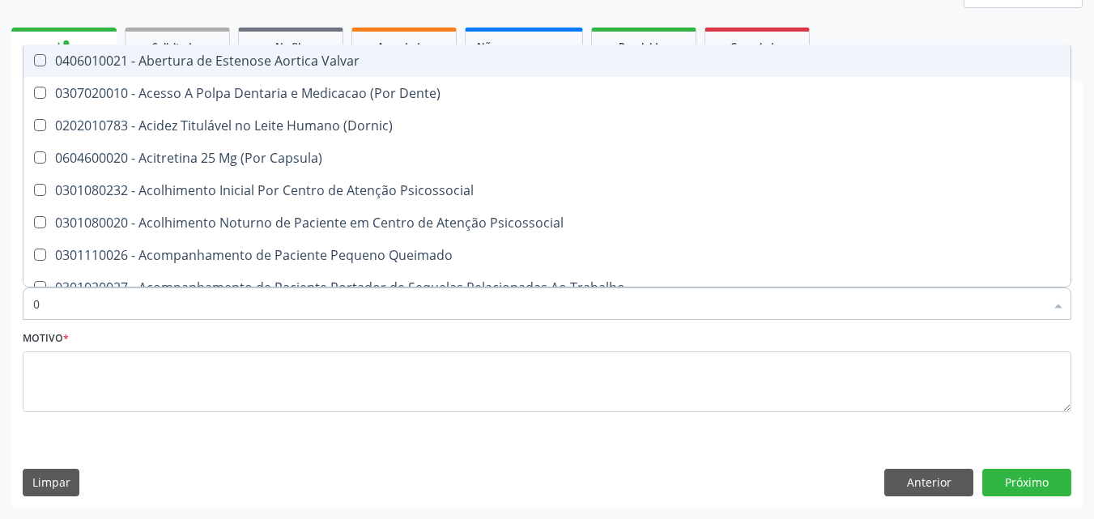
checkbox Abo "false"
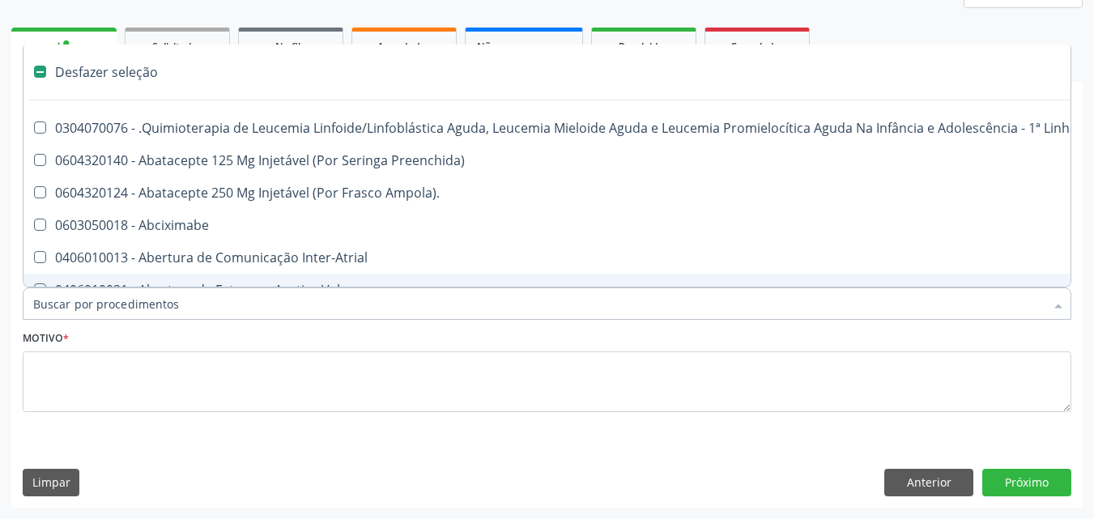
click at [79, 309] on input "Item de agendamento *" at bounding box center [539, 304] width 1012 height 32
type input "G"
checkbox Urina "false"
checkbox Alimentar "true"
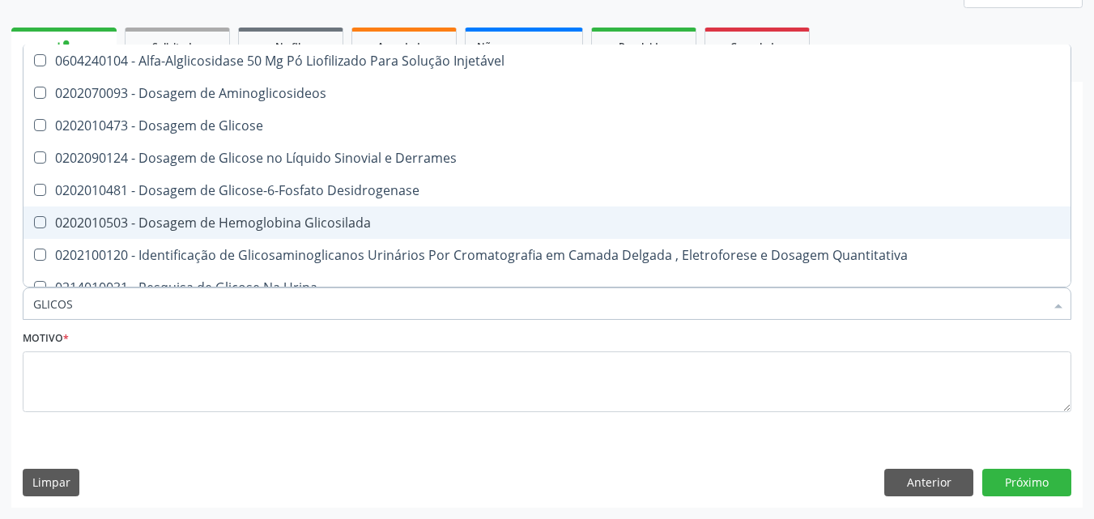
type input "GLICOSE"
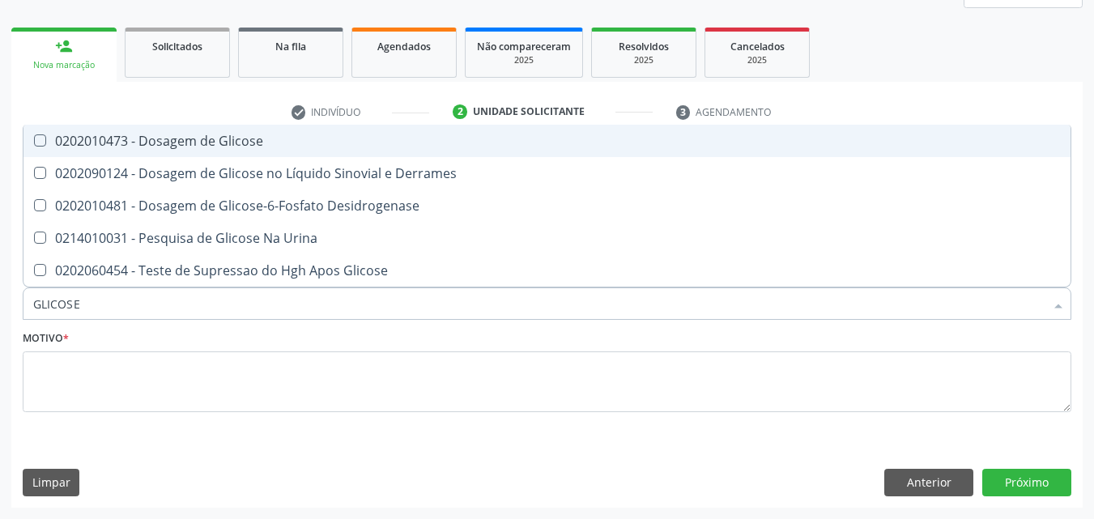
click at [39, 139] on Glicose at bounding box center [40, 140] width 12 height 12
click at [34, 139] on Glicose "checkbox" at bounding box center [28, 140] width 11 height 11
checkbox Glicose "true"
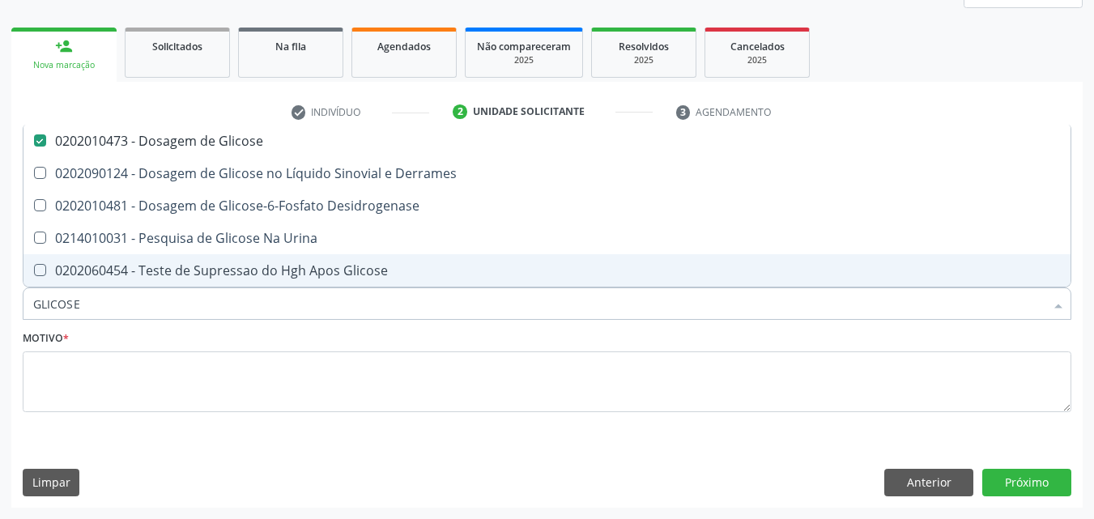
type input "GLICOS"
checkbox Glicose "false"
checkbox Desidrogenase "true"
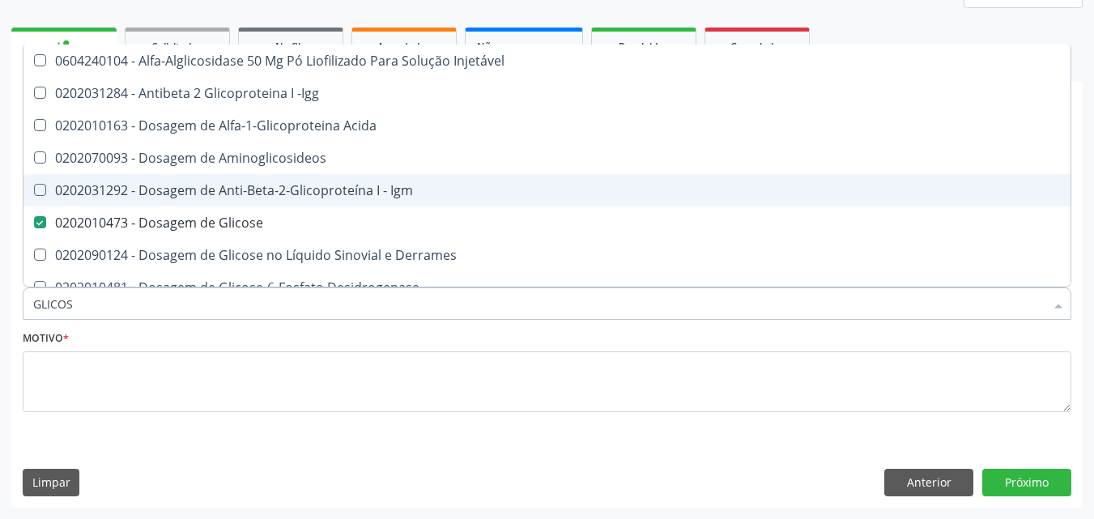
type input "GLICO"
checkbox Acida "false"
type input "GLIC"
checkbox Glicose "false"
checkbox Glicose "true"
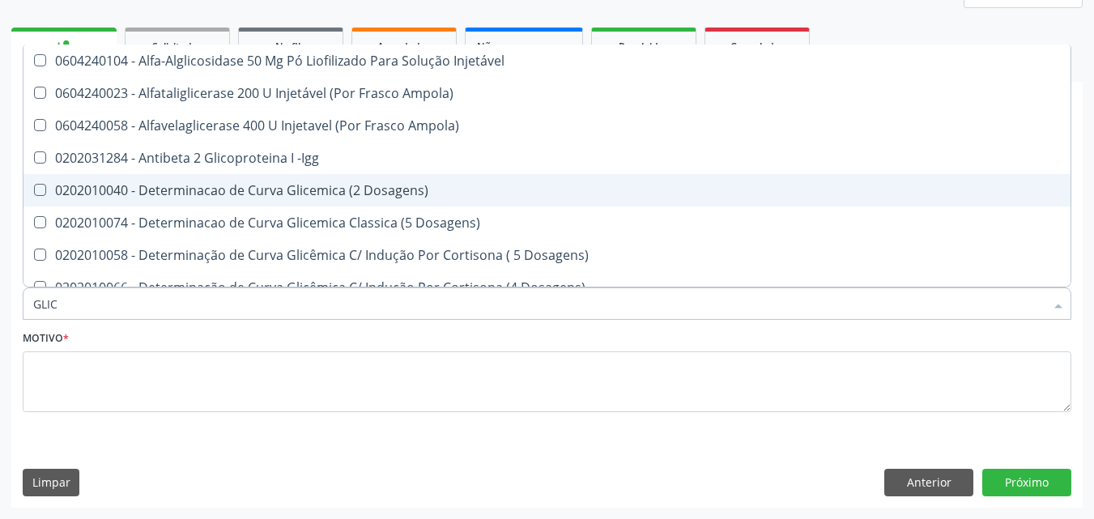
type input "GLI"
checkbox Glicose "false"
checkbox Glicosilada "true"
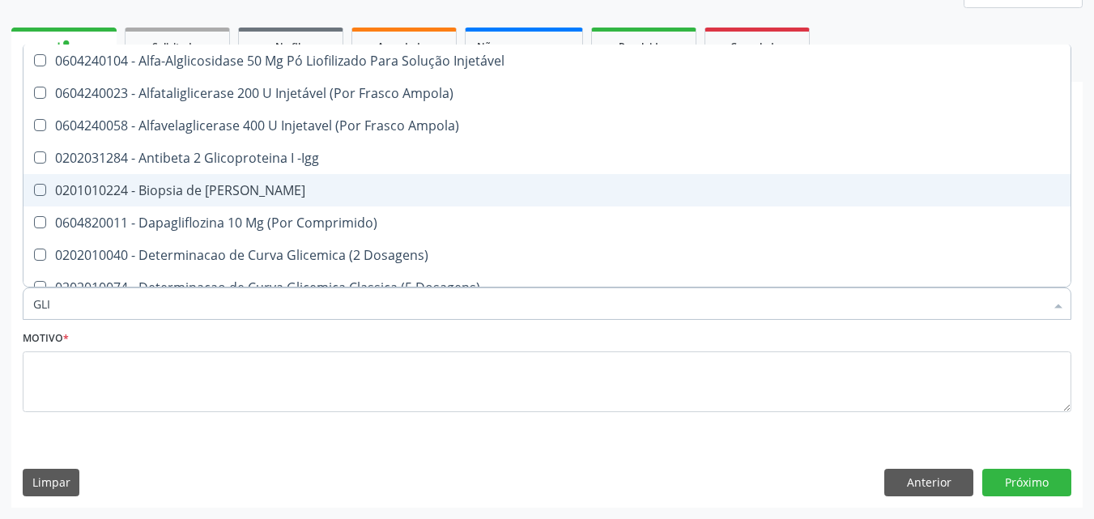
type input "GL"
checkbox Glicose "false"
type input "G"
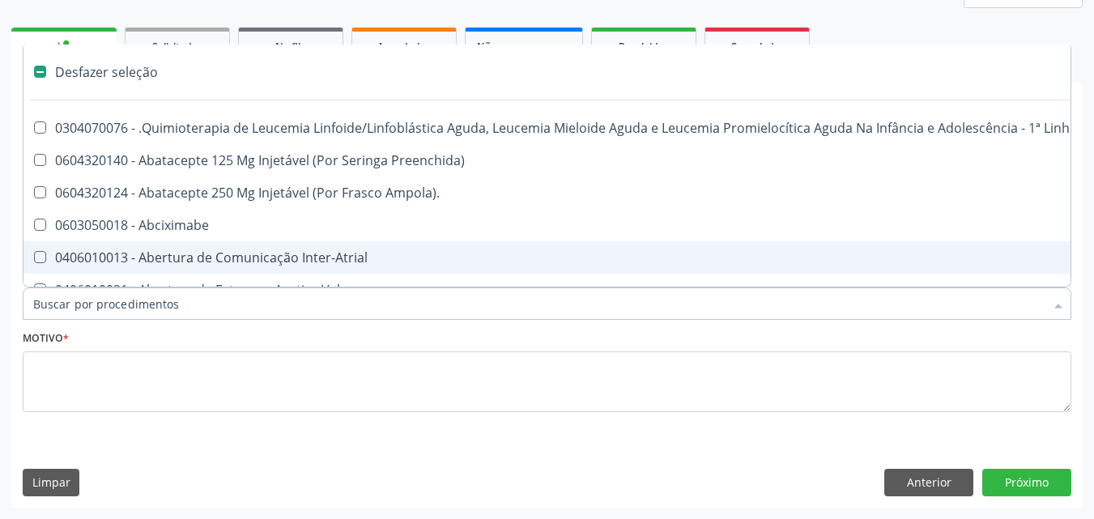
click at [142, 310] on input "Item de agendamento *" at bounding box center [539, 304] width 1012 height 32
type input "H"
checkbox Urina "false"
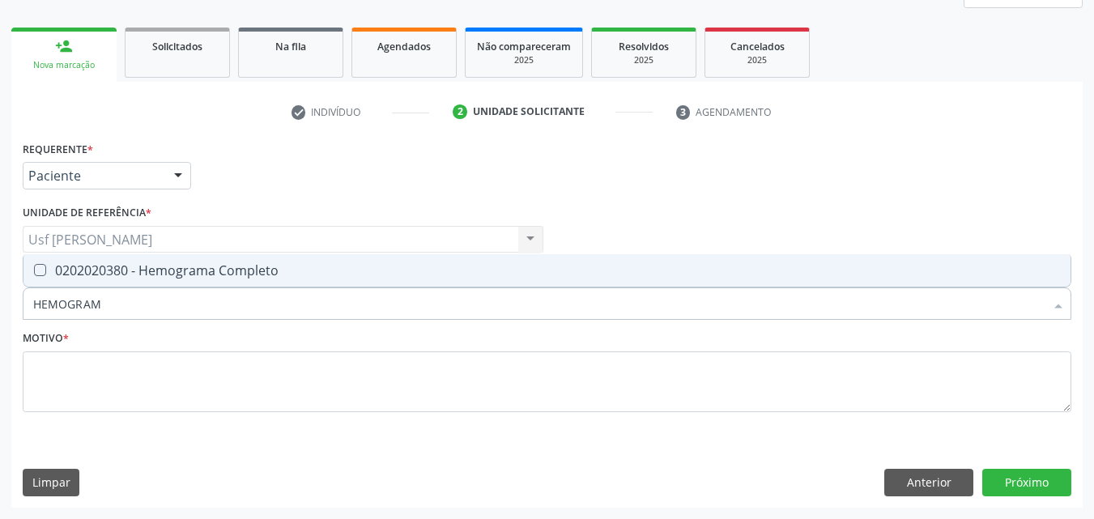
type input "HEMOGRAMA"
click at [45, 273] on div "0202020380 - Hemograma Completo" at bounding box center [547, 270] width 1028 height 13
checkbox Completo "true"
type input "HEMOG"
checkbox Completo "false"
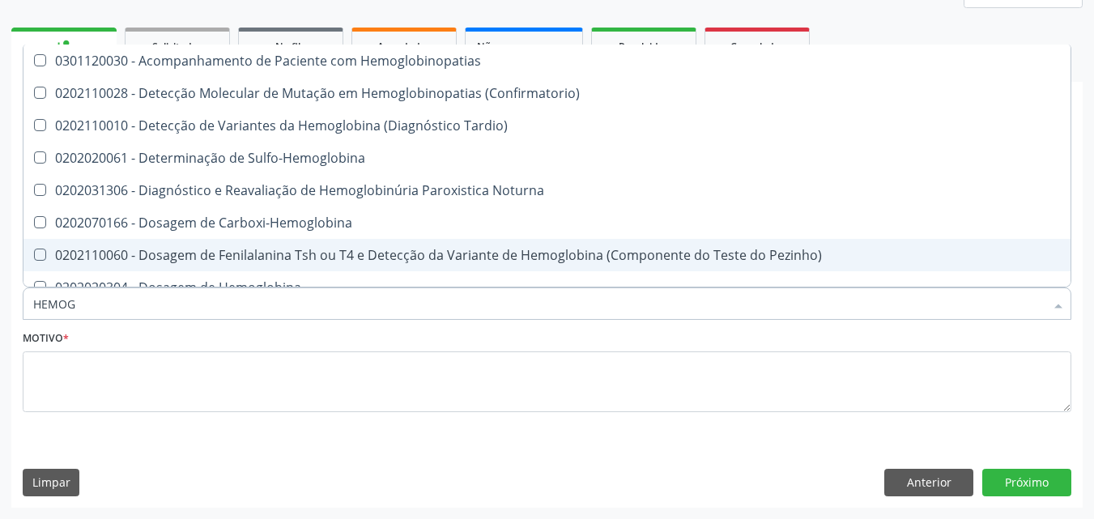
type input "HEMO"
checkbox Completo "false"
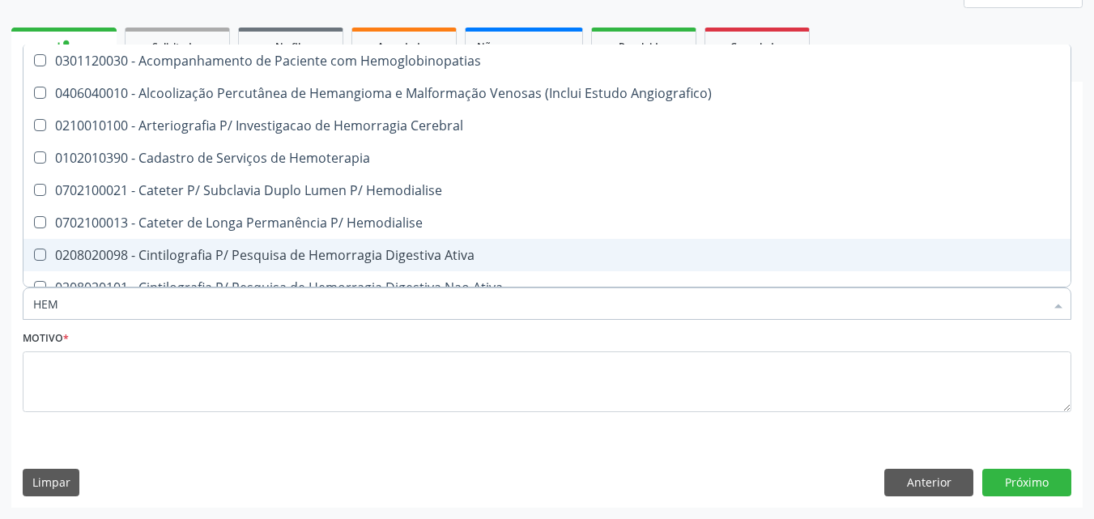
type input "HE"
checkbox Completo "false"
checkbox Orgaos "true"
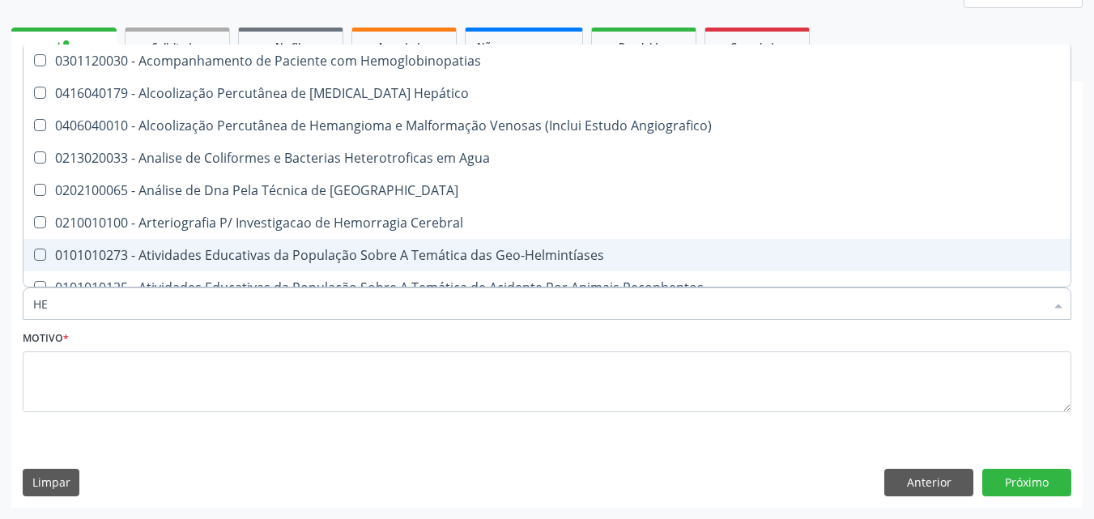
type input "H"
checkbox Completo "false"
checkbox Folheto "true"
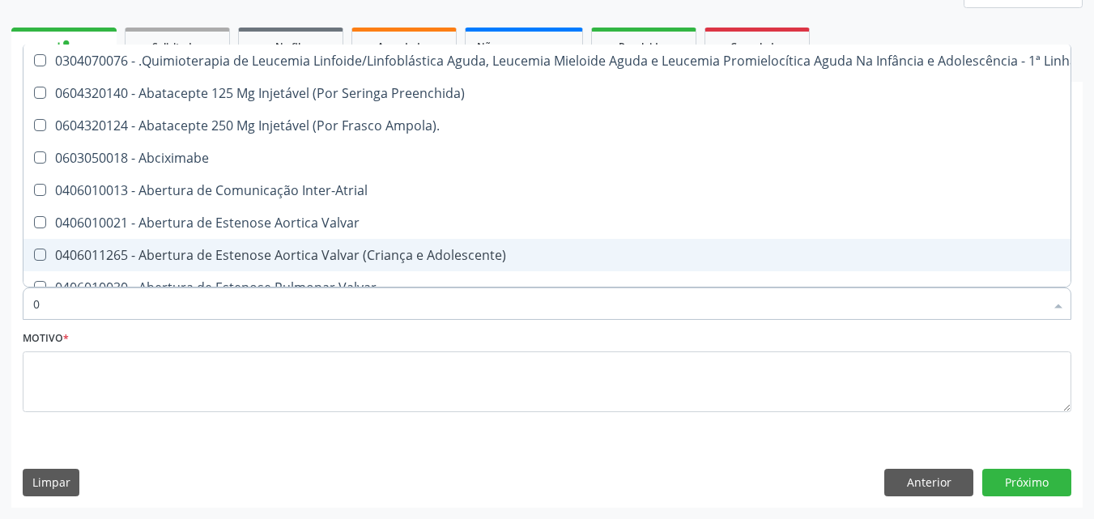
type input "02"
checkbox Coração "true"
checkbox Urina "false"
checkbox Vulva "true"
checkbox Bilateral "true"
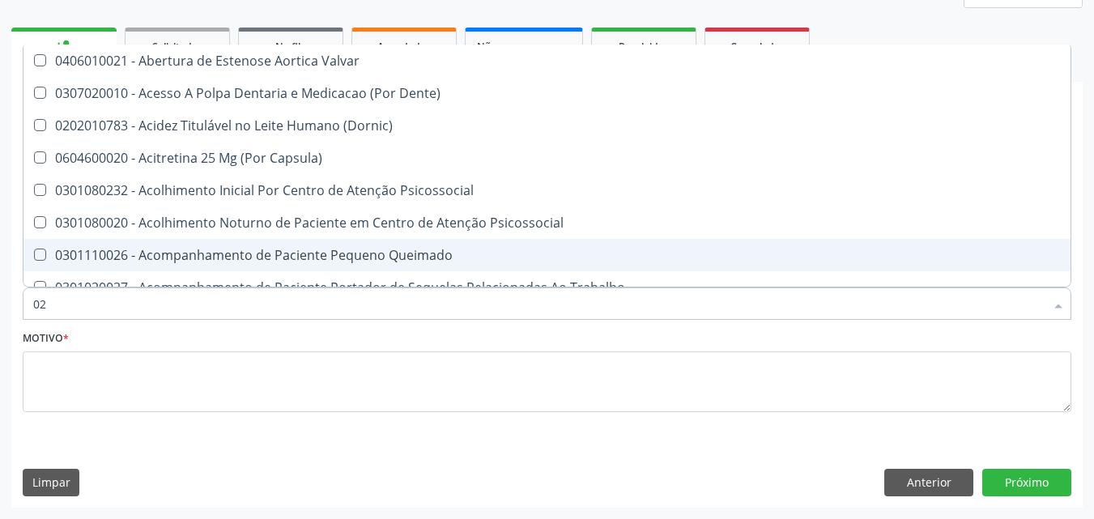
type input "020"
checkbox Terapeutica "true"
checkbox Urina "false"
checkbox Projecoes\) "true"
checkbox \(Qualitativo\) "true"
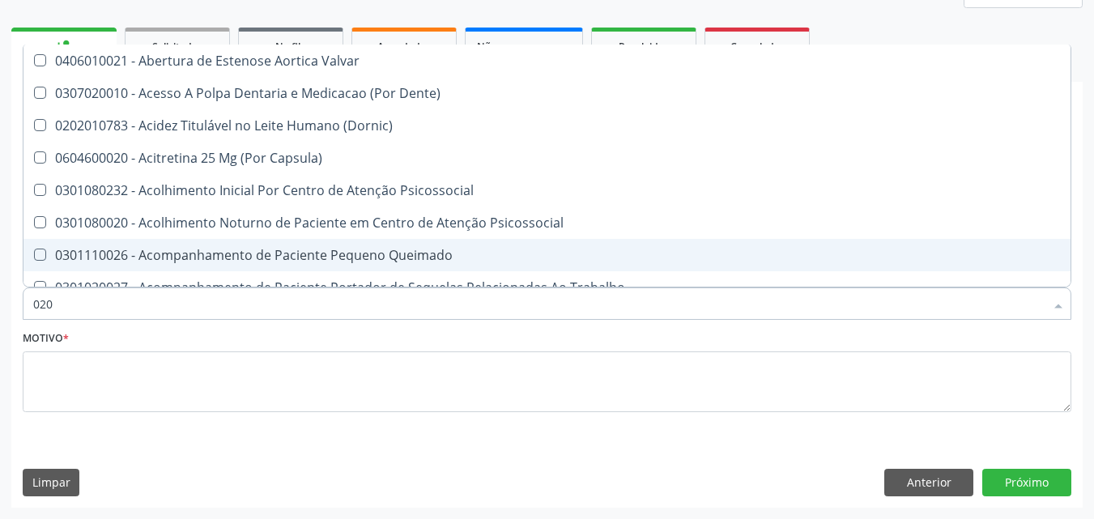
checkbox Abo "false"
checkbox Glicose "false"
checkbox \(T3\) "true"
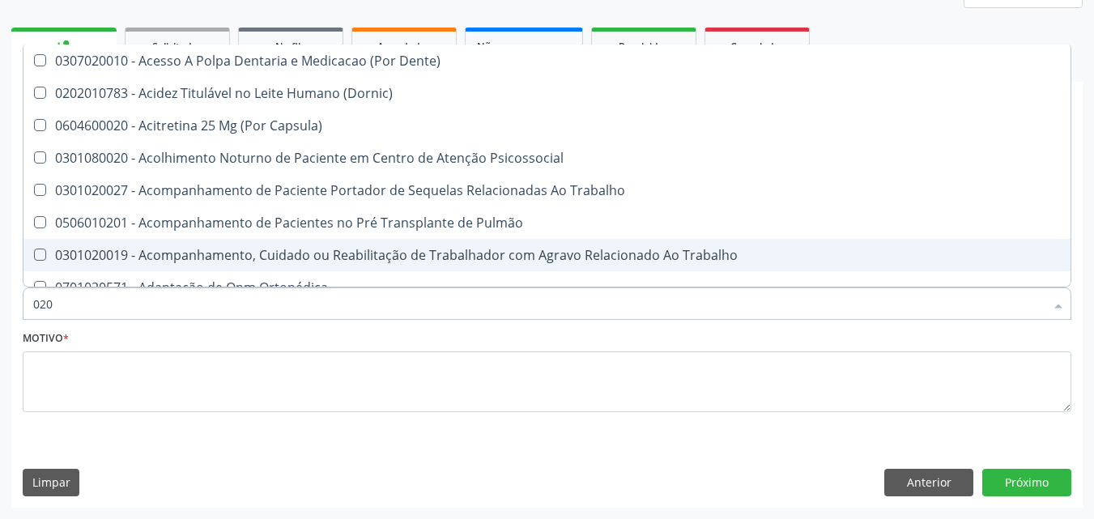
type input "0202"
checkbox Capsula\) "true"
checkbox Urina "false"
checkbox Coagulação\ "true"
checkbox Laser "true"
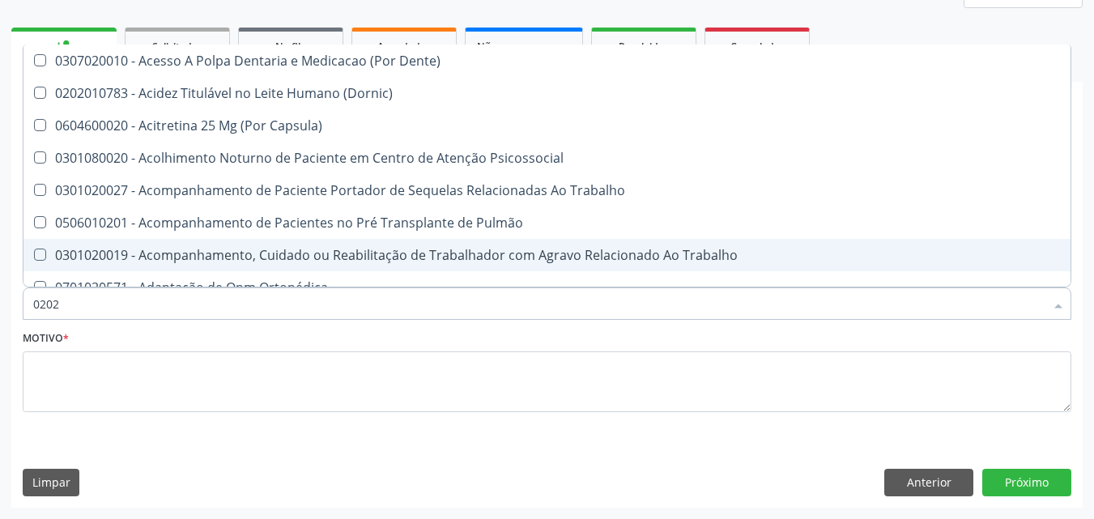
checkbox Biologica "true"
checkbox Abo "false"
checkbox Glicose "false"
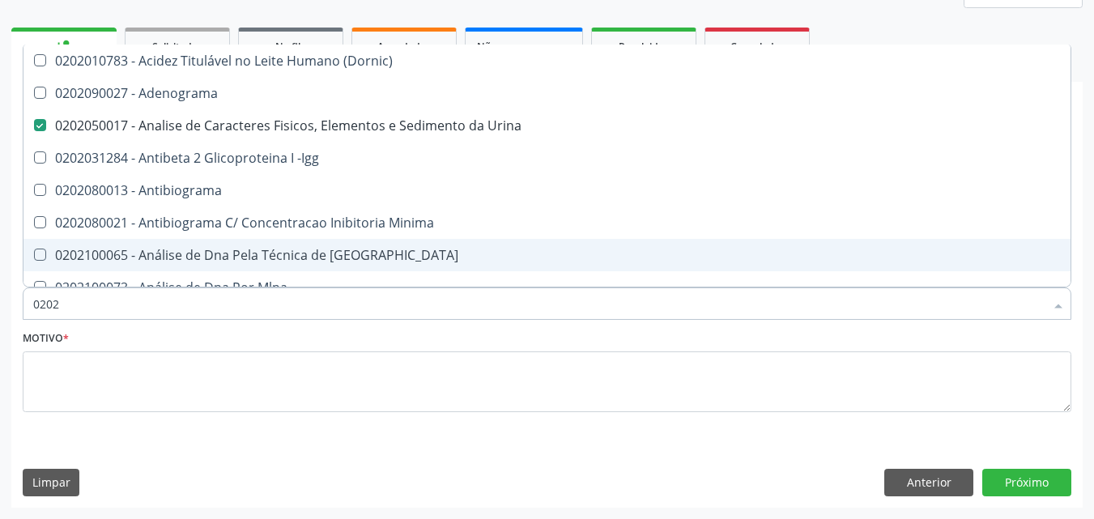
type input "02020"
checkbox Abo "false"
checkbox Xi "true"
checkbox Glicose "false"
checkbox Zinco "true"
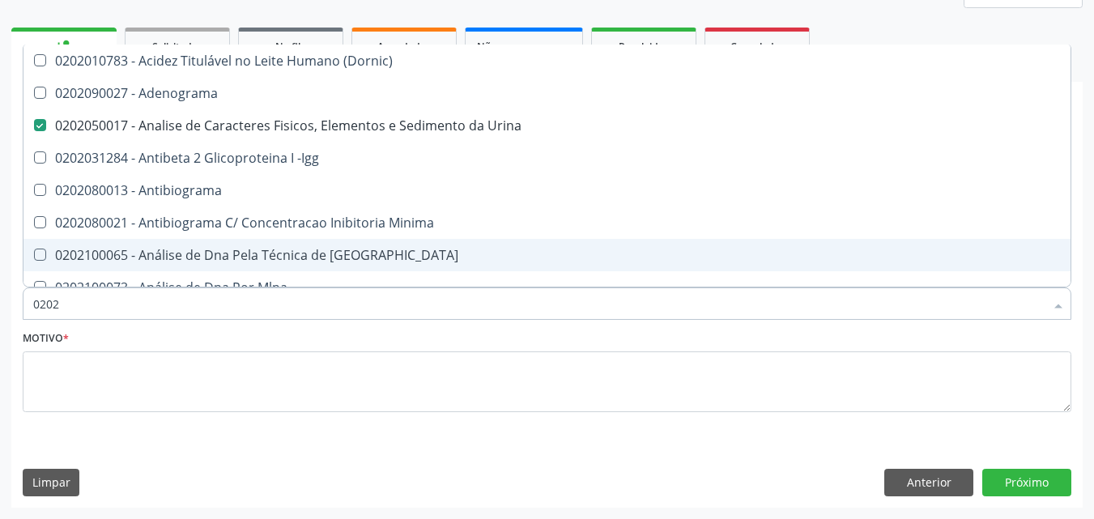
checkbox Completo "false"
type input "020203"
checkbox Urina "false"
checkbox Aminoacidos "true"
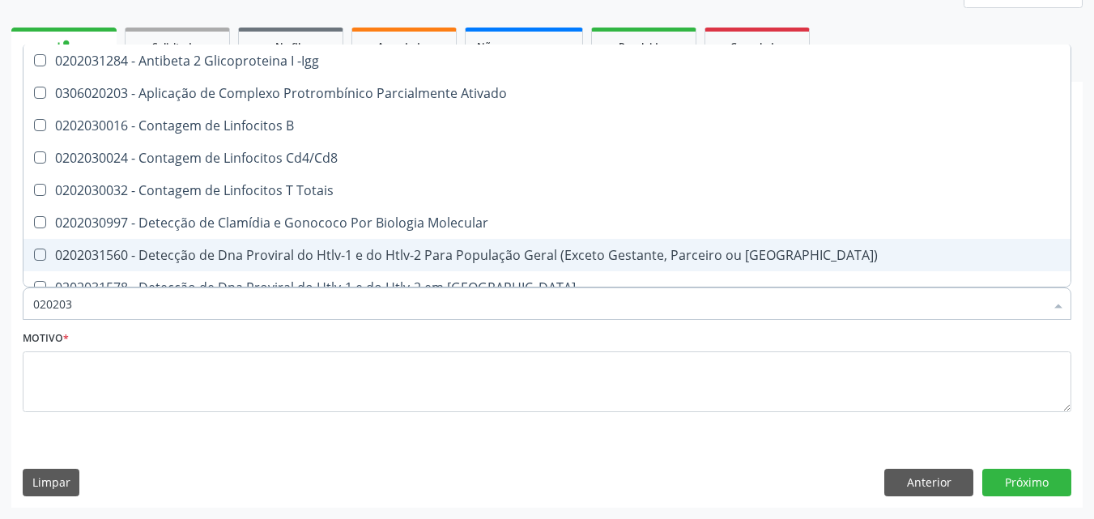
type input "0202030"
checkbox Completo "false"
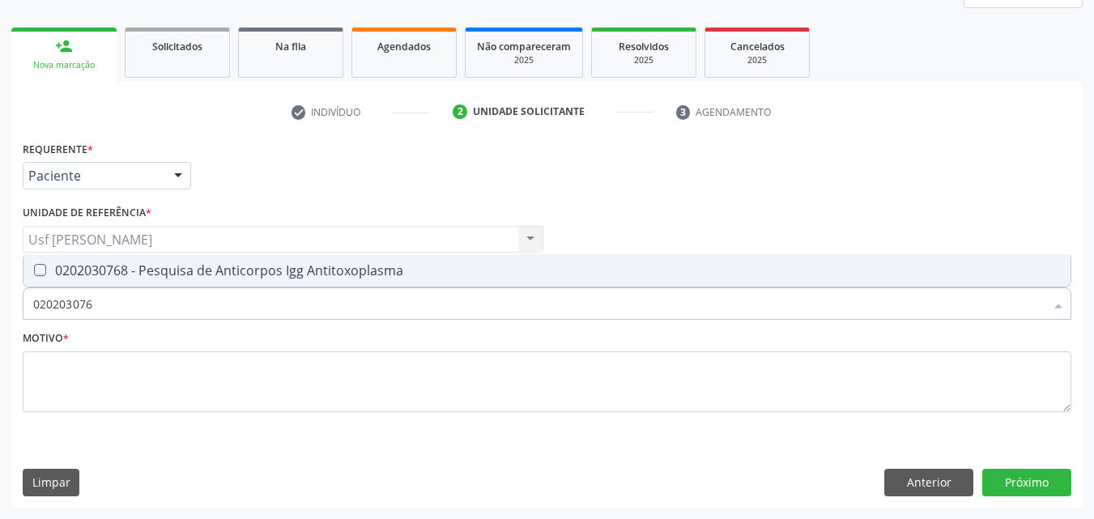
type input "0202030768"
click at [37, 271] on Antitoxoplasma at bounding box center [40, 270] width 12 height 12
click at [34, 271] on Antitoxoplasma "checkbox" at bounding box center [28, 270] width 11 height 11
checkbox Antitoxoplasma "true"
type input "02020307"
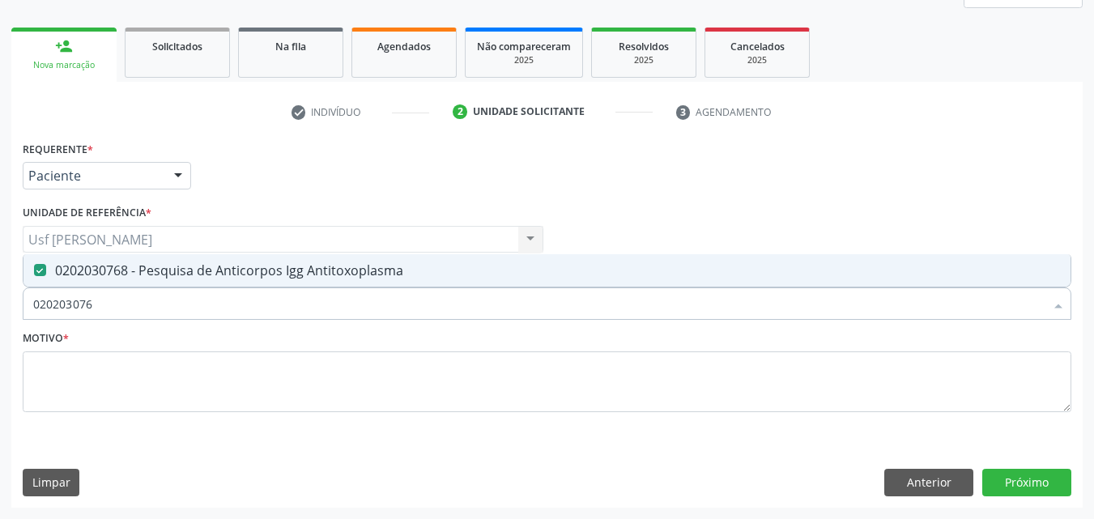
checkbox Antitoxoplasma "false"
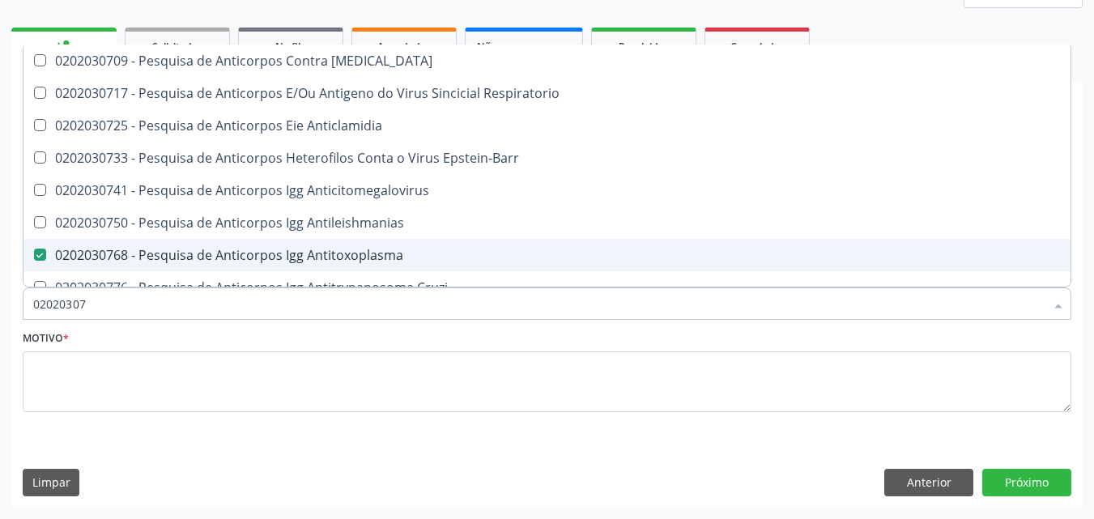
type input "0202030"
checkbox Antitoxoplasma "false"
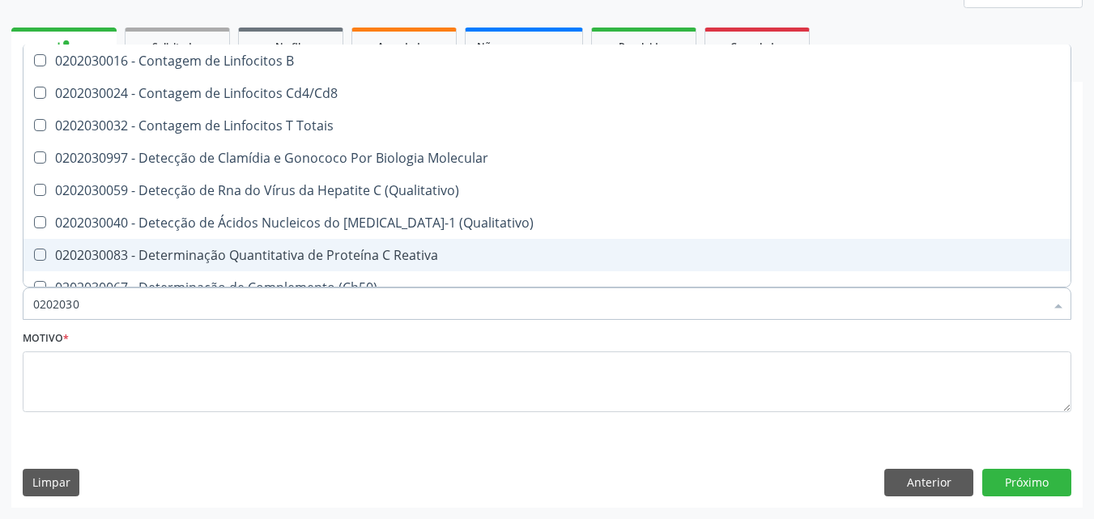
type input "020203"
checkbox Antiglomerulo "true"
checkbox Antitoxoplasma "false"
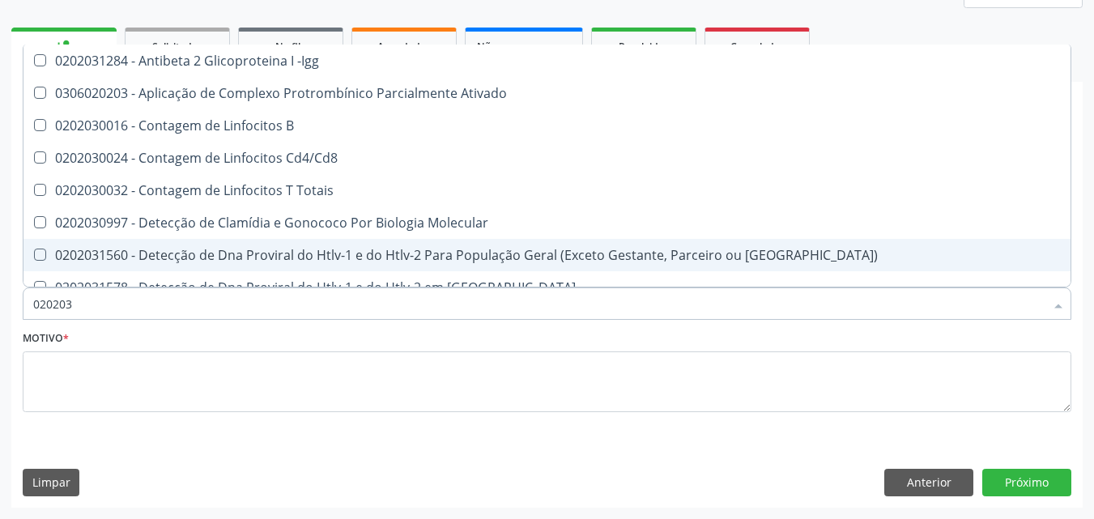
type input "0202030"
checkbox Completo "false"
checkbox \(Ro\) "true"
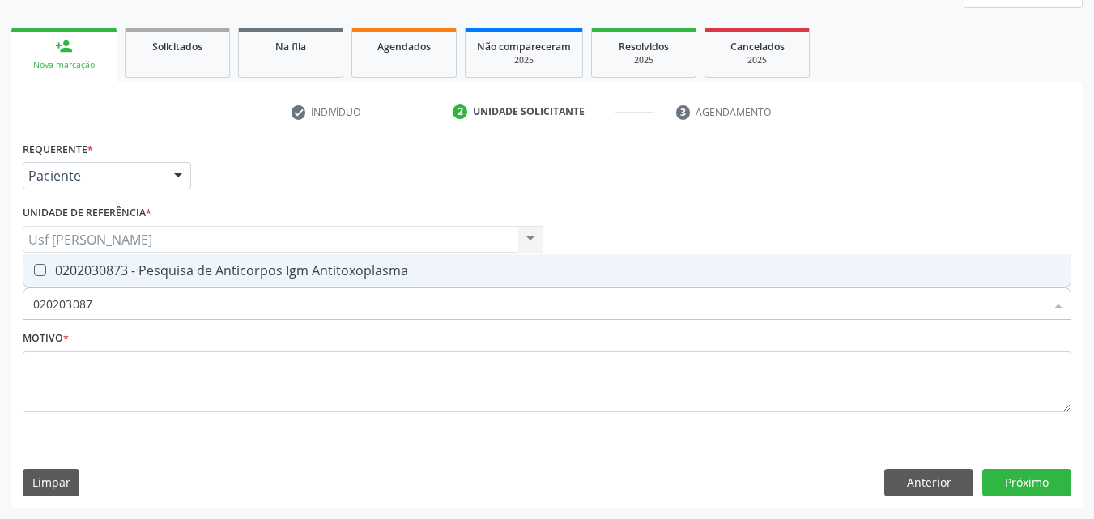
type input "0202030873"
click at [51, 262] on span "0202030873 - Pesquisa de Anticorpos Igm Antitoxoplasma" at bounding box center [546, 270] width 1047 height 32
checkbox Antitoxoplasma "true"
type input "02020308"
checkbox Antitoxoplasma "false"
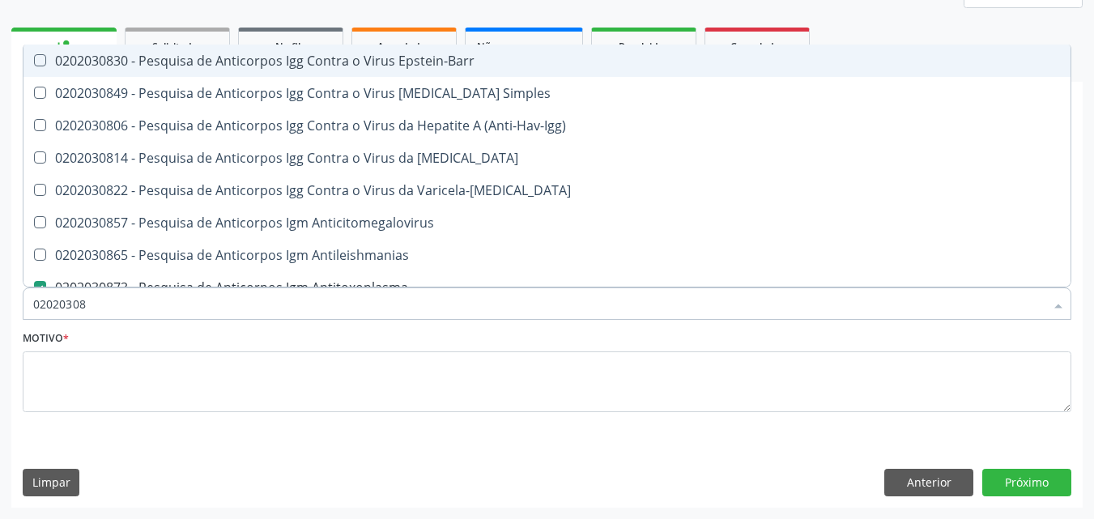
type input "0202030"
checkbox Antitoxoplasma "false"
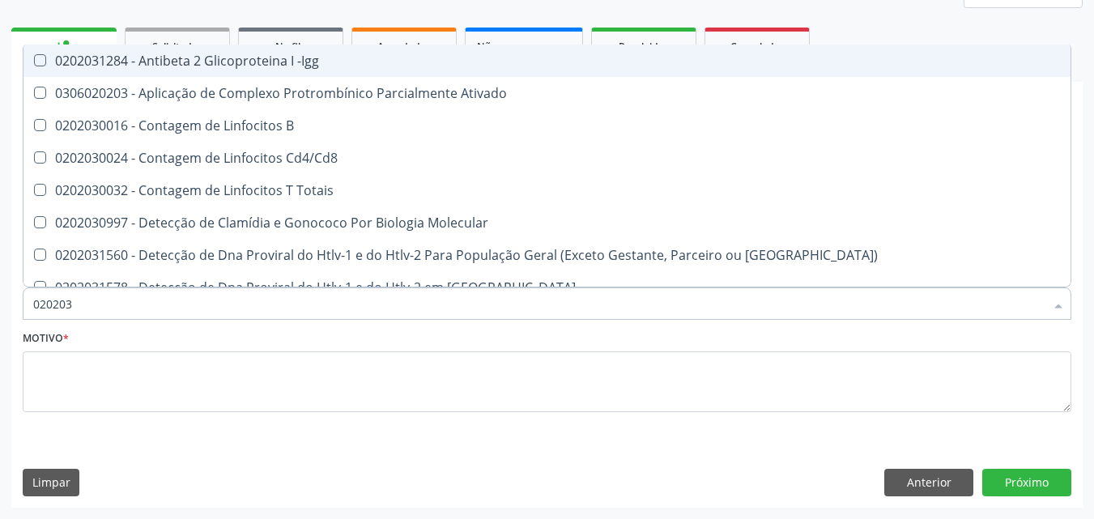
type input "02020"
checkbox B "true"
checkbox Completo "false"
checkbox Antitoxoplasma "false"
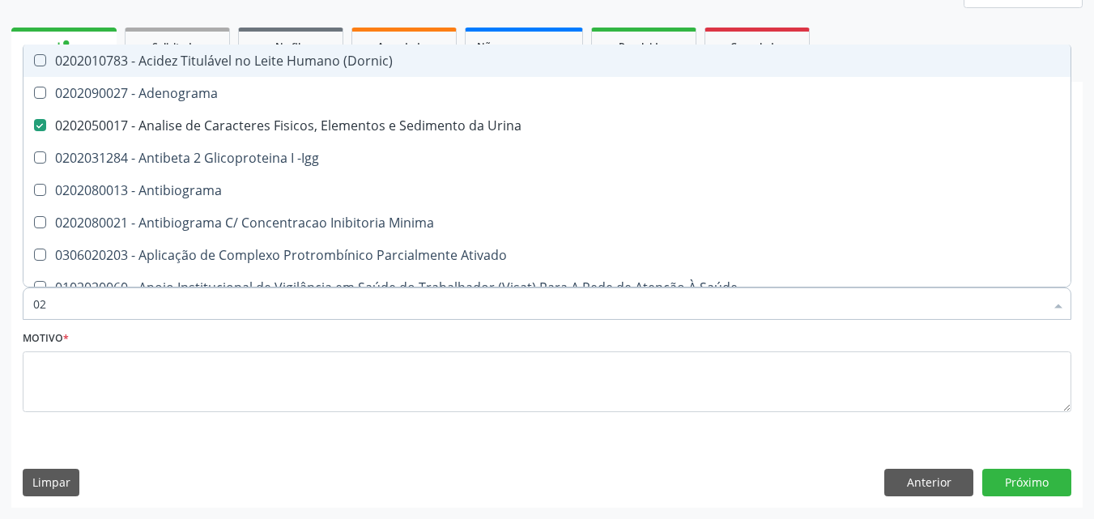
type input "0"
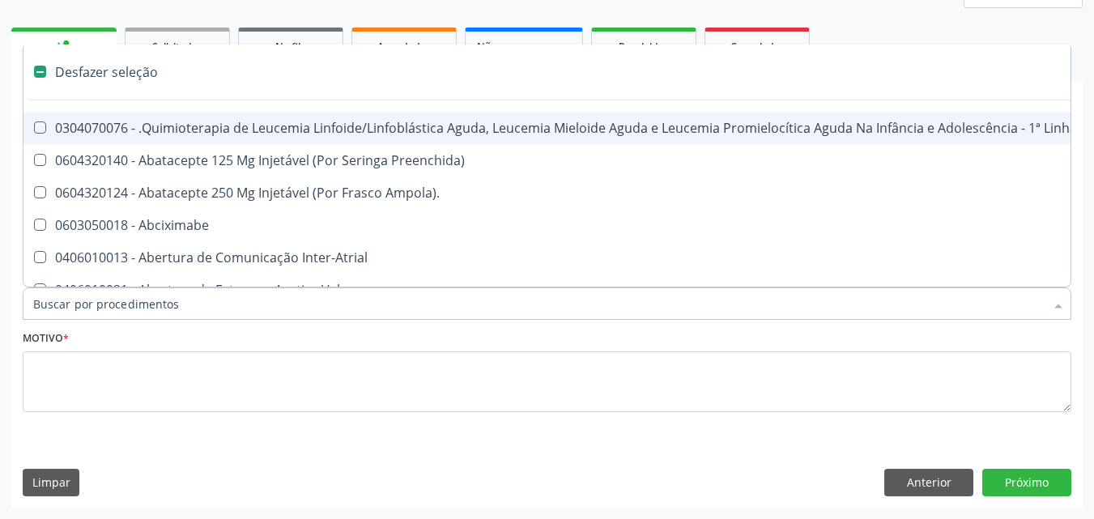
checkbox Ampola\)\ "false"
checkbox Fígado "false"
checkbox Bloco "false"
checkbox Coração "false"
checkbox Urina "true"
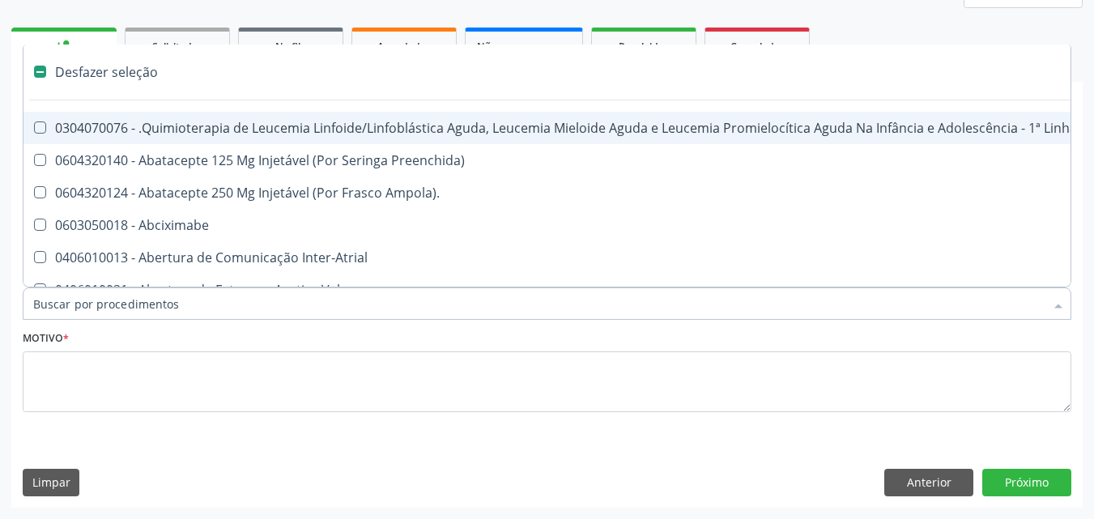
checkbox Linfovenosa "false"
checkbox Stent "false"
checkbox Distal "false"
checkbox Níveis\, "false"
checkbox Familiares "false"
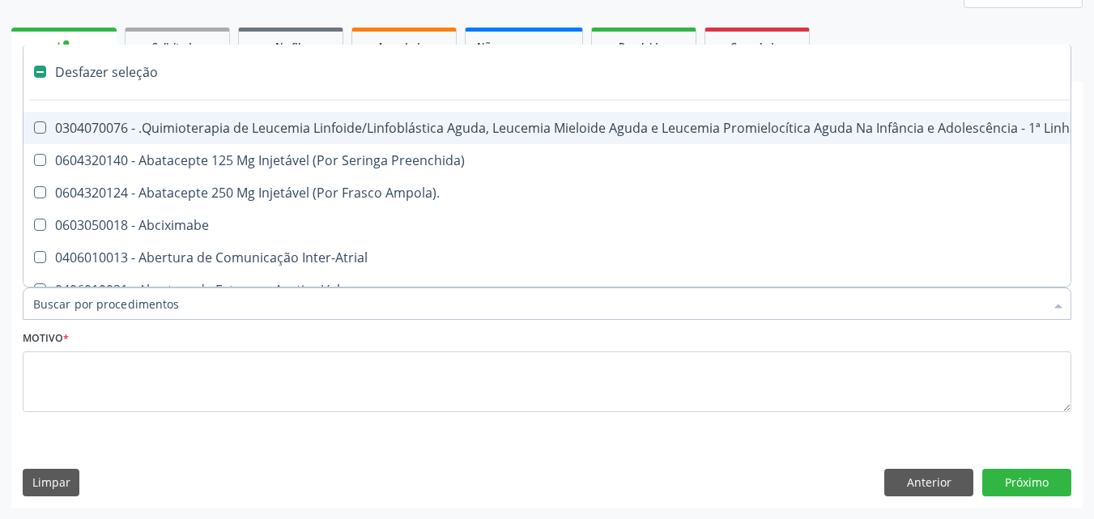
checkbox Periféricas "false"
checkbox Remoção "false"
checkbox Ayurveda "false"
checkbox População "false"
type input "02"
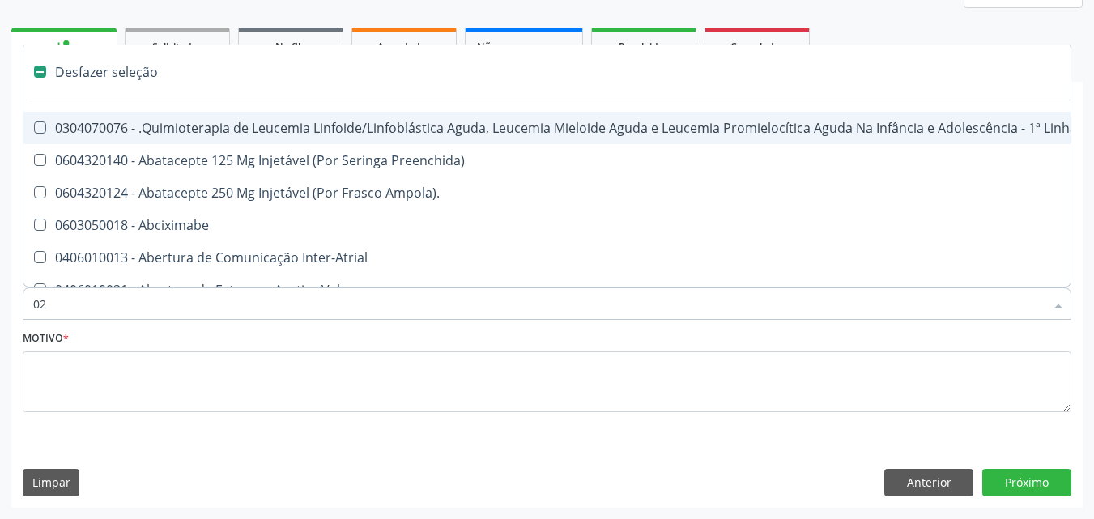
checkbox Coração "true"
checkbox Urina "false"
checkbox Vulva "true"
checkbox Bilateral "true"
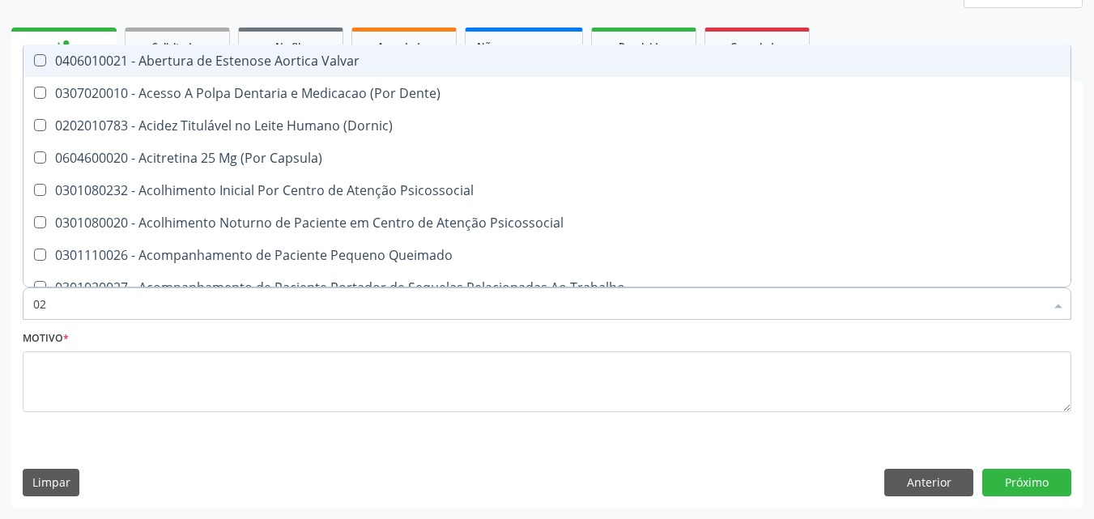
type input "020"
checkbox Terapeutica "true"
checkbox Urina "false"
checkbox Projecoes\) "true"
checkbox \(Qualitativo\) "true"
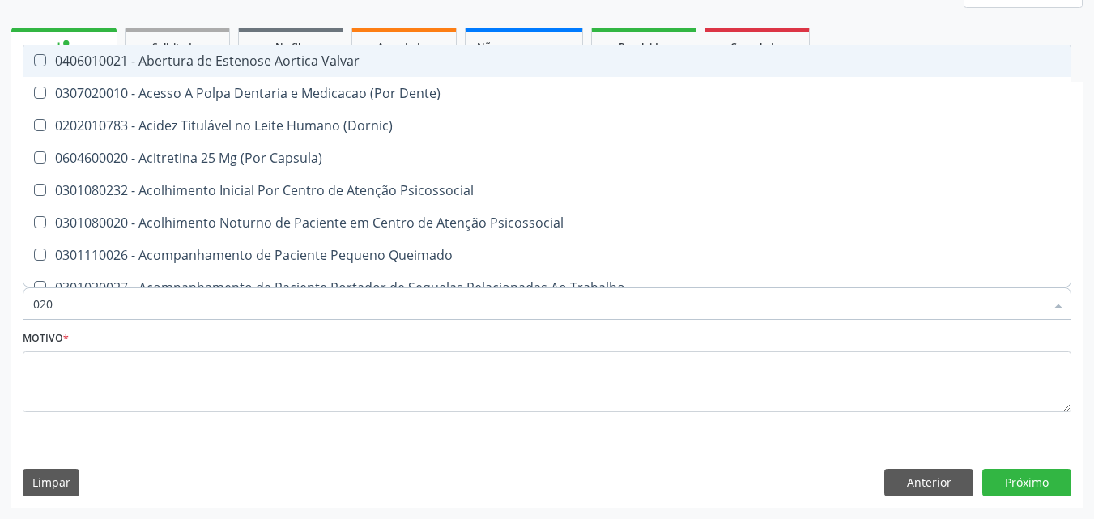
checkbox Abo "false"
checkbox Glicose "false"
checkbox \(T3\) "true"
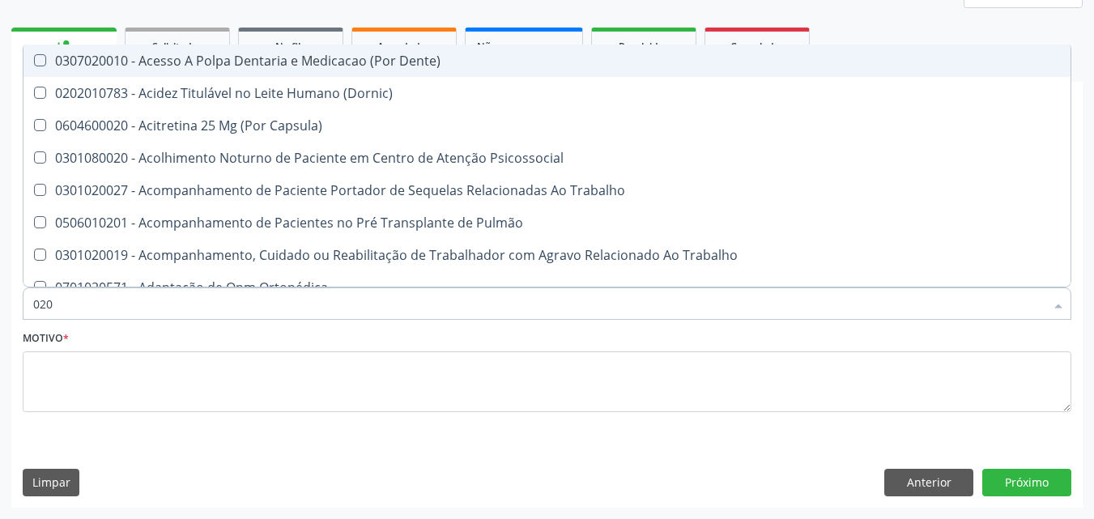
type input "0202"
checkbox Capsula\) "true"
checkbox Urina "false"
checkbox Coagulação\ "true"
checkbox Laser "true"
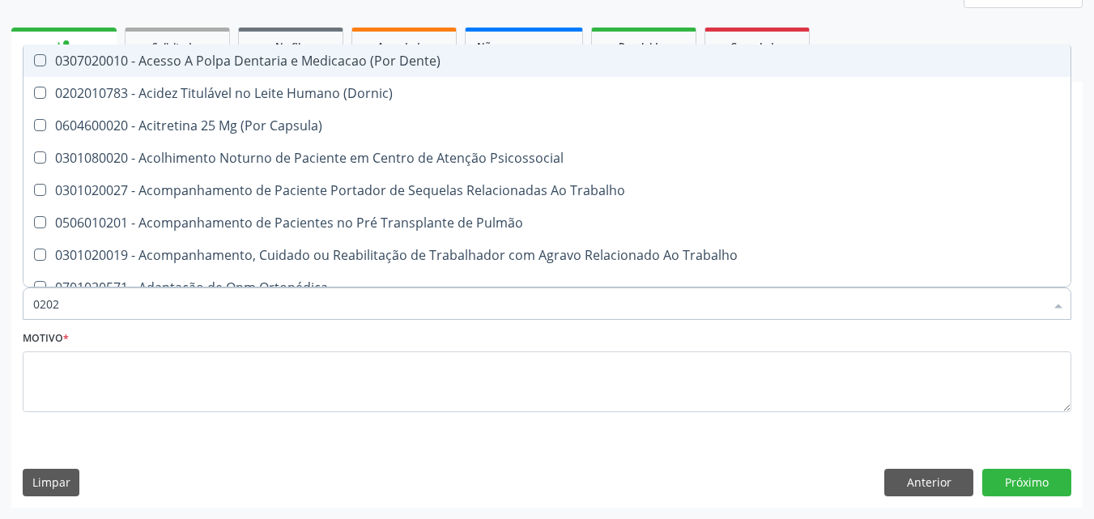
checkbox Biologica "true"
checkbox Abo "false"
checkbox Dosagens\) "true"
checkbox Euglobulina "true"
checkbox Glicose "false"
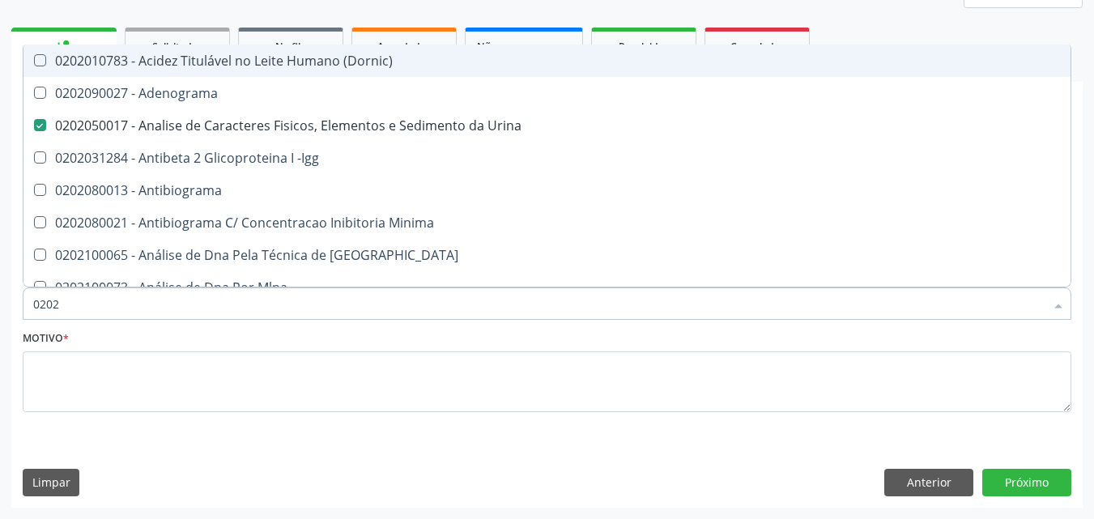
type input "02021"
checkbox Urina "false"
checkbox Ativado "true"
checkbox Abo "false"
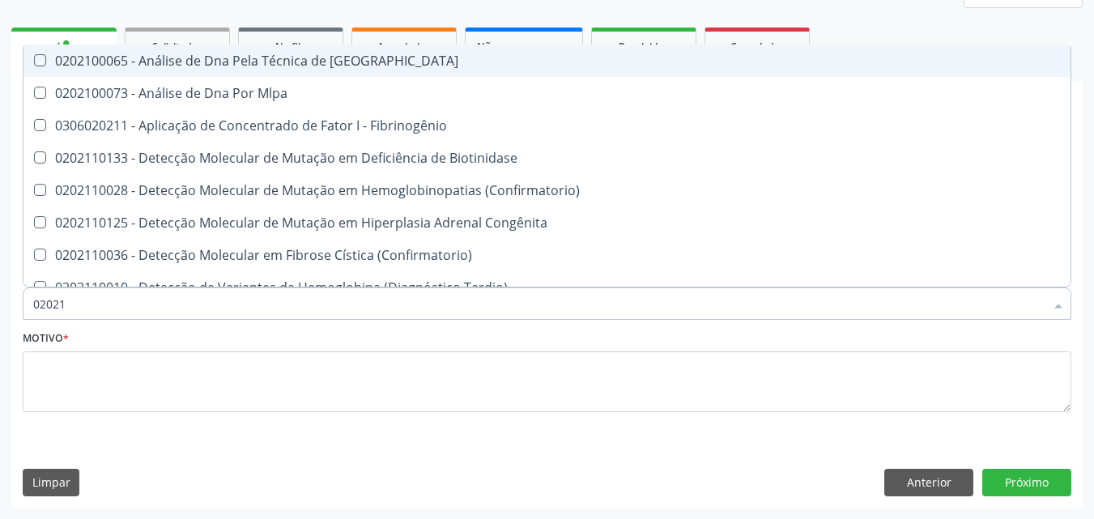
type input "020212"
checkbox Blot "true"
checkbox Abo "false"
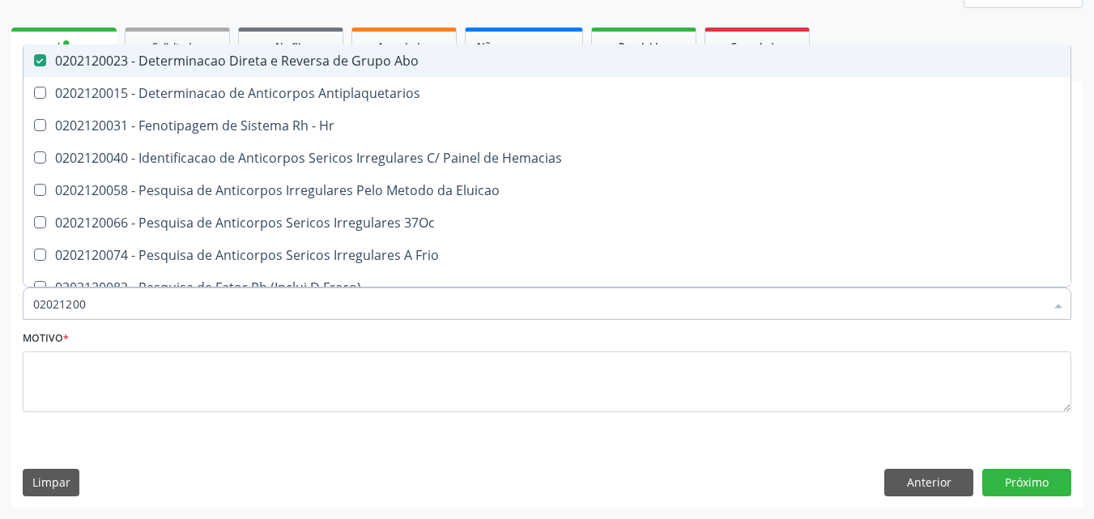
type input "020212008"
checkbox Abo "false"
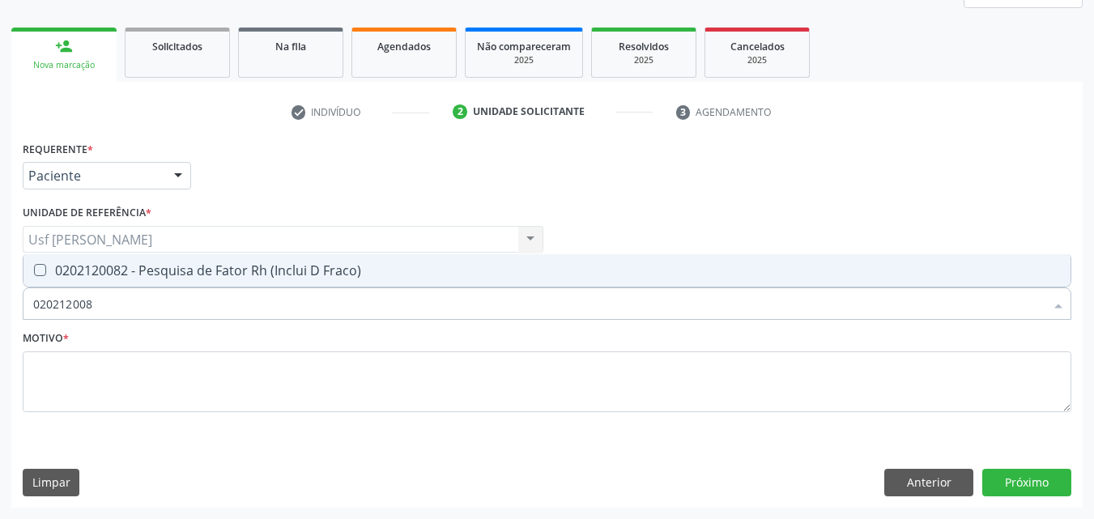
type input "0202120082"
click at [41, 272] on Fraco\) at bounding box center [40, 270] width 12 height 12
click at [34, 272] on Fraco\) "checkbox" at bounding box center [28, 270] width 11 height 11
checkbox Fraco\) "true"
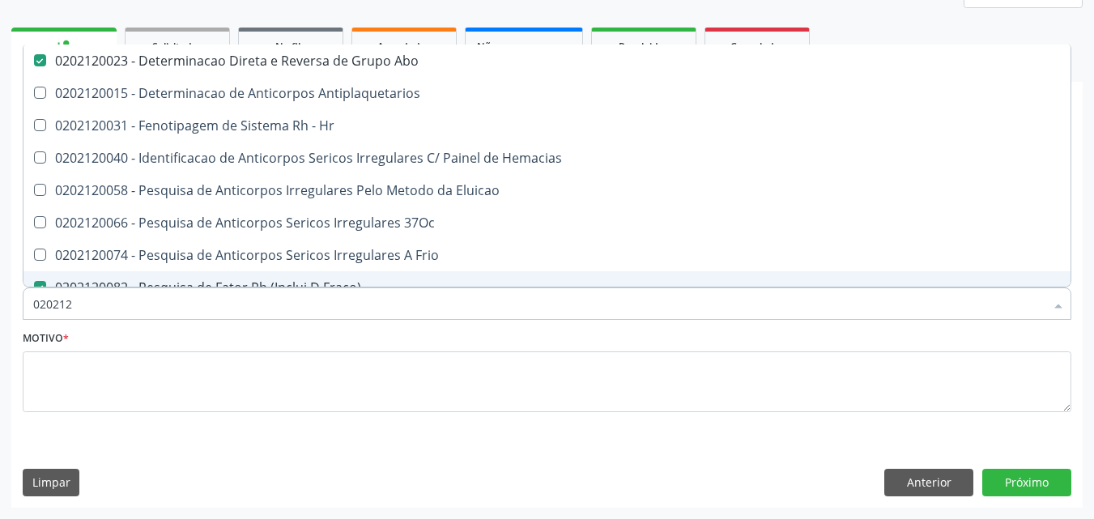
type input "02021"
checkbox Abo "false"
checkbox Fraco\) "false"
checkbox \(Tia\) "true"
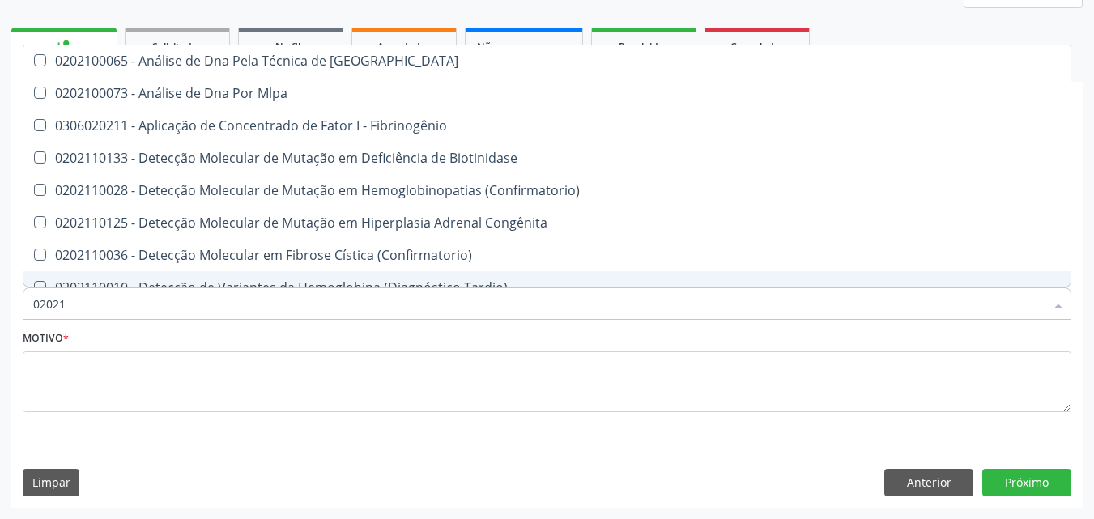
type input "0202"
checkbox Fibrinogênio "true"
checkbox Abo "false"
checkbox Fraco\) "false"
checkbox Exoma "true"
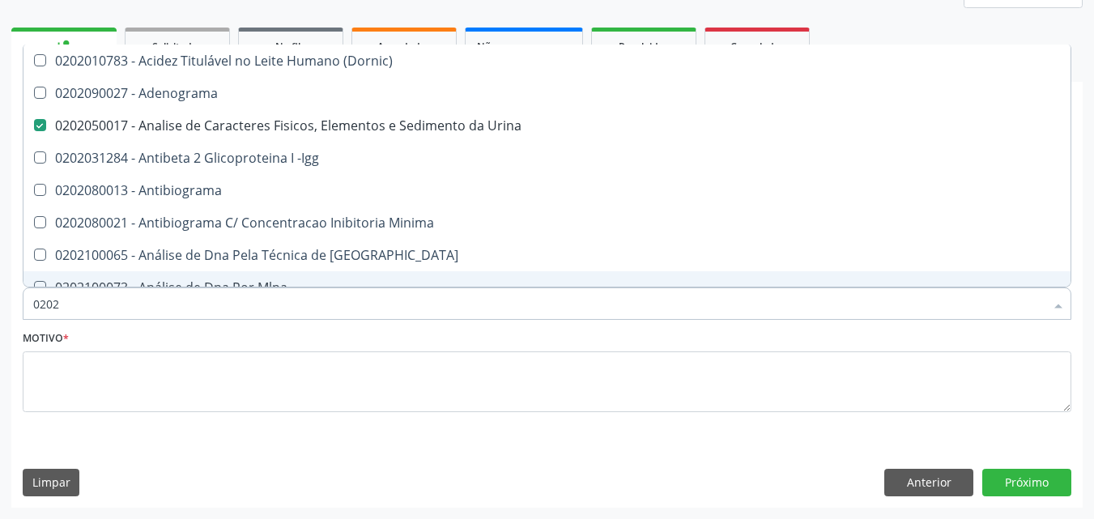
type input "020"
checkbox Urina "false"
checkbox Creatinina "true"
checkbox Abo "false"
checkbox Glicose "false"
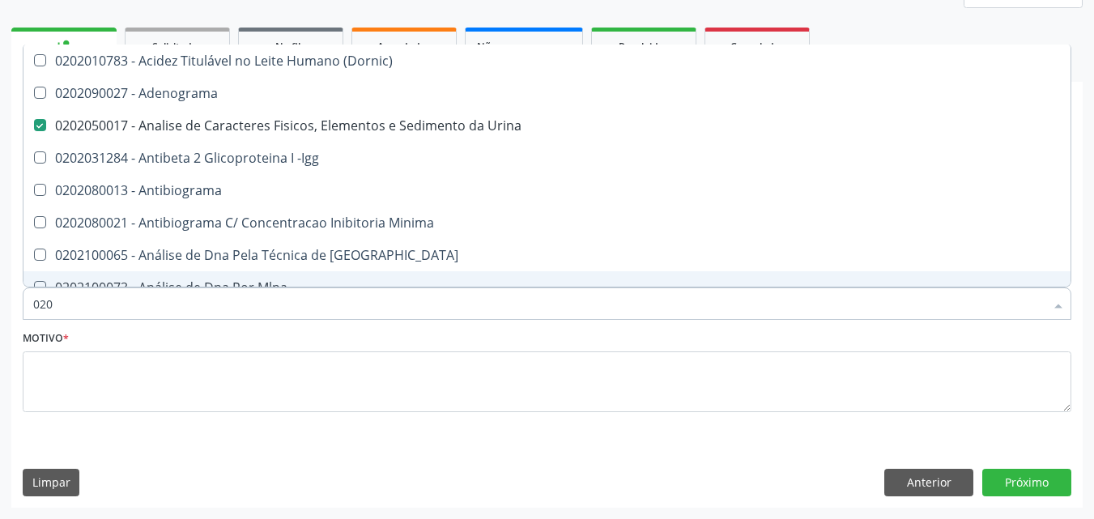
checkbox Completo "false"
checkbox Estriado "true"
checkbox Antitoxoplasma "false"
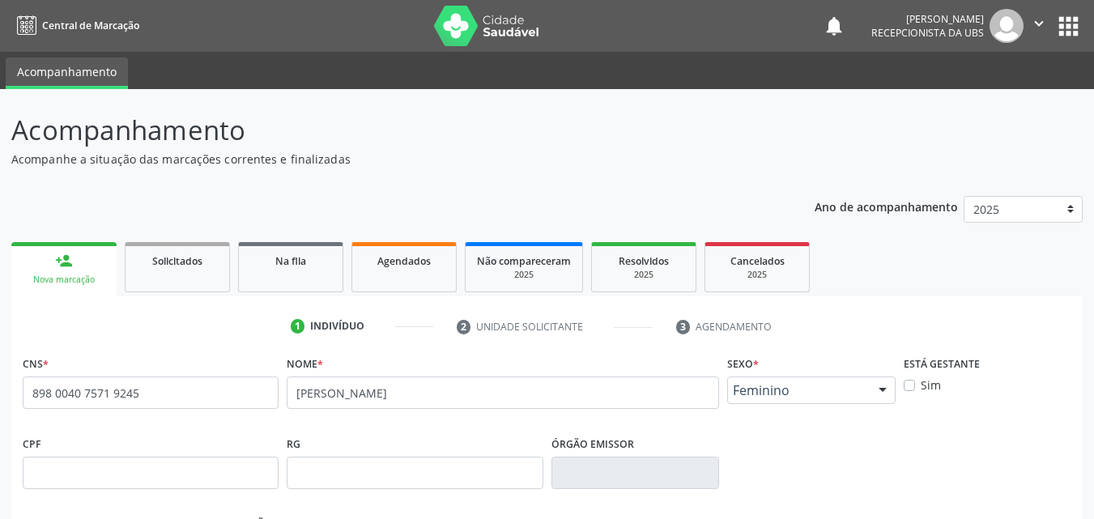
scroll to position [243, 0]
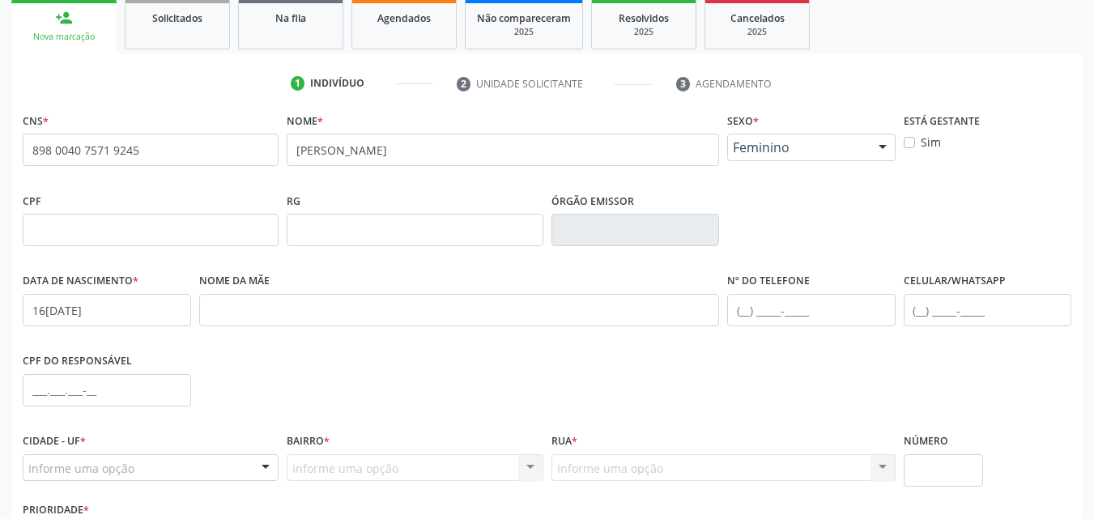
type input "16[DATE]"
click at [287, 331] on div "Nome da mãe" at bounding box center [459, 309] width 529 height 80
click at [294, 318] on input "text" at bounding box center [459, 310] width 521 height 32
type input "[PERSON_NAME]"
click at [985, 306] on input "text" at bounding box center [988, 310] width 168 height 32
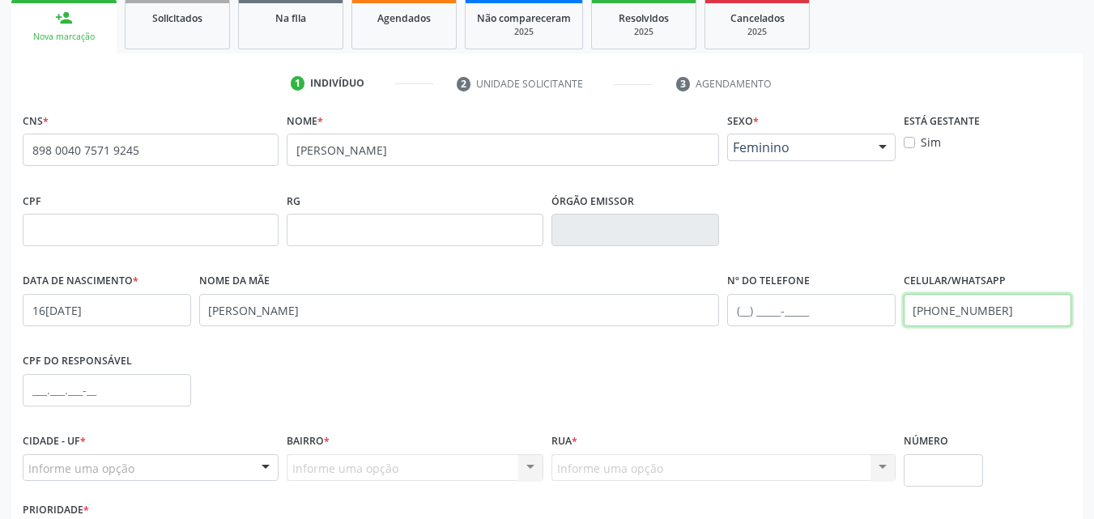
type input "[PHONE_NUMBER]"
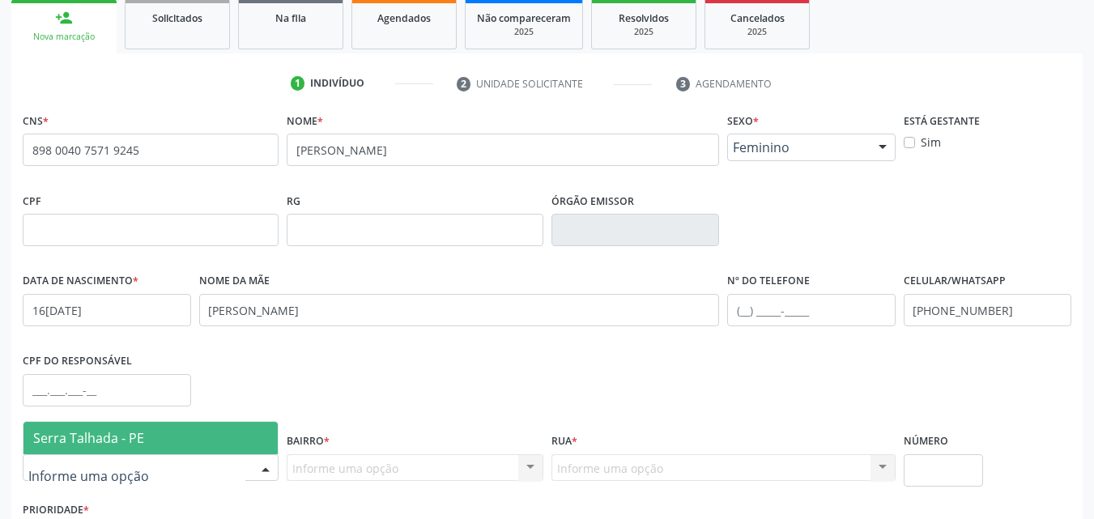
click at [112, 443] on span "Serra Talhada - PE" at bounding box center [88, 438] width 111 height 18
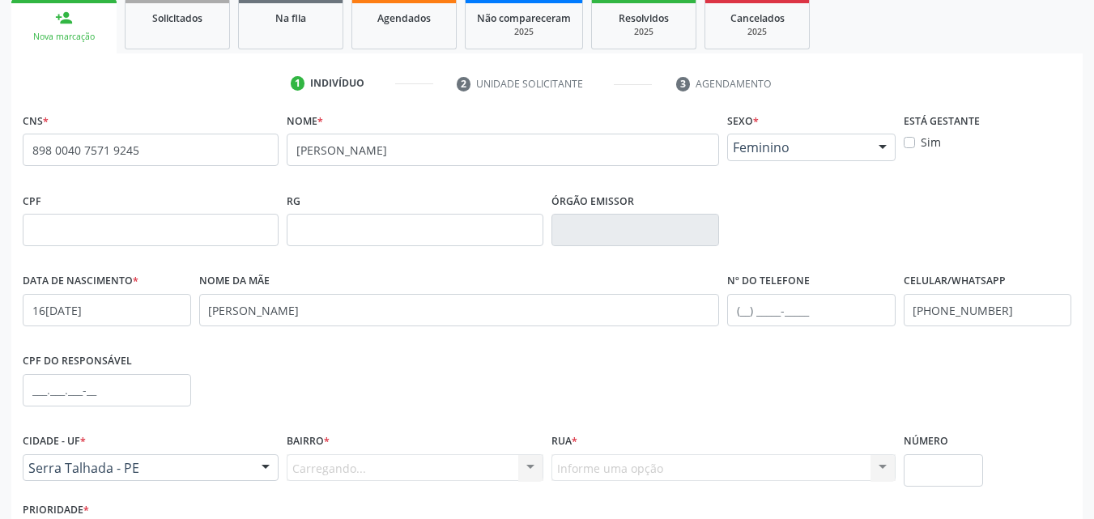
click at [330, 476] on div "Carregando... Nenhum resultado encontrado para: " " Nenhuma opção encontrada. D…" at bounding box center [415, 468] width 256 height 28
click at [331, 473] on div "Carregando... Nenhum resultado encontrado para: " " Nenhuma opção encontrada. D…" at bounding box center [415, 468] width 256 height 28
click at [331, 471] on div "Carregando... Nenhum resultado encontrado para: " " Nenhuma opção encontrada. D…" at bounding box center [415, 468] width 256 height 28
click at [331, 467] on div "Carregando... Nenhum resultado encontrado para: " " Nenhuma opção encontrada. D…" at bounding box center [415, 468] width 256 height 28
click at [331, 466] on div "Carregando... Nenhum resultado encontrado para: " " Nenhuma opção encontrada. D…" at bounding box center [415, 468] width 256 height 28
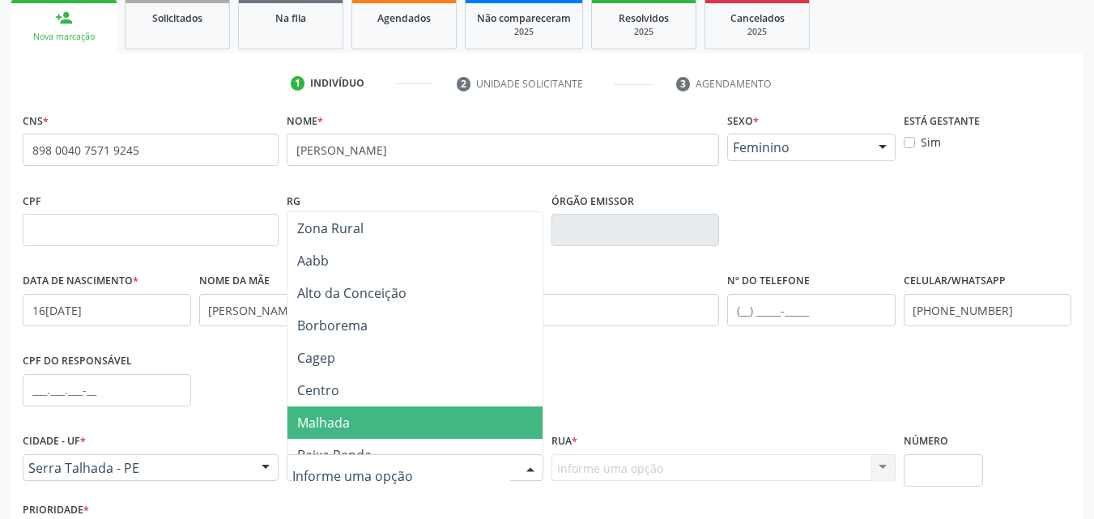
drag, startPoint x: 343, startPoint y: 423, endPoint x: 377, endPoint y: 420, distance: 34.9
click at [348, 423] on span "Malhada" at bounding box center [323, 423] width 53 height 18
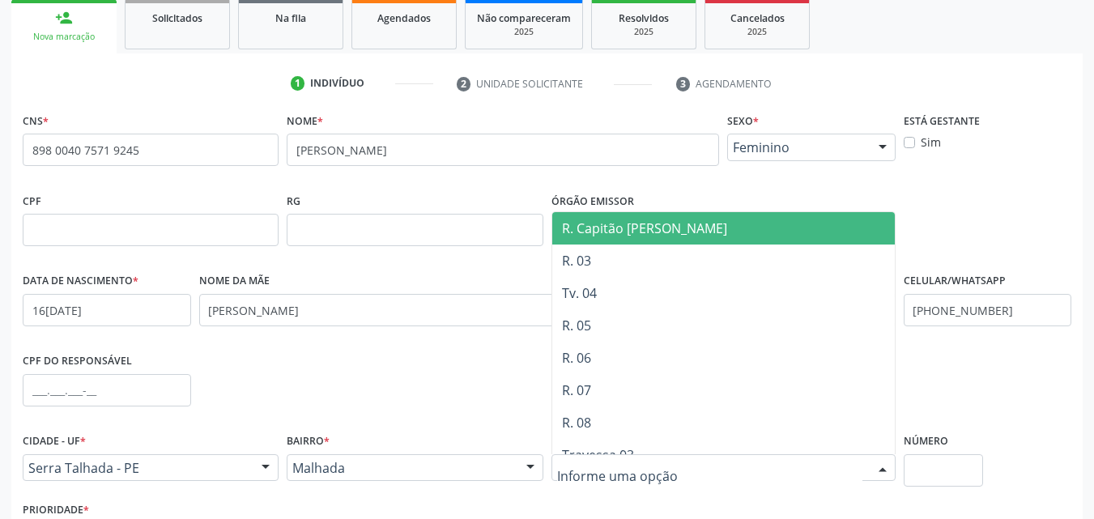
drag, startPoint x: 560, startPoint y: 449, endPoint x: 580, endPoint y: 466, distance: 26.4
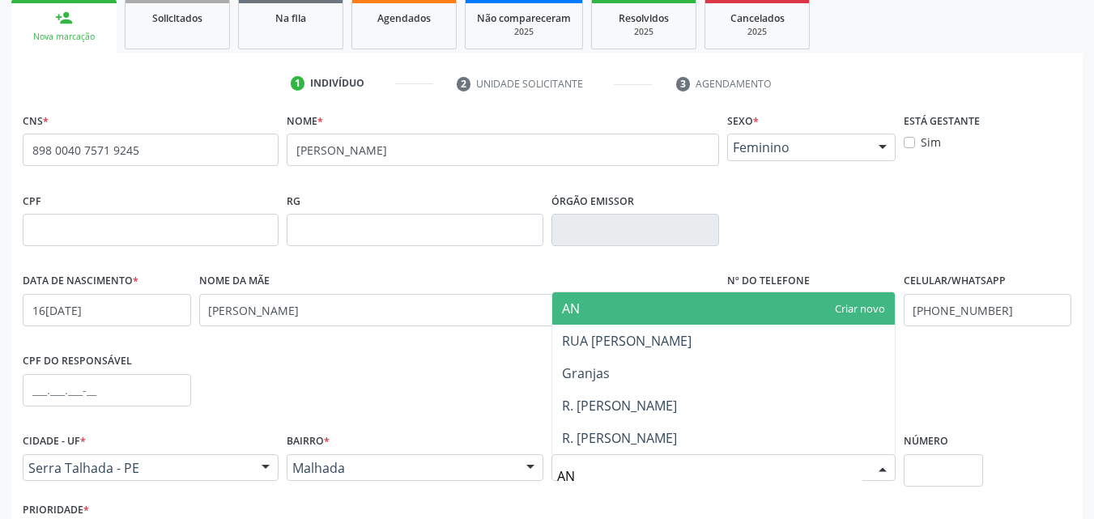
type input "ANT"
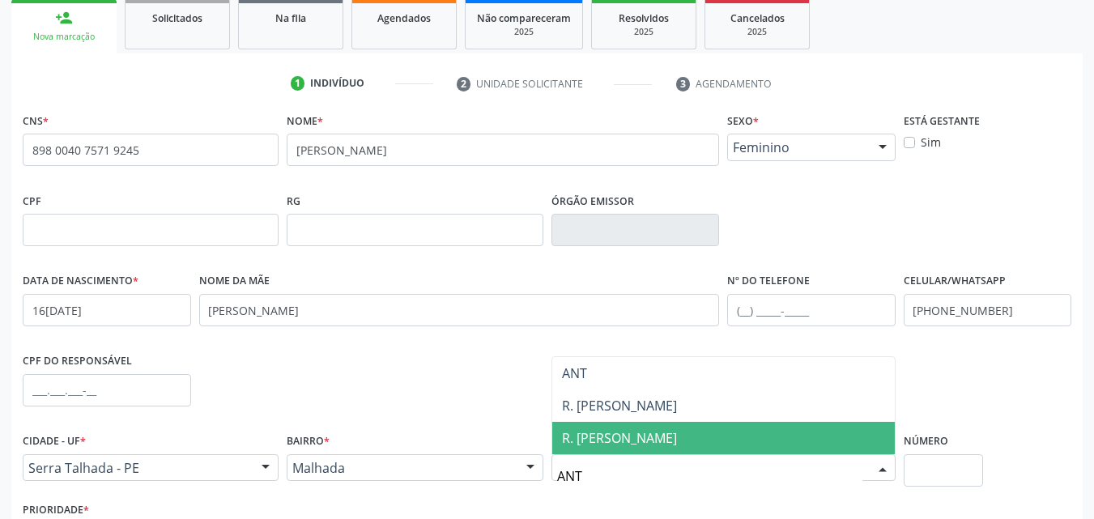
drag, startPoint x: 627, startPoint y: 440, endPoint x: 638, endPoint y: 440, distance: 11.3
click at [638, 440] on span "R. antonio Mariano" at bounding box center [619, 438] width 115 height 18
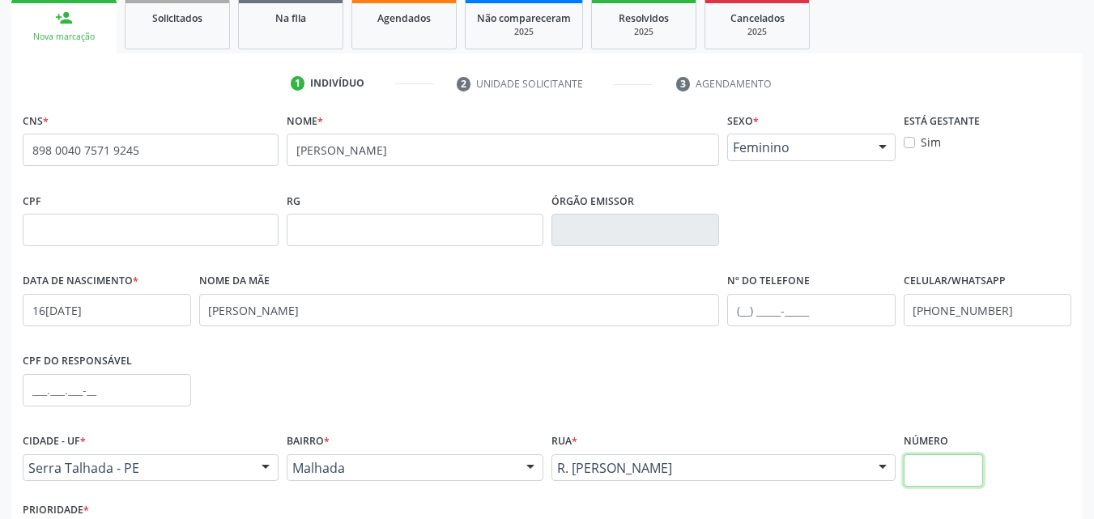
click at [949, 473] on input "text" at bounding box center [944, 470] width 80 height 32
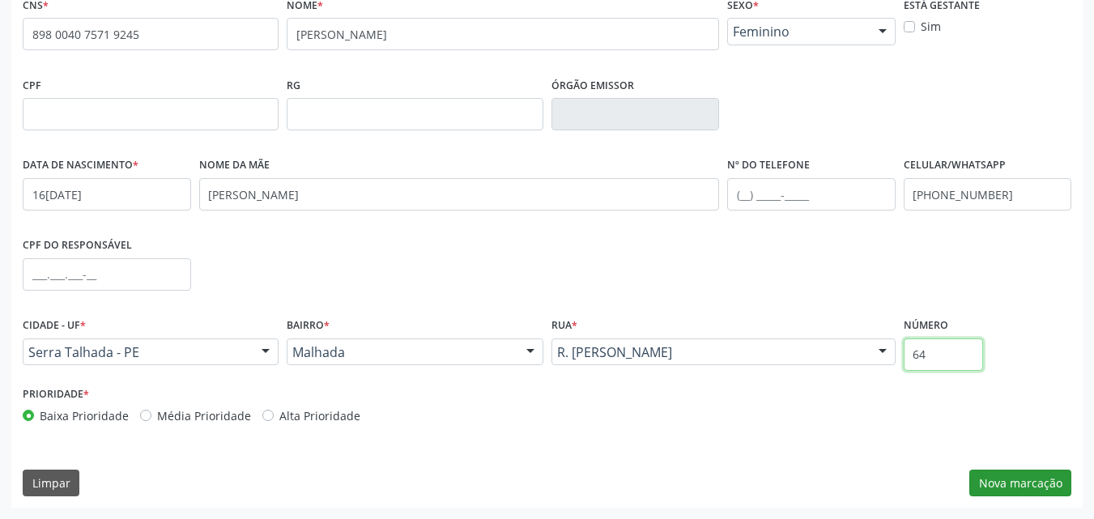
type input "64"
click at [1018, 476] on button "Nova marcação" at bounding box center [1021, 484] width 102 height 28
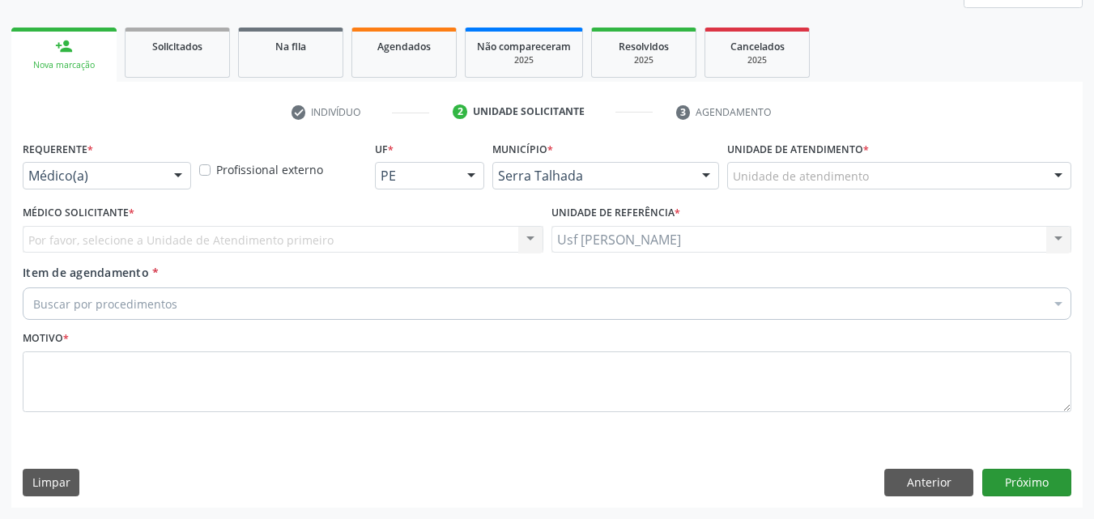
scroll to position [215, 0]
click at [179, 177] on div at bounding box center [178, 177] width 24 height 28
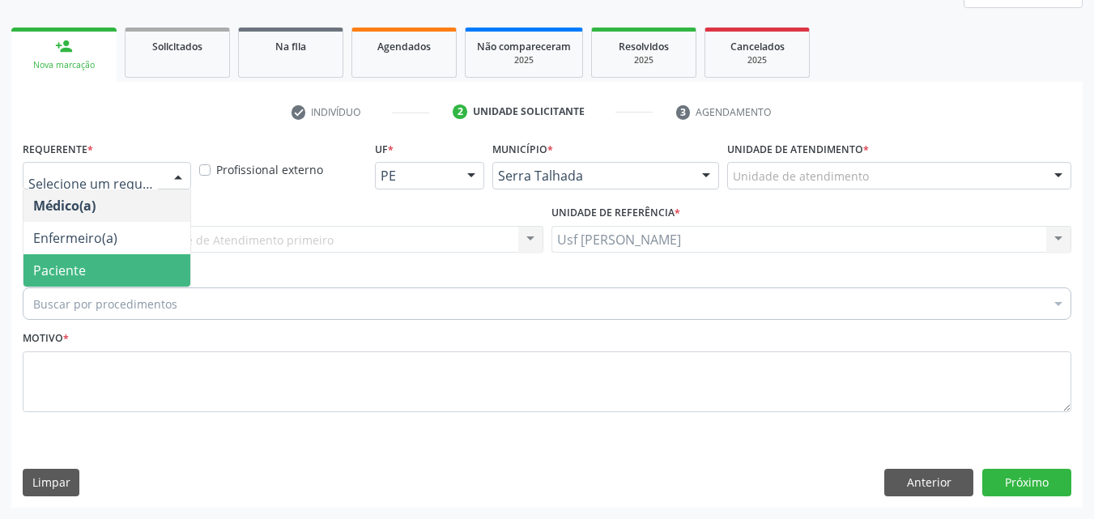
drag, startPoint x: 143, startPoint y: 265, endPoint x: 137, endPoint y: 302, distance: 37.8
click at [143, 266] on span "Paciente" at bounding box center [106, 270] width 167 height 32
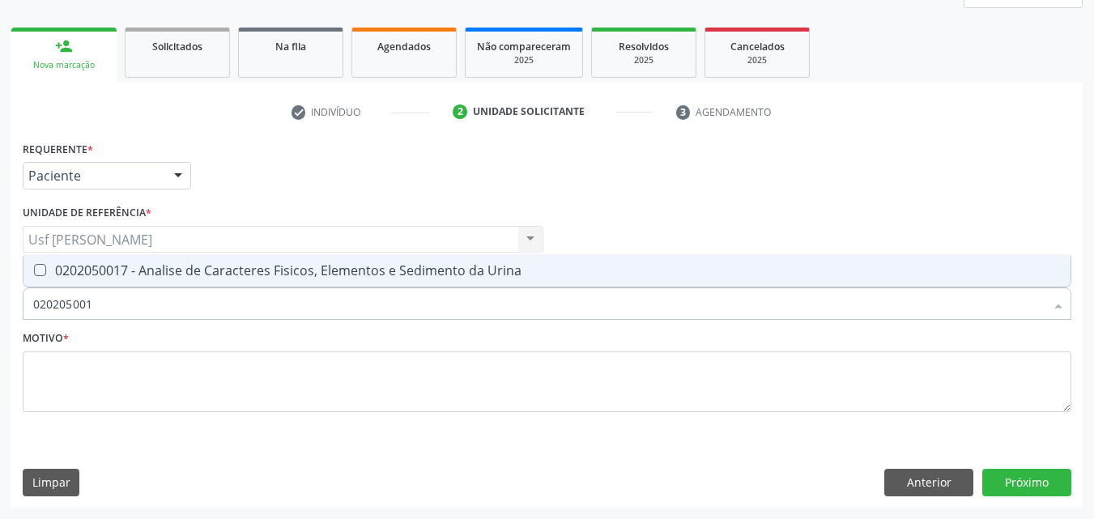
type input "0202050017"
click at [42, 271] on Urina at bounding box center [40, 270] width 12 height 12
click at [34, 271] on Urina "checkbox" at bounding box center [28, 270] width 11 height 11
checkbox Urina "true"
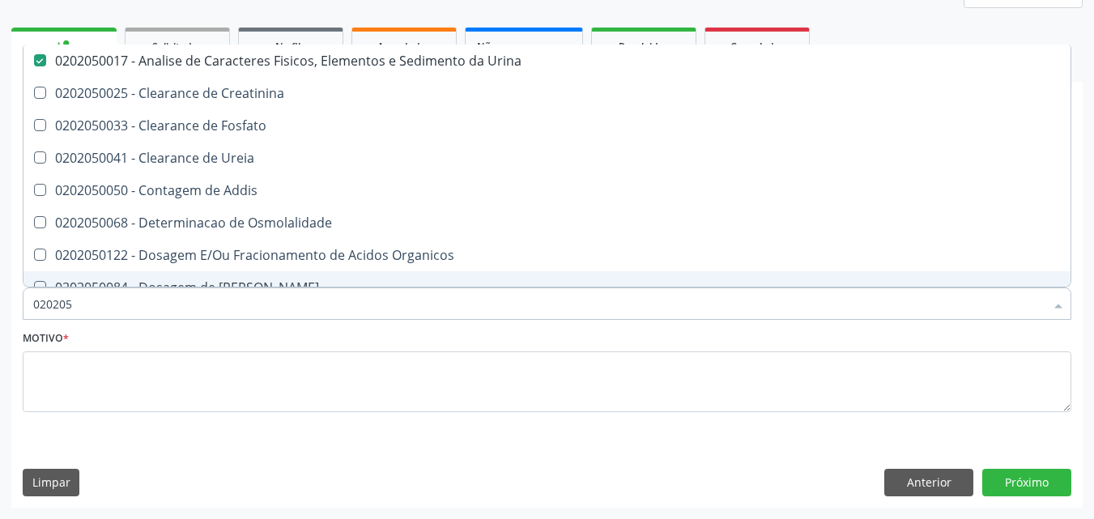
type input "02020"
checkbox Urina "false"
checkbox Fosfato "true"
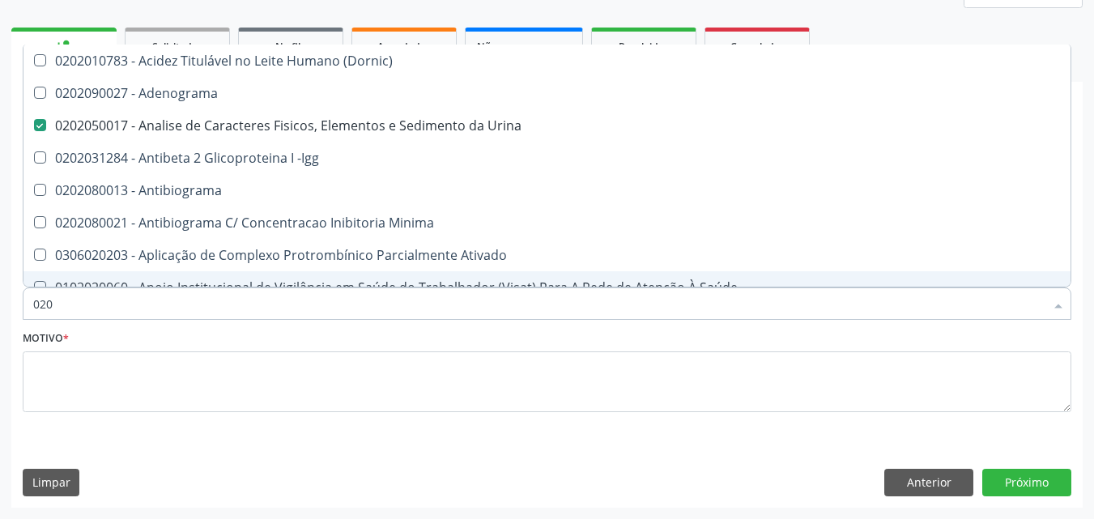
type input "02"
checkbox Urina "false"
checkbox Liquor "false"
checkbox Globular "true"
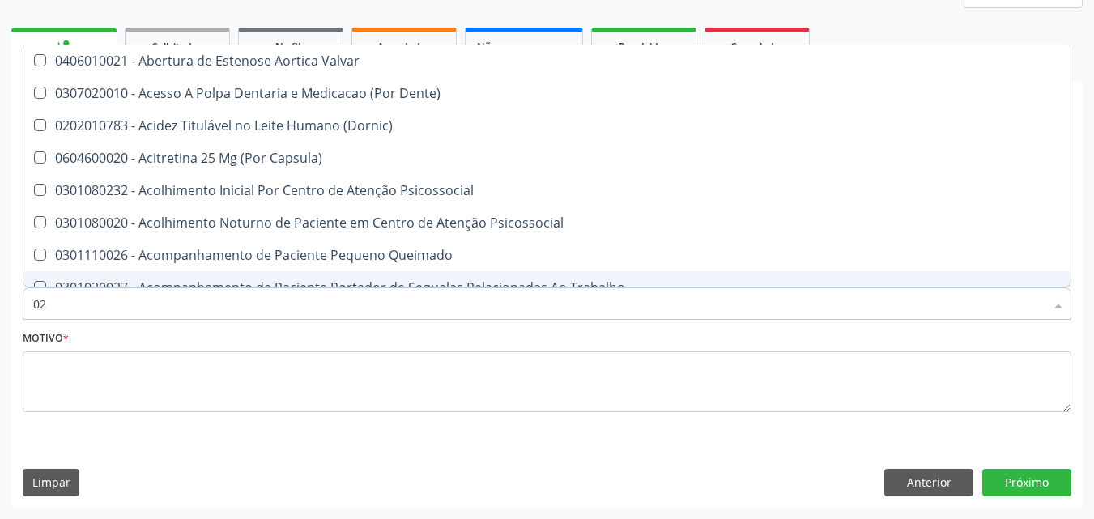
type input "0"
checkbox Urina "false"
checkbox Especializada "true"
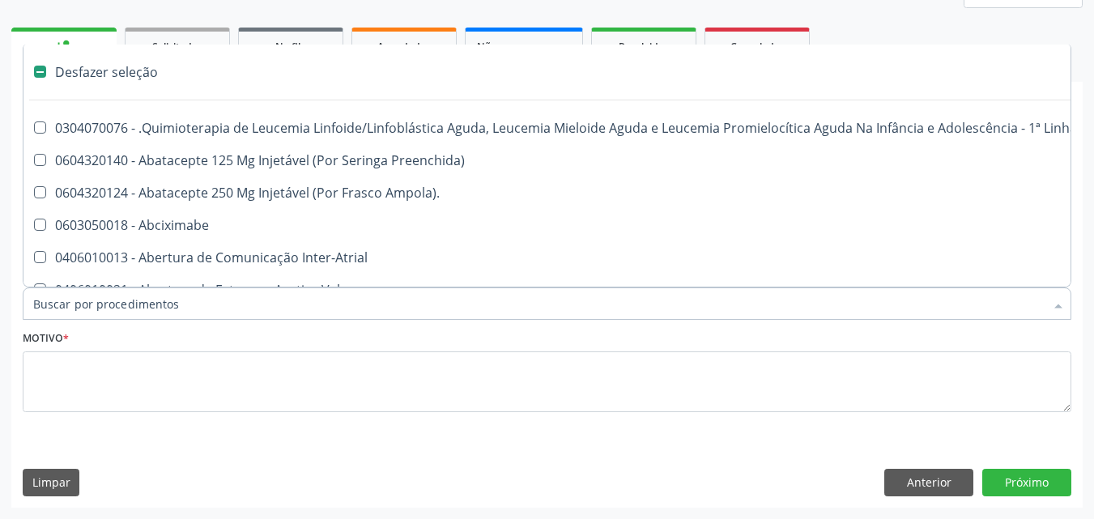
type input "H"
checkbox Urina "false"
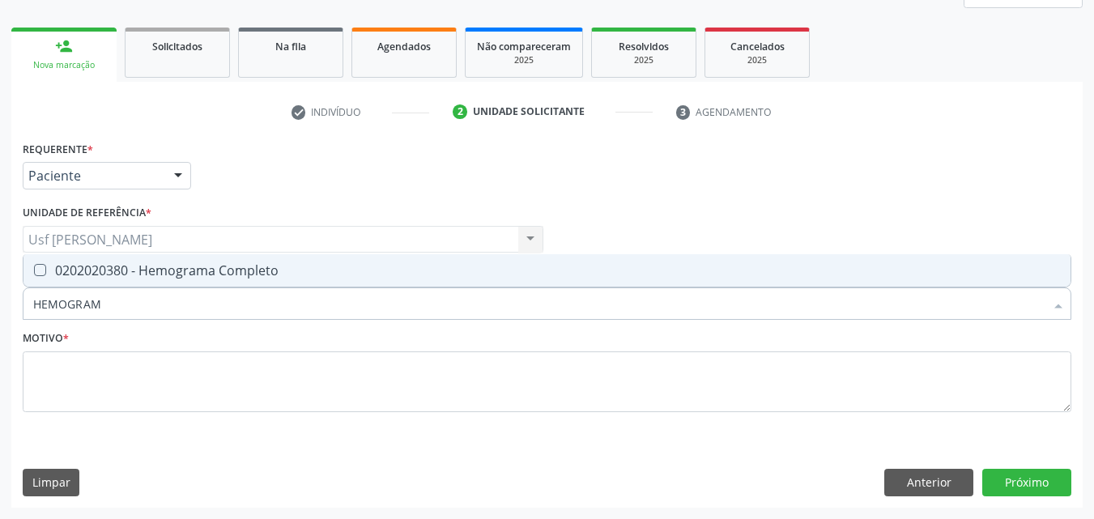
type input "HEMOGRAMA"
click at [39, 271] on Completo at bounding box center [40, 270] width 12 height 12
click at [34, 271] on Completo "checkbox" at bounding box center [28, 270] width 11 height 11
checkbox Completo "true"
type input "HEMOG"
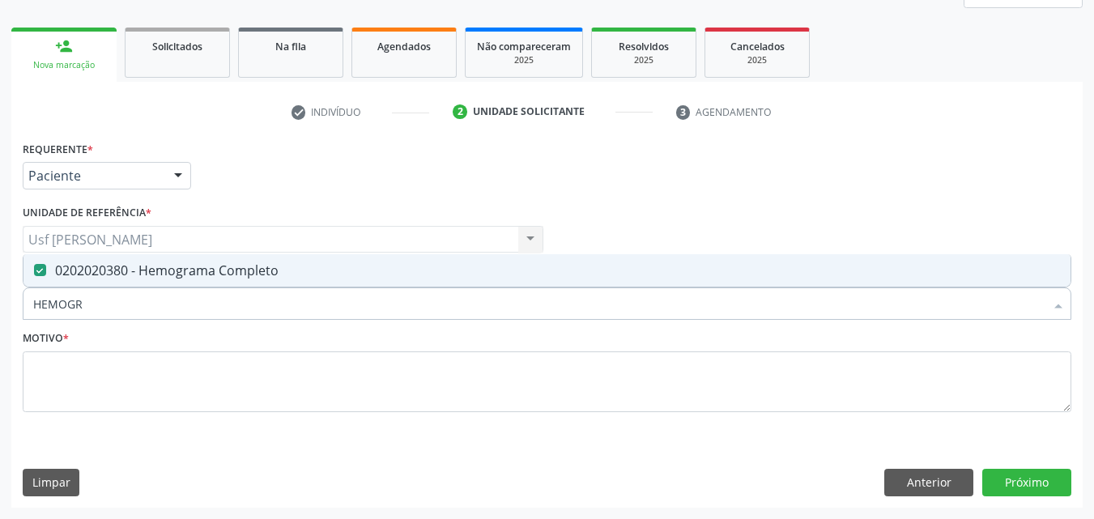
checkbox Completo "false"
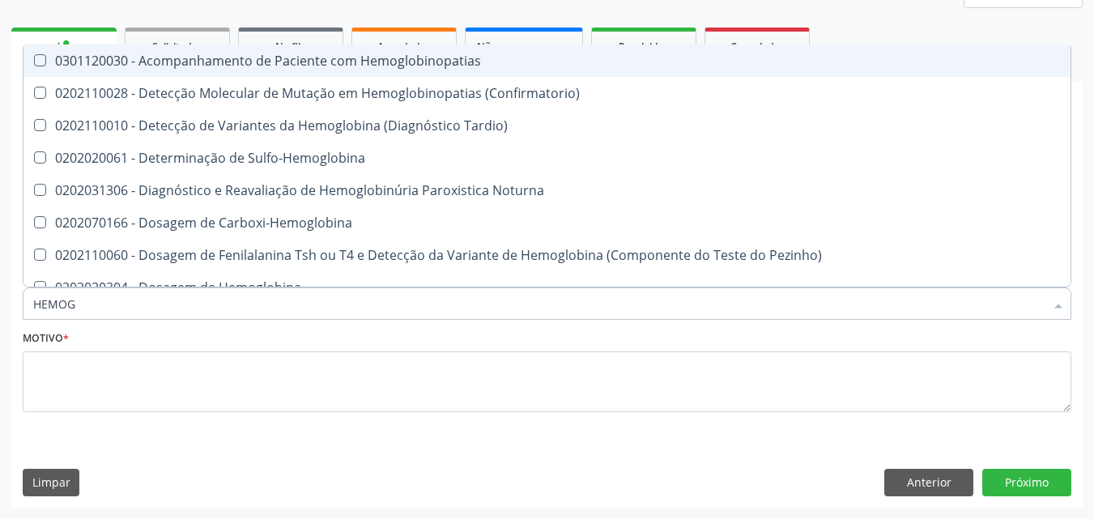
type input "HEMO"
checkbox Completo "false"
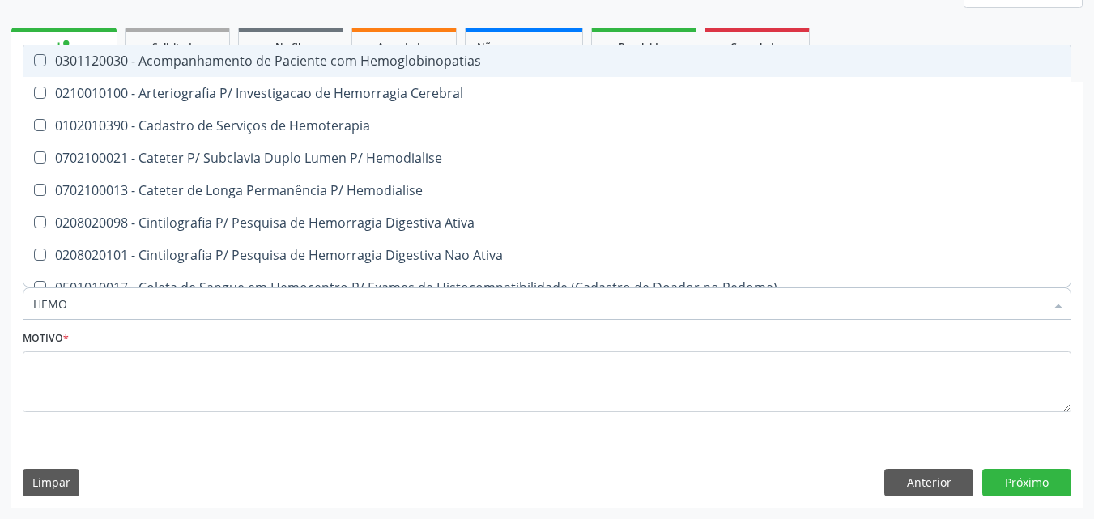
type input "HEM"
checkbox Completo "false"
checkbox Elástica "true"
type input "HE"
checkbox Elástica "false"
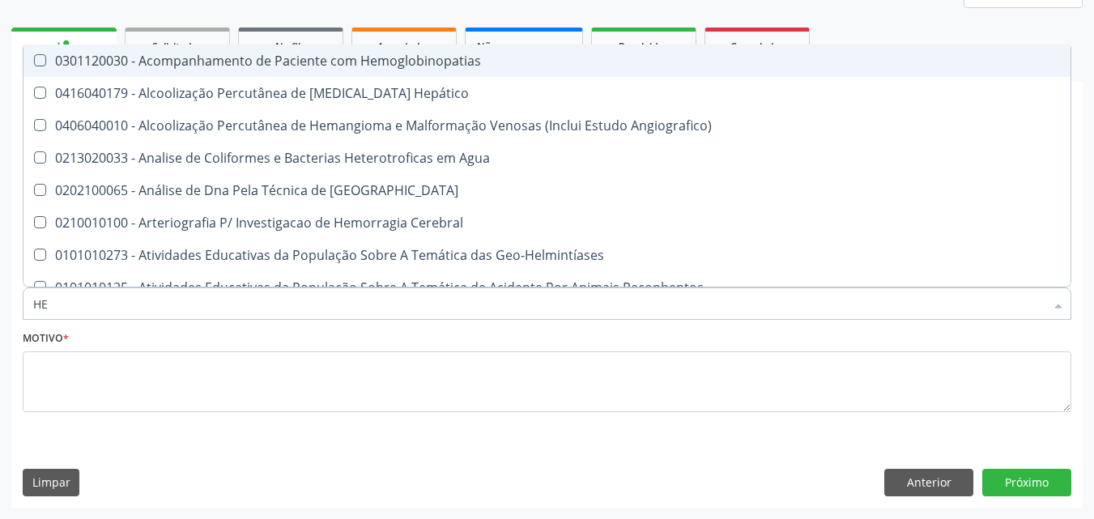
type input "H"
checkbox Completo "false"
checkbox Folheto "true"
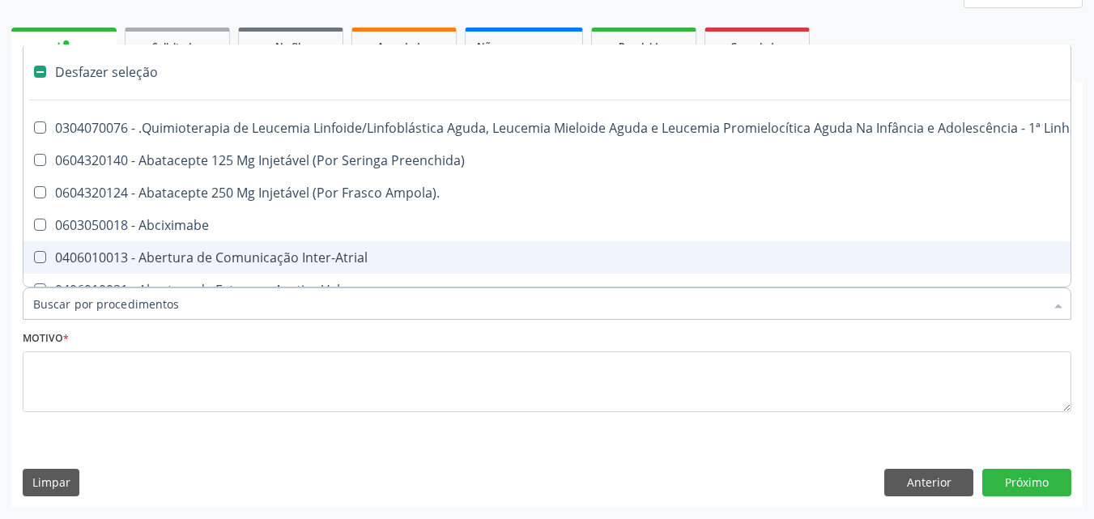
click at [166, 305] on input "Item de agendamento *" at bounding box center [539, 304] width 1012 height 32
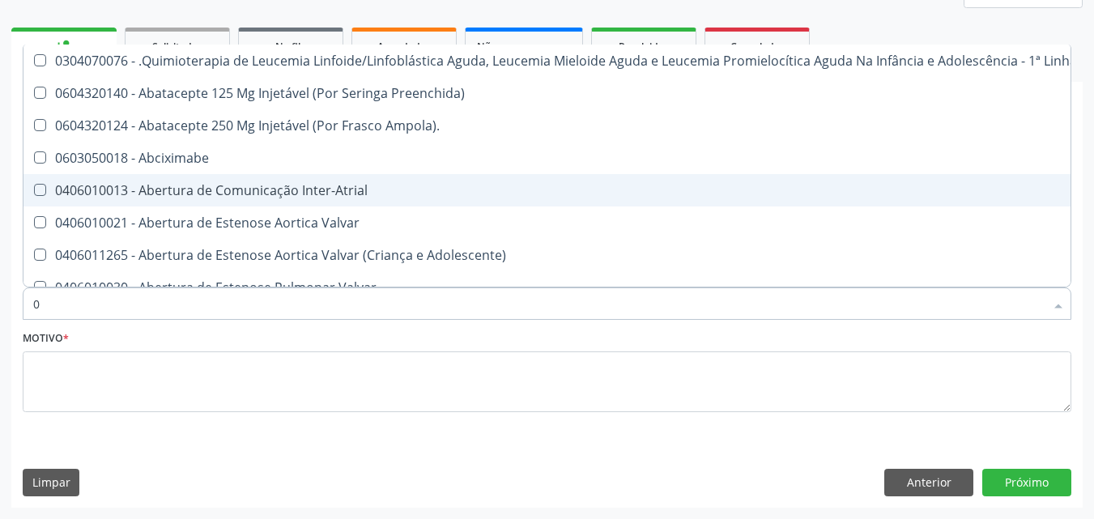
type input "02"
checkbox Coração "true"
checkbox Urina "false"
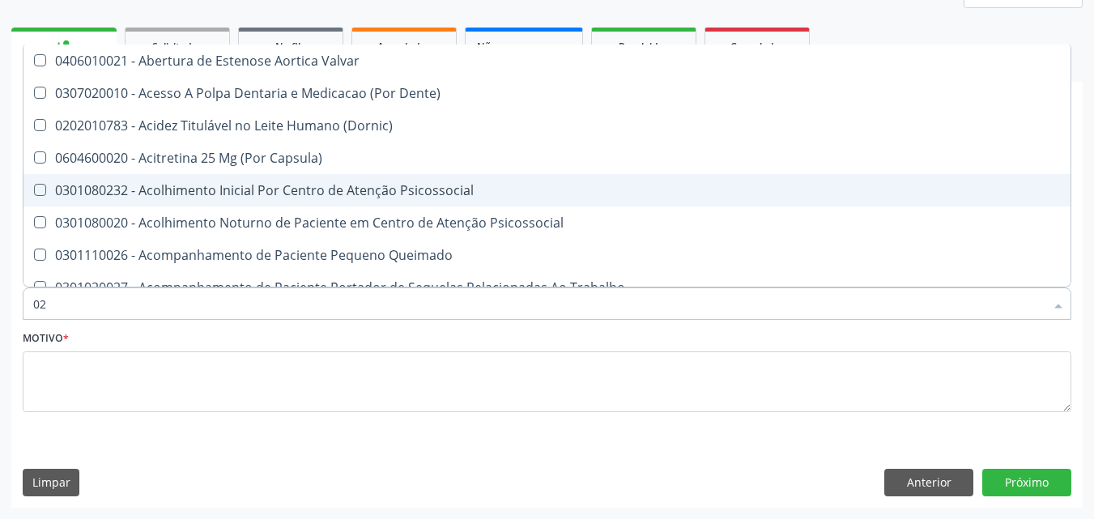
type input "020"
checkbox Terapeutica "true"
checkbox Urina "false"
checkbox \(T3\) "true"
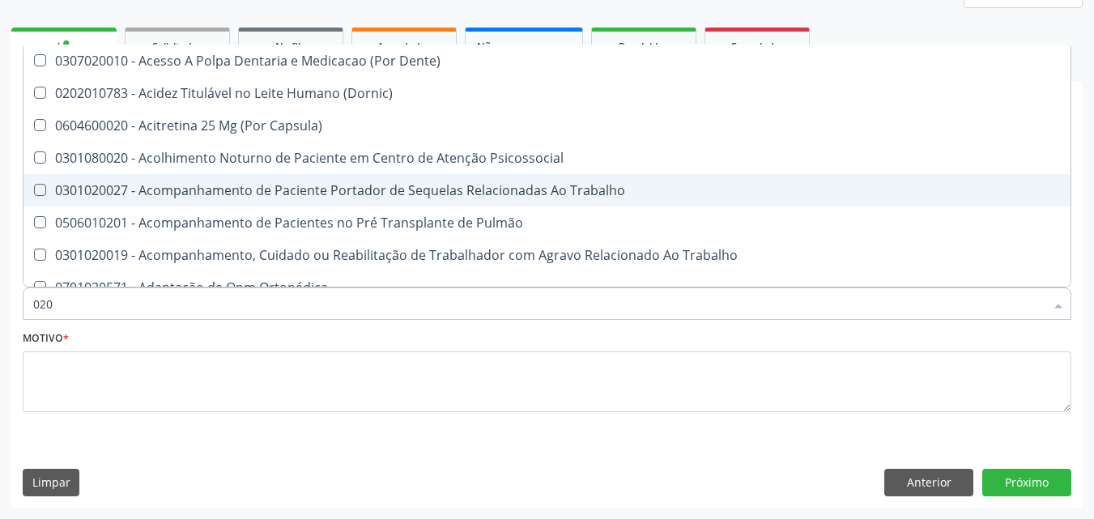
type input "0202"
checkbox Capsula\) "true"
checkbox Urina "false"
checkbox Biologica "true"
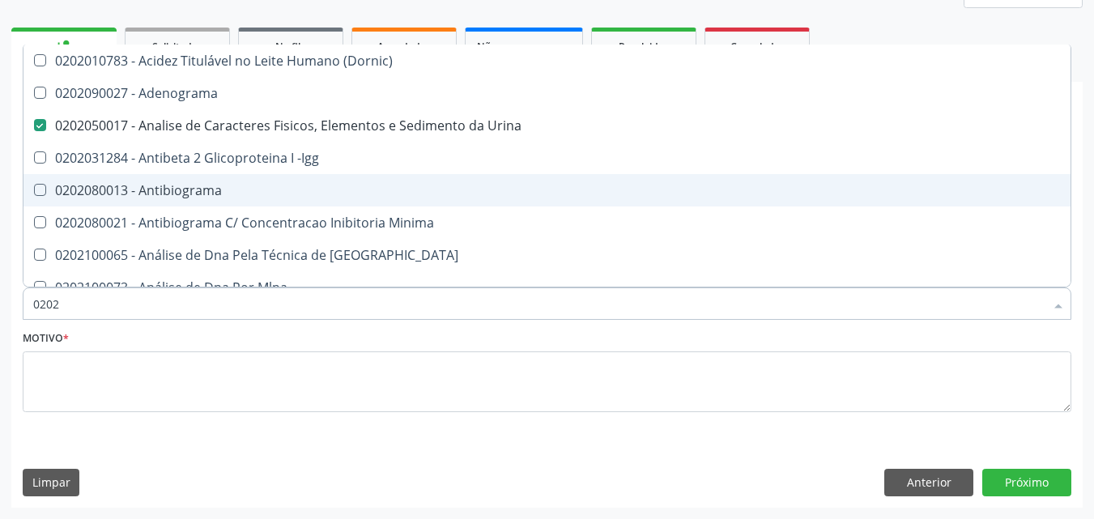
type input "02020"
checkbox Zinco "true"
checkbox Completo "false"
type input "020203"
checkbox Urina "false"
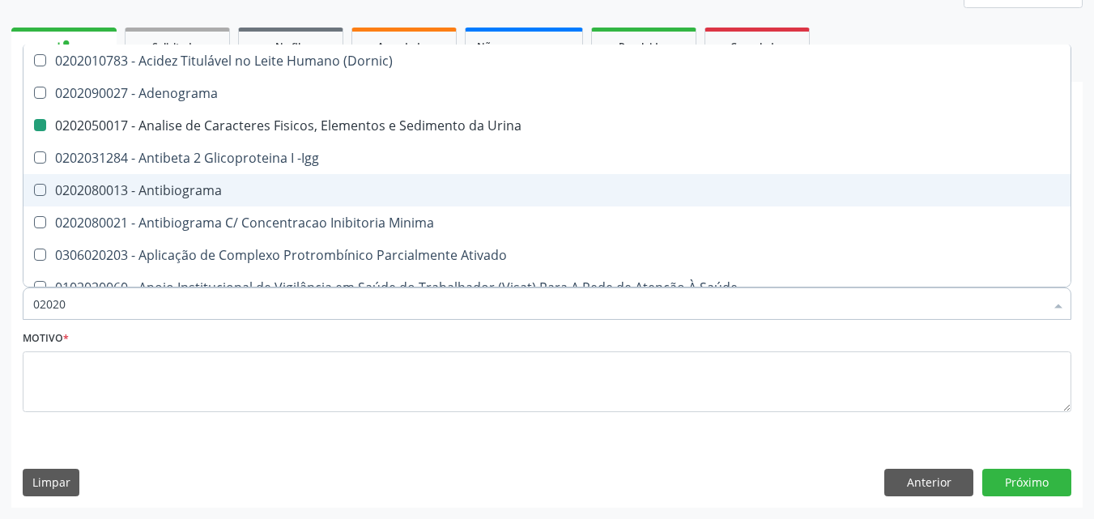
checkbox Aminoacidos "true"
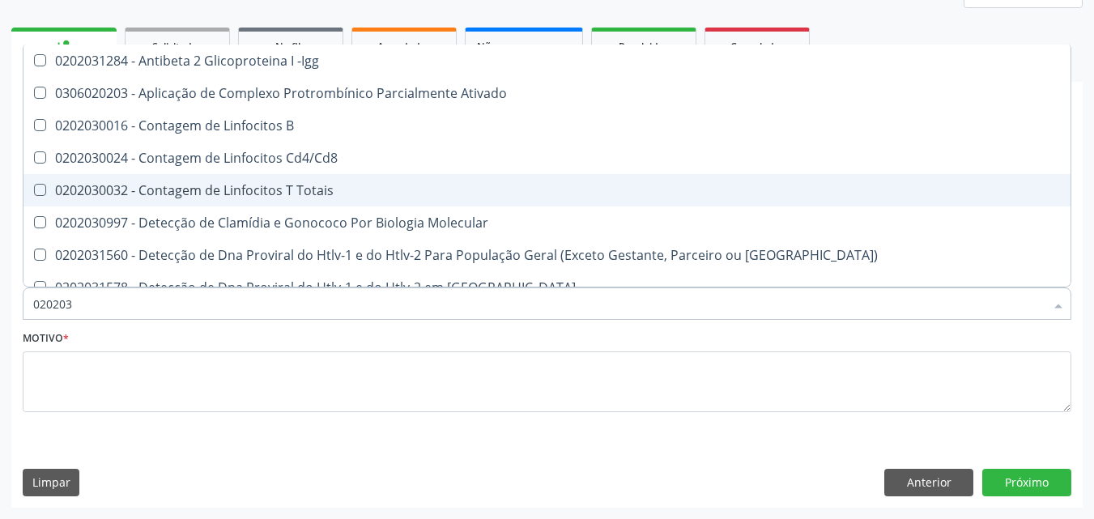
type input "0202030"
checkbox Completo "false"
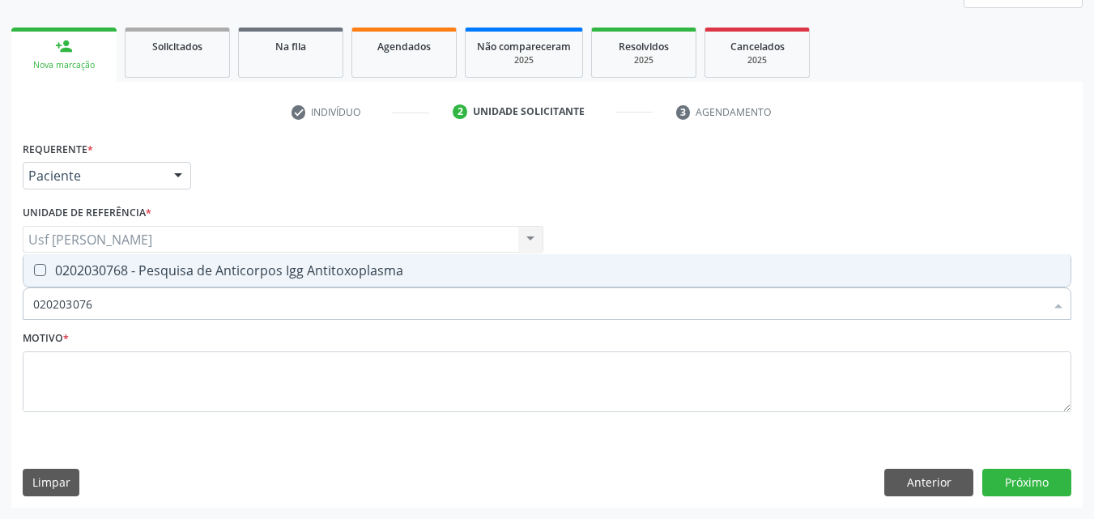
type input "0202030768"
click at [37, 269] on Antitoxoplasma at bounding box center [40, 270] width 12 height 12
click at [34, 269] on Antitoxoplasma "checkbox" at bounding box center [28, 270] width 11 height 11
checkbox Antitoxoplasma "true"
type input "02020307"
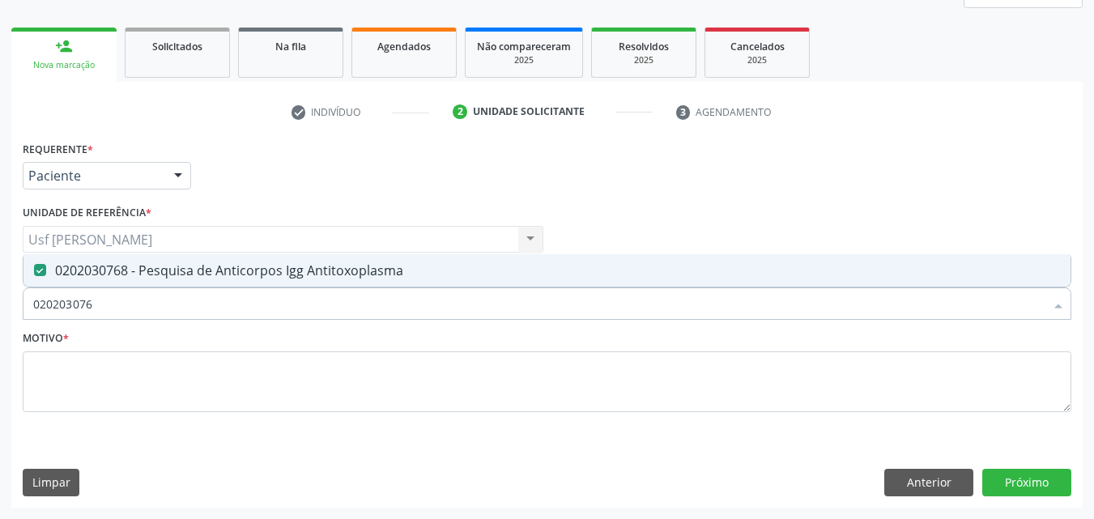
checkbox Antitoxoplasma "false"
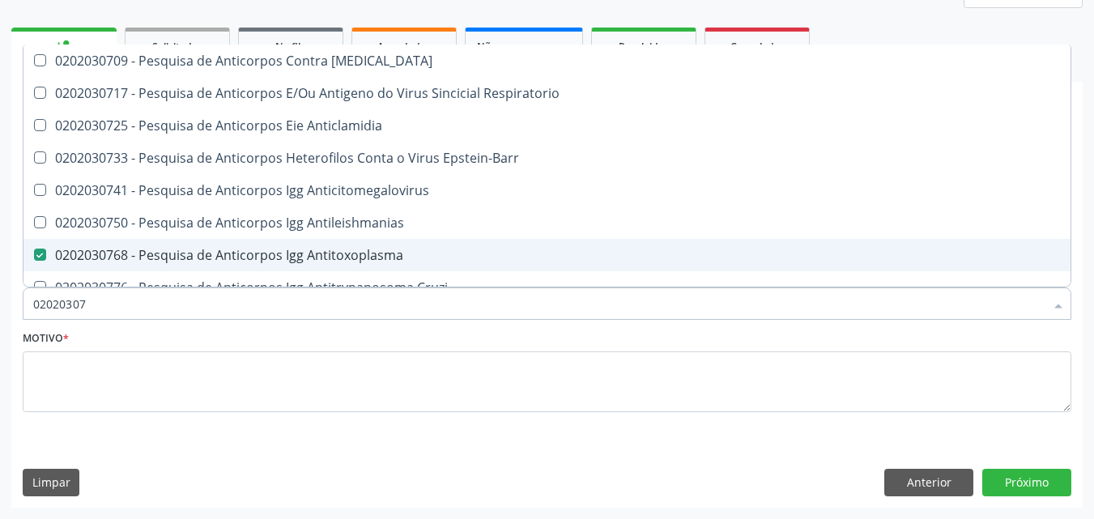
type input "0202030"
checkbox Antitoxoplasma "false"
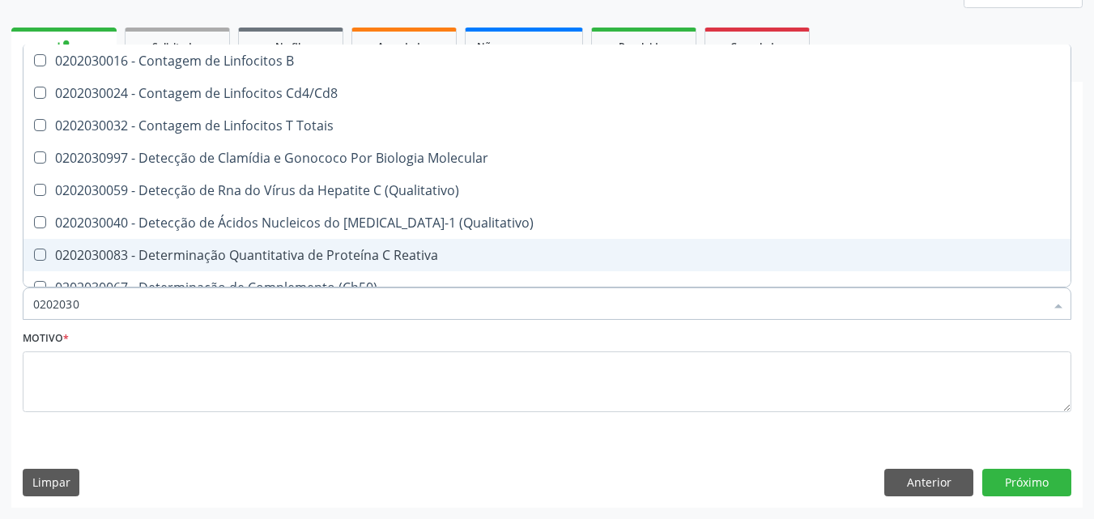
type input "020203"
checkbox Antiglomerulo "true"
checkbox Antitoxoplasma "false"
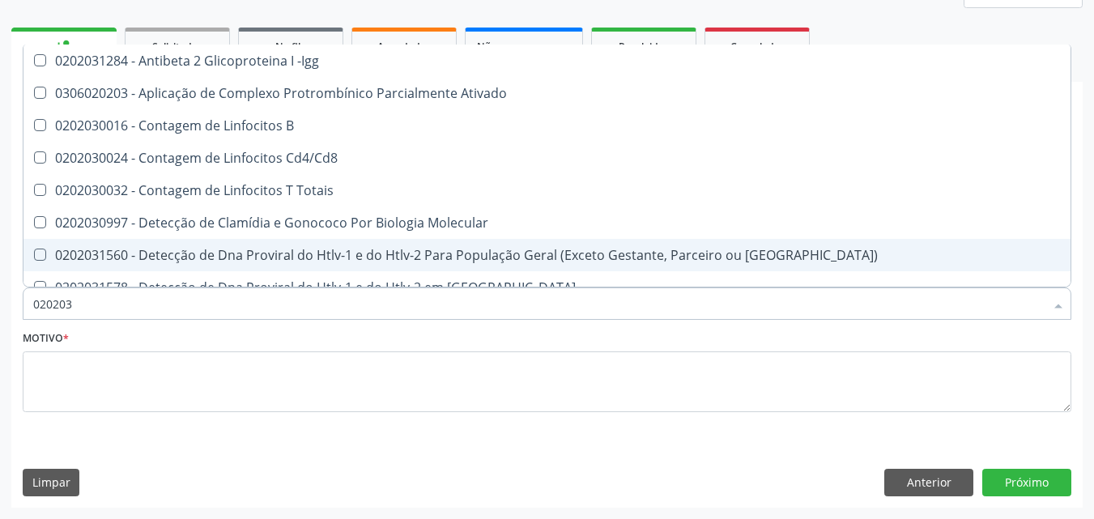
type input "0202030"
checkbox Completo "false"
checkbox \(Ro\) "true"
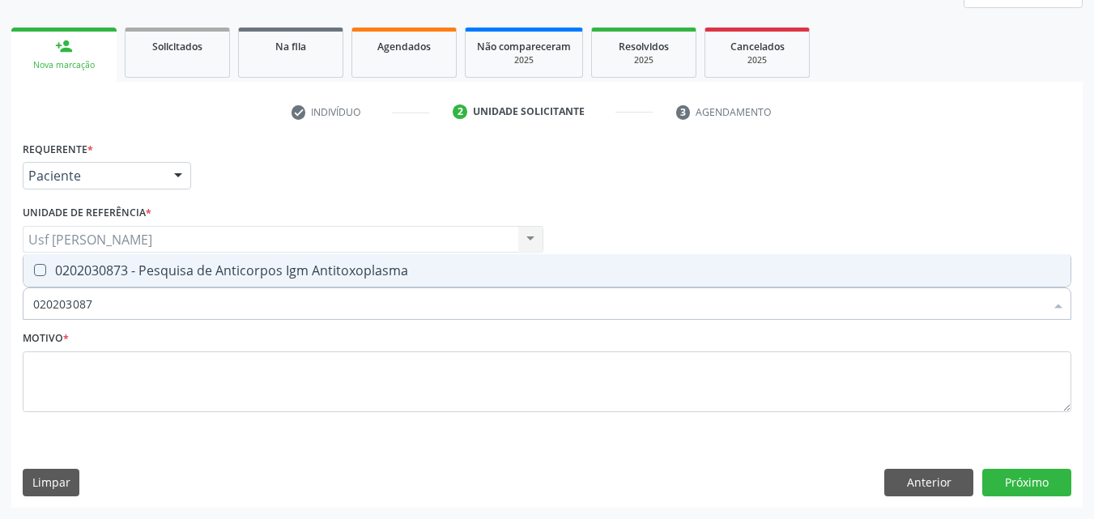
type input "0202030873"
click at [32, 271] on div at bounding box center [29, 270] width 12 height 13
checkbox Antitoxoplasma "true"
type input "02020308"
checkbox Antitoxoplasma "false"
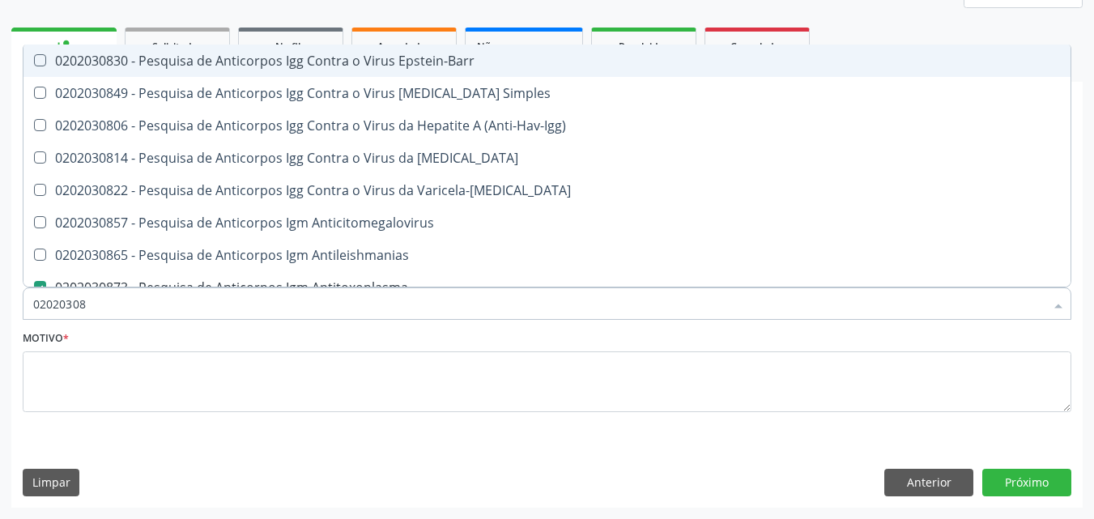
type input "0202030"
checkbox Antitoxoplasma "false"
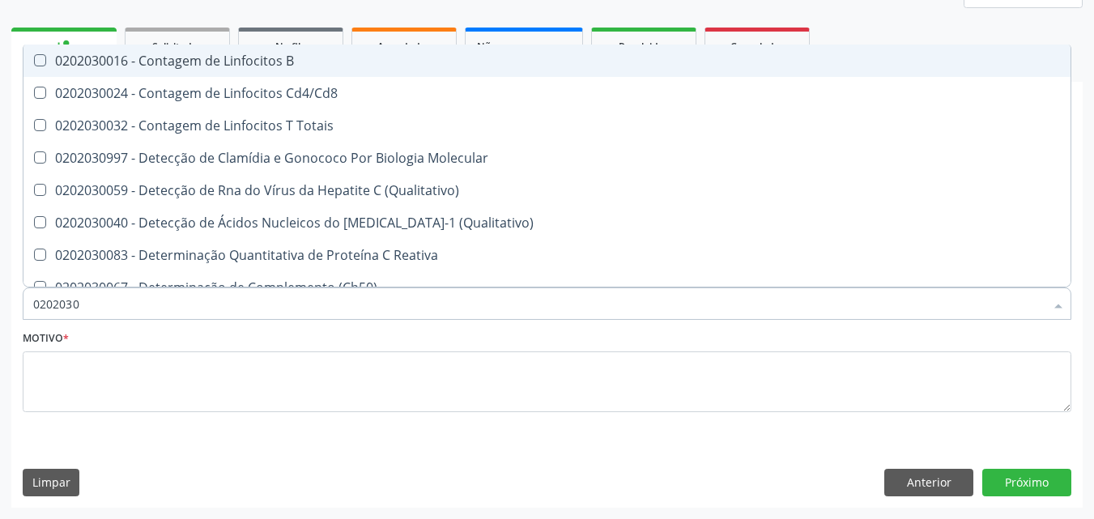
type input "020203"
checkbox Antiglomerulo "true"
checkbox Antitoxoplasma "false"
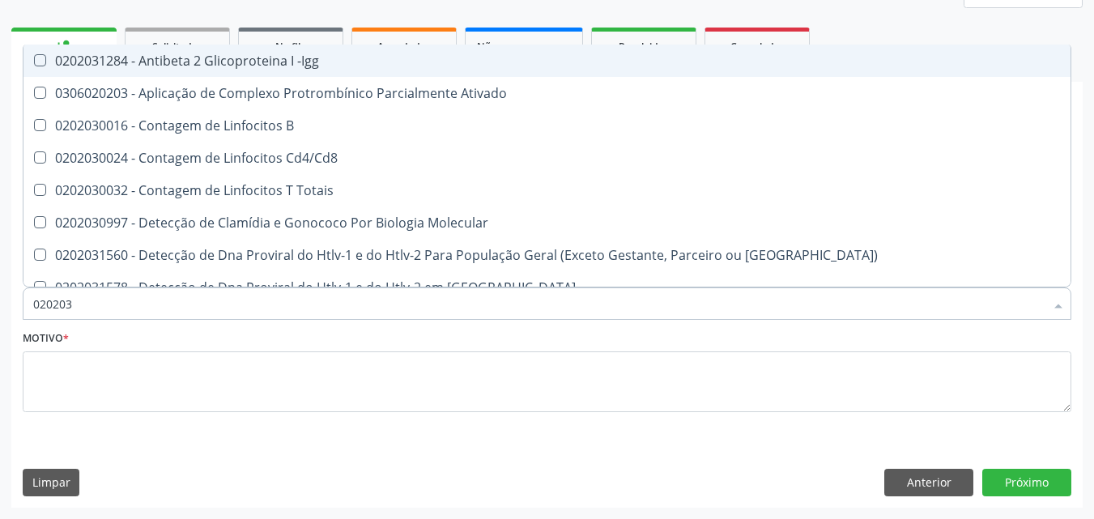
type input "02020"
checkbox B "true"
checkbox Completo "false"
checkbox Antitoxoplasma "false"
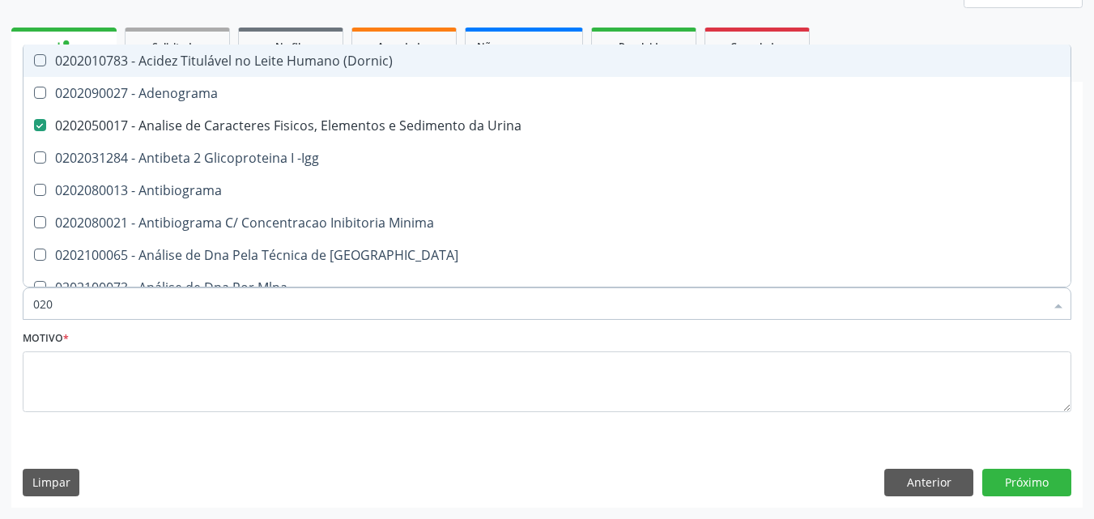
type input "02"
checkbox Urina "false"
checkbox Creatinina "false"
checkbox Ferro "true"
checkbox Completo "false"
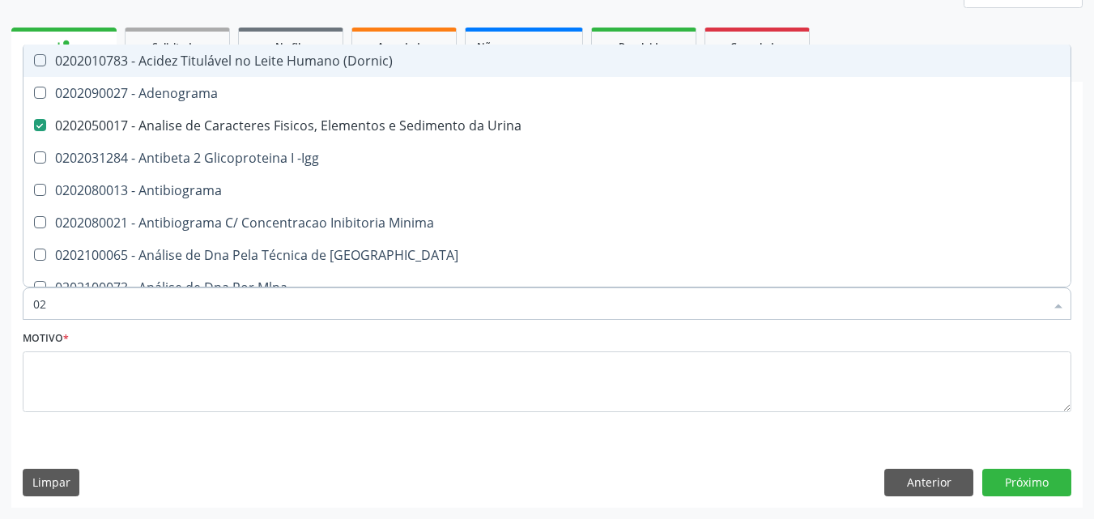
checkbox Antitoxoplasma "false"
type input "0"
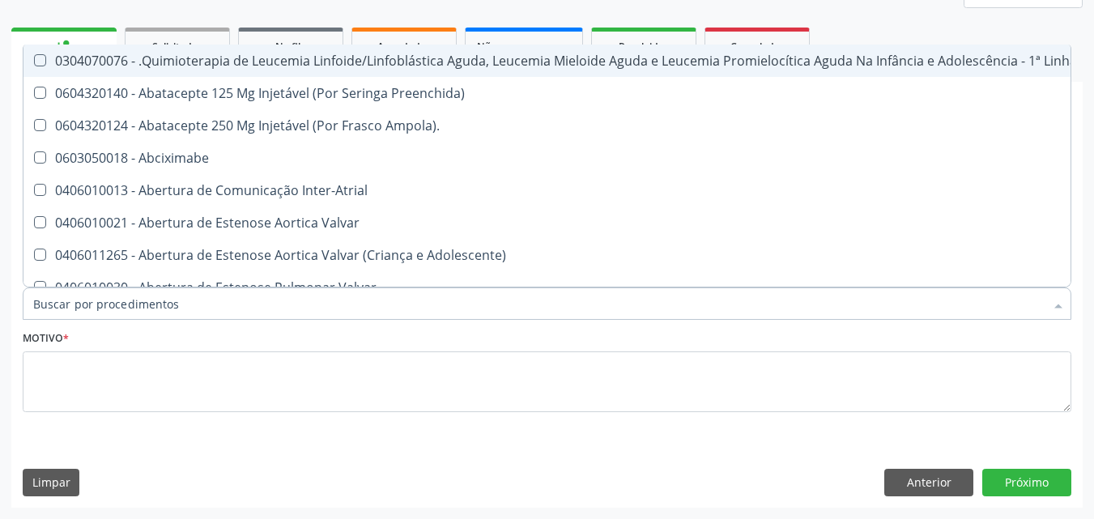
checkbox Coração "false"
checkbox Urina "true"
type input "02"
checkbox Coração "true"
checkbox Urina "false"
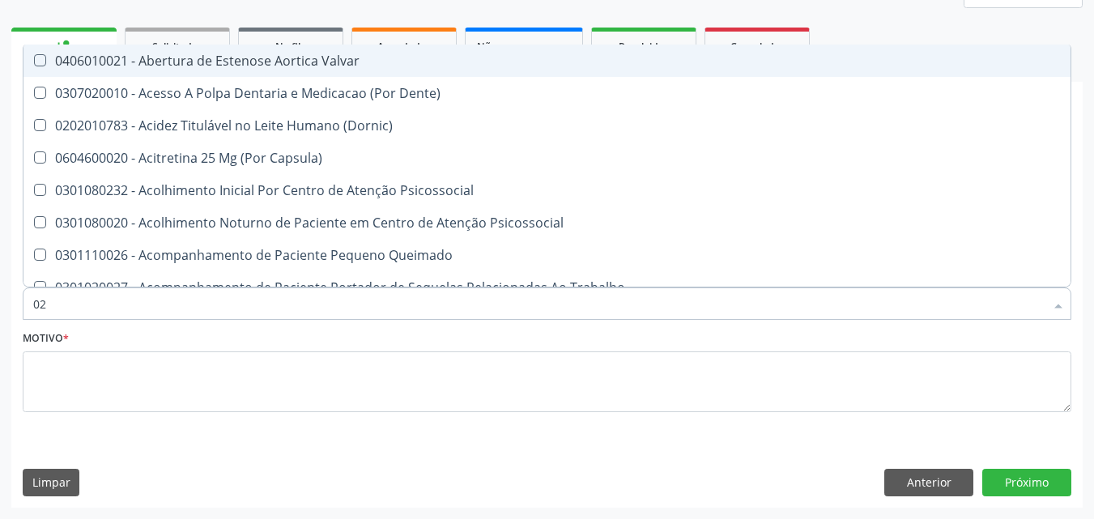
type input "020"
checkbox Terapeutica "true"
checkbox Urina "false"
checkbox \(T3\) "true"
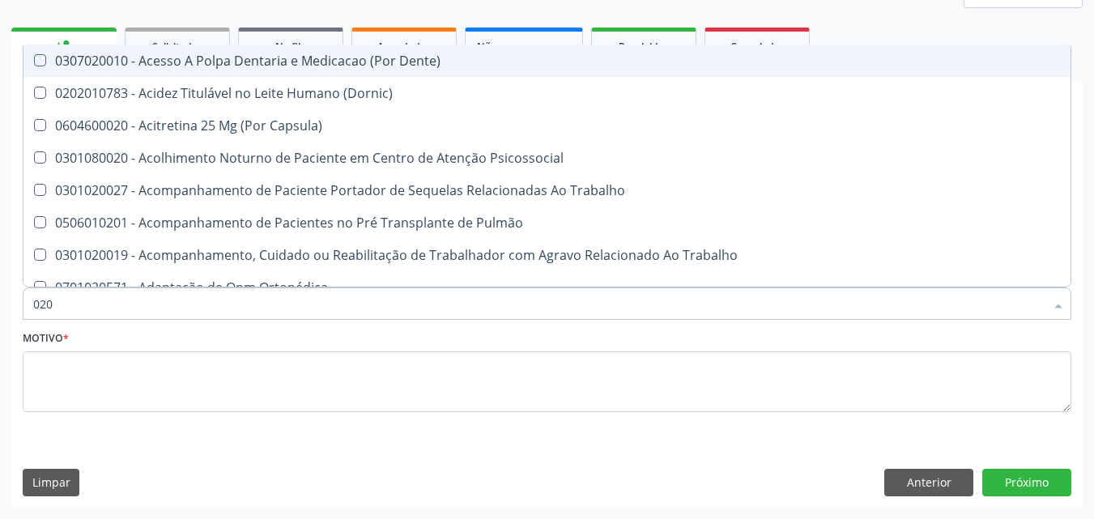
type input "0202"
checkbox Capsula\) "true"
checkbox Urina "false"
checkbox Biologica "true"
checkbox Dosagens\) "true"
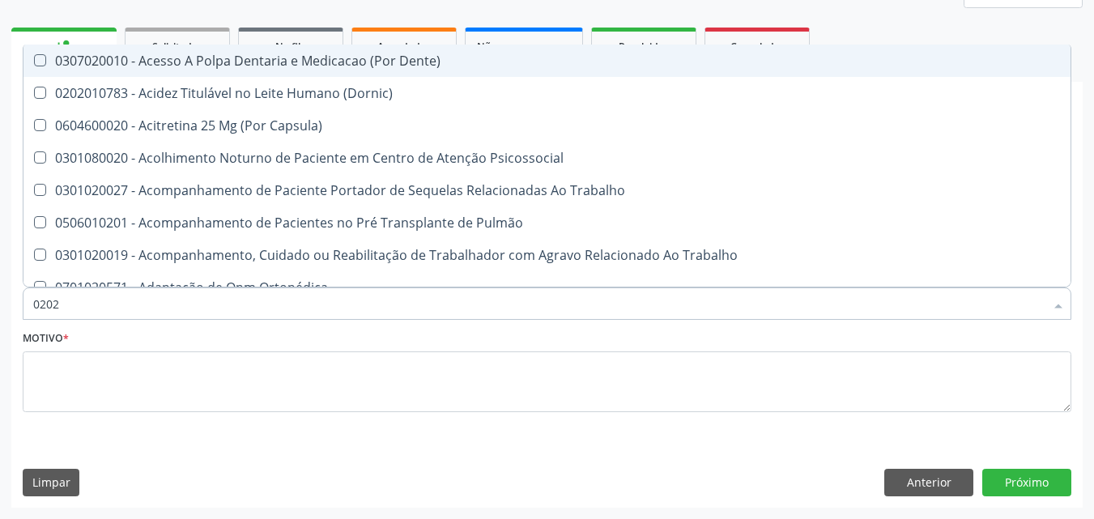
checkbox Euglobulina "true"
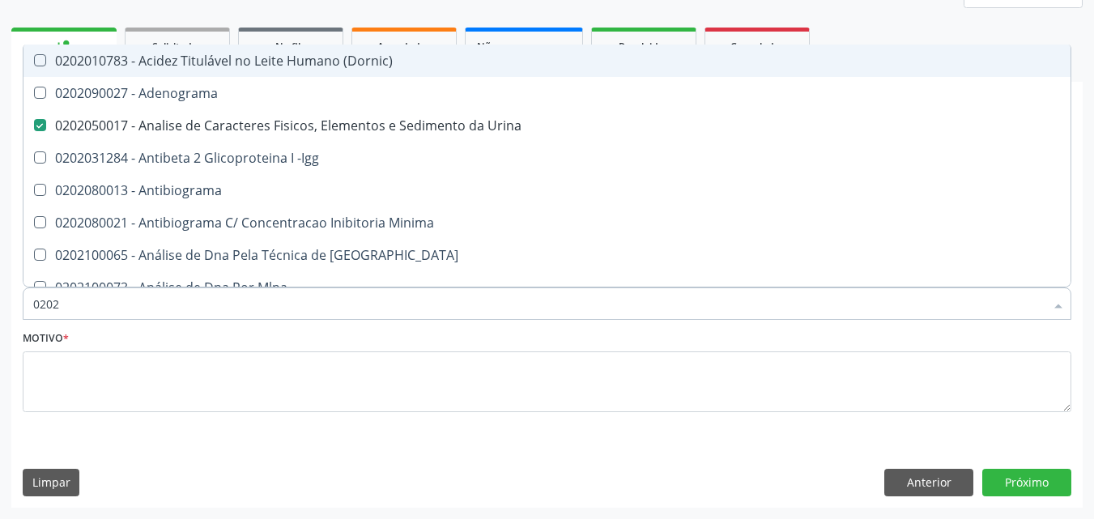
type input "02020"
checkbox Zinco "true"
checkbox Completo "false"
checkbox Carini "true"
checkbox Parceria\) "true"
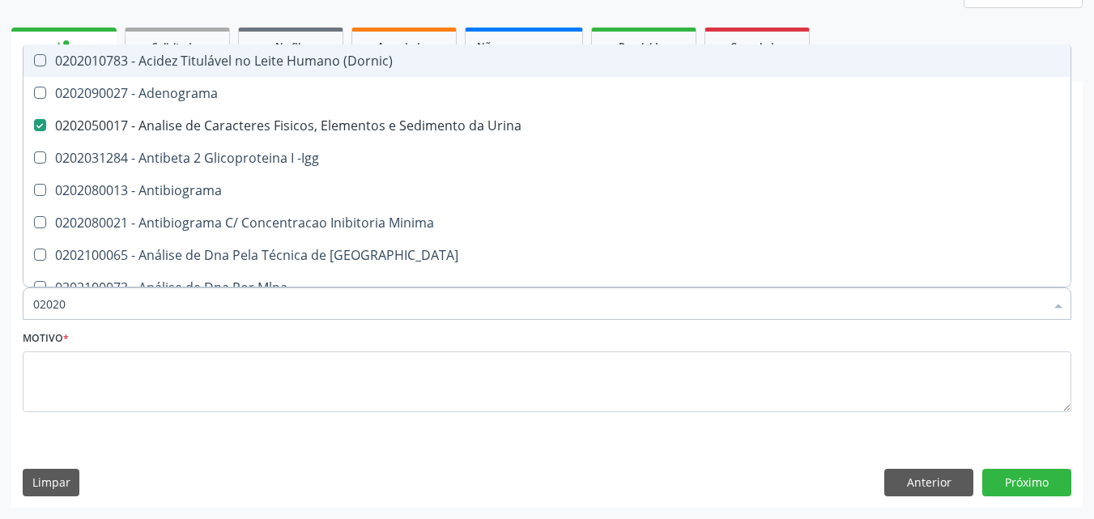
checkbox Antitoxoplasma "false"
type input "020208"
checkbox Urina "false"
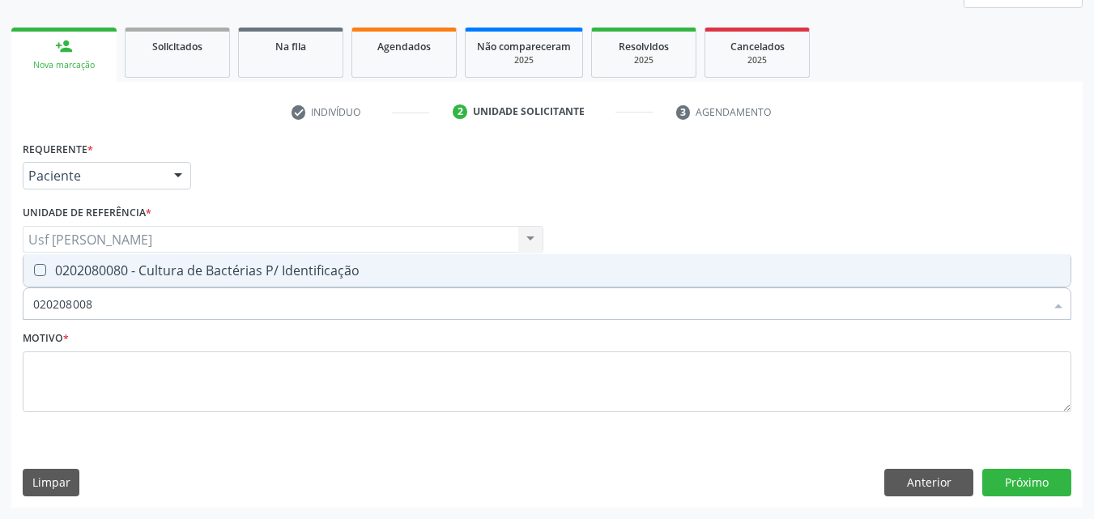
type input "0202080080"
drag, startPoint x: 36, startPoint y: 268, endPoint x: 44, endPoint y: 288, distance: 21.5
click at [35, 271] on Identificação at bounding box center [40, 270] width 12 height 12
click at [34, 271] on Identificação "checkbox" at bounding box center [28, 270] width 11 height 11
checkbox Identificação "true"
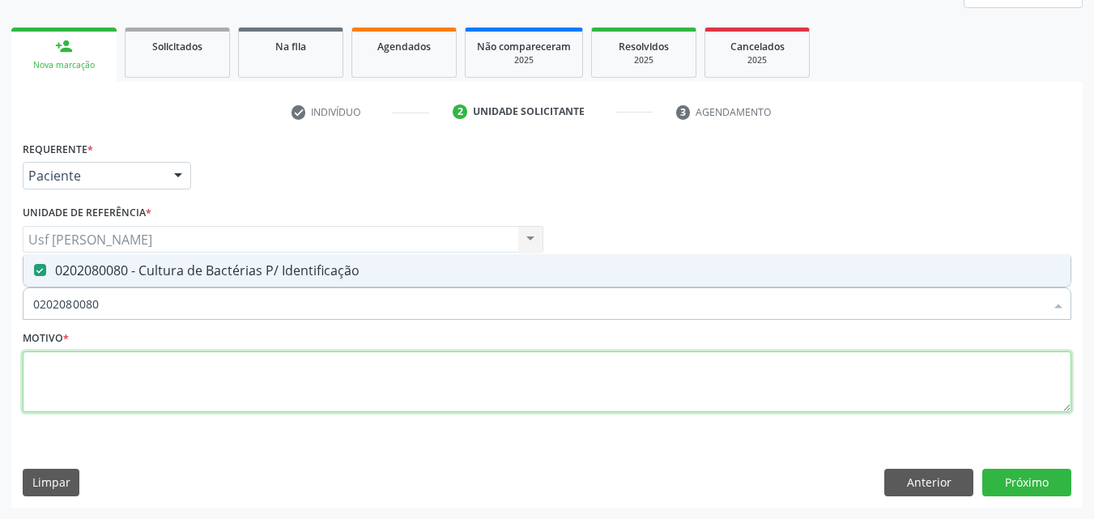
click at [83, 396] on textarea at bounding box center [547, 383] width 1049 height 62
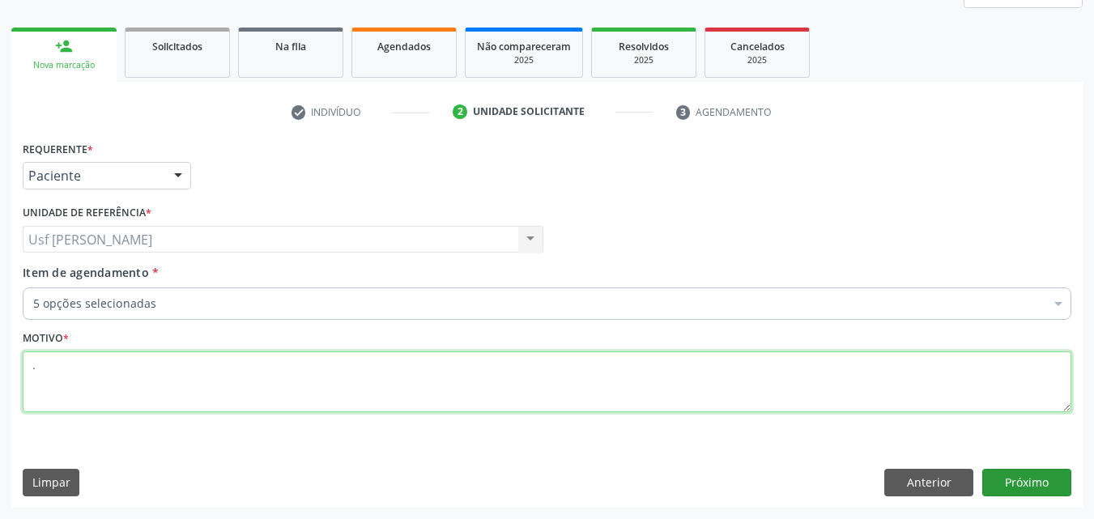
type textarea "."
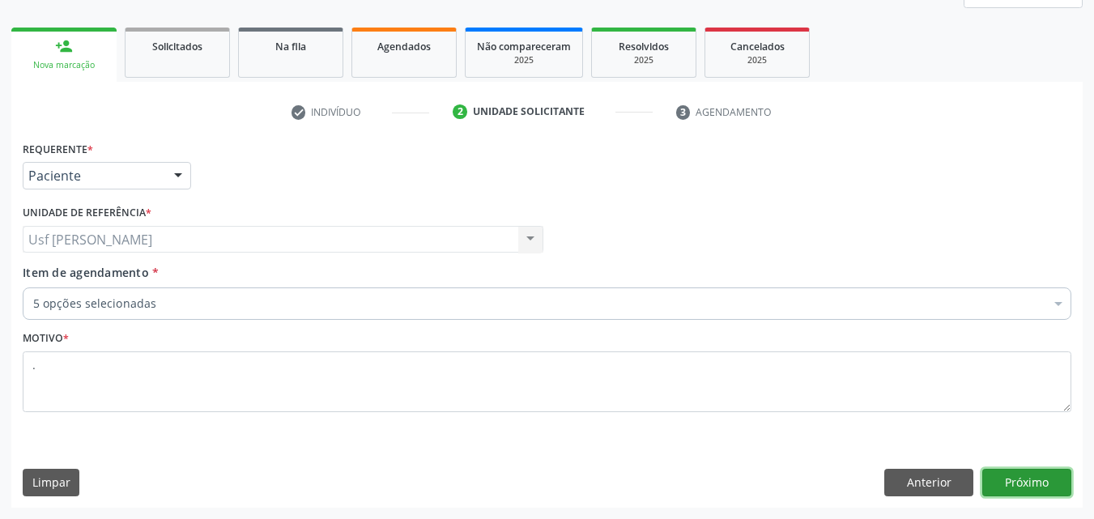
click at [1017, 491] on button "Próximo" at bounding box center [1027, 483] width 89 height 28
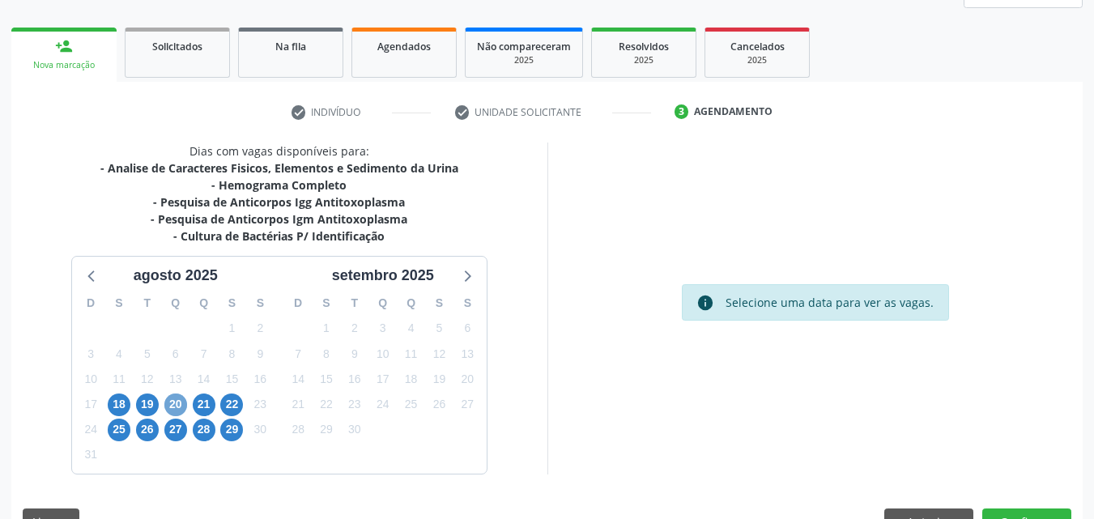
click at [173, 403] on span "20" at bounding box center [175, 405] width 23 height 23
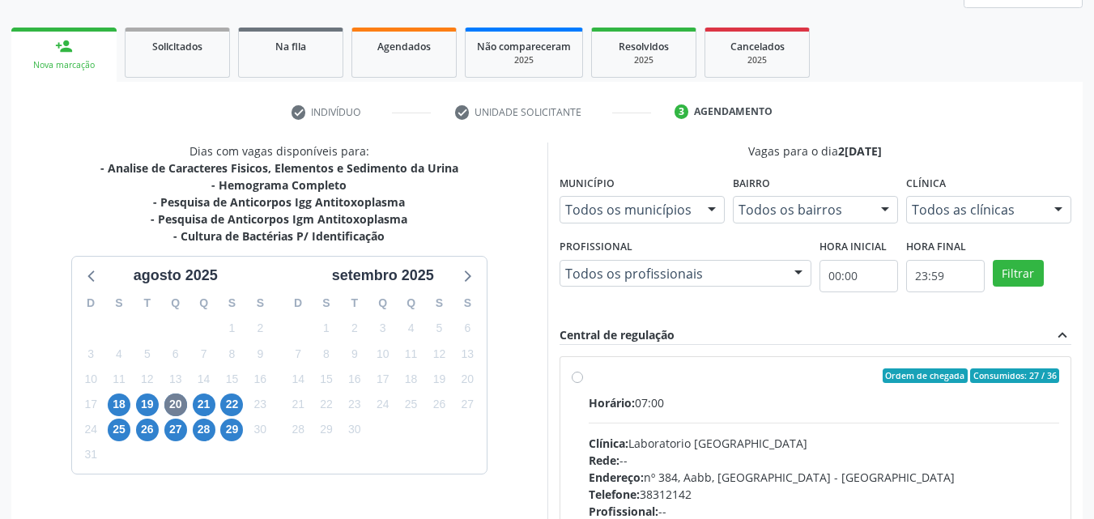
click at [589, 377] on label "Ordem de chegada Consumidos: 27 / 36 Horário: 07:00 Clínica: Laboratorio Sao Fr…" at bounding box center [824, 493] width 471 height 249
click at [574, 377] on input "Ordem de chegada Consumidos: 27 / 36 Horário: 07:00 Clínica: Laboratorio Sao Fr…" at bounding box center [577, 376] width 11 height 15
radio input "true"
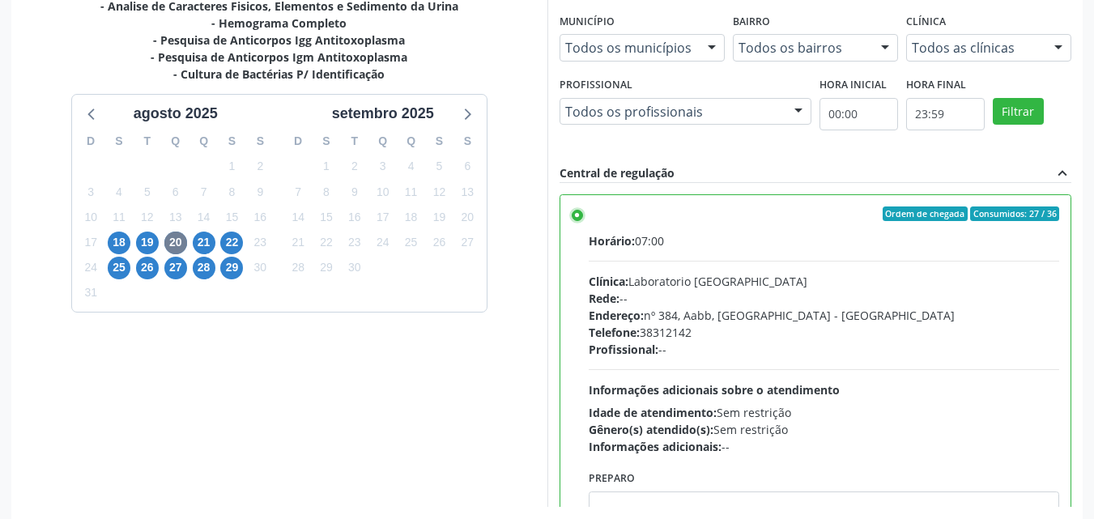
scroll to position [449, 0]
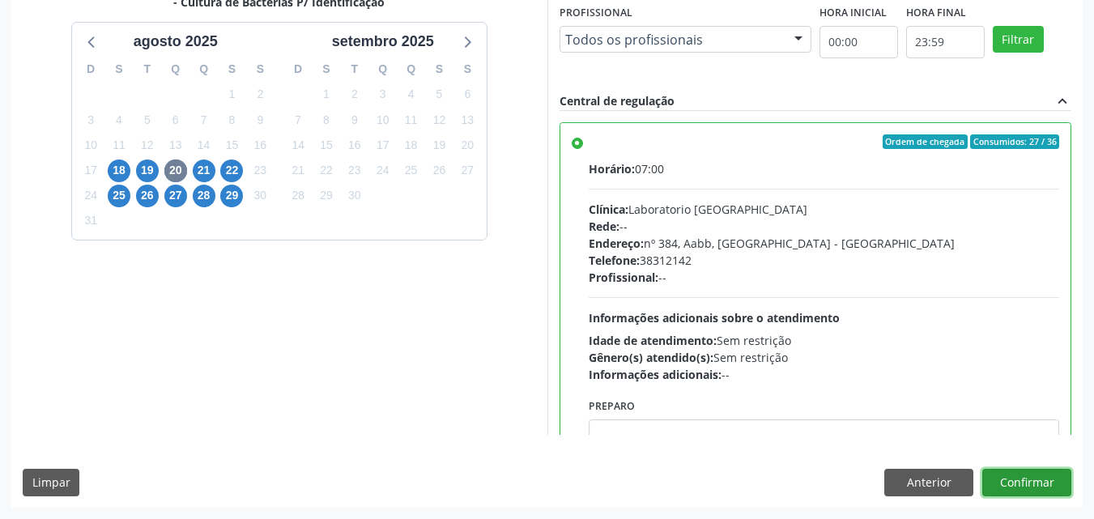
click at [1032, 484] on button "Confirmar" at bounding box center [1027, 483] width 89 height 28
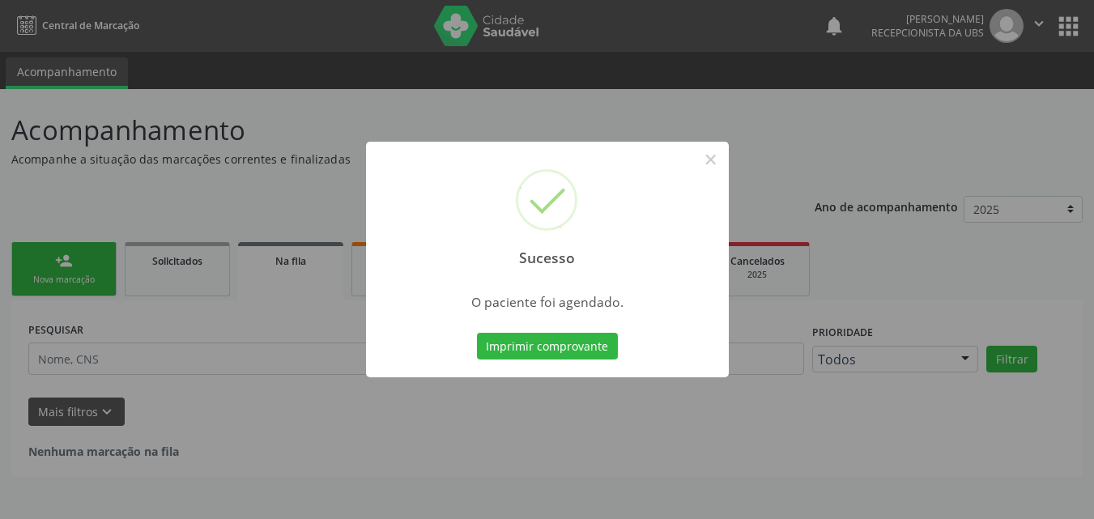
scroll to position [0, 0]
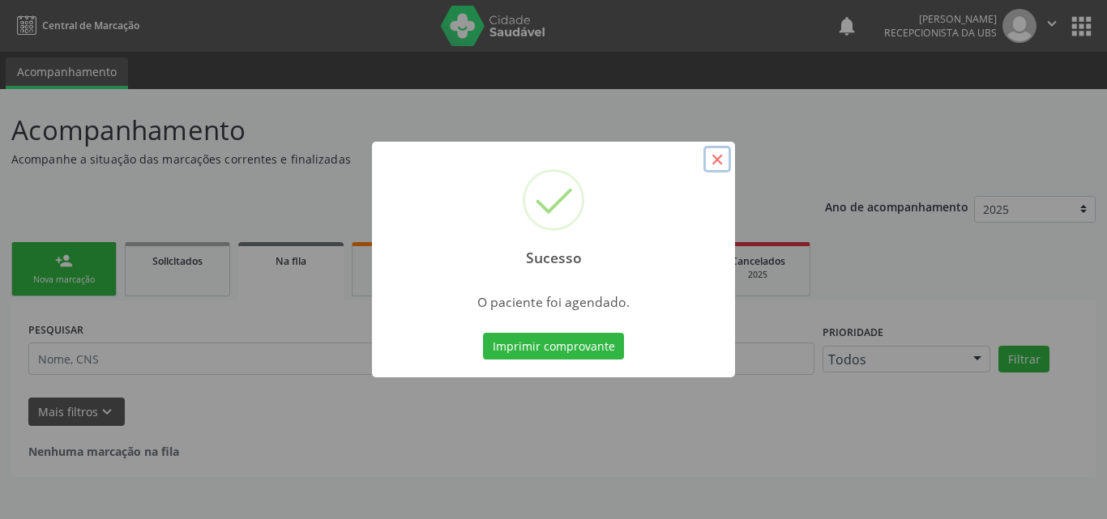
click at [723, 160] on button "×" at bounding box center [717, 160] width 28 height 28
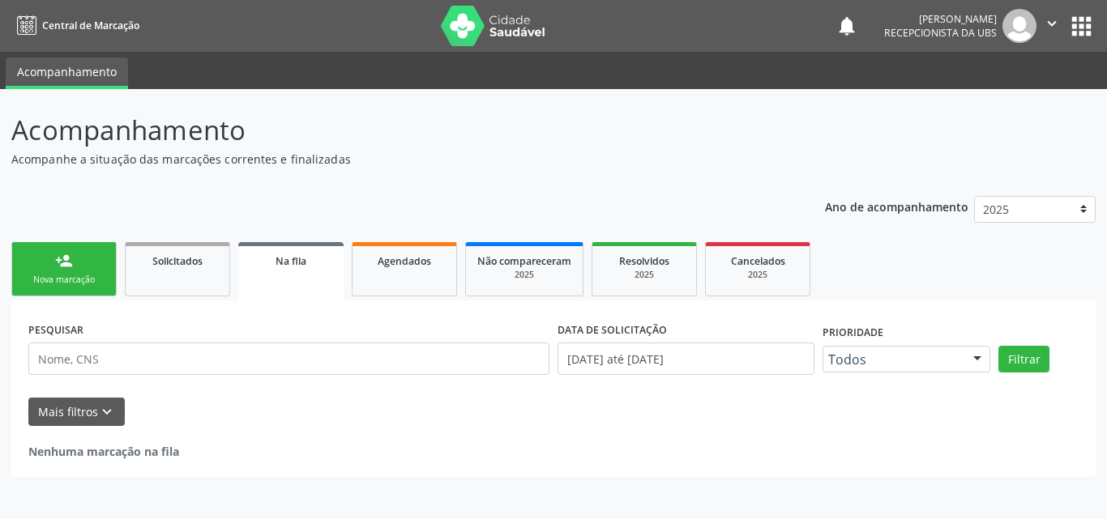
click at [66, 274] on div "Nova marcação" at bounding box center [63, 280] width 81 height 12
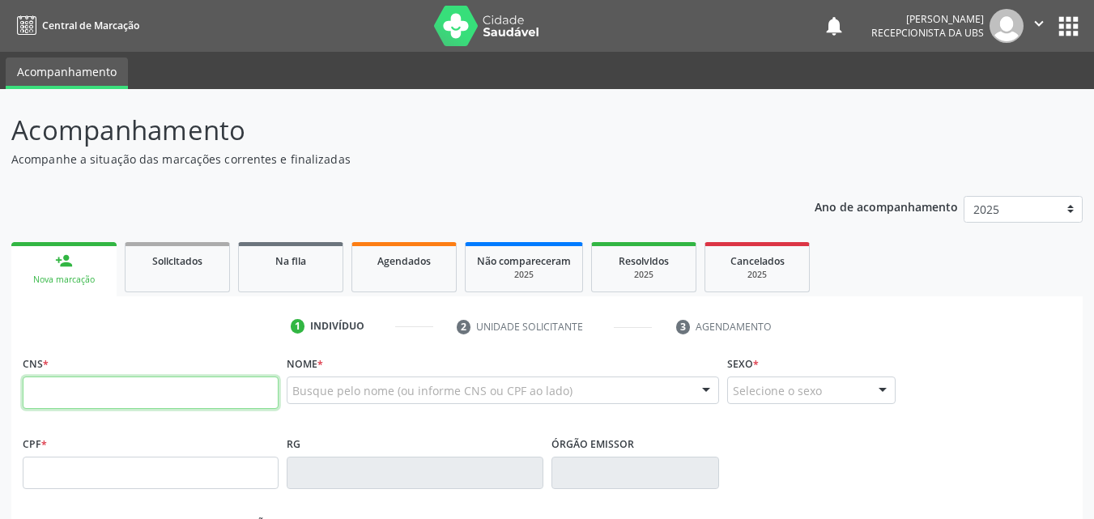
click at [66, 388] on input "text" at bounding box center [151, 393] width 256 height 32
type input "705 6044 8936 7619"
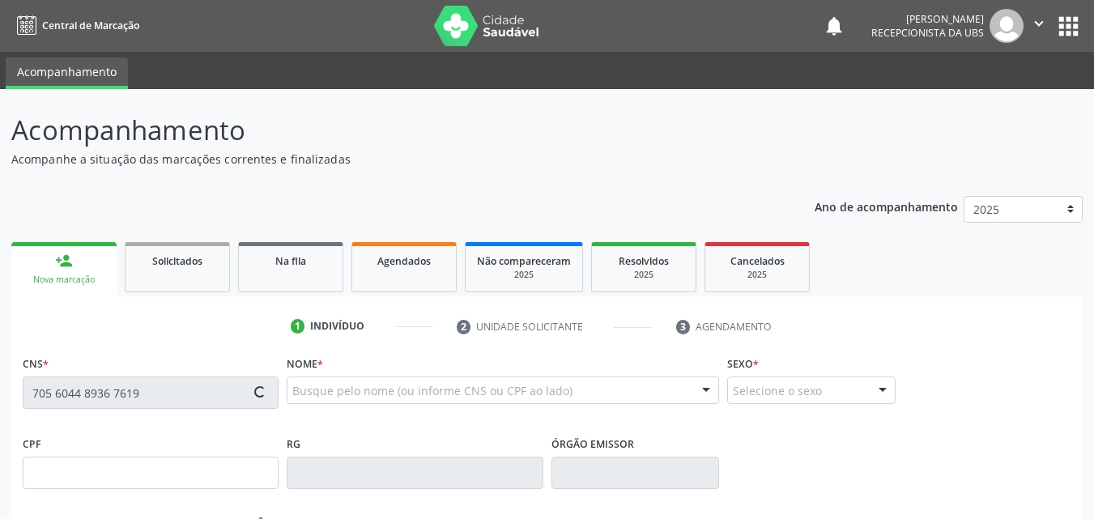
type input "1[DATE]"
type input "[PERSON_NAME]"
type input "[PHONE_NUMBER]"
type input "362"
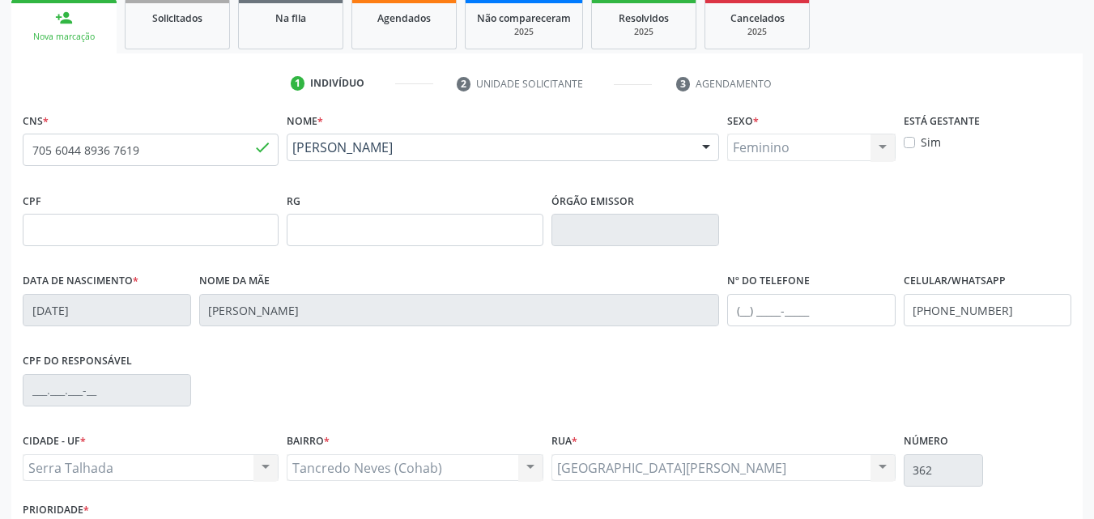
scroll to position [324, 0]
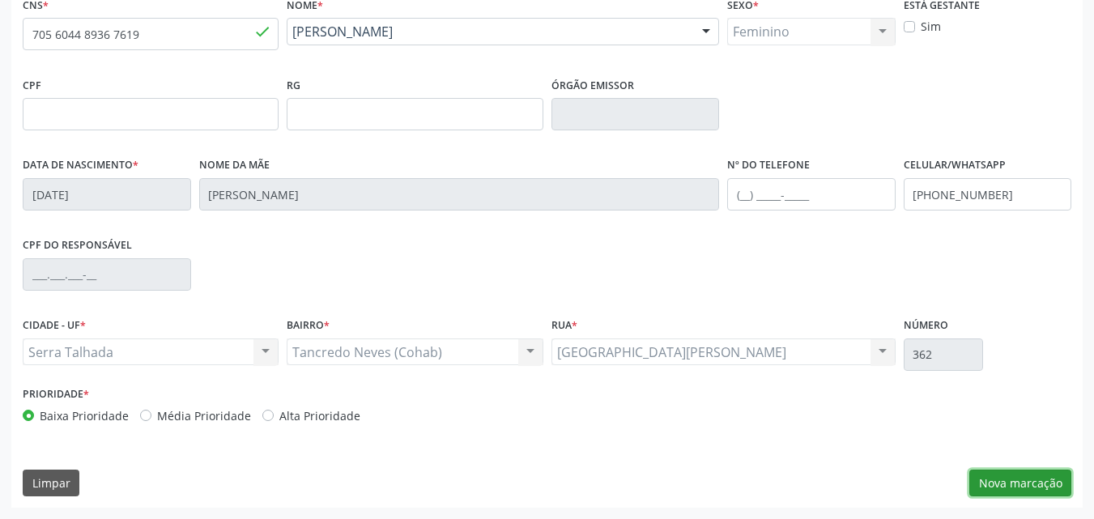
click at [1023, 476] on button "Nova marcação" at bounding box center [1021, 484] width 102 height 28
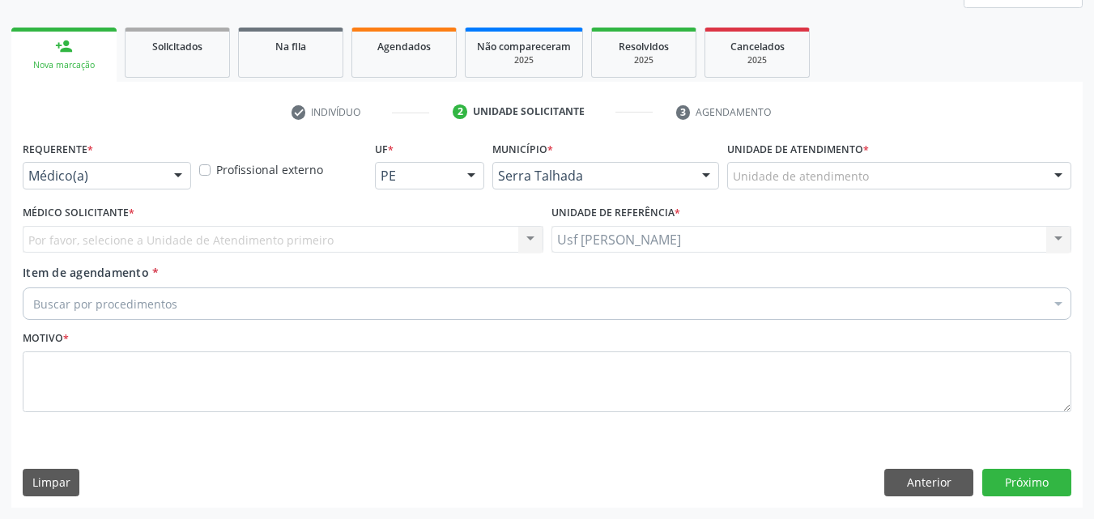
scroll to position [215, 0]
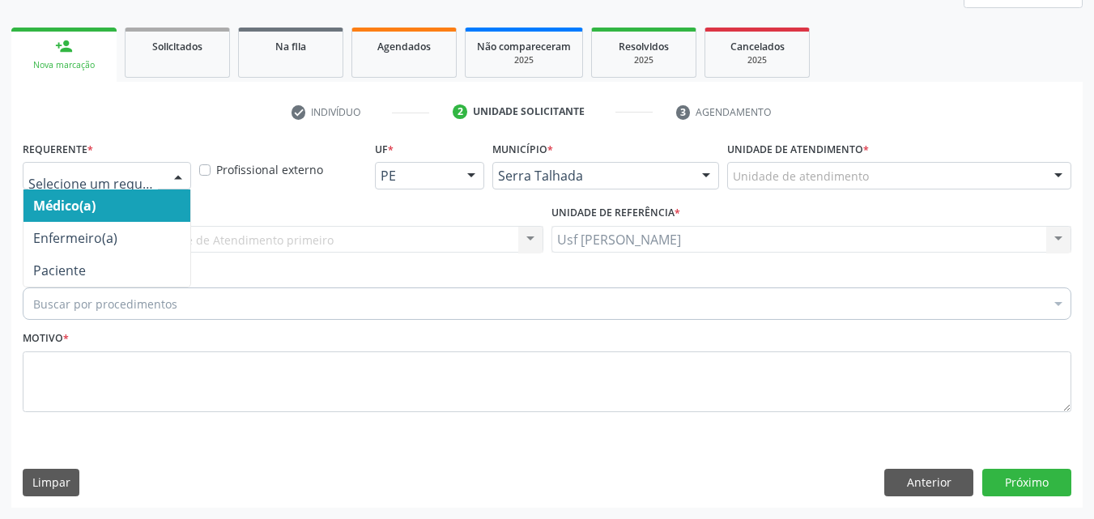
drag, startPoint x: 179, startPoint y: 171, endPoint x: 174, endPoint y: 198, distance: 27.2
click at [179, 172] on div at bounding box center [178, 177] width 24 height 28
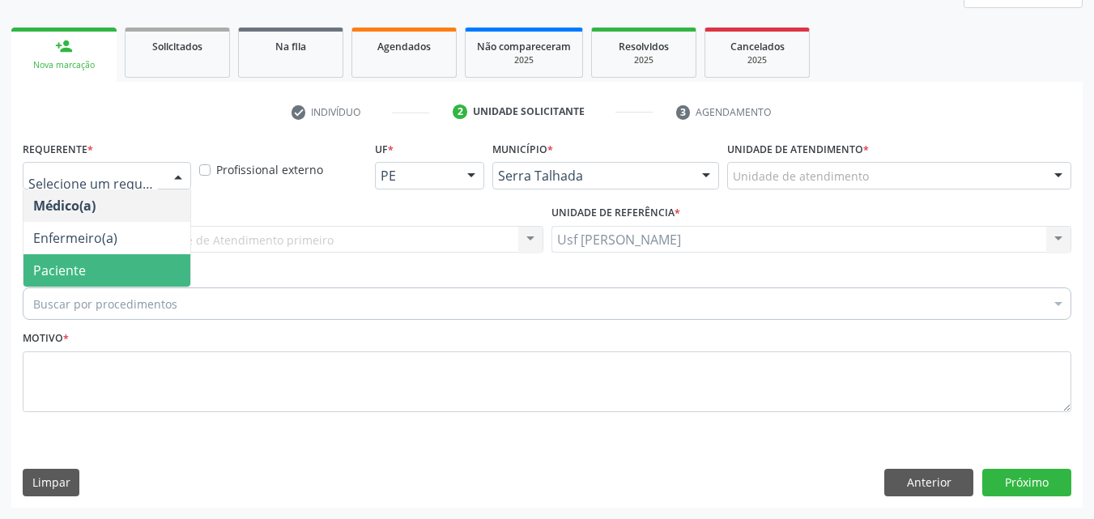
click at [104, 276] on span "Paciente" at bounding box center [106, 270] width 167 height 32
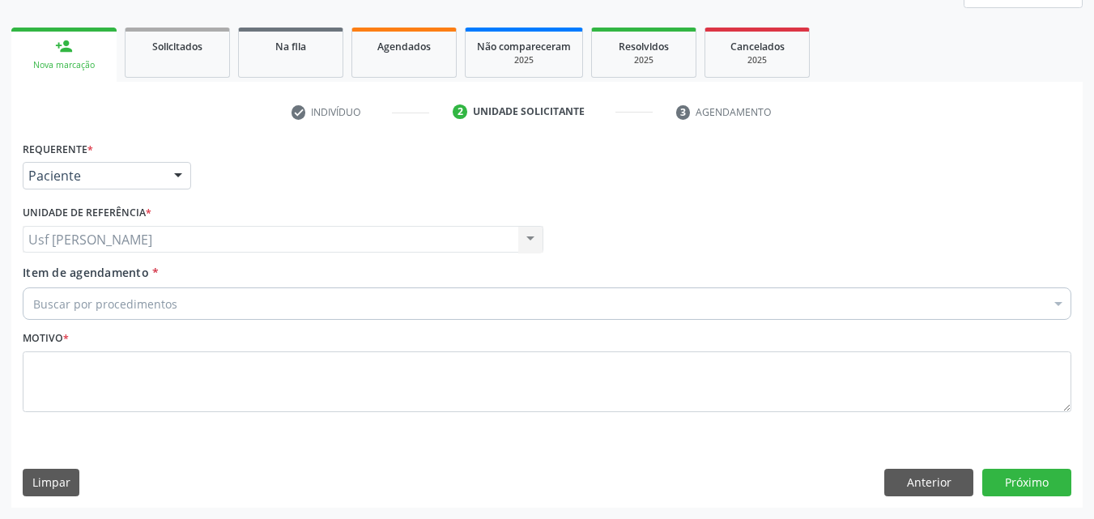
click at [100, 271] on div "Requerente * Paciente Médico(a) Enfermeiro(a) Paciente Nenhum resultado encontr…" at bounding box center [547, 286] width 1049 height 298
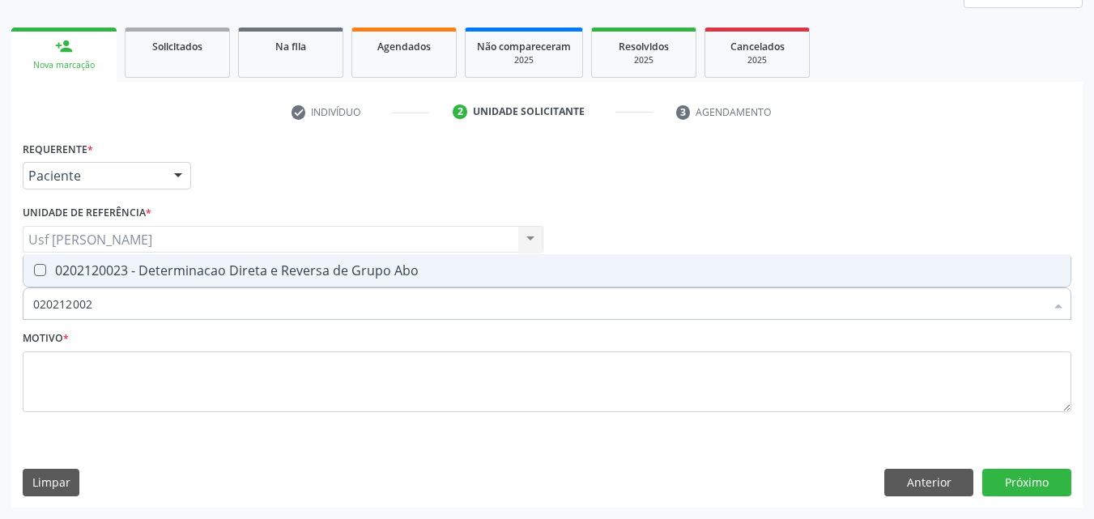
type input "0202120023"
click at [39, 267] on Abo at bounding box center [40, 270] width 12 height 12
click at [34, 267] on Abo "checkbox" at bounding box center [28, 270] width 11 height 11
checkbox Abo "true"
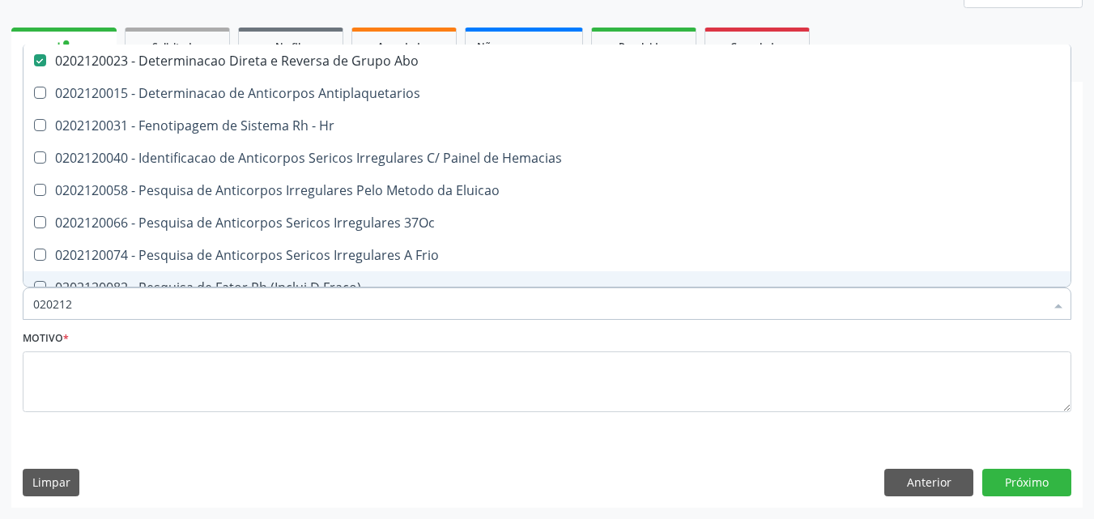
type input "02021"
checkbox Abo "false"
checkbox \(Tia\) "true"
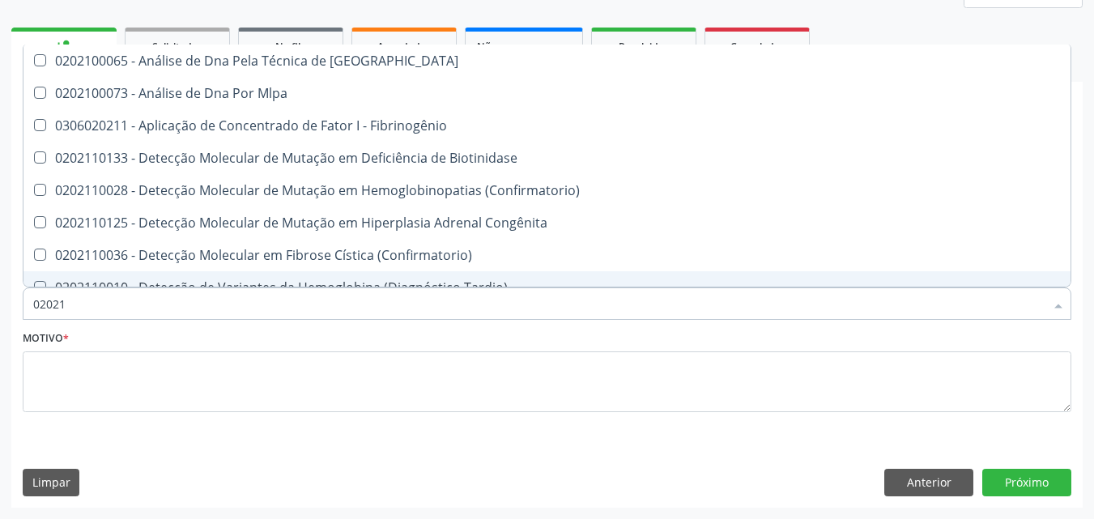
type input "0202"
checkbox Abo "false"
checkbox Exoma "true"
type input "020"
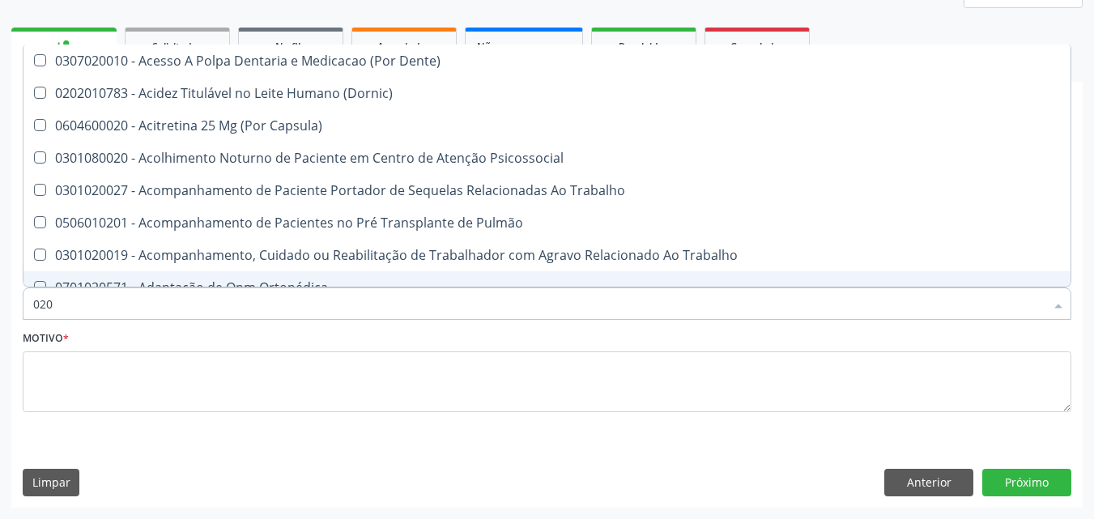
checkbox Coagulação\ "false"
type input "02"
checkbox Abo "false"
checkbox Derrames "true"
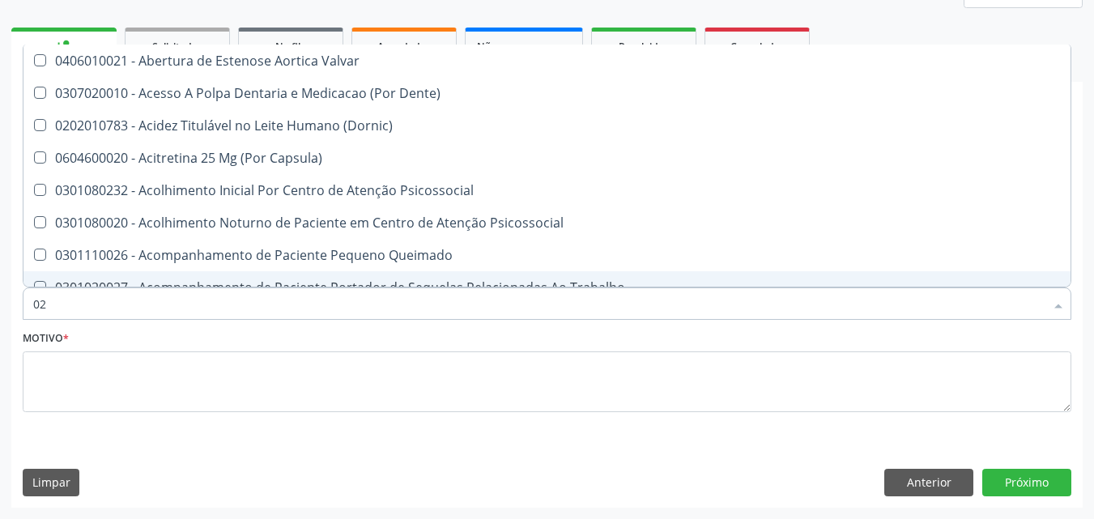
type input "0"
checkbox Abo "false"
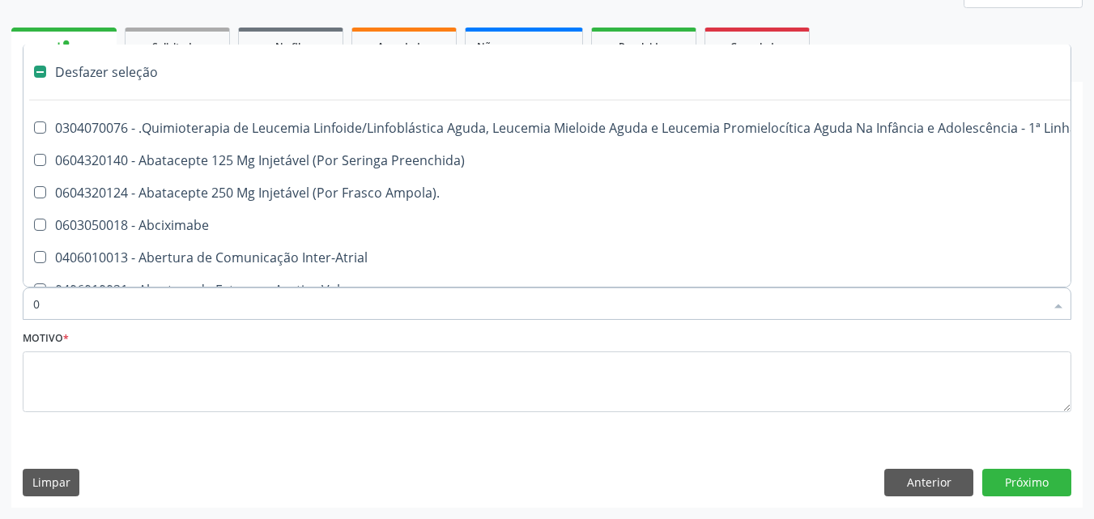
type input "02"
checkbox Vulva "true"
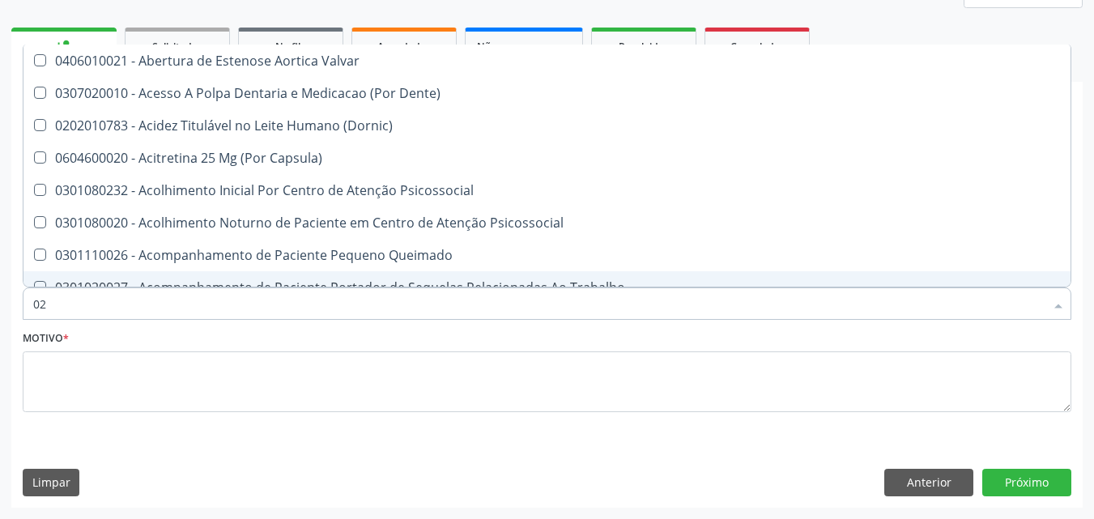
type input "020"
checkbox Projecoes\) "true"
checkbox Abo "false"
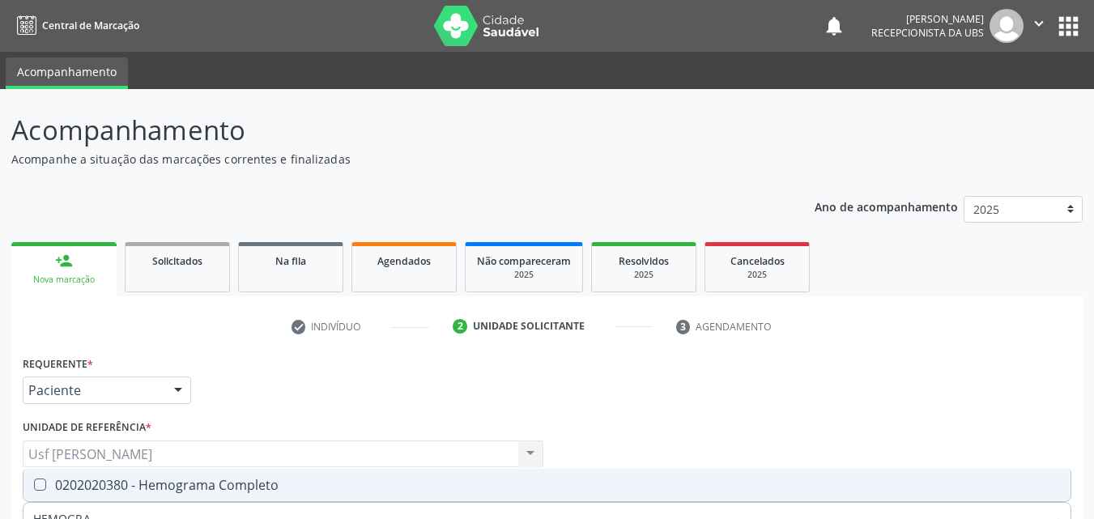
scroll to position [215, 0]
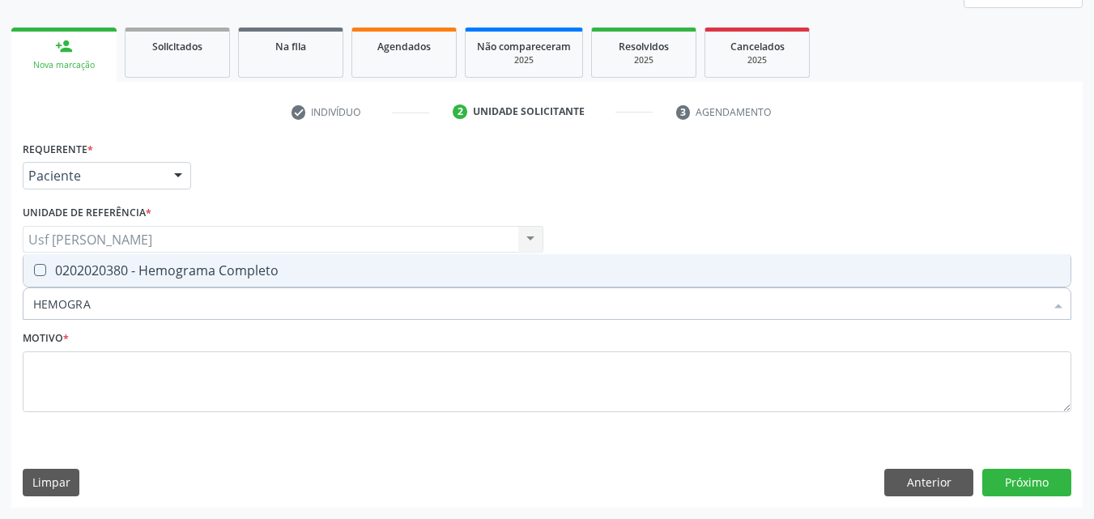
click at [31, 271] on div at bounding box center [29, 270] width 12 height 13
checkbox Completo "true"
type input "HEMOG"
checkbox Completo "false"
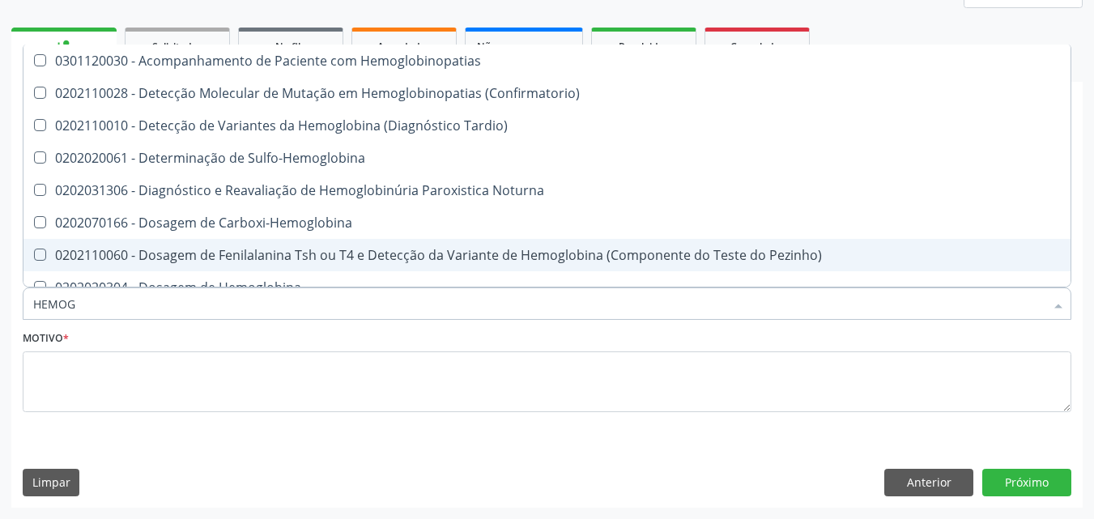
type input "HEMO"
checkbox Completo "false"
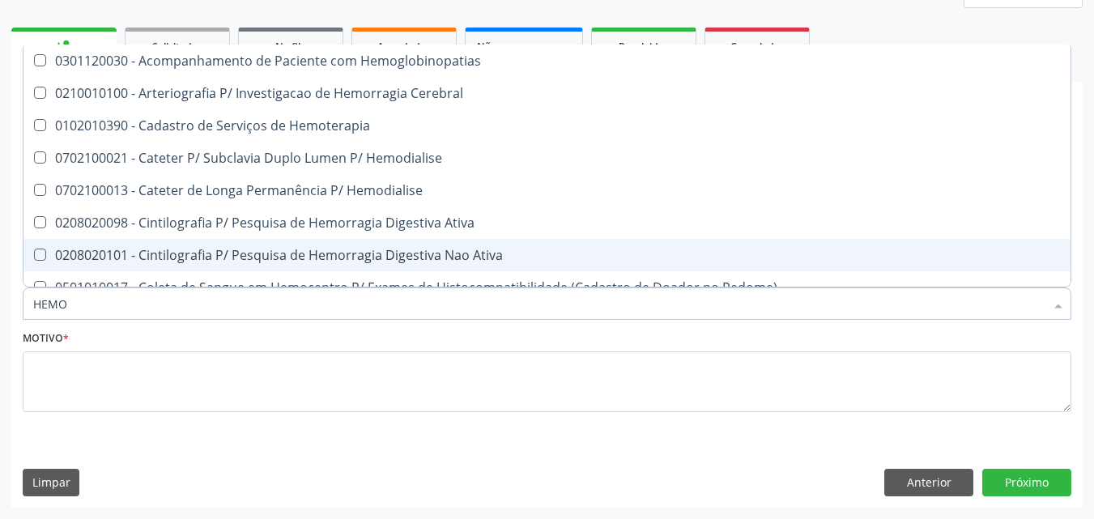
type input "HEM"
checkbox Completo "false"
checkbox Elástica "true"
type input "HE"
checkbox Elástica "false"
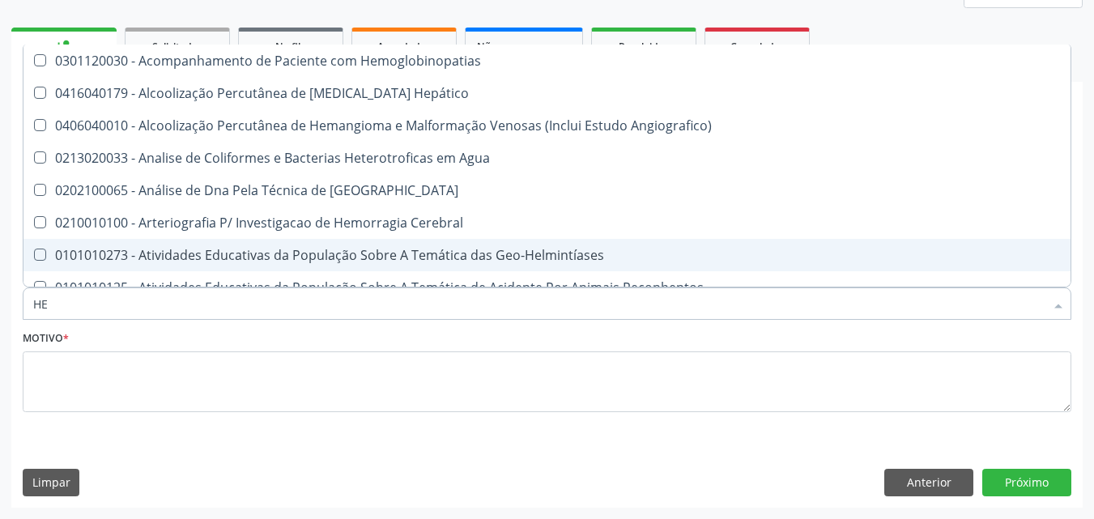
type input "H"
checkbox Completo "false"
checkbox Folheto "true"
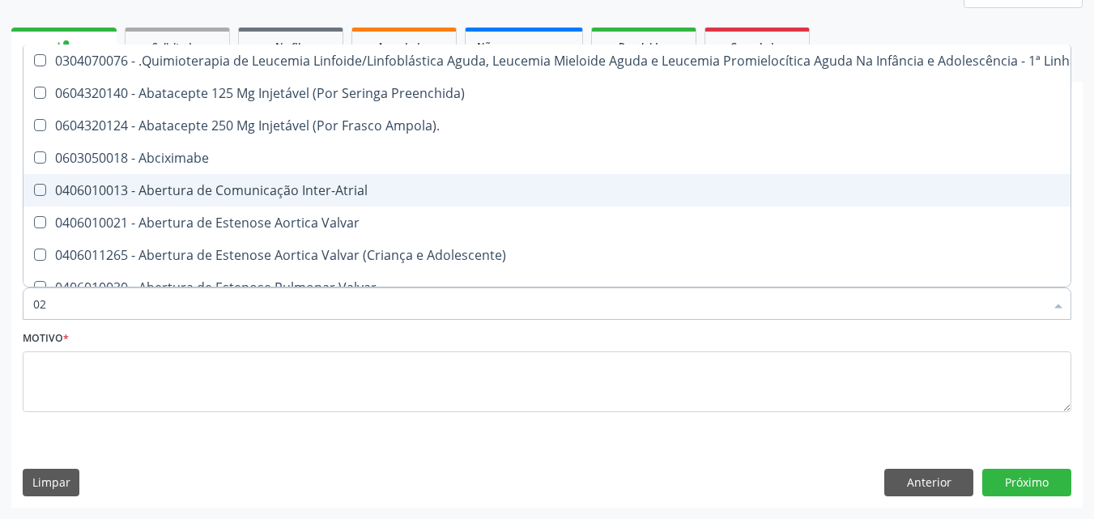
type input "020"
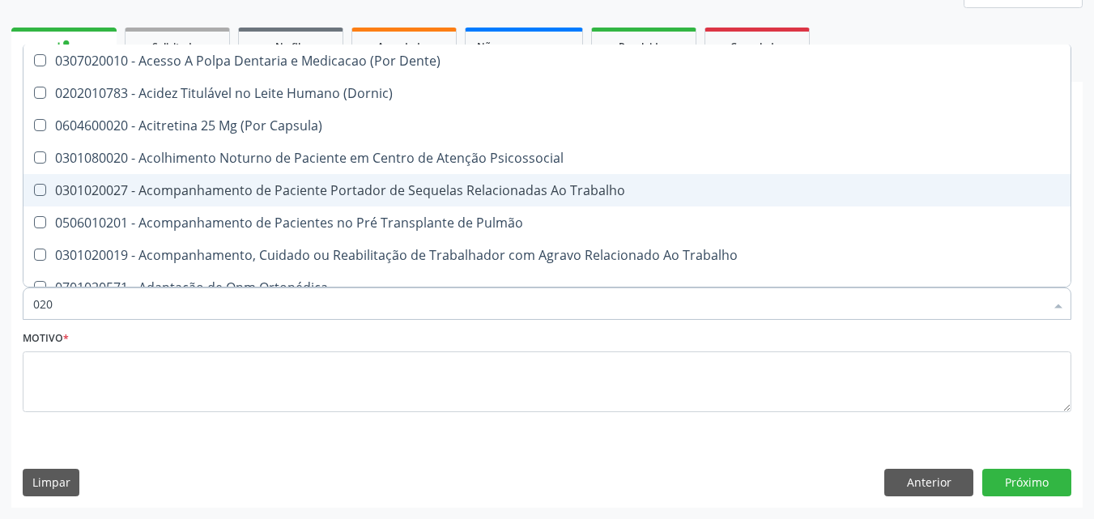
checkbox Urina "true"
checkbox Recombinante "false"
checkbox Paranasal "false"
checkbox Abo "true"
checkbox Glicose "true"
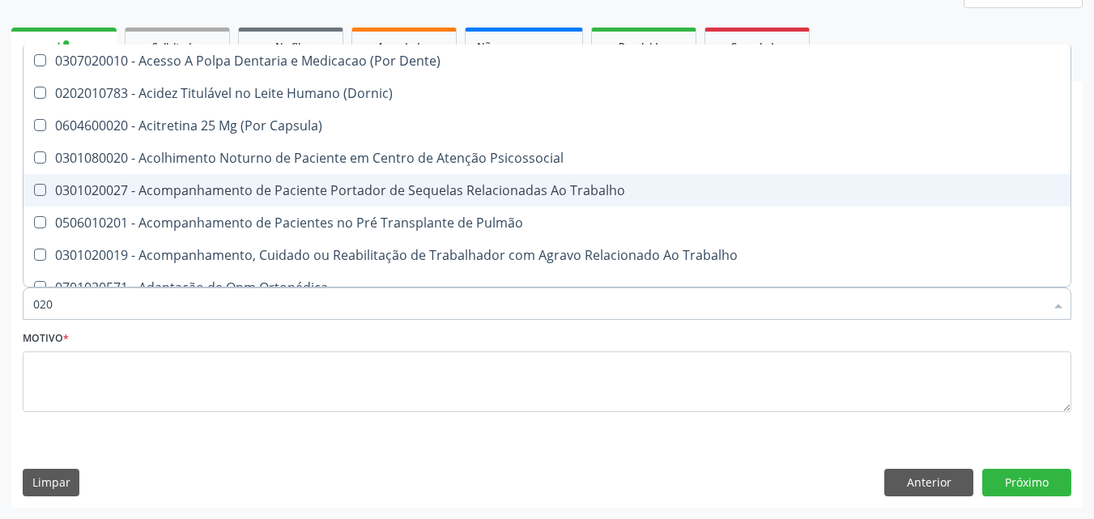
checkbox Derrames "false"
checkbox Segmento\) "false"
checkbox Completo "true"
type input "0202"
checkbox Capsula\) "true"
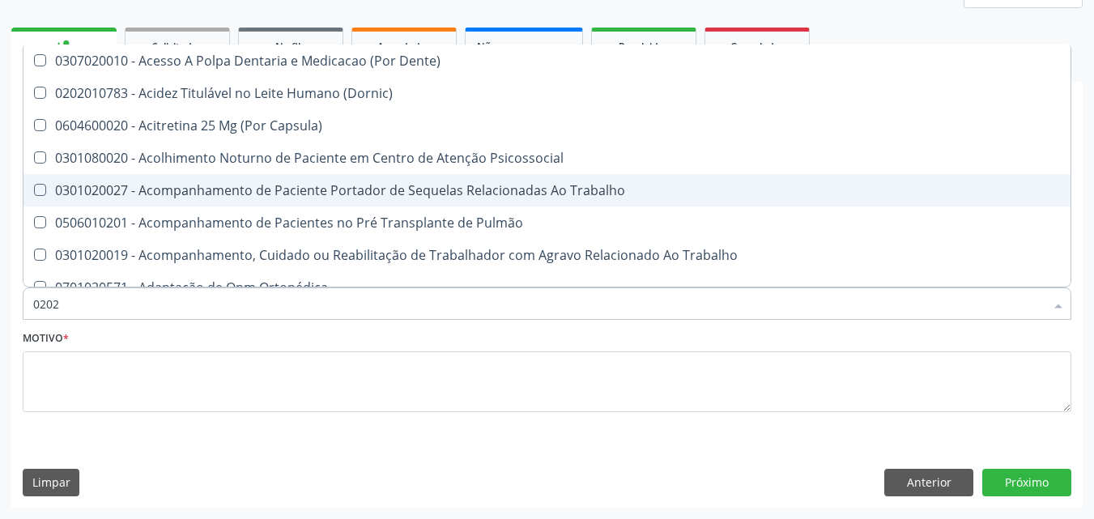
checkbox Urina "false"
checkbox Coagulação\ "true"
checkbox Laser "true"
checkbox Biologica "true"
checkbox Abo "false"
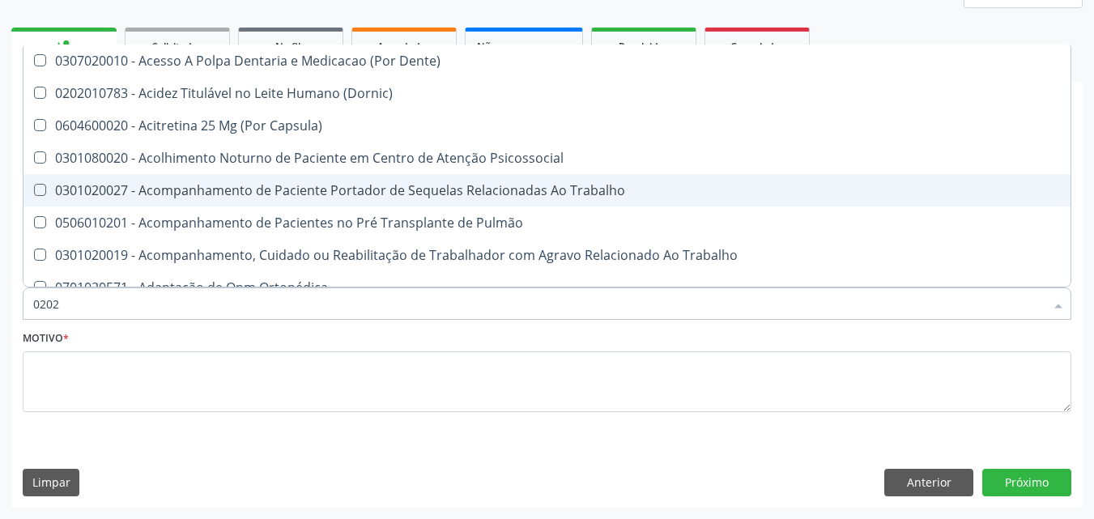
checkbox Glicose "false"
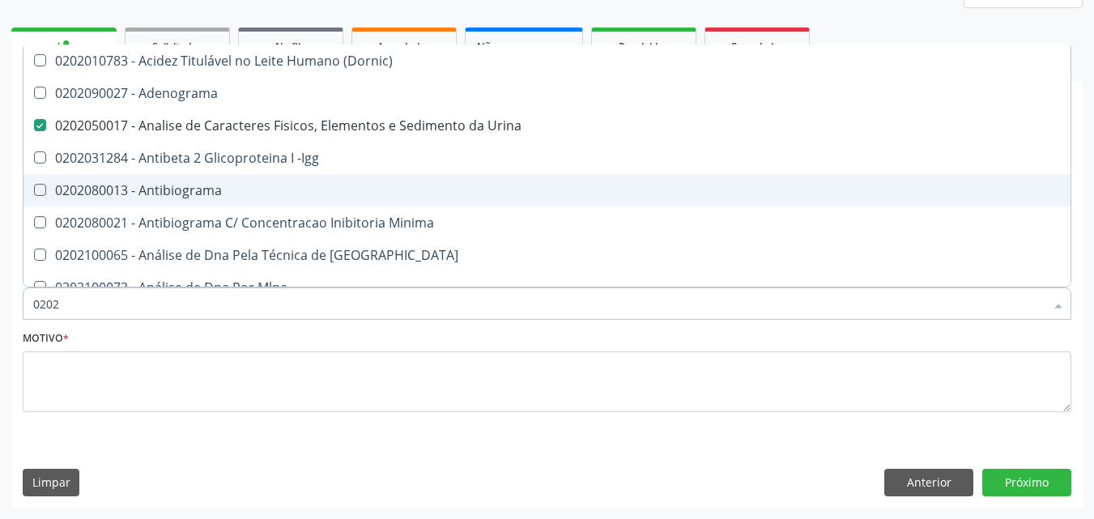
type input "02020"
checkbox Abo "false"
checkbox Xi "true"
checkbox Glicose "false"
checkbox Zinco "true"
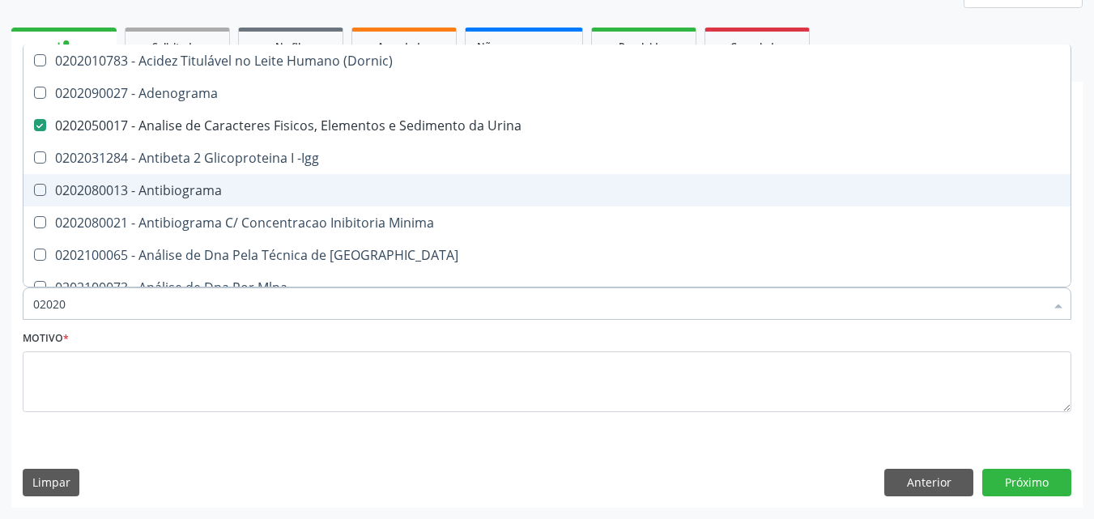
checkbox Completo "false"
type input "020203"
checkbox Urina "false"
checkbox Aminoacidos "true"
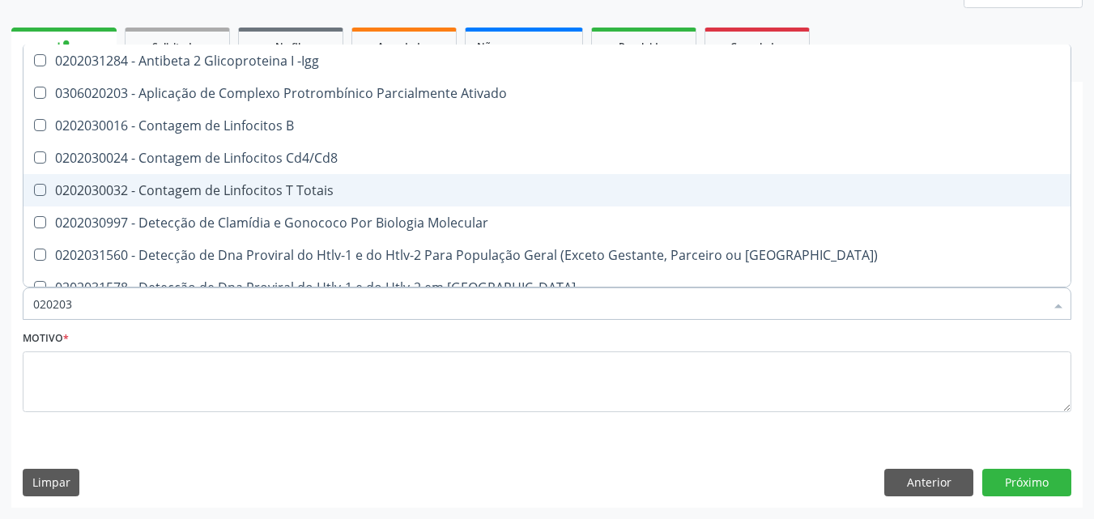
type input "0202030"
checkbox Completo "false"
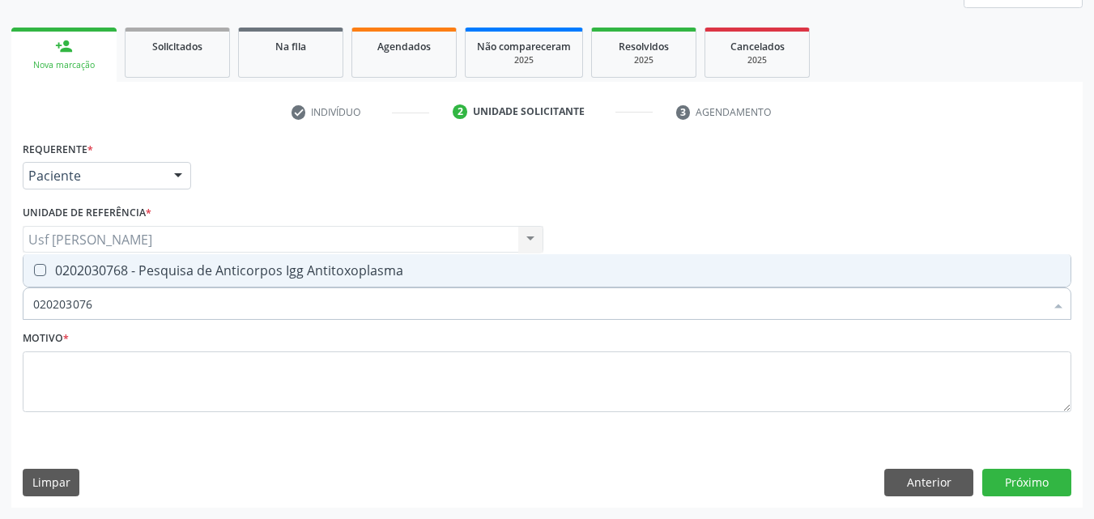
type input "0202030768"
click at [33, 269] on div at bounding box center [29, 270] width 12 height 13
checkbox Antitoxoplasma "true"
type input "02020307"
checkbox Antitoxoplasma "false"
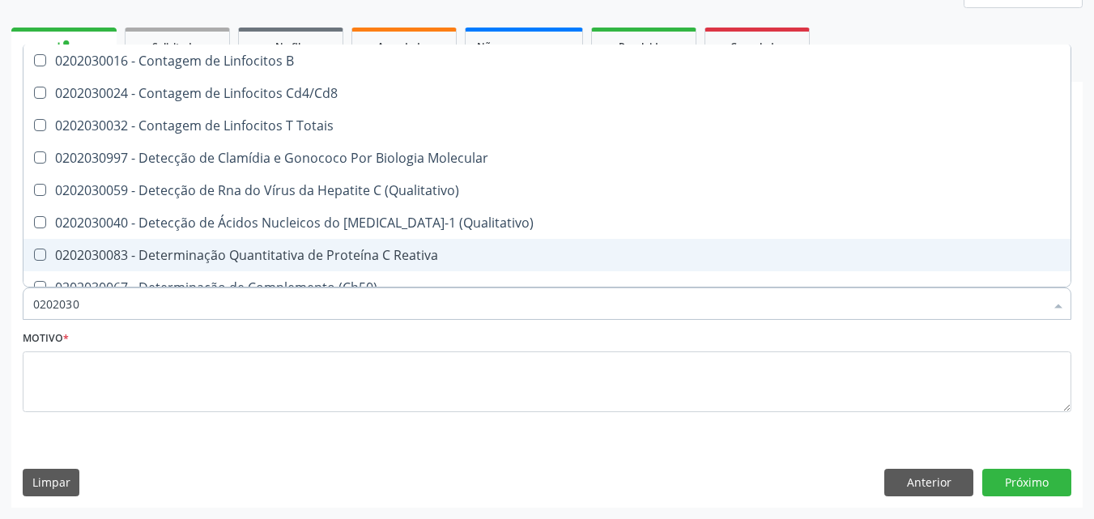
type input "020203"
checkbox Antiglomerulo "true"
checkbox Antitoxoplasma "false"
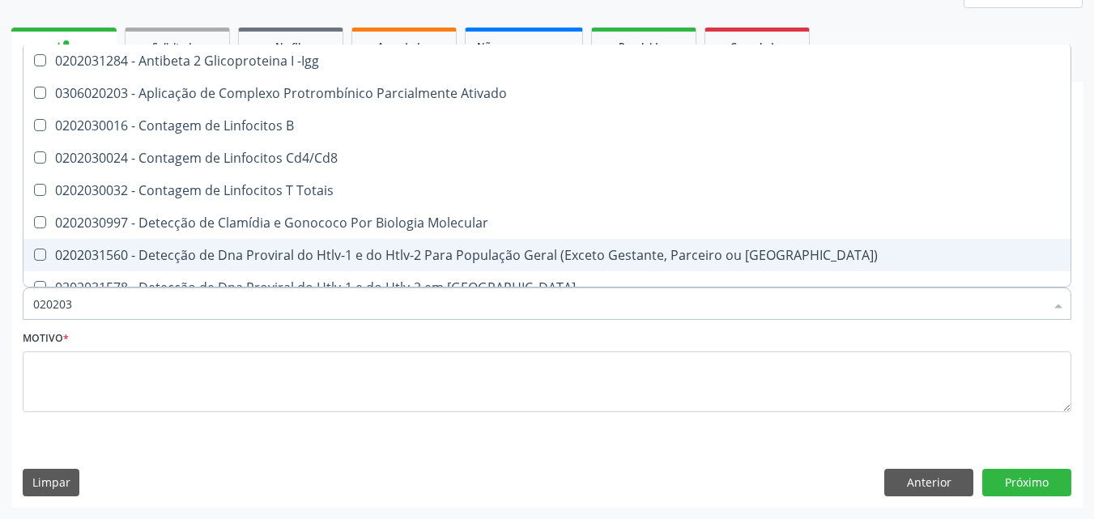
type input "0202030"
checkbox Completo "false"
checkbox \(Ro\) "true"
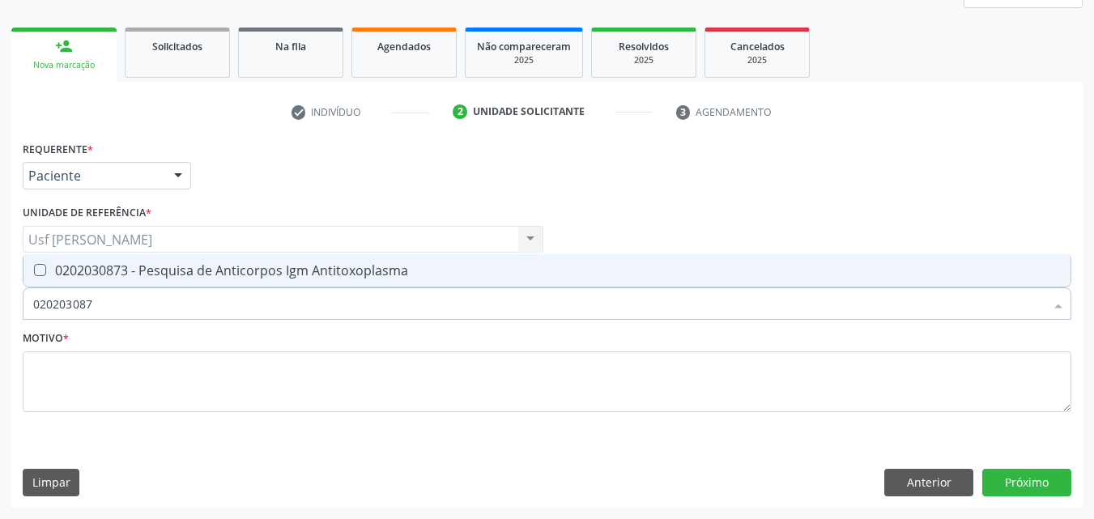
type input "0202030873"
click at [37, 276] on Antitoxoplasma at bounding box center [40, 270] width 12 height 12
click at [34, 275] on Antitoxoplasma "checkbox" at bounding box center [28, 270] width 11 height 11
checkbox Antitoxoplasma "true"
type input "02020308"
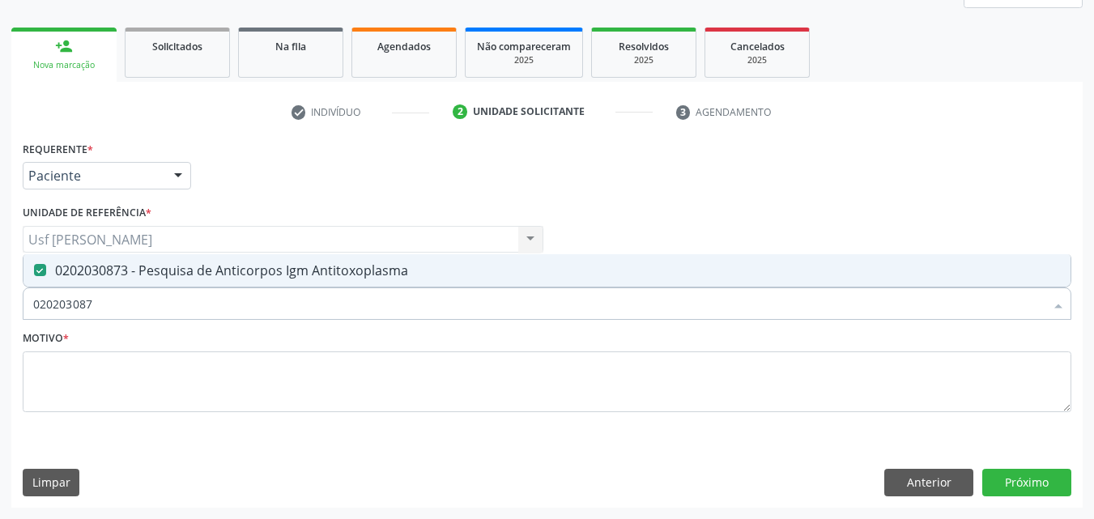
checkbox Antitoxoplasma "false"
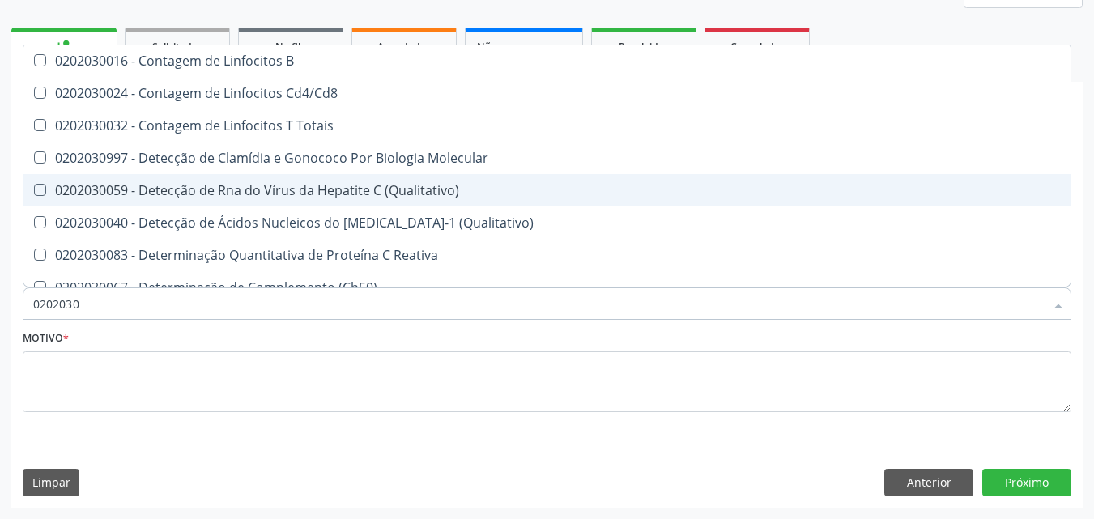
type input "020203"
checkbox Antiglomerulo "true"
checkbox Antitoxoplasma "false"
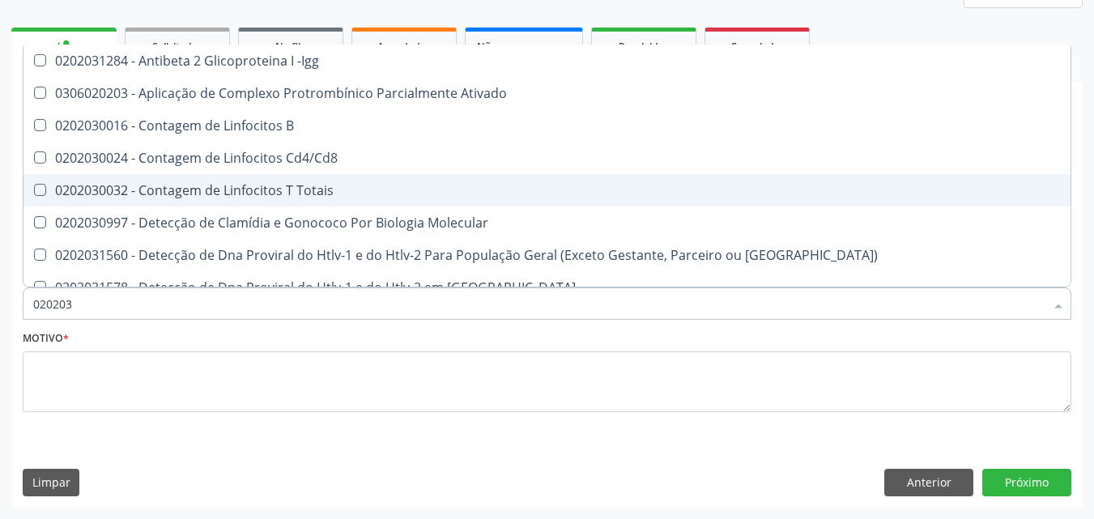
type input "0202030"
checkbox Completo "false"
checkbox \(Ro\) "true"
checkbox Antiespermatozoides "true"
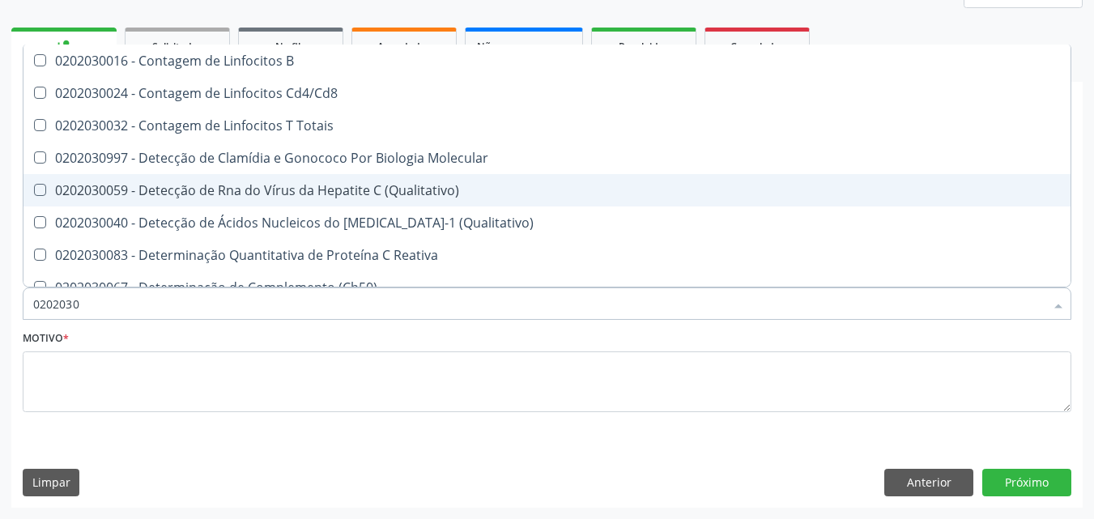
type input "02020307"
checkbox Reativa "true"
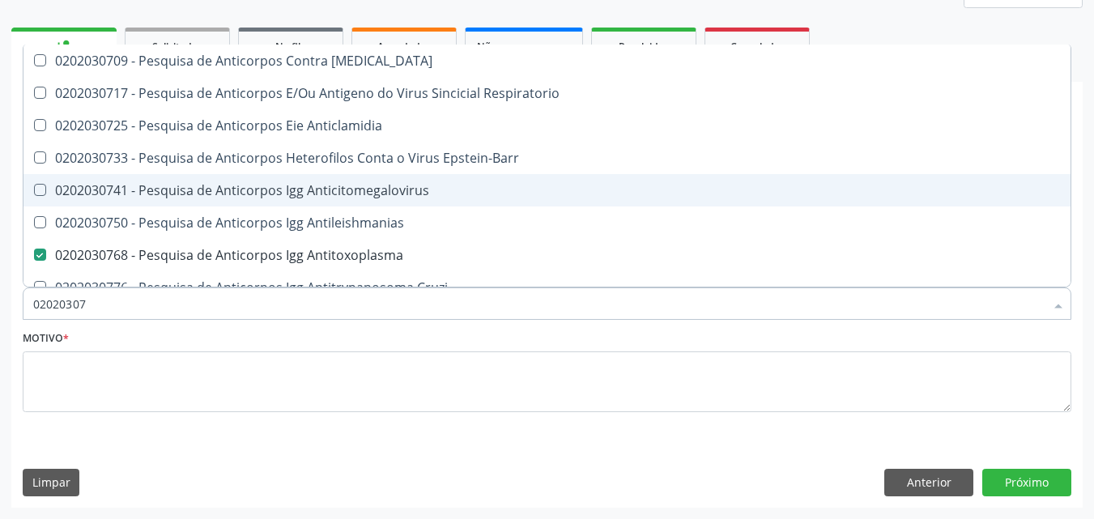
type input "0202030"
checkbox Antitoxoplasma "false"
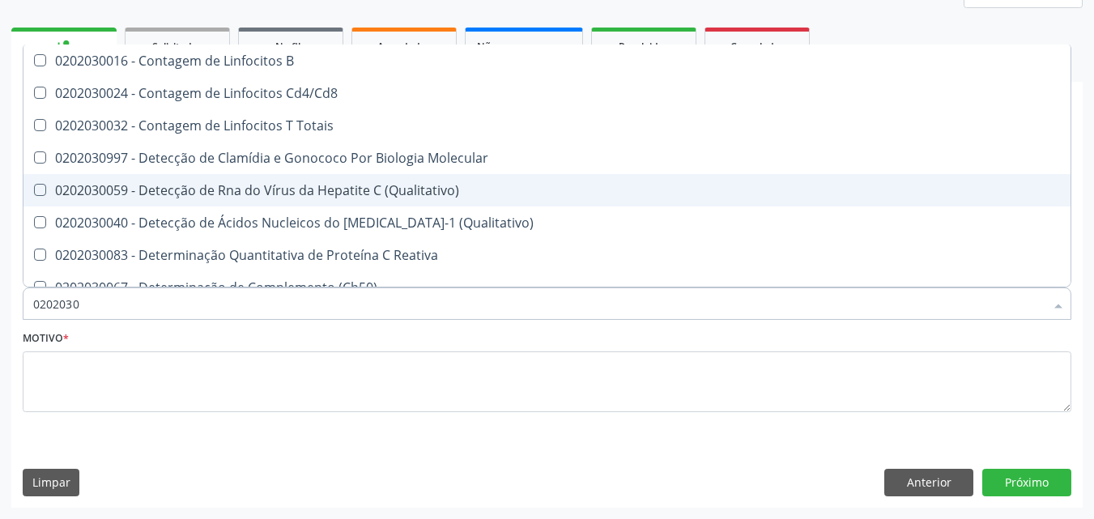
type input "020203"
checkbox Antiglomerulo "true"
checkbox Antitoxoplasma "false"
type input "02020"
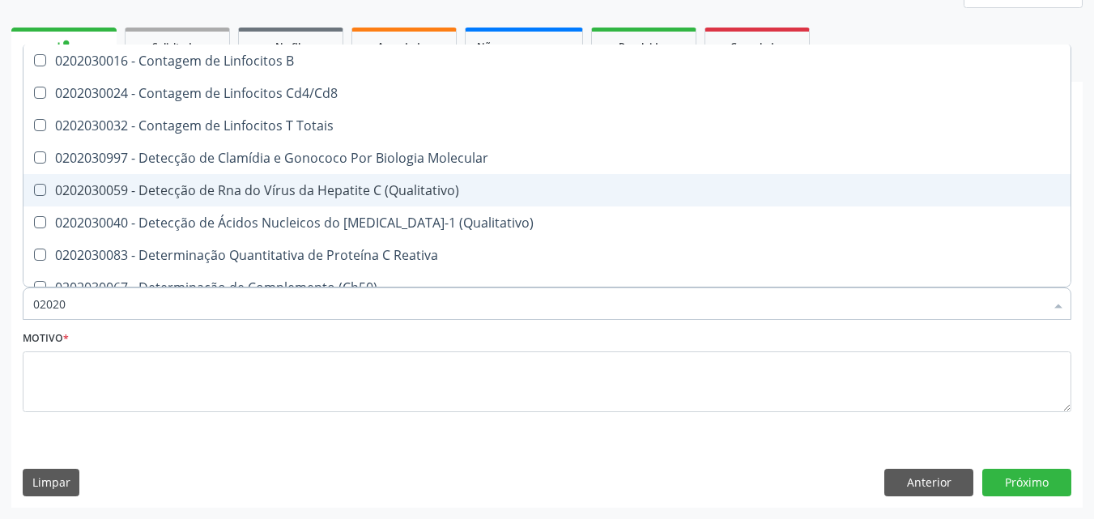
checkbox Totais "true"
checkbox Antiglomerulo "false"
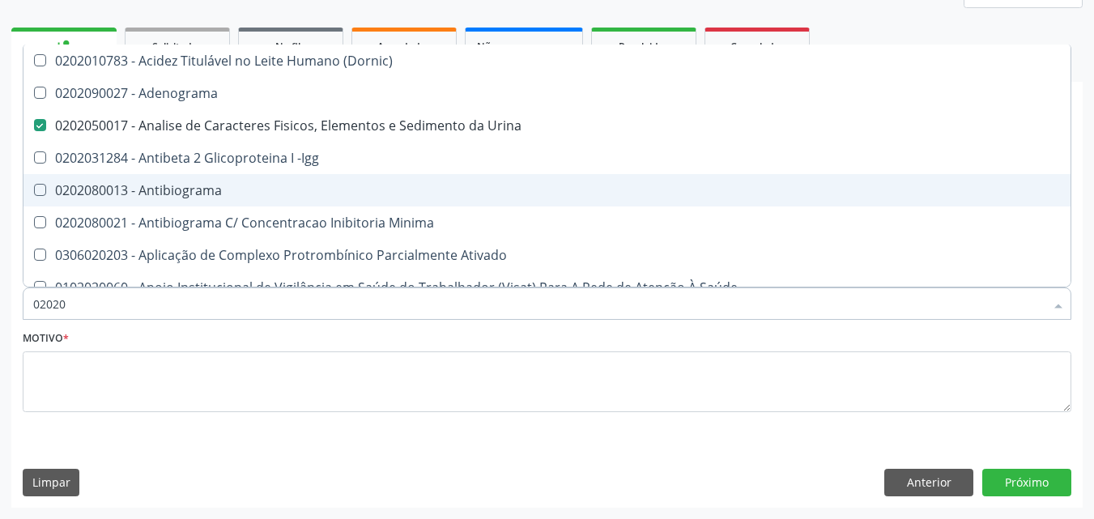
type input "0202"
checkbox Dosagens\) "true"
checkbox Glicose "false"
checkbox Lactato "true"
checkbox Completo "false"
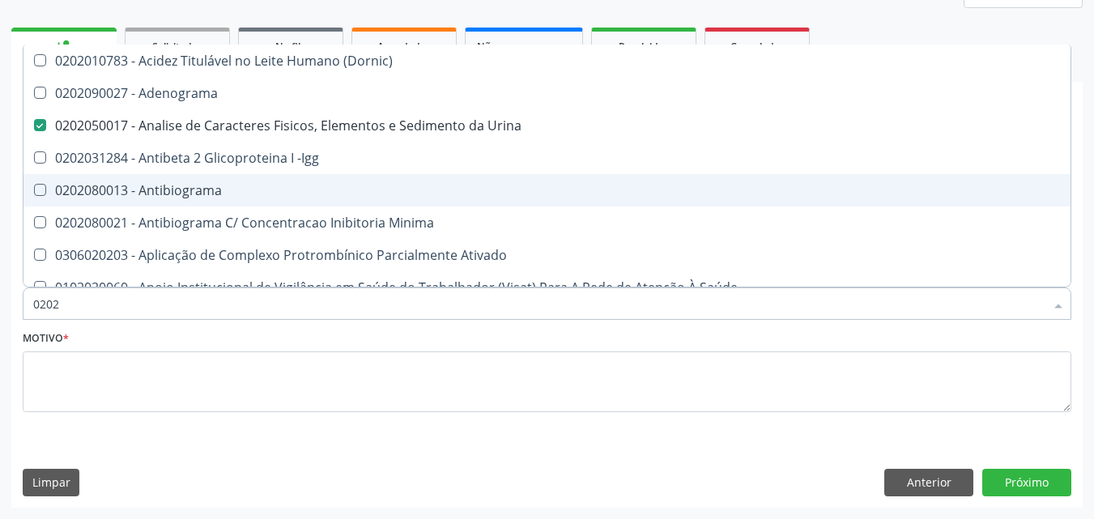
checkbox Pylori "true"
checkbox Antitoxoplasma "false"
checkbox Fezes "true"
checkbox \(Urina\) "true"
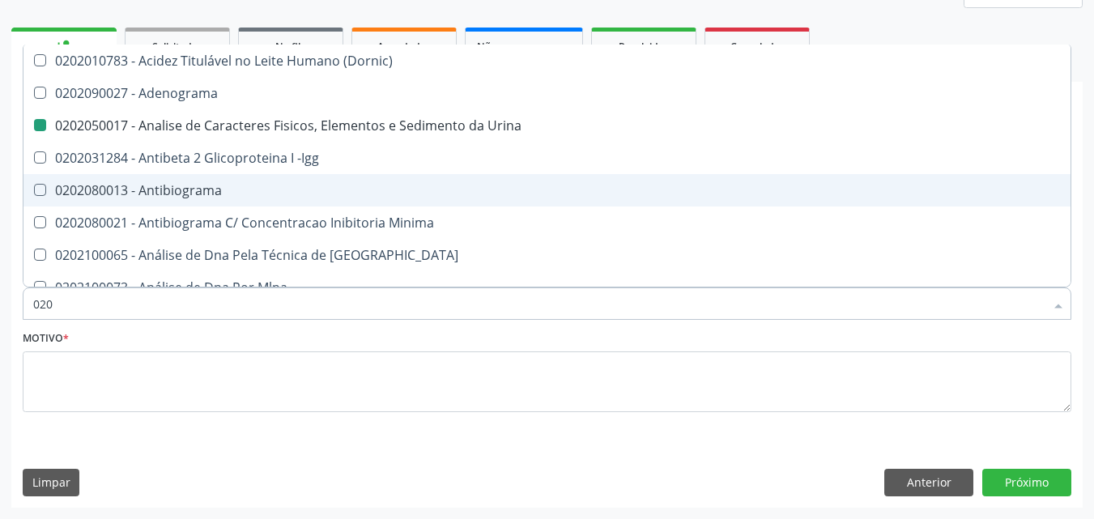
type input "02"
checkbox Urina "false"
checkbox Creatinina "false"
checkbox Abo "false"
checkbox Ferro "true"
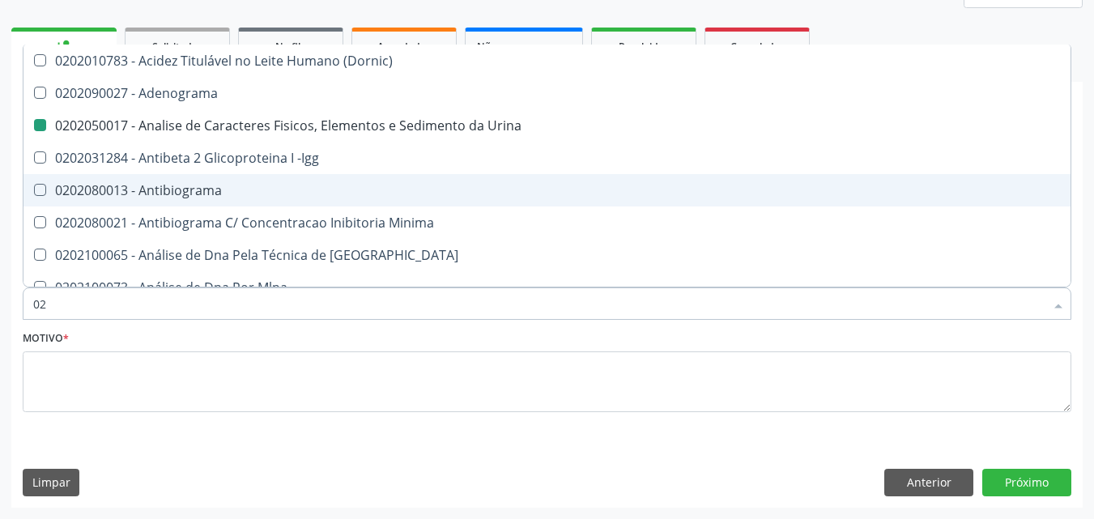
checkbox Glicose "false"
checkbox Completo "false"
checkbox Estriado "false"
checkbox Antitoxoplasma "false"
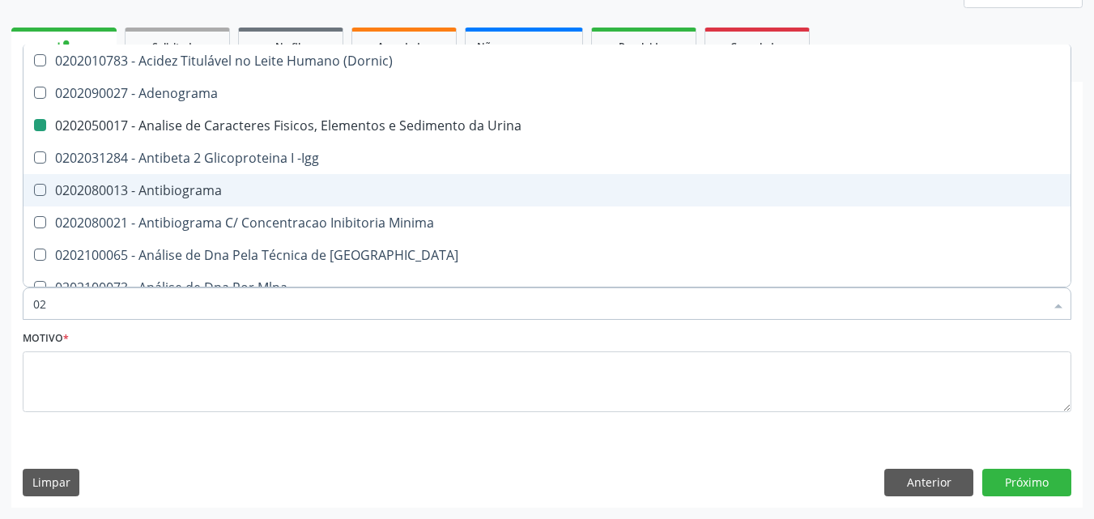
checkbox Boston "false"
checkbox Jewett "true"
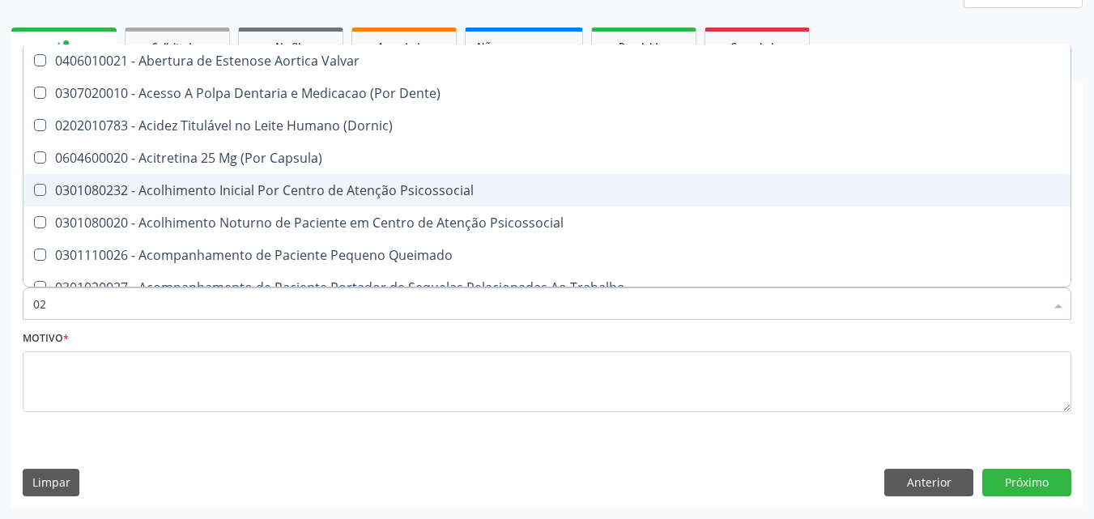
type input "0"
checkbox Urina "false"
checkbox Especializada "true"
checkbox Abo "false"
checkbox Glicose "false"
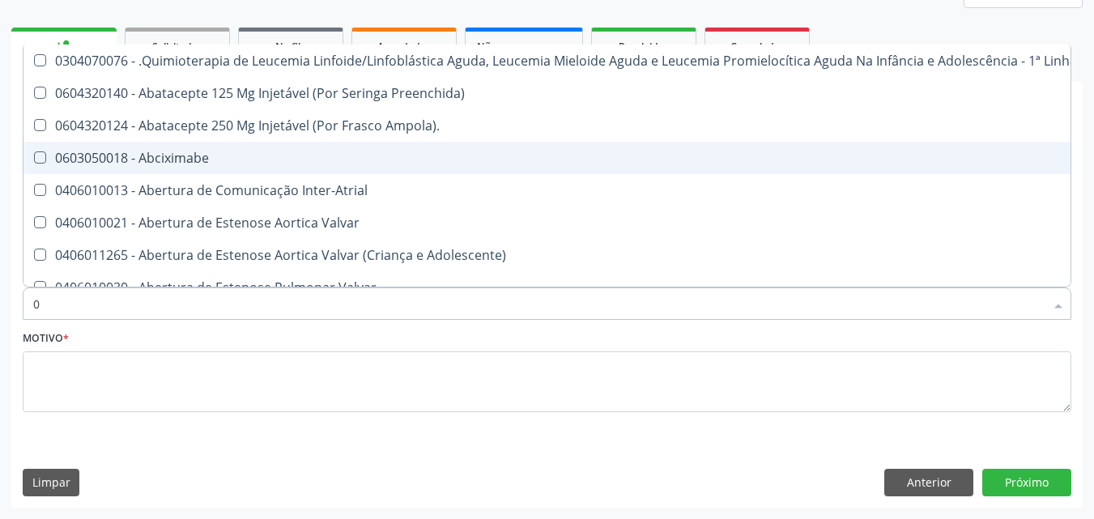
type input "02"
checkbox Coração "true"
checkbox Urina "false"
checkbox Vulva "true"
checkbox Bilateral "true"
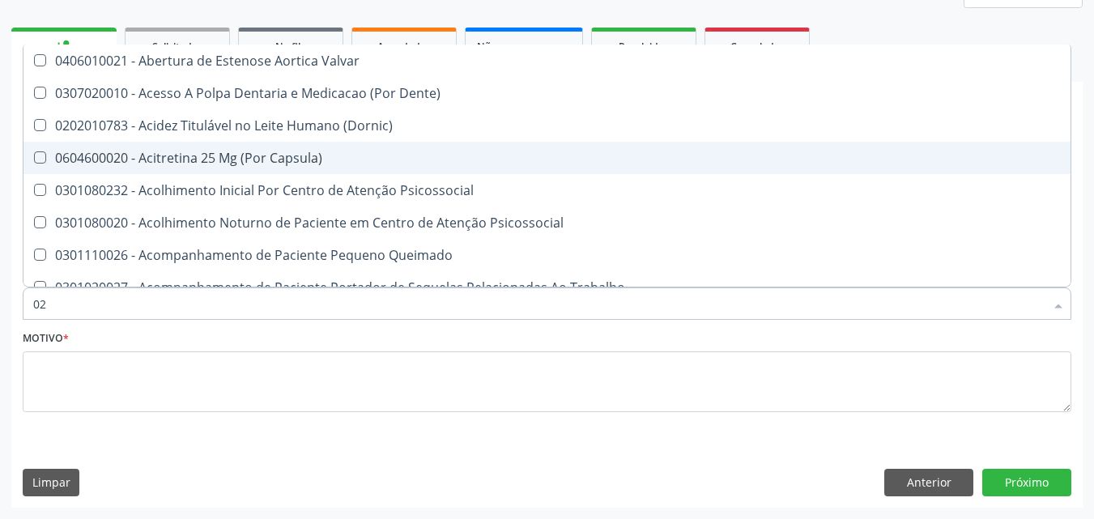
type input "020"
checkbox Terapeutica "true"
checkbox Urina "false"
checkbox Projecoes\) "true"
checkbox \(Qualitativo\) "true"
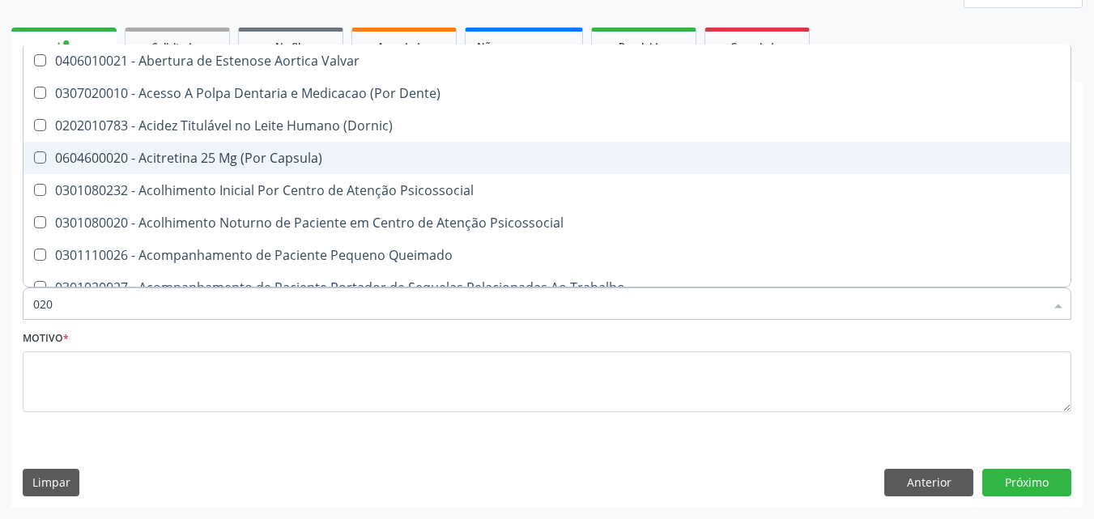
checkbox Abo "false"
checkbox Glicose "false"
checkbox \(T3\) "true"
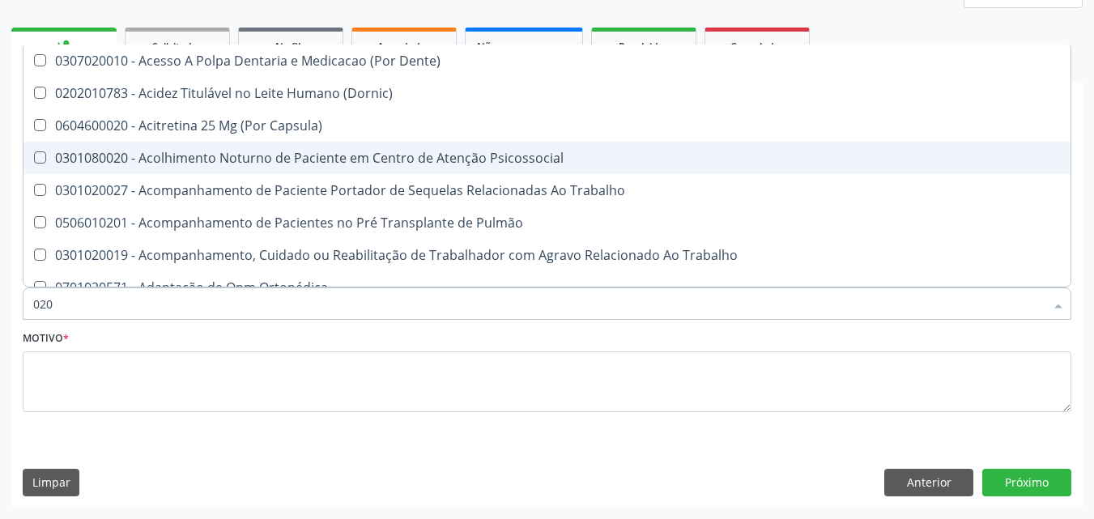
type input "0202"
checkbox Capsula\) "true"
checkbox Urina "false"
checkbox Coagulação\ "true"
checkbox Laser "true"
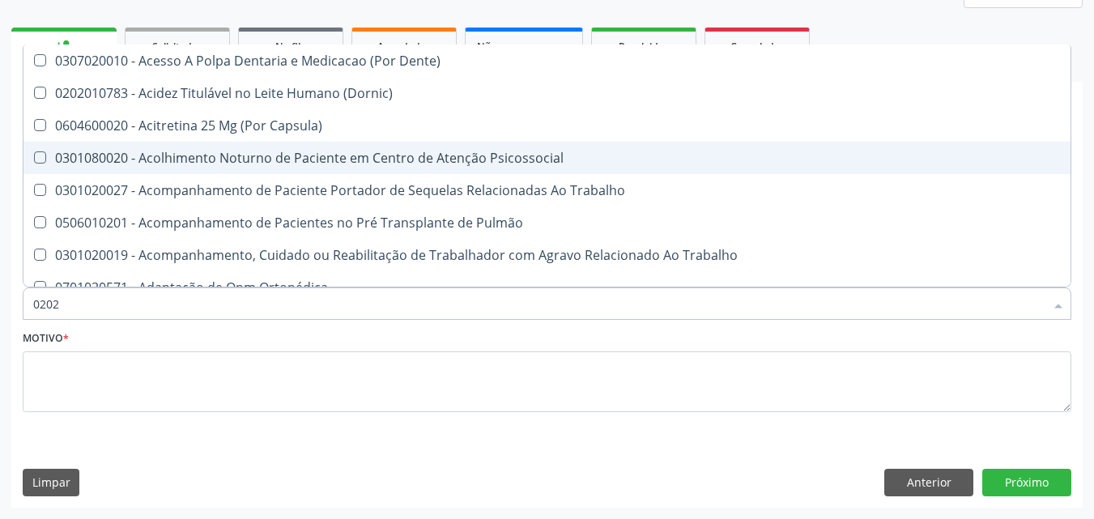
checkbox Biologica "true"
checkbox Abo "false"
checkbox Dosagens\) "true"
checkbox Euglobulina "true"
checkbox Glicose "false"
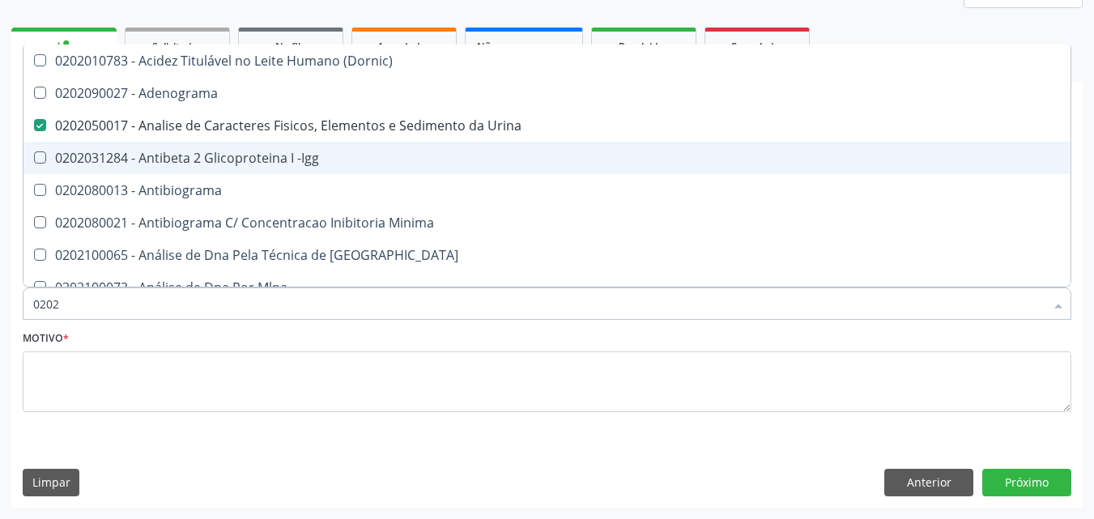
type input "02021"
checkbox Urina "false"
checkbox Ativado "true"
checkbox Abo "false"
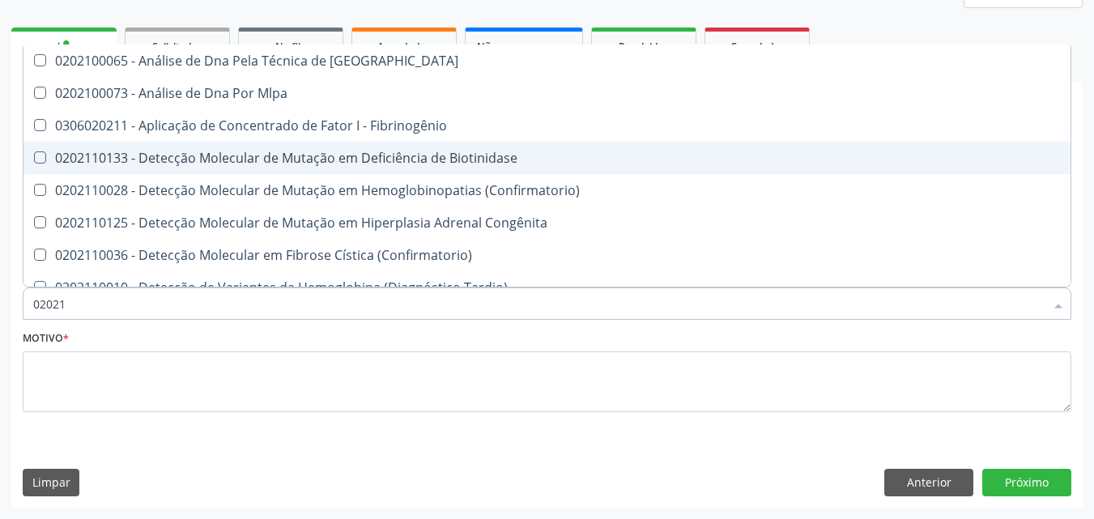
type input "020212"
checkbox Blot "true"
checkbox Abo "false"
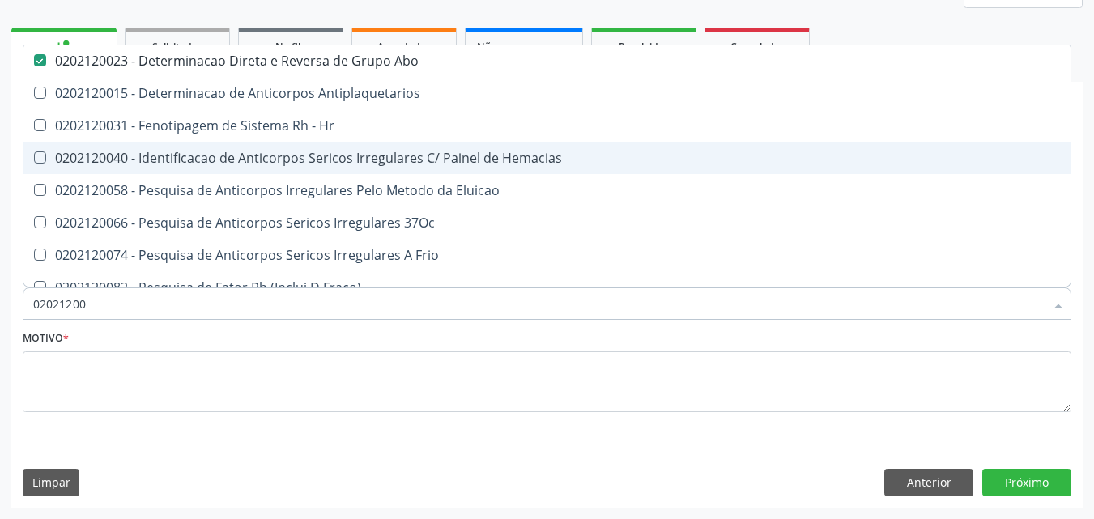
type input "020212008"
checkbox Abo "false"
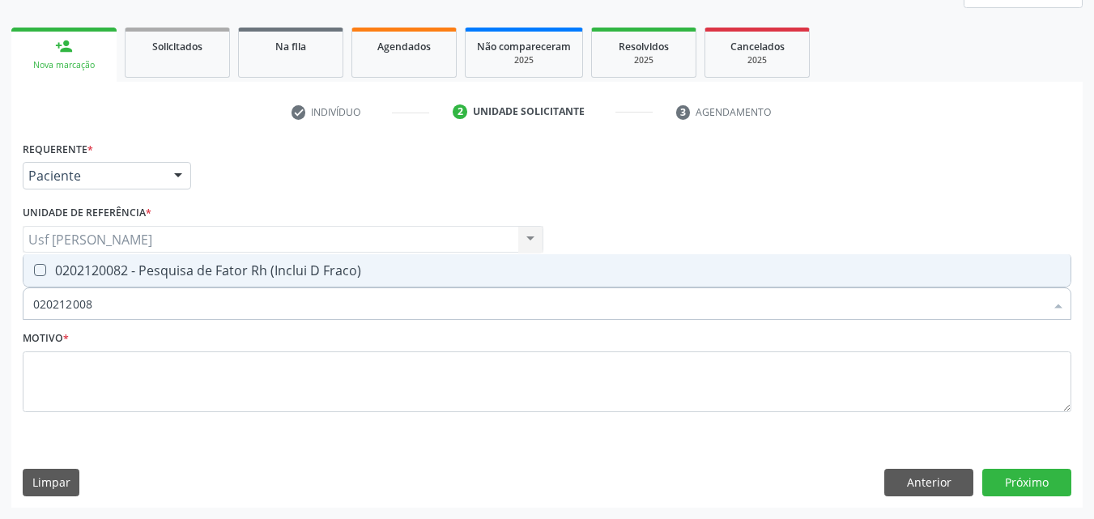
type input "0202120082"
click at [41, 276] on Fraco\) at bounding box center [40, 270] width 12 height 12
click at [34, 275] on Fraco\) "checkbox" at bounding box center [28, 270] width 11 height 11
checkbox Fraco\) "true"
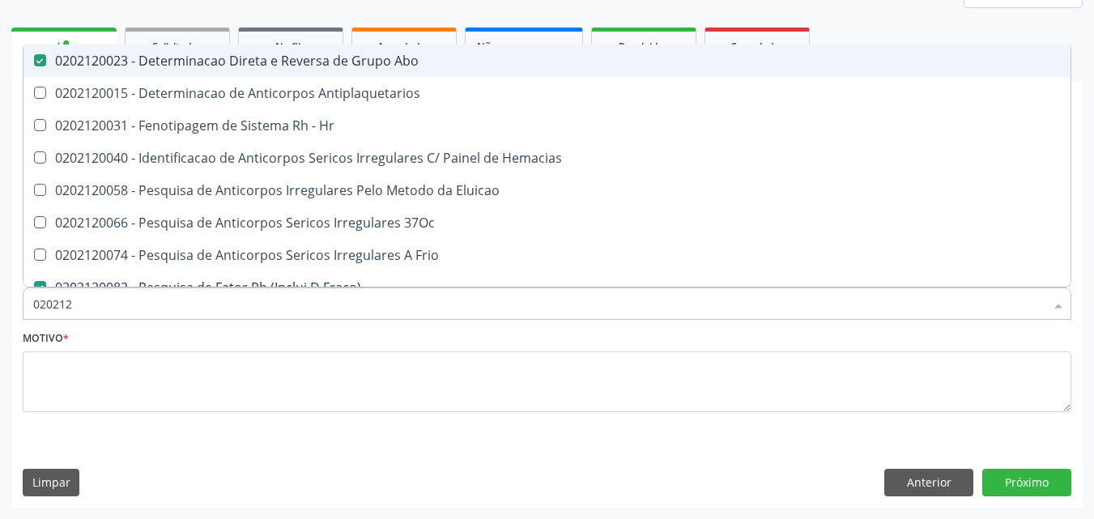
type input "02021"
checkbox Abo "false"
checkbox Fraco\) "false"
checkbox \(Tia\) "true"
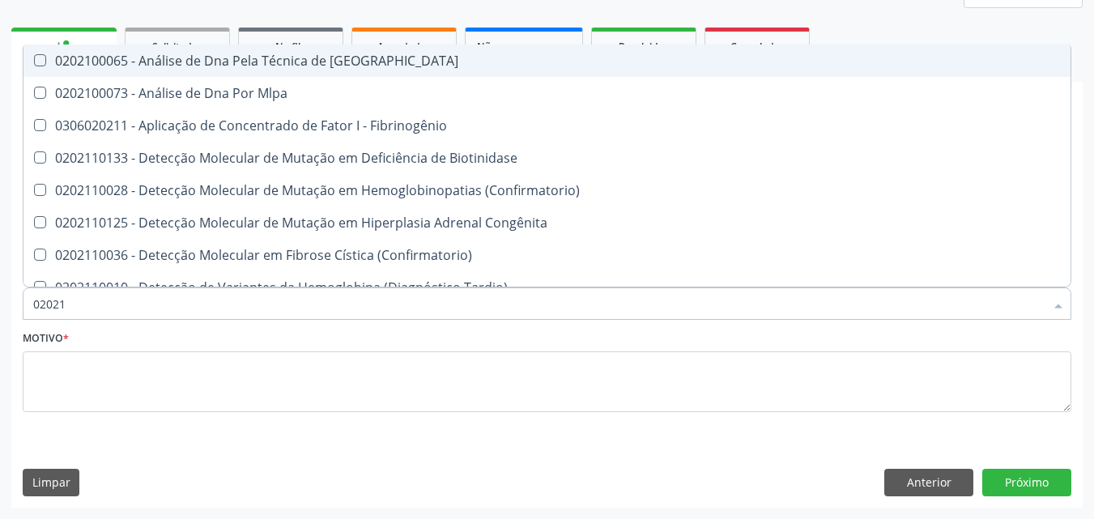
type input "0202"
checkbox Fibrinogênio "true"
checkbox Abo "false"
checkbox Fraco\) "false"
checkbox Exoma "true"
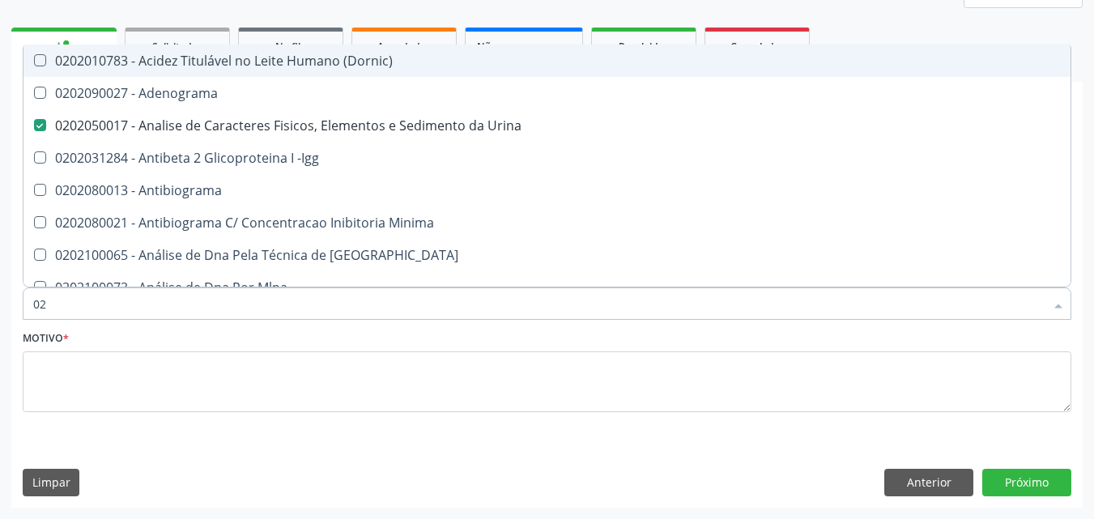
type input "0"
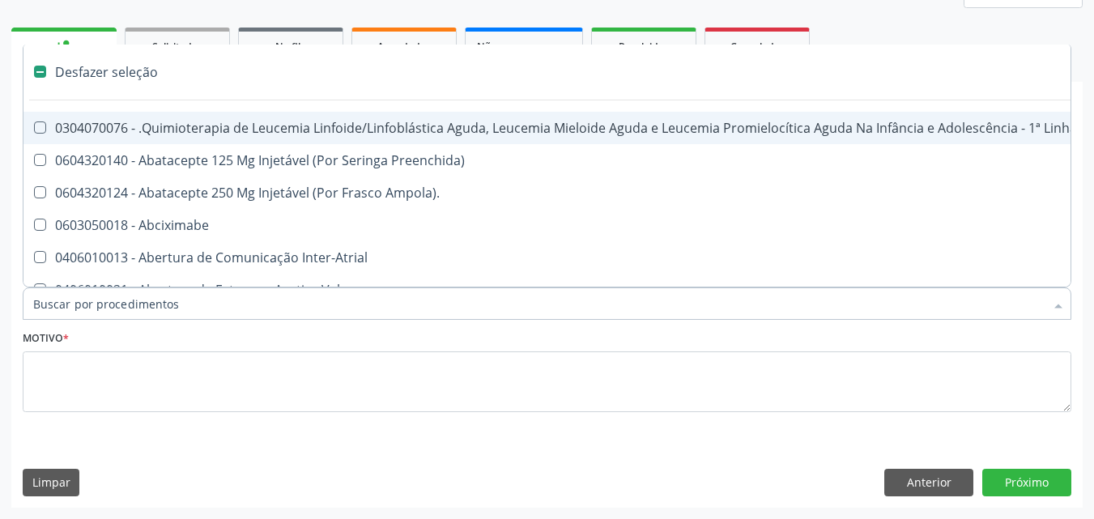
checkbox Ampola\)\ "false"
checkbox Fígado "false"
checkbox Bloco "false"
checkbox Coração "false"
checkbox Urina "true"
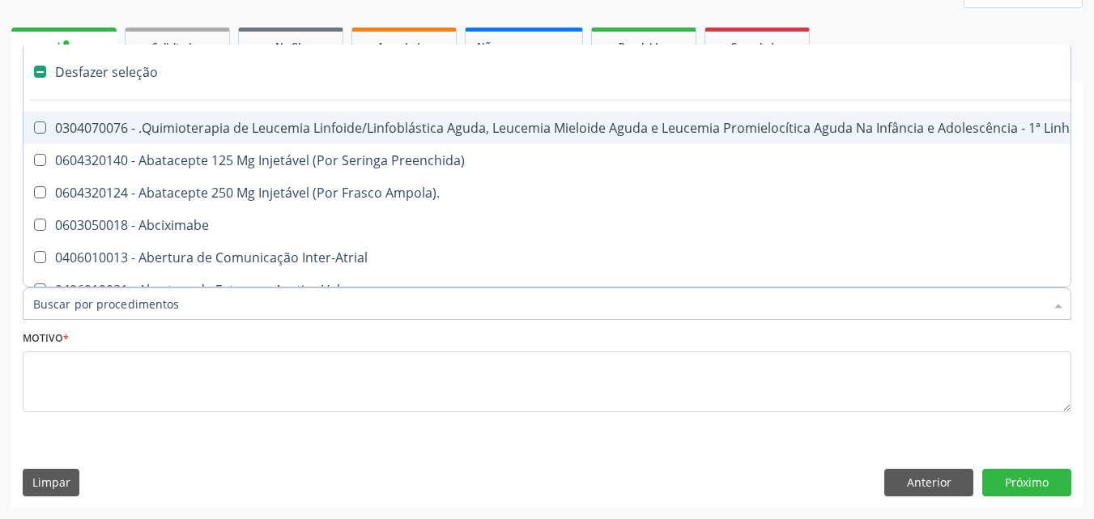
checkbox Stent "false"
checkbox Níveis\, "false"
checkbox Remoção "false"
checkbox Ayurveda "false"
checkbox População "false"
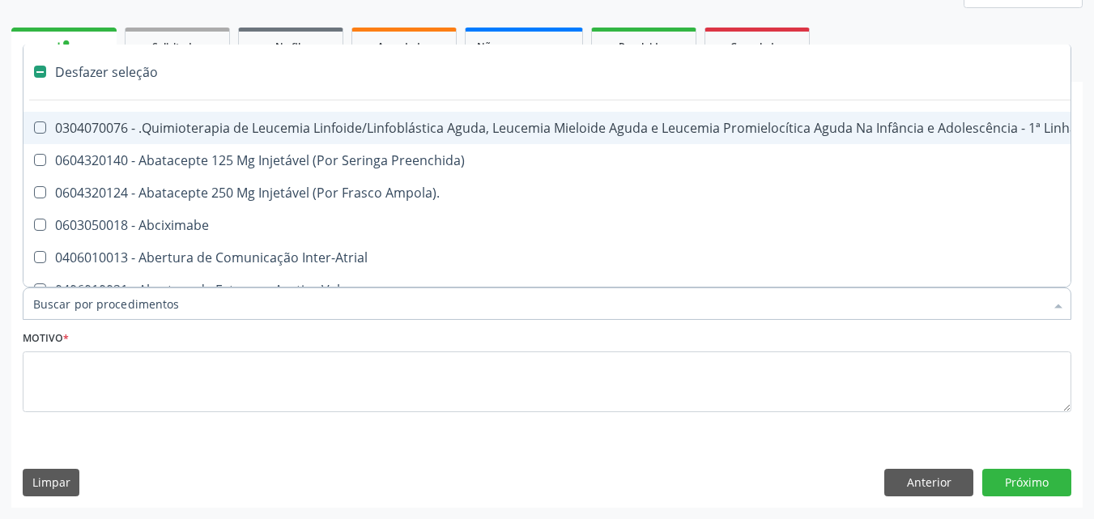
checkbox Farmacêuticos "false"
checkbox Vagina "false"
checkbox Vulva "false"
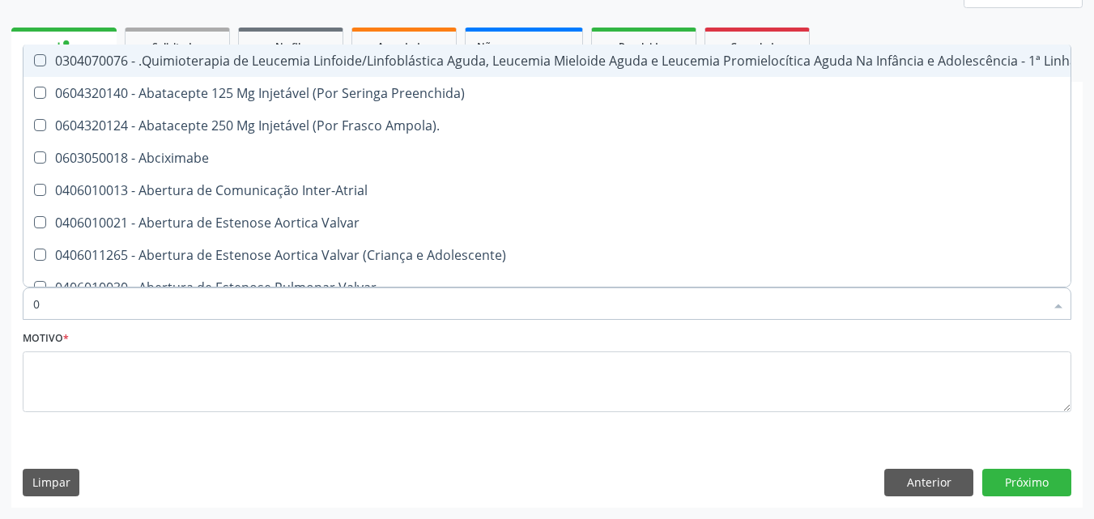
type input "02"
checkbox Coração "true"
checkbox Urina "false"
checkbox Vulva "true"
checkbox Bilateral "true"
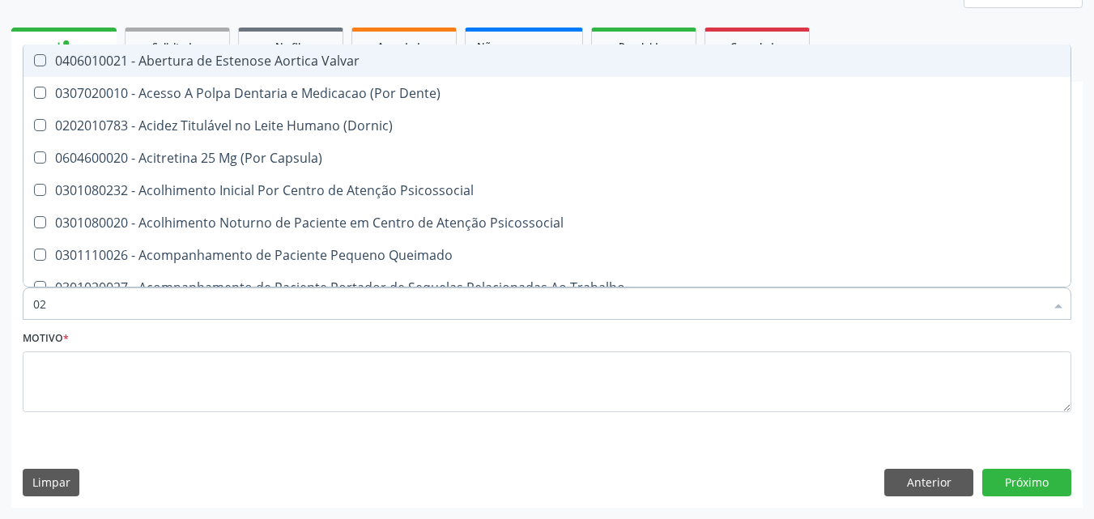
type input "020"
checkbox Terapeutica "true"
checkbox Urina "false"
checkbox Projecoes\) "true"
checkbox \(Qualitativo\) "true"
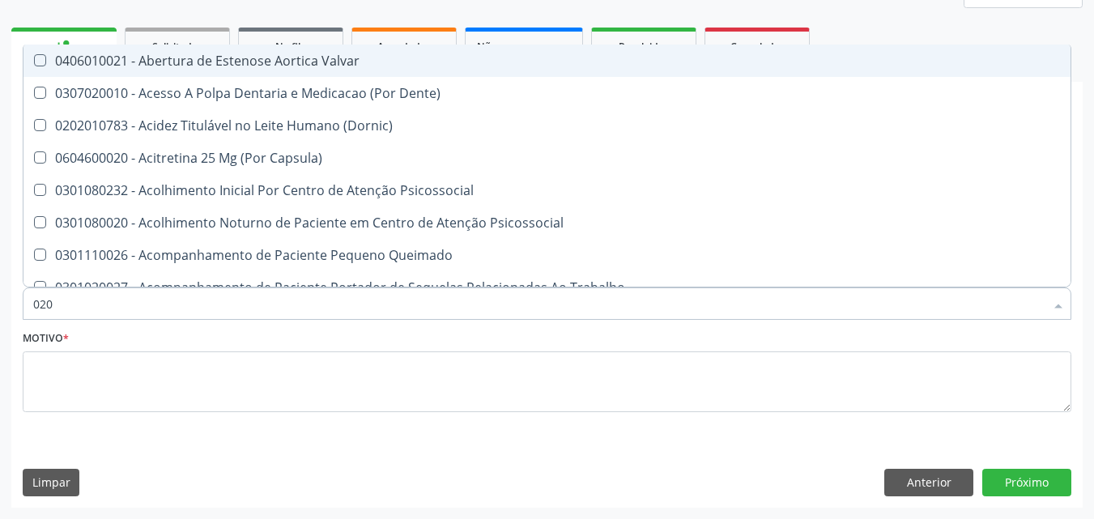
checkbox Abo "false"
checkbox Glicose "false"
checkbox \(T3\) "true"
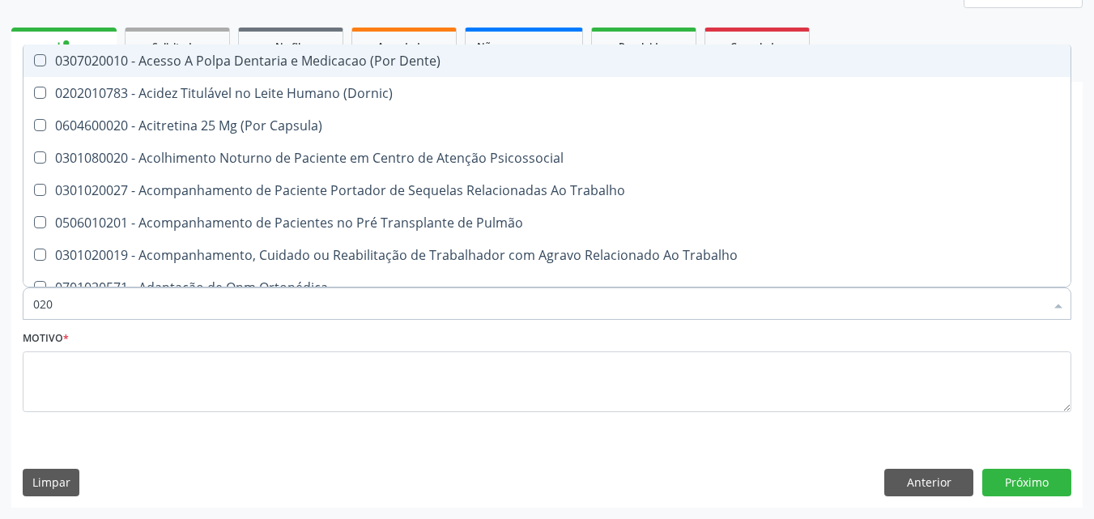
type input "0202"
checkbox Capsula\) "true"
checkbox Urina "false"
checkbox Coagulação\ "true"
checkbox Laser "true"
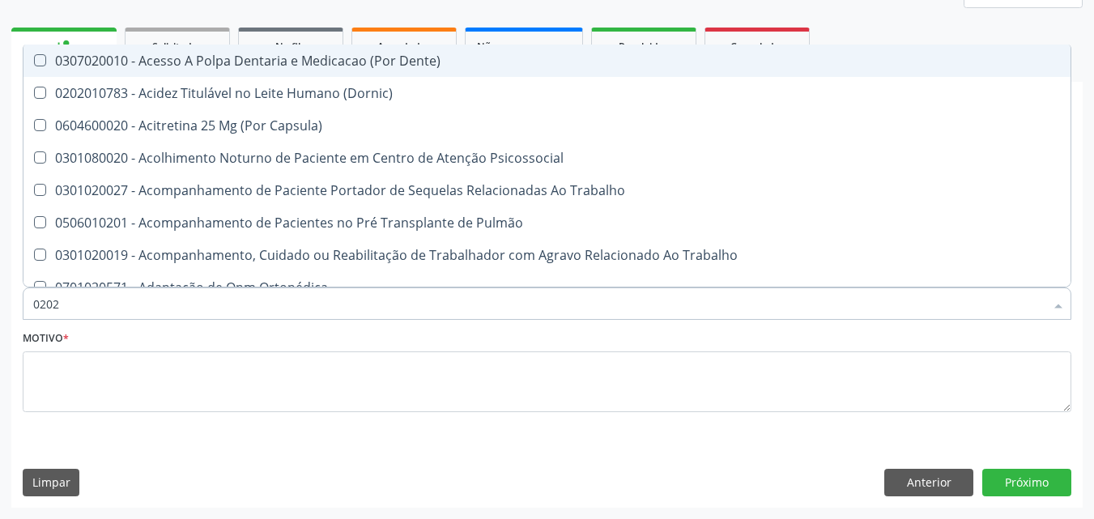
checkbox Biologica "true"
checkbox Abo "false"
checkbox Dosagens\) "true"
checkbox Euglobulina "true"
checkbox Bloqueio "true"
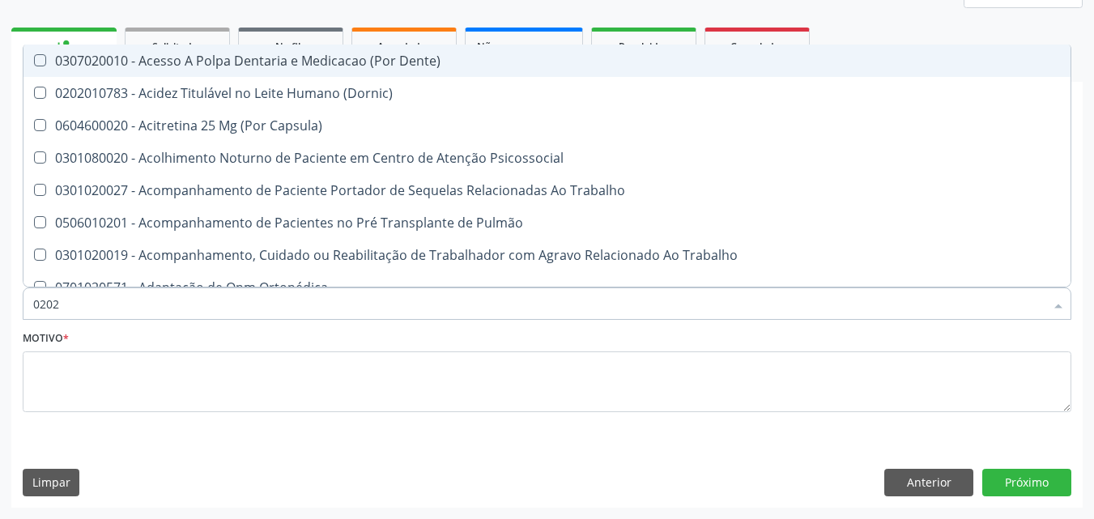
checkbox Glicose "false"
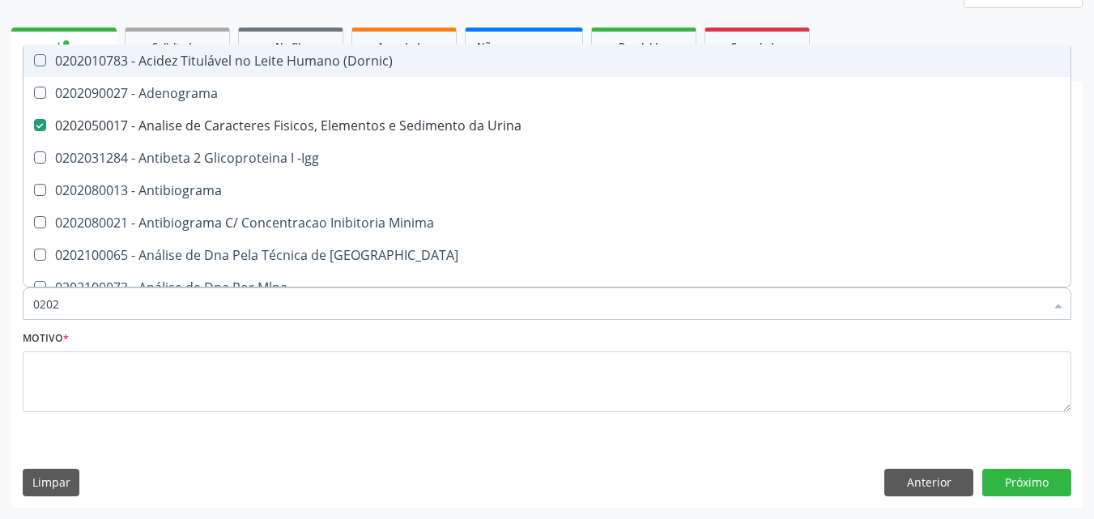
type input "02020"
checkbox Abo "false"
checkbox Xi "true"
checkbox Glicose "false"
checkbox Zinco "true"
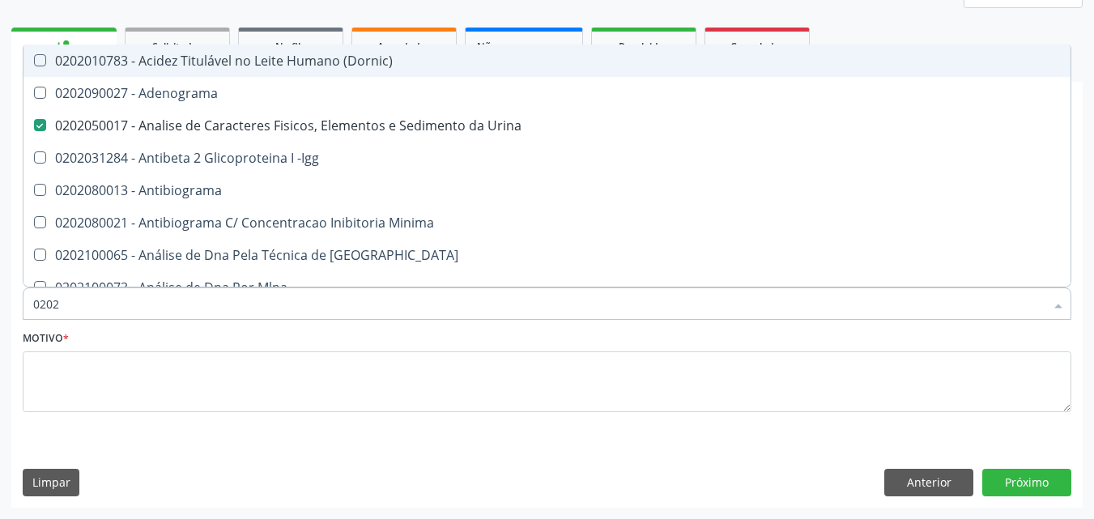
checkbox Completo "false"
checkbox Carini "true"
checkbox Parceria\) "true"
checkbox Antitoxoplasma "false"
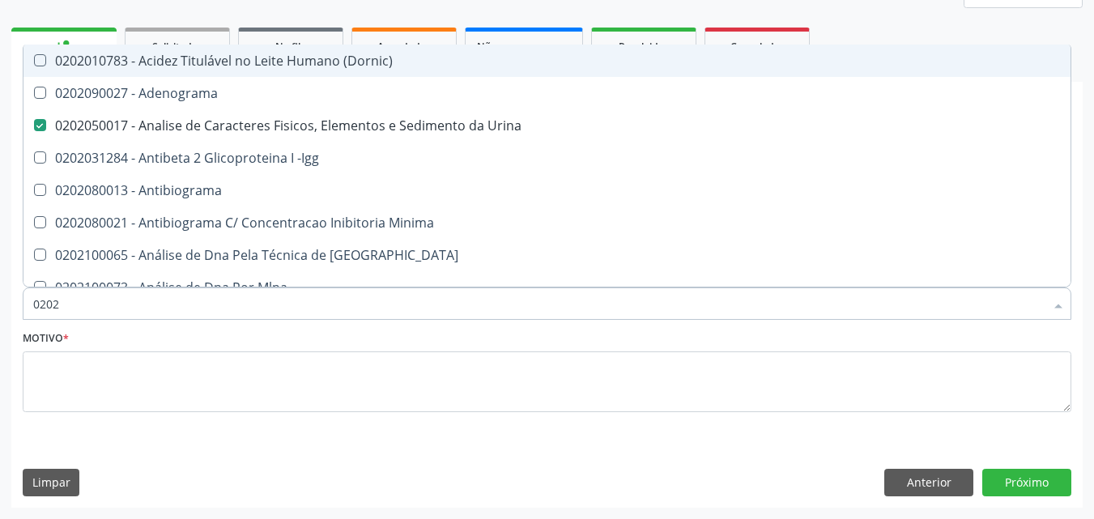
checkbox Fraco\) "false"
type input "020208"
checkbox Urina "false"
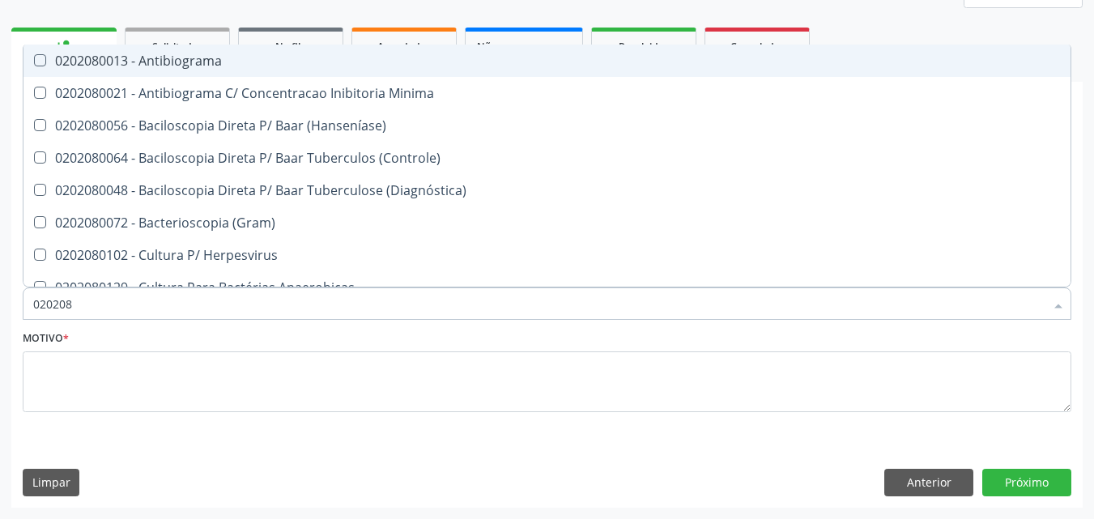
type input "02020"
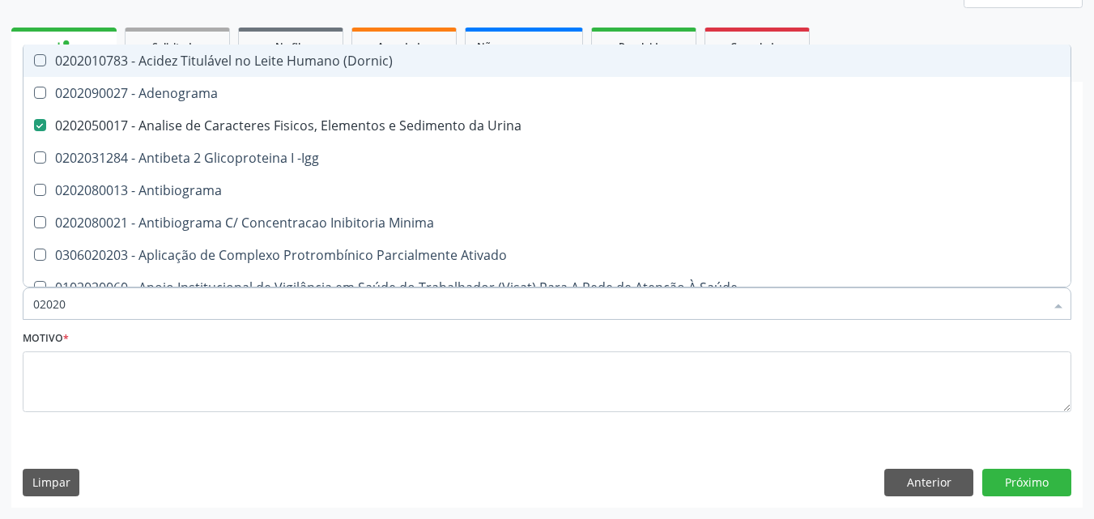
checkbox Urina "true"
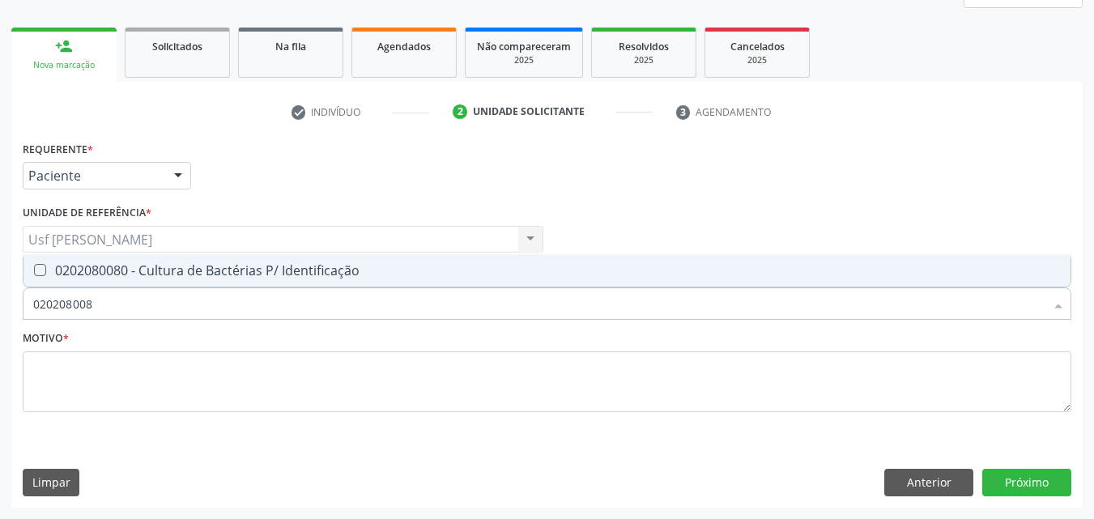
click at [42, 266] on Identificação at bounding box center [40, 270] width 12 height 12
click at [34, 266] on Identificação "checkbox" at bounding box center [28, 270] width 11 height 11
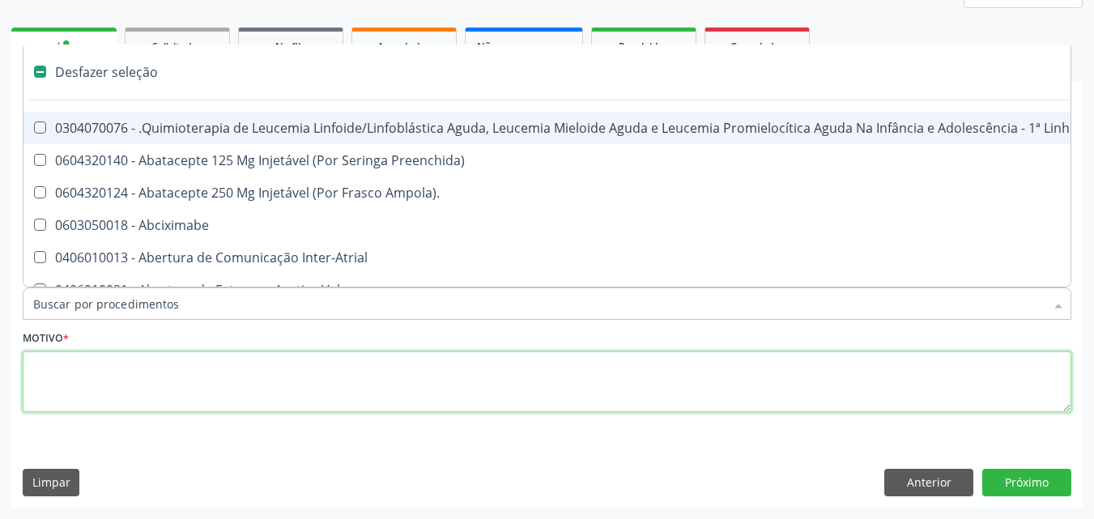
click at [45, 379] on textarea at bounding box center [547, 383] width 1049 height 62
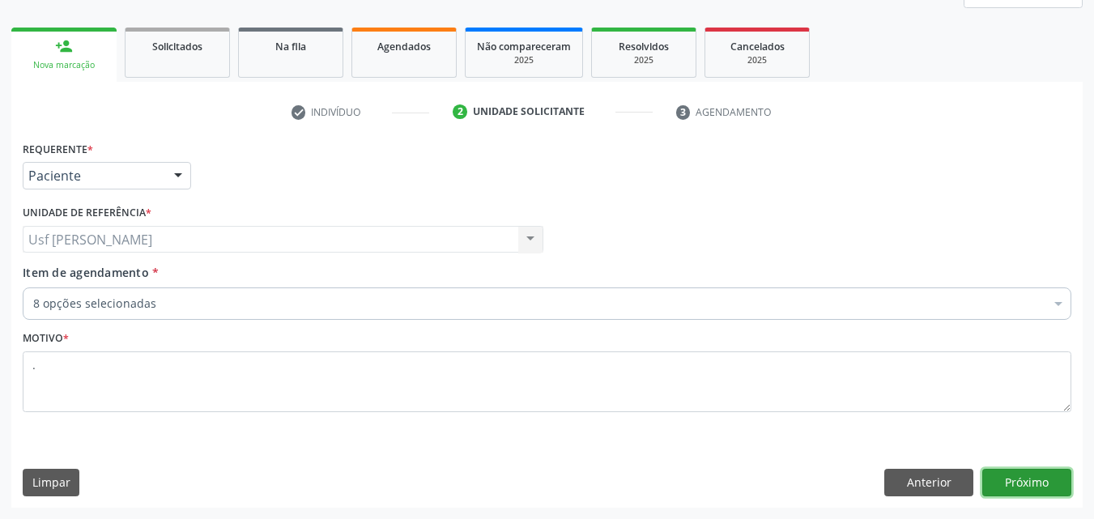
click at [1039, 485] on button "Próximo" at bounding box center [1027, 483] width 89 height 28
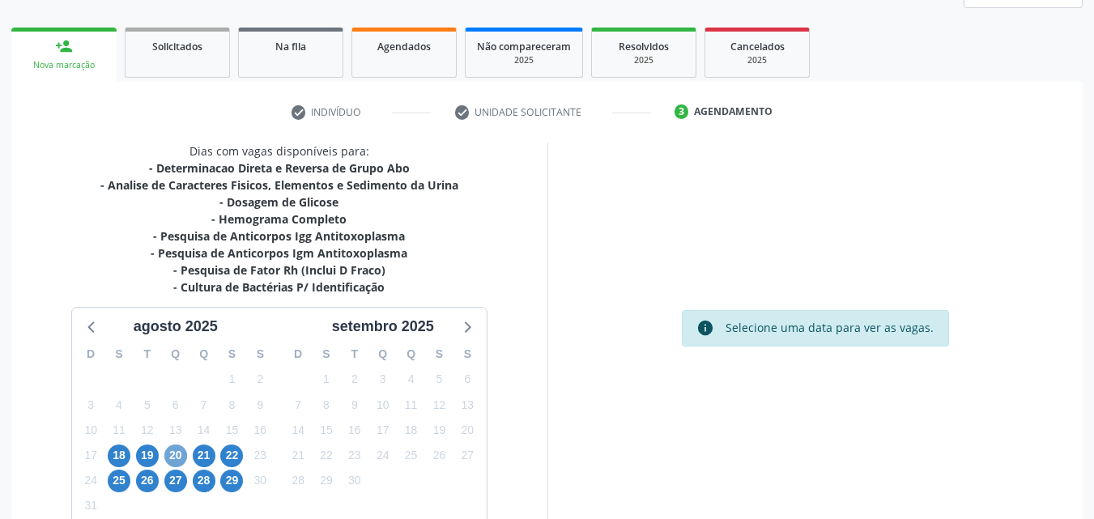
click at [177, 458] on span "20" at bounding box center [175, 456] width 23 height 23
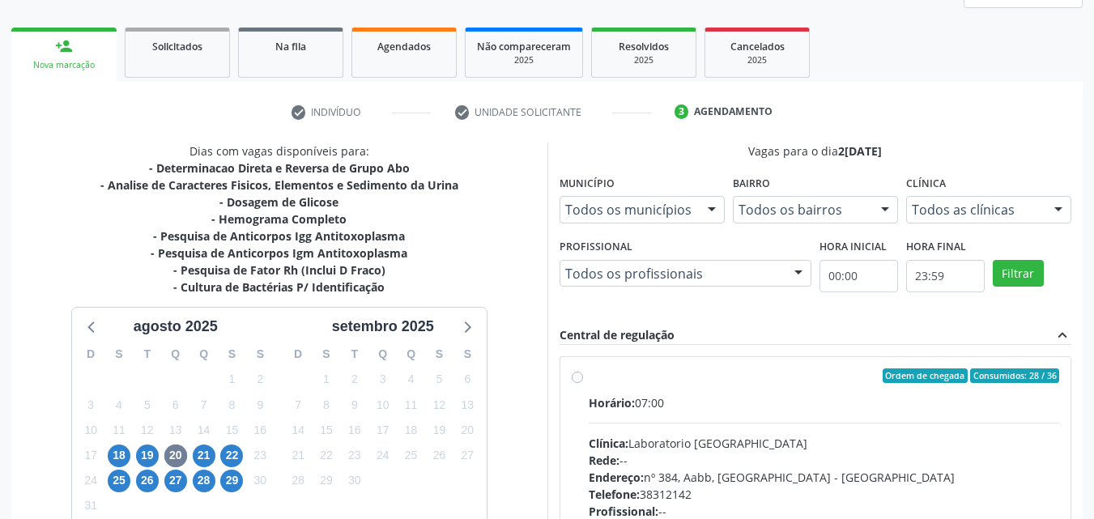
click at [589, 377] on label "Ordem de chegada Consumidos: 28 / 36 Horário: 07:00 Clínica: Laboratorio Sao Fr…" at bounding box center [824, 493] width 471 height 249
click at [578, 377] on input "Ordem de chegada Consumidos: 28 / 36 Horário: 07:00 Clínica: Laboratorio Sao Fr…" at bounding box center [577, 376] width 11 height 15
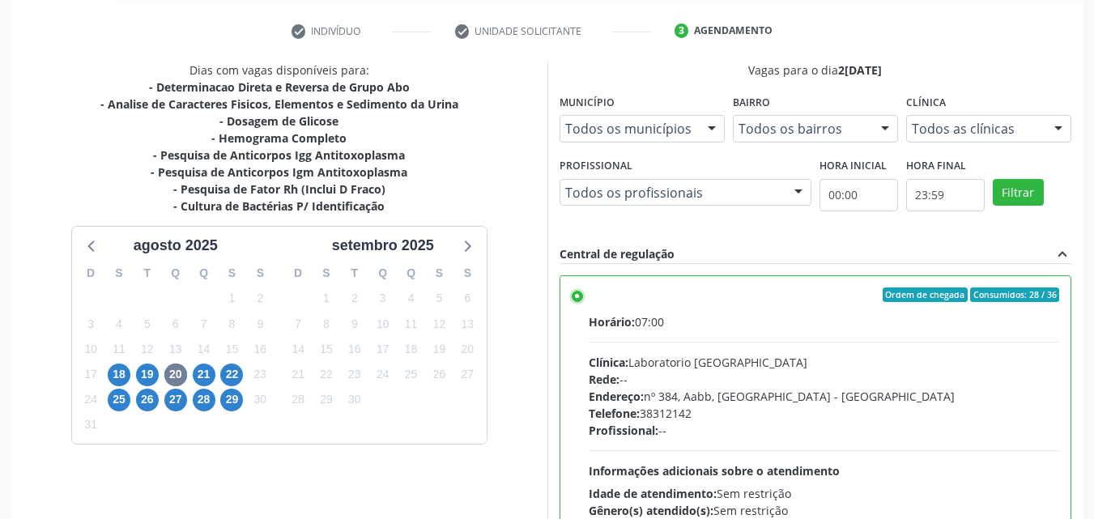
scroll to position [449, 0]
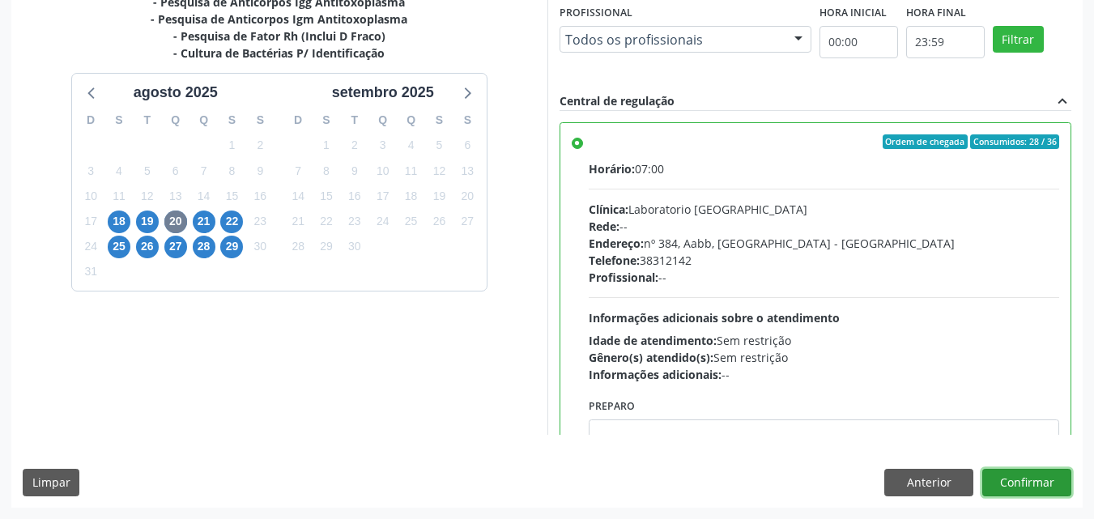
click at [1010, 488] on button "Confirmar" at bounding box center [1027, 483] width 89 height 28
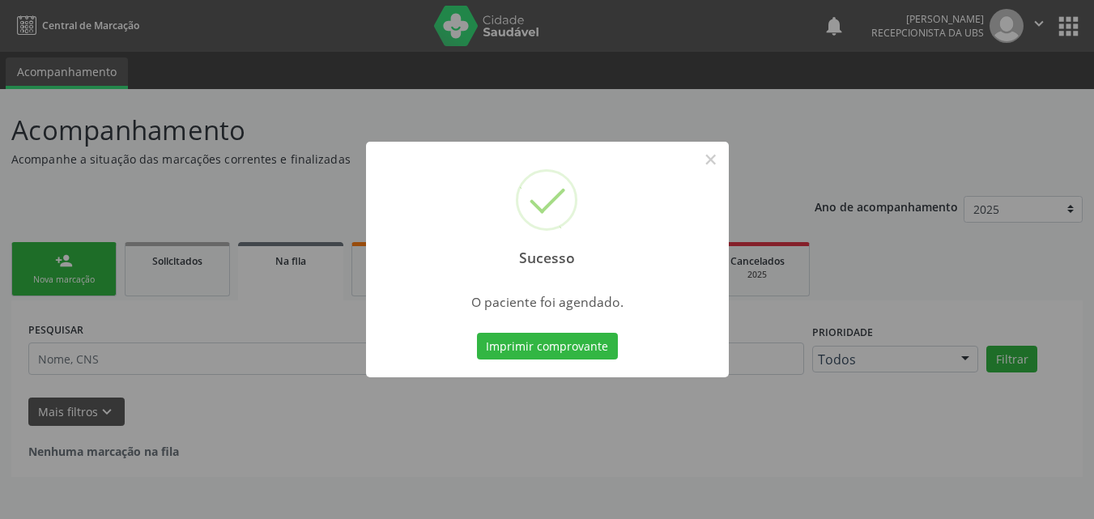
scroll to position [0, 0]
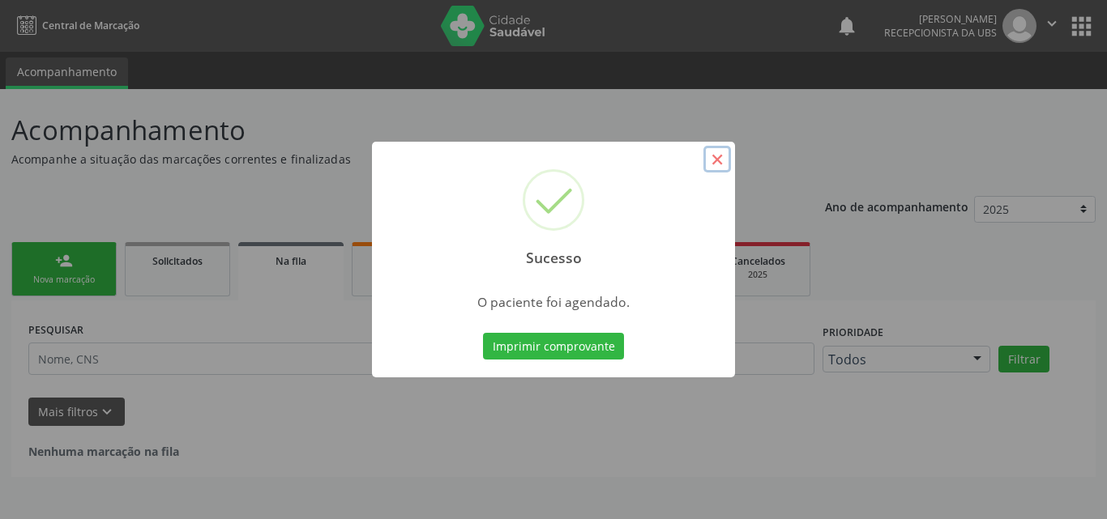
click at [714, 164] on button "×" at bounding box center [717, 160] width 28 height 28
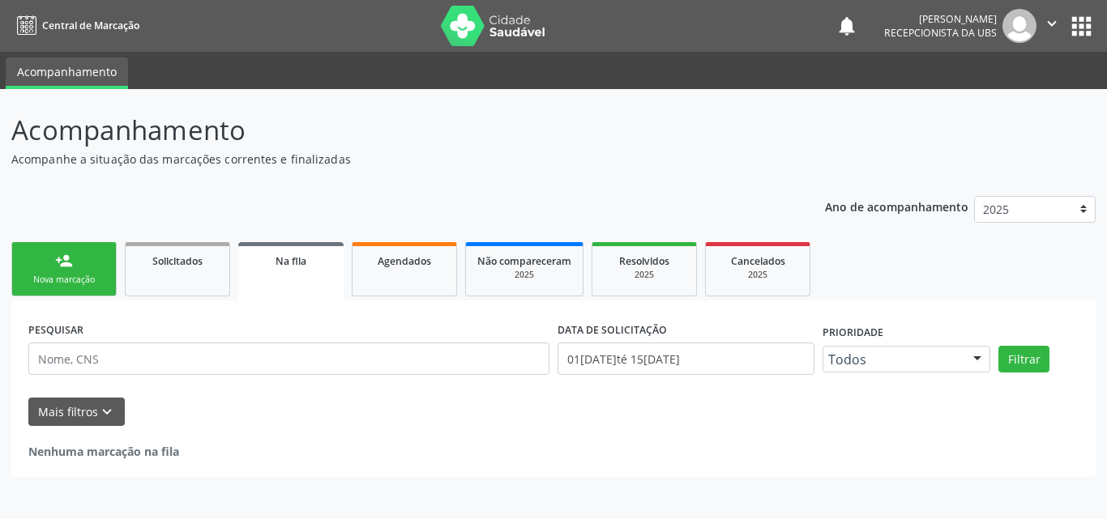
click at [55, 277] on div "Nova marcação" at bounding box center [63, 280] width 81 height 12
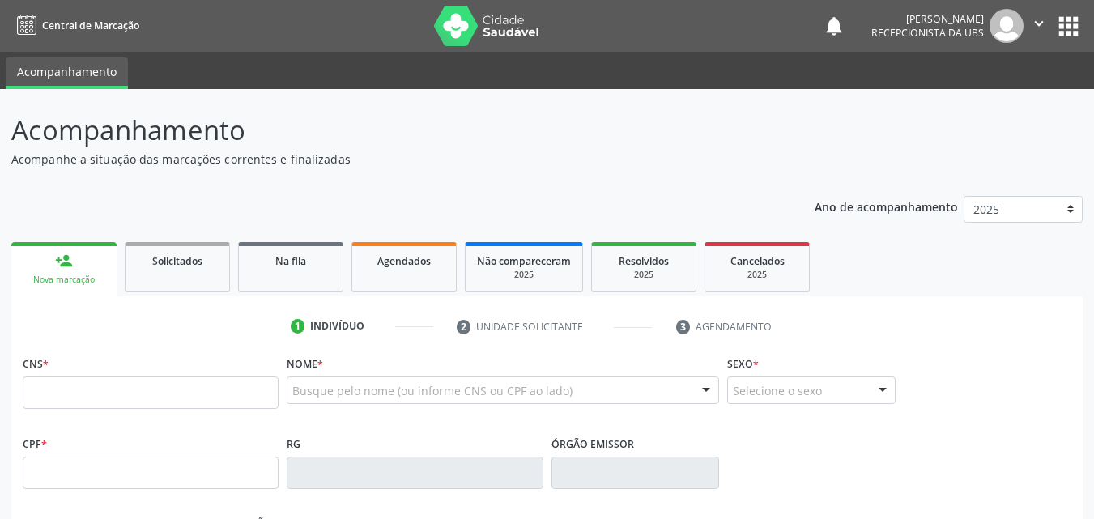
click at [55, 282] on div "Nova marcação" at bounding box center [64, 280] width 83 height 12
click at [53, 397] on input "text" at bounding box center [151, 393] width 256 height 32
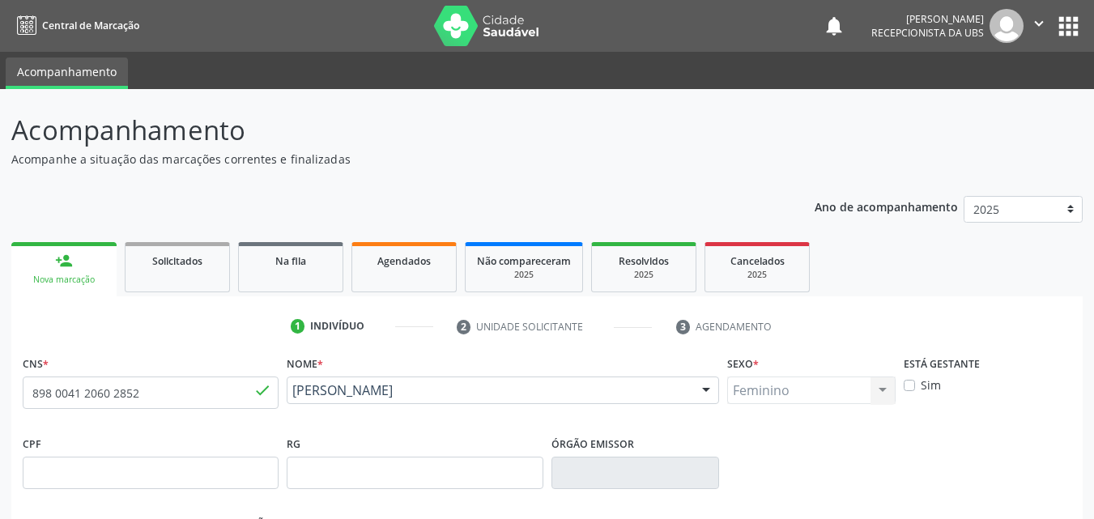
scroll to position [359, 0]
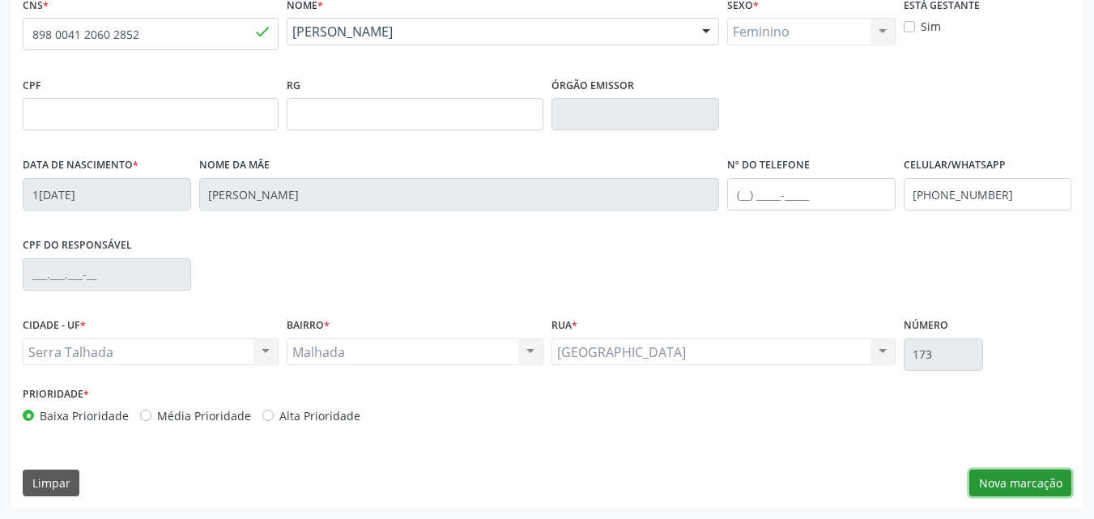
click at [996, 480] on button "Nova marcação" at bounding box center [1021, 484] width 102 height 28
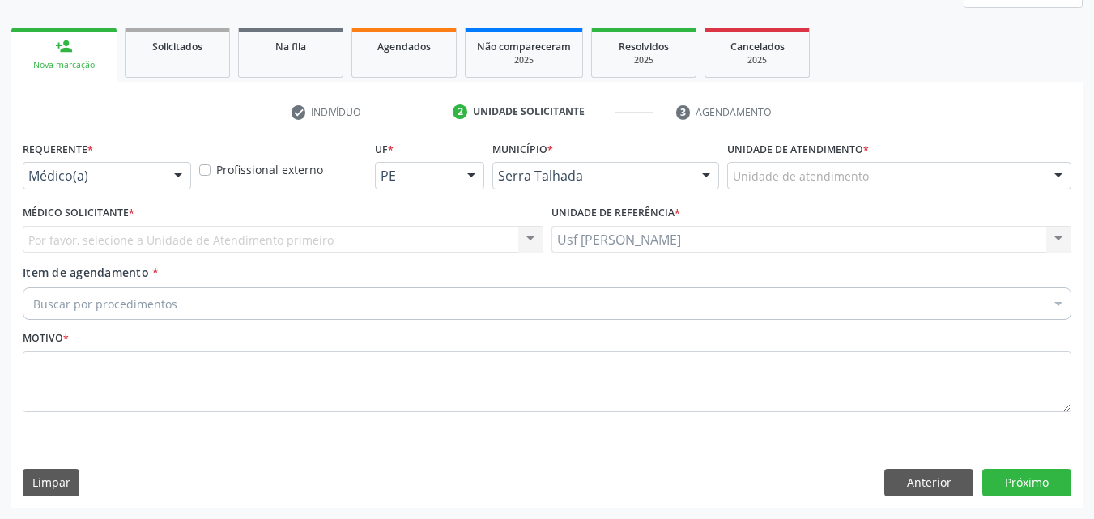
click at [179, 174] on div at bounding box center [178, 177] width 24 height 28
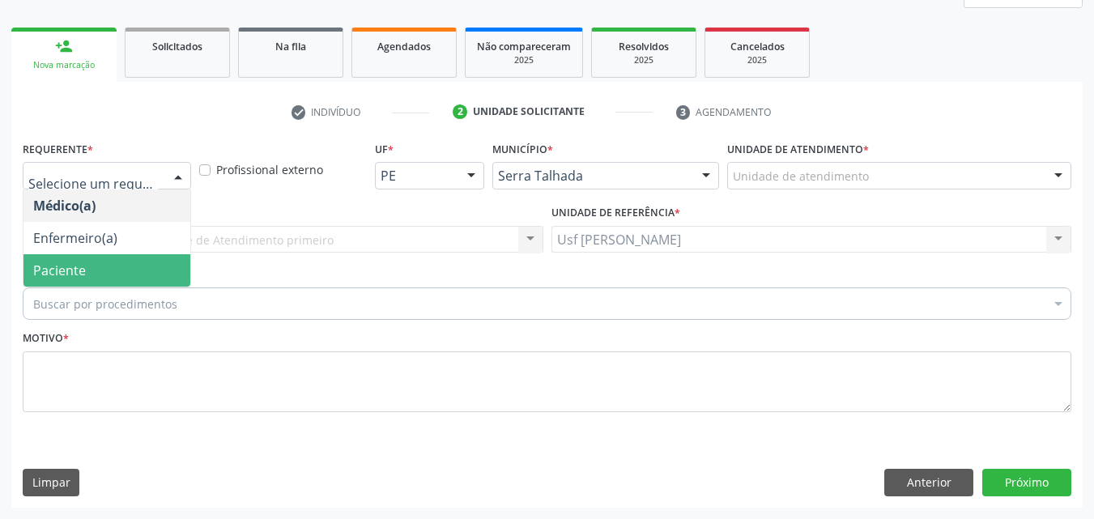
click at [122, 271] on span "Paciente" at bounding box center [106, 270] width 167 height 32
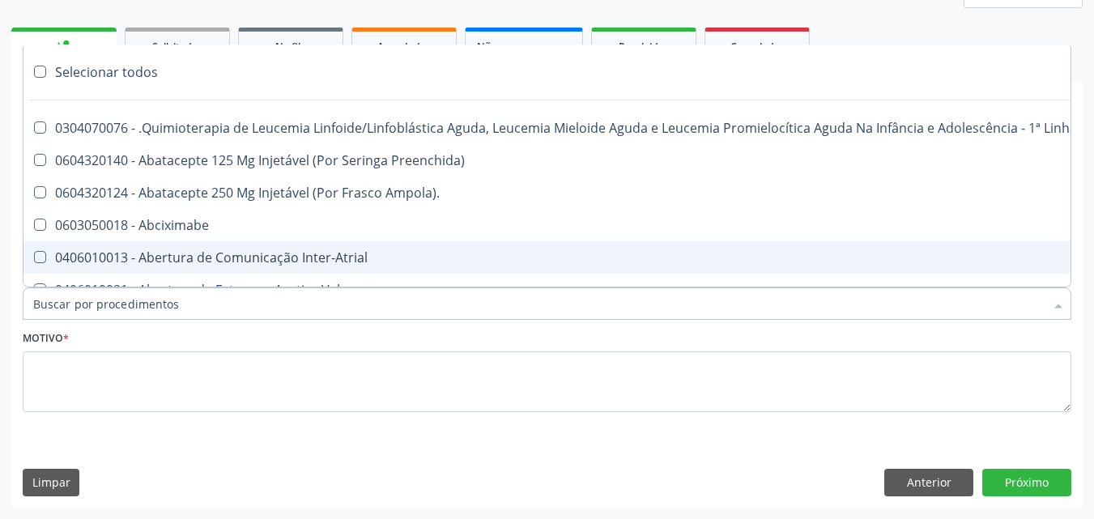
click at [159, 304] on input "Item de agendamento *" at bounding box center [539, 304] width 1012 height 32
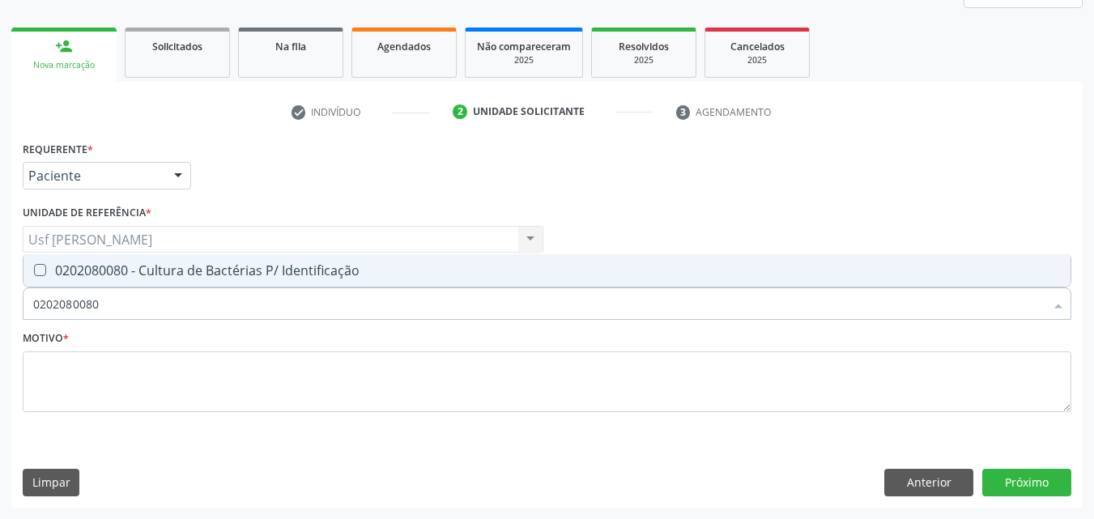
click at [35, 275] on Identificação at bounding box center [40, 270] width 12 height 12
click at [34, 275] on Identificação "checkbox" at bounding box center [28, 270] width 11 height 11
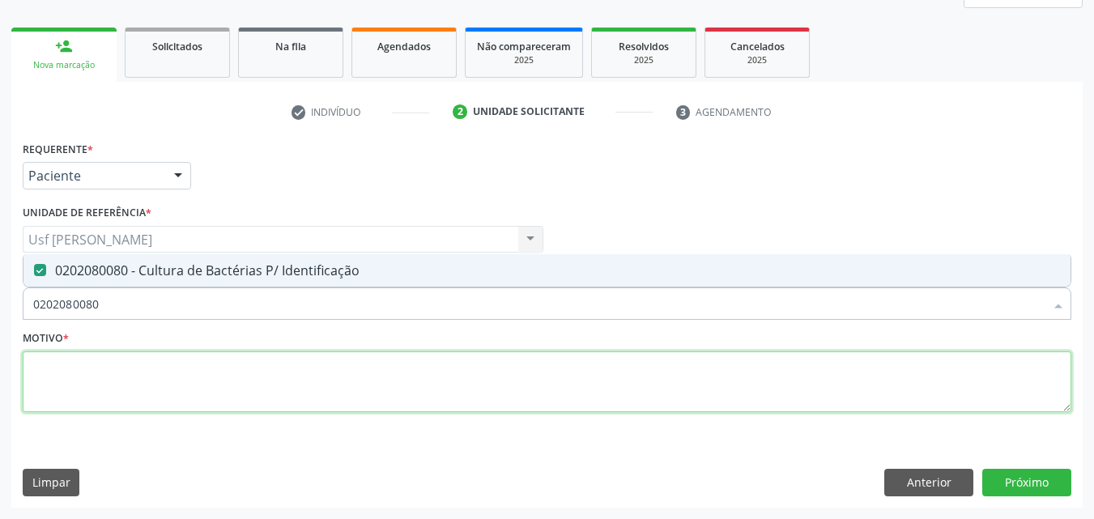
click at [69, 376] on textarea at bounding box center [547, 383] width 1049 height 62
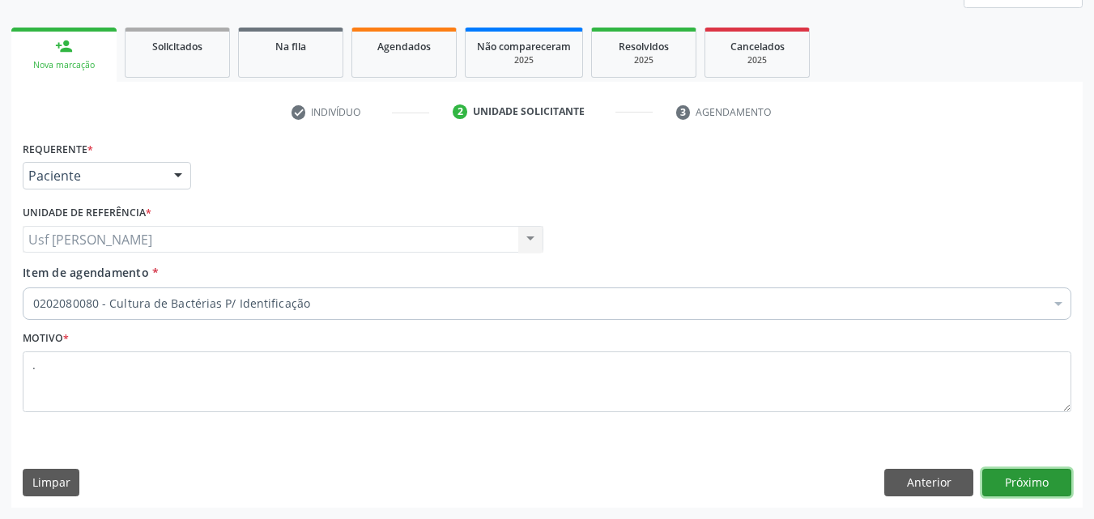
click at [1018, 484] on button "Próximo" at bounding box center [1027, 483] width 89 height 28
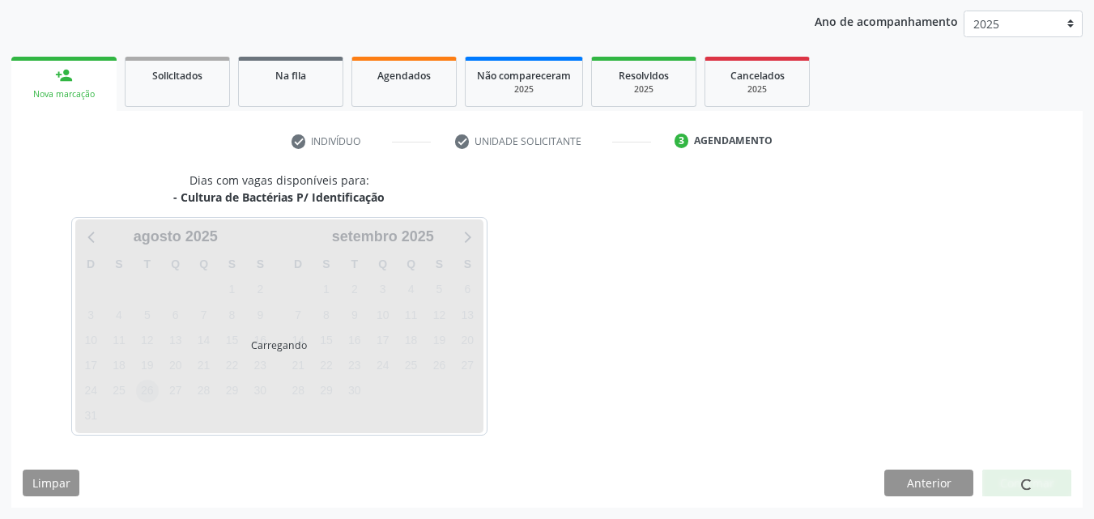
scroll to position [186, 0]
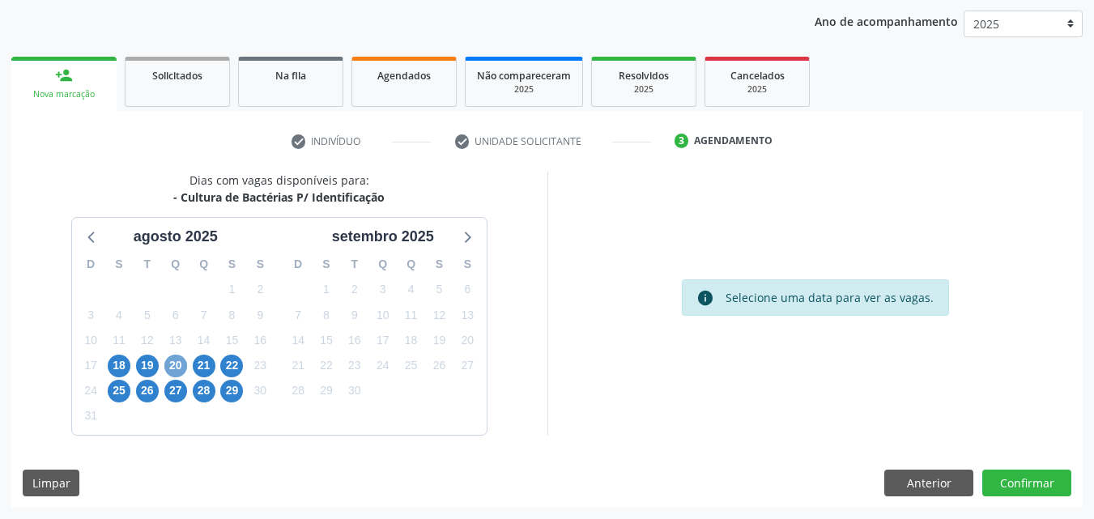
click at [177, 361] on span "20" at bounding box center [175, 366] width 23 height 23
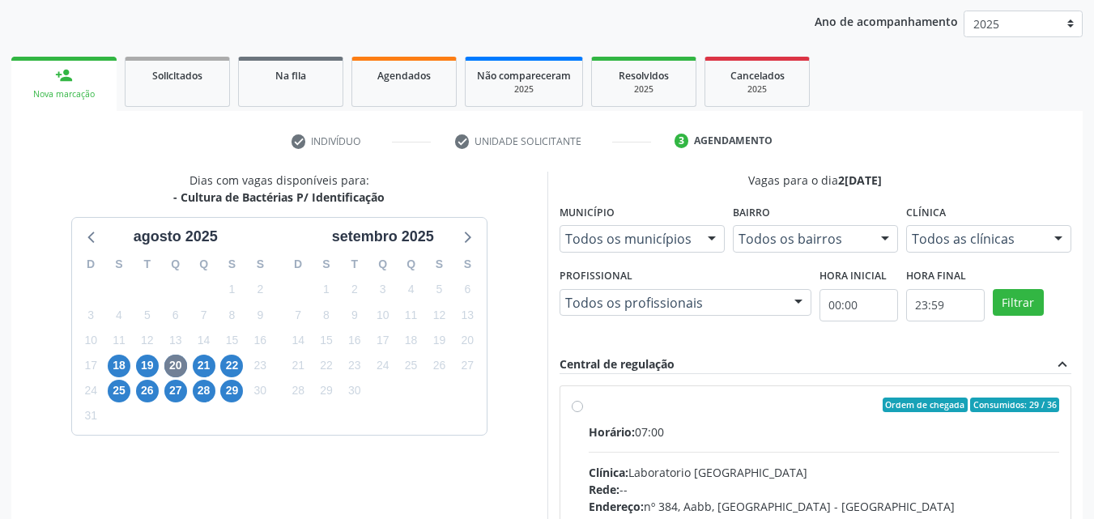
click at [589, 409] on label "Ordem de chegada Consumidos: 29 / 36 Horário: 07:00 Clínica: Laboratorio Sao Fr…" at bounding box center [824, 522] width 471 height 249
click at [576, 409] on input "Ordem de chegada Consumidos: 29 / 36 Horário: 07:00 Clínica: Laboratorio Sao Fr…" at bounding box center [577, 405] width 11 height 15
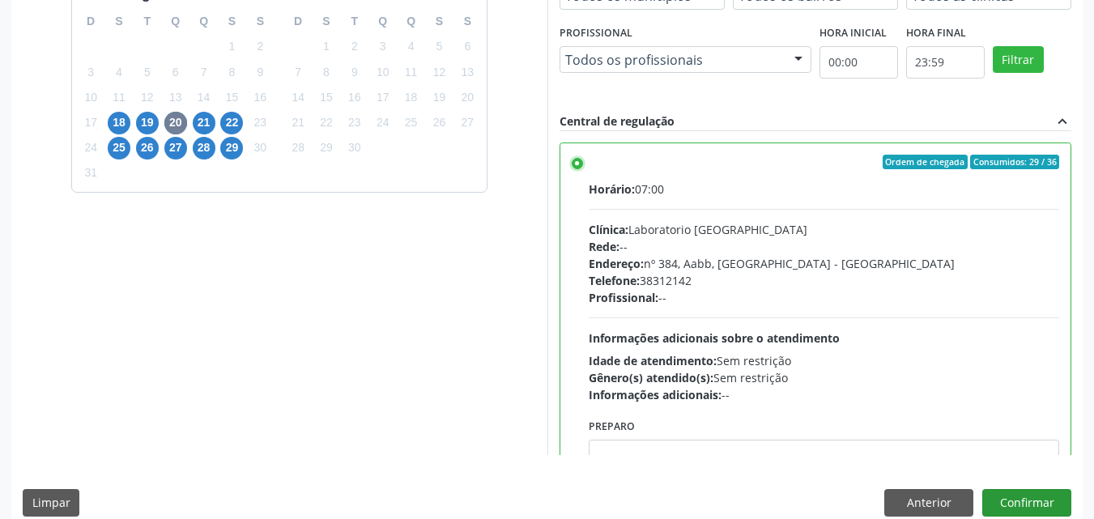
scroll to position [449, 0]
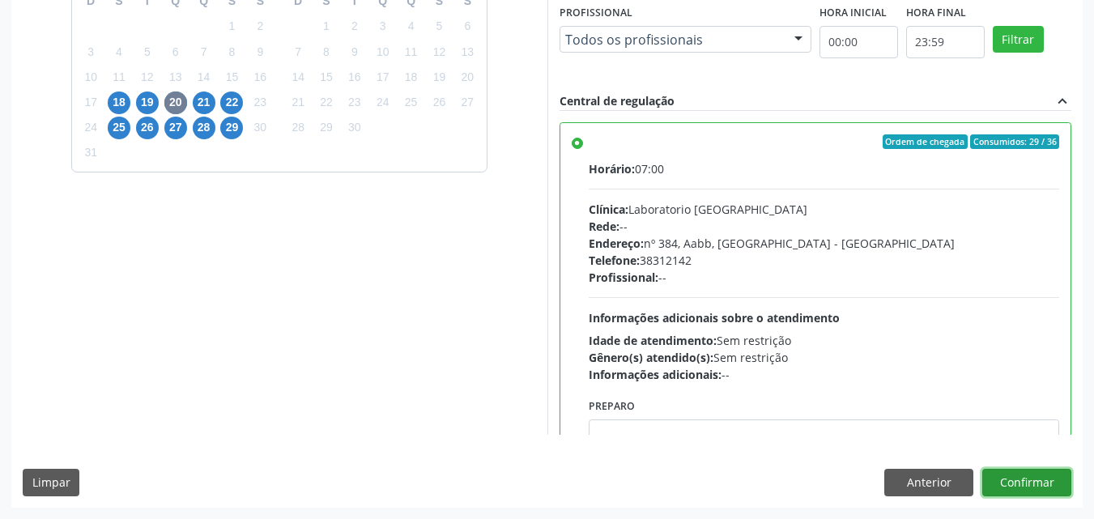
click at [1024, 485] on button "Confirmar" at bounding box center [1027, 483] width 89 height 28
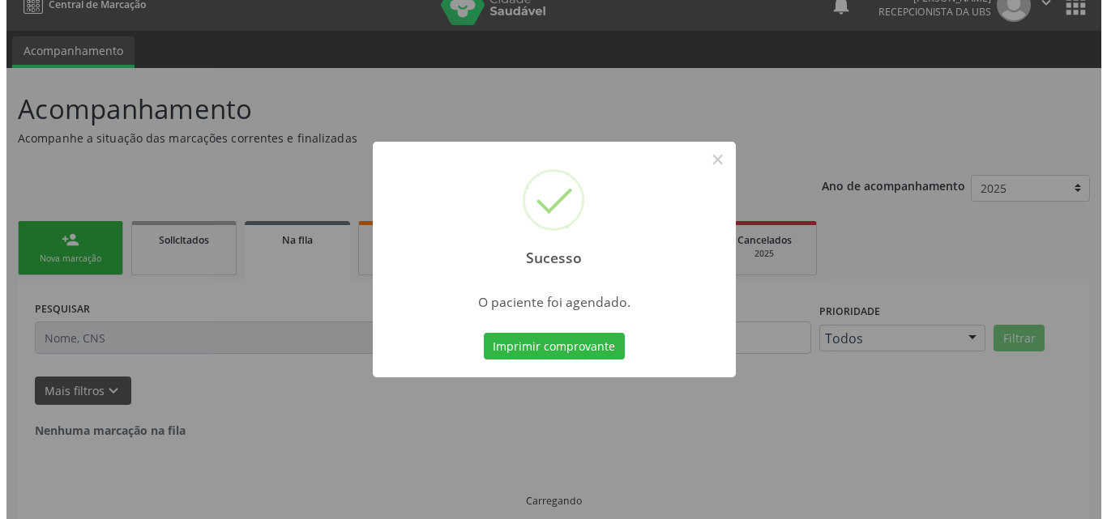
scroll to position [0, 0]
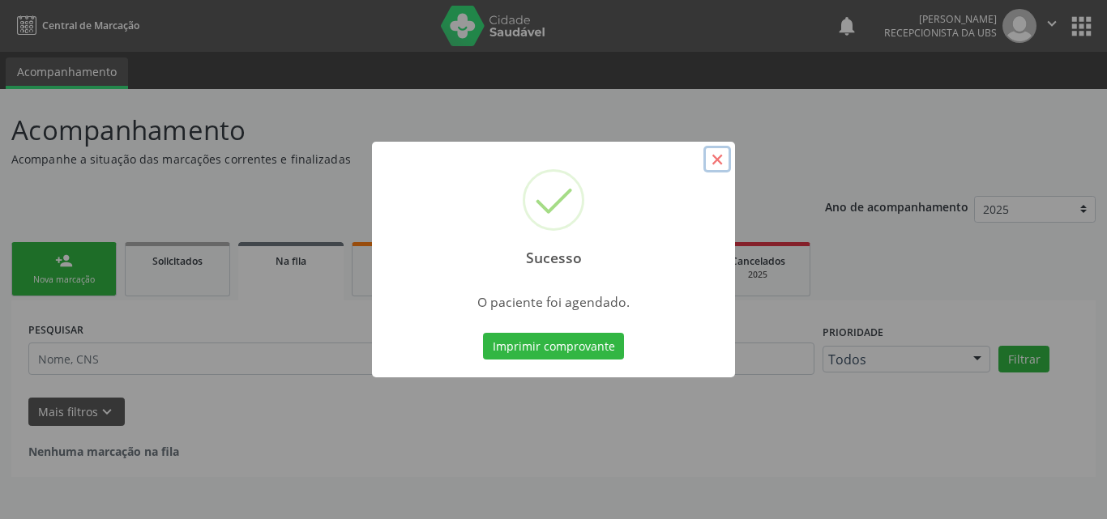
click at [710, 160] on button "×" at bounding box center [717, 160] width 28 height 28
